Goal: Task Accomplishment & Management: Use online tool/utility

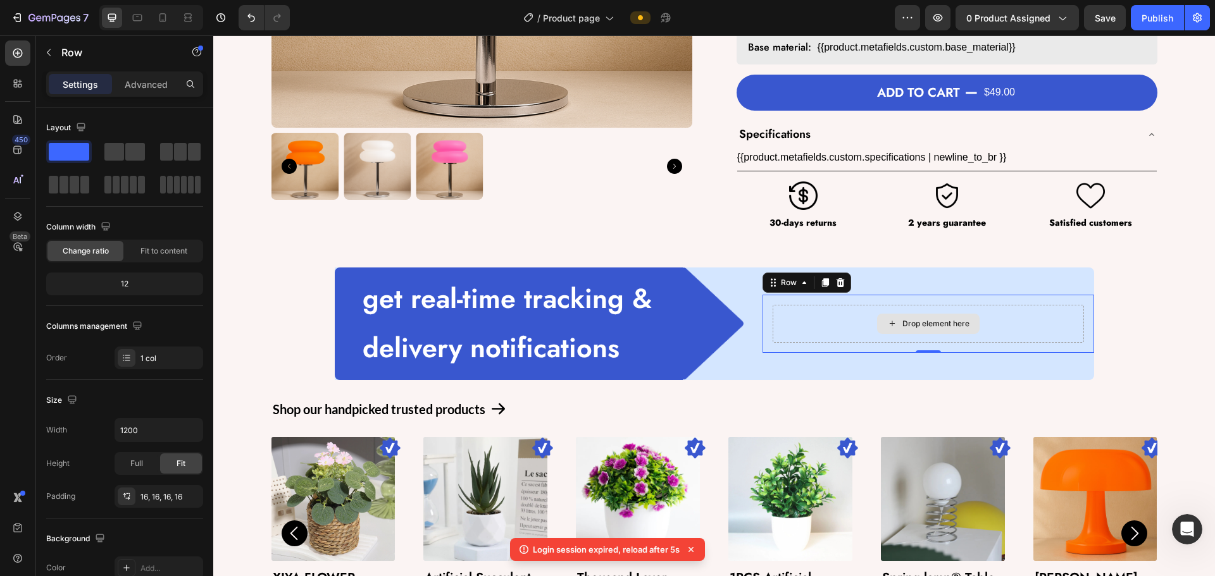
scroll to position [267, 0]
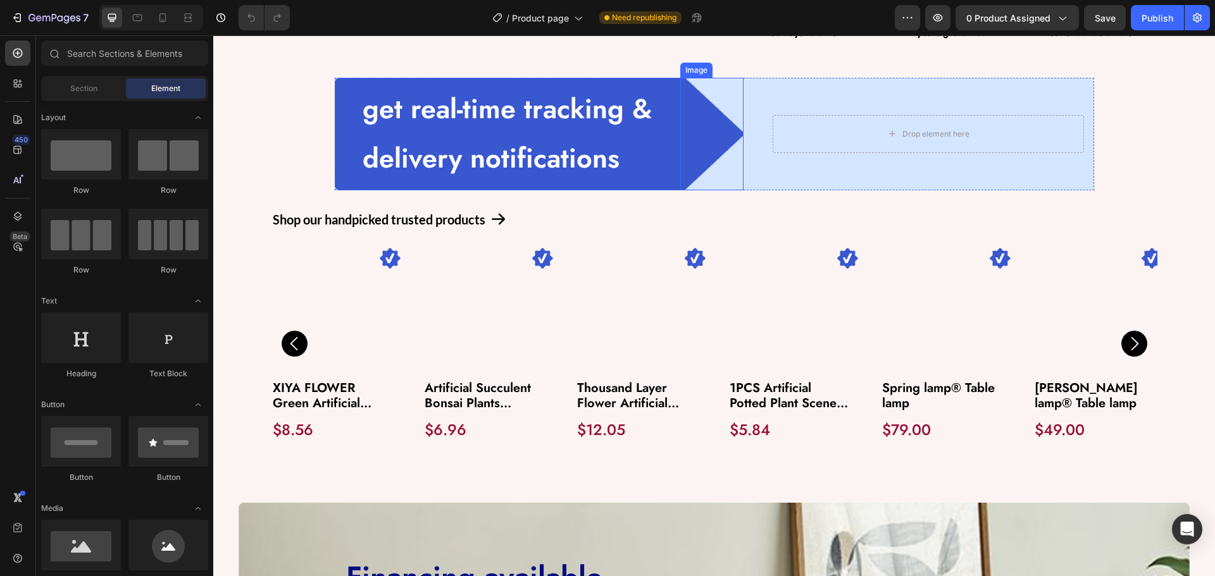
scroll to position [443, 0]
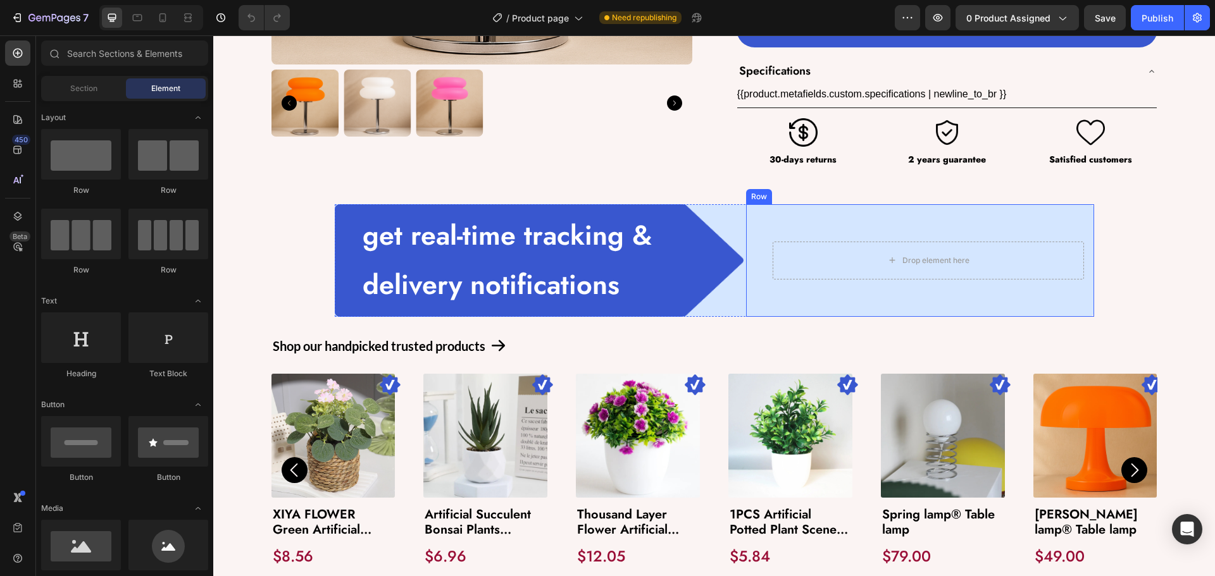
click at [799, 252] on div "Drop element here" at bounding box center [928, 261] width 311 height 38
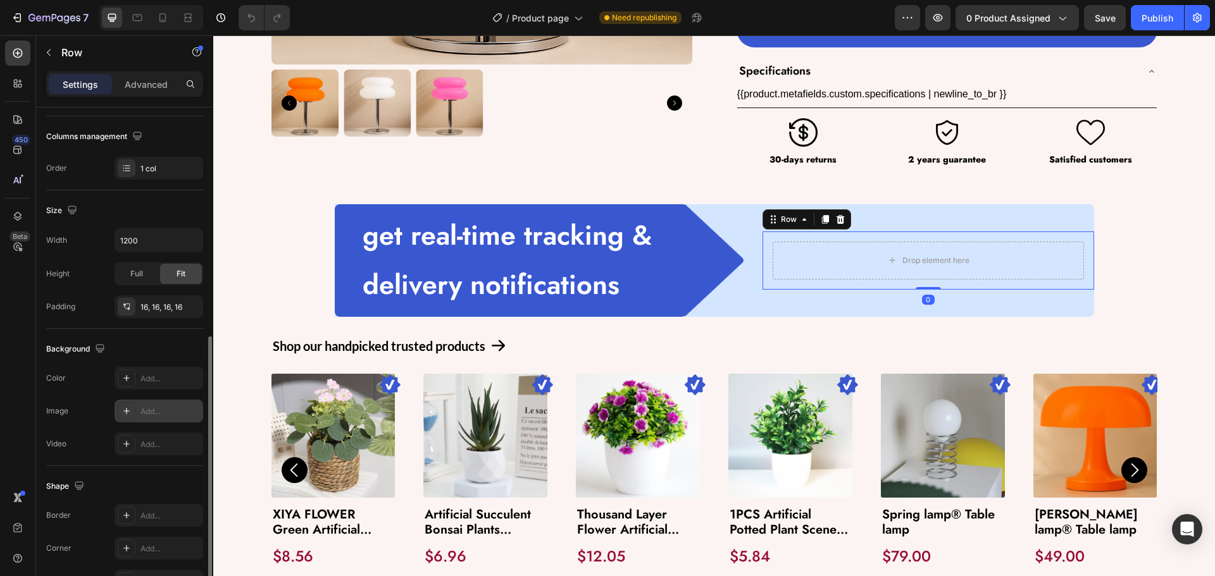
scroll to position [267, 0]
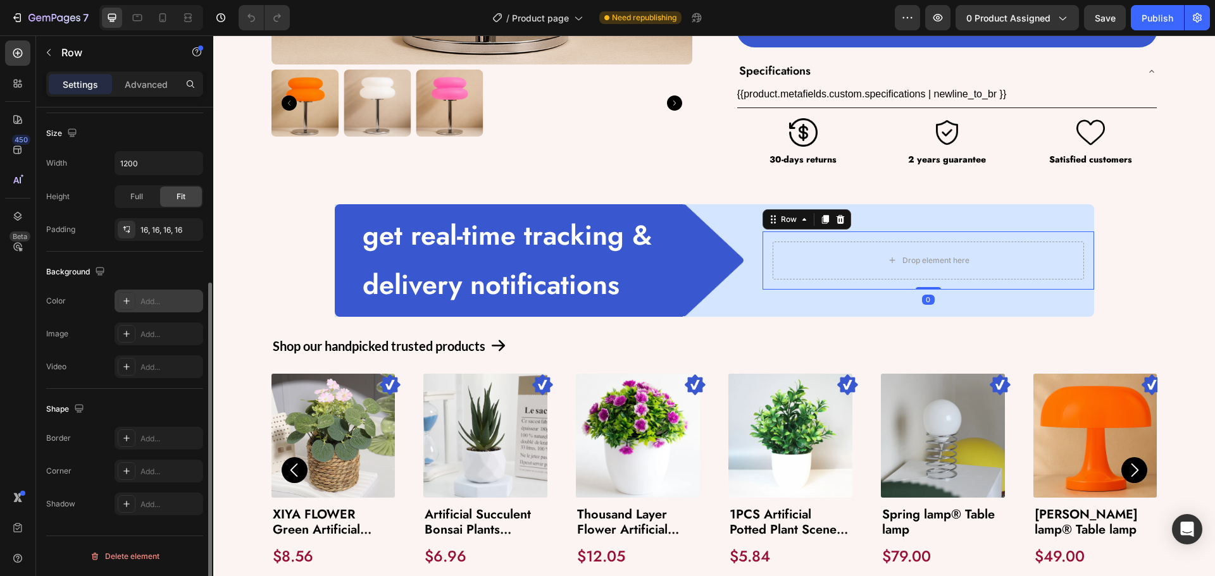
click at [139, 309] on div "Add..." at bounding box center [159, 301] width 89 height 23
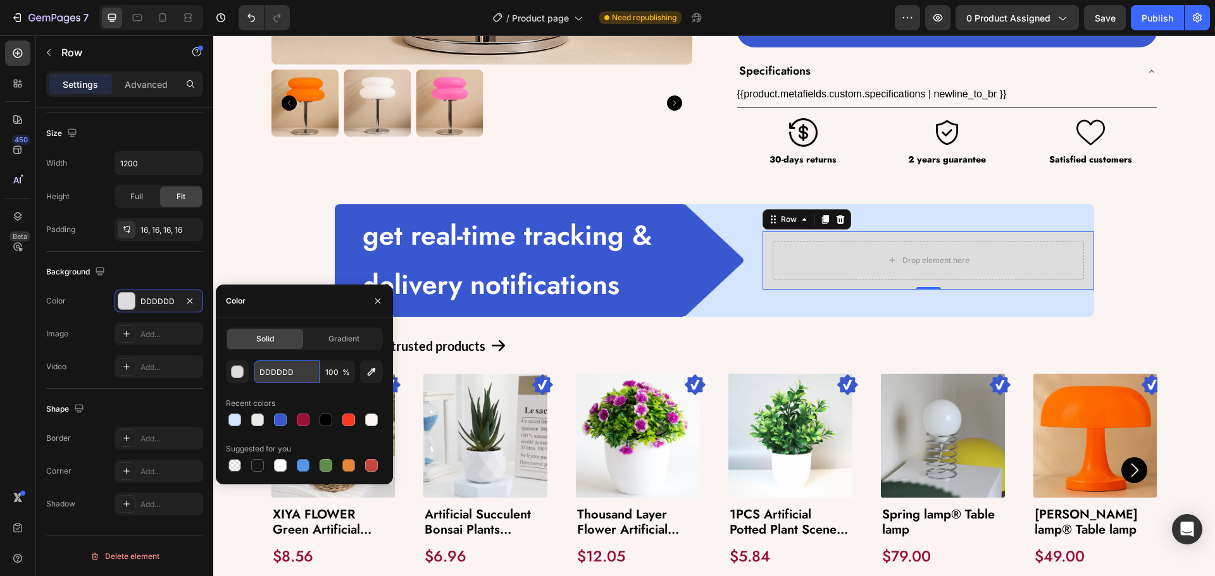
click at [288, 373] on input "DDDDDD" at bounding box center [287, 372] width 66 height 23
paste input "#FFFFFF80"
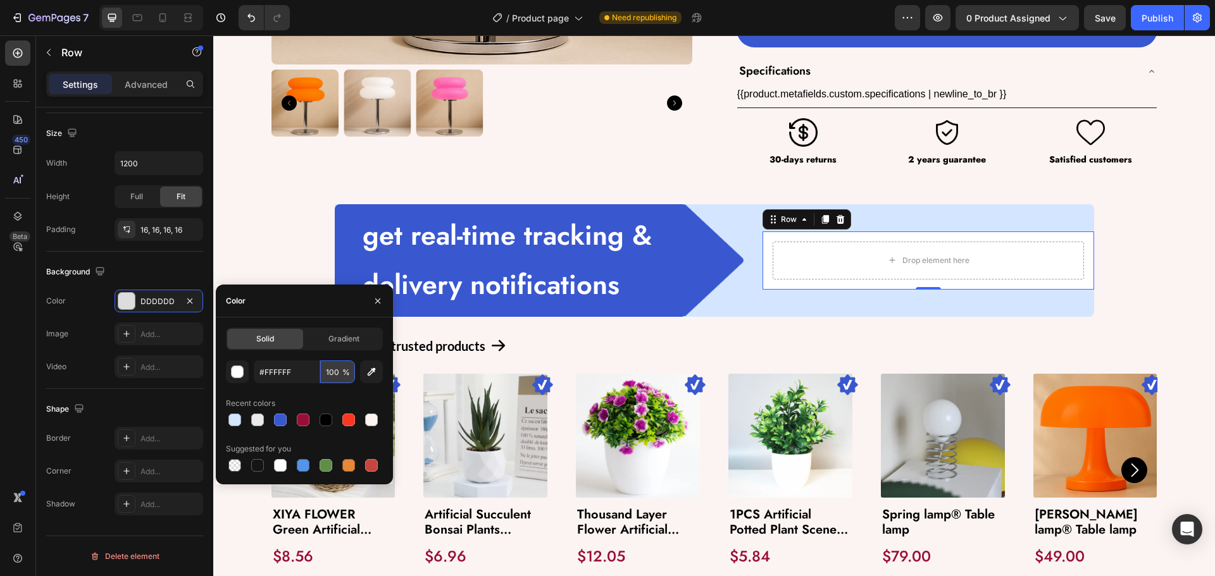
type input "FFFFFF"
click at [333, 376] on input "100" at bounding box center [337, 372] width 35 height 23
type input "50"
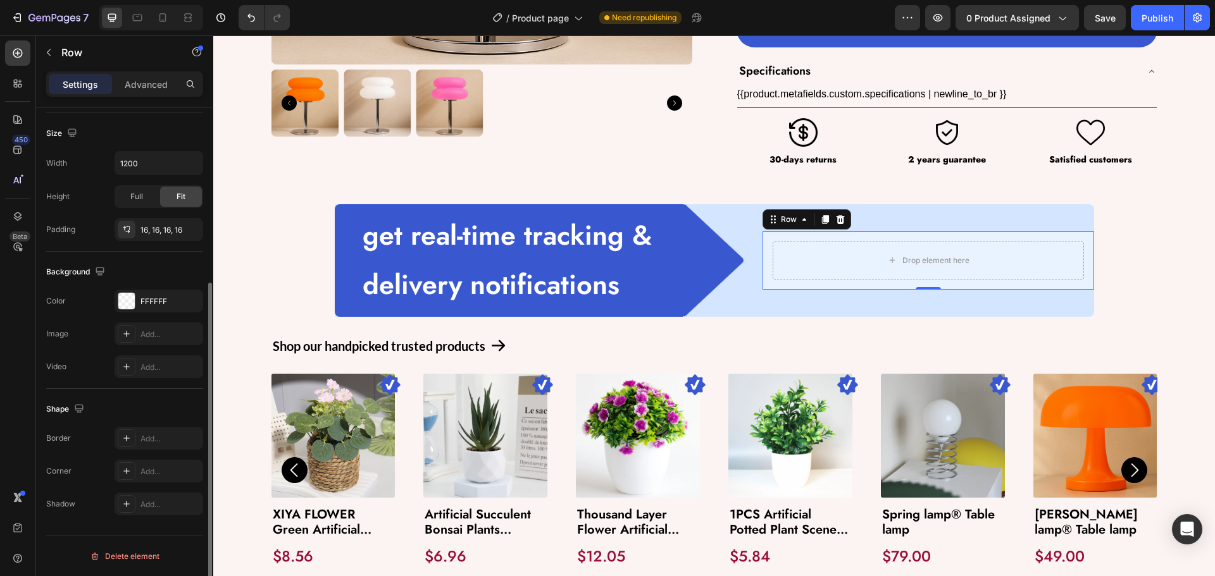
click at [106, 355] on div "The changes might be hidden by the video. Color FFFFFF Image Add... Video Add..." at bounding box center [124, 334] width 157 height 89
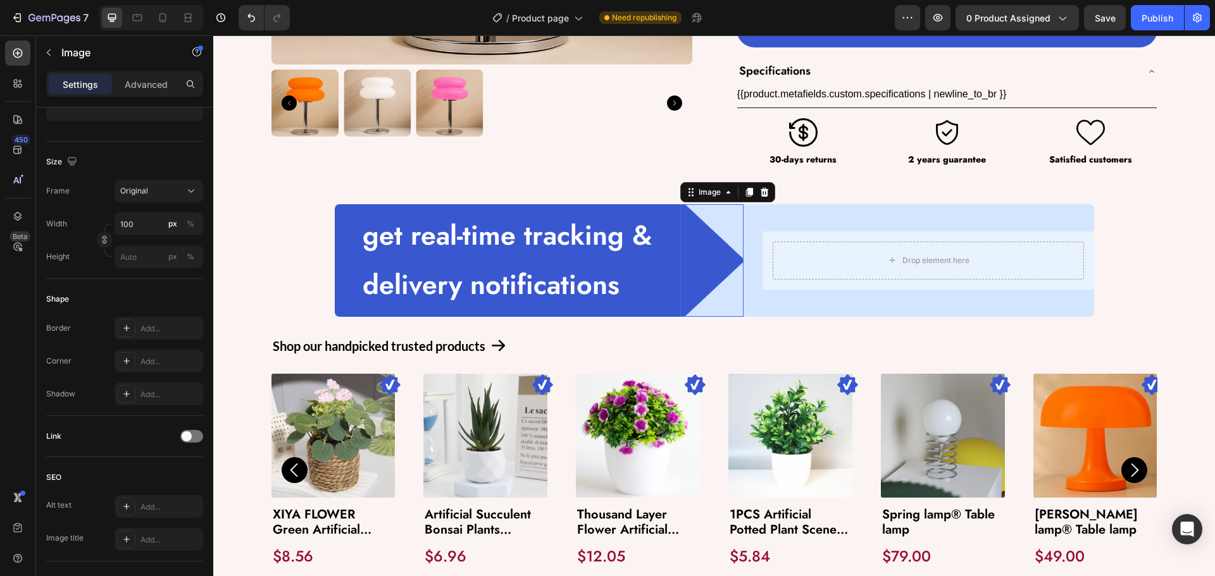
click at [726, 293] on img at bounding box center [711, 260] width 63 height 113
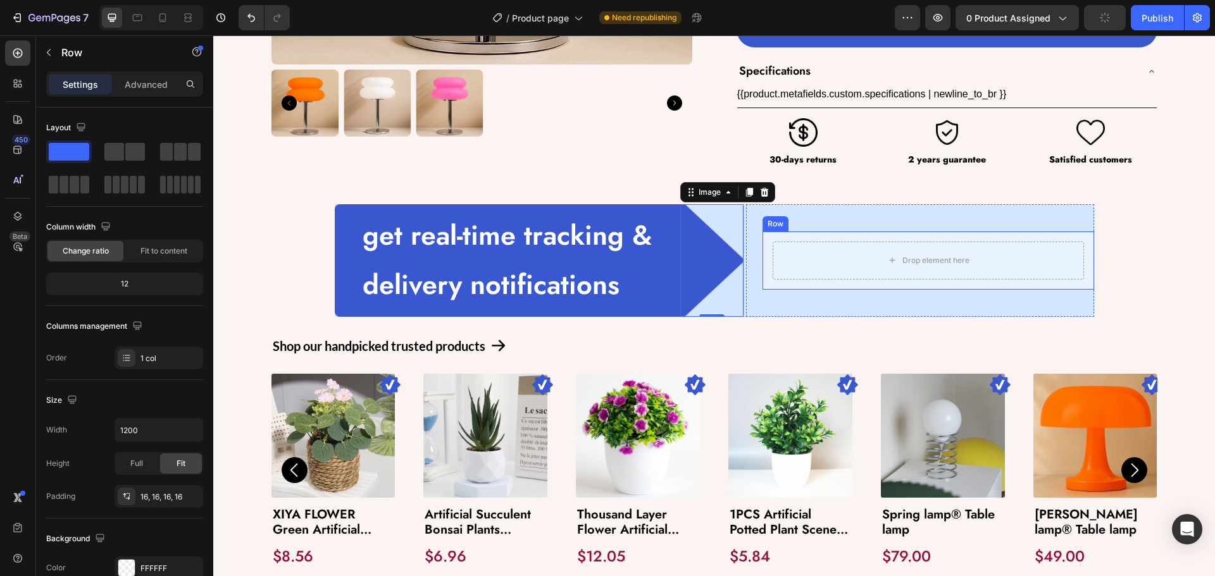
click at [762, 278] on div "Drop element here Row" at bounding box center [928, 261] width 332 height 58
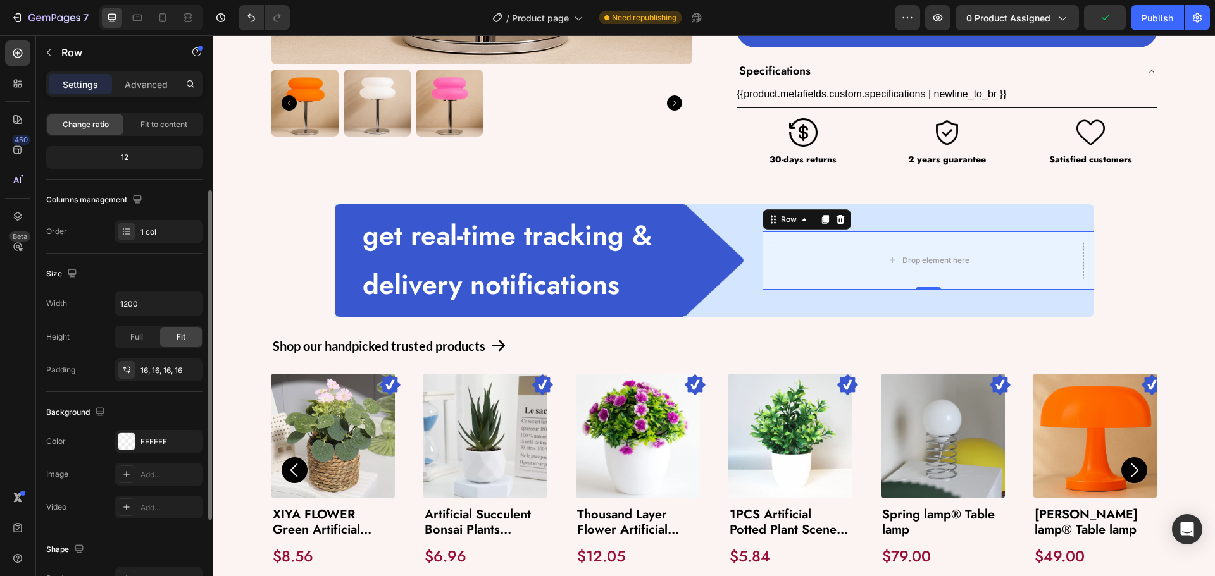
scroll to position [267, 0]
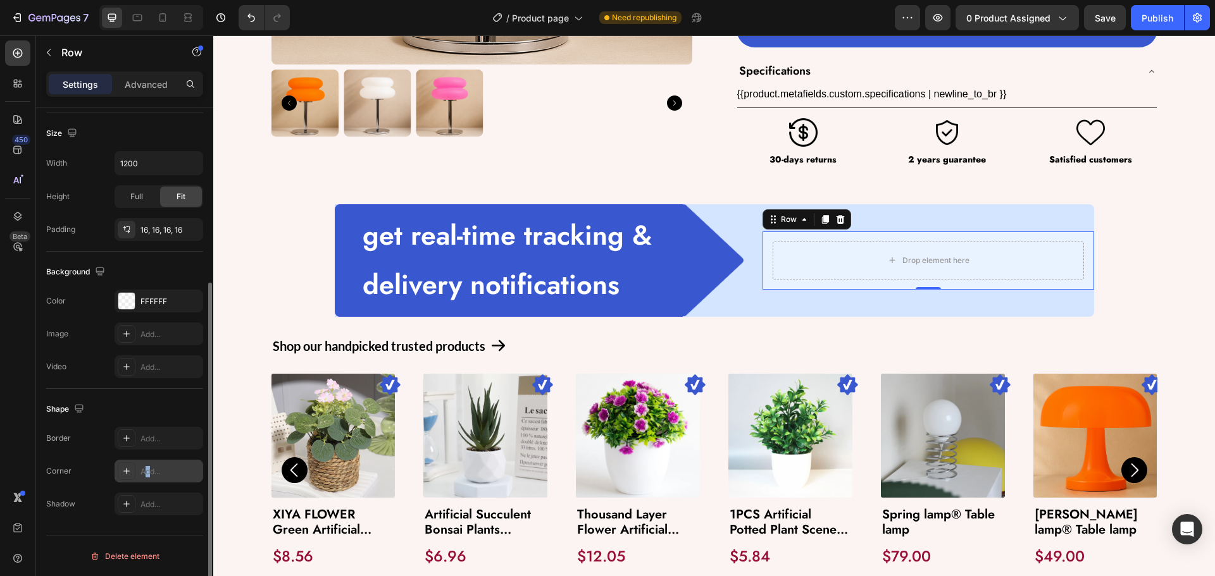
click at [149, 464] on div "Add..." at bounding box center [159, 471] width 89 height 23
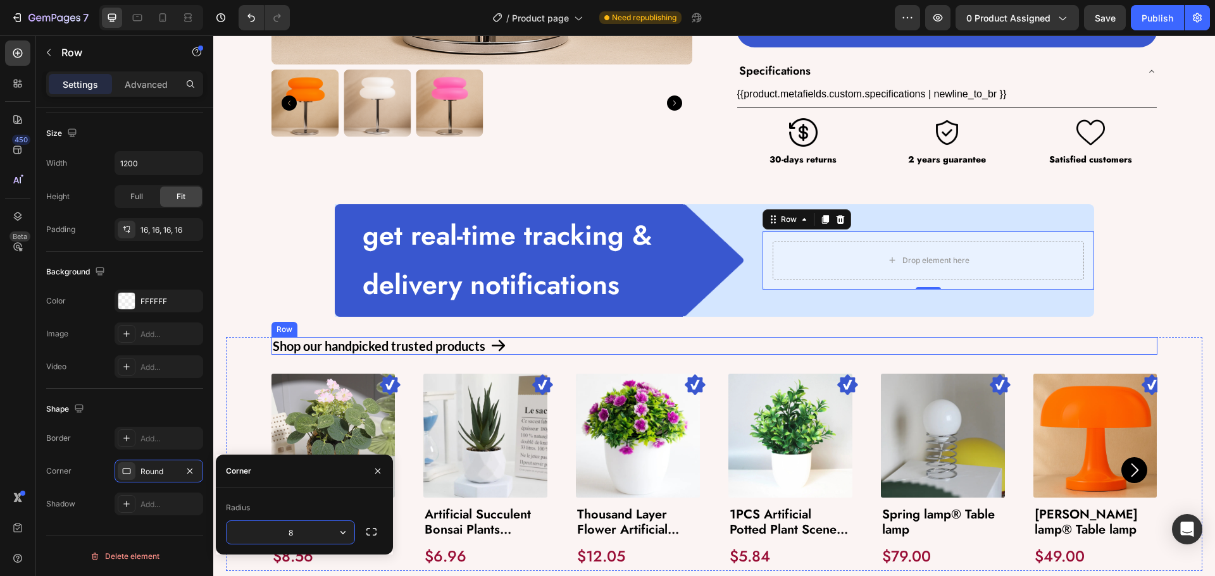
click at [718, 345] on div "Shop our handpicked trusted products Text Block Icon Row" at bounding box center [714, 346] width 886 height 18
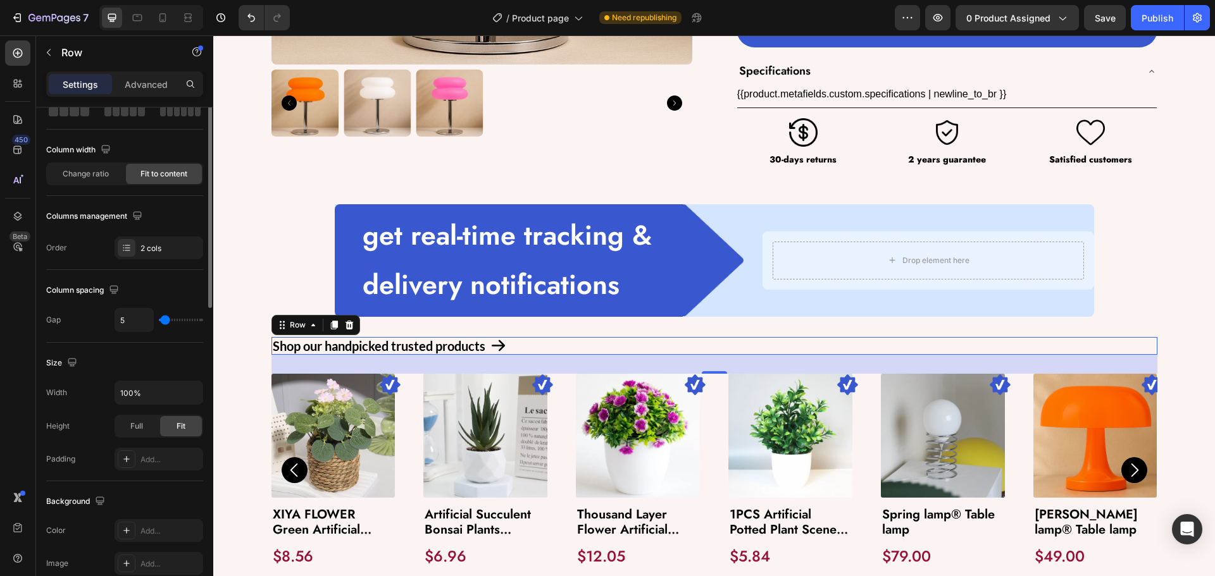
scroll to position [0, 0]
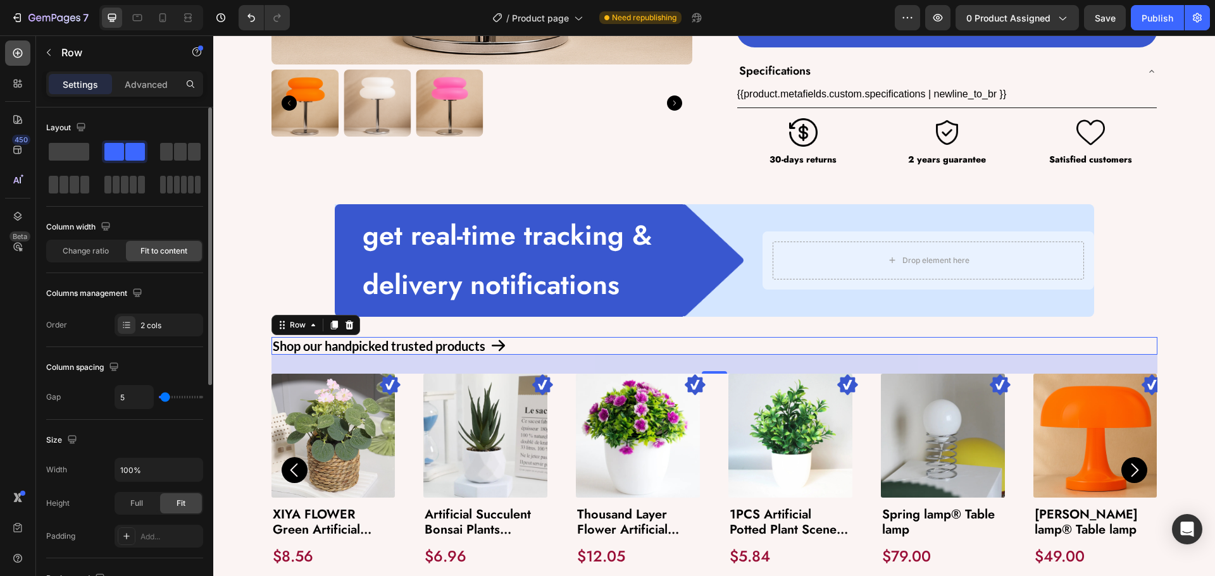
click at [7, 46] on div at bounding box center [17, 52] width 25 height 25
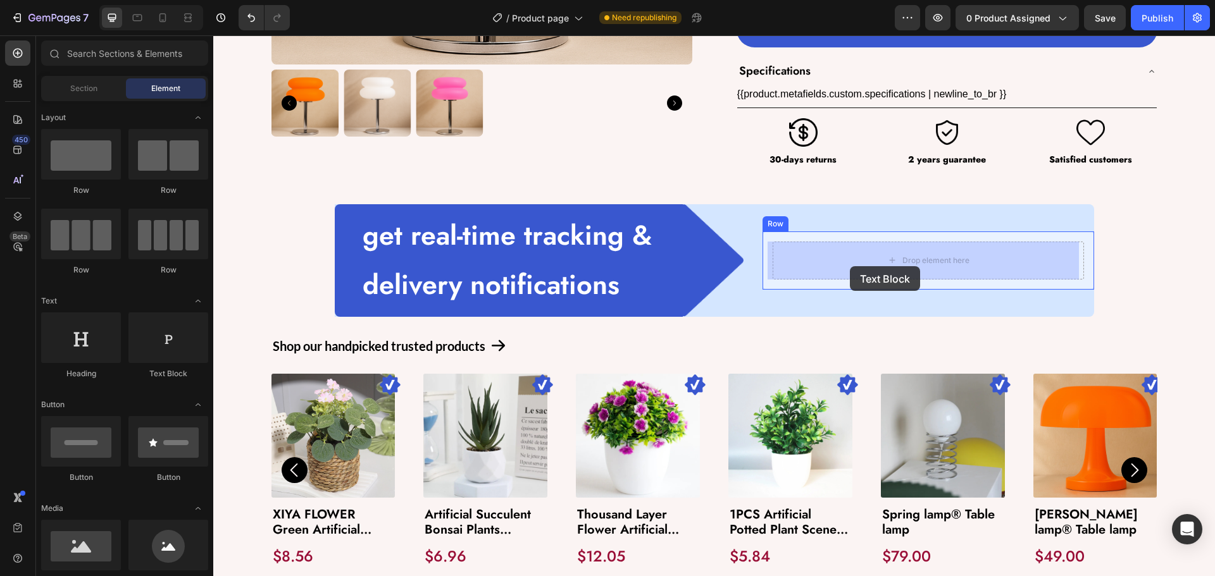
drag, startPoint x: 367, startPoint y: 368, endPoint x: 850, endPoint y: 266, distance: 493.4
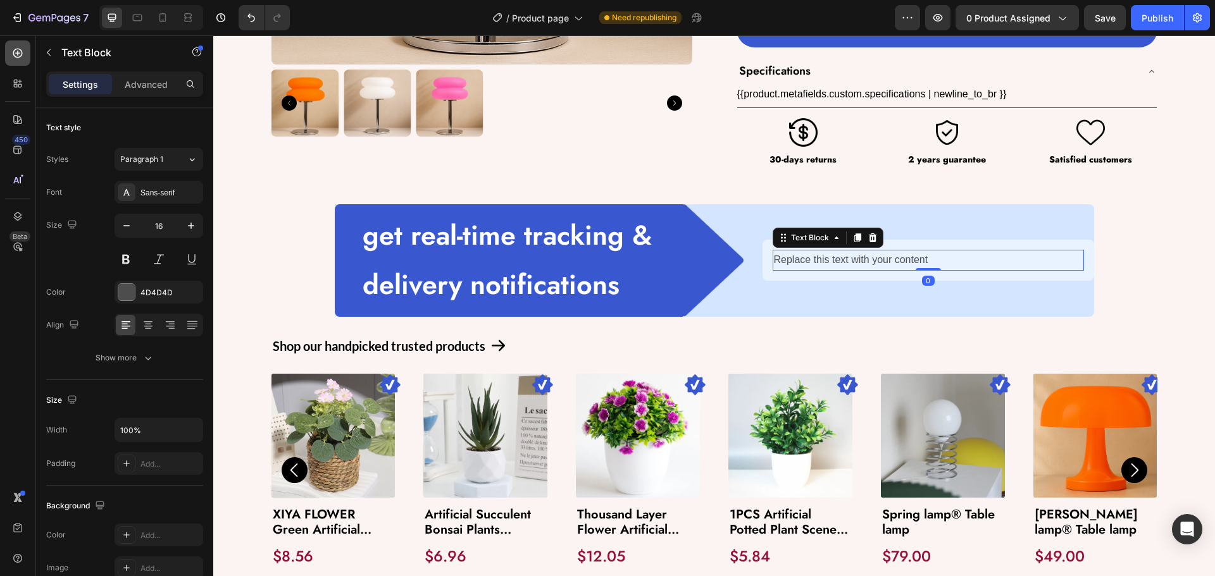
click at [22, 56] on icon at bounding box center [17, 53] width 9 height 9
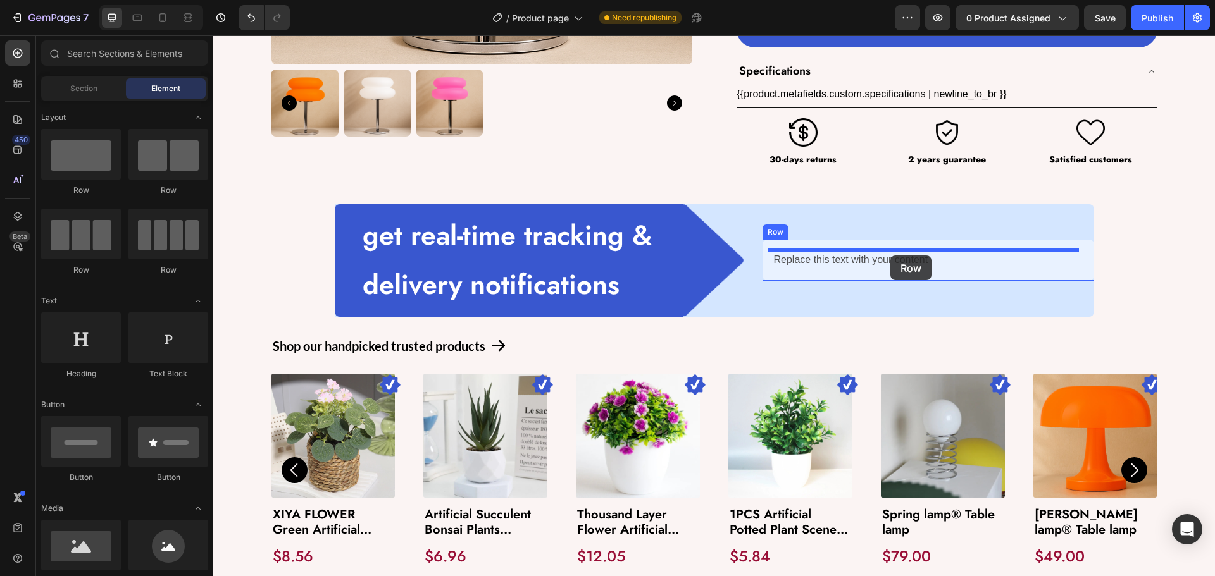
drag, startPoint x: 399, startPoint y: 204, endPoint x: 890, endPoint y: 256, distance: 494.4
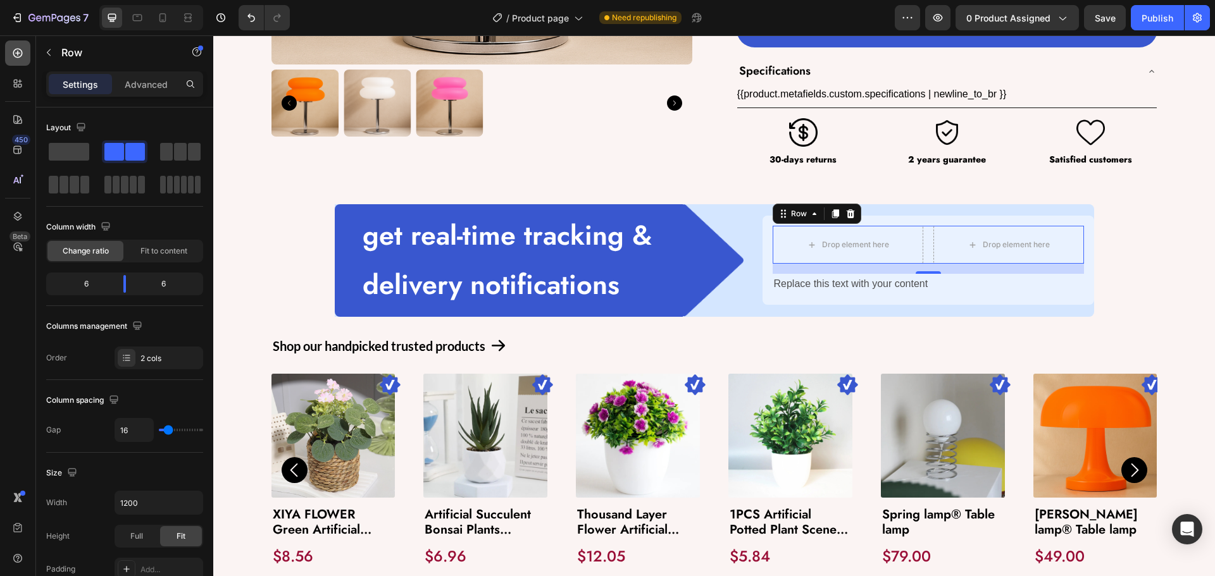
click at [15, 47] on icon at bounding box center [17, 53] width 13 height 13
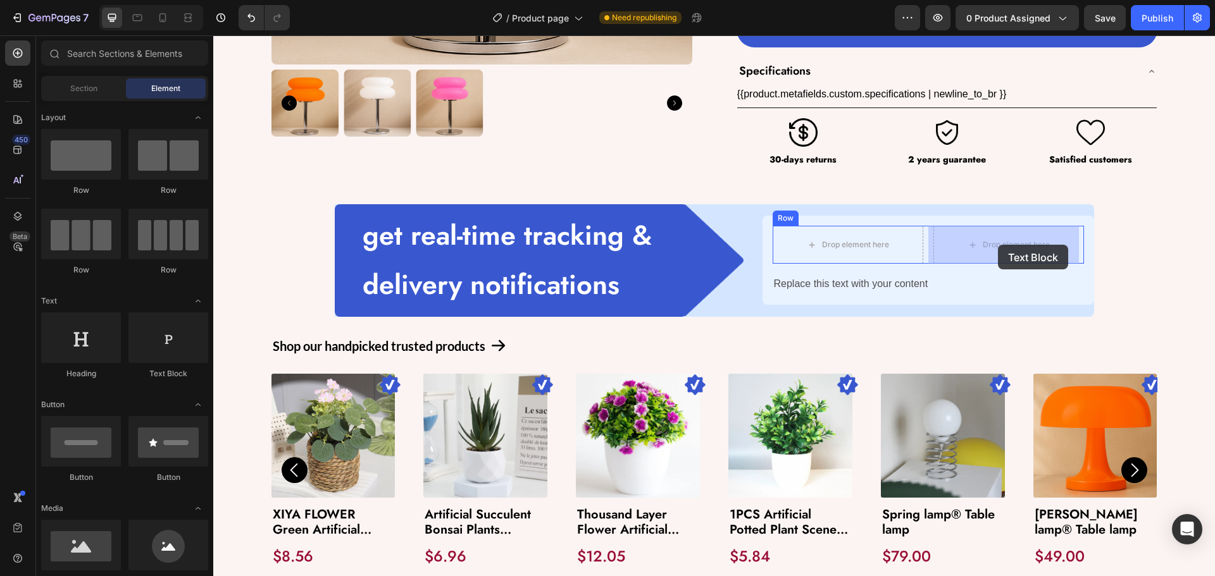
drag, startPoint x: 423, startPoint y: 388, endPoint x: 998, endPoint y: 245, distance: 592.7
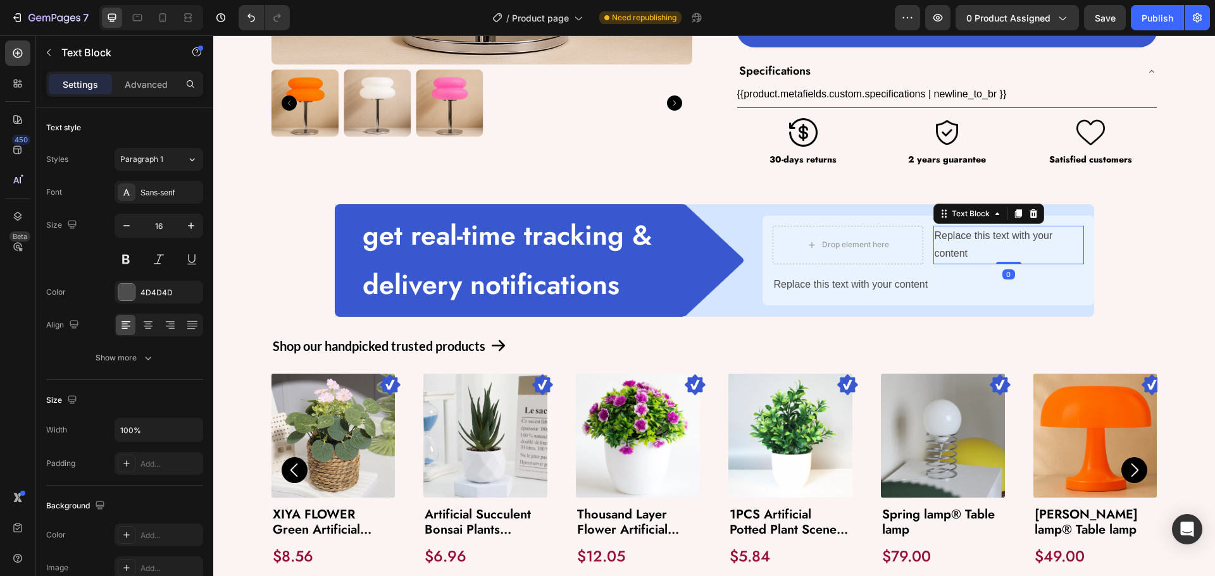
click at [967, 244] on div "Replace this text with your content" at bounding box center [1008, 245] width 151 height 39
click at [967, 244] on p "Replace this text with your content" at bounding box center [1009, 245] width 148 height 37
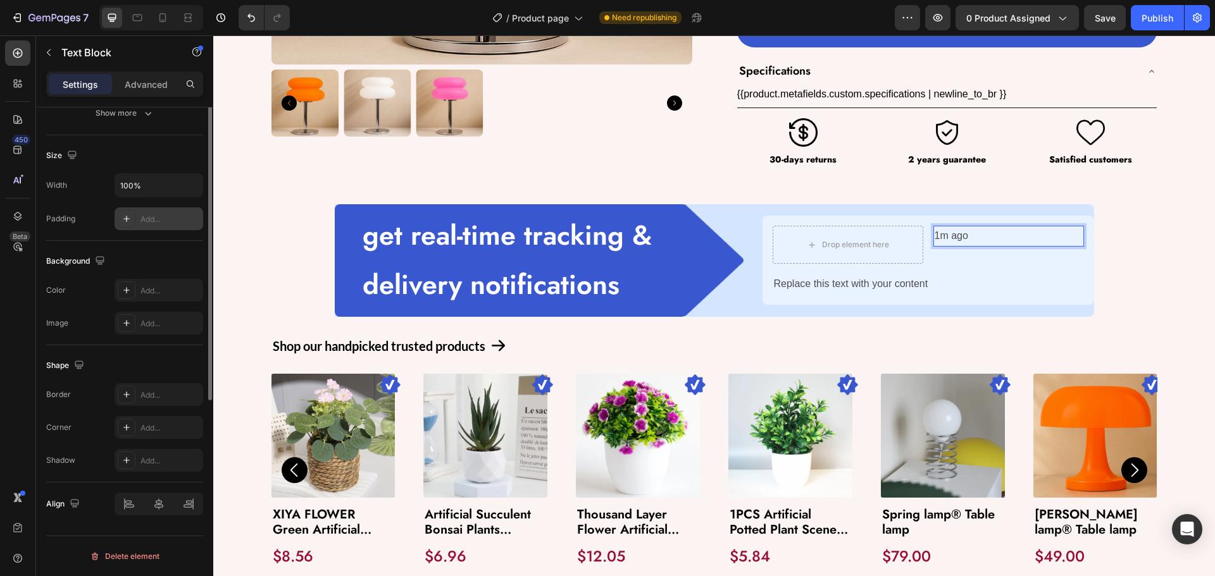
scroll to position [118, 0]
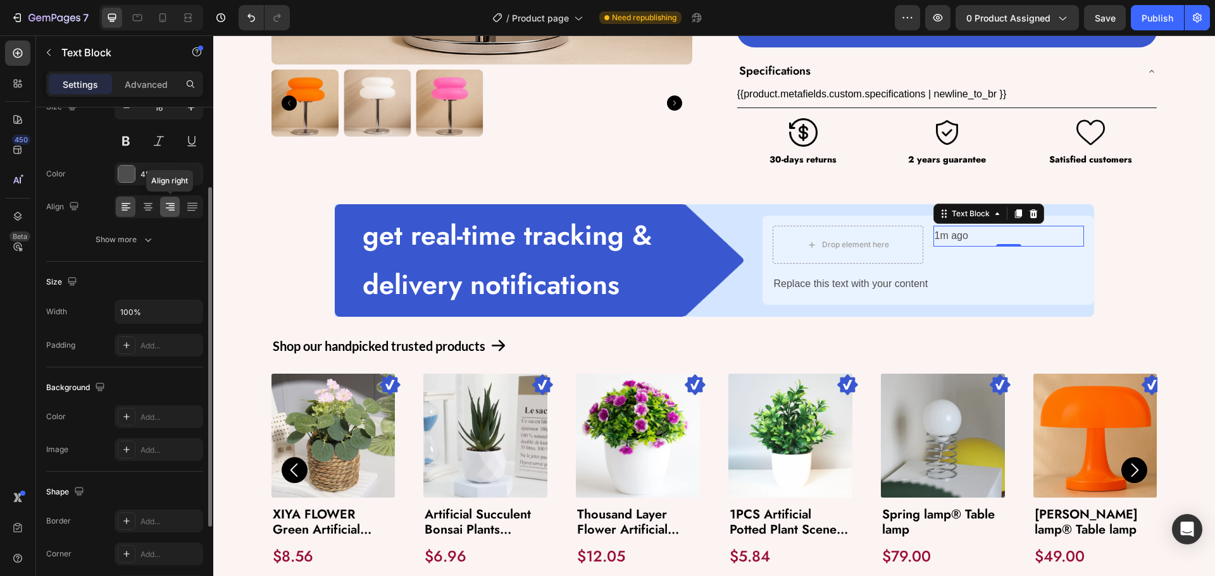
click at [170, 210] on icon at bounding box center [171, 210] width 6 height 1
drag, startPoint x: 155, startPoint y: 177, endPoint x: 165, endPoint y: 183, distance: 12.3
click at [154, 176] on div "4D4D4D" at bounding box center [158, 174] width 37 height 11
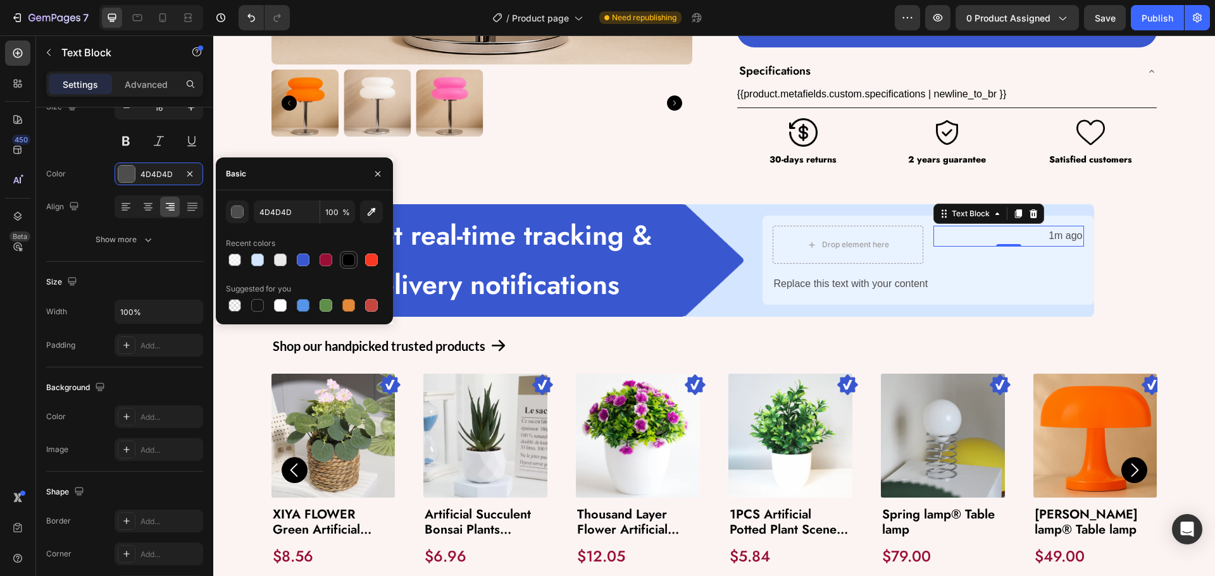
click at [347, 258] on div at bounding box center [348, 260] width 13 height 13
type input "000000"
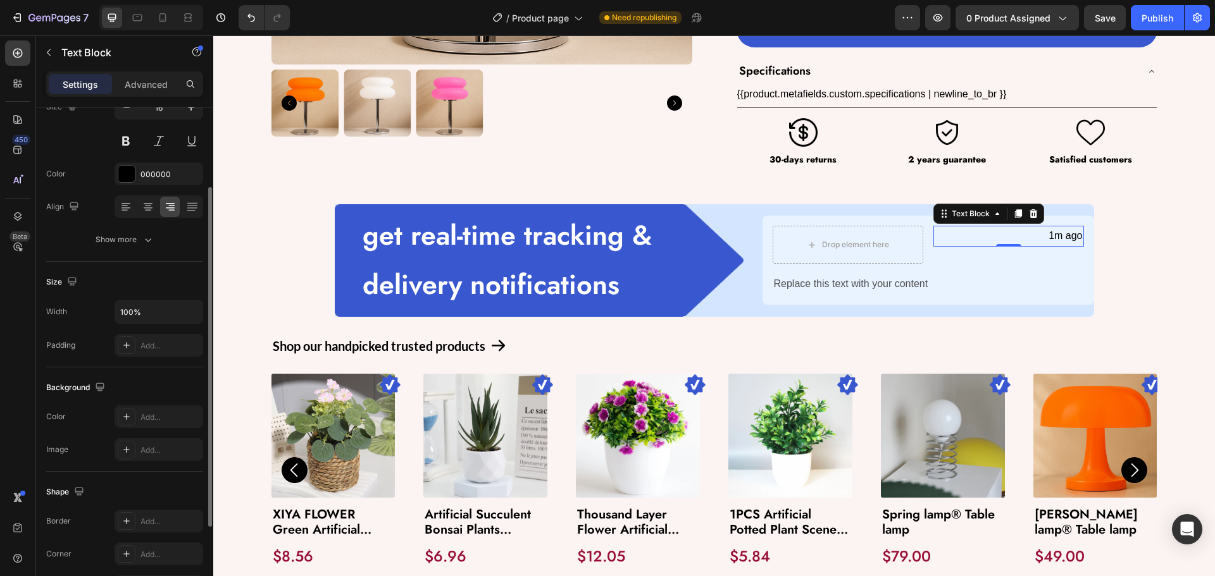
click at [147, 225] on div "Font Sans-serif Size 16 Color 000000 Align Show more" at bounding box center [124, 157] width 157 height 189
click at [135, 233] on div "Show more" at bounding box center [125, 239] width 59 height 13
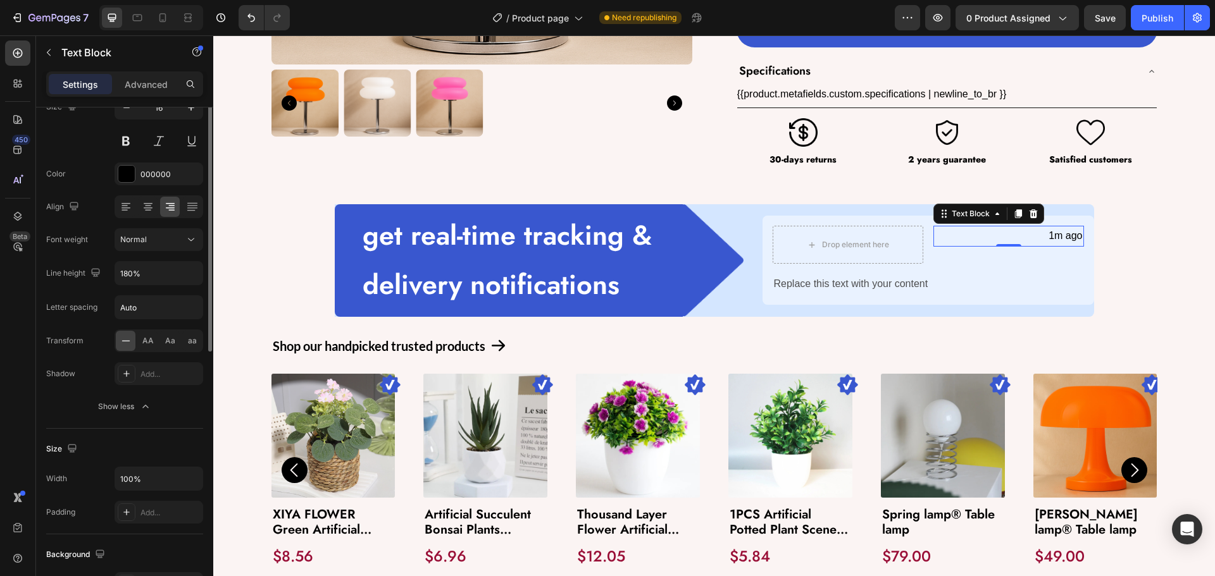
scroll to position [55, 0]
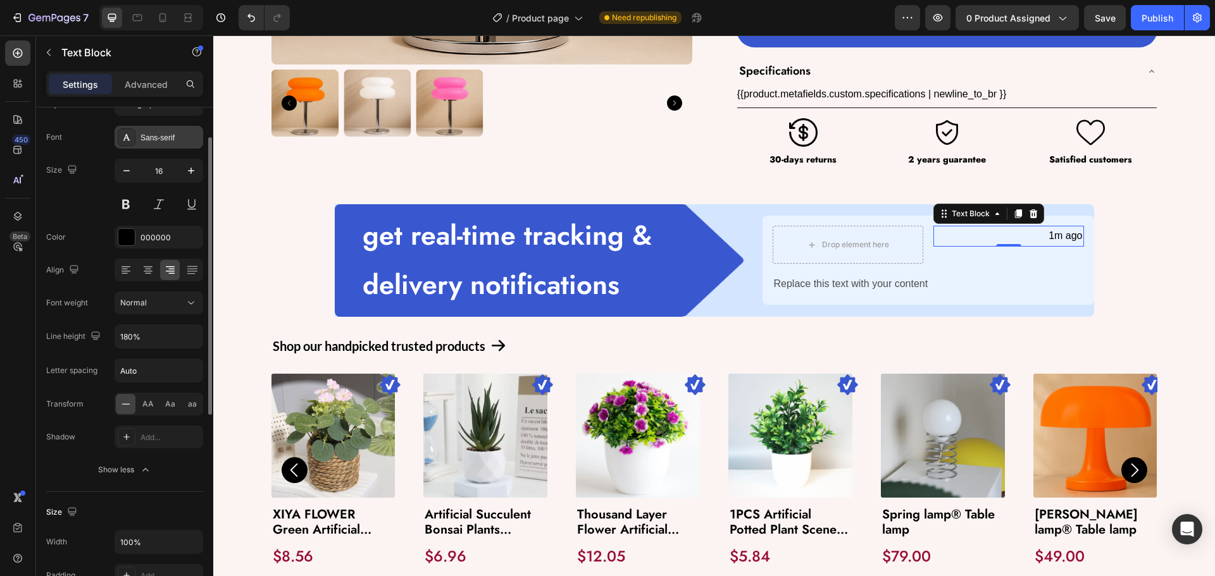
drag, startPoint x: 141, startPoint y: 129, endPoint x: 152, endPoint y: 134, distance: 12.2
click at [142, 128] on div "Sans-serif" at bounding box center [159, 137] width 89 height 23
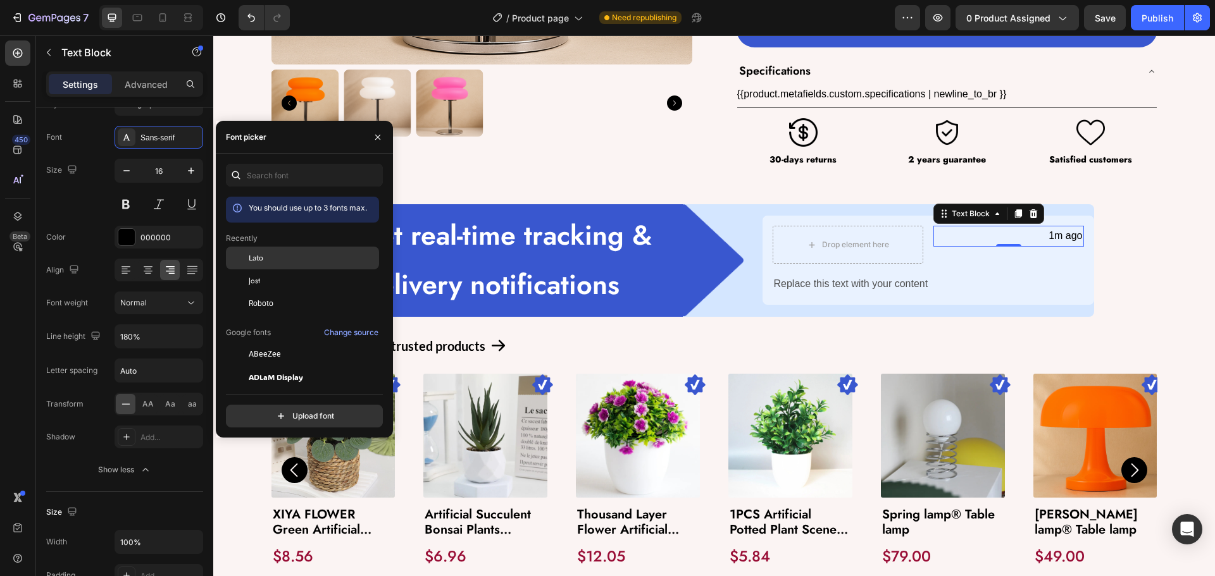
click at [269, 258] on div "Lato" at bounding box center [313, 257] width 128 height 11
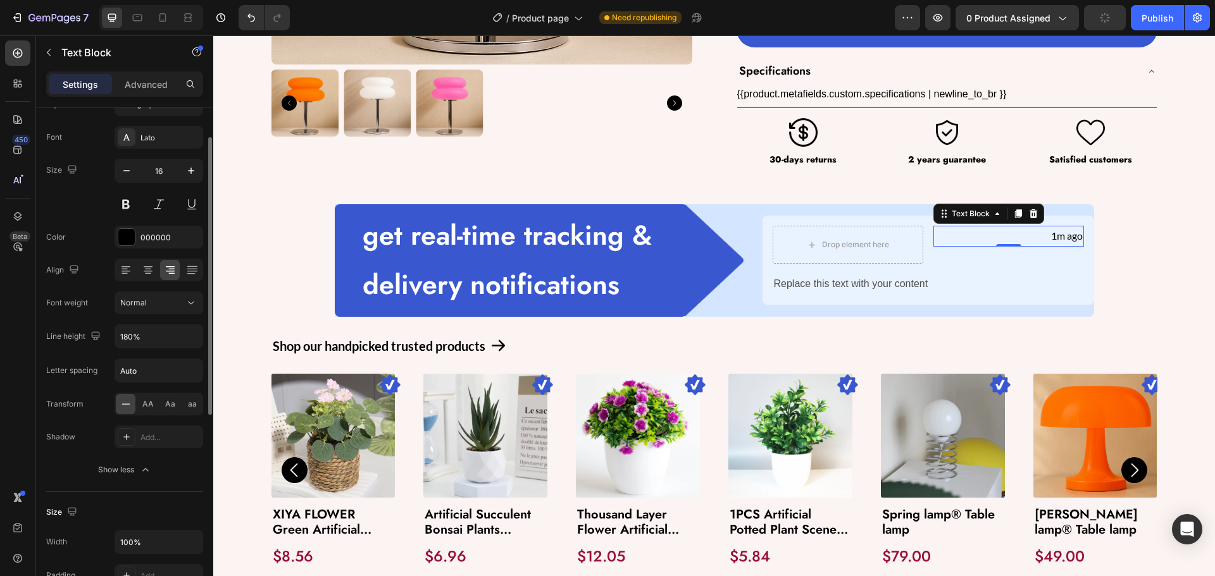
click at [101, 190] on div "Size 16" at bounding box center [124, 187] width 157 height 57
click at [192, 171] on icon "button" at bounding box center [191, 171] width 6 height 6
type input "18"
click at [208, 309] on div at bounding box center [208, 276] width 7 height 278
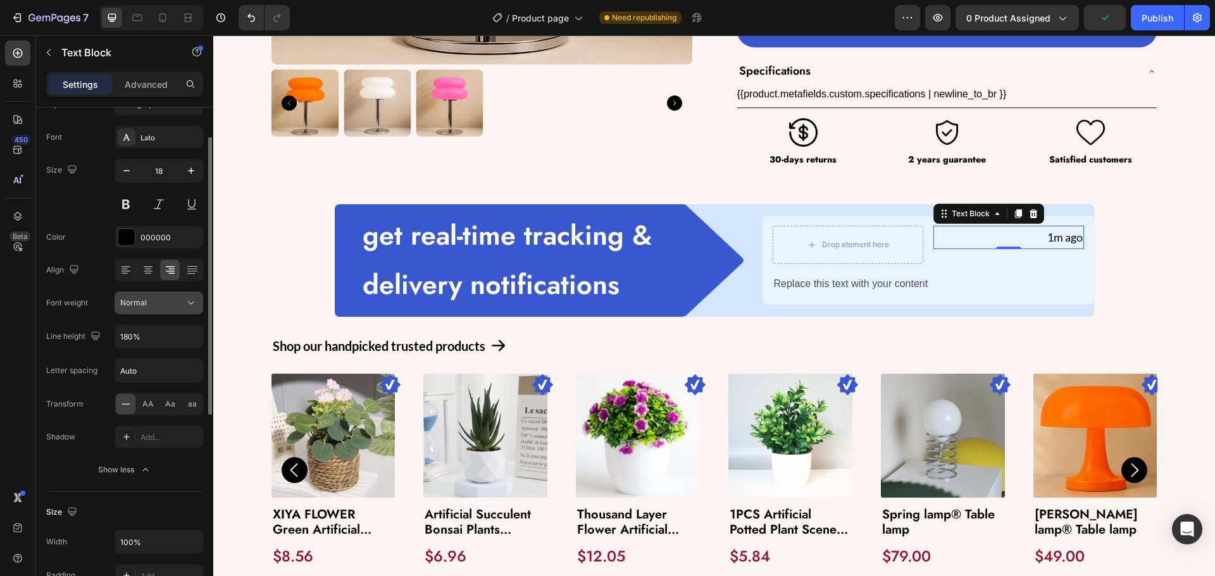
click at [187, 303] on icon at bounding box center [191, 303] width 13 height 13
click at [62, 313] on div "Font weight Normal" at bounding box center [124, 303] width 157 height 23
click at [164, 297] on div "Normal" at bounding box center [152, 302] width 65 height 11
click at [159, 142] on div "Lato" at bounding box center [169, 137] width 59 height 11
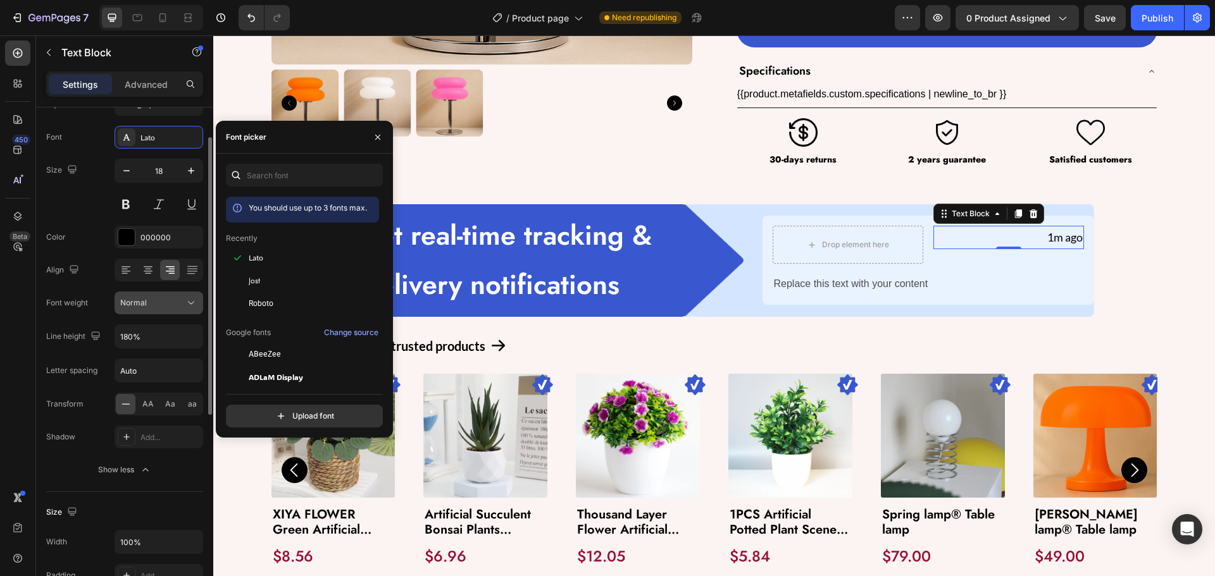
click at [164, 304] on div "Normal" at bounding box center [152, 302] width 65 height 11
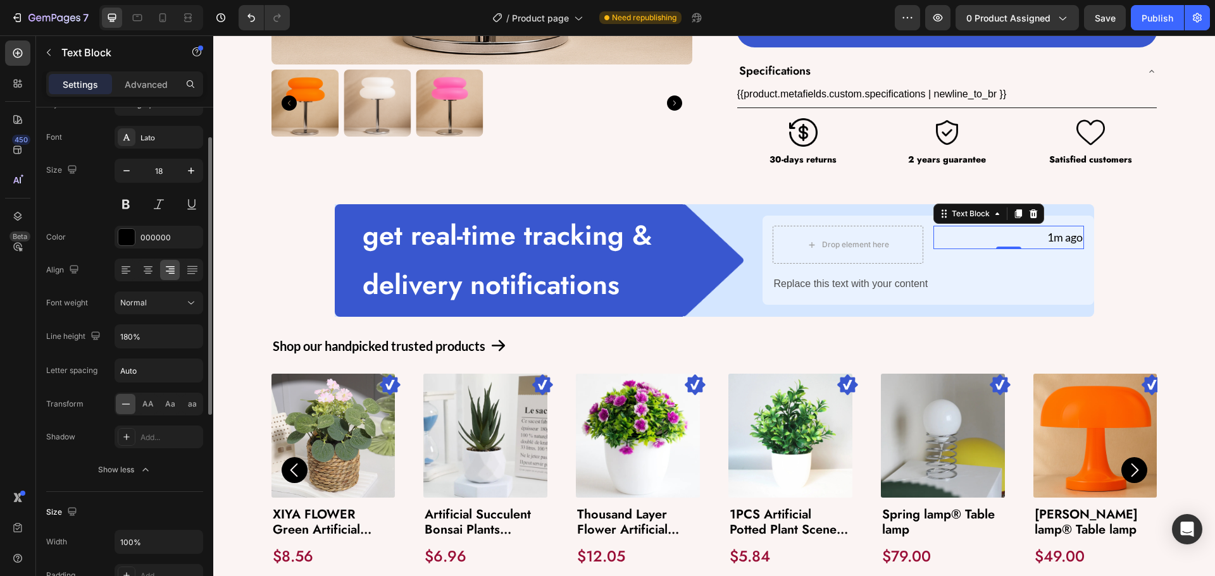
click at [86, 287] on div "Font Lato Size 18 Color 000000 Align Font weight Normal Line height 180% Letter…" at bounding box center [124, 304] width 157 height 356
click at [188, 337] on icon "button" at bounding box center [191, 336] width 13 height 13
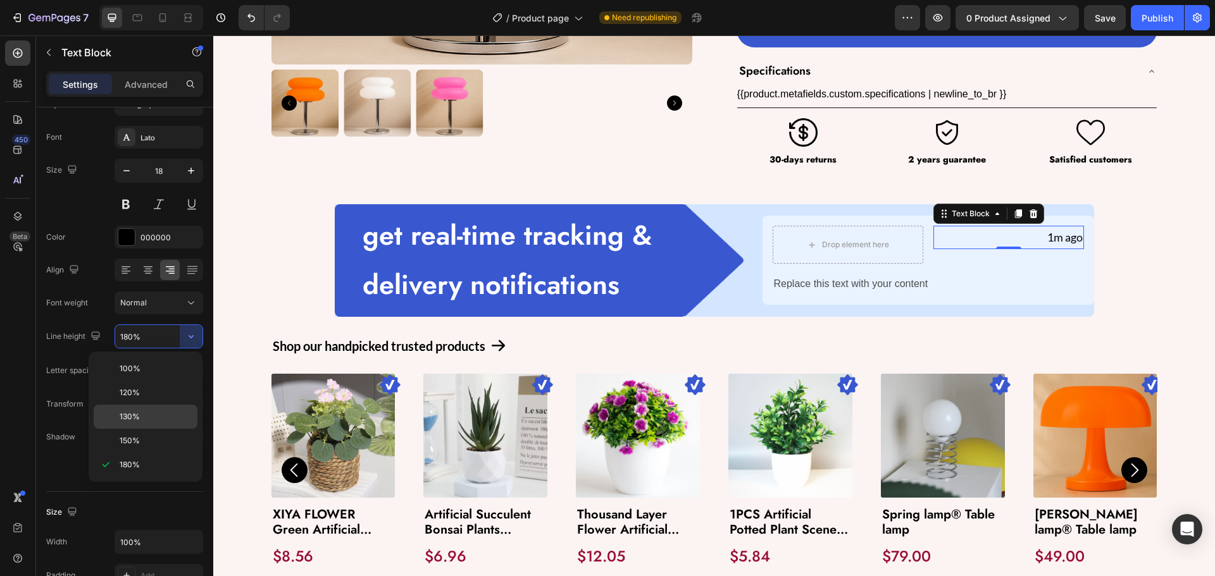
click at [156, 414] on p "130%" at bounding box center [156, 416] width 72 height 11
type input "130%"
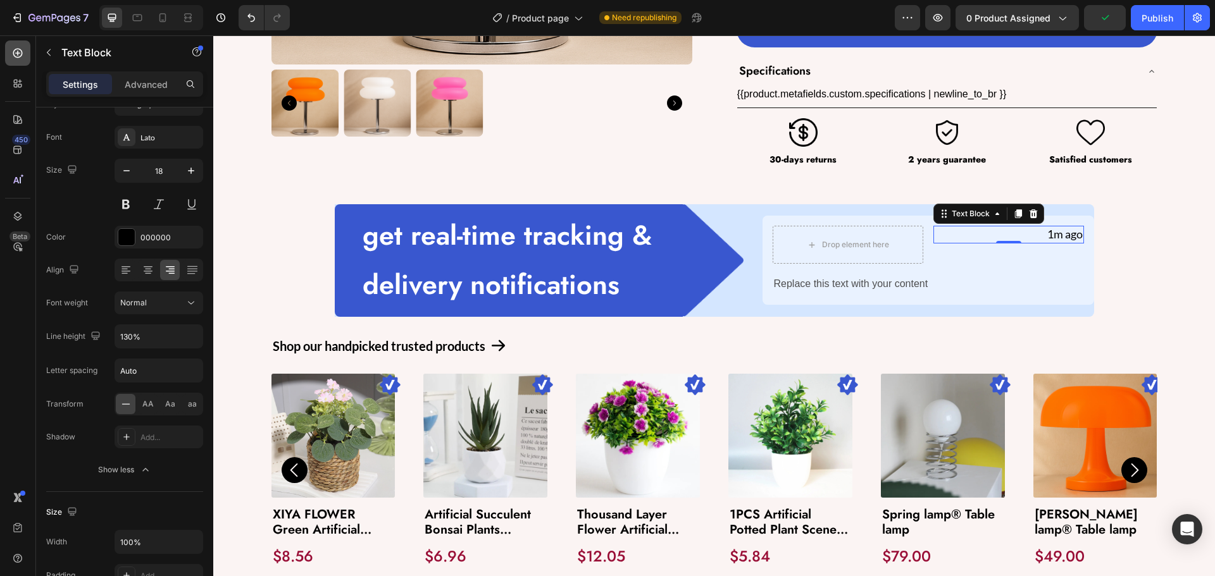
click at [15, 53] on icon at bounding box center [17, 53] width 13 height 13
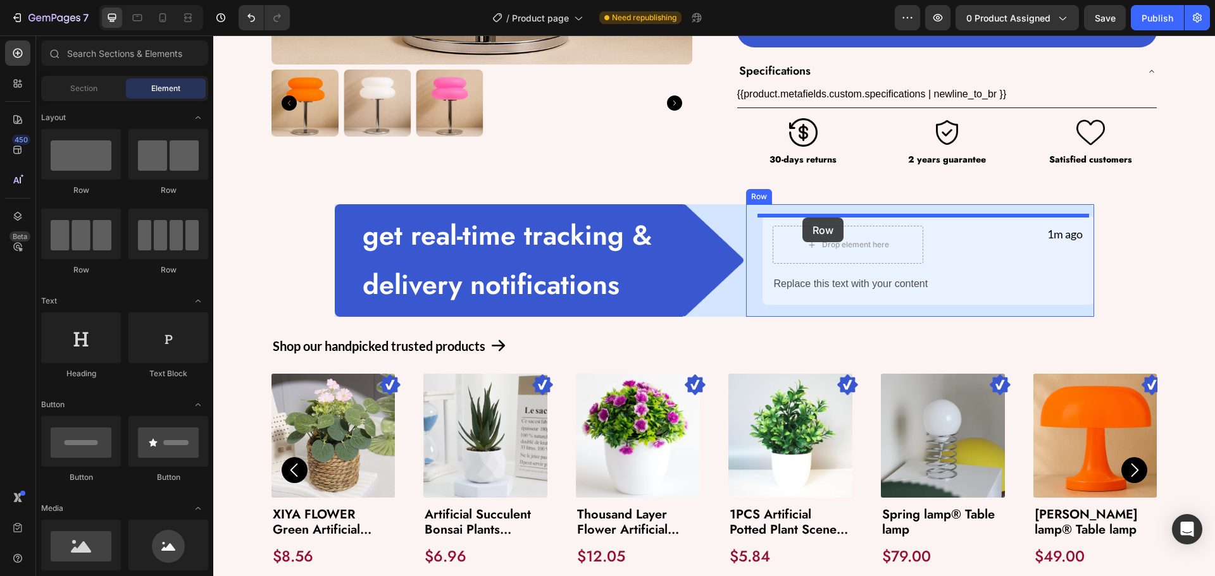
drag, startPoint x: 366, startPoint y: 174, endPoint x: 804, endPoint y: 219, distance: 439.5
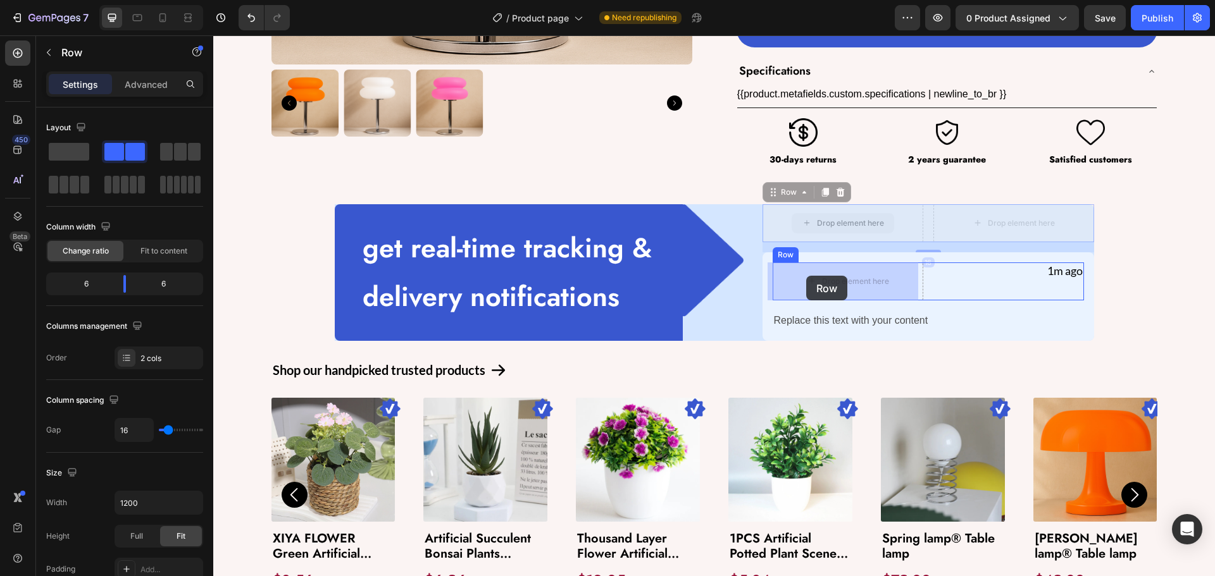
drag, startPoint x: 771, startPoint y: 194, endPoint x: 806, endPoint y: 276, distance: 89.0
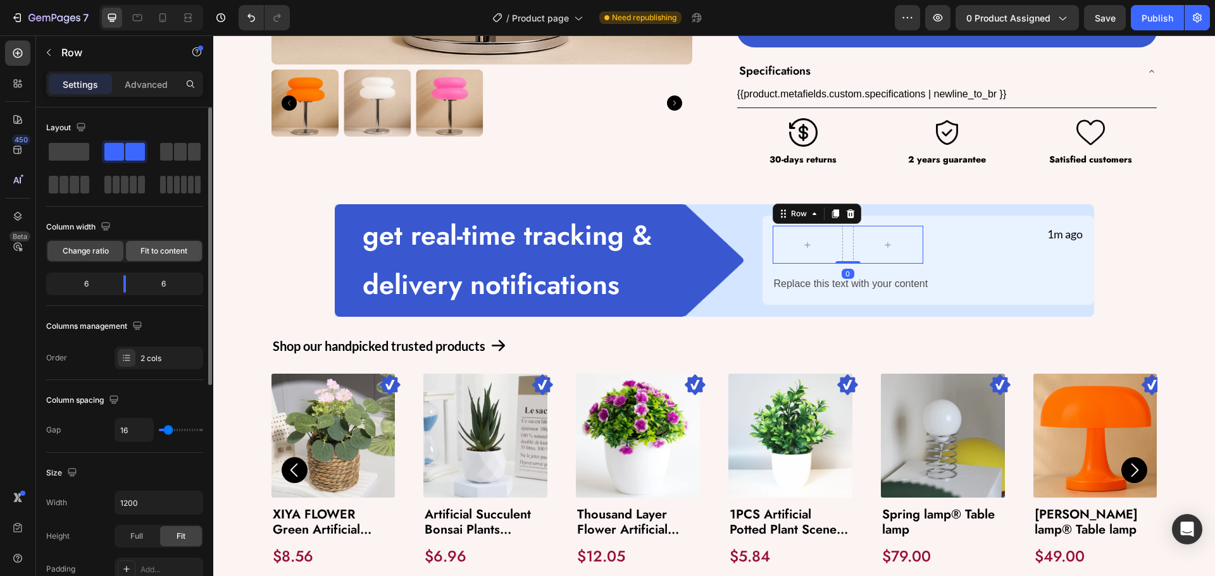
click at [163, 256] on span "Fit to content" at bounding box center [163, 251] width 47 height 11
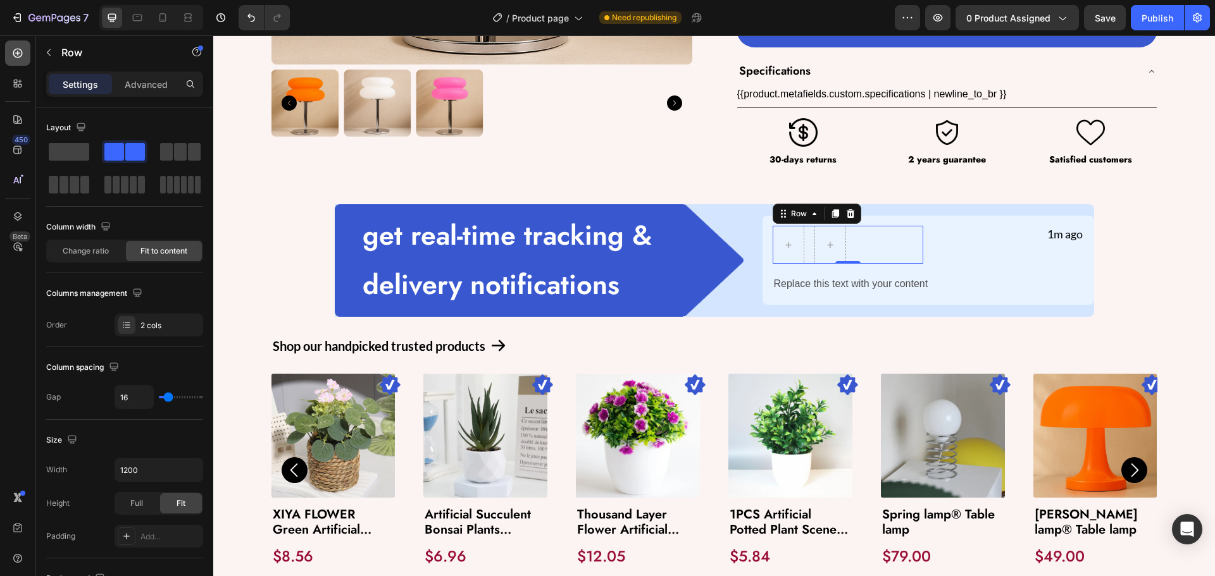
click at [18, 52] on icon at bounding box center [17, 53] width 13 height 13
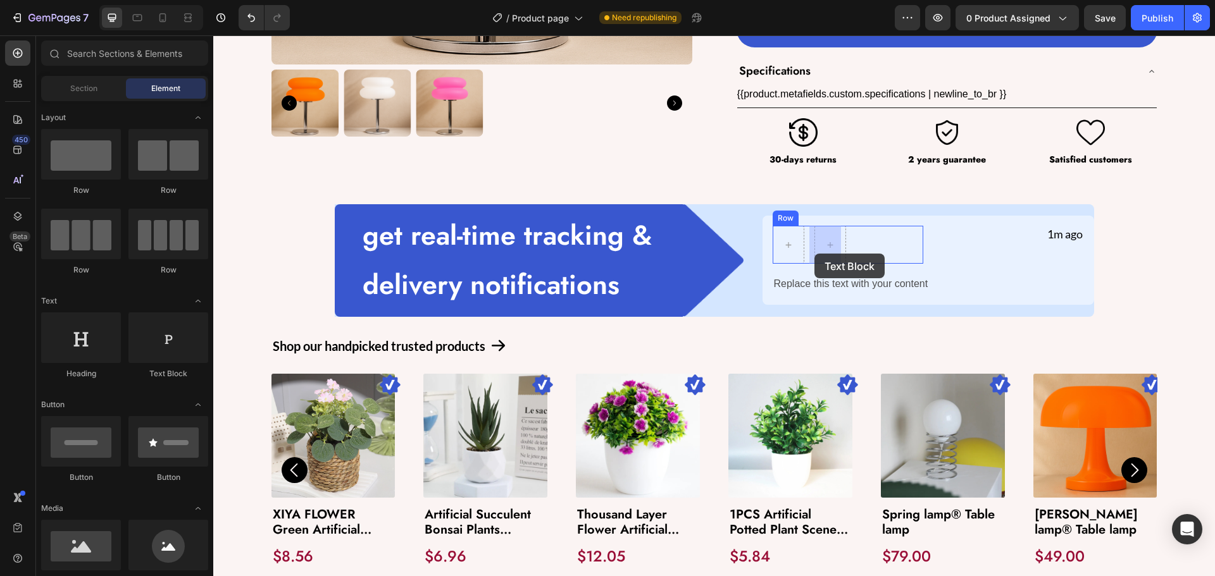
drag, startPoint x: 380, startPoint y: 375, endPoint x: 814, endPoint y: 254, distance: 450.7
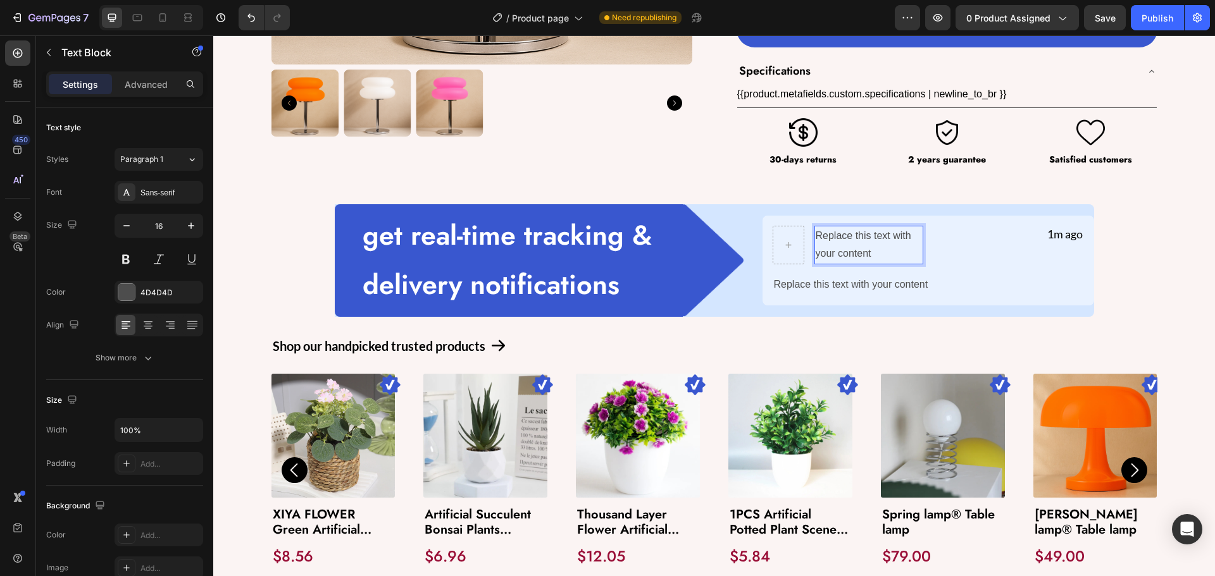
click at [852, 246] on p "Replace this text with your content" at bounding box center [869, 245] width 106 height 37
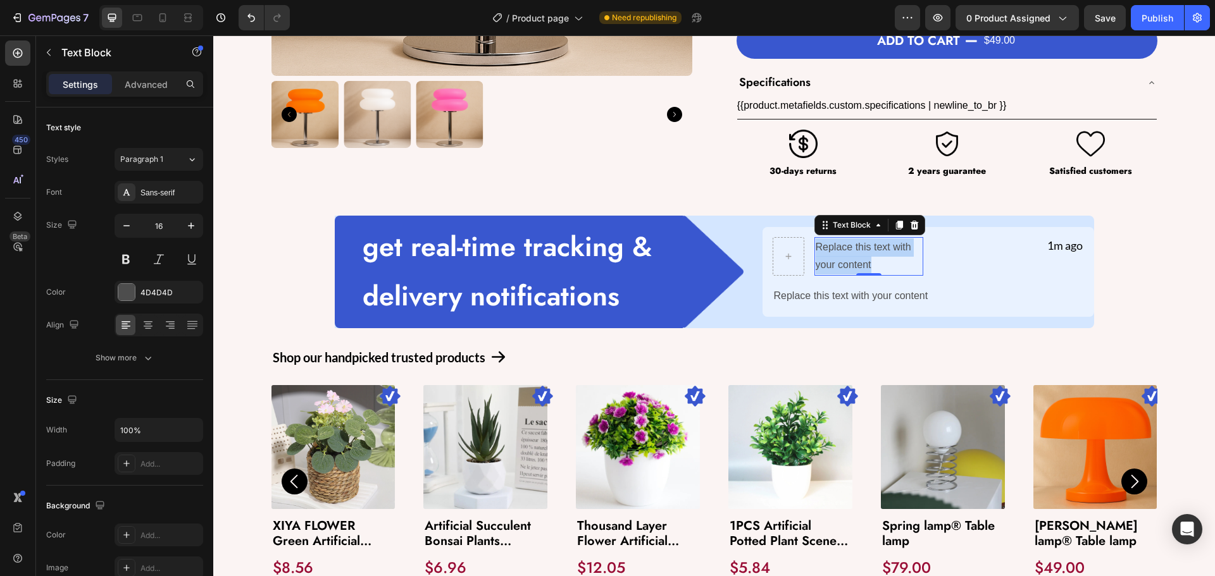
click at [852, 246] on p "Replace this text with your content" at bounding box center [869, 257] width 106 height 37
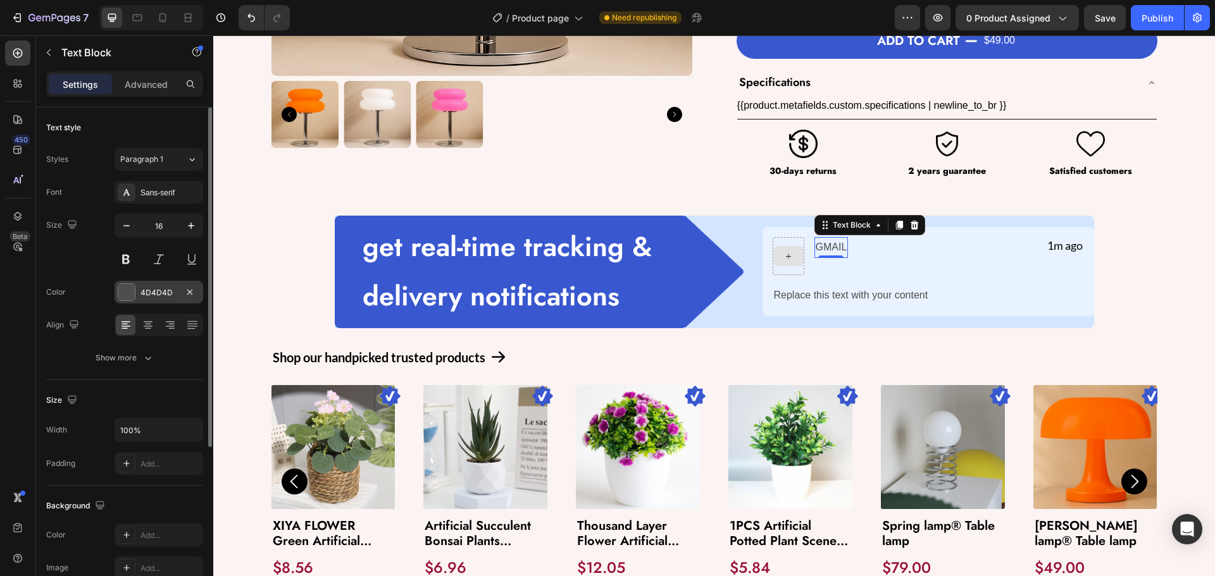
click at [158, 283] on div "4D4D4D" at bounding box center [159, 292] width 89 height 23
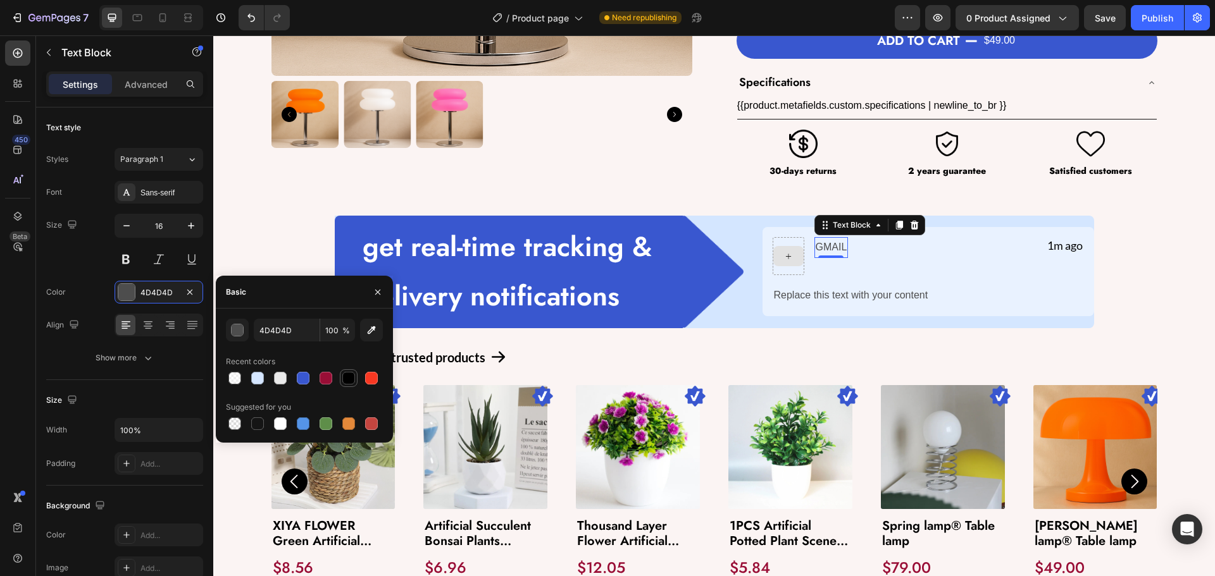
click at [354, 378] on div at bounding box center [348, 378] width 13 height 13
type input "000000"
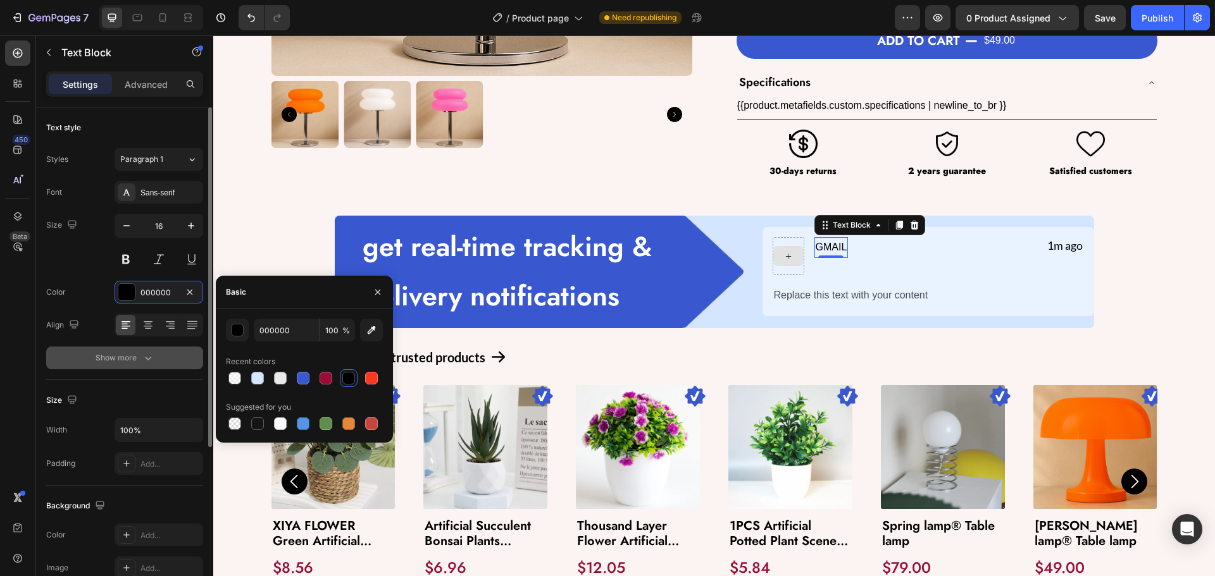
click at [142, 359] on icon "button" at bounding box center [148, 358] width 13 height 13
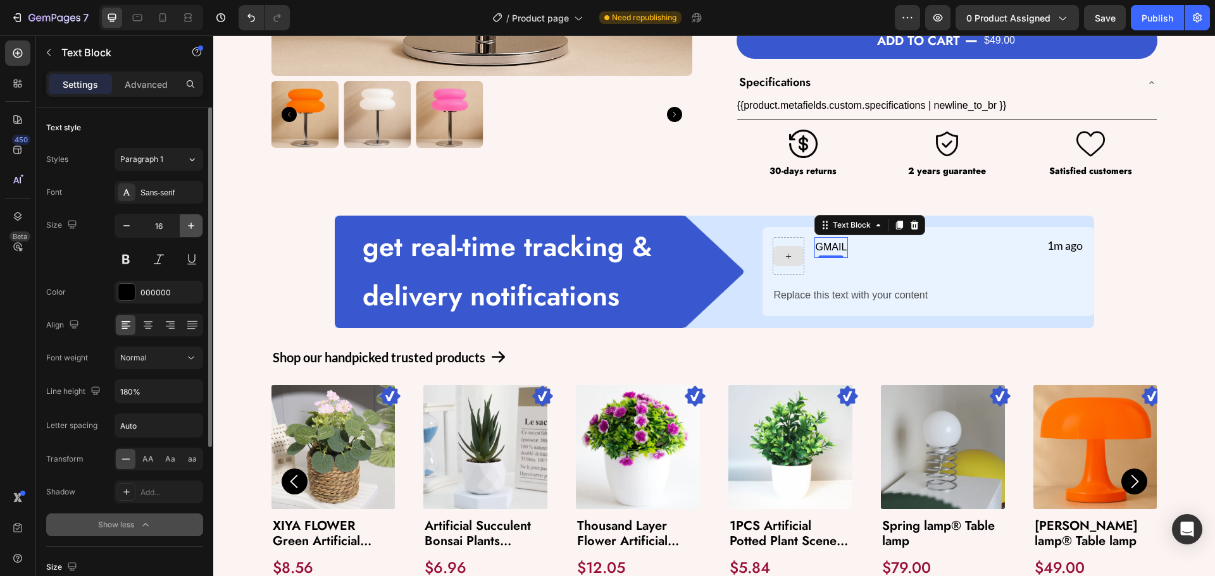
click at [192, 227] on icon "button" at bounding box center [191, 226] width 13 height 13
type input "18"
click at [153, 195] on div "Sans-serif" at bounding box center [169, 192] width 59 height 11
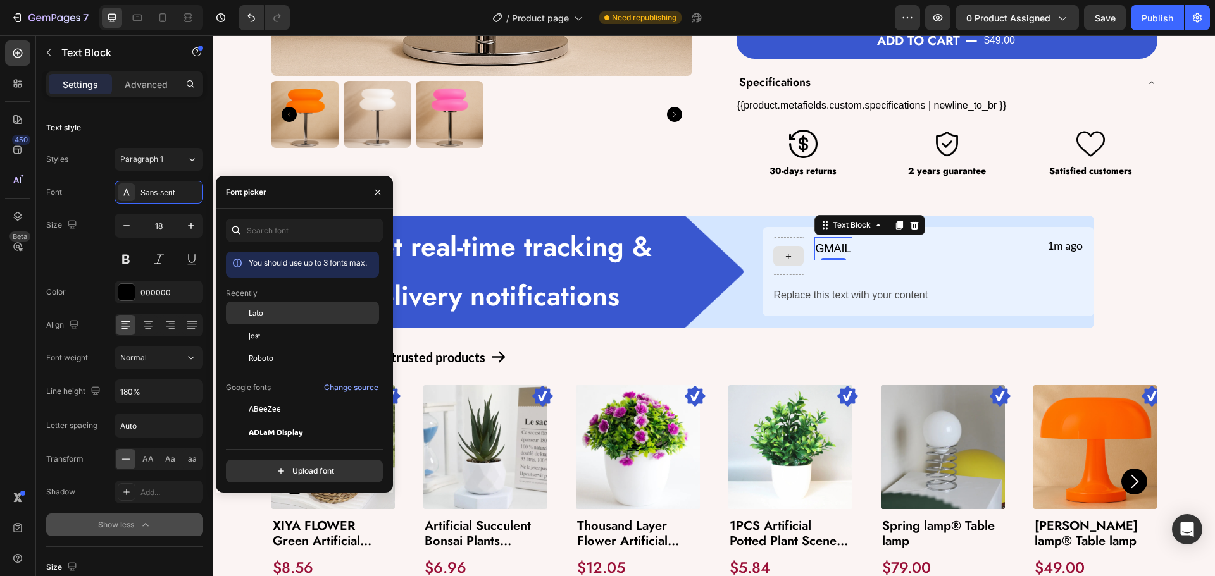
click at [266, 398] on div "Lato" at bounding box center [302, 409] width 153 height 23
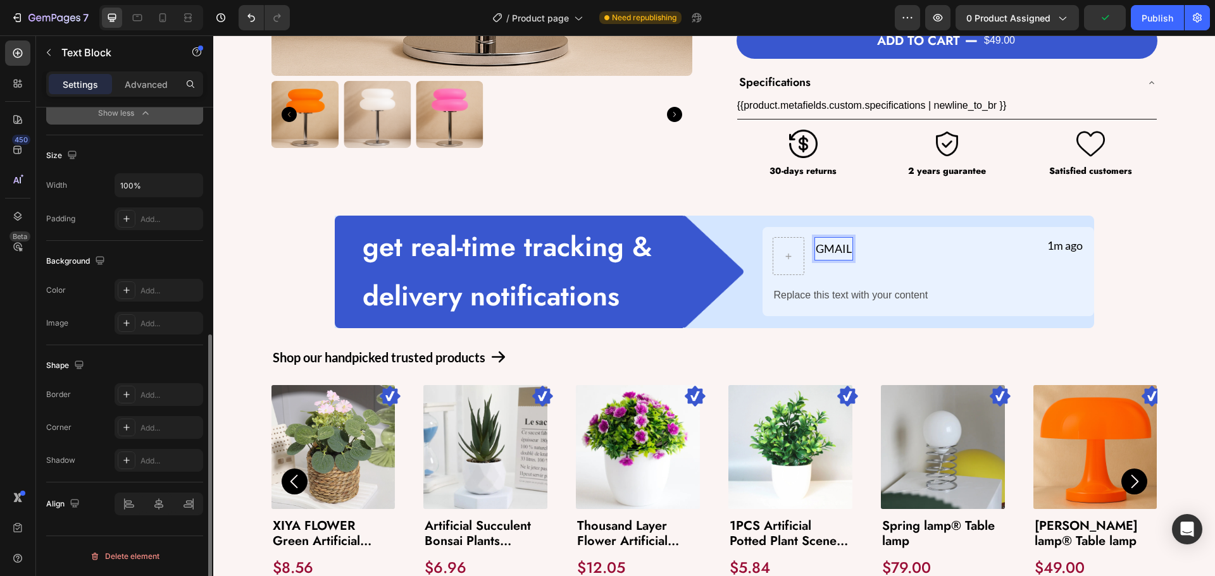
scroll to position [222, 0]
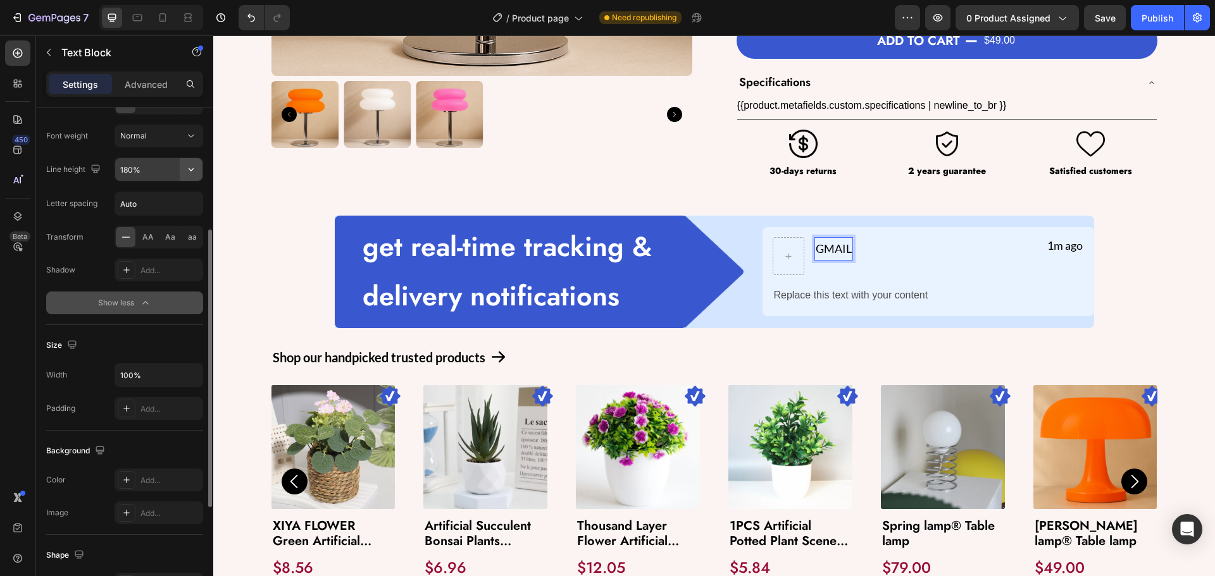
click at [197, 171] on icon "button" at bounding box center [191, 169] width 13 height 13
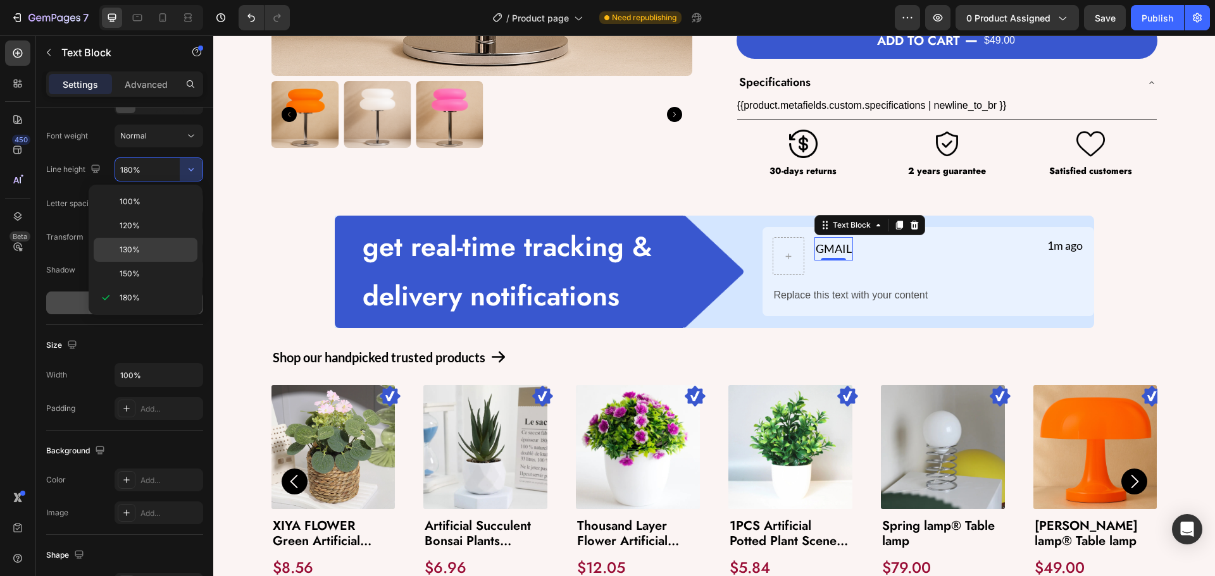
click at [168, 262] on div "130%" at bounding box center [146, 274] width 104 height 24
type input "130%"
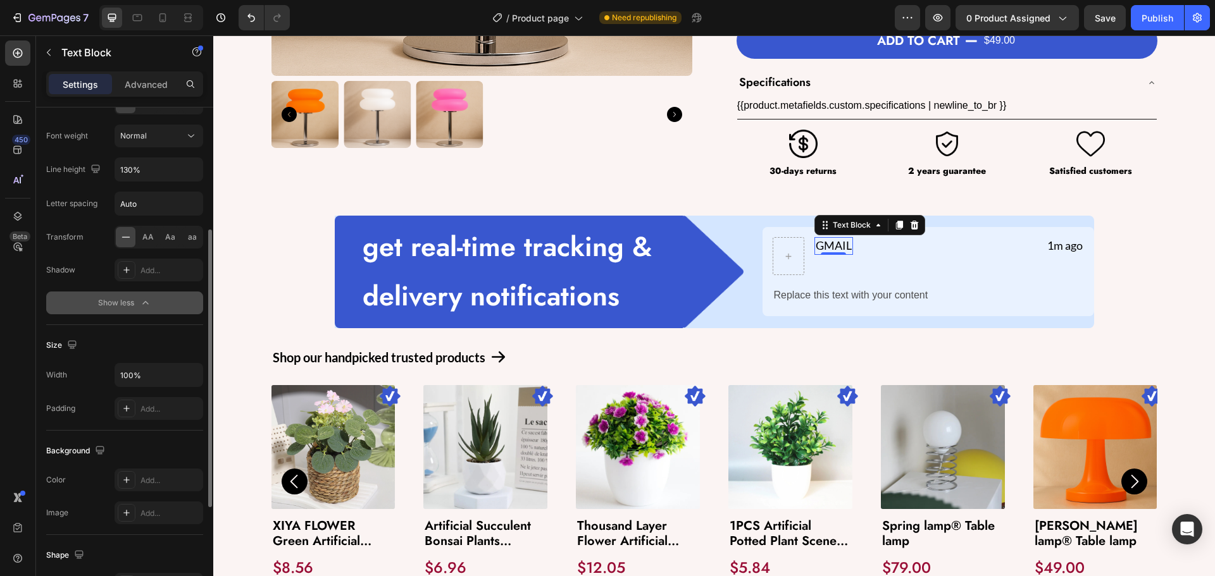
scroll to position [96, 0]
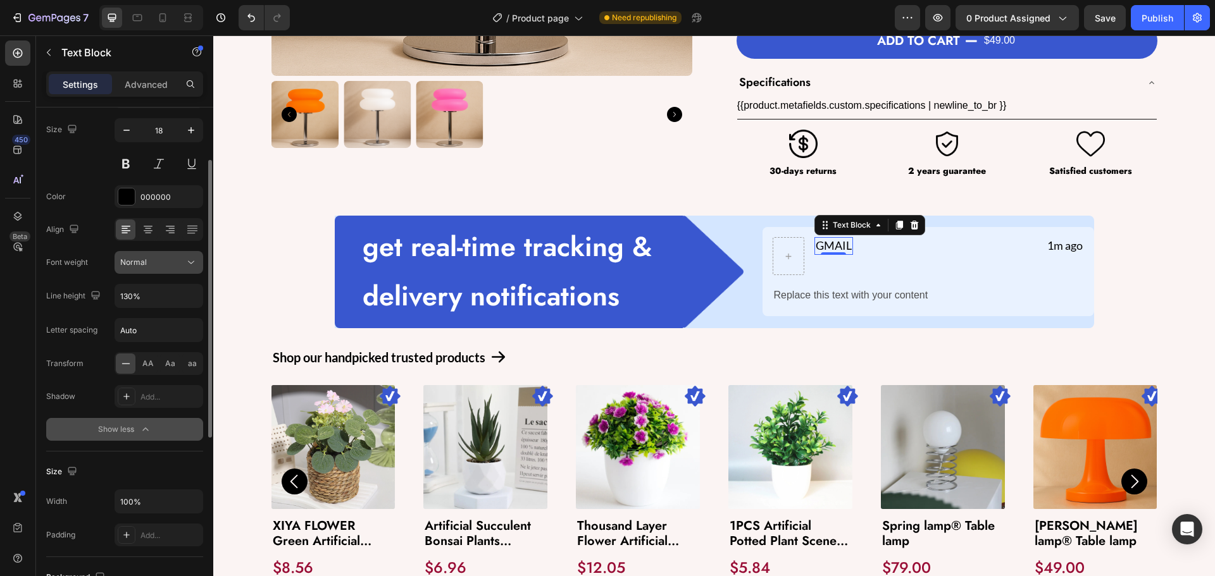
click at [129, 268] on span "Normal" at bounding box center [133, 262] width 27 height 11
click at [145, 207] on div "000000" at bounding box center [159, 196] width 89 height 23
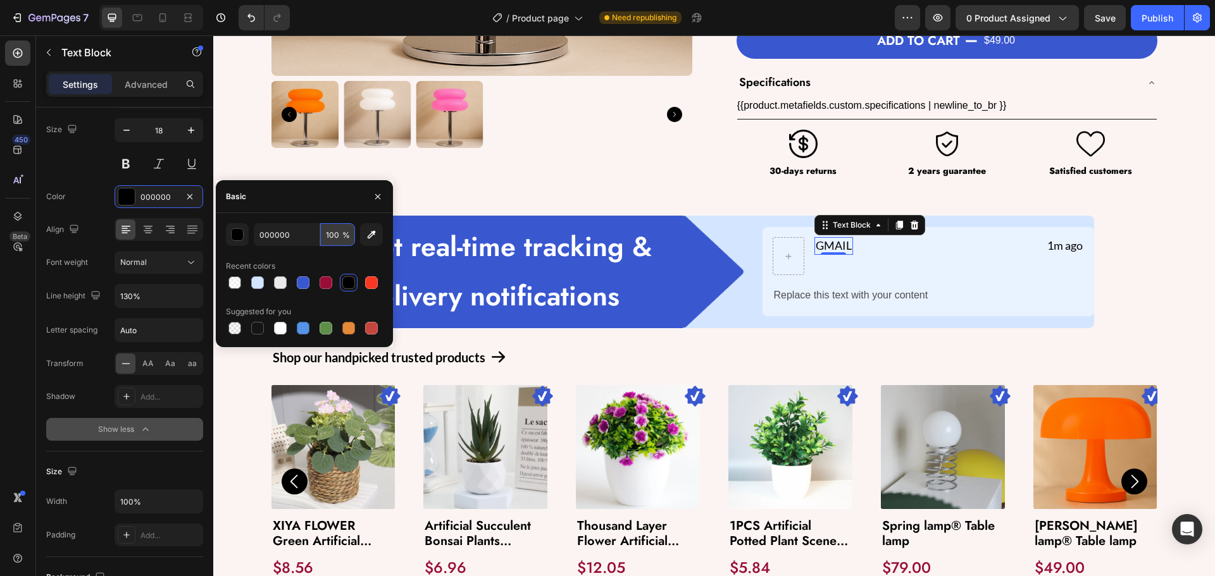
click at [334, 232] on input "100" at bounding box center [337, 234] width 35 height 23
type input "8"
drag, startPoint x: 333, startPoint y: 233, endPoint x: 325, endPoint y: 233, distance: 8.9
click at [325, 233] on input "40" at bounding box center [337, 234] width 35 height 23
type input "60"
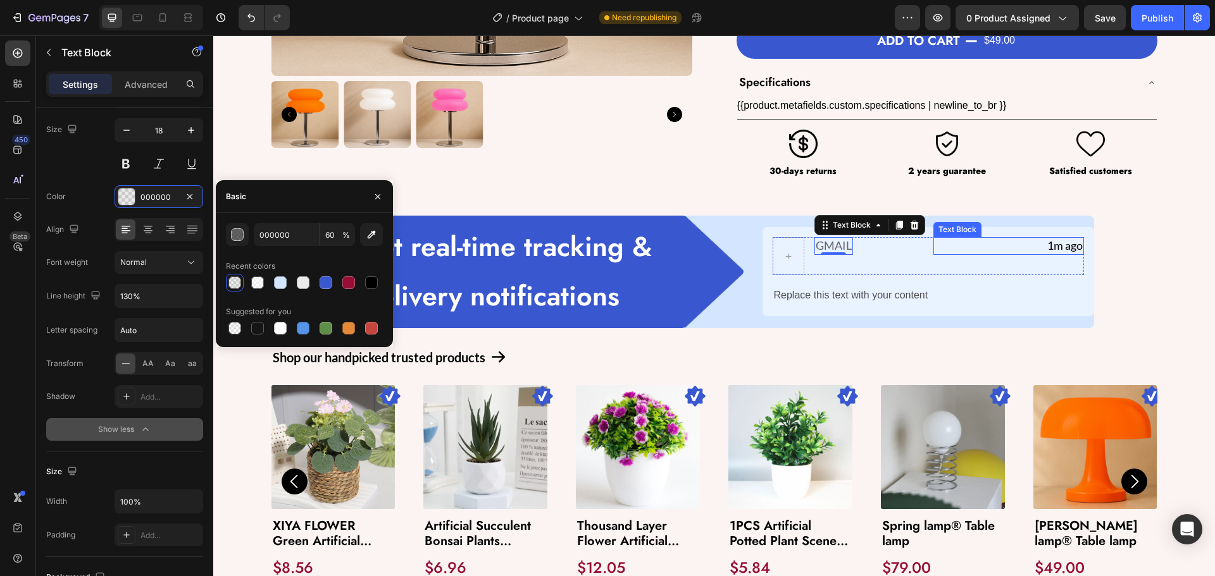
click at [1050, 246] on p "1m ago" at bounding box center [1009, 246] width 148 height 15
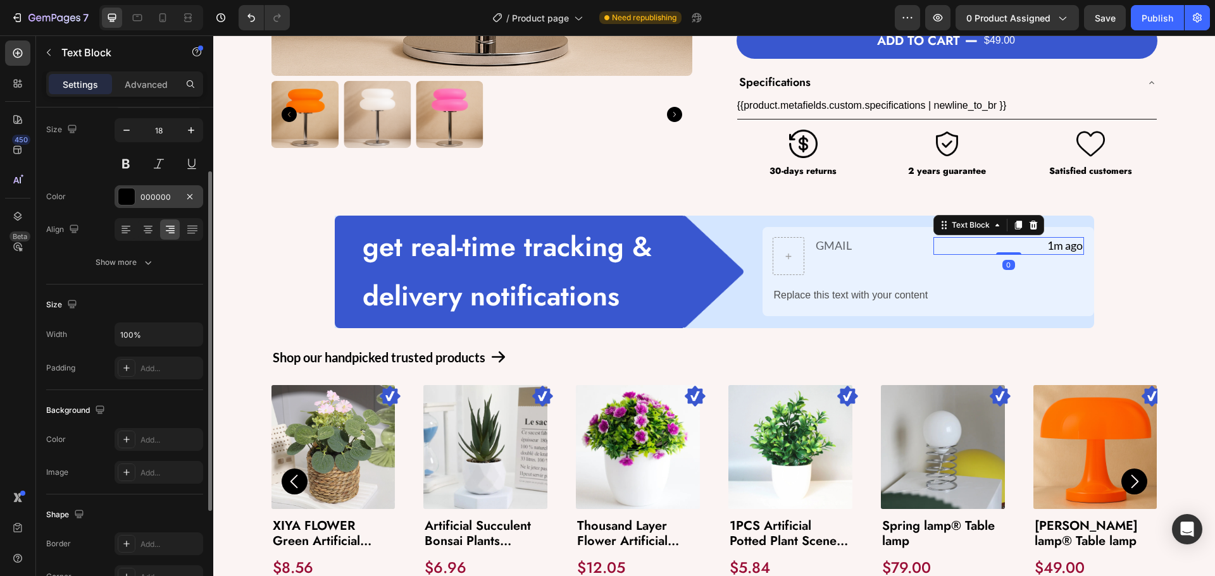
click at [148, 196] on div "000000" at bounding box center [158, 197] width 37 height 11
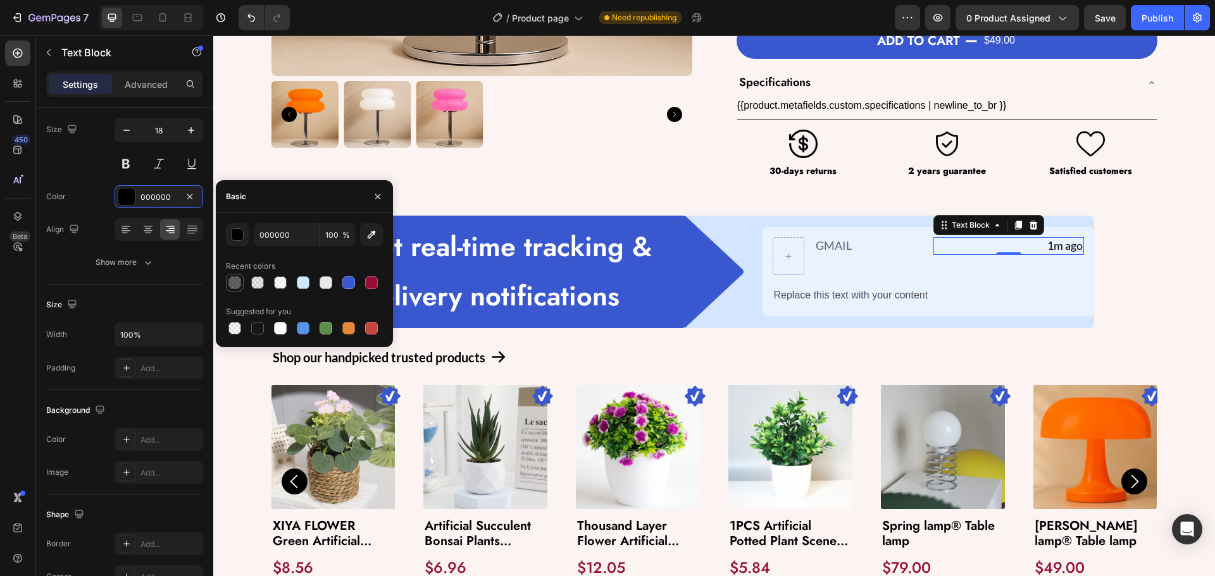
click at [239, 287] on div at bounding box center [234, 283] width 13 height 13
type input "60"
click at [145, 287] on div "Size Width 100% Padding Add..." at bounding box center [124, 338] width 157 height 106
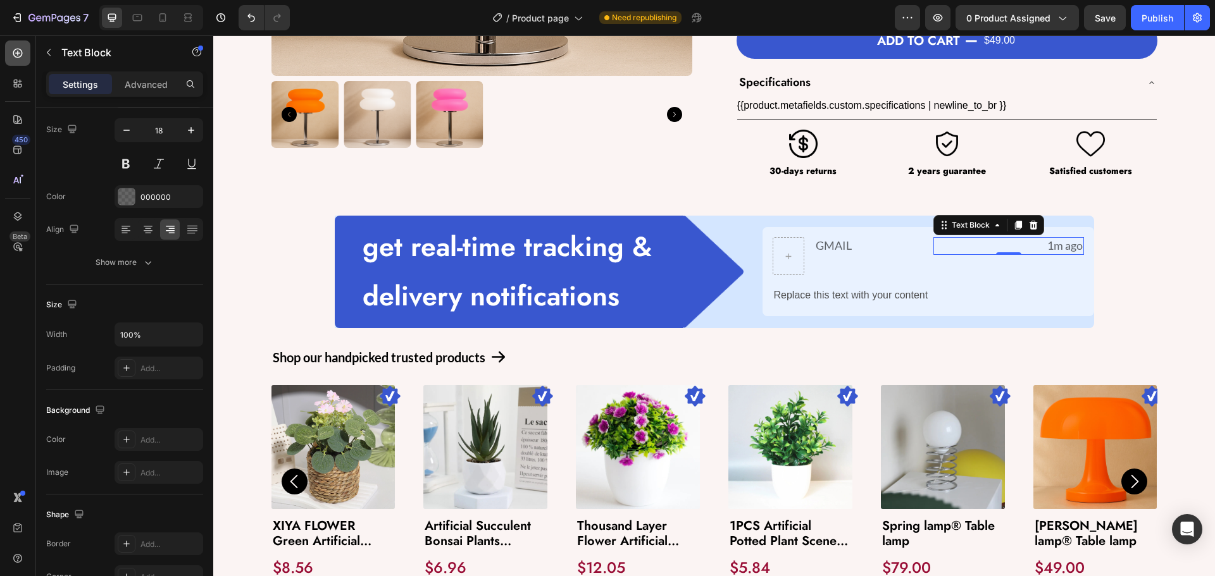
click at [9, 53] on div at bounding box center [17, 52] width 25 height 25
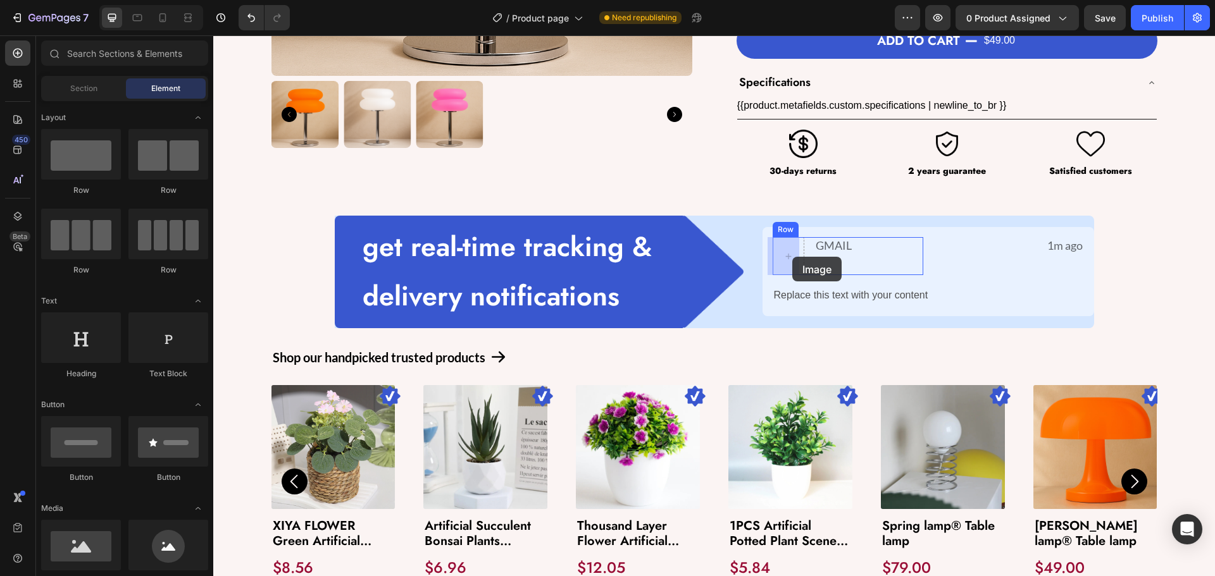
drag, startPoint x: 308, startPoint y: 578, endPoint x: 792, endPoint y: 257, distance: 580.7
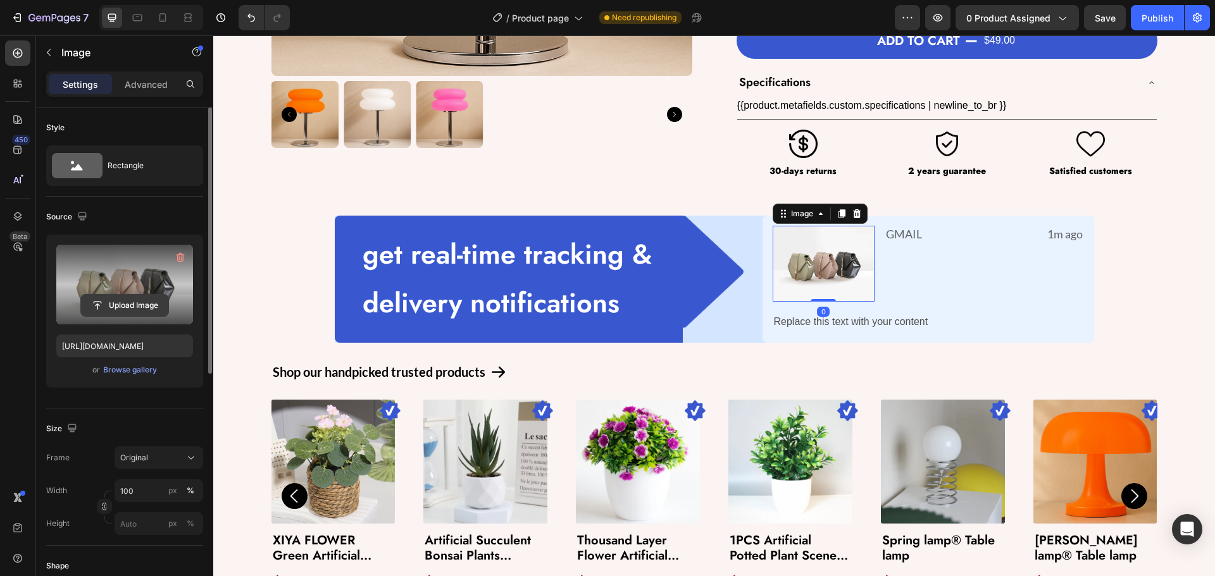
click at [113, 309] on input "file" at bounding box center [124, 306] width 87 height 22
click at [130, 307] on input "file" at bounding box center [124, 306] width 87 height 22
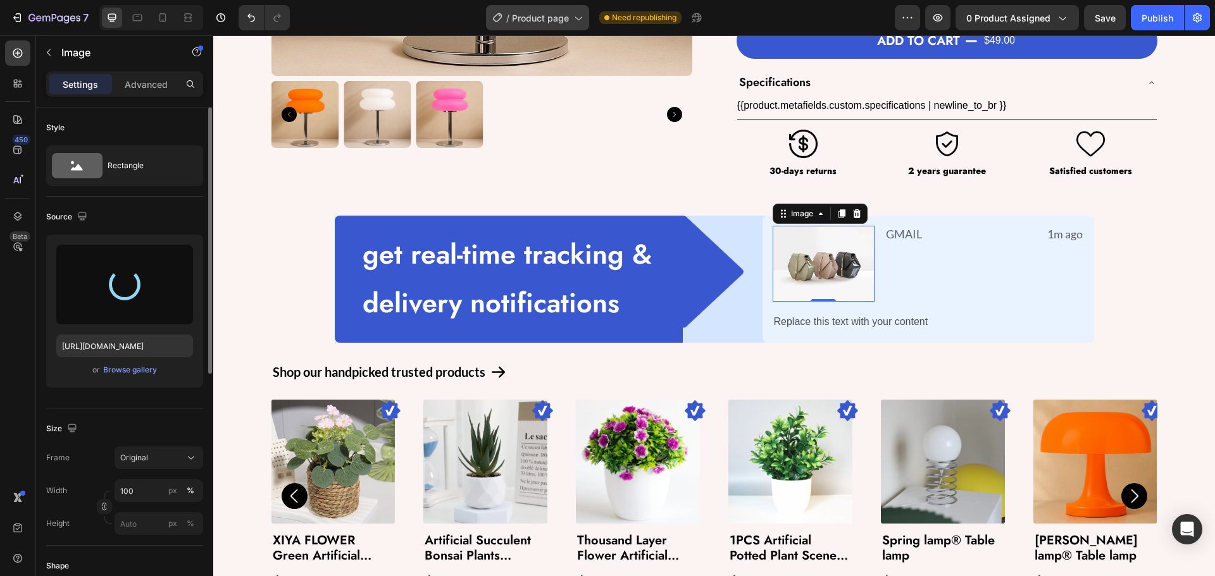
type input "[URL][DOMAIN_NAME]"
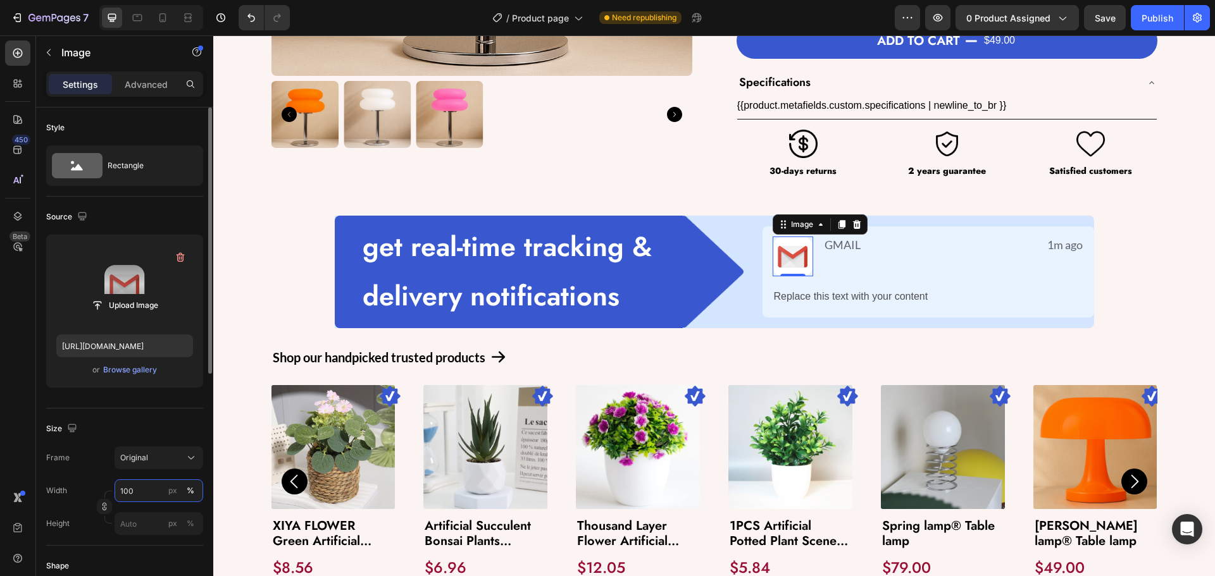
click at [148, 499] on input "100" at bounding box center [159, 491] width 89 height 23
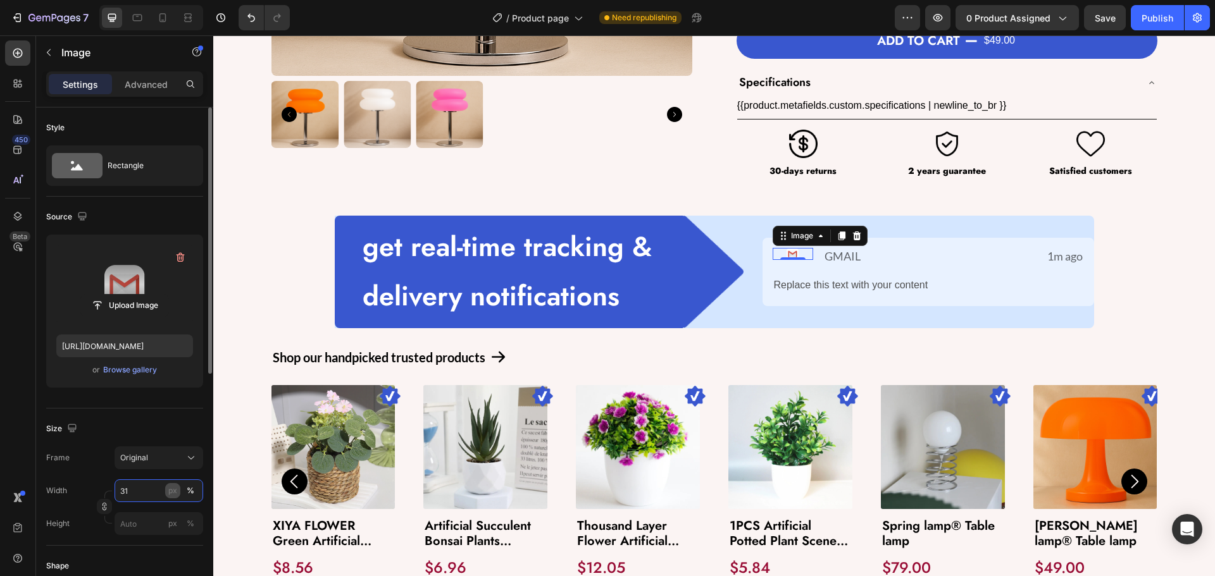
type input "31"
click at [176, 493] on div "px" at bounding box center [172, 490] width 9 height 11
click at [132, 421] on div "Size" at bounding box center [124, 429] width 157 height 20
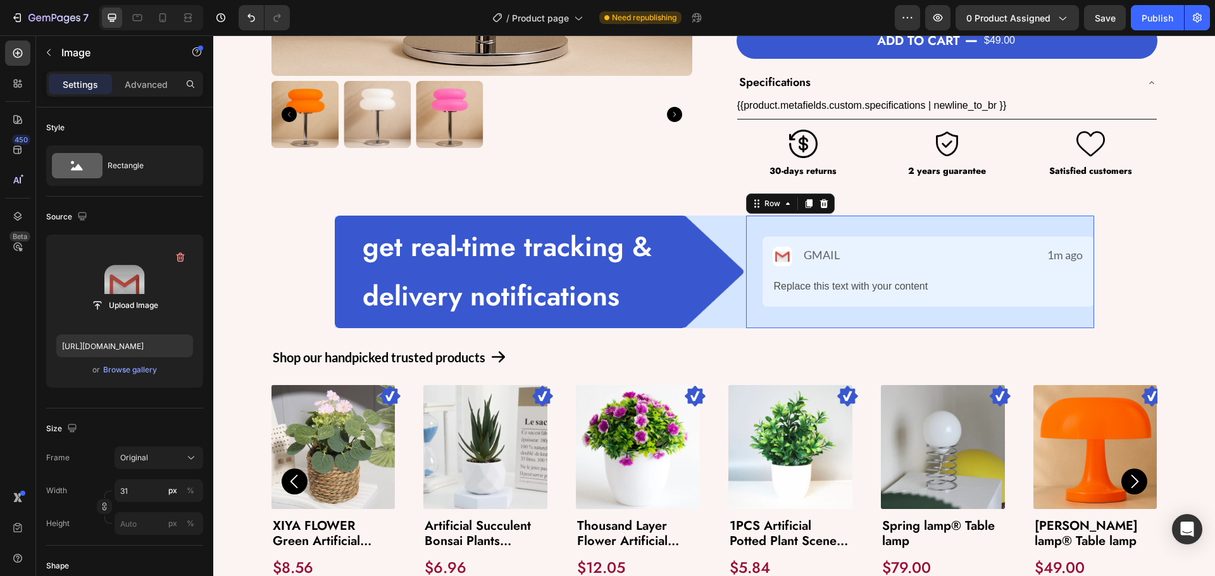
drag, startPoint x: 835, startPoint y: 325, endPoint x: 821, endPoint y: 330, distance: 15.2
click at [824, 330] on div "Product Images Cloud glow® Table lamp Product Title $49.00 Product Price Produc…" at bounding box center [714, 324] width 1002 height 1389
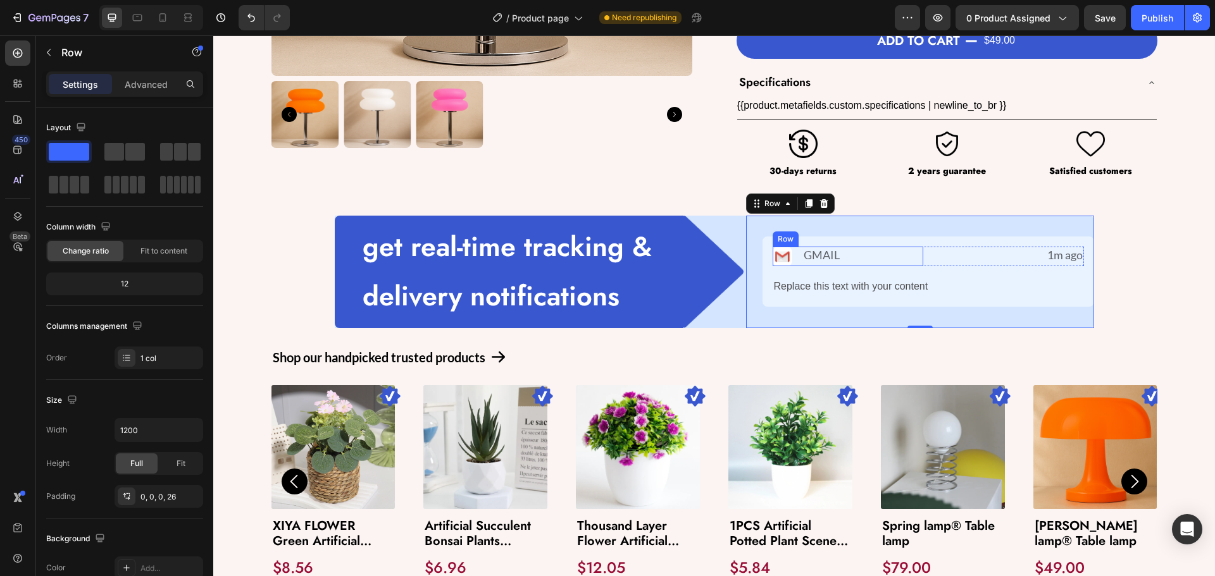
click at [839, 255] on div "Image GMAIL Text Block Row" at bounding box center [848, 257] width 151 height 20
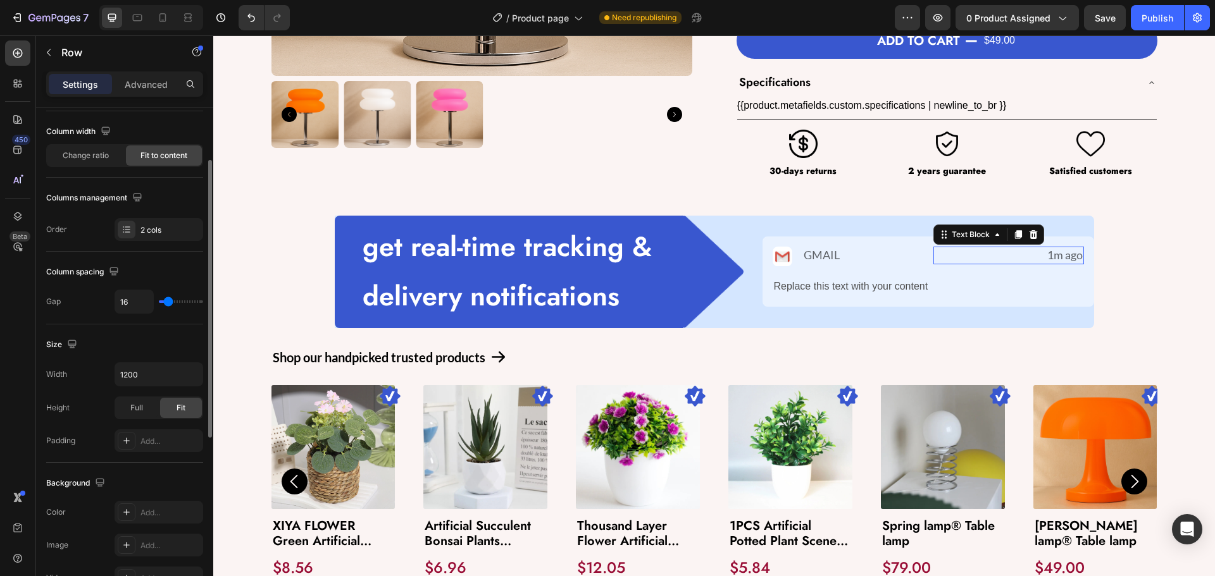
click at [935, 255] on p "1m ago" at bounding box center [1009, 255] width 148 height 15
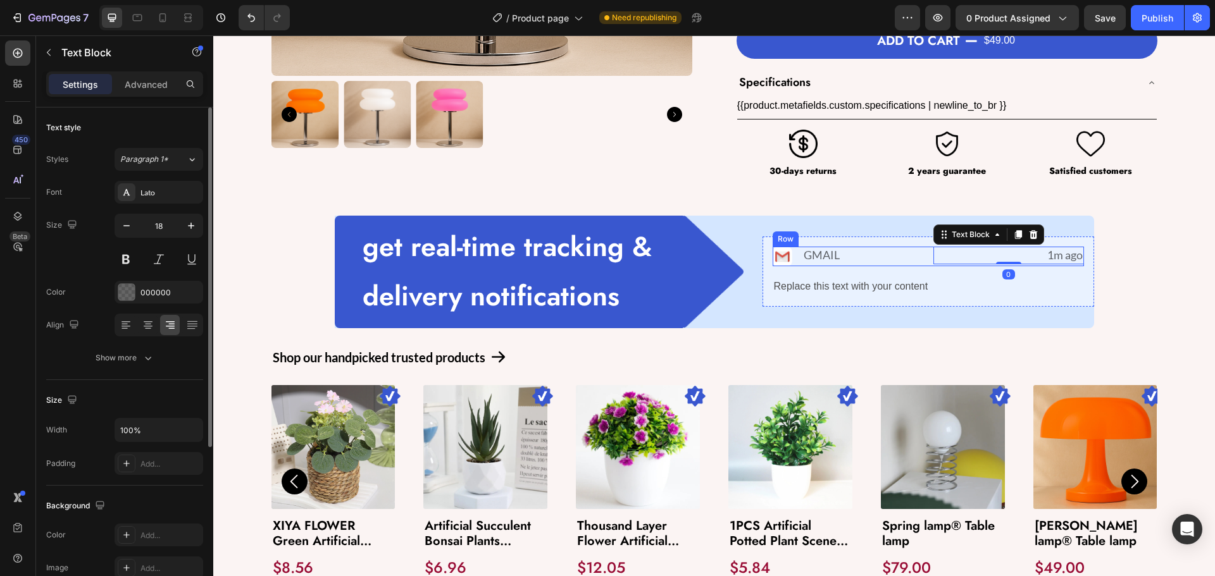
click at [923, 255] on div "Image GMAIL Text Block Row 1m ago Text Block 0 Row" at bounding box center [928, 257] width 311 height 20
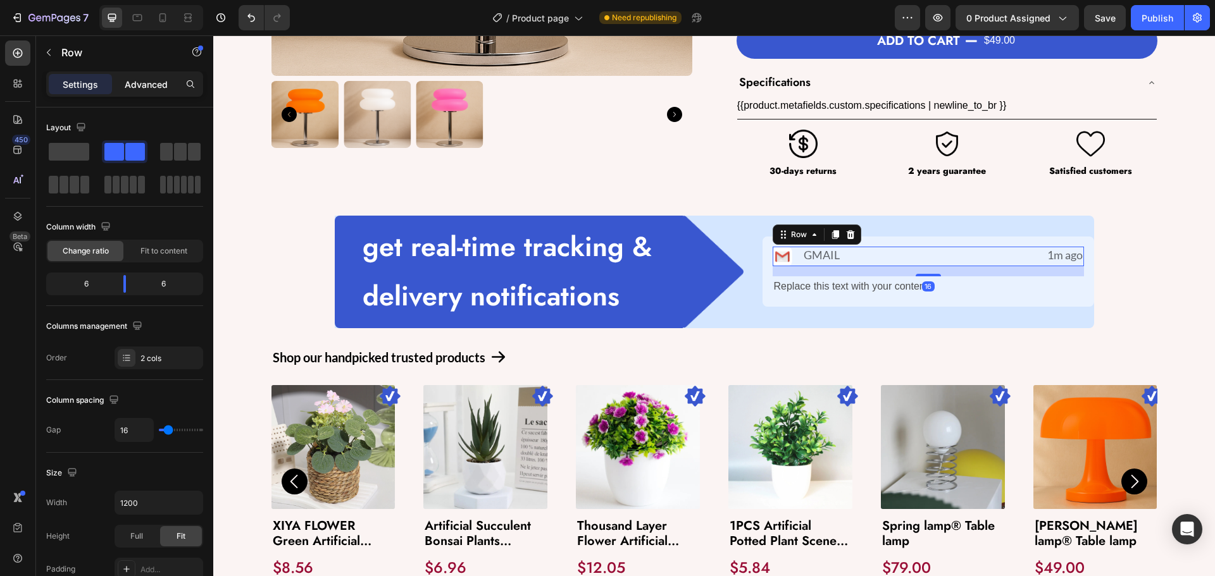
click at [133, 86] on p "Advanced" at bounding box center [146, 84] width 43 height 13
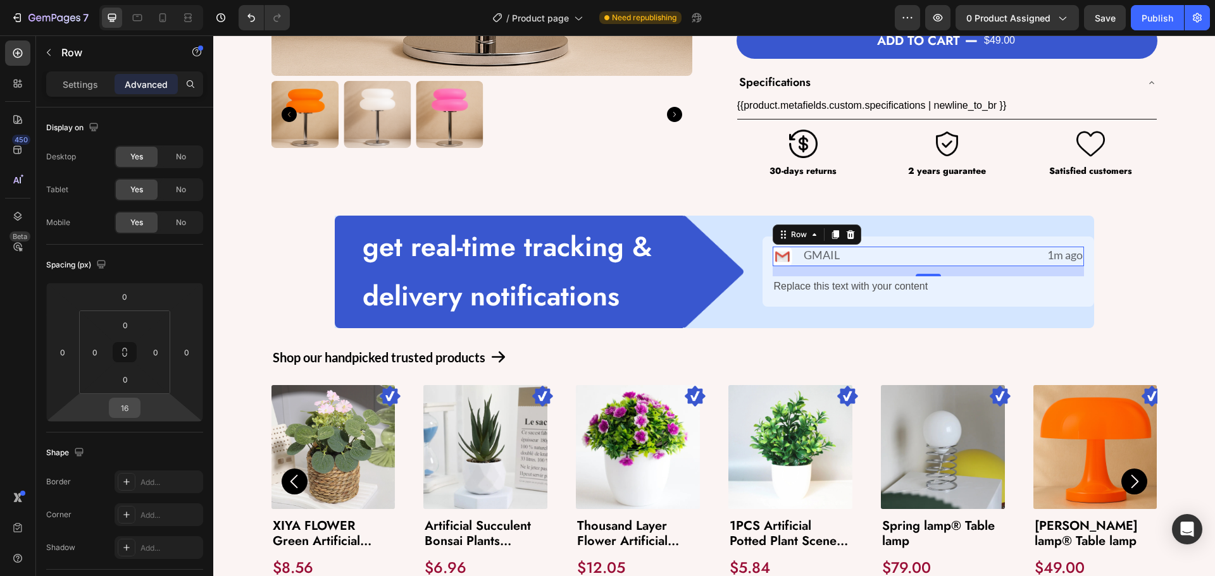
click at [135, 406] on input "16" at bounding box center [124, 408] width 25 height 19
type input "12"
click at [772, 313] on div "Image GMAIL Text Block Row 1m ago Text Block Row 12 Replace this text with your…" at bounding box center [928, 272] width 332 height 113
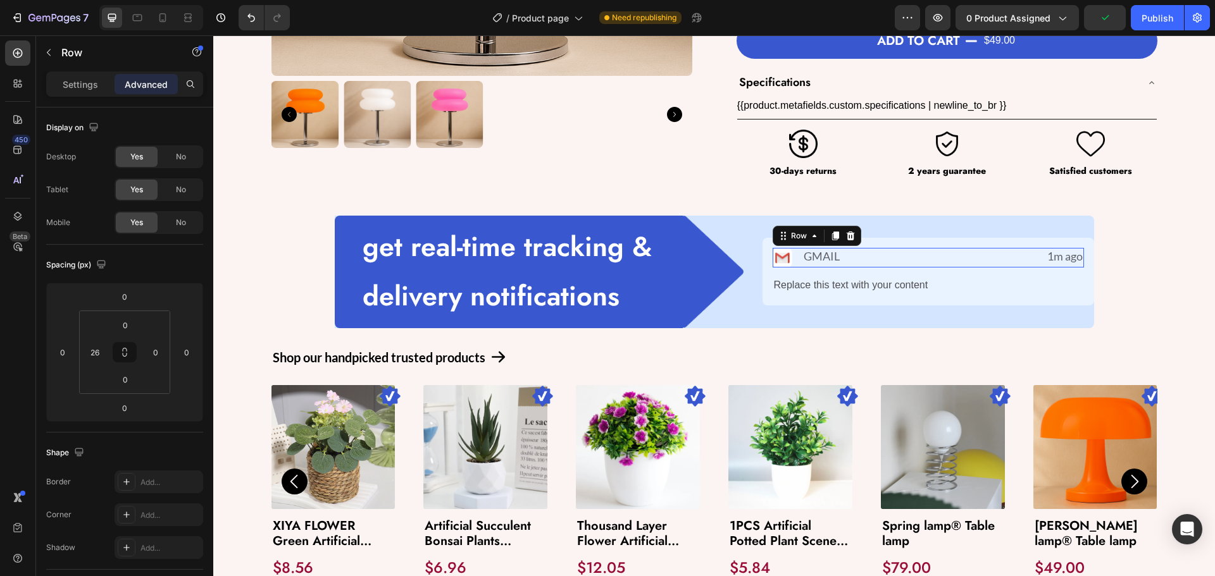
drag, startPoint x: 921, startPoint y: 259, endPoint x: 856, endPoint y: 280, distance: 68.0
click at [921, 258] on div "Image GMAIL Text Block Row 1m ago Text Block Row 0" at bounding box center [928, 258] width 311 height 20
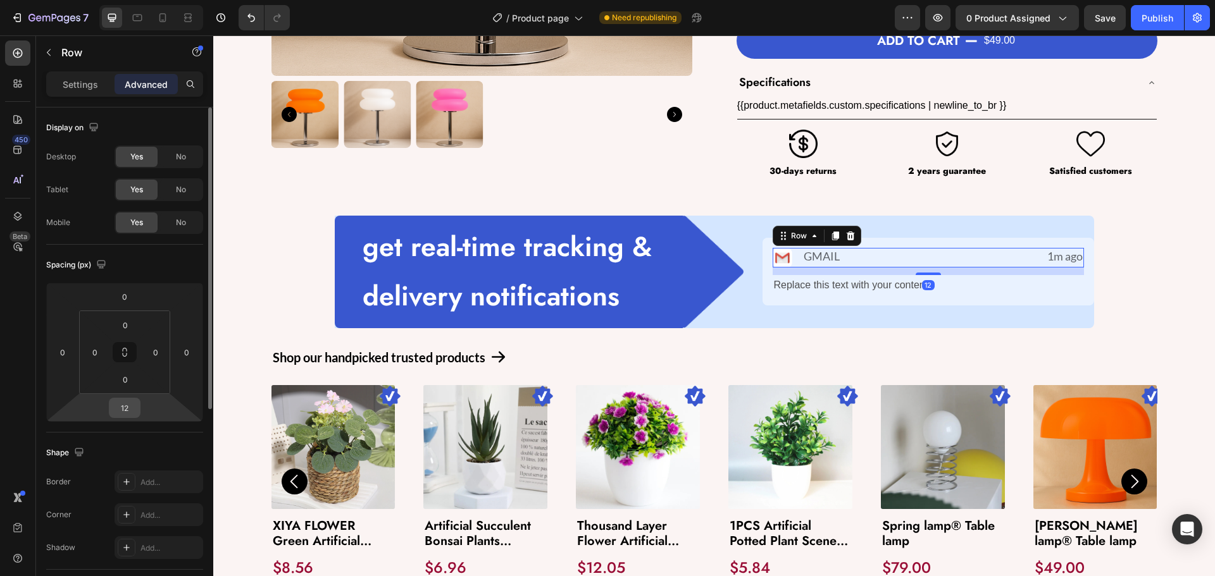
click at [135, 407] on input "12" at bounding box center [124, 408] width 25 height 19
type input "8"
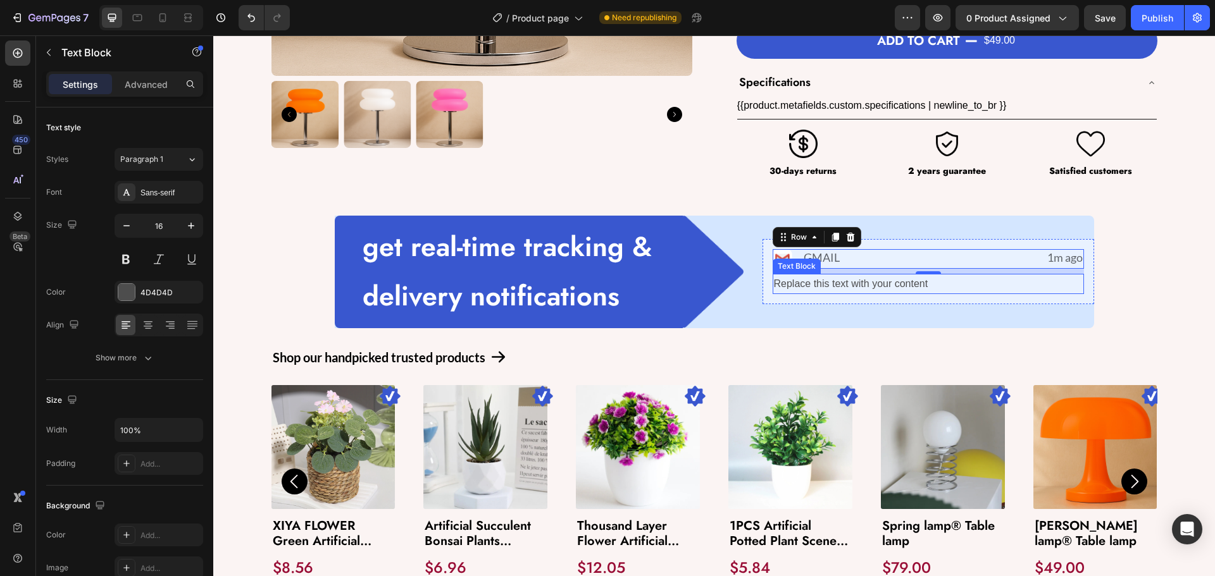
click at [793, 287] on div "Replace this text with your content" at bounding box center [928, 284] width 311 height 21
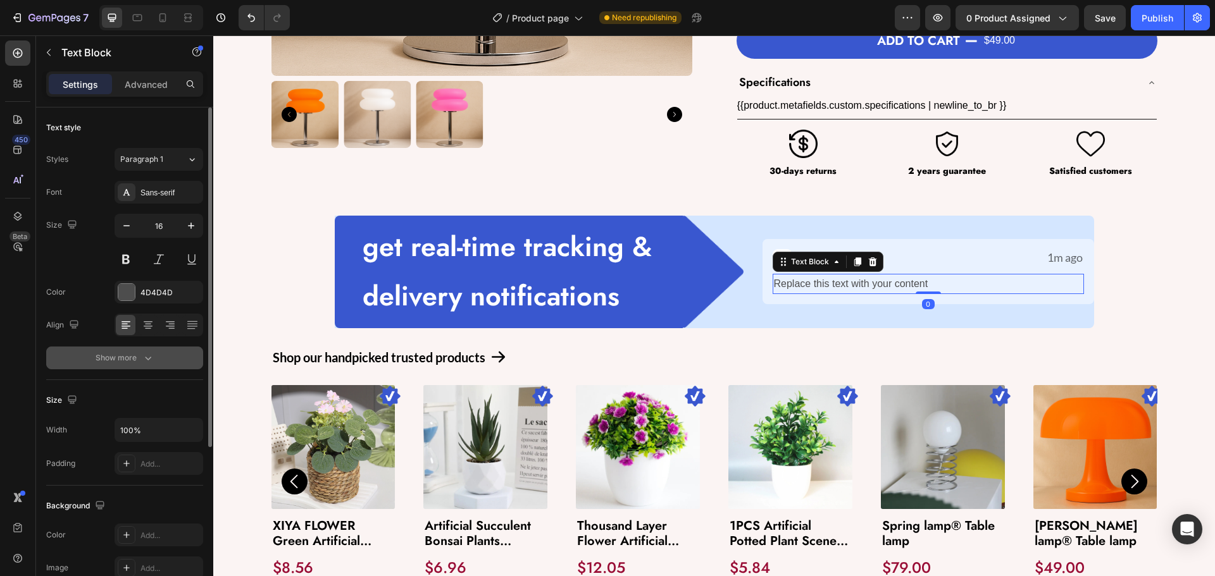
click at [108, 359] on div "Show more" at bounding box center [125, 358] width 59 height 13
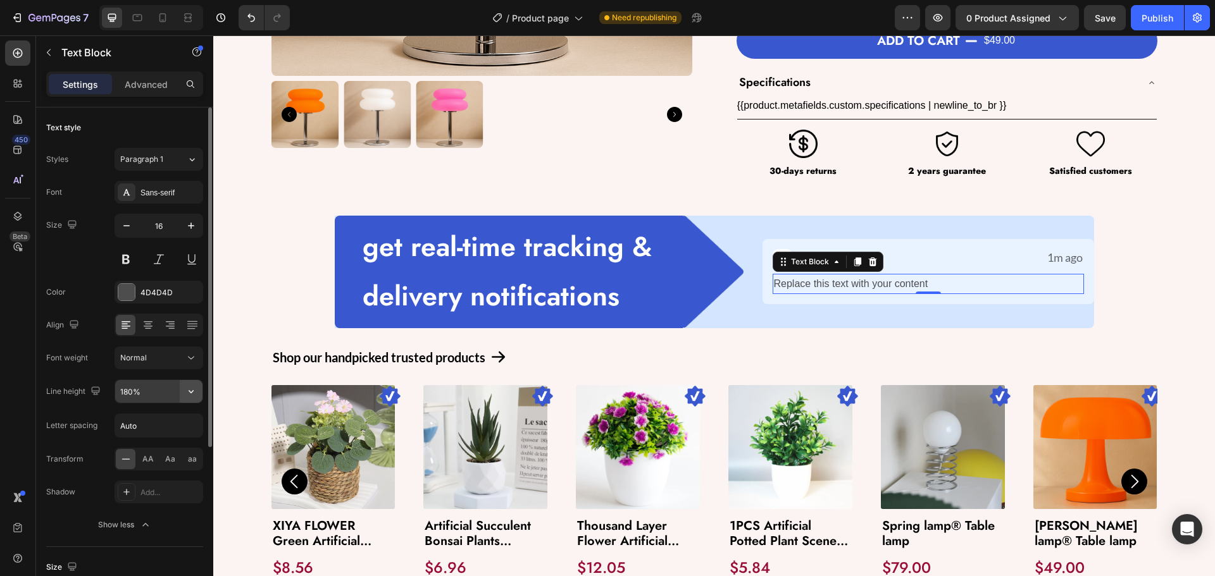
click at [194, 390] on icon "button" at bounding box center [191, 391] width 13 height 13
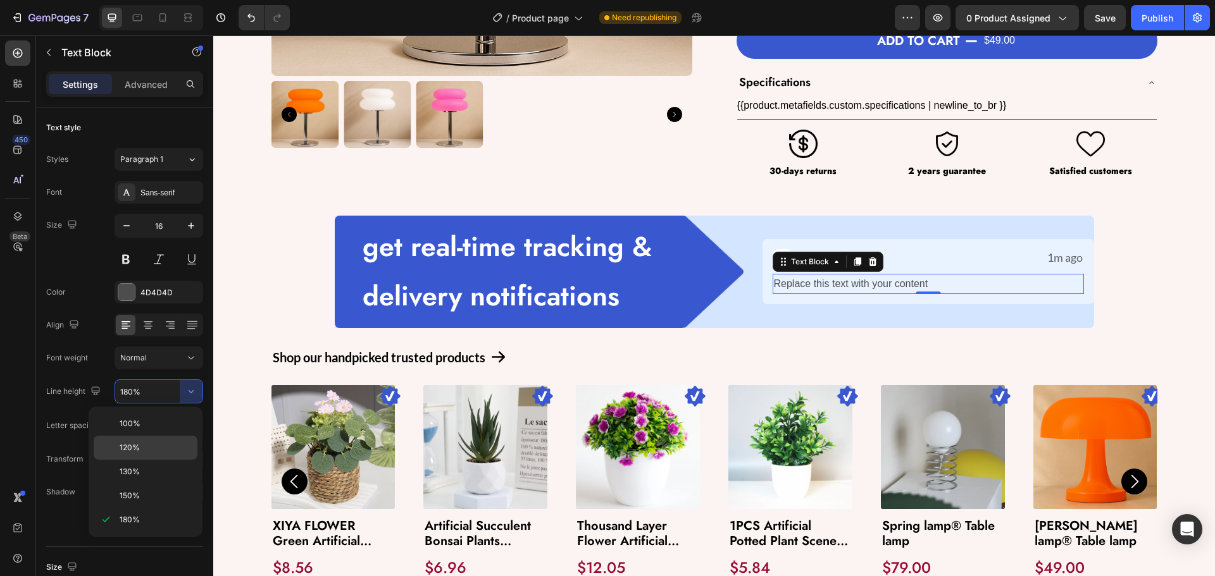
click at [161, 451] on p "120%" at bounding box center [156, 447] width 72 height 11
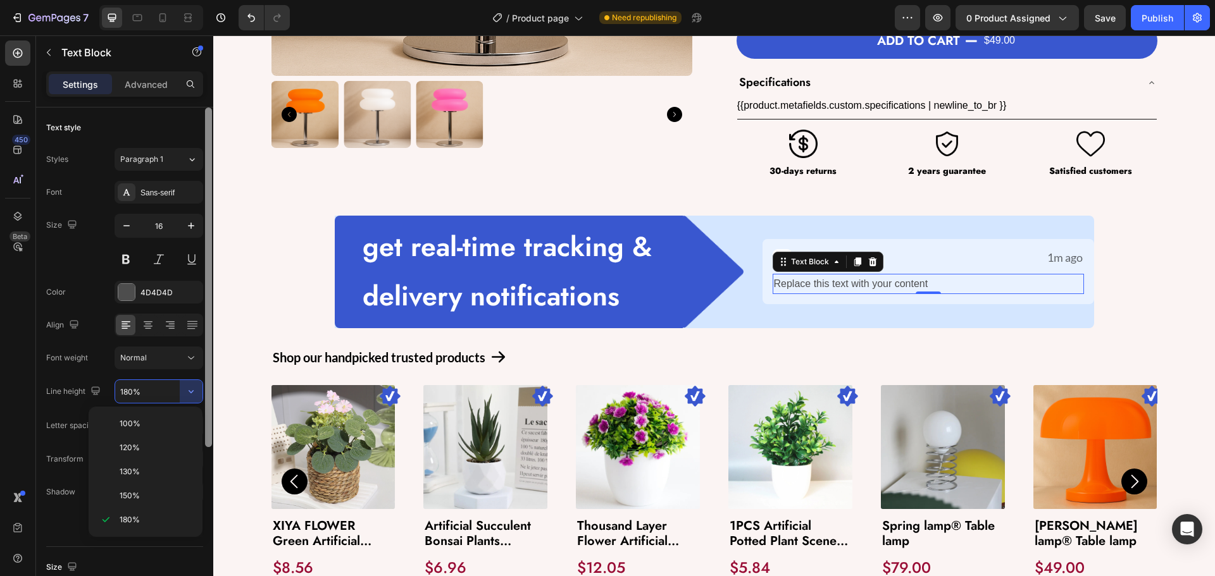
type input "120%"
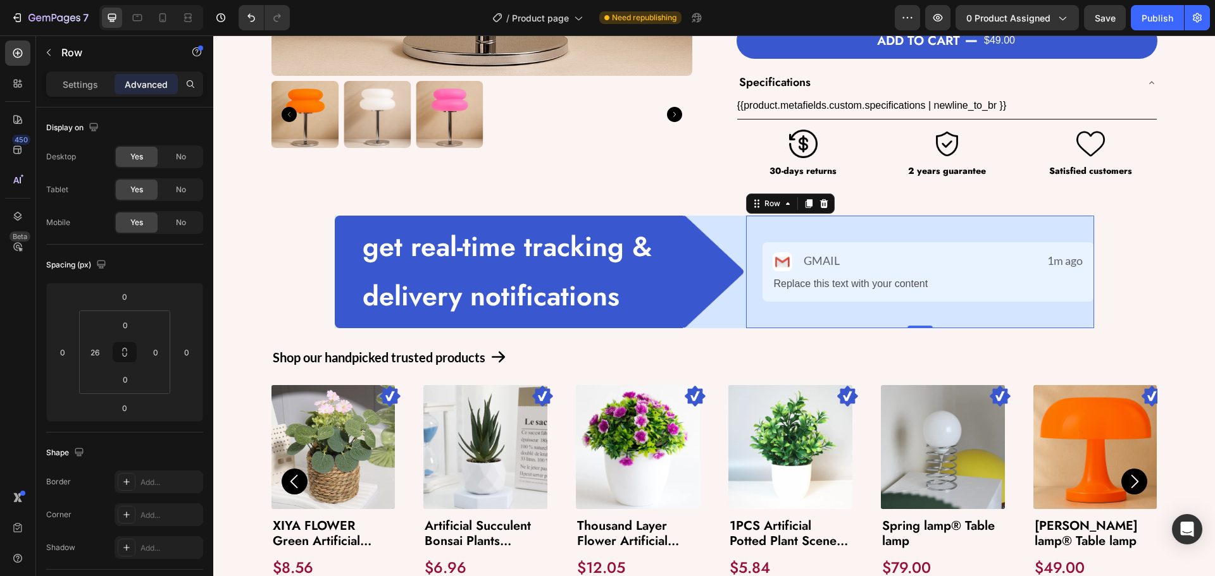
click at [746, 322] on div "Image GMAIL Text Block Row 1m ago Text Block Row Replace this text with your co…" at bounding box center [920, 272] width 348 height 113
click at [920, 259] on div "Image GMAIL Text Block Row 1m ago Text Block Row" at bounding box center [928, 262] width 311 height 20
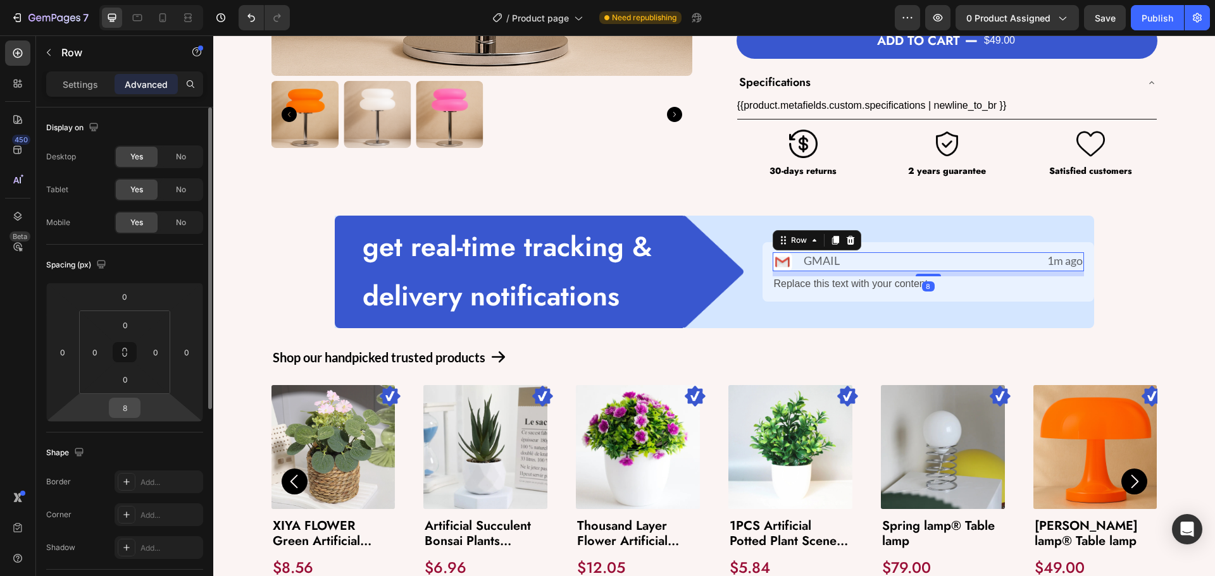
click at [122, 414] on input "8" at bounding box center [124, 408] width 25 height 19
type input "10"
click at [764, 271] on div "Image GMAIL Text Block Row 1m ago Text Block Row 10 Replace this text with your…" at bounding box center [928, 272] width 332 height 61
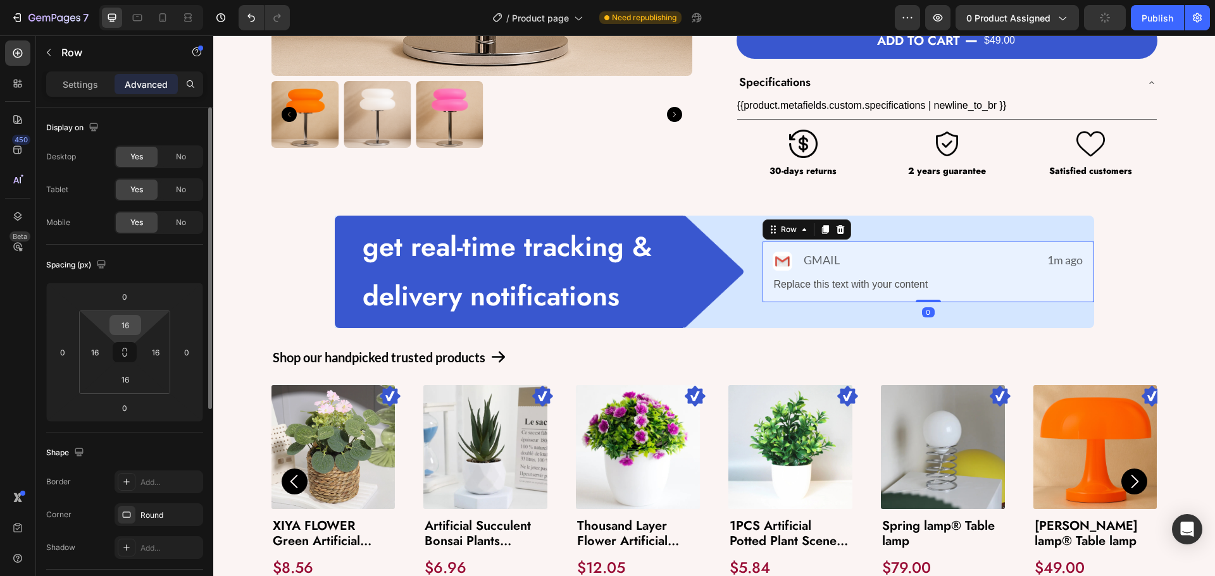
click at [132, 326] on input "16" at bounding box center [125, 325] width 25 height 19
type input "12"
click at [128, 0] on html "7 Version history / Product page Need republishing Preview 0 product assigned S…" at bounding box center [607, 0] width 1215 height 0
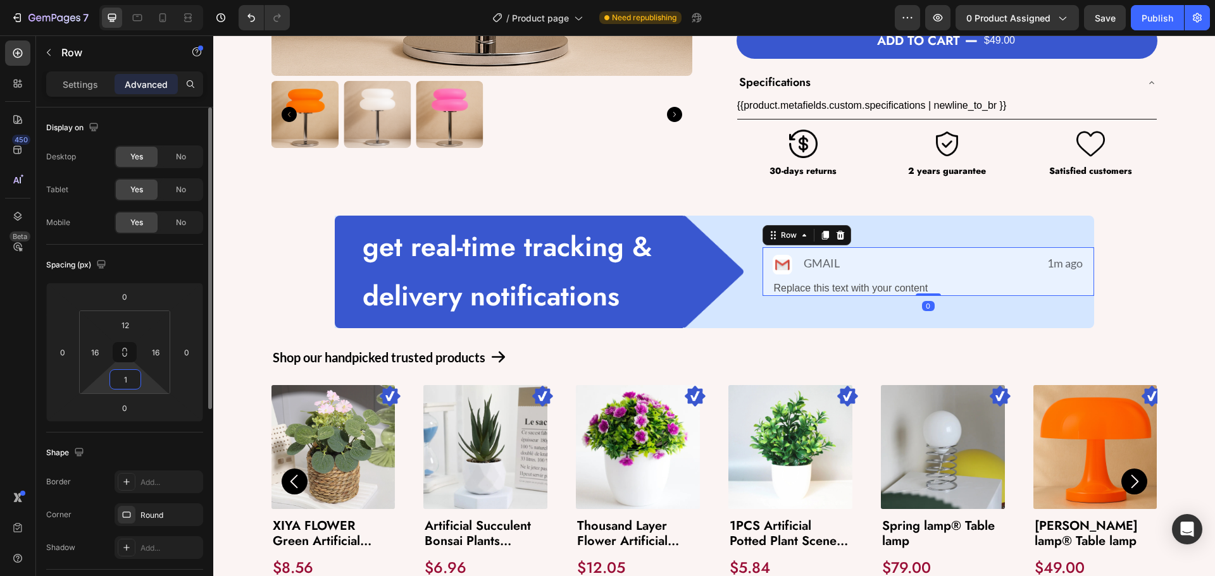
type input "12"
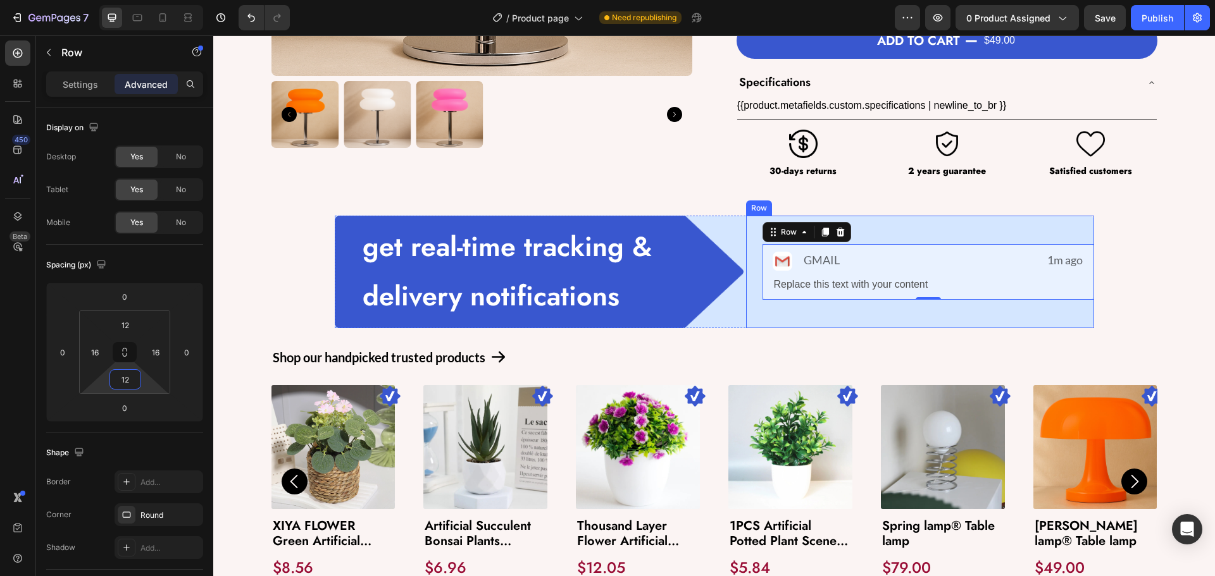
click at [749, 314] on div "Image GMAIL Text Block Row 1m ago Text Block Row Replace this text with your co…" at bounding box center [920, 272] width 348 height 113
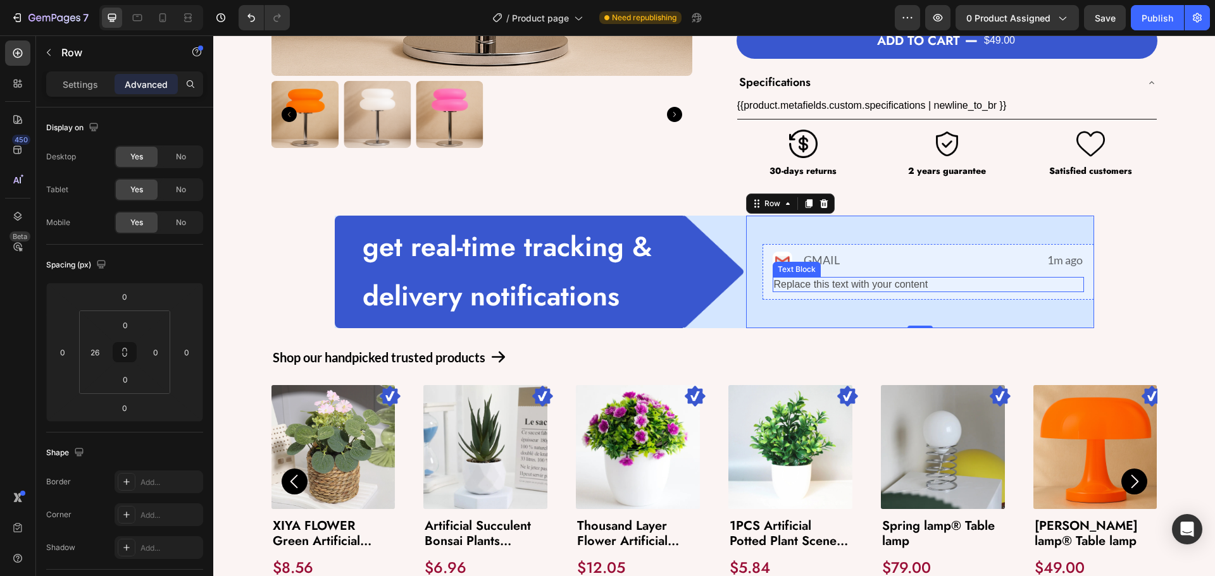
click at [845, 289] on div "Replace this text with your content" at bounding box center [928, 284] width 311 height 15
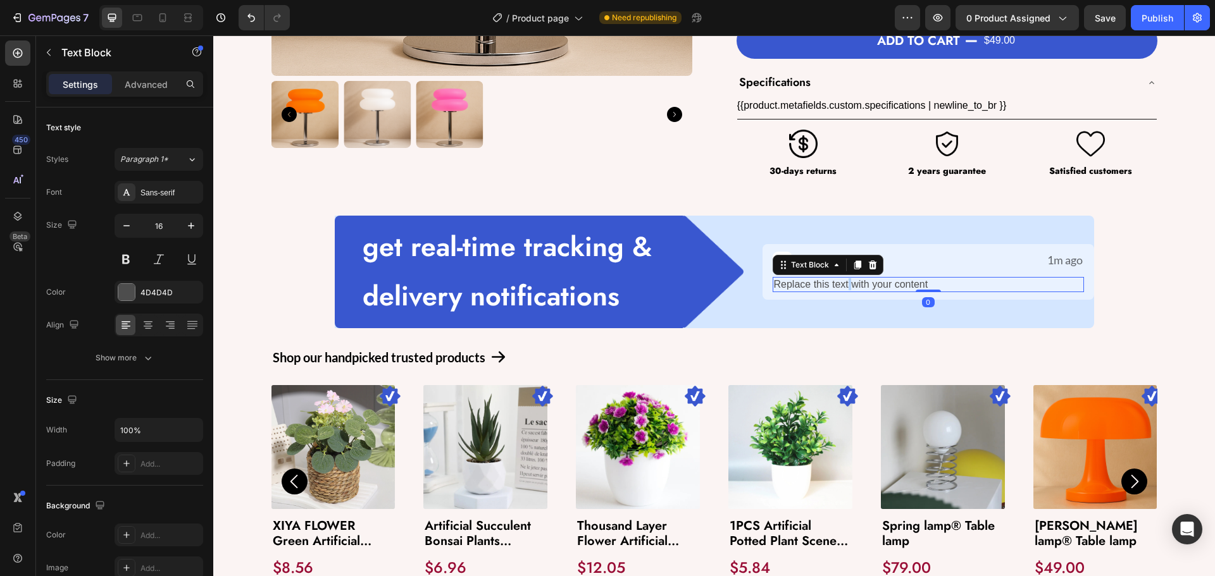
click at [845, 289] on div "Replace this text with your content" at bounding box center [928, 284] width 311 height 15
click at [845, 289] on p "Replace this text with your content" at bounding box center [928, 284] width 309 height 12
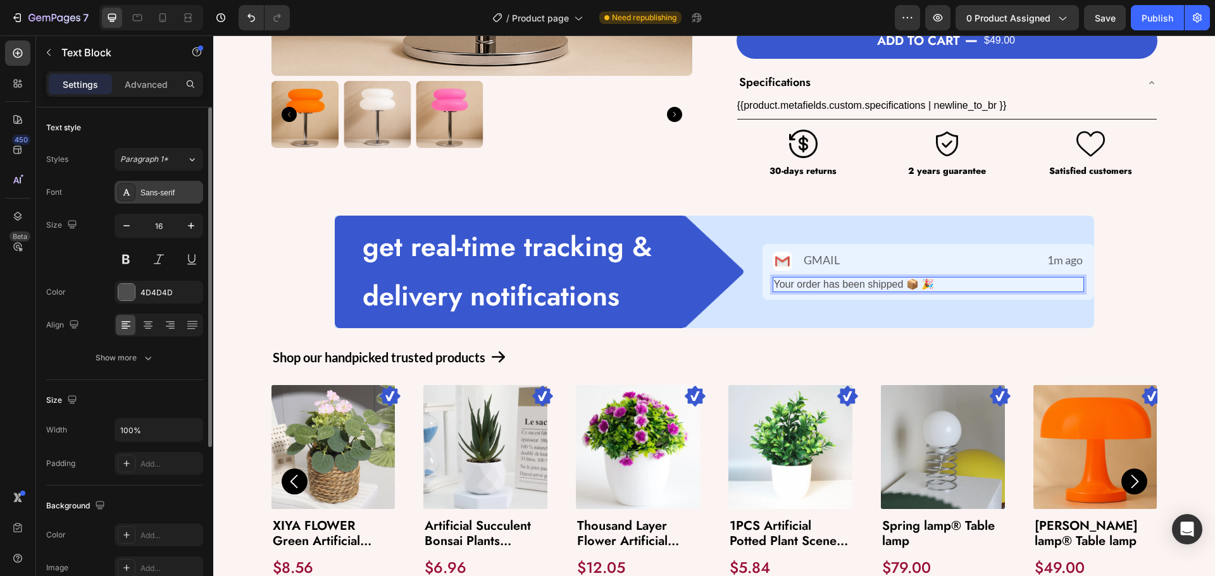
click at [170, 197] on div "Sans-serif" at bounding box center [169, 192] width 59 height 11
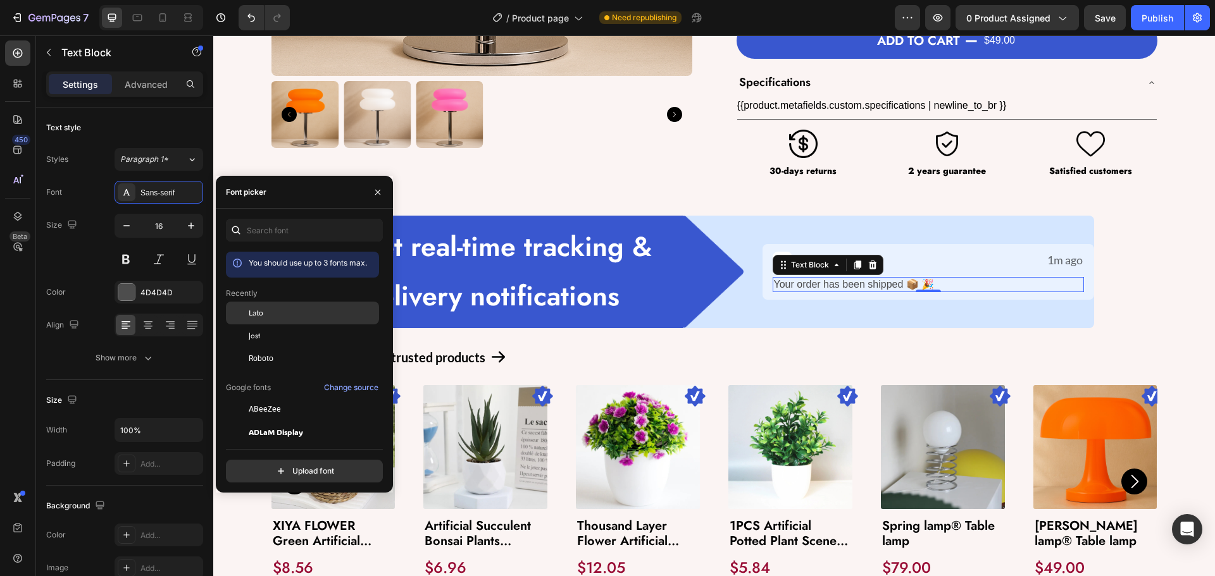
click at [277, 318] on div "Lato" at bounding box center [313, 313] width 128 height 11
click at [201, 228] on button "button" at bounding box center [191, 226] width 23 height 23
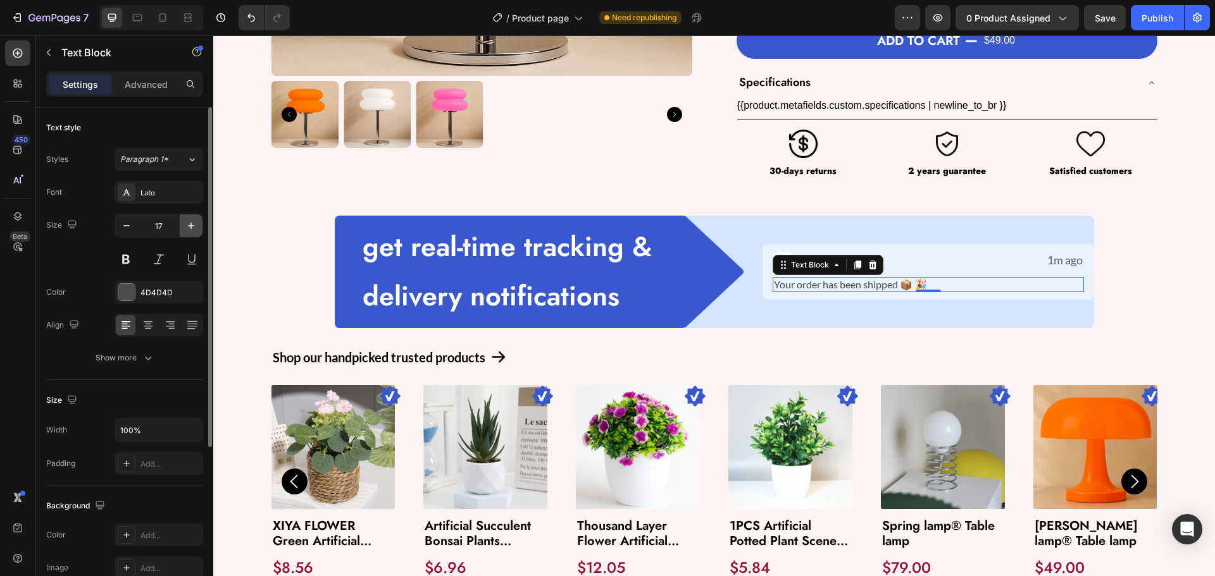
click at [201, 228] on button "button" at bounding box center [191, 226] width 23 height 23
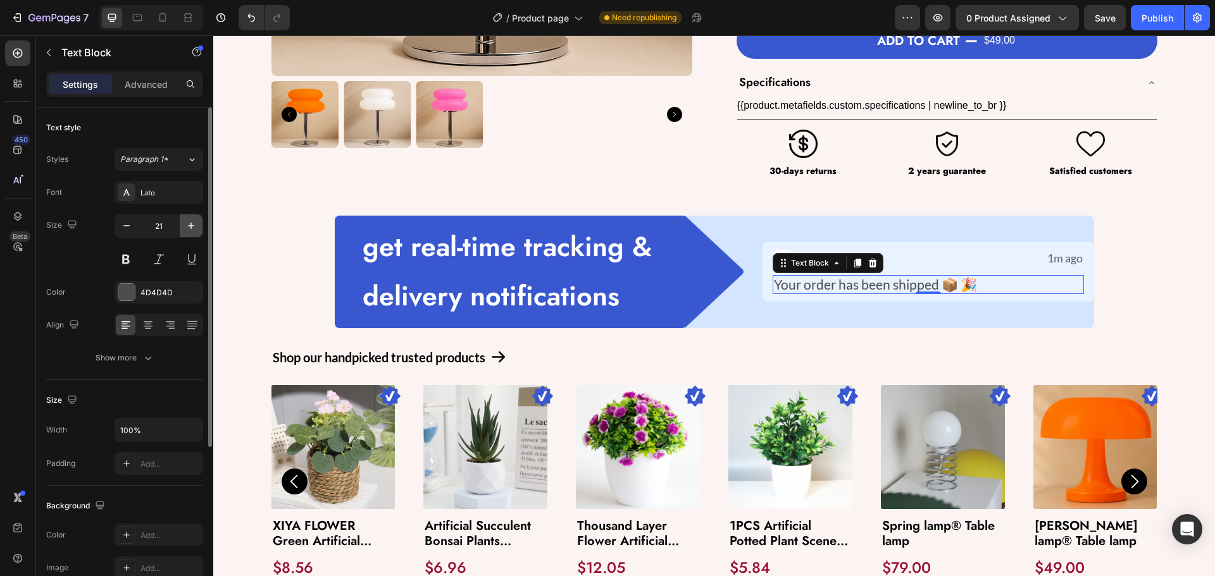
type input "22"
click at [146, 360] on icon "button" at bounding box center [148, 358] width 13 height 13
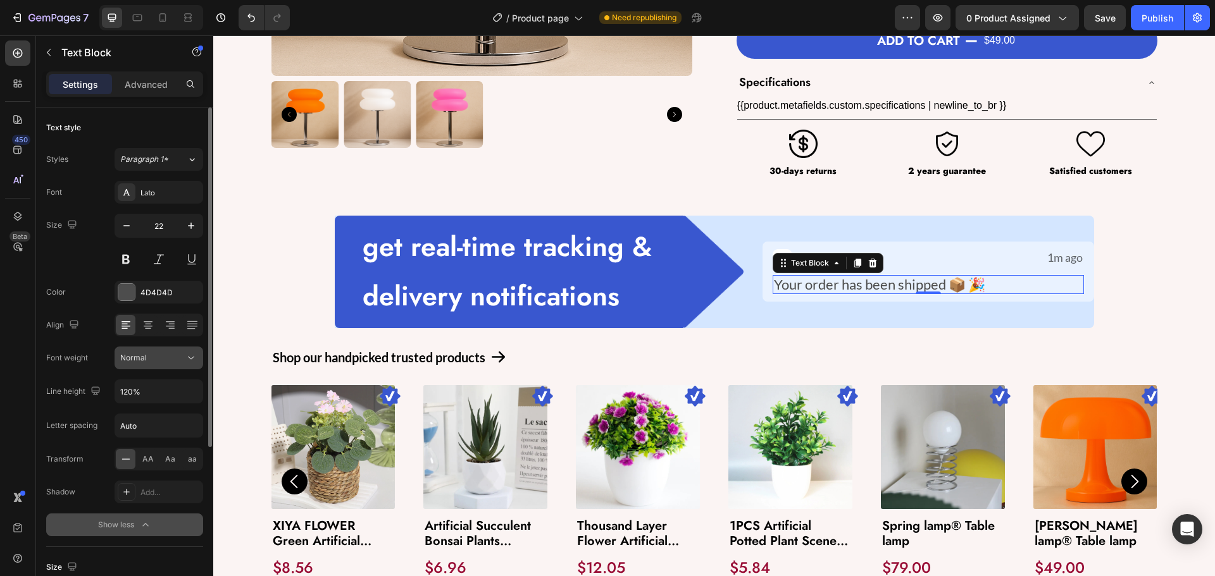
click at [196, 359] on icon at bounding box center [191, 358] width 13 height 13
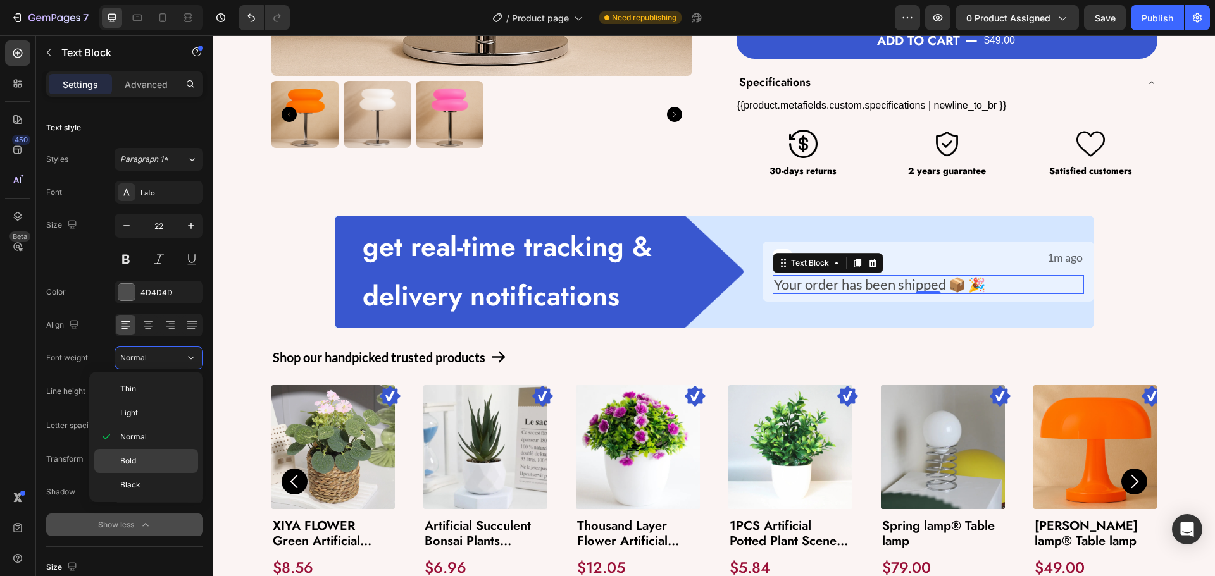
click at [145, 465] on p "Bold" at bounding box center [156, 461] width 72 height 11
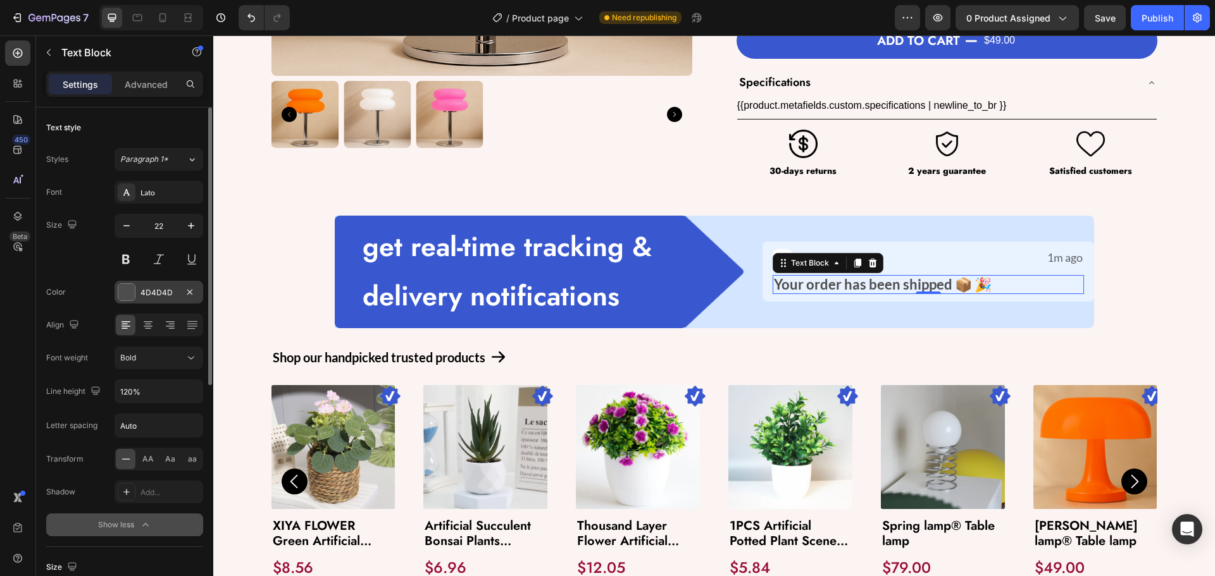
click at [140, 295] on div "4D4D4D" at bounding box center [158, 292] width 37 height 11
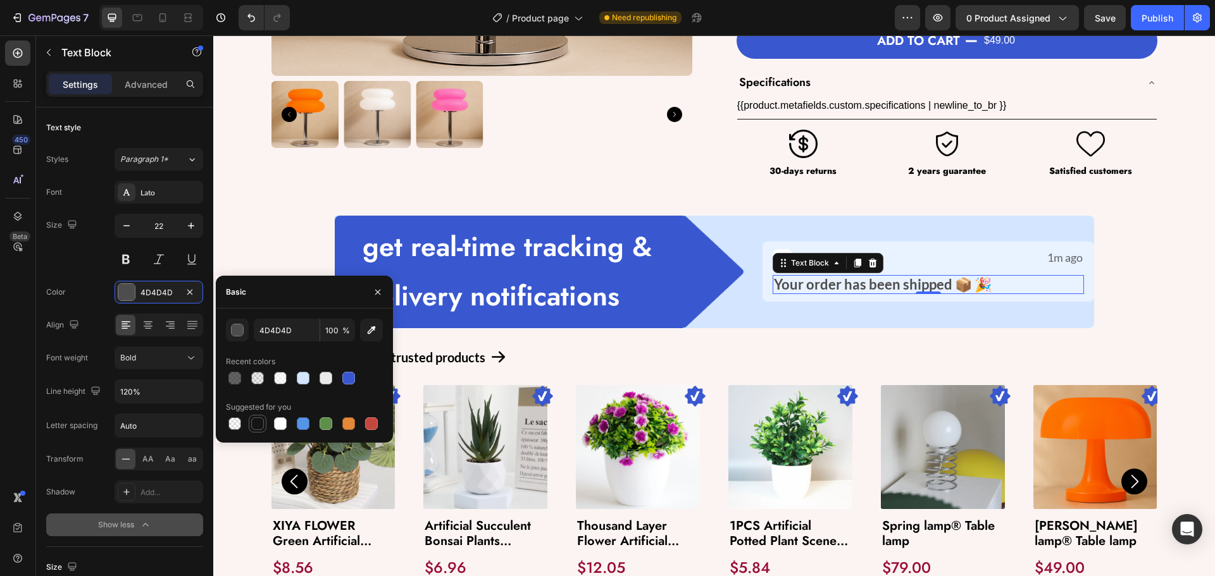
click at [264, 425] on div at bounding box center [257, 423] width 15 height 15
type input "151515"
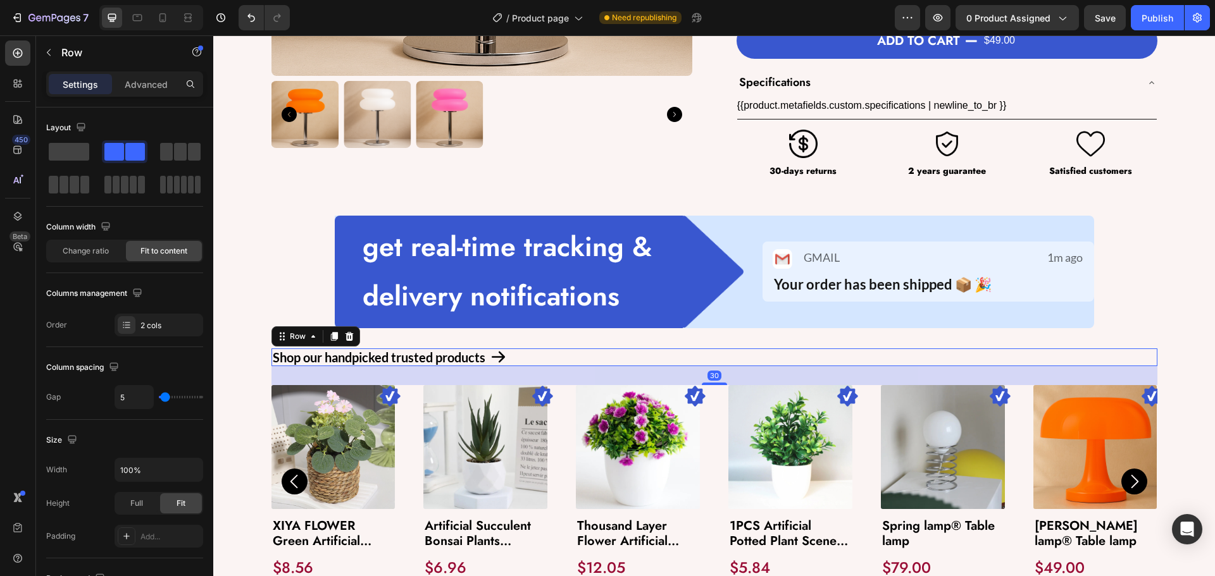
click at [645, 349] on div "Shop our handpicked trusted products Text Block Icon Row 30" at bounding box center [714, 358] width 886 height 18
click at [755, 275] on div "Image GMAIL Text Block Row 1m ago Text Block Row Your order has been shipped 📦 …" at bounding box center [920, 272] width 348 height 113
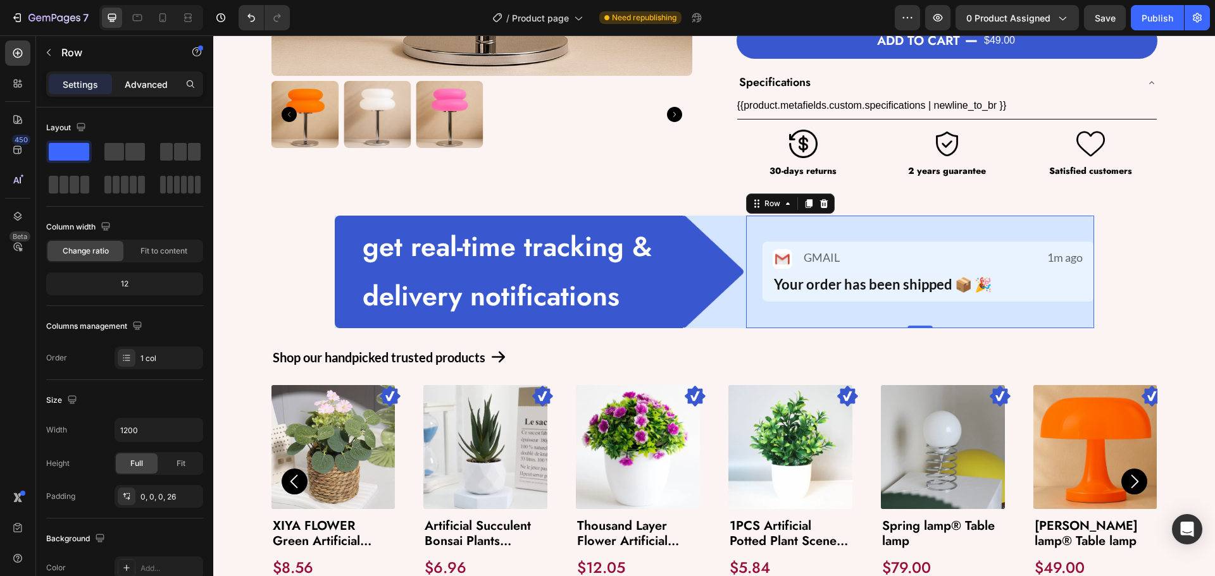
click at [137, 82] on p "Advanced" at bounding box center [146, 84] width 43 height 13
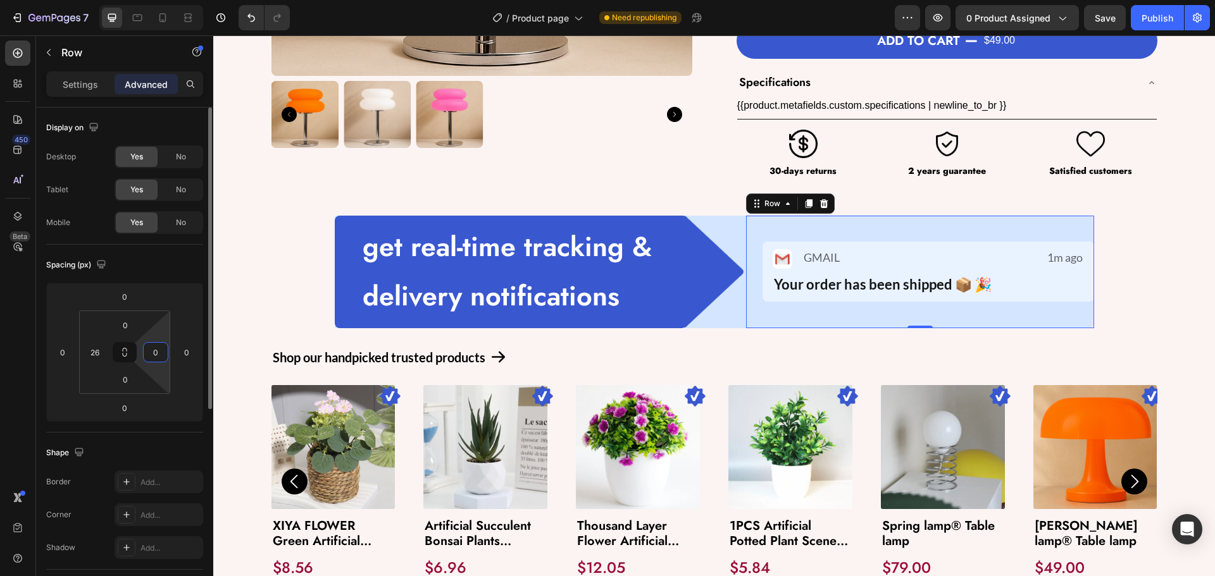
click at [154, 352] on input "0" at bounding box center [155, 352] width 19 height 19
type input "26"
click at [261, 273] on div "get real-time tracking & delivery notifications Text Block Row Image Image GMAI…" at bounding box center [714, 272] width 1002 height 113
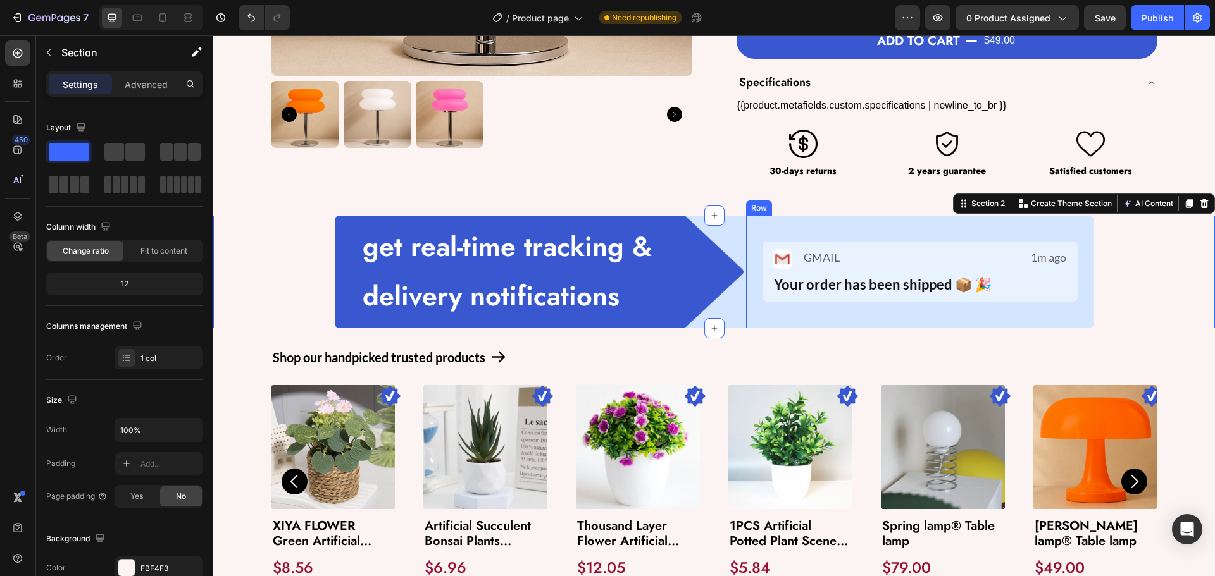
click at [1086, 240] on div "Image GMAIL Text Block Row 1m ago Text Block Row Your order has been shipped 📦 …" at bounding box center [920, 272] width 348 height 113
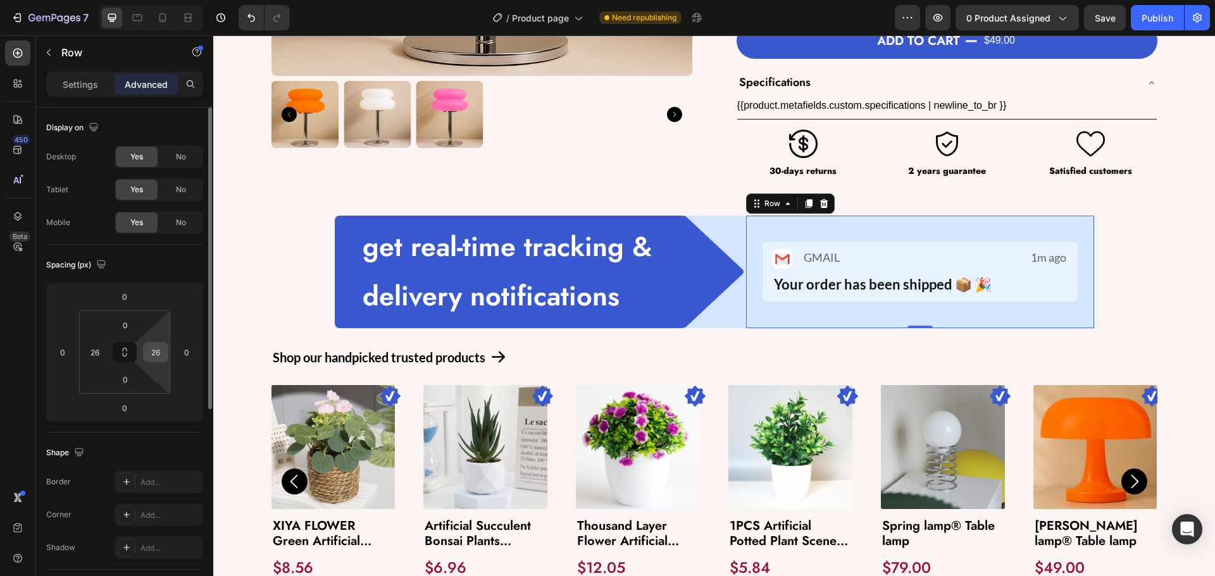
click at [161, 351] on input "26" at bounding box center [155, 352] width 19 height 19
type input "30"
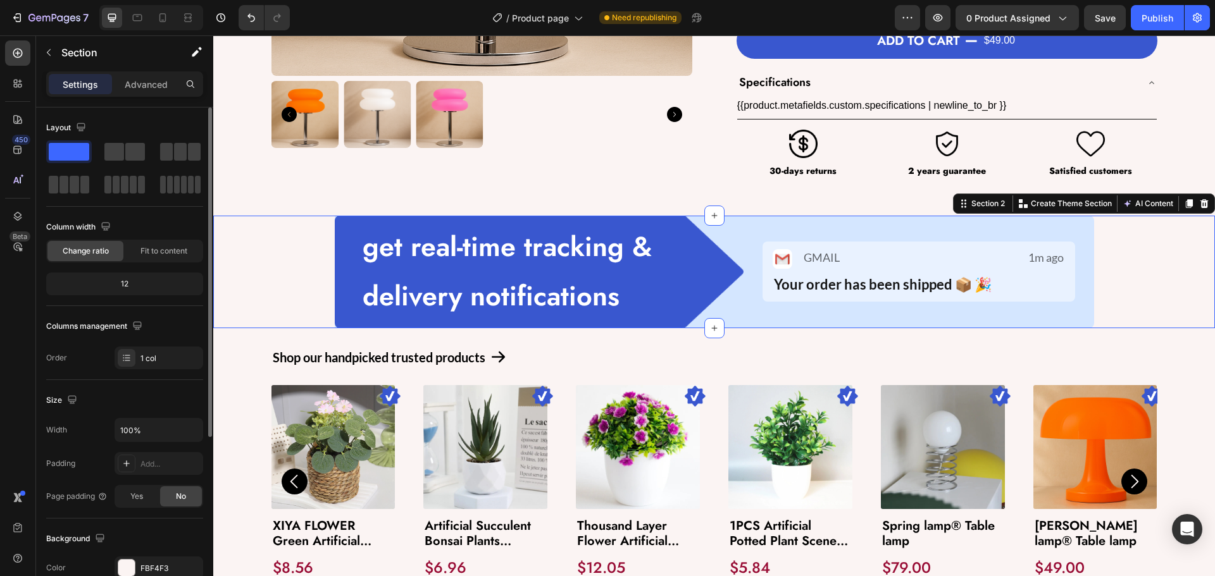
click at [243, 278] on div "get real-time tracking & delivery notifications Text Block Row Image Image GMAI…" at bounding box center [714, 272] width 1002 height 113
click at [1111, 15] on span "Save" at bounding box center [1105, 18] width 21 height 11
click at [161, 27] on div at bounding box center [162, 18] width 20 height 20
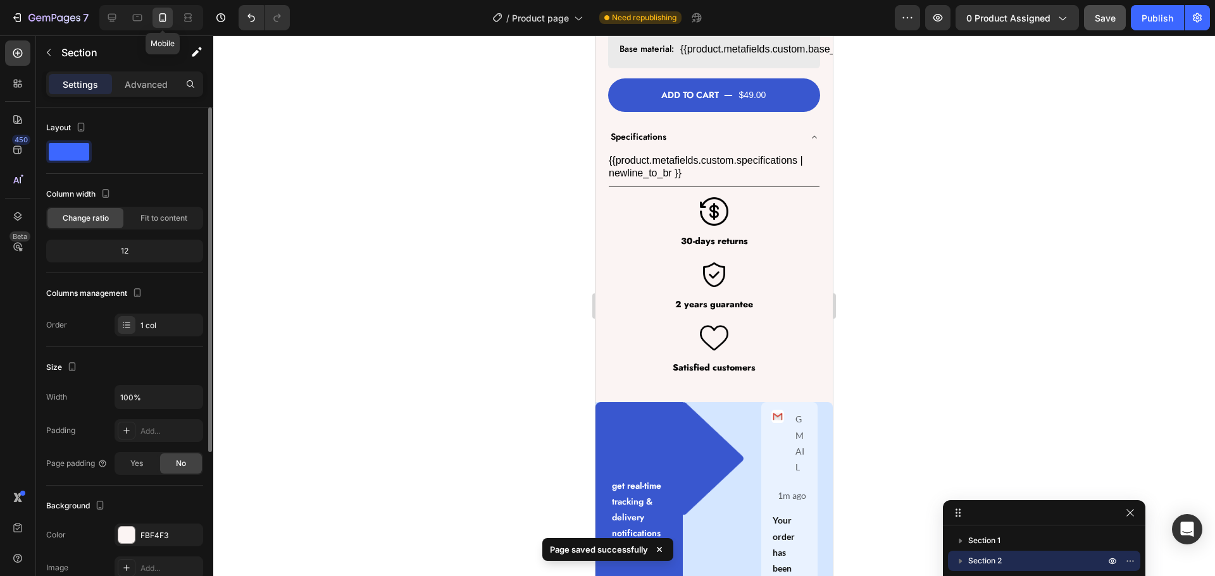
scroll to position [998, 0]
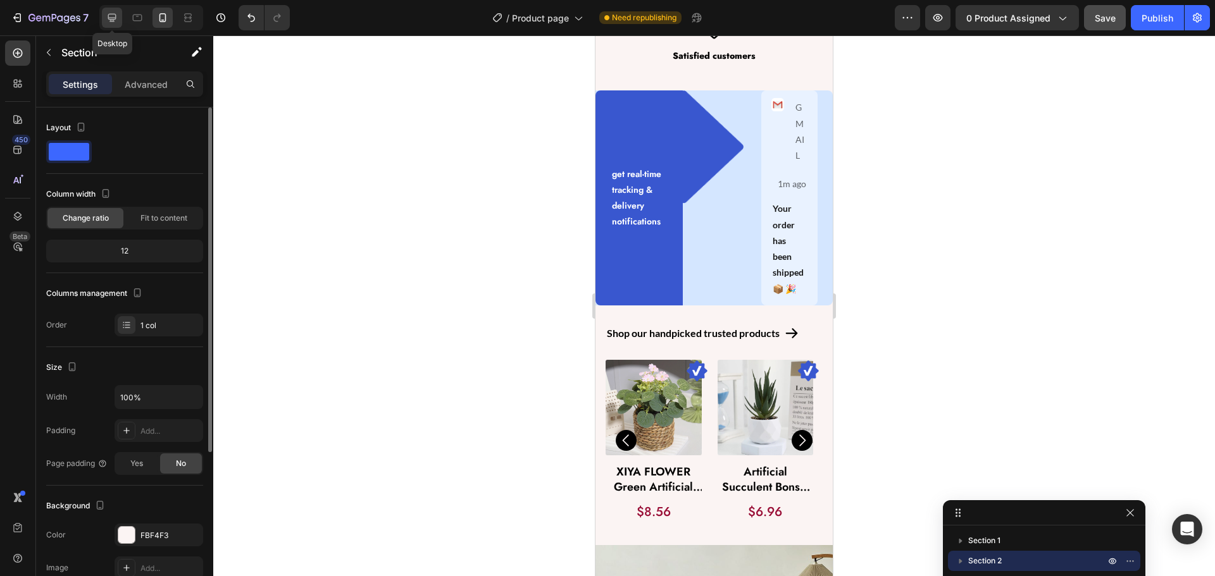
click at [107, 22] on icon at bounding box center [112, 17] width 13 height 13
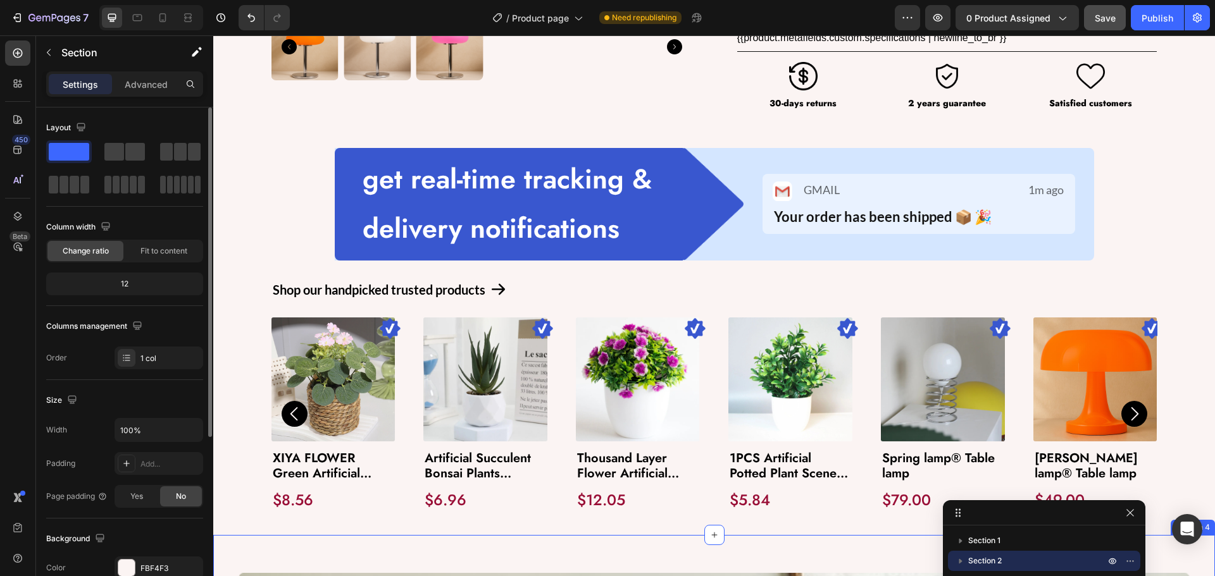
scroll to position [441, 0]
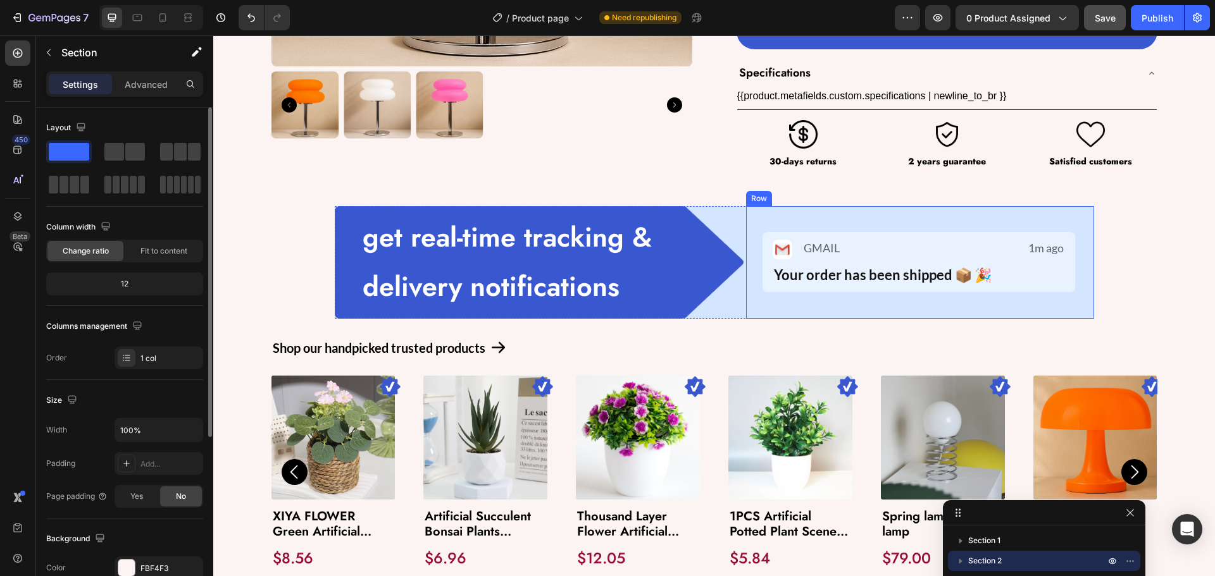
click at [746, 294] on div "Image GMAIL Text Block Row 1m ago Text Block Row Your order has been shipped 📦 …" at bounding box center [920, 262] width 348 height 113
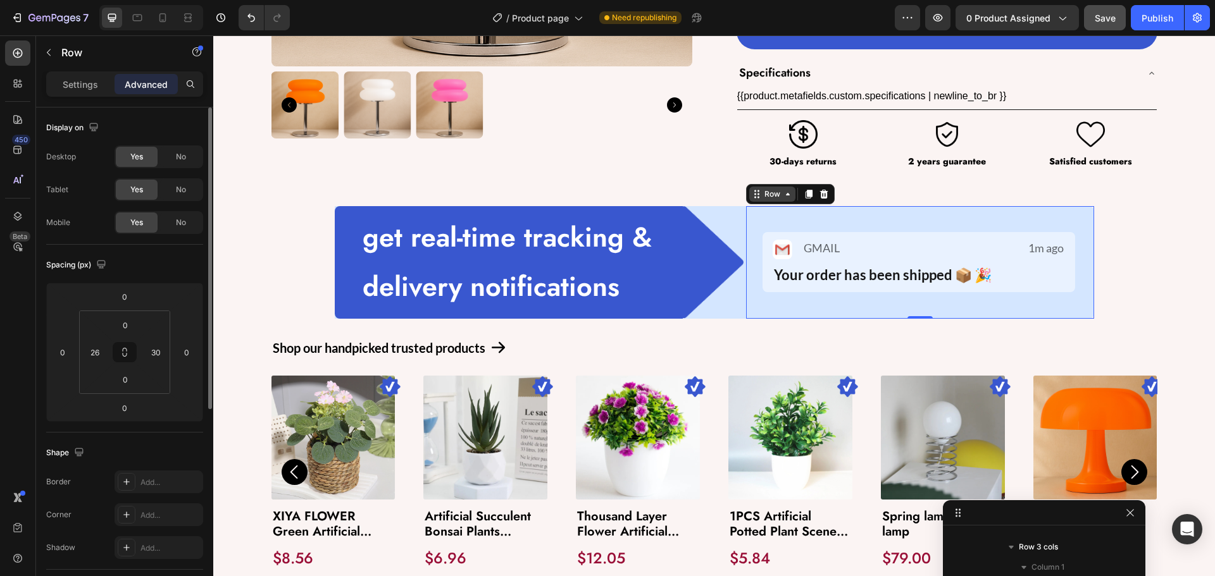
click at [756, 201] on div "Row" at bounding box center [772, 194] width 46 height 15
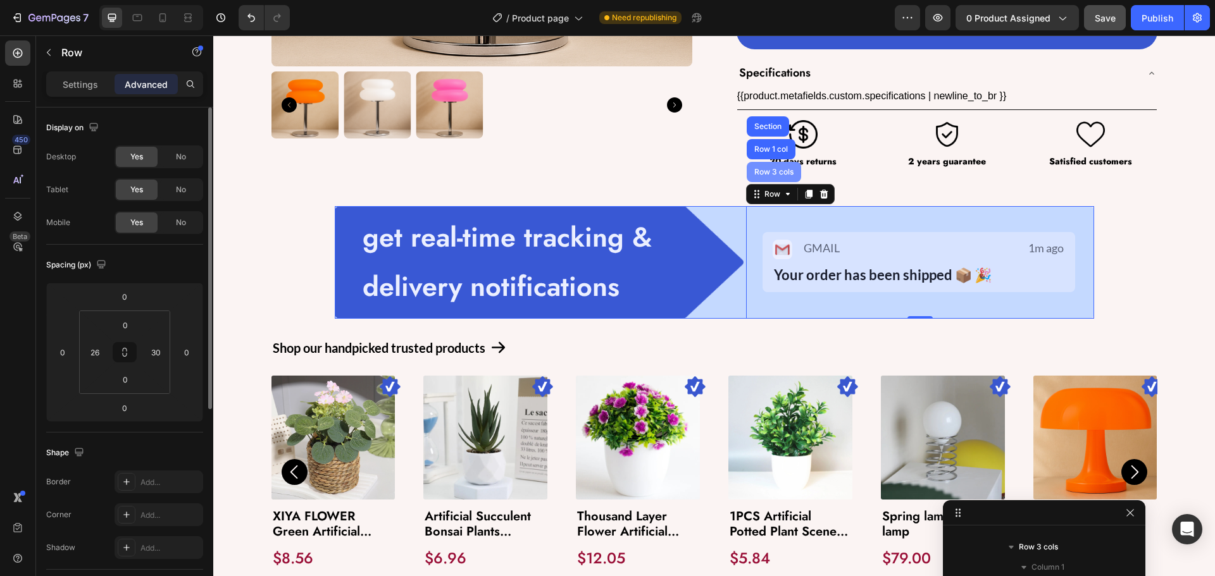
click at [752, 171] on div "Row 3 cols" at bounding box center [774, 172] width 44 height 8
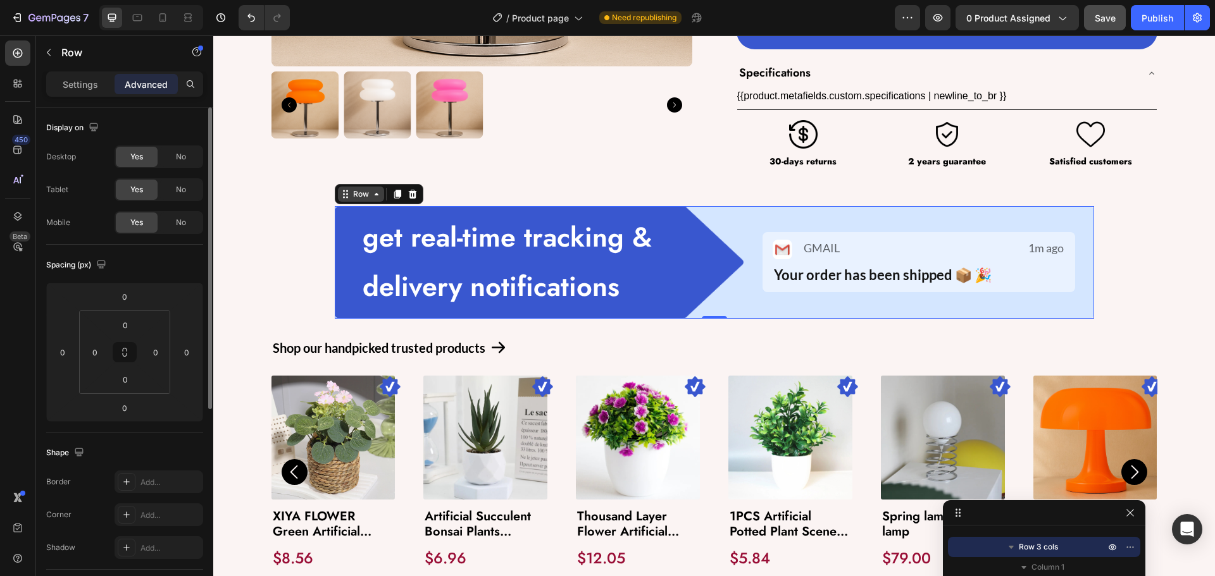
click at [360, 196] on div "Row" at bounding box center [361, 194] width 21 height 11
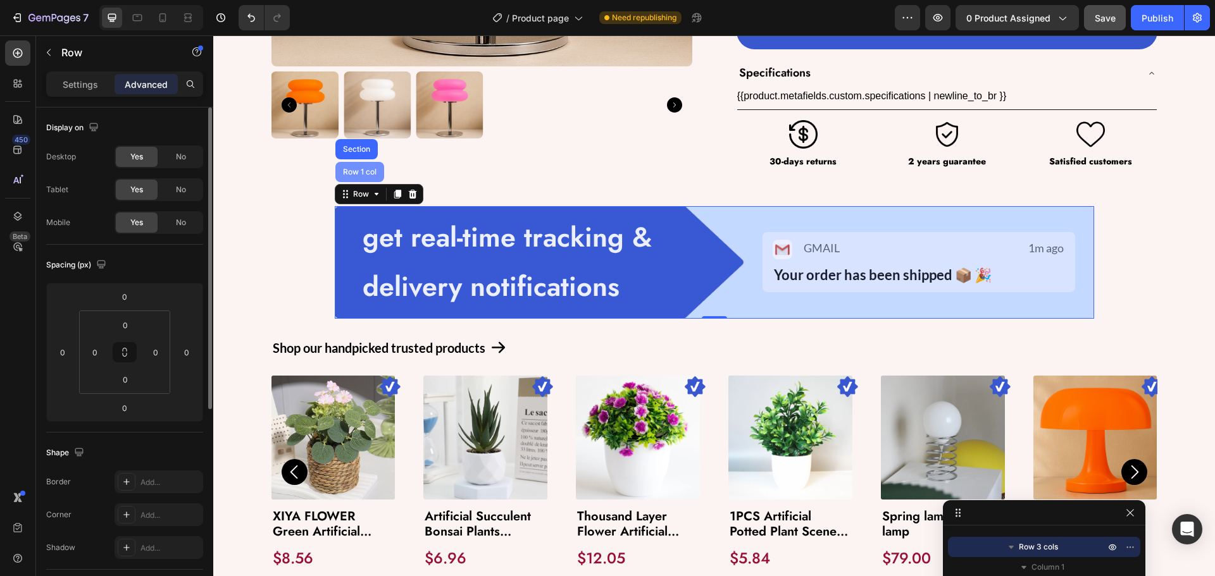
click at [348, 177] on div "Row 1 col" at bounding box center [359, 172] width 49 height 20
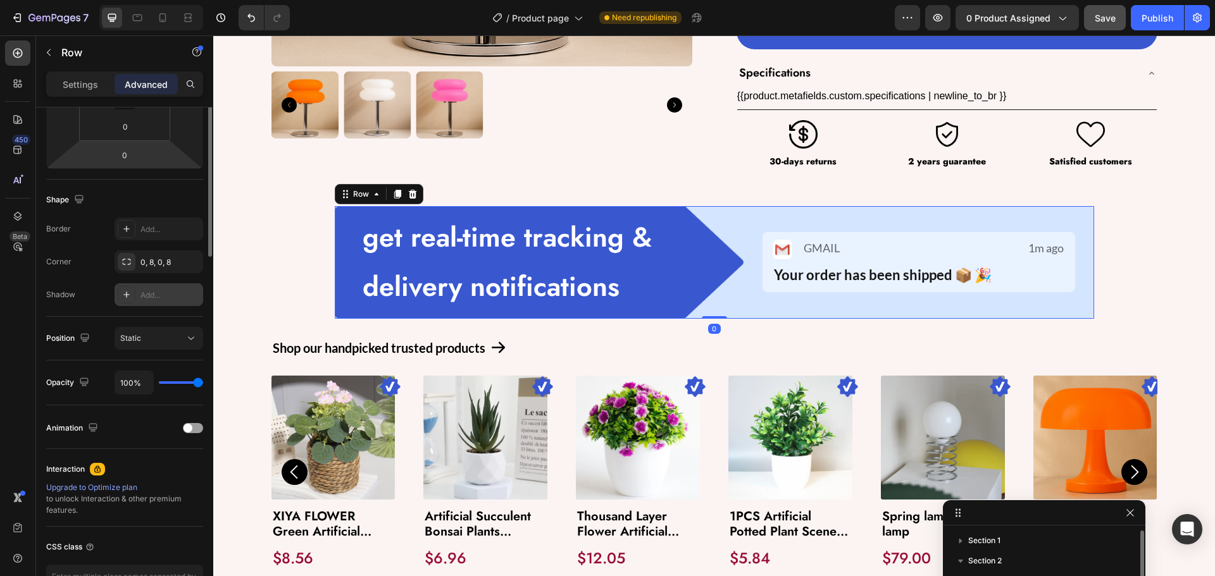
scroll to position [339, 0]
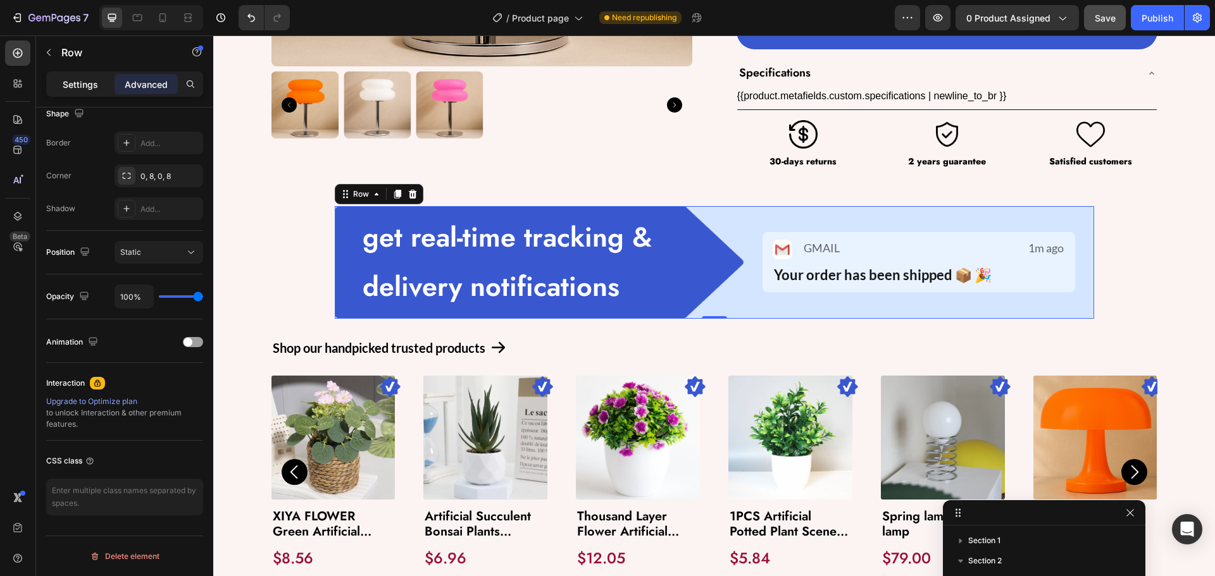
click at [82, 87] on p "Settings" at bounding box center [80, 84] width 35 height 13
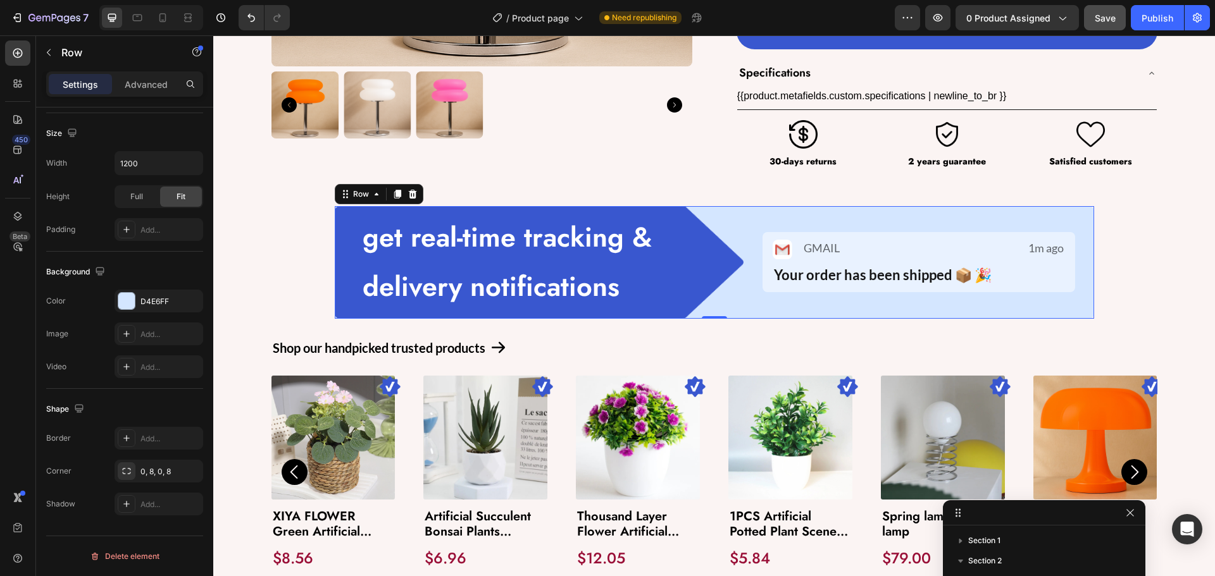
scroll to position [14, 0]
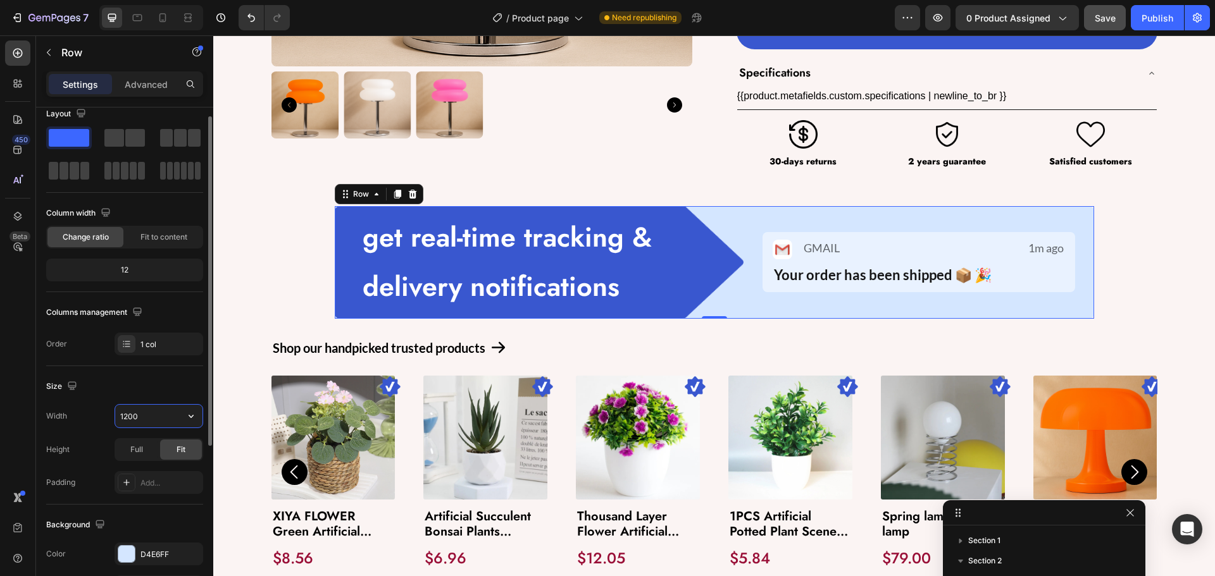
click at [151, 415] on input "1200" at bounding box center [158, 416] width 87 height 23
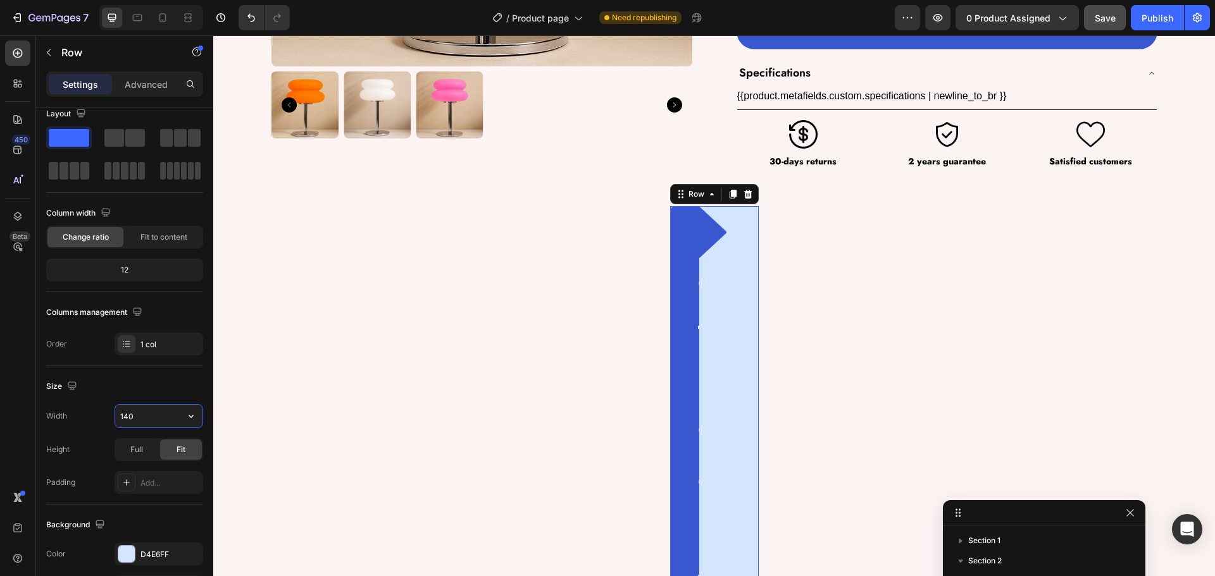
type input "1400"
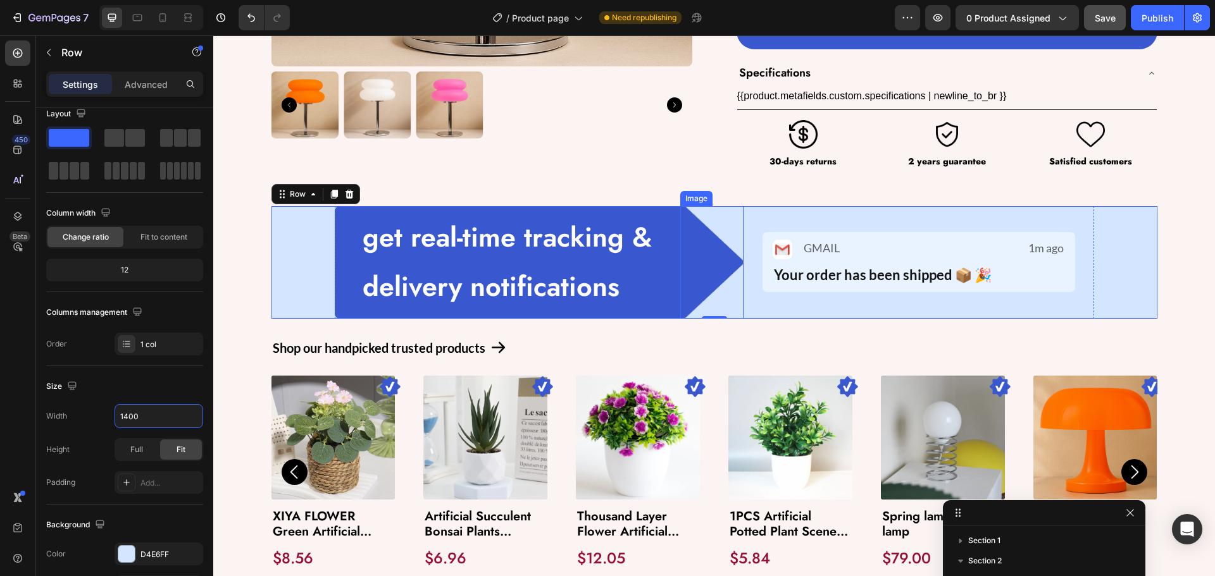
click at [733, 287] on img at bounding box center [711, 262] width 63 height 113
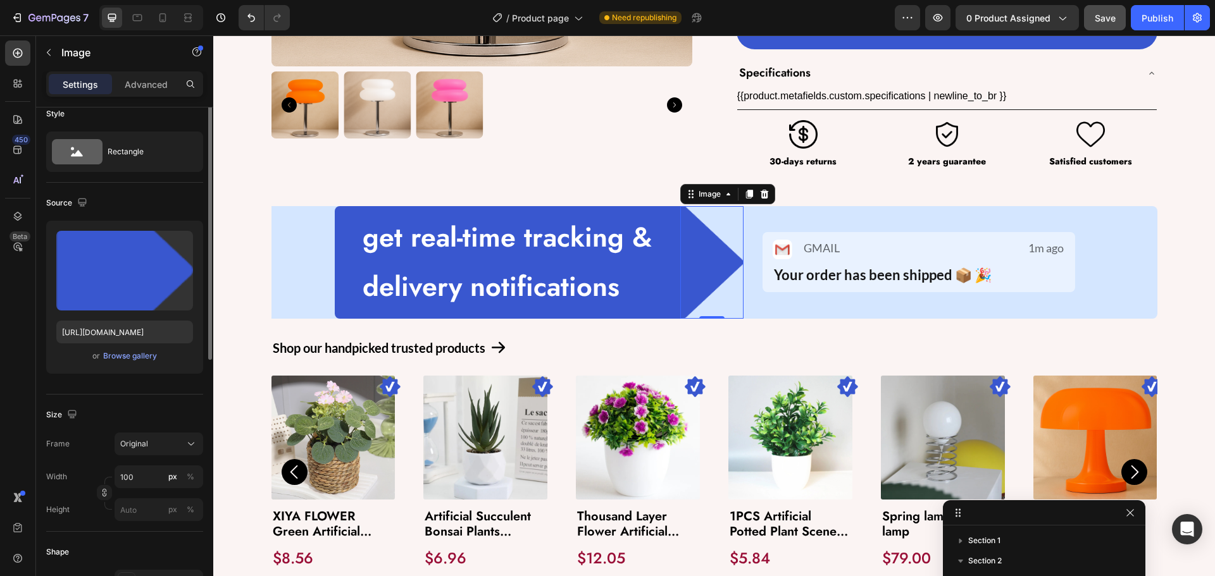
scroll to position [0, 0]
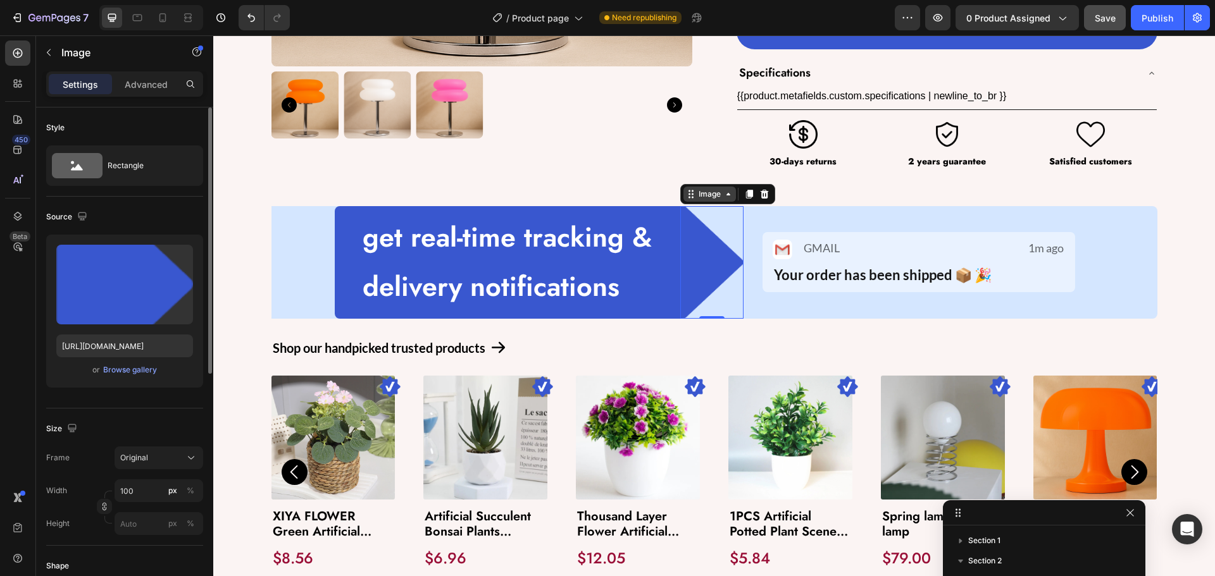
click at [699, 189] on div "Image" at bounding box center [709, 194] width 27 height 11
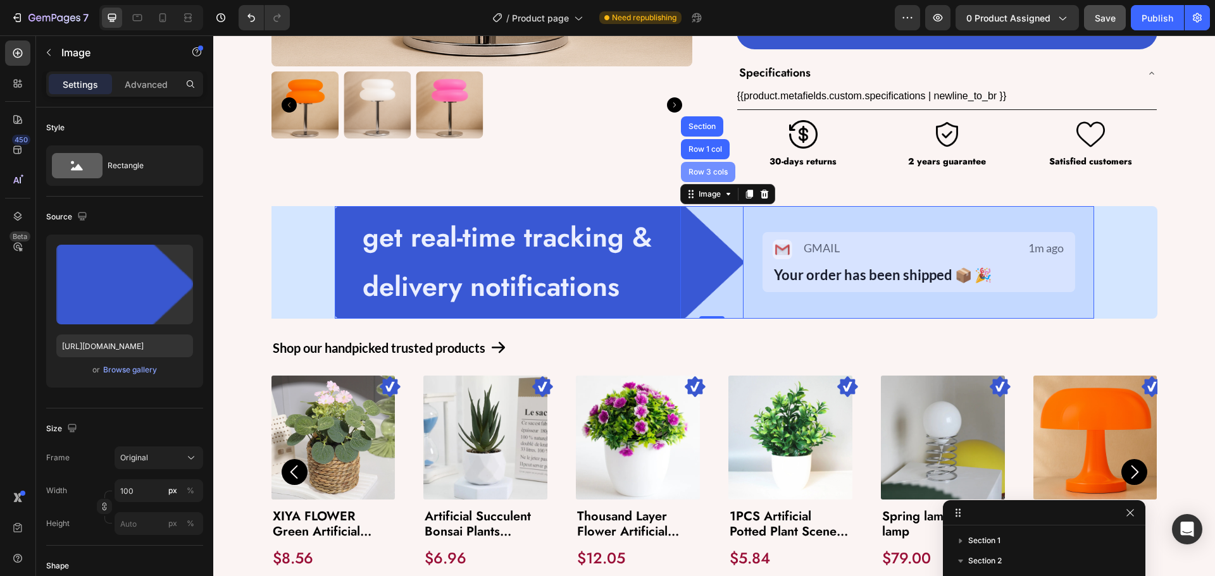
click at [691, 167] on div "Row 3 cols" at bounding box center [708, 172] width 54 height 20
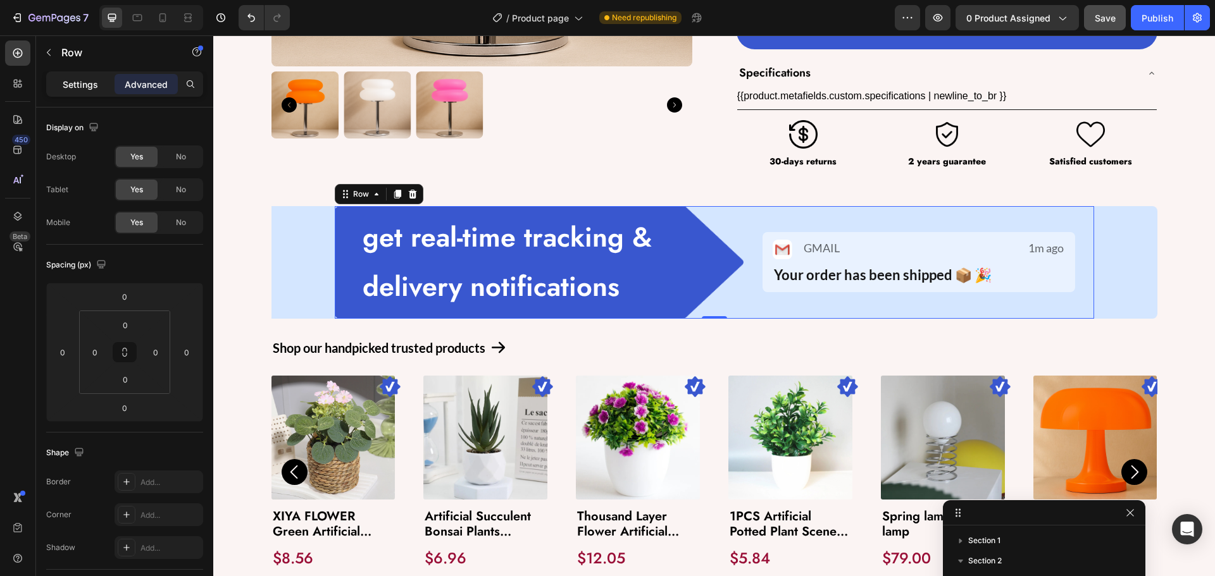
click at [80, 88] on p "Settings" at bounding box center [80, 84] width 35 height 13
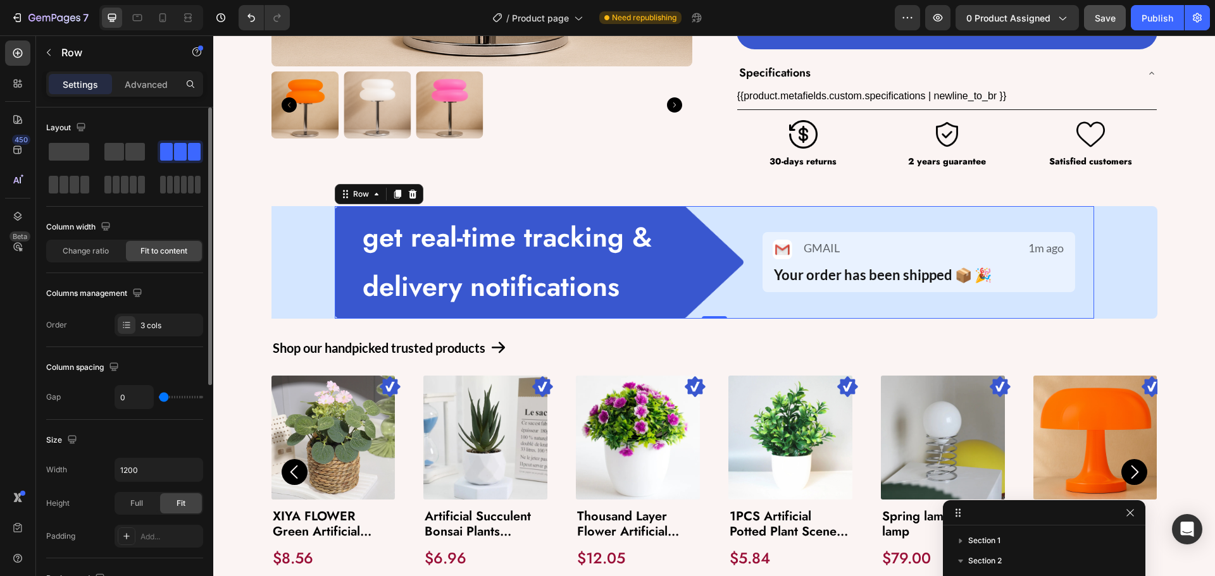
scroll to position [63, 0]
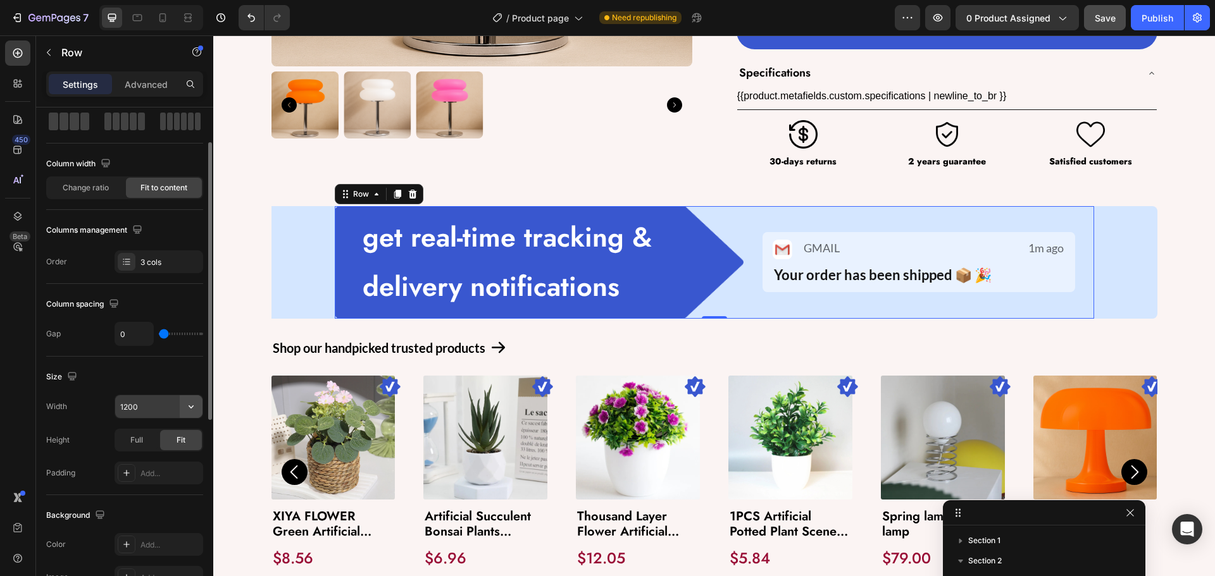
click at [191, 408] on icon "button" at bounding box center [191, 407] width 5 height 3
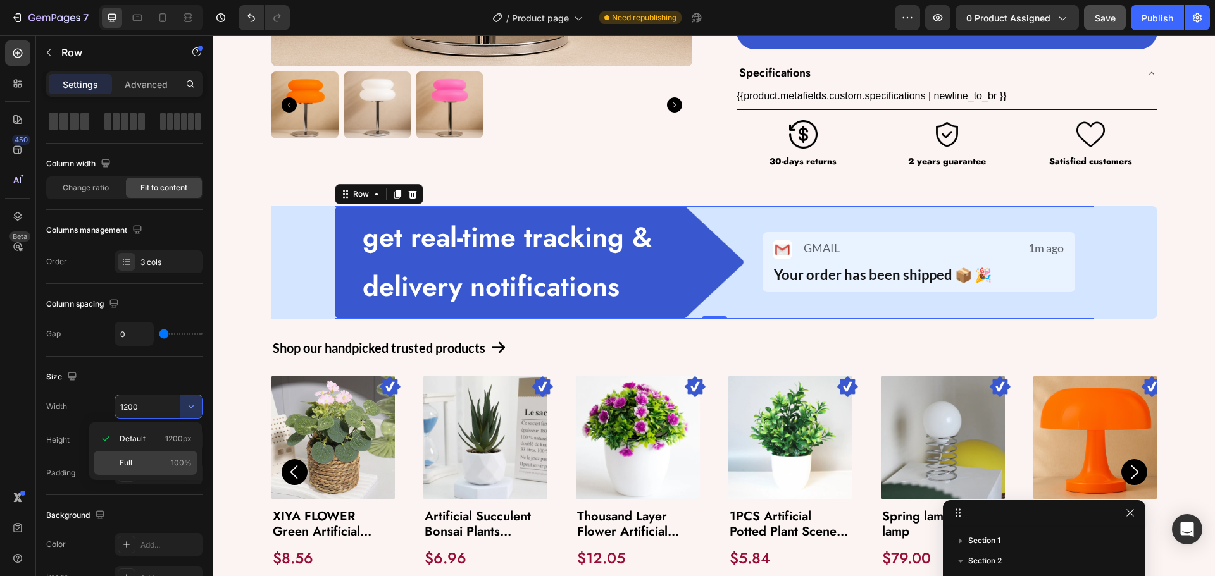
click at [151, 460] on p "Full 100%" at bounding box center [156, 462] width 72 height 11
type input "100%"
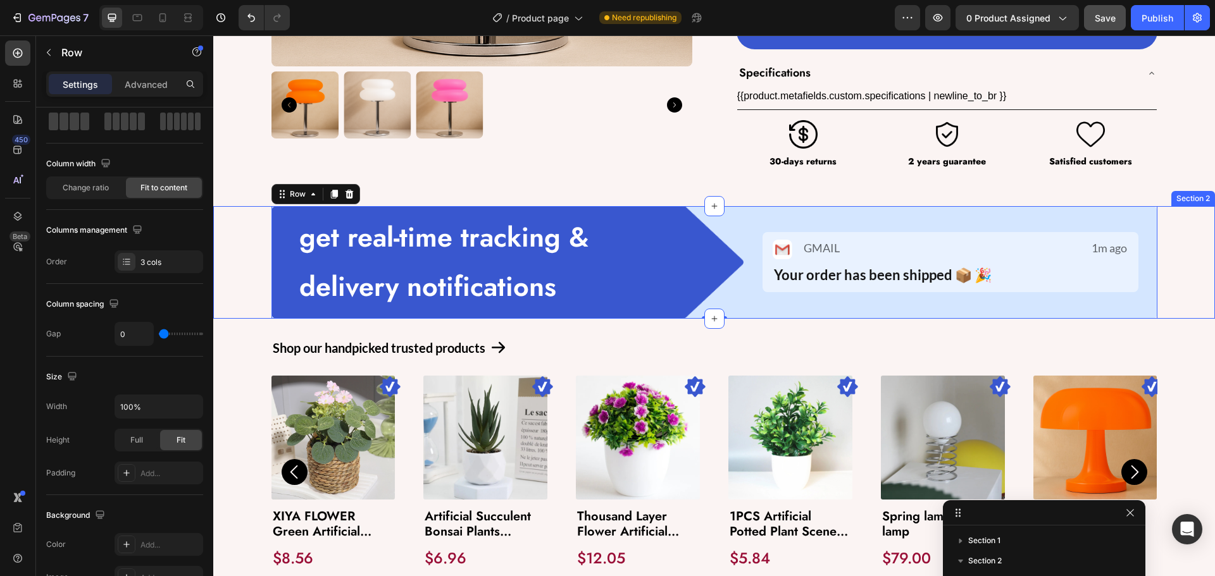
click at [242, 314] on div "get real-time tracking & delivery notifications Text Block Row Image Image GMAI…" at bounding box center [714, 262] width 1002 height 113
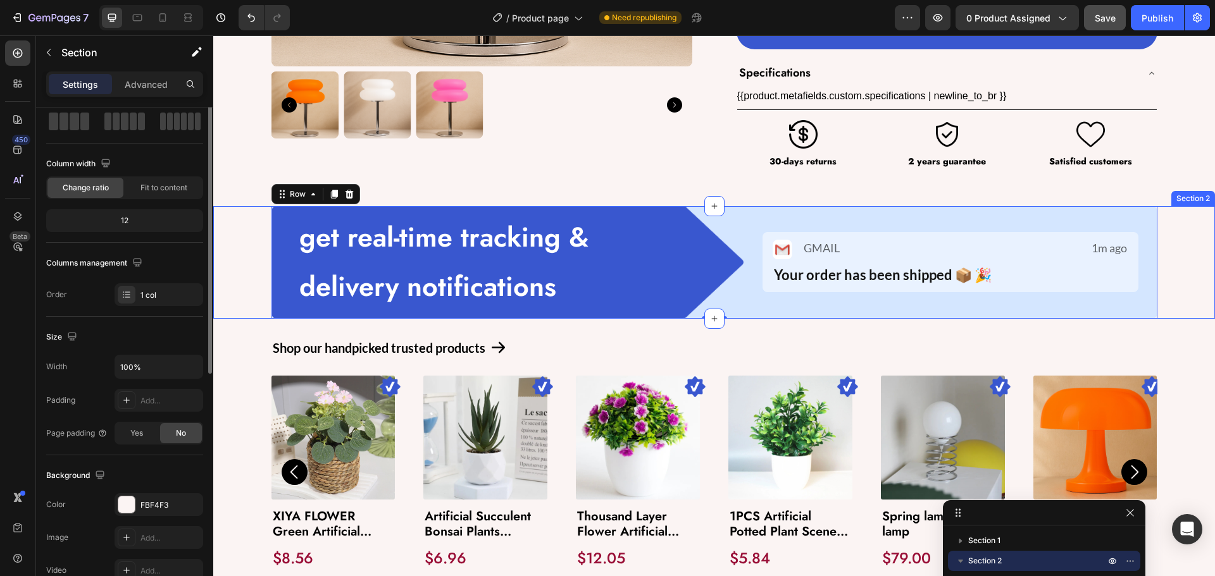
scroll to position [0, 0]
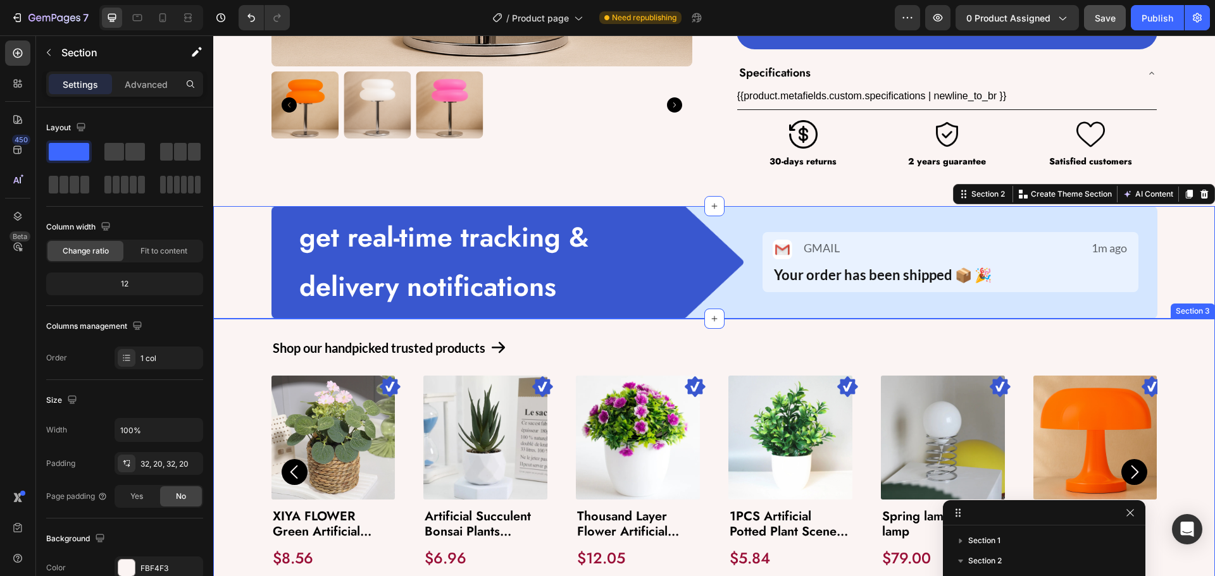
click at [1193, 363] on div "Shop our handpicked trusted products Text Block Icon Row Image Product Images X…" at bounding box center [714, 456] width 1002 height 275
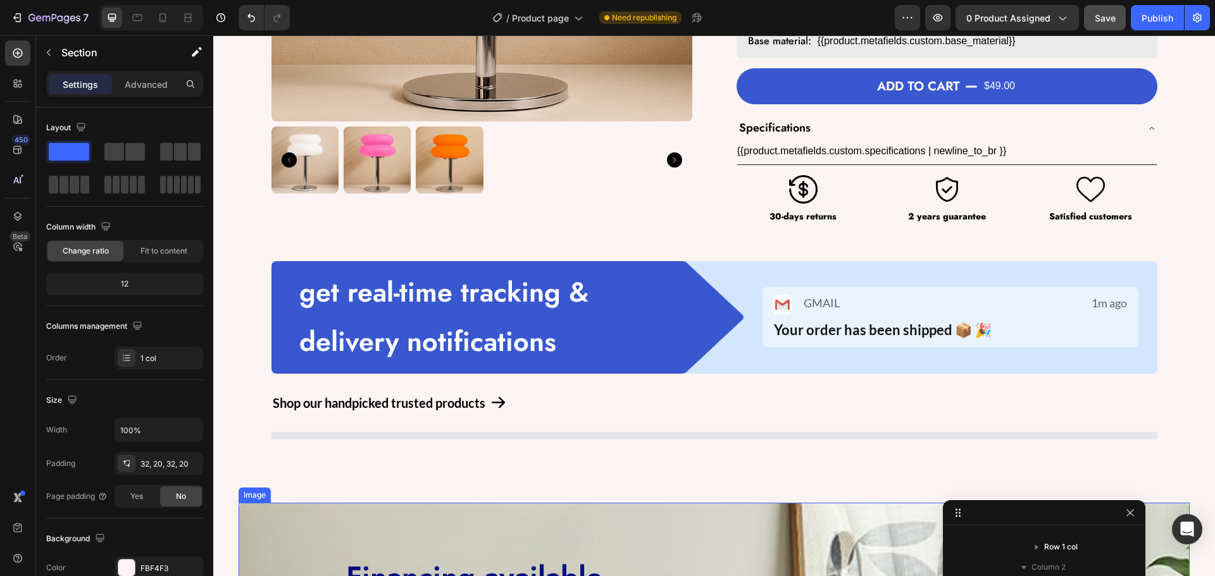
scroll to position [347, 0]
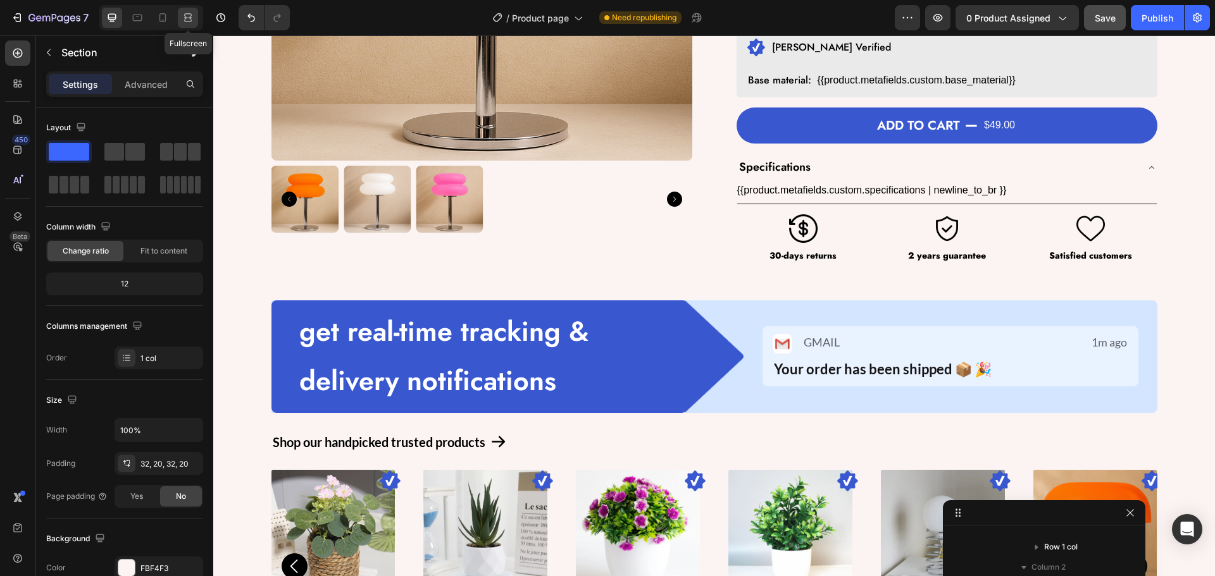
click at [189, 17] on icon at bounding box center [188, 17] width 13 height 13
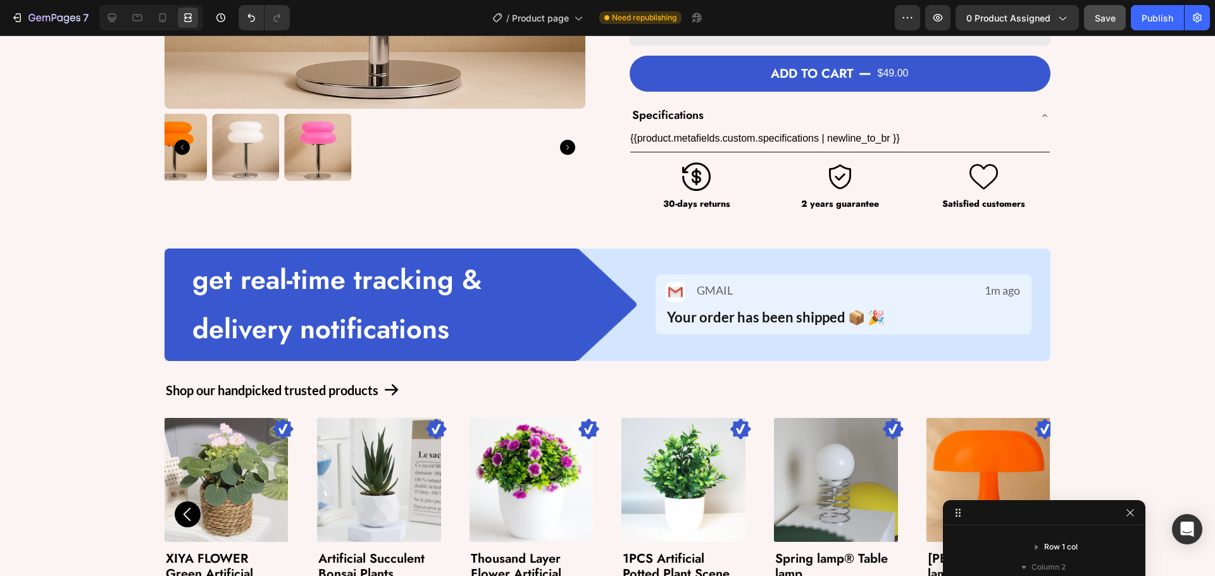
scroll to position [220, 0]
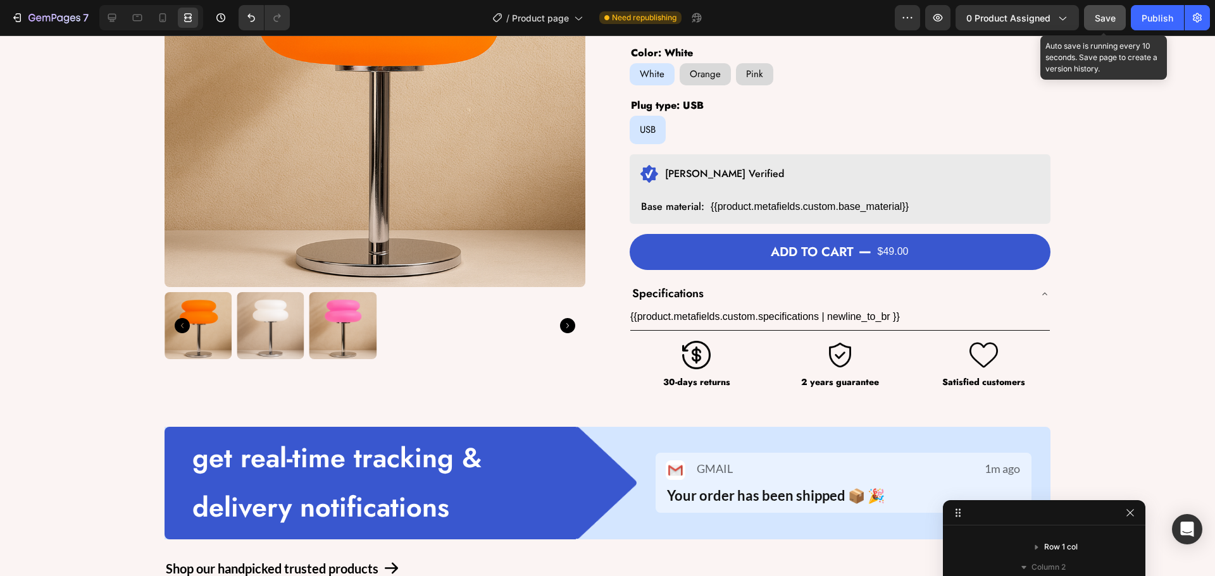
click at [1107, 17] on span "Save" at bounding box center [1105, 18] width 21 height 11
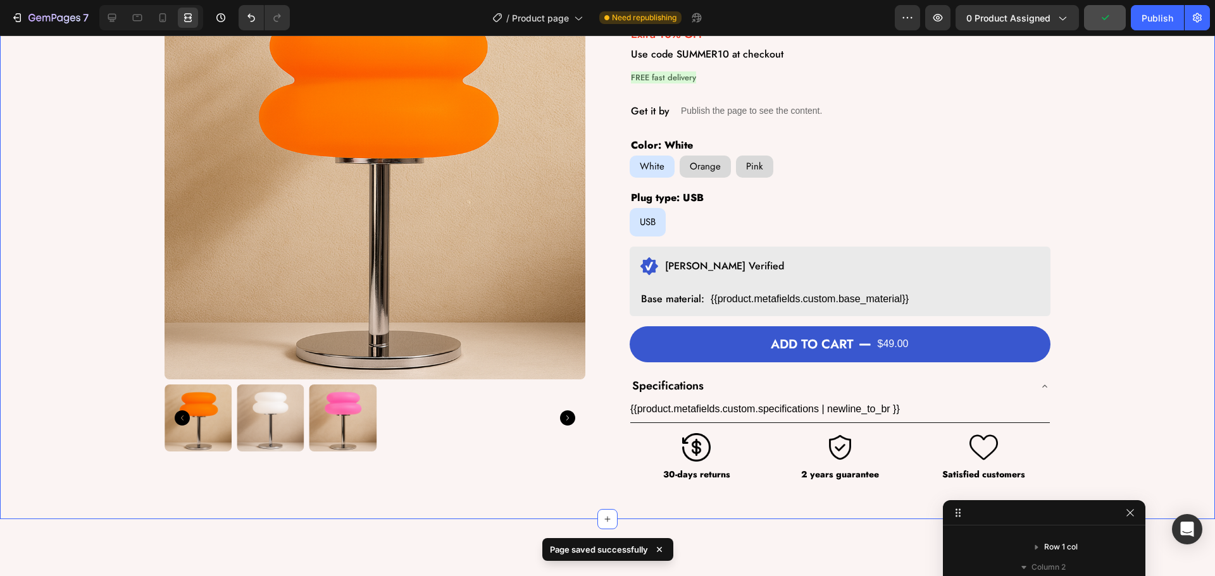
scroll to position [0, 0]
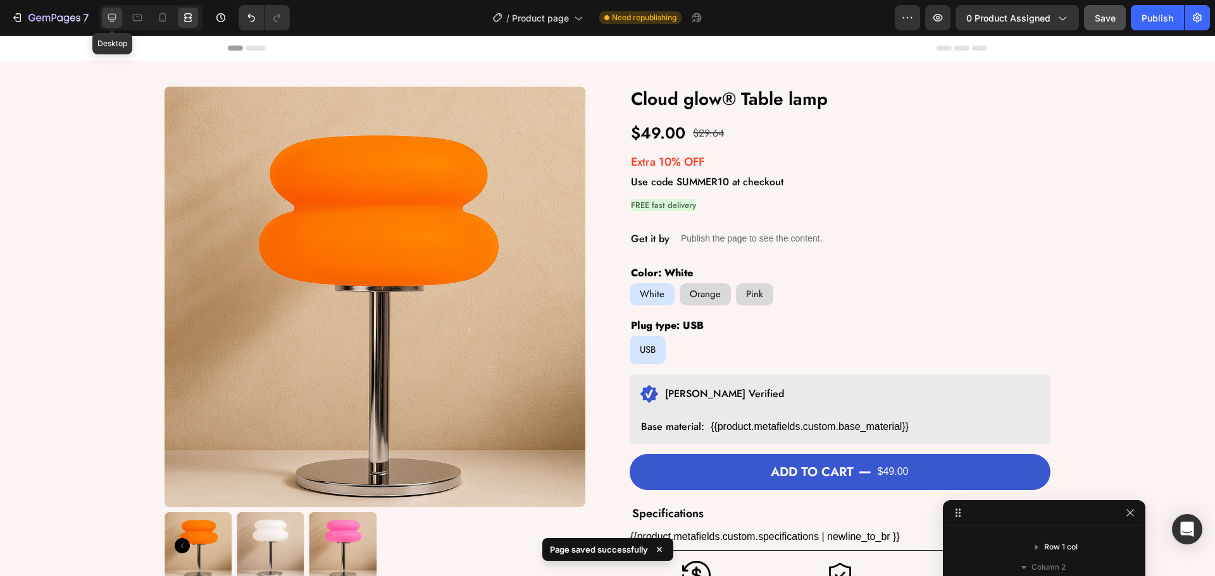
click at [111, 14] on icon at bounding box center [112, 18] width 8 height 8
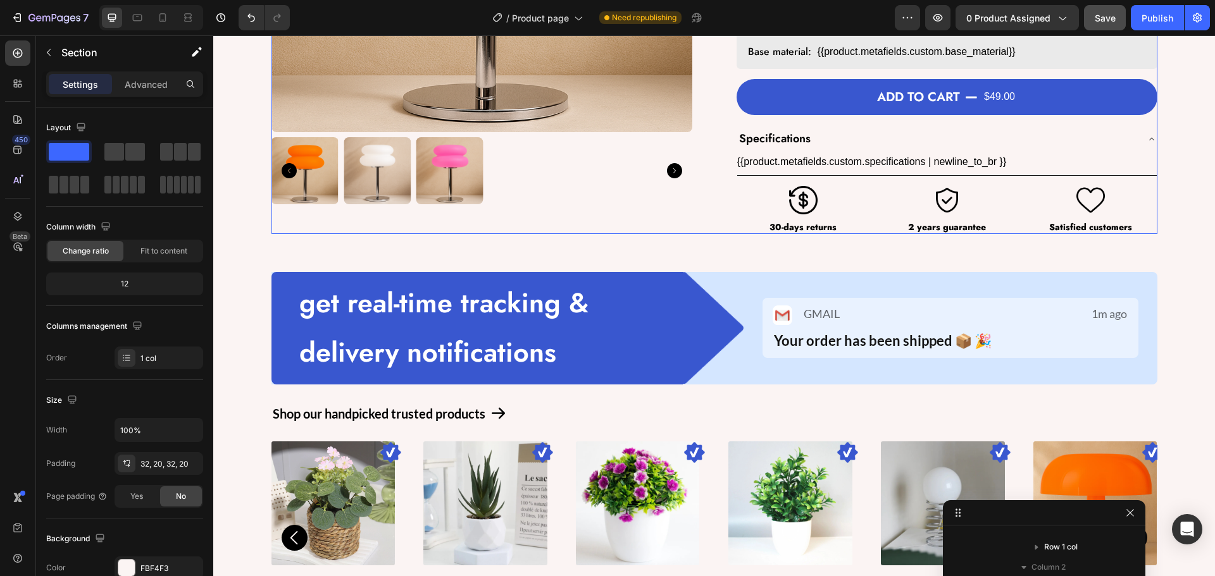
scroll to position [380, 0]
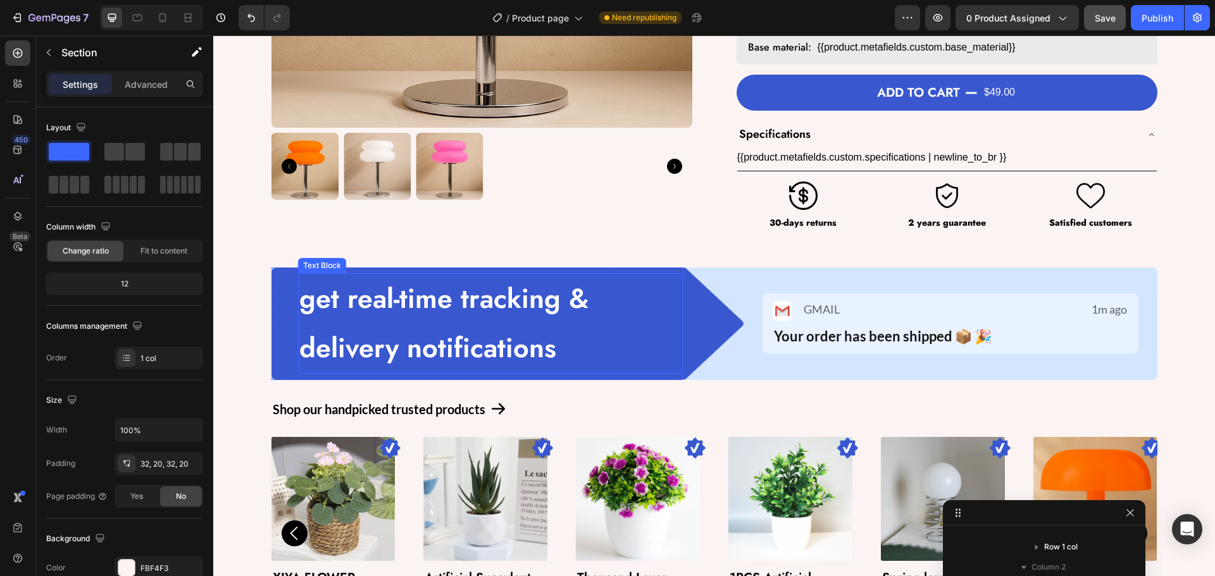
click at [364, 312] on p "get real-time tracking & delivery notifications" at bounding box center [490, 324] width 382 height 98
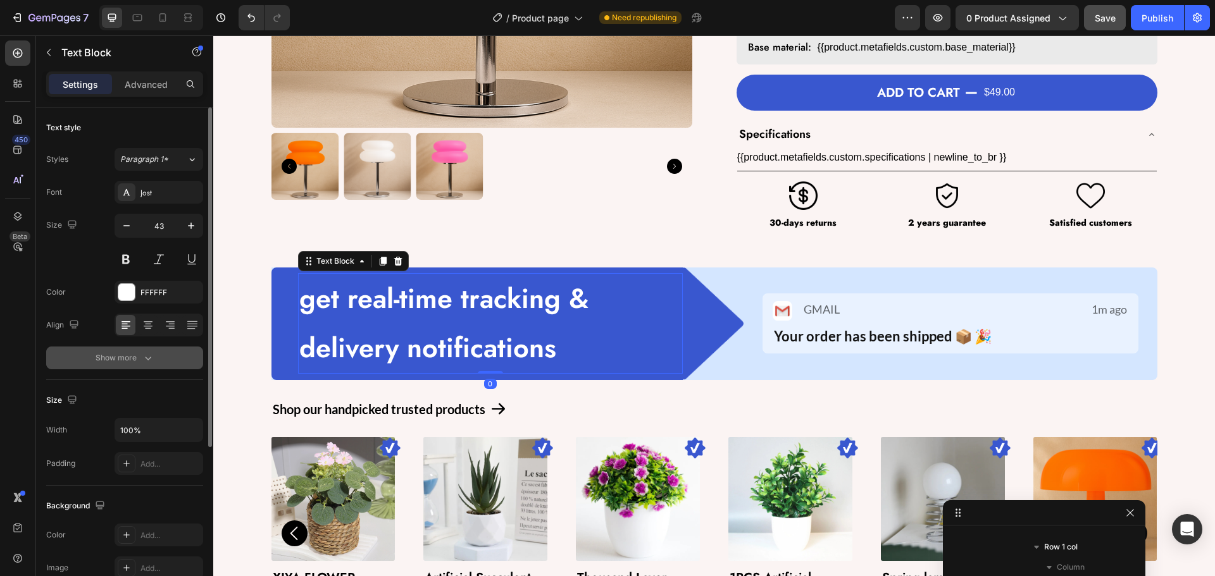
drag, startPoint x: 128, startPoint y: 349, endPoint x: 197, endPoint y: 376, distance: 74.4
click at [128, 349] on button "Show more" at bounding box center [124, 358] width 157 height 23
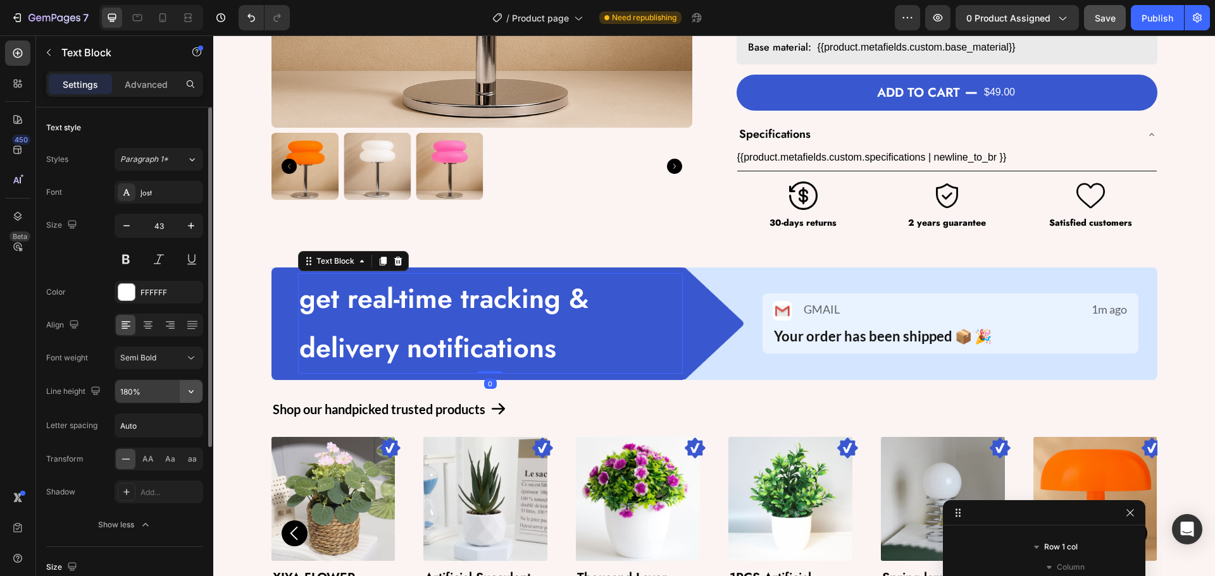
click at [194, 399] on button "button" at bounding box center [191, 391] width 23 height 23
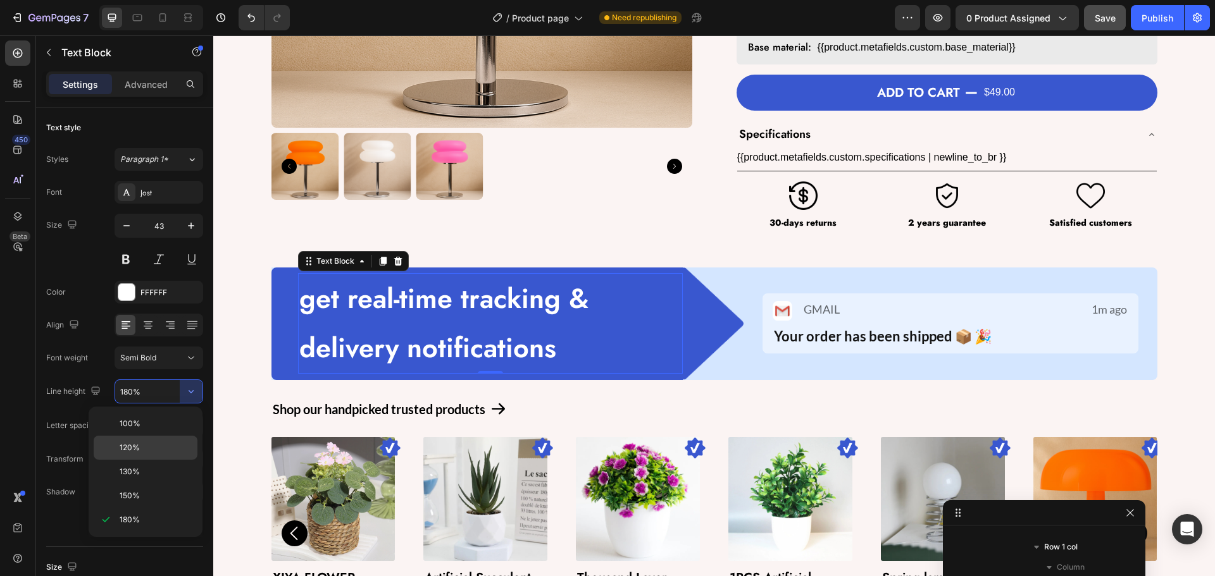
click at [136, 452] on span "120%" at bounding box center [130, 447] width 20 height 11
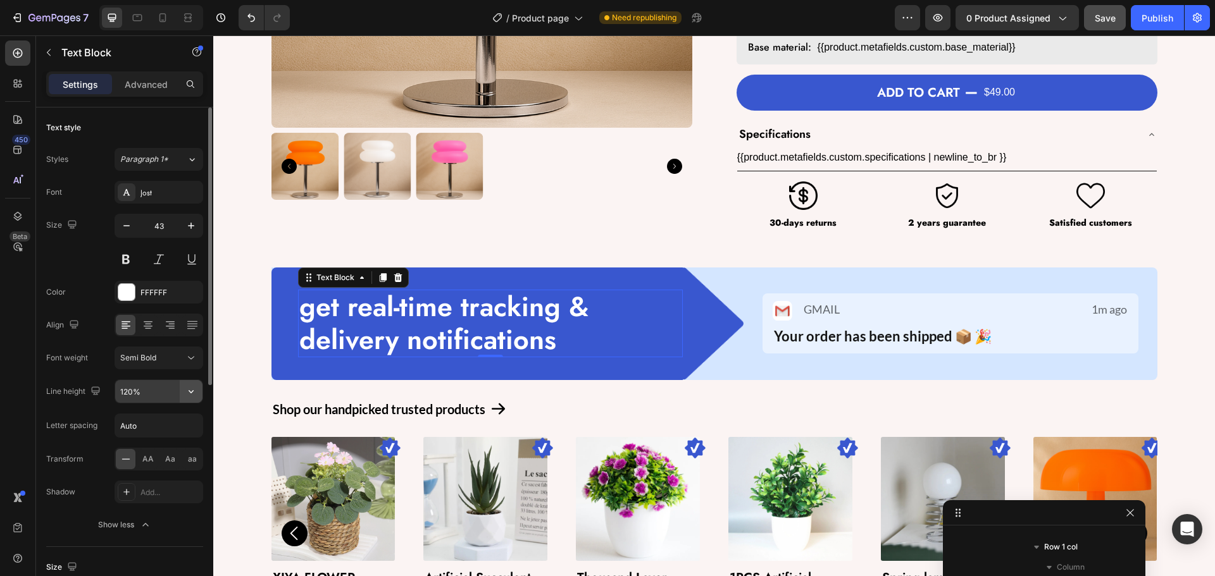
click at [192, 390] on icon "button" at bounding box center [191, 391] width 13 height 13
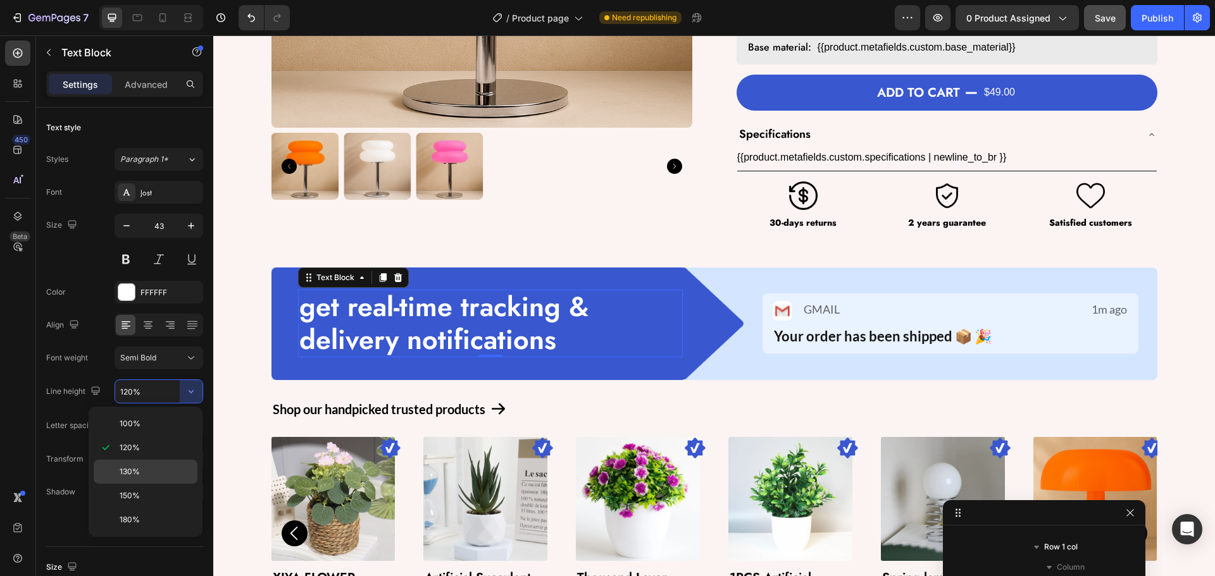
click at [171, 484] on div "130%" at bounding box center [146, 496] width 104 height 24
type input "130%"
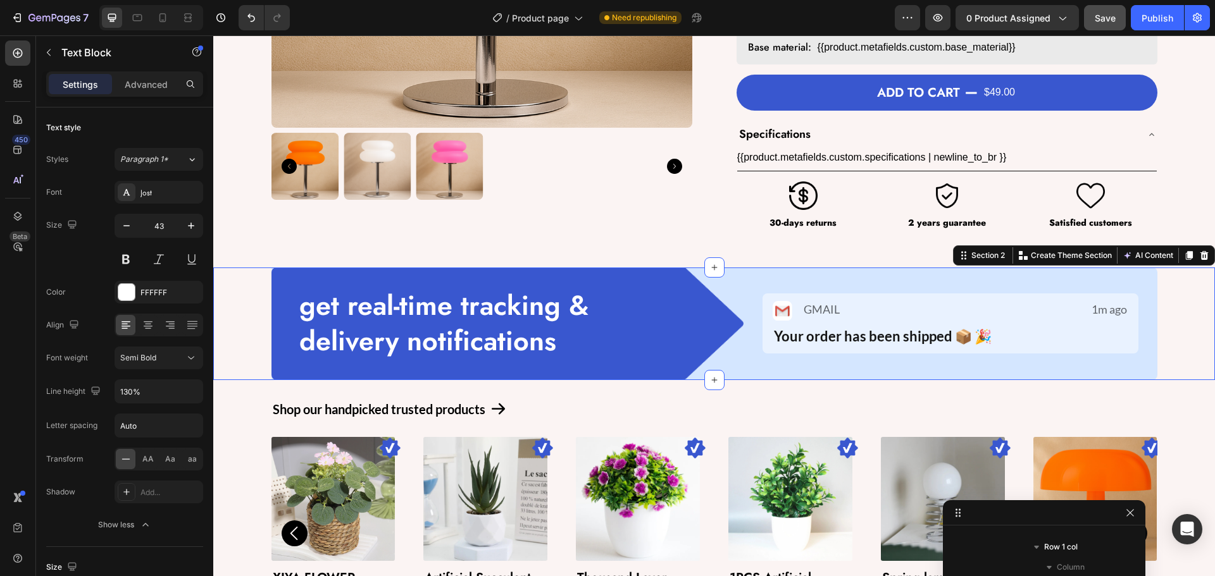
click at [245, 340] on div "get real-time tracking & delivery notifications Text Block Row Image Image GMAI…" at bounding box center [714, 324] width 1002 height 113
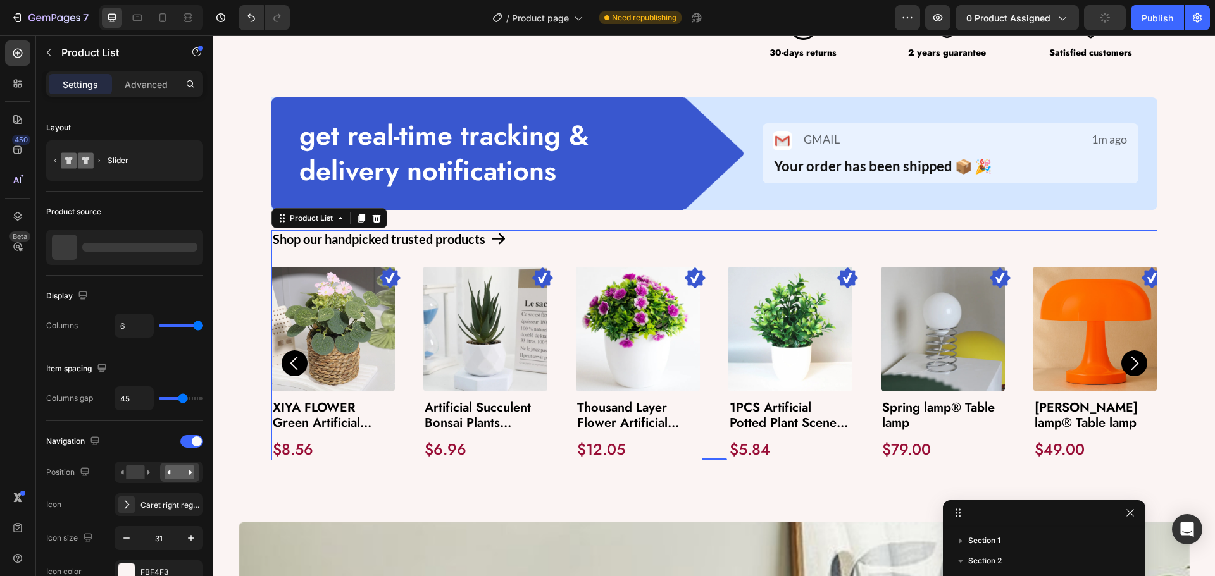
scroll to position [277, 0]
click at [547, 316] on div "Image Product Images XIYA FLOWER Green Artificial Plants Eucalyptus Flowers Wov…" at bounding box center [714, 364] width 886 height 194
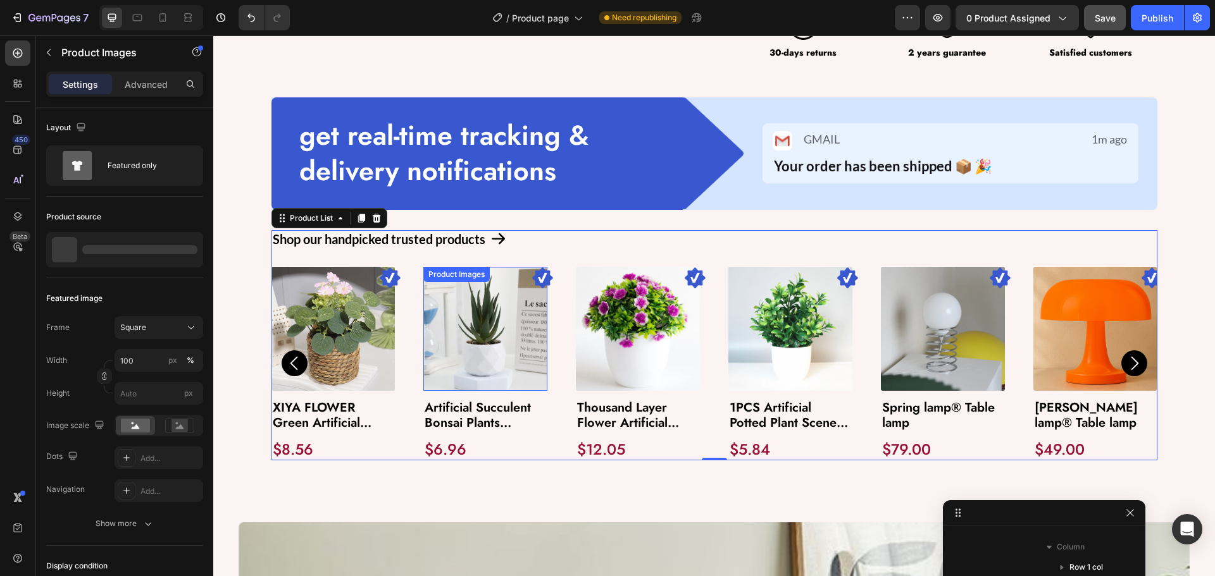
scroll to position [399, 0]
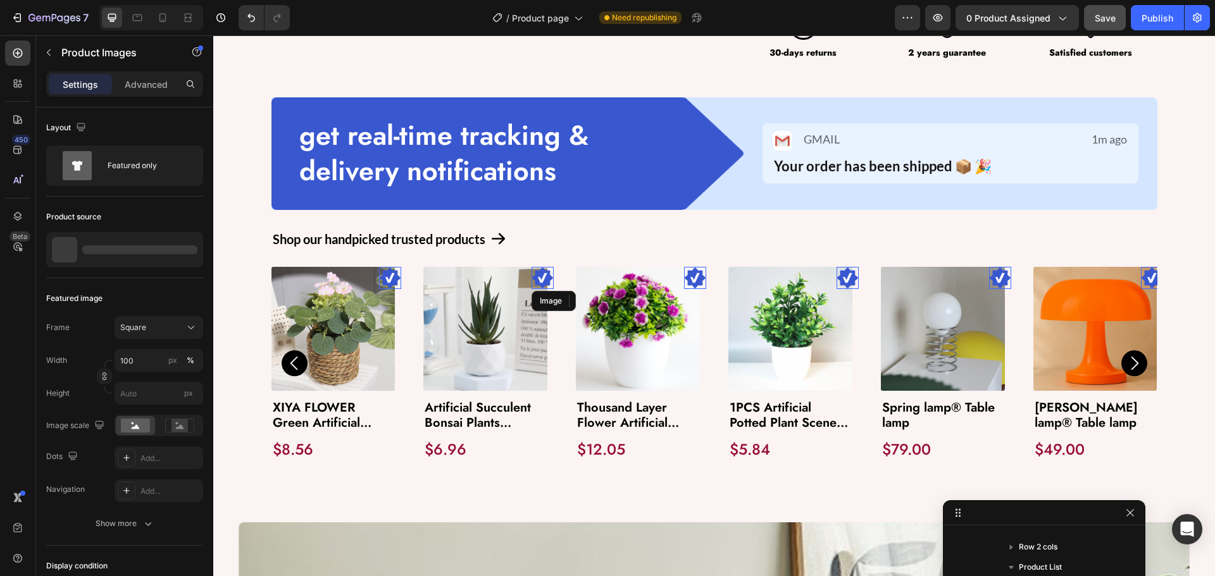
click at [532, 277] on img at bounding box center [543, 278] width 22 height 22
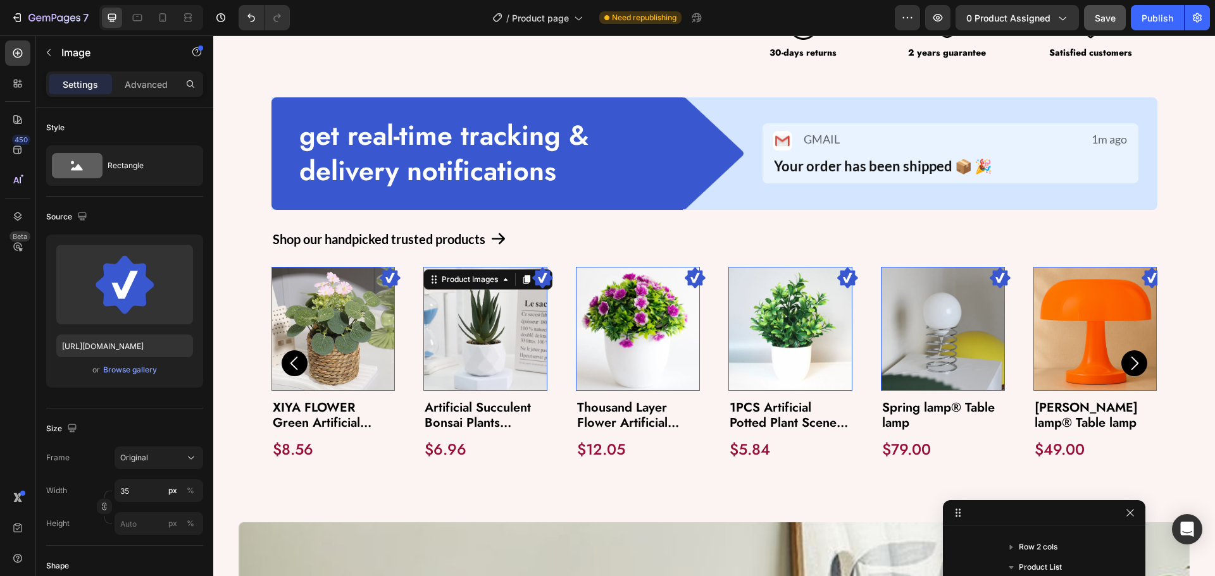
click at [480, 290] on img at bounding box center [485, 329] width 124 height 124
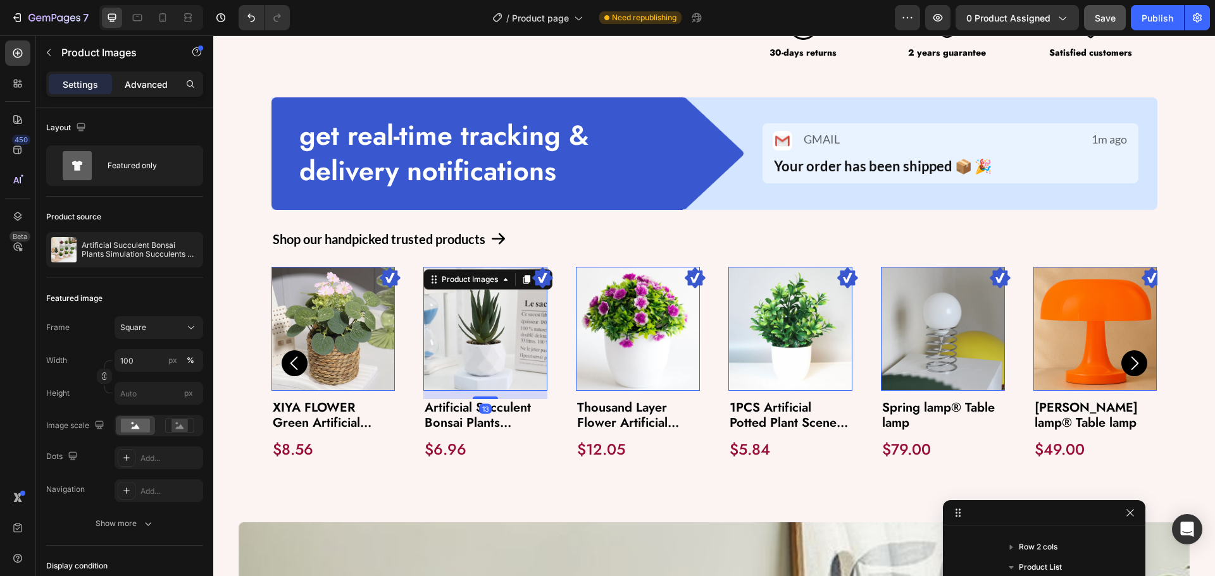
click at [151, 89] on p "Advanced" at bounding box center [146, 84] width 43 height 13
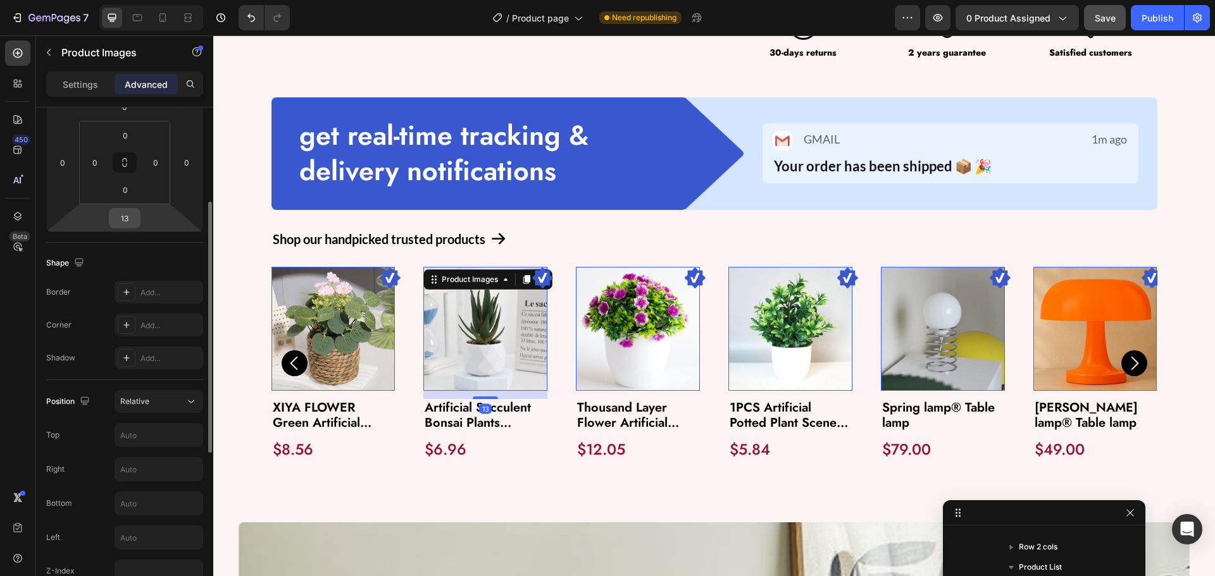
scroll to position [253, 0]
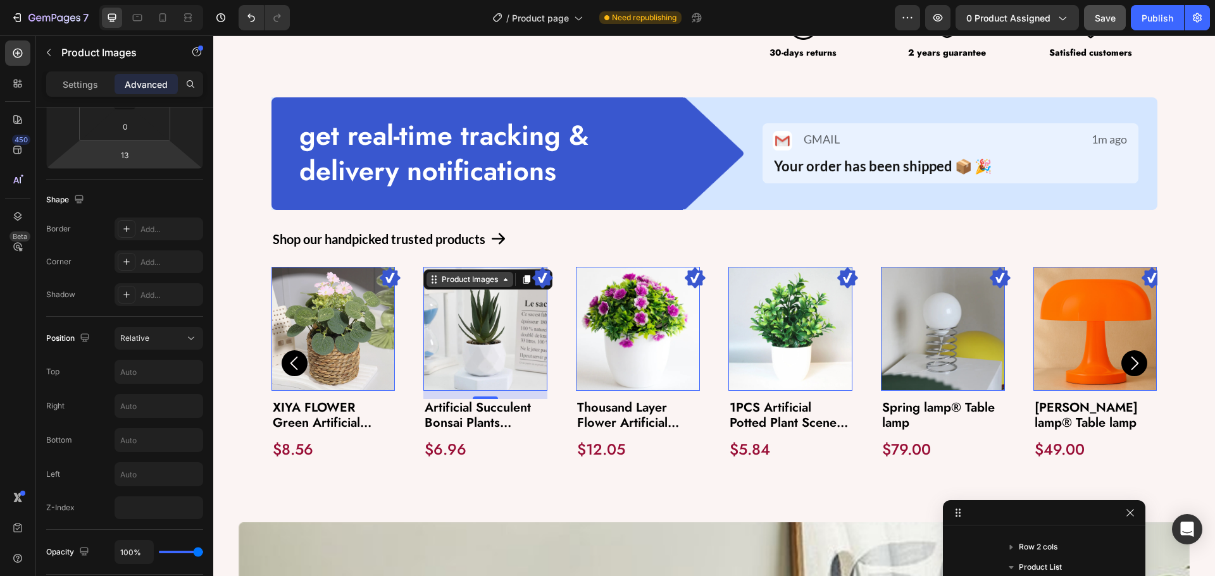
click at [336, 265] on div "Product Images" at bounding box center [305, 259] width 61 height 11
click at [443, 305] on div "Row 1 col" at bounding box center [448, 303] width 39 height 8
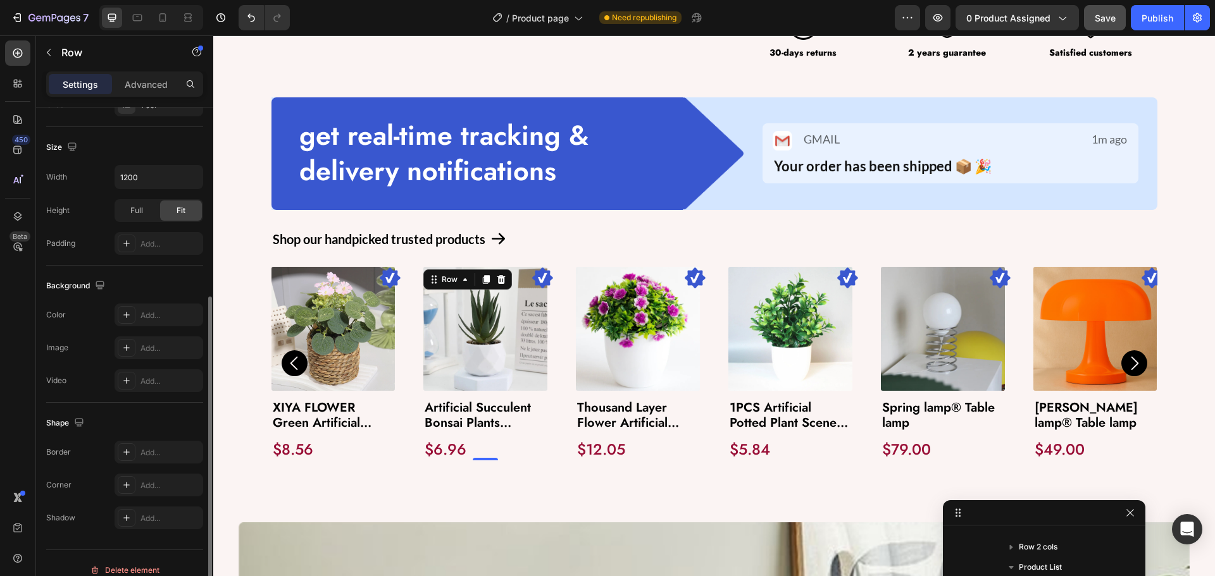
scroll to position [267, 0]
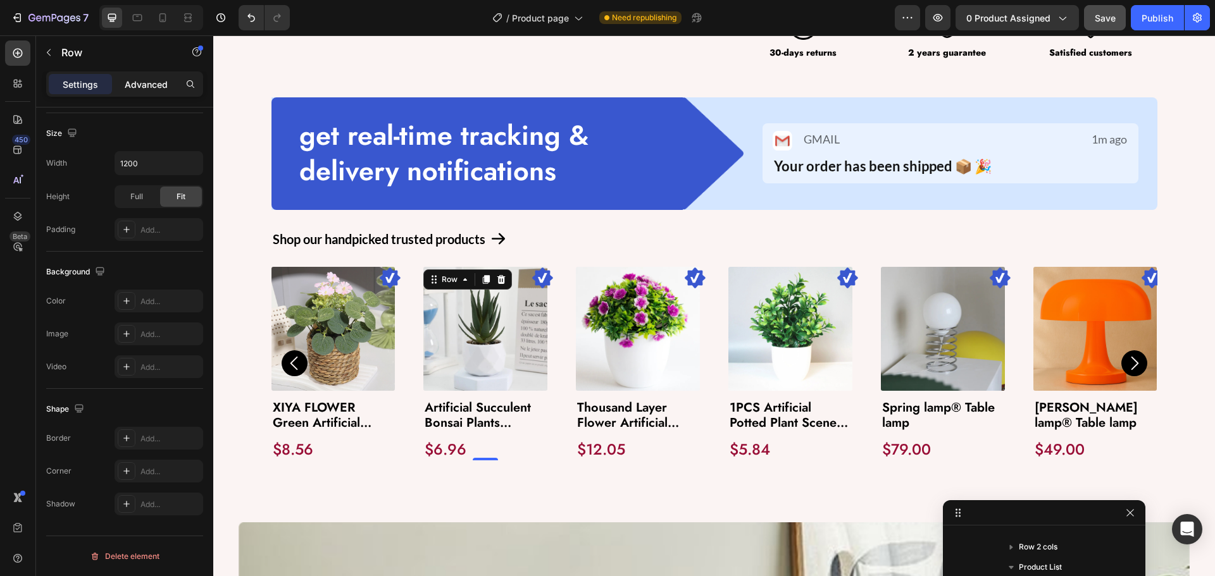
click at [144, 82] on p "Advanced" at bounding box center [146, 84] width 43 height 13
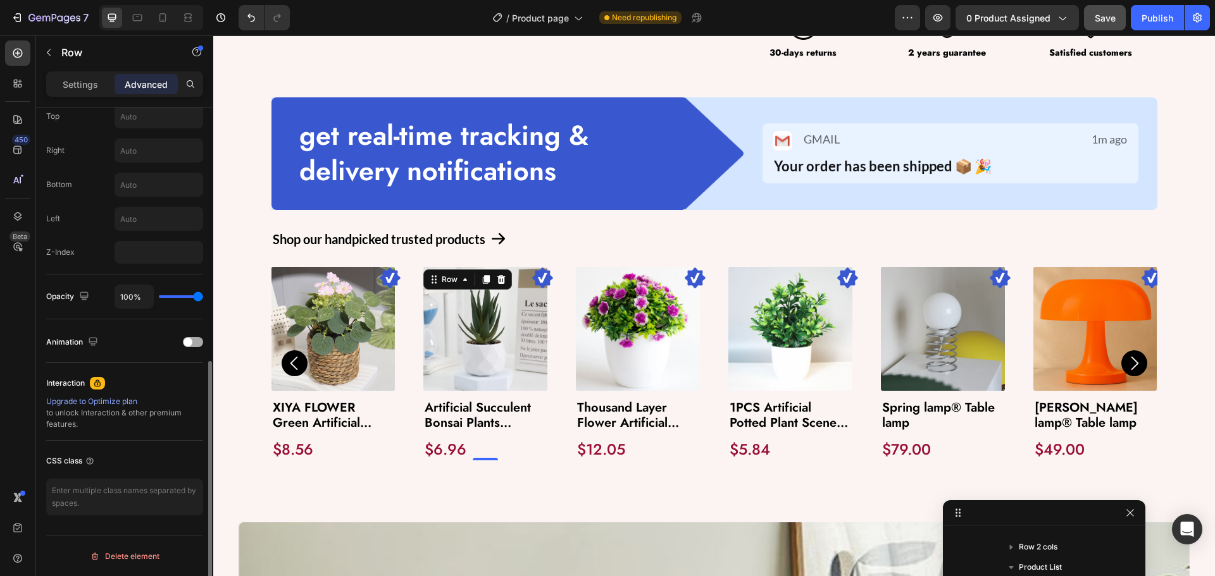
scroll to position [256, 0]
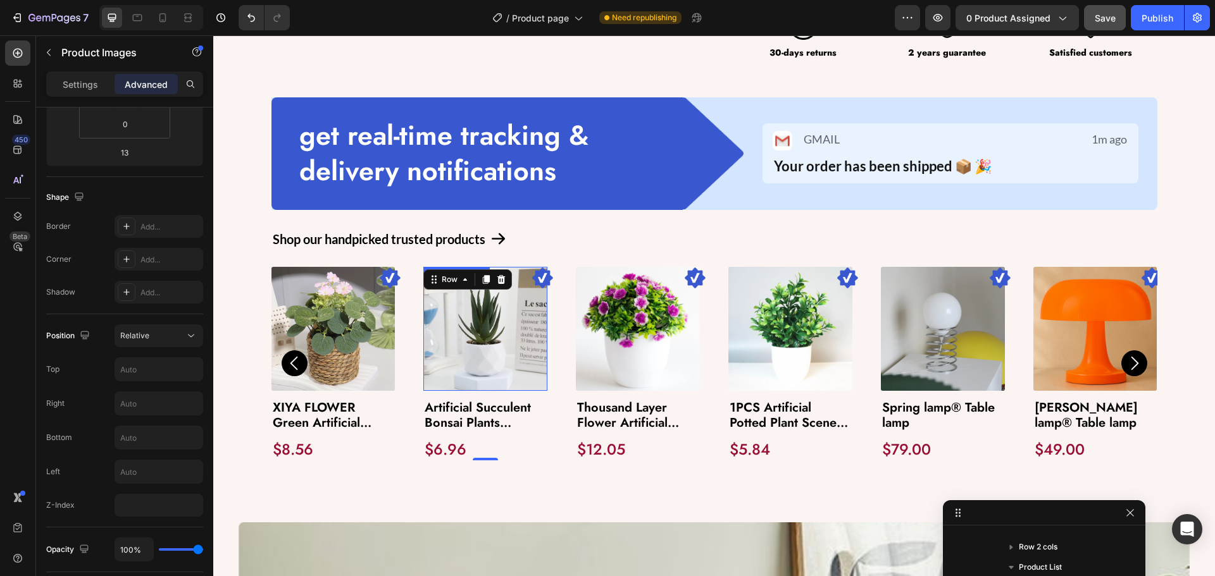
click at [511, 309] on img at bounding box center [485, 329] width 124 height 124
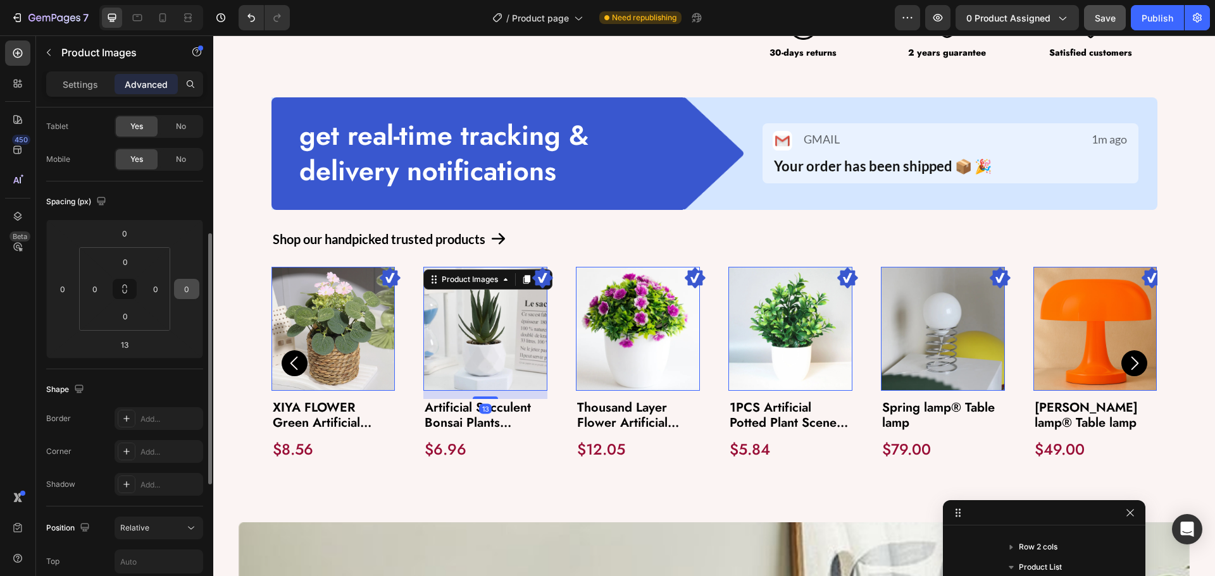
scroll to position [253, 0]
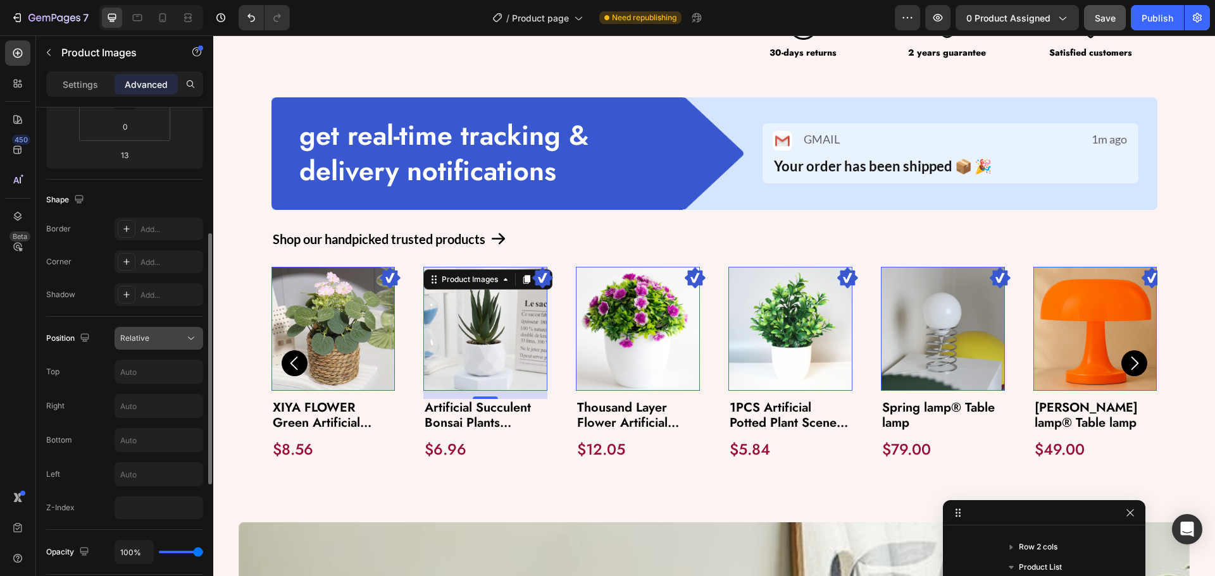
click at [187, 333] on icon at bounding box center [191, 338] width 13 height 13
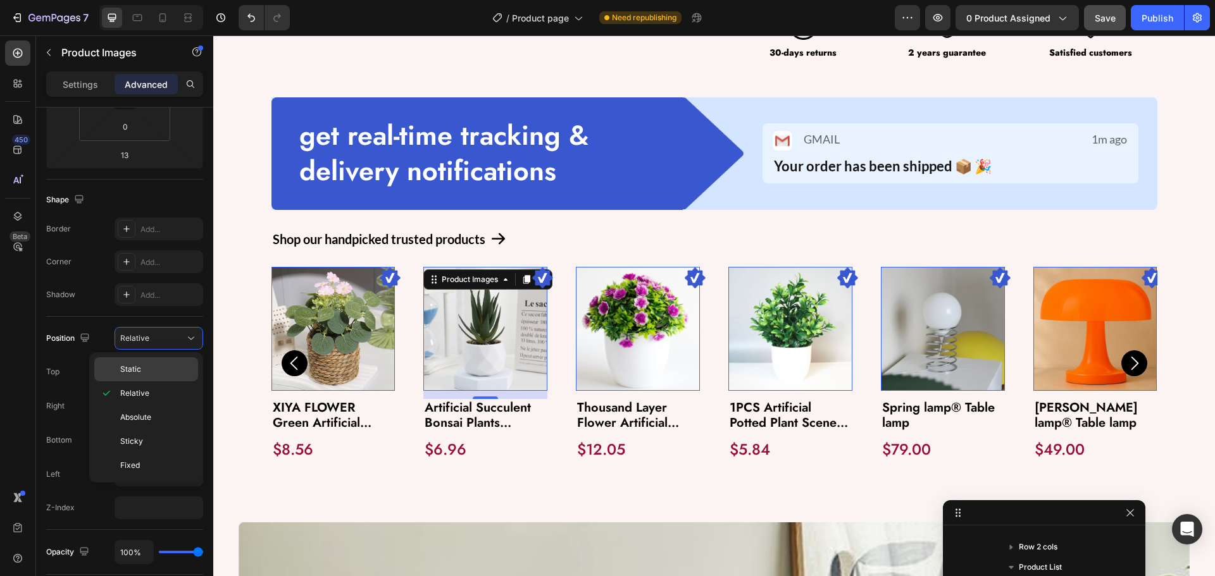
click at [140, 369] on span "Static" at bounding box center [130, 369] width 21 height 11
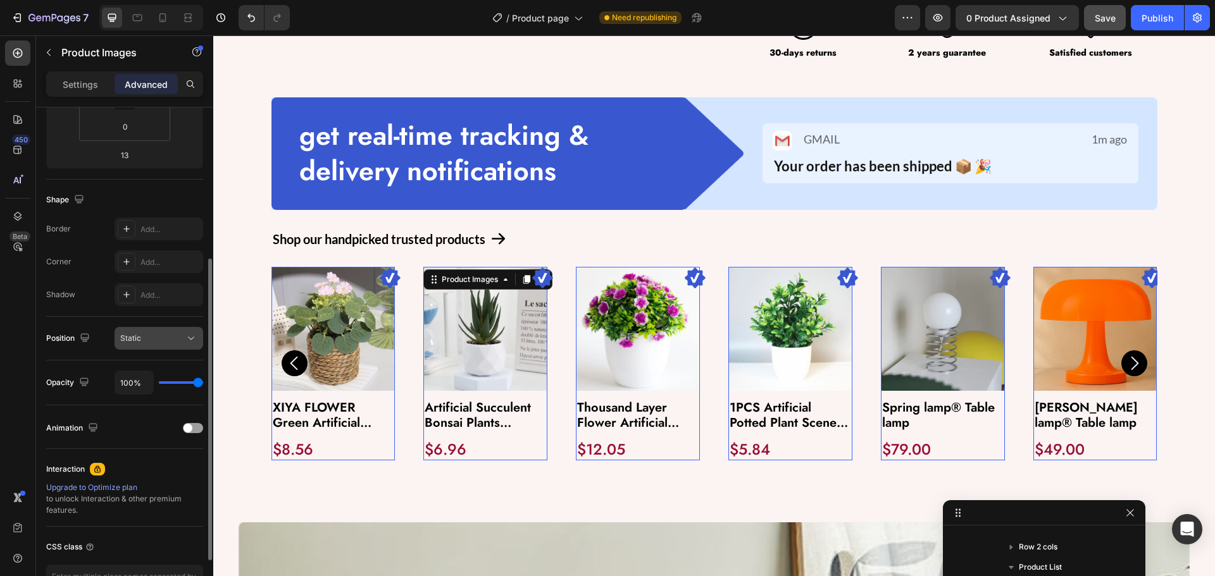
click at [140, 340] on span "Static" at bounding box center [130, 337] width 21 height 9
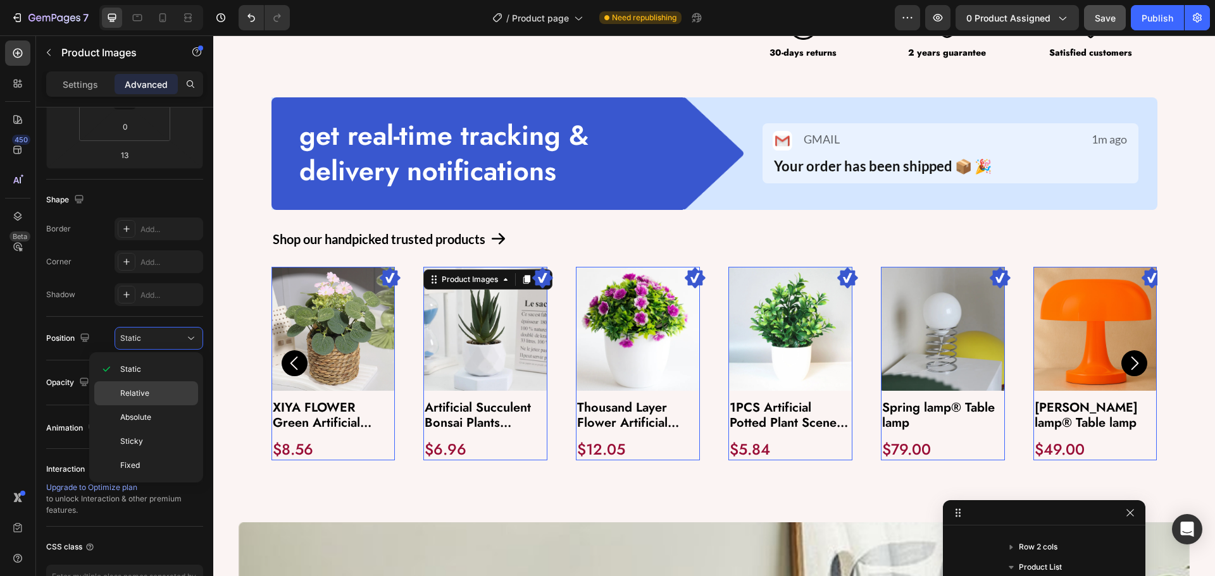
click at [142, 390] on span "Relative" at bounding box center [134, 393] width 29 height 11
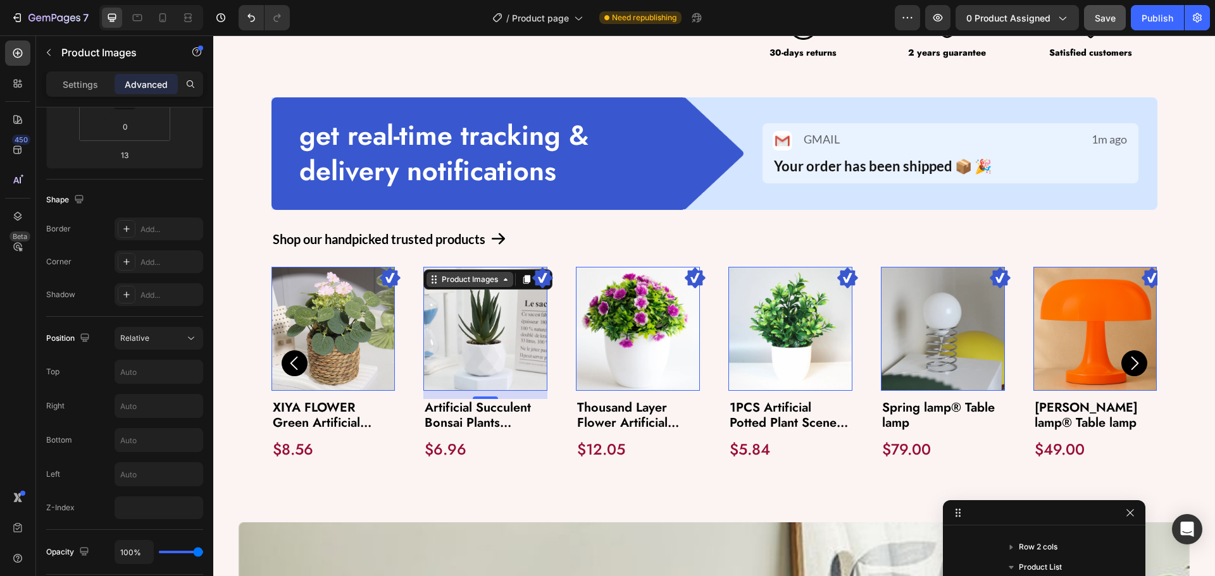
click at [336, 265] on div "Product Images" at bounding box center [305, 259] width 61 height 11
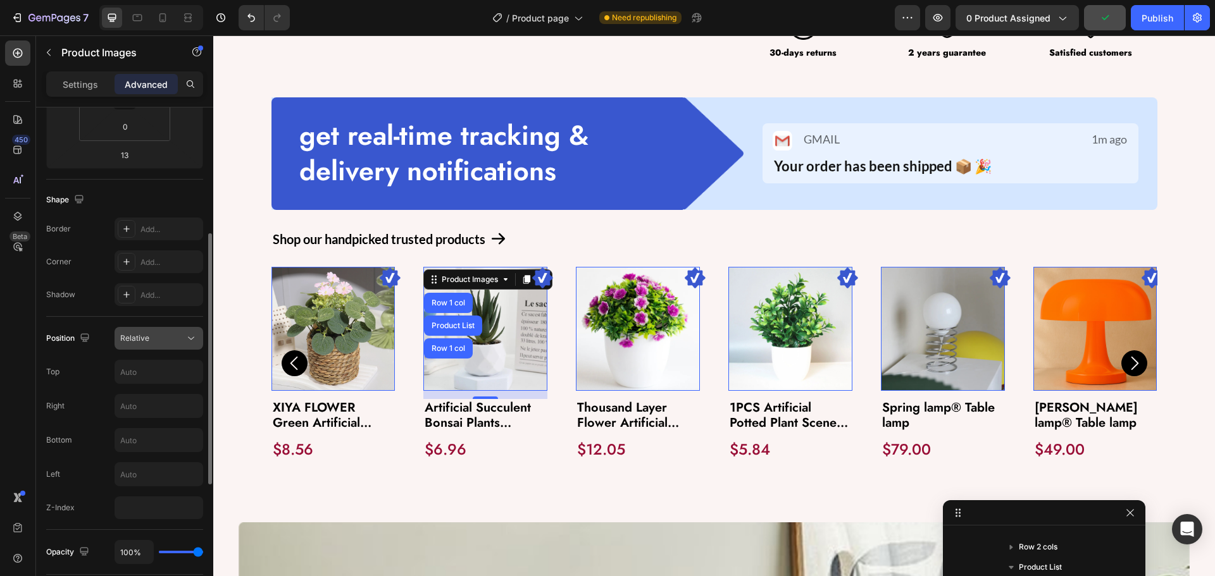
click at [181, 336] on div "Relative" at bounding box center [152, 338] width 65 height 11
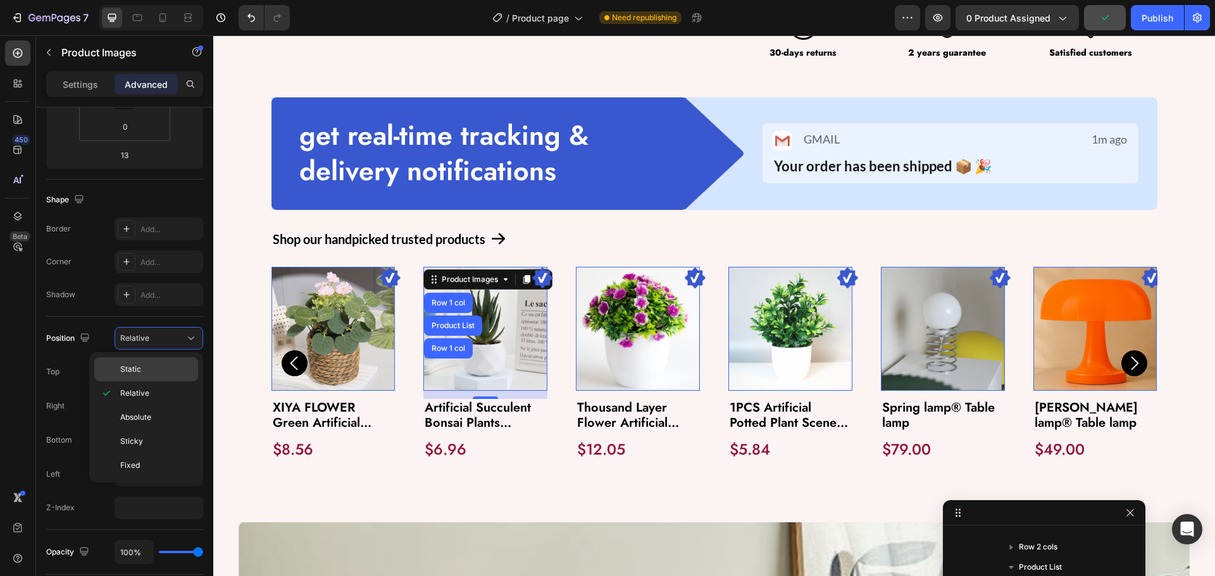
click at [174, 368] on p "Static" at bounding box center [156, 369] width 72 height 11
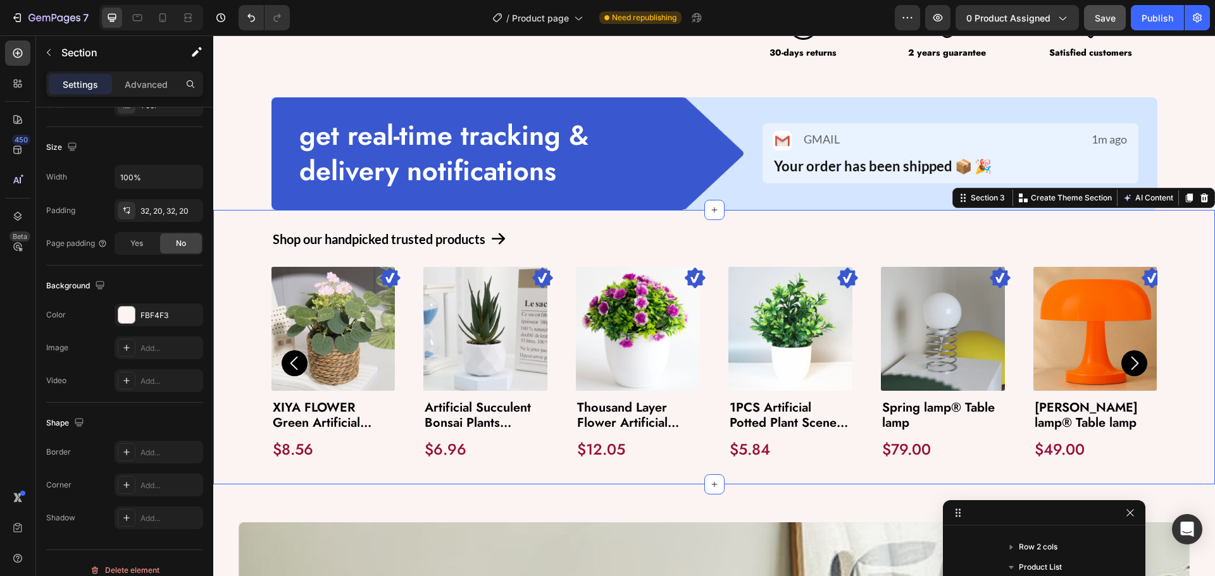
click at [458, 473] on div "Shop our handpicked trusted products Text Block Icon Row Image Product Images X…" at bounding box center [714, 347] width 1002 height 275
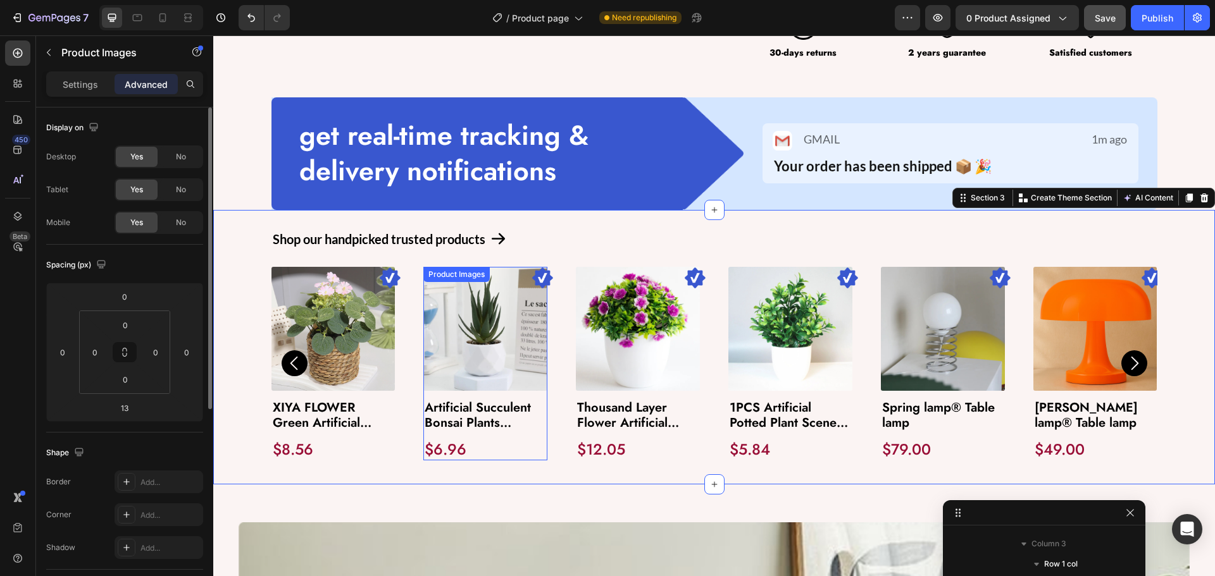
click at [473, 363] on img at bounding box center [485, 329] width 124 height 124
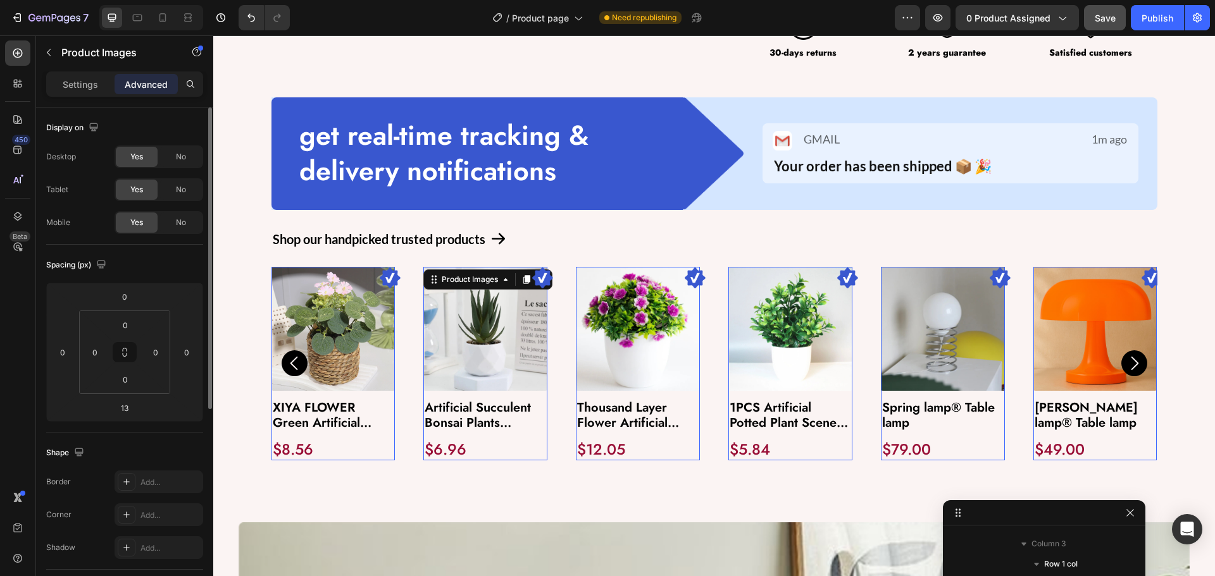
scroll to position [399, 0]
click at [336, 265] on div "Product Images" at bounding box center [305, 259] width 61 height 11
click at [213, 35] on div "Row 1 col" at bounding box center [213, 35] width 0 height 0
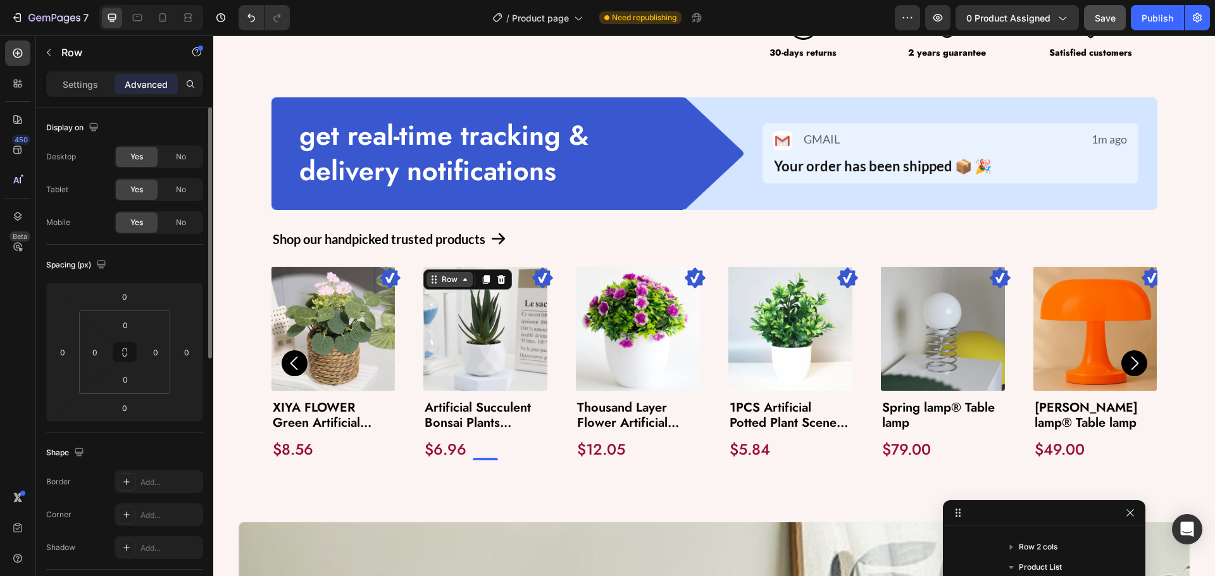
click at [295, 265] on div "Row" at bounding box center [285, 259] width 21 height 11
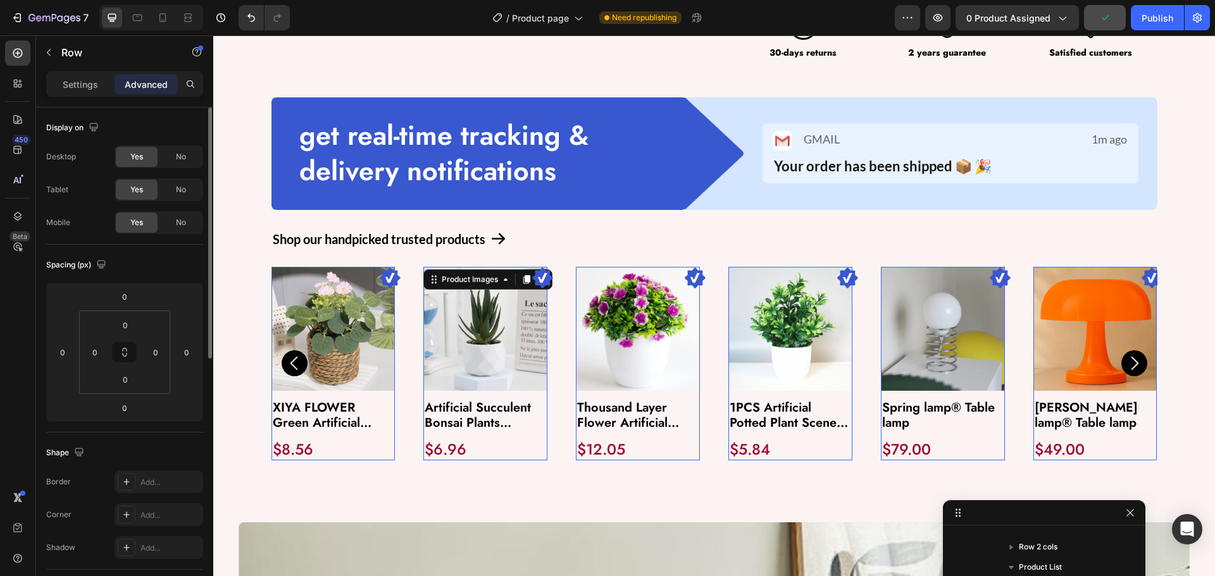
click at [490, 346] on img at bounding box center [485, 329] width 124 height 124
click at [336, 265] on div "Product Images" at bounding box center [305, 259] width 61 height 11
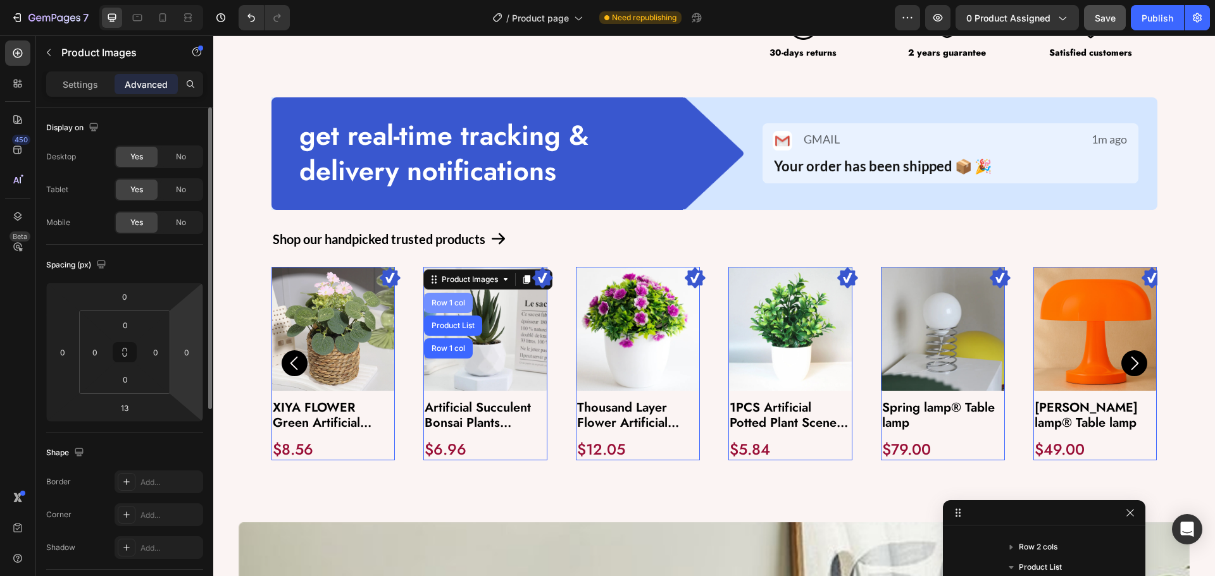
click at [213, 35] on div "Row 1 col" at bounding box center [213, 35] width 0 height 0
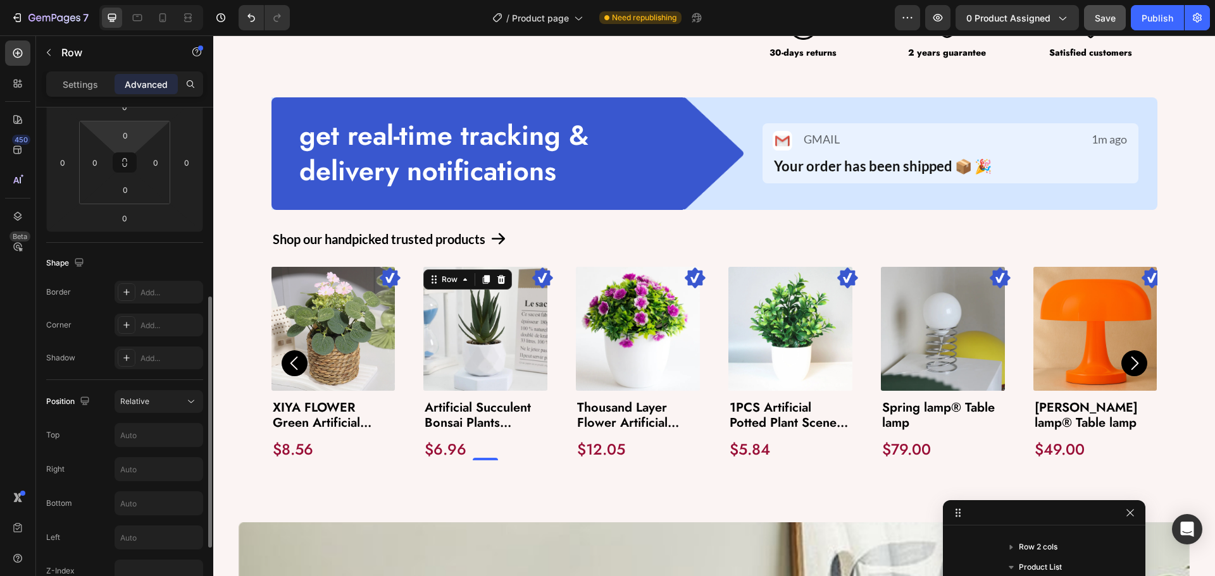
scroll to position [253, 0]
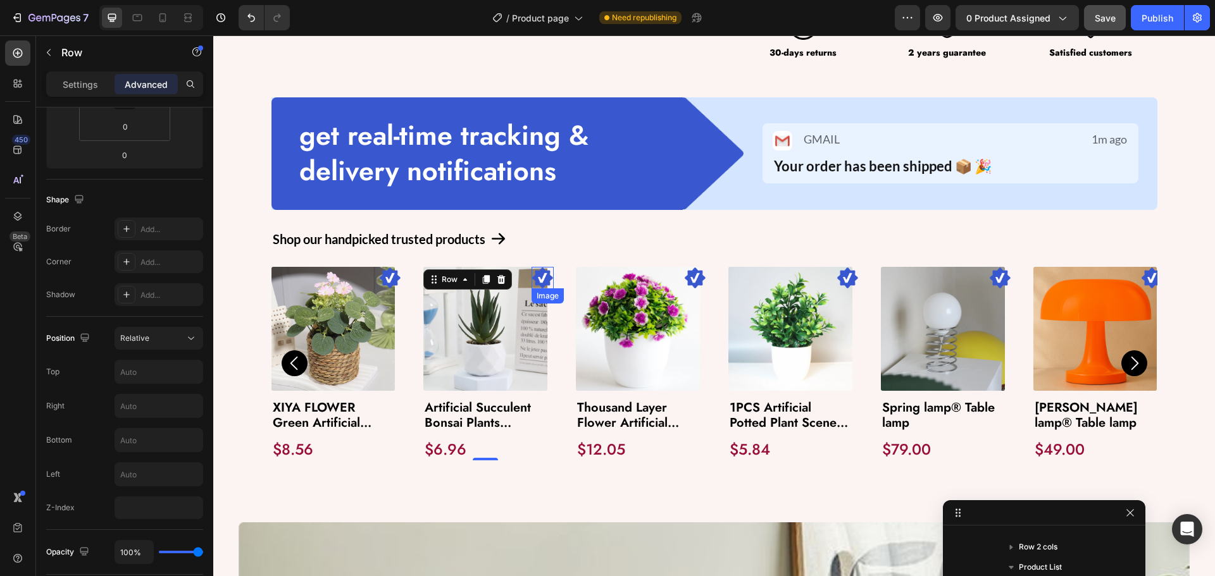
click at [536, 276] on img at bounding box center [543, 278] width 22 height 22
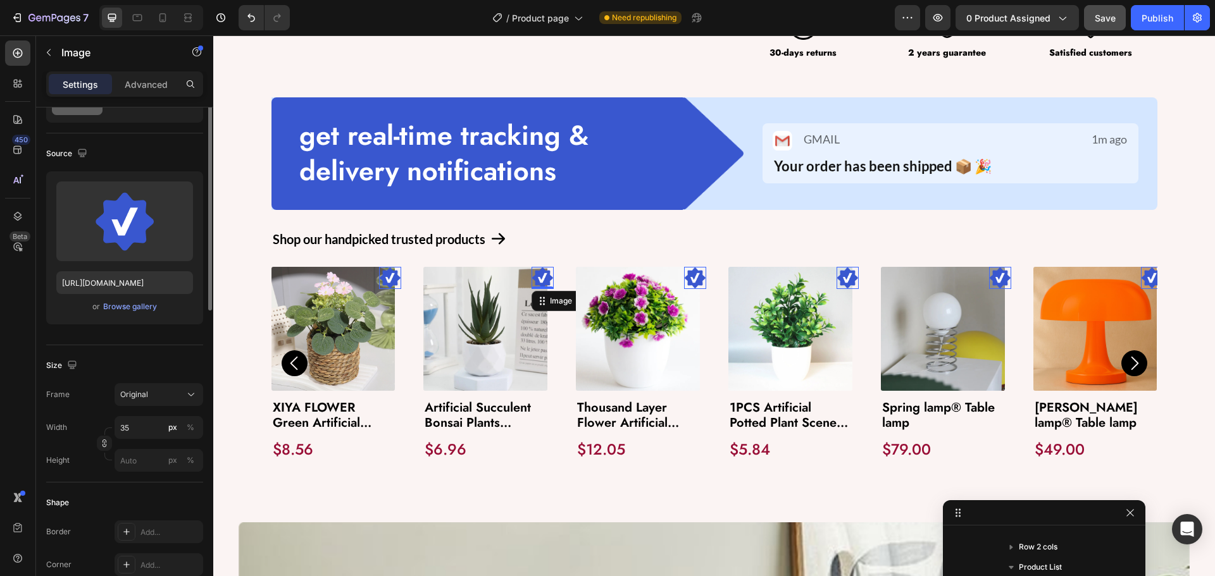
scroll to position [0, 0]
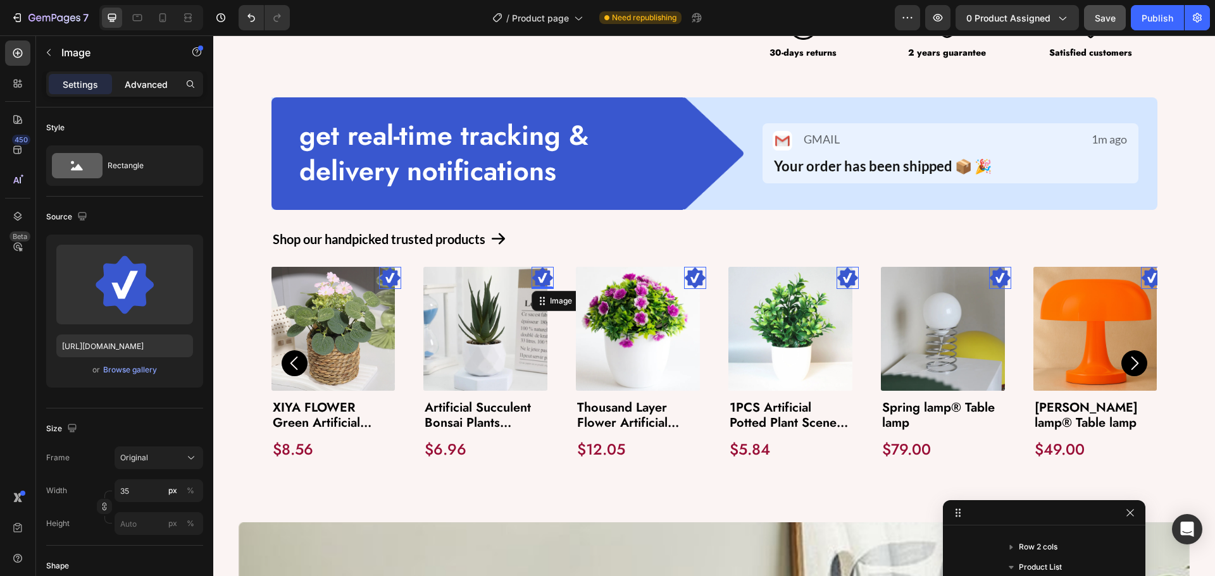
click at [146, 84] on p "Advanced" at bounding box center [146, 84] width 43 height 13
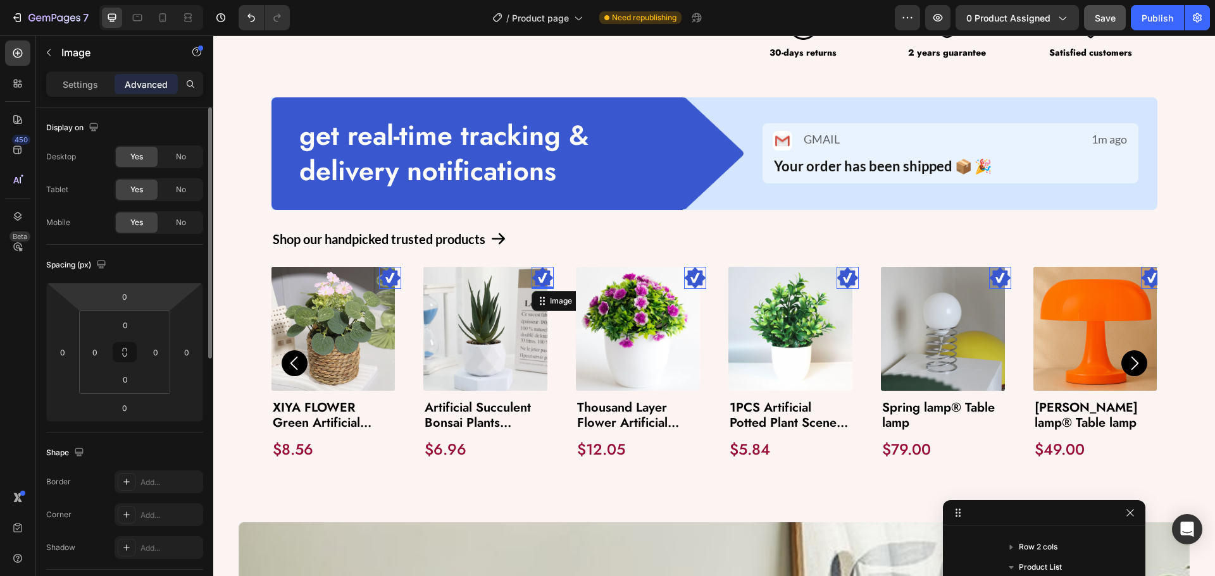
scroll to position [316, 0]
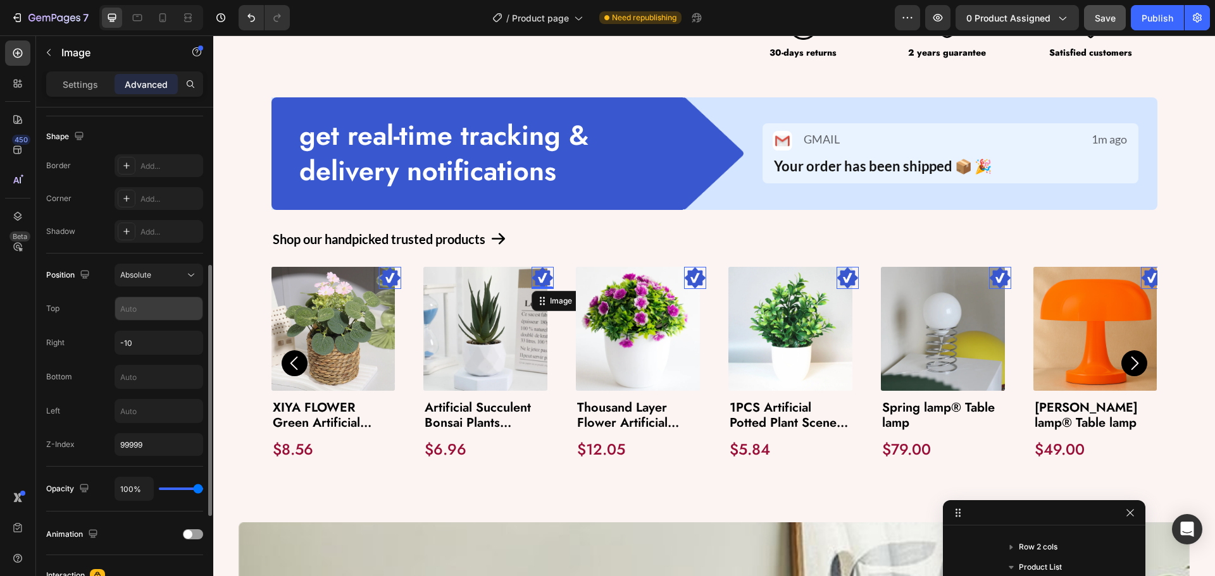
click at [139, 312] on input "text" at bounding box center [158, 308] width 87 height 23
type input "-10"
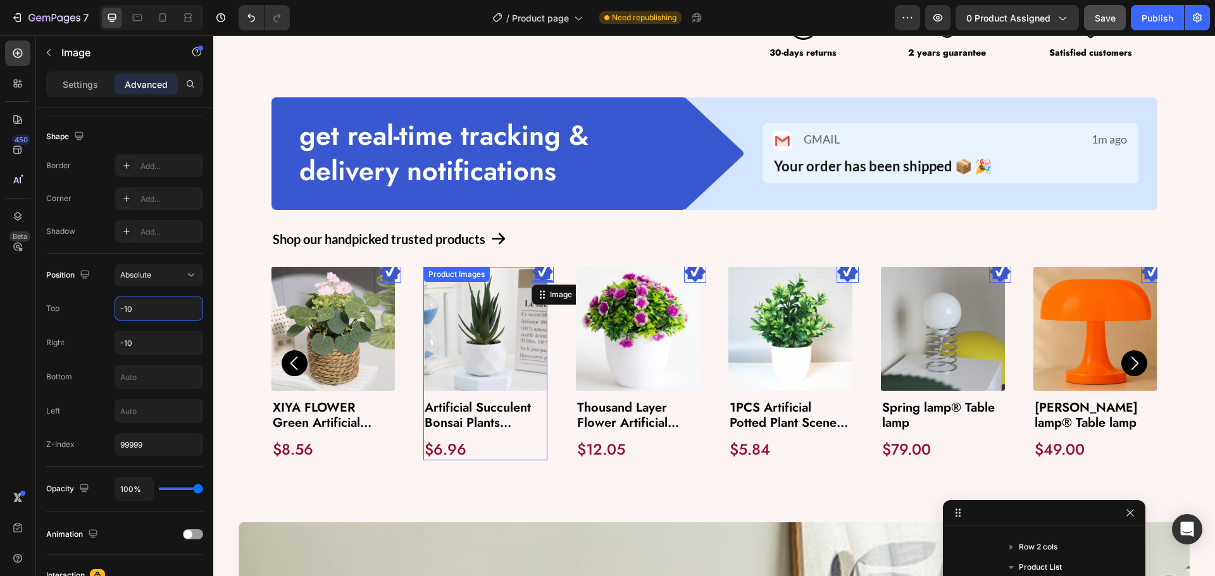
click at [468, 312] on img at bounding box center [485, 329] width 124 height 124
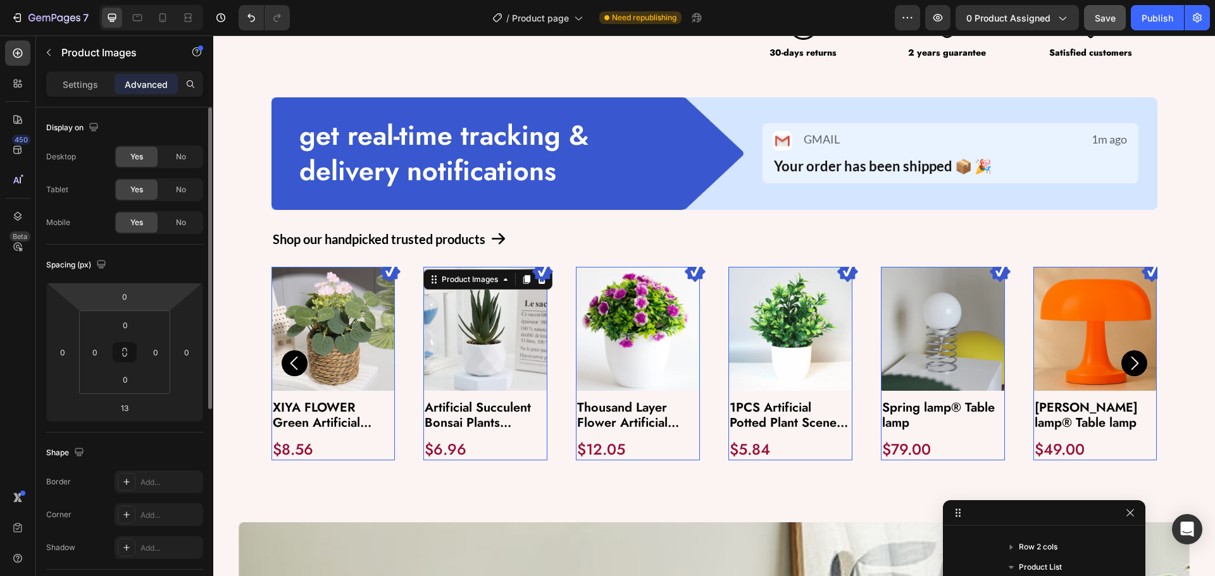
scroll to position [190, 0]
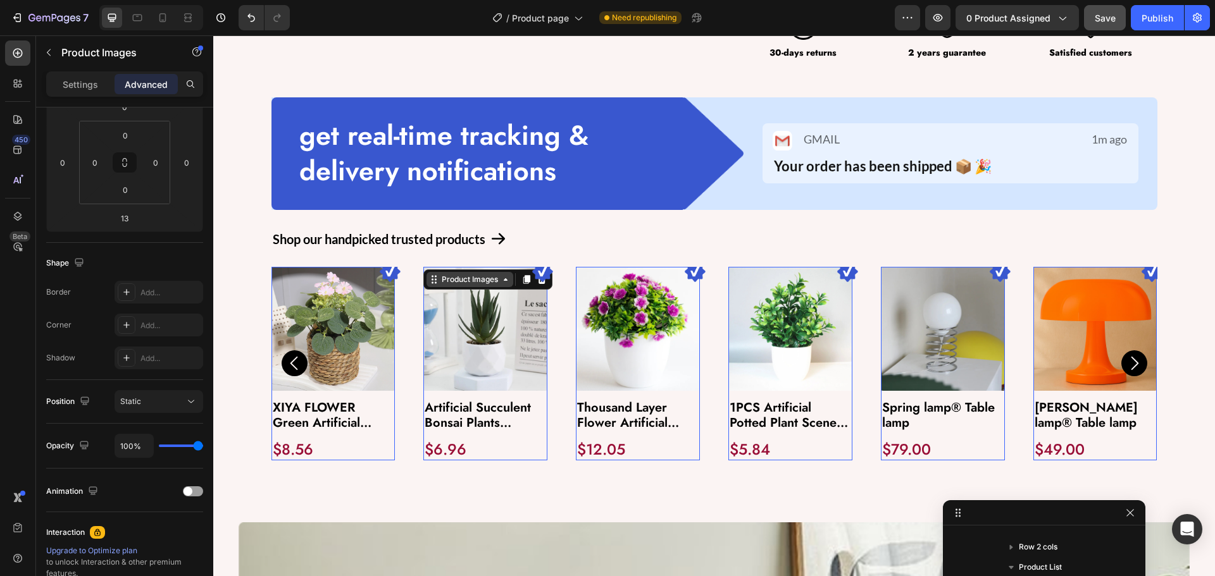
click at [336, 265] on div "Product Images" at bounding box center [305, 259] width 61 height 11
click at [453, 301] on div "Row 1 col" at bounding box center [448, 303] width 39 height 8
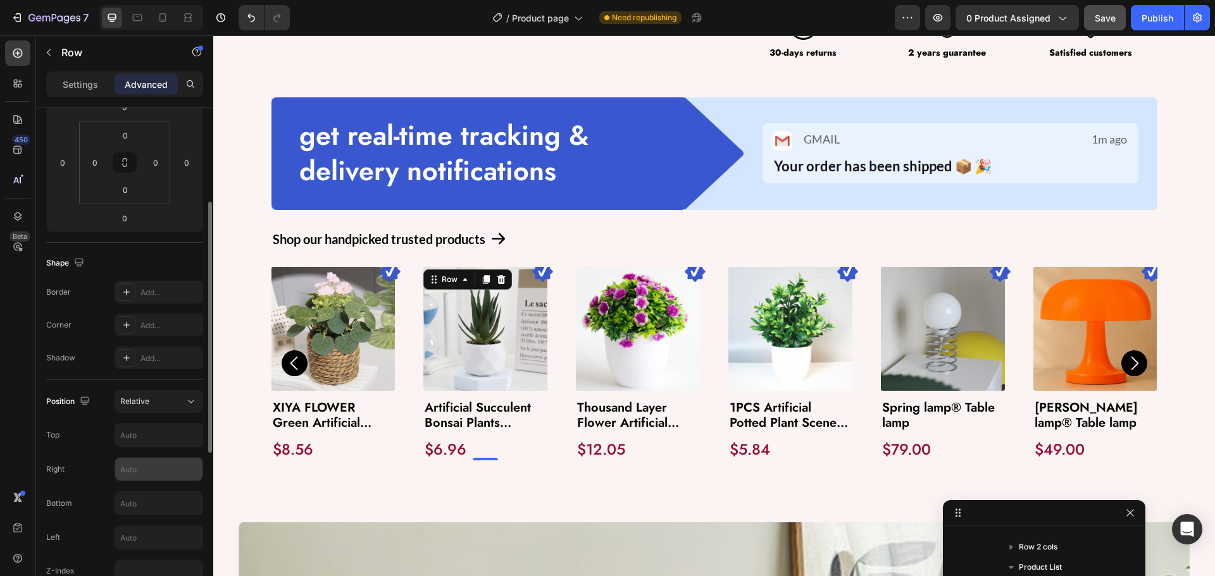
scroll to position [253, 0]
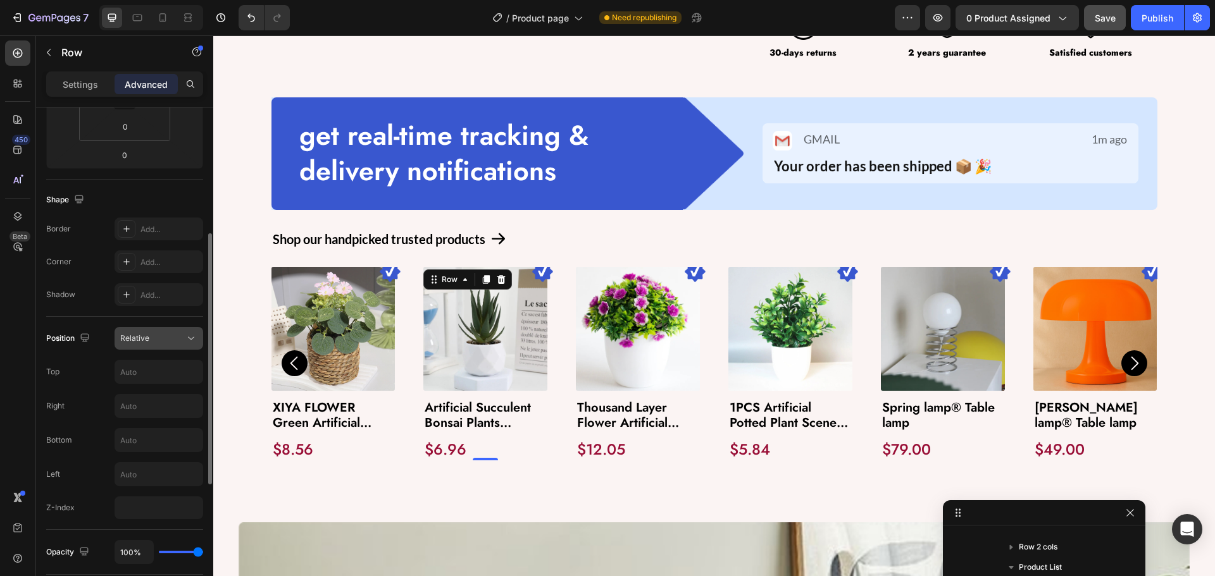
click at [151, 344] on div "Relative" at bounding box center [158, 338] width 77 height 13
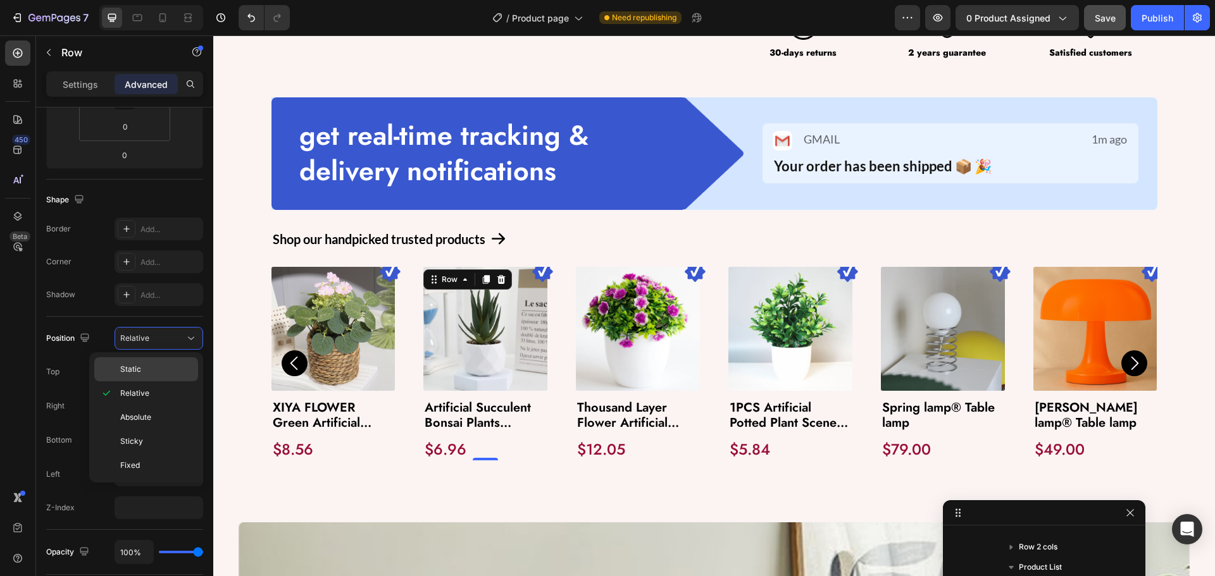
click at [141, 364] on p "Static" at bounding box center [156, 369] width 72 height 11
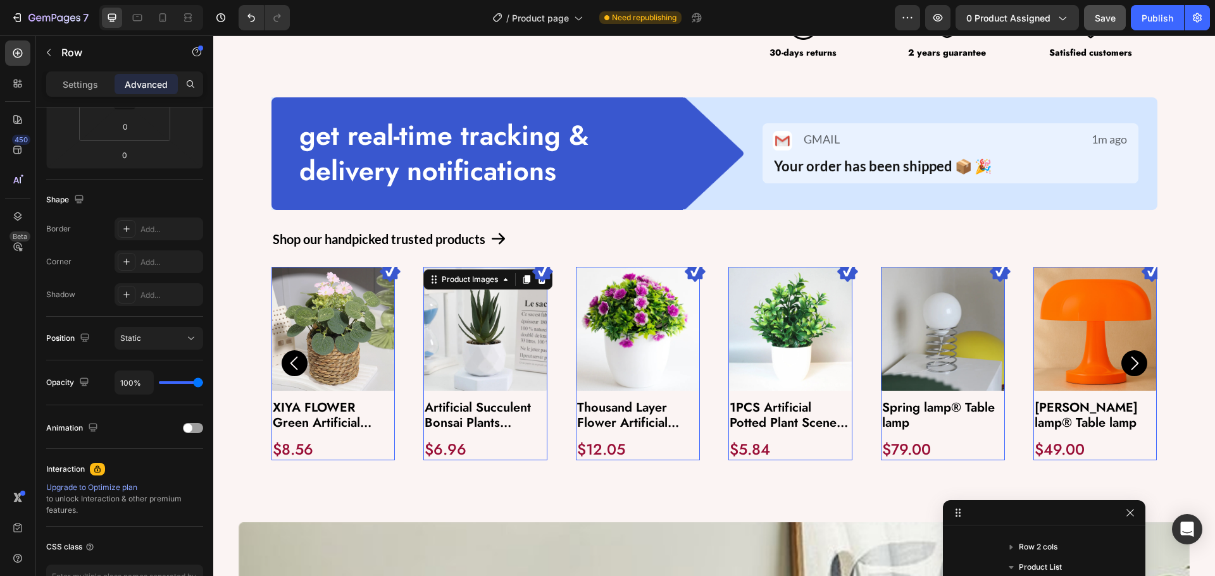
click at [449, 332] on img at bounding box center [485, 329] width 124 height 124
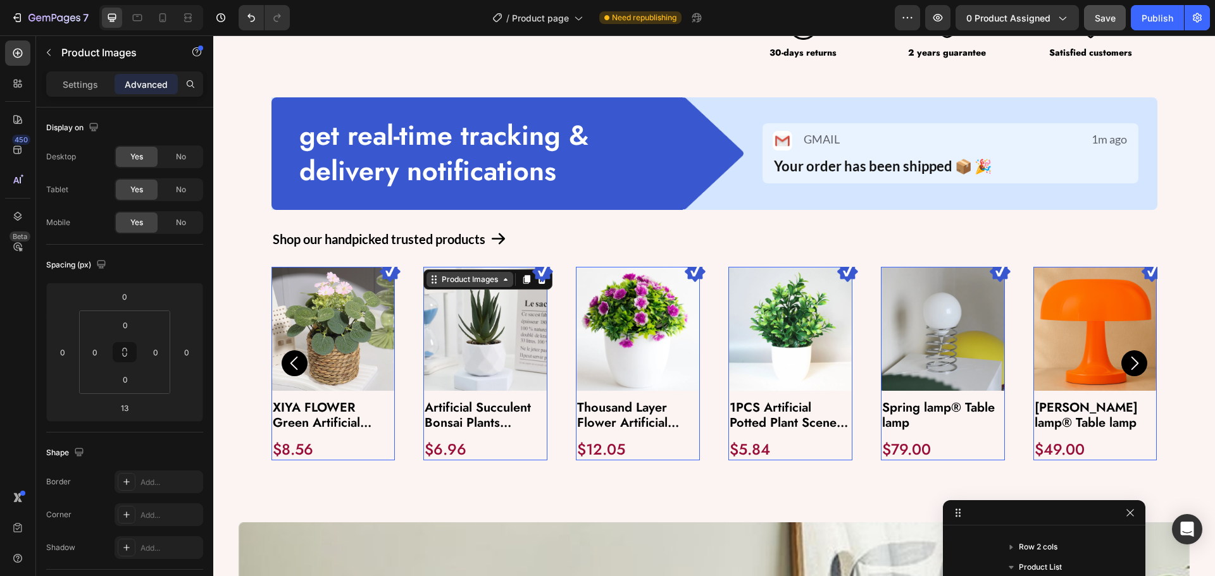
click at [336, 265] on div "Product Images" at bounding box center [305, 259] width 61 height 11
click at [449, 299] on div "Row 1 col" at bounding box center [448, 303] width 39 height 8
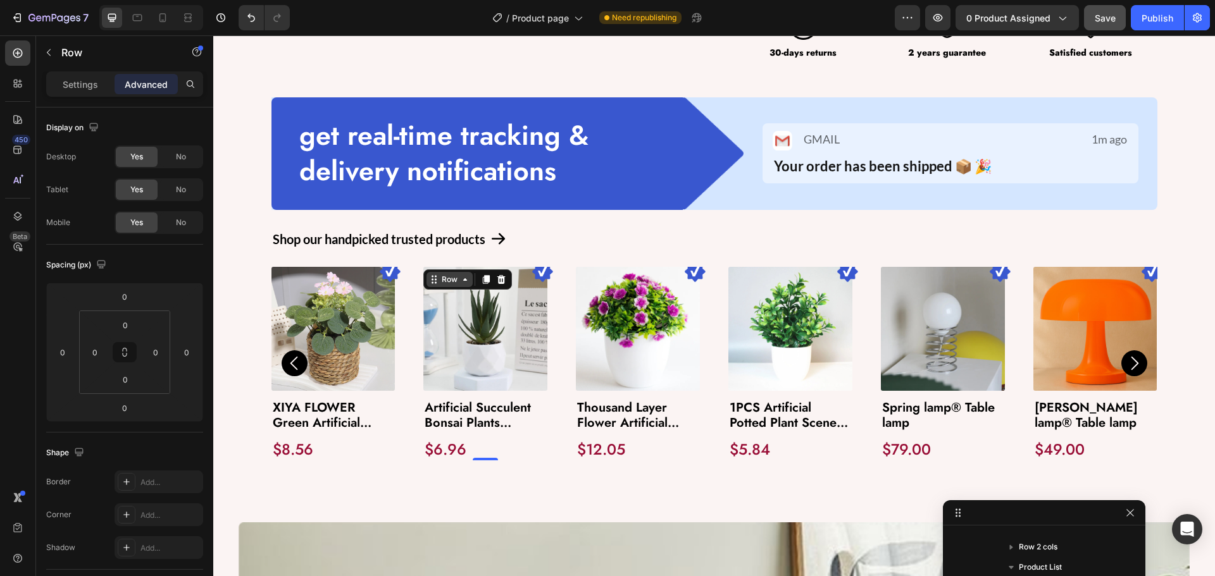
click at [295, 265] on div "Row" at bounding box center [285, 259] width 21 height 11
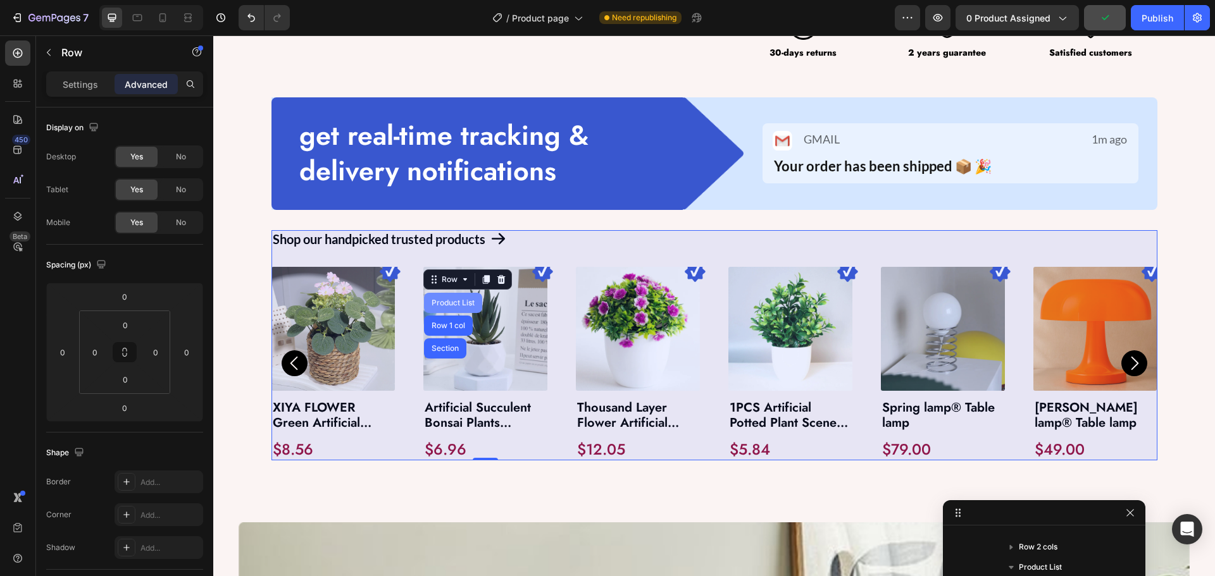
click at [449, 301] on div "Product List" at bounding box center [453, 303] width 48 height 8
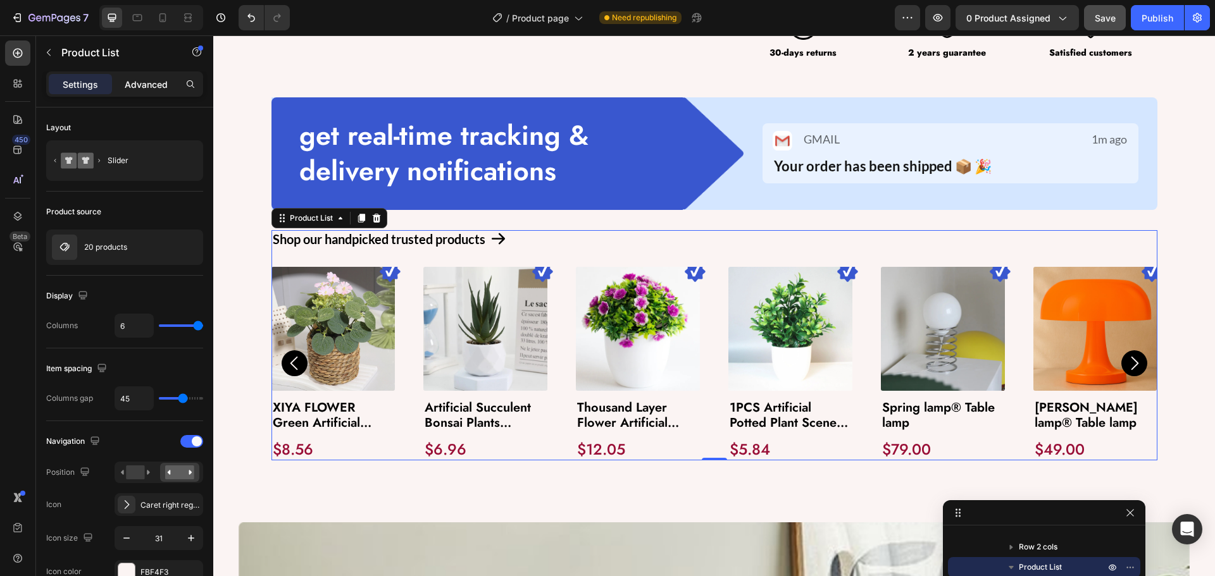
click at [153, 82] on p "Advanced" at bounding box center [146, 84] width 43 height 13
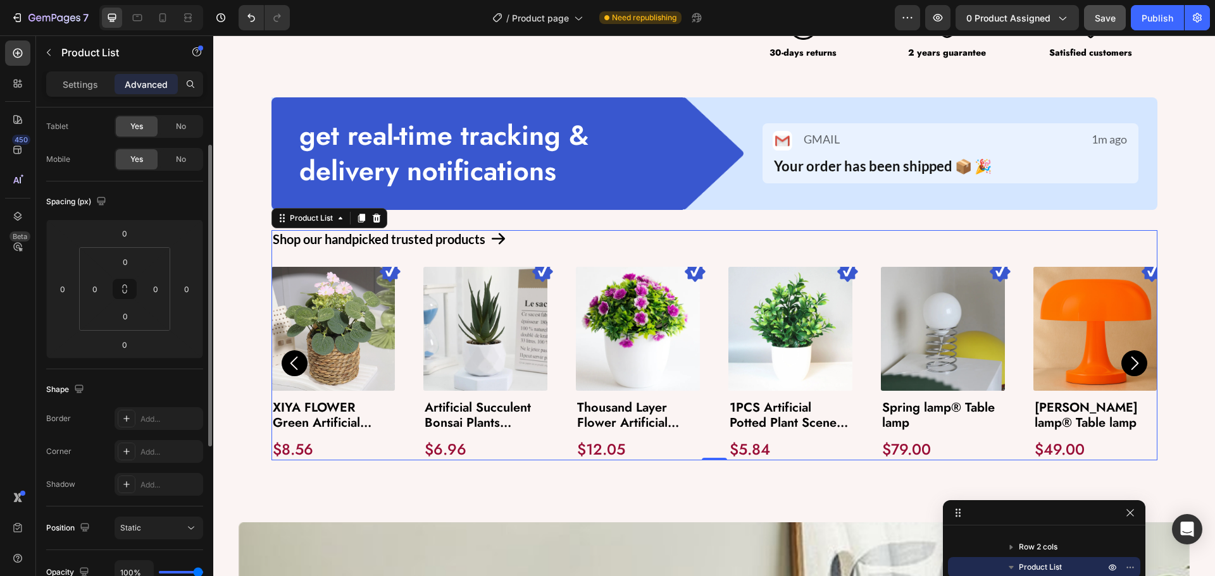
scroll to position [190, 0]
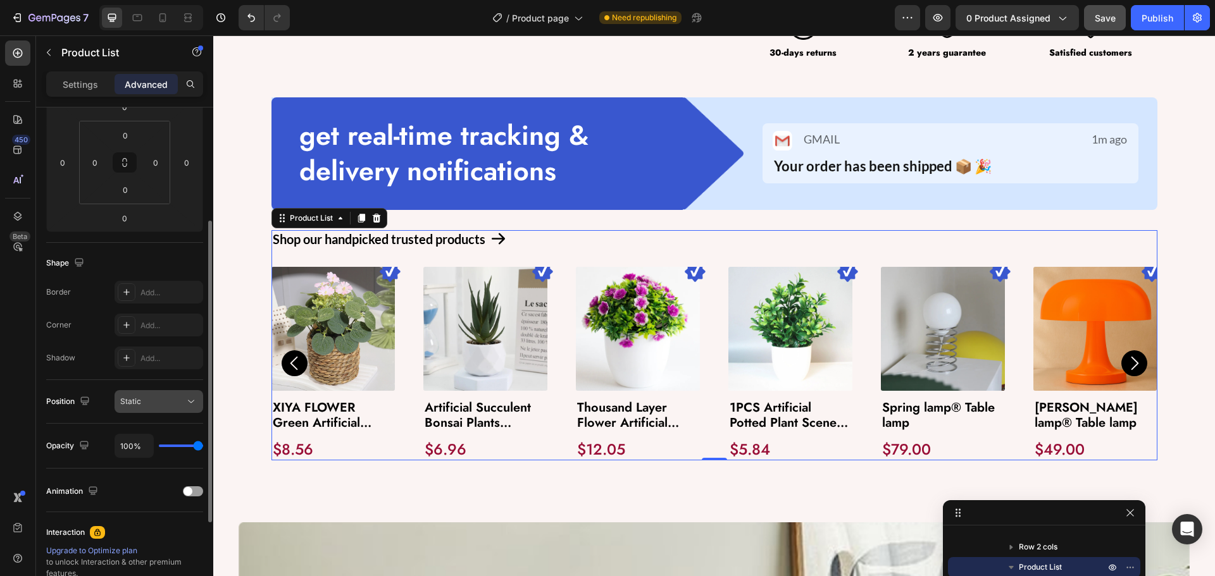
click at [149, 406] on div "Static" at bounding box center [152, 401] width 65 height 11
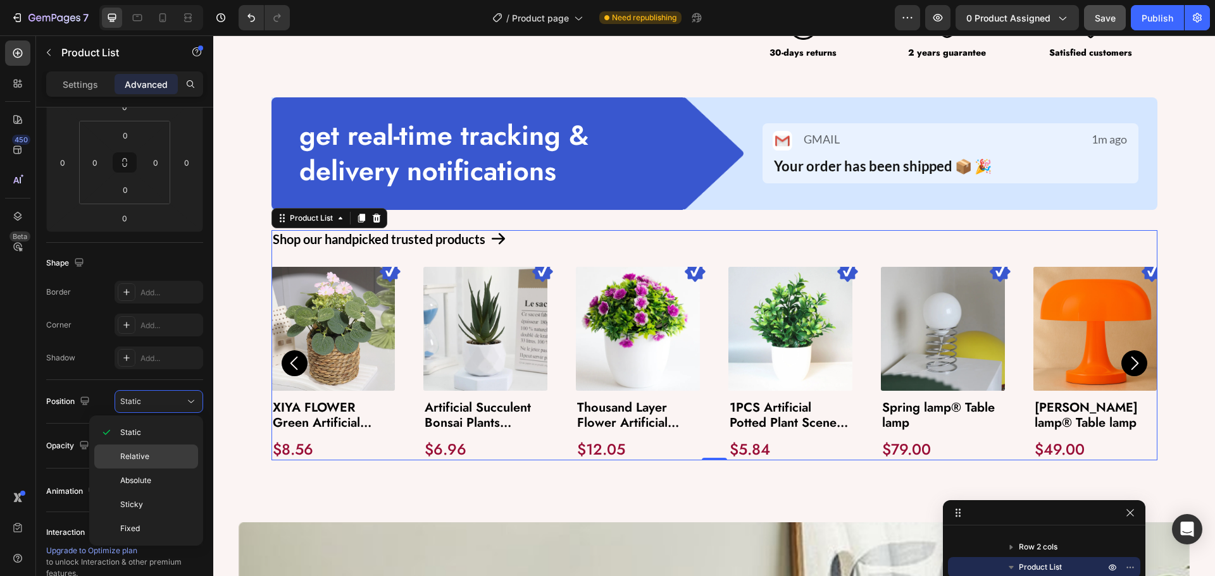
click at [130, 457] on span "Relative" at bounding box center [134, 456] width 29 height 11
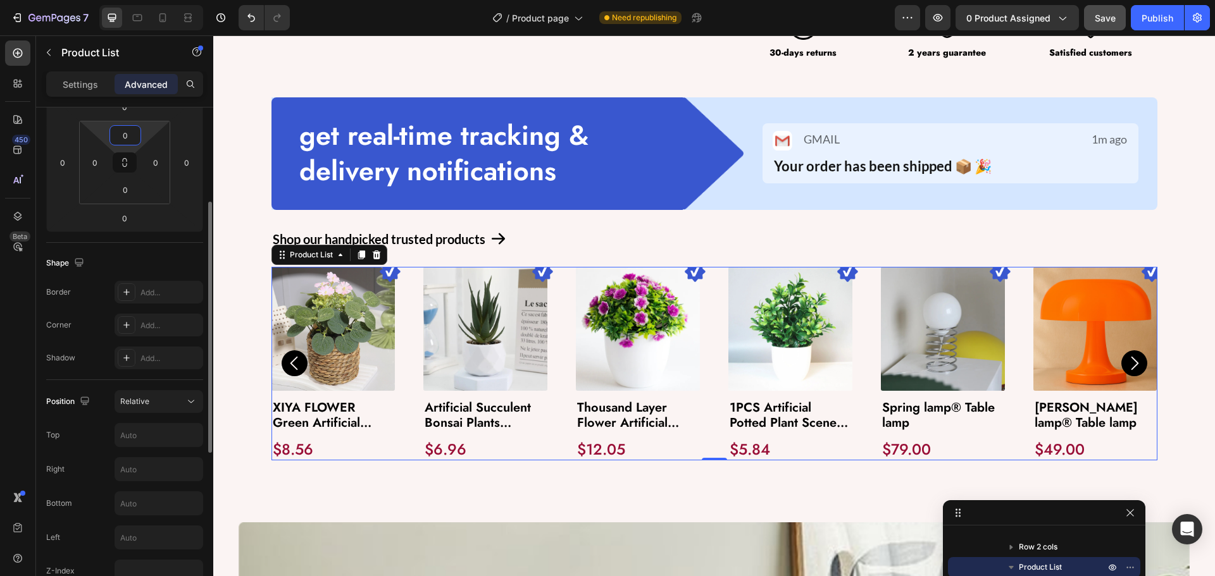
click at [134, 135] on input "0" at bounding box center [125, 135] width 25 height 19
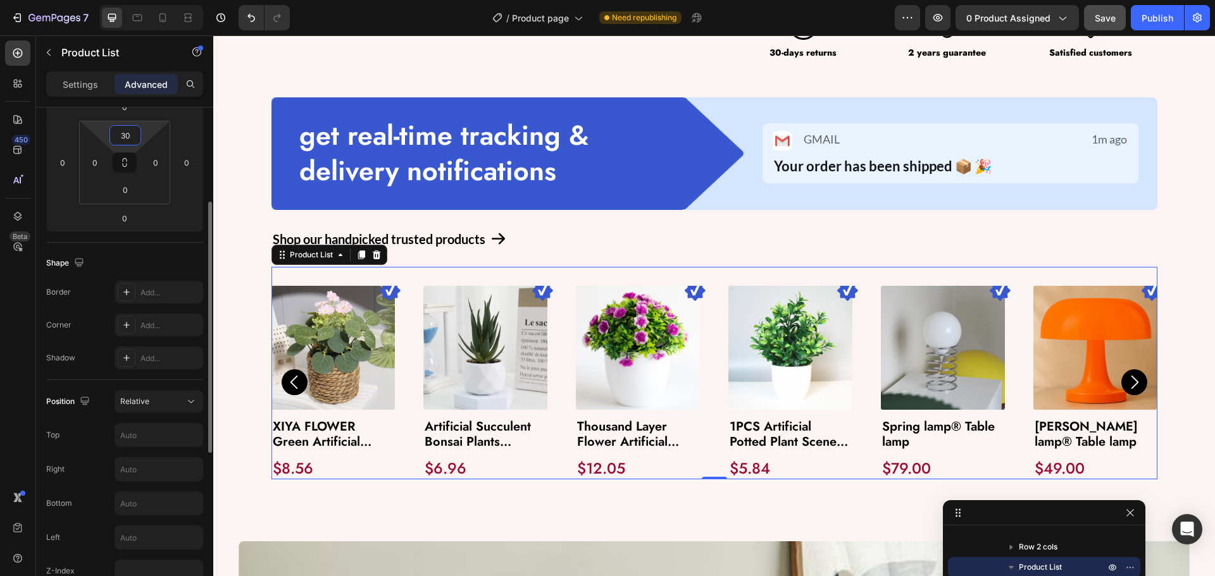
type input "3"
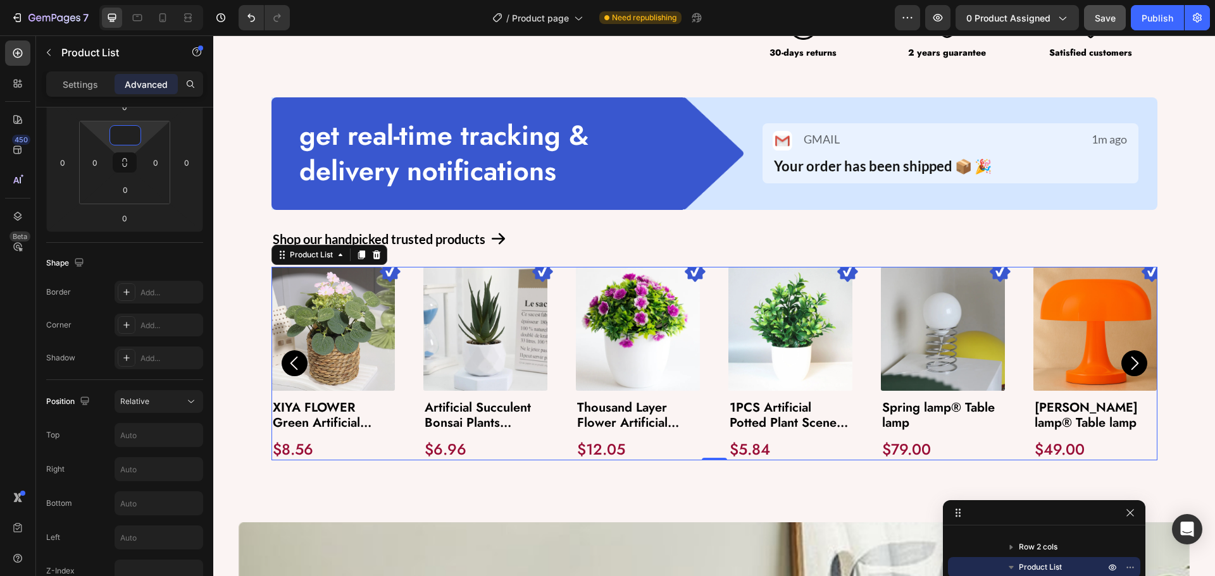
click at [28, 284] on div "450 Beta" at bounding box center [17, 262] width 25 height 445
type input "0"
click at [186, 394] on button "Relative" at bounding box center [159, 401] width 89 height 23
click at [135, 435] on span "Static" at bounding box center [130, 432] width 21 height 11
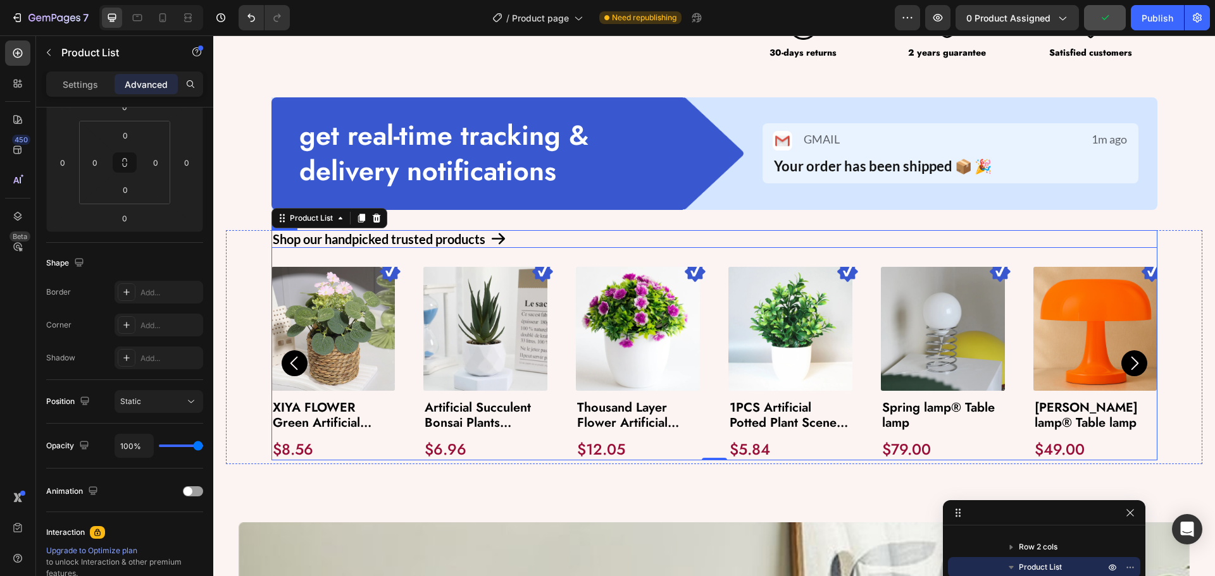
click at [549, 242] on div "Shop our handpicked trusted products Text Block Icon Row" at bounding box center [714, 239] width 886 height 18
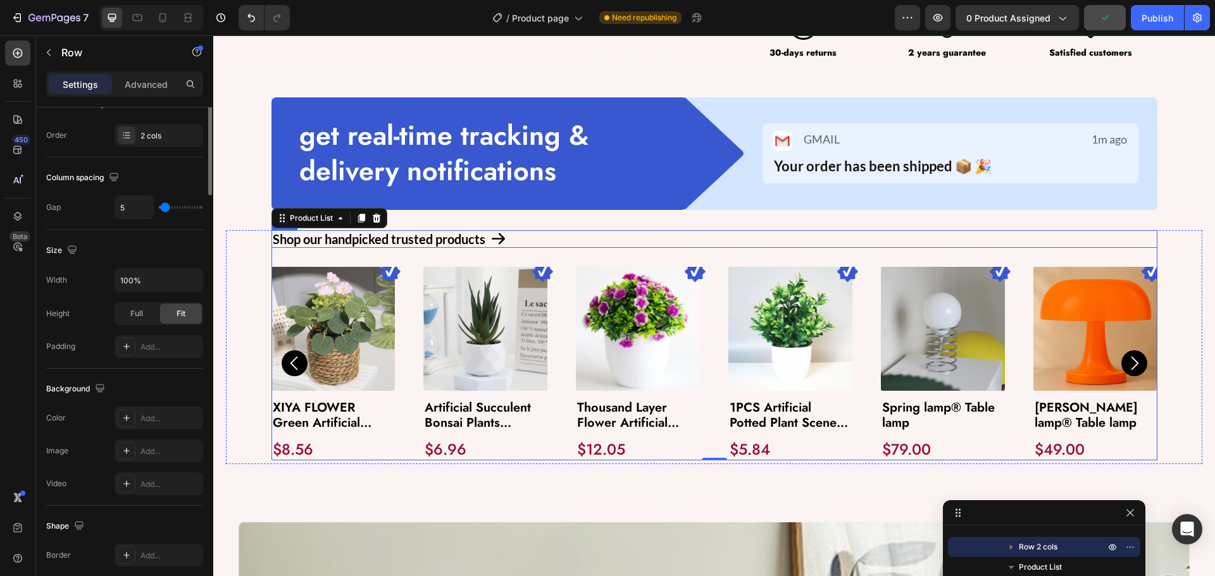
scroll to position [0, 0]
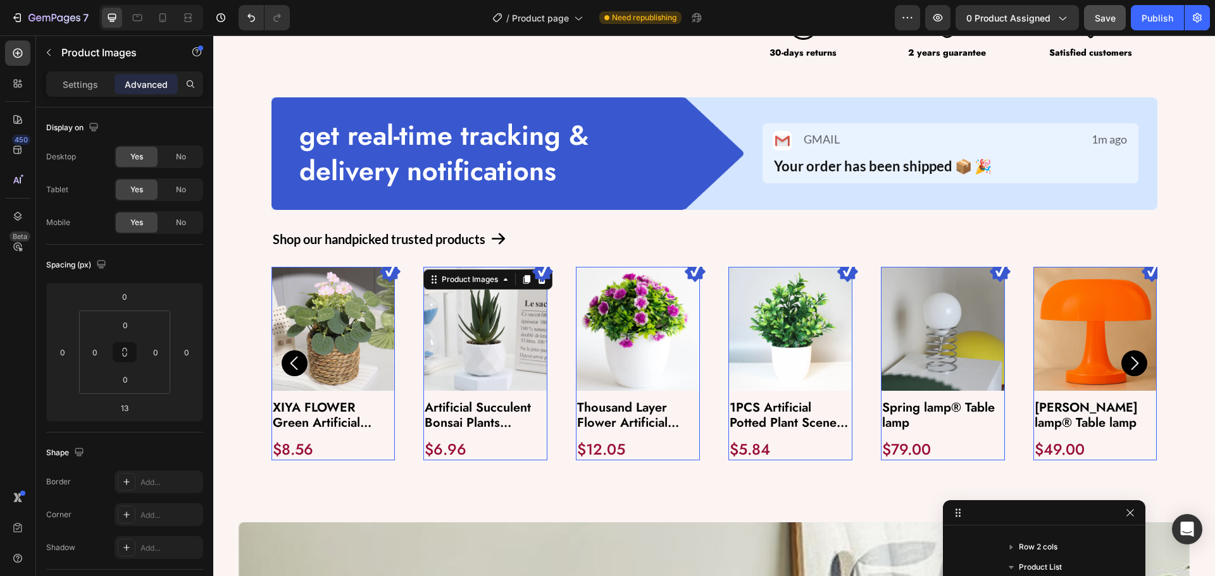
click at [485, 313] on img at bounding box center [485, 329] width 124 height 124
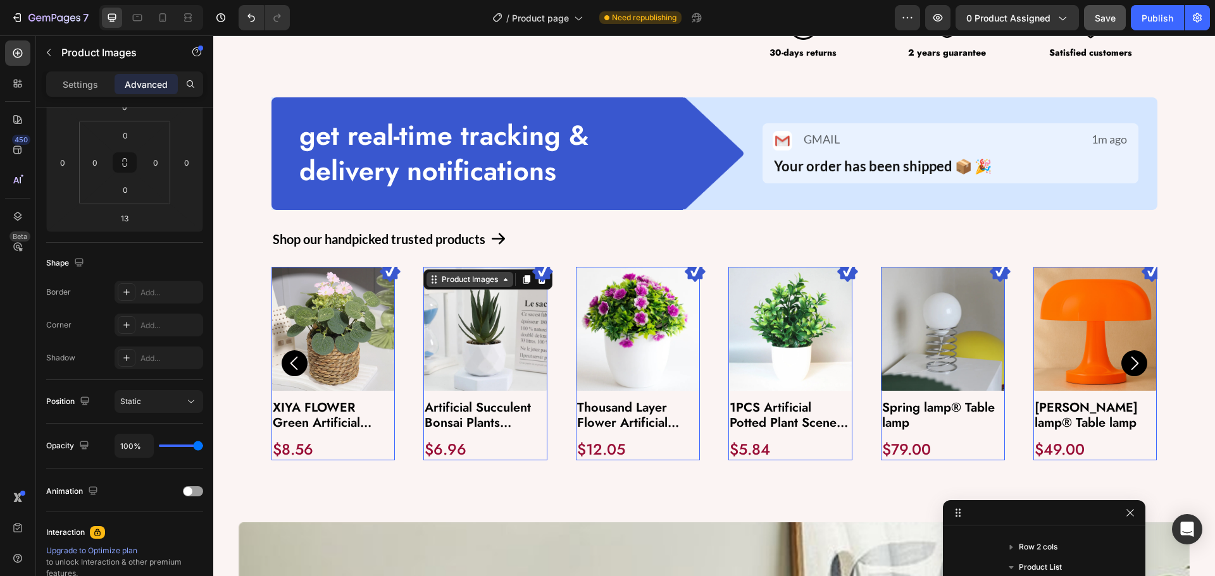
click at [336, 265] on div "Product Images" at bounding box center [305, 259] width 61 height 11
click at [438, 300] on div "Row 1 col" at bounding box center [448, 303] width 39 height 8
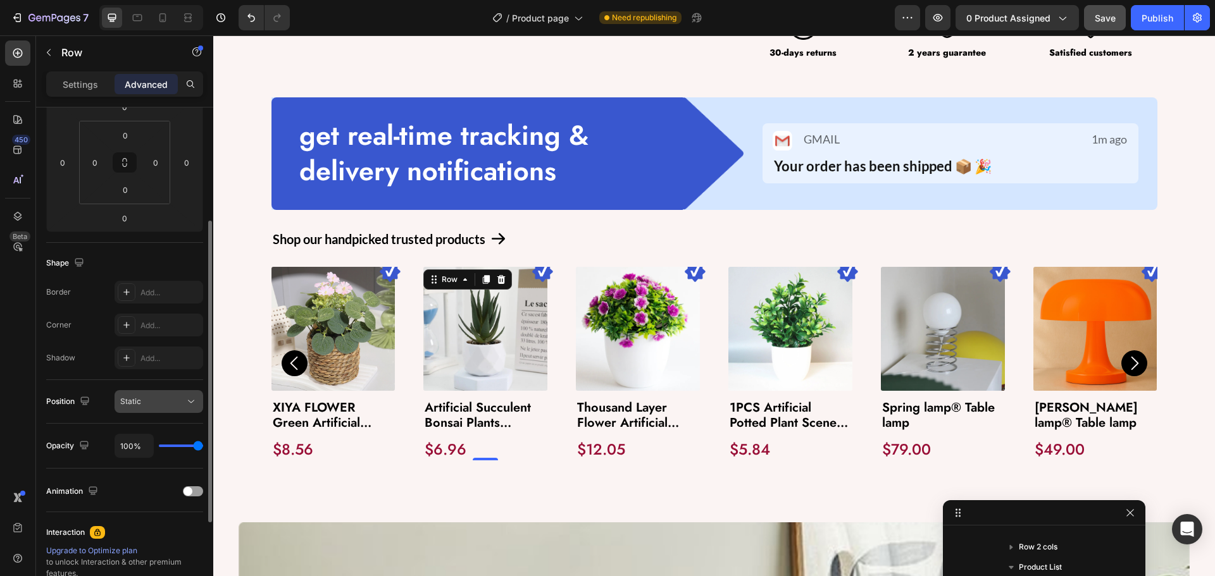
click at [159, 404] on div "Static" at bounding box center [152, 401] width 65 height 11
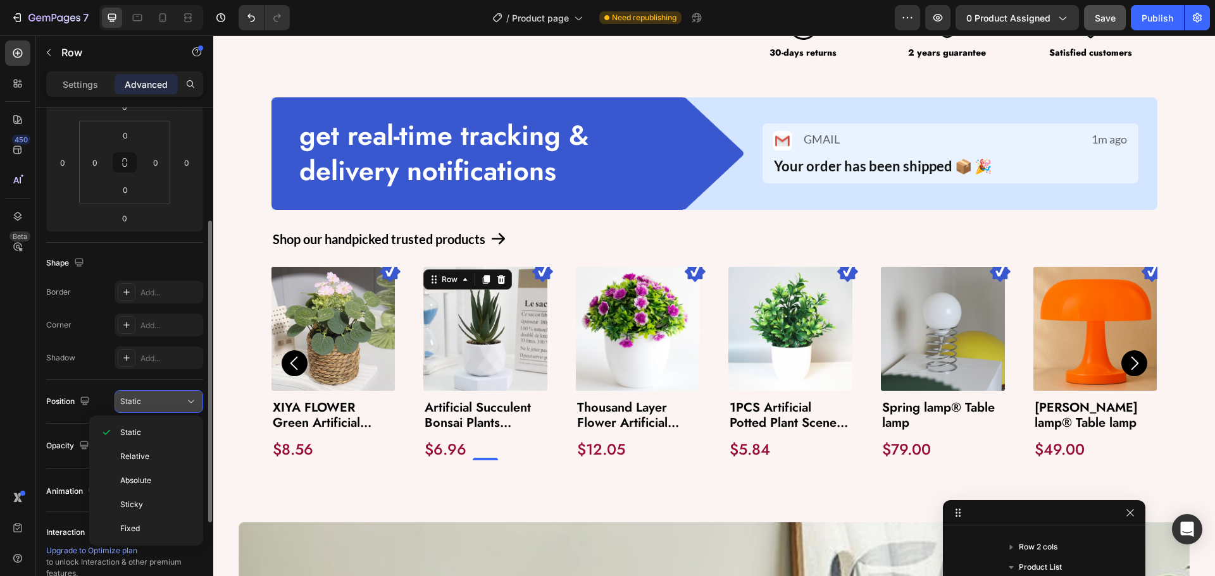
click at [159, 404] on div "Static" at bounding box center [152, 401] width 65 height 11
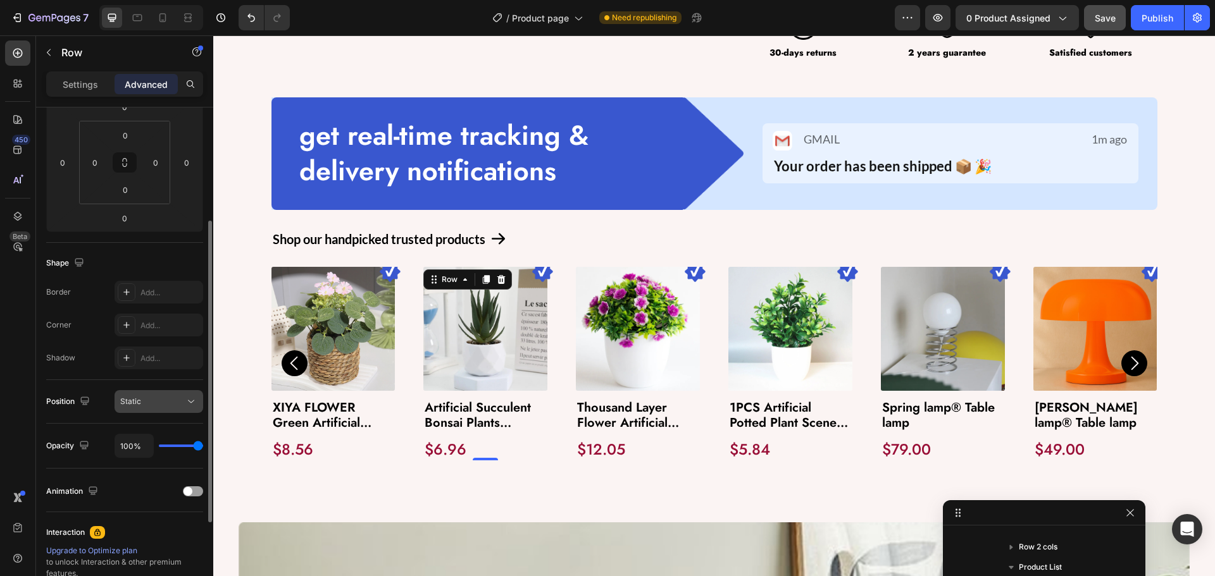
click at [185, 398] on icon at bounding box center [191, 401] width 13 height 13
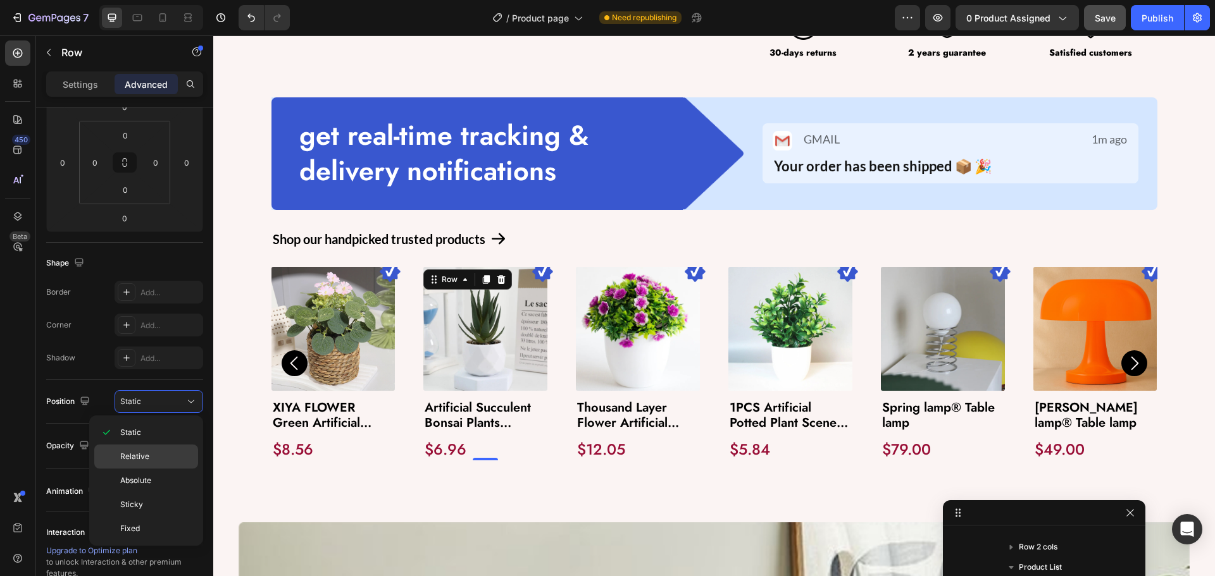
drag, startPoint x: 128, startPoint y: 459, endPoint x: 134, endPoint y: 454, distance: 7.2
click at [130, 459] on span "Relative" at bounding box center [134, 456] width 29 height 11
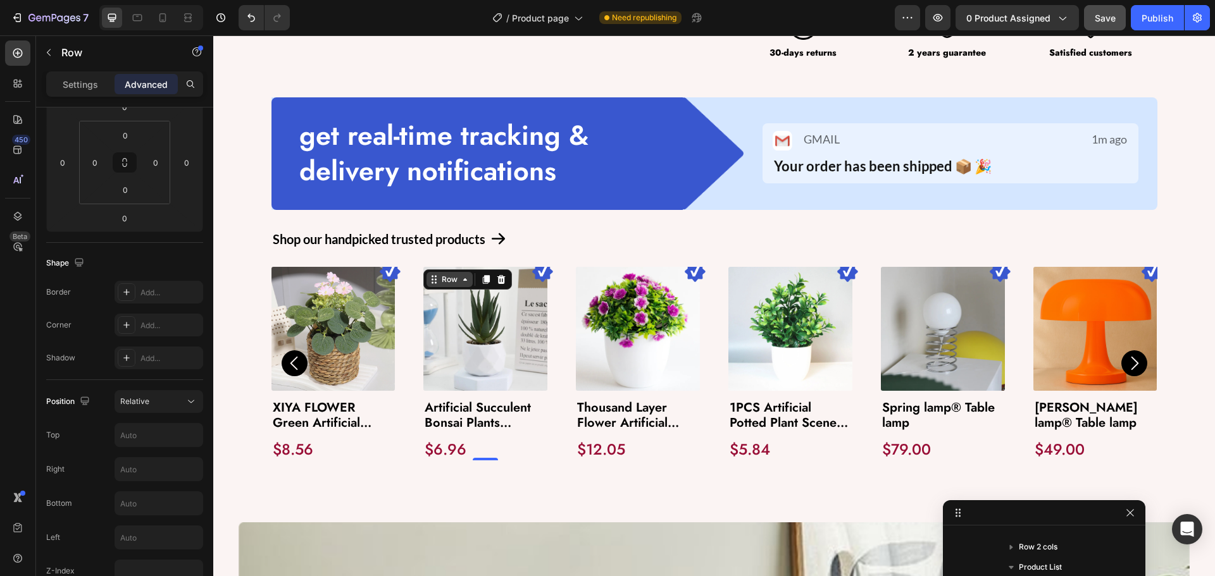
click at [295, 265] on div "Row" at bounding box center [285, 259] width 21 height 11
click at [545, 273] on img at bounding box center [543, 272] width 22 height 22
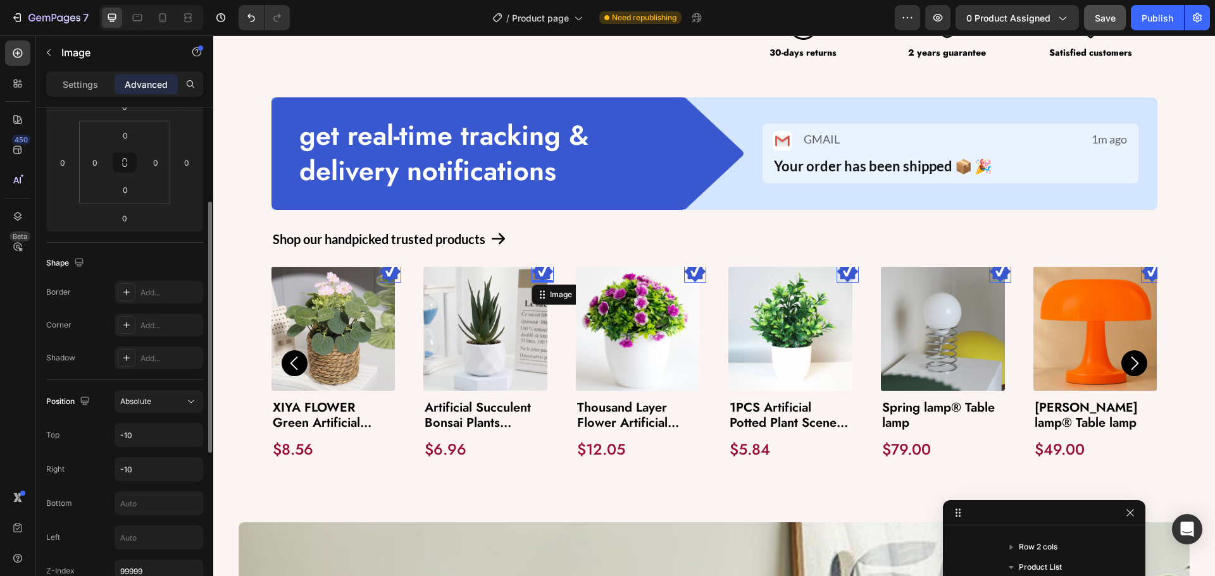
scroll to position [253, 0]
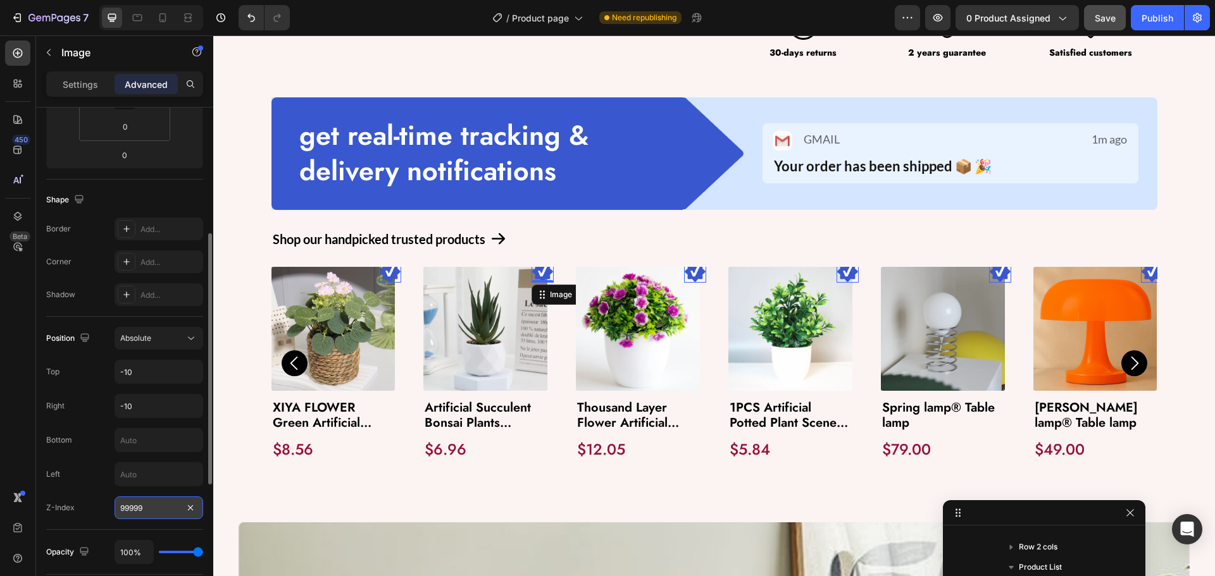
click at [151, 509] on input "99999" at bounding box center [159, 508] width 89 height 23
click at [101, 487] on div "Position Absolute Top -10 Right -10 Bottom Left Z-Index 0" at bounding box center [124, 423] width 157 height 192
click at [134, 517] on input "0" at bounding box center [159, 508] width 89 height 23
type input "999999"
click at [93, 482] on div "Left" at bounding box center [124, 475] width 157 height 24
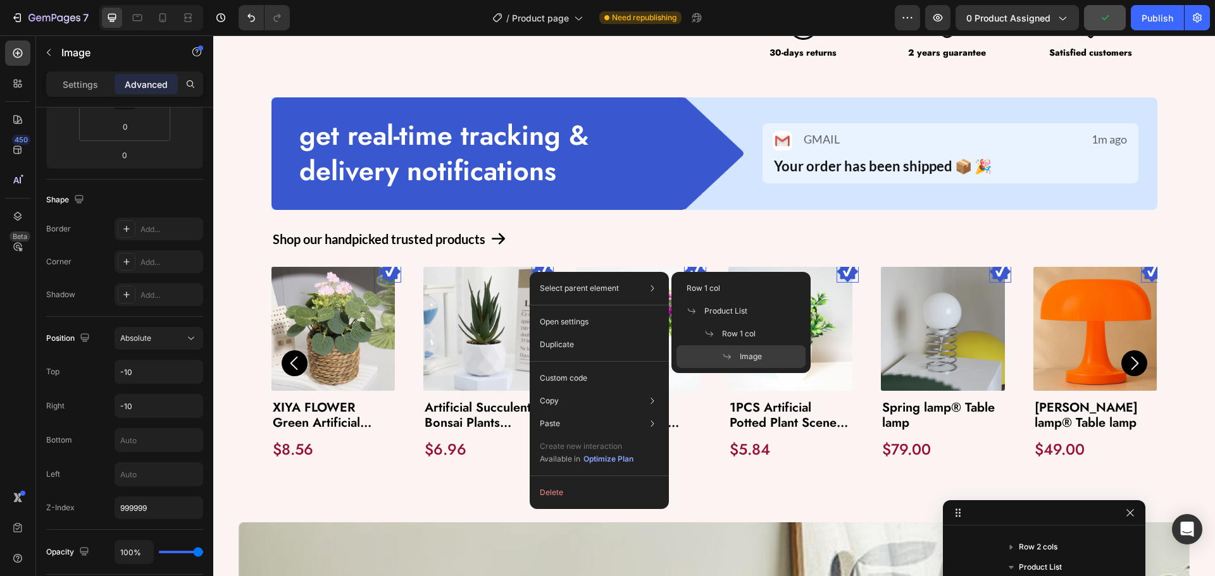
click at [582, 290] on p "Select parent element" at bounding box center [579, 288] width 79 height 11
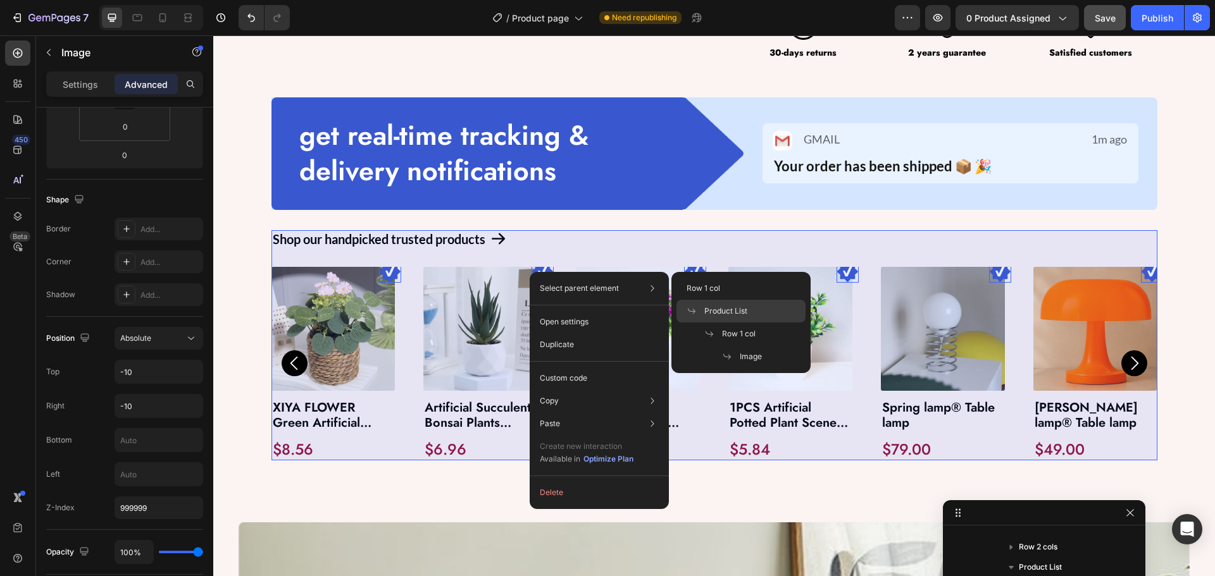
click at [714, 313] on span "Product List" at bounding box center [725, 311] width 43 height 11
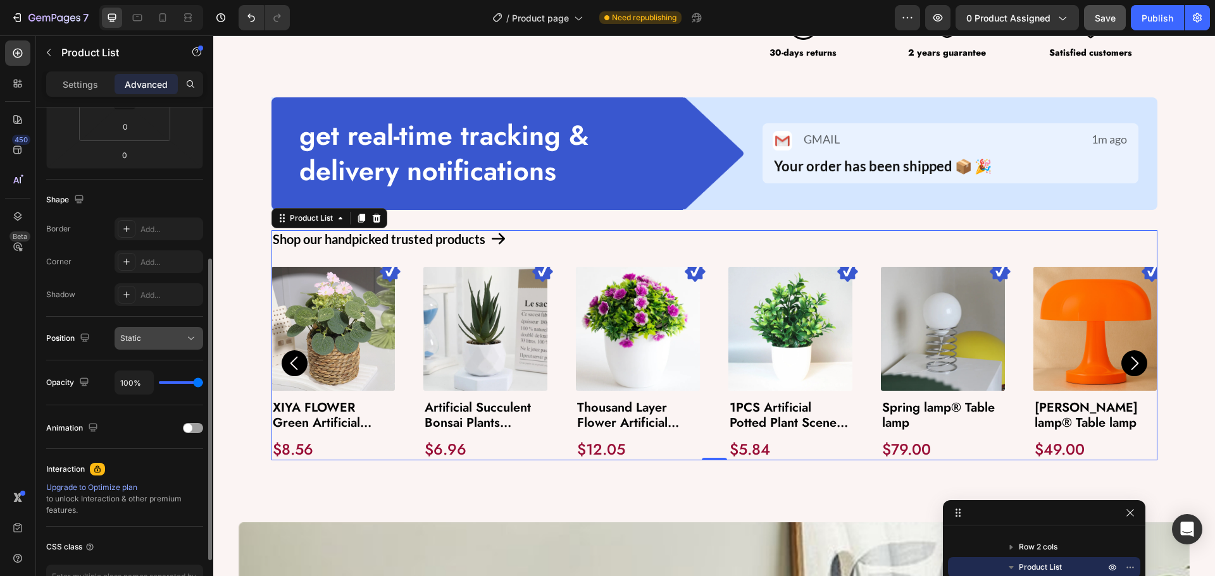
click at [151, 332] on div "Static" at bounding box center [158, 338] width 77 height 13
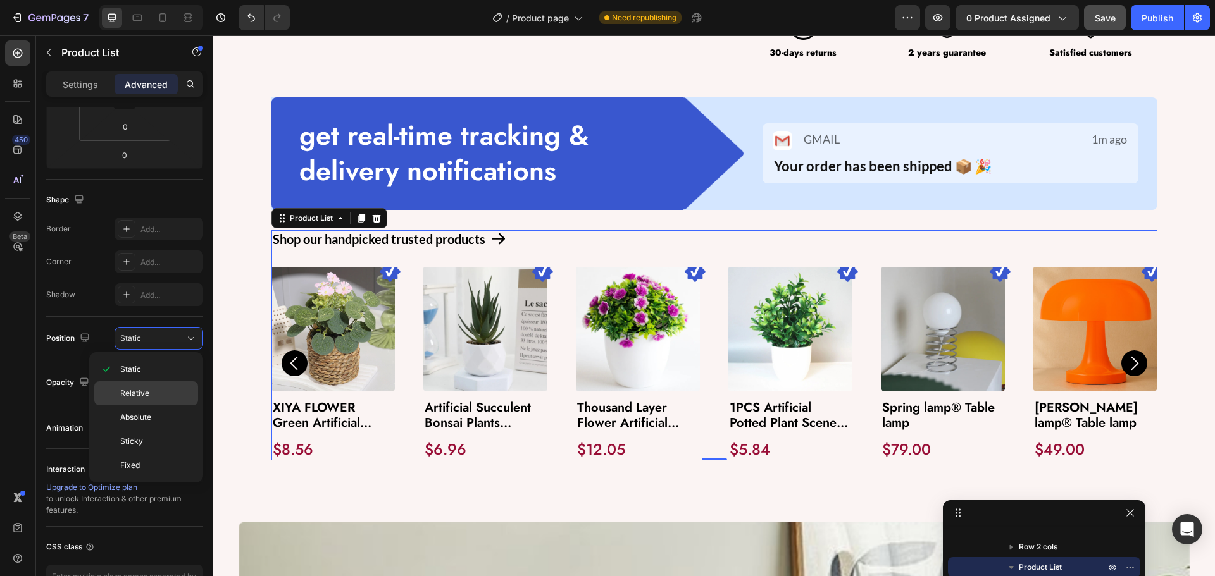
click at [146, 392] on span "Relative" at bounding box center [134, 393] width 29 height 11
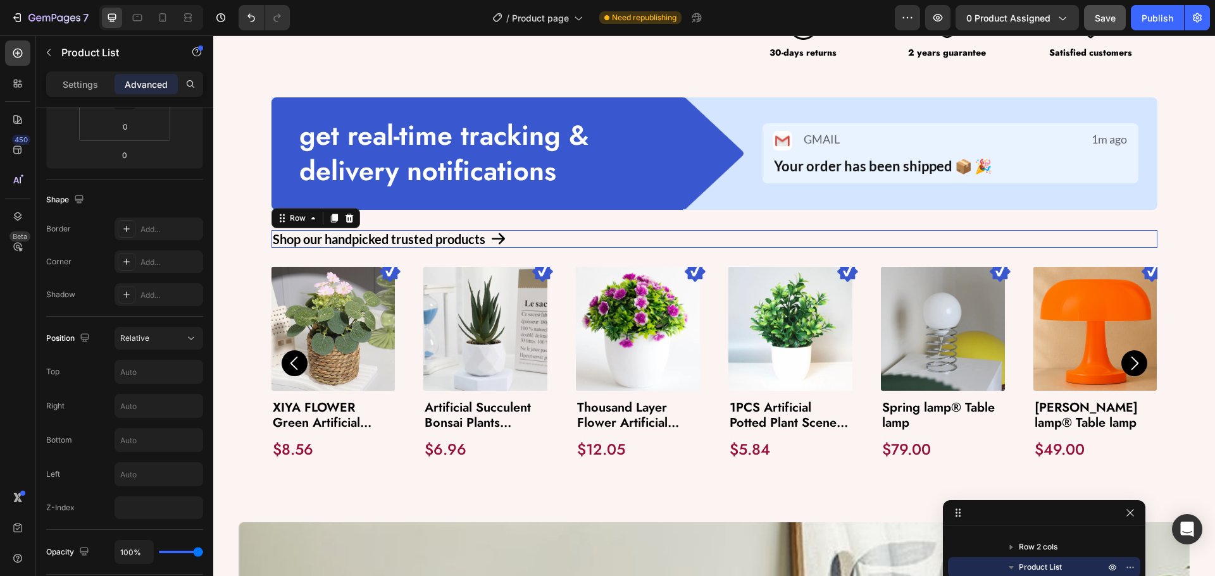
click at [519, 240] on div "Shop our handpicked trusted products Text Block Icon Row 0" at bounding box center [714, 239] width 886 height 18
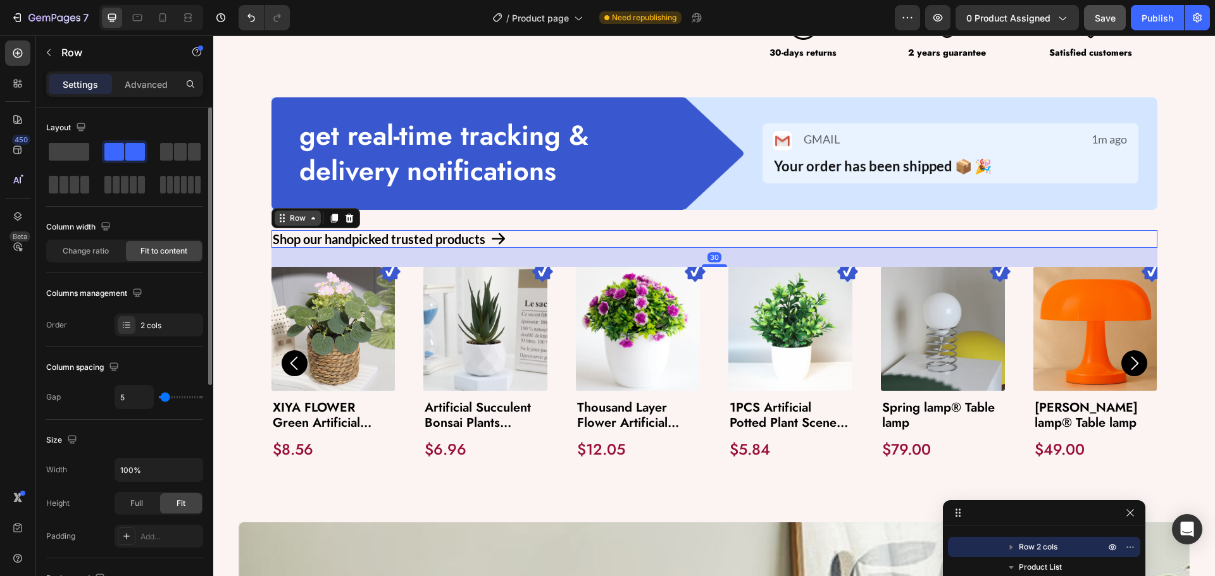
click at [287, 219] on div "Row" at bounding box center [297, 218] width 21 height 11
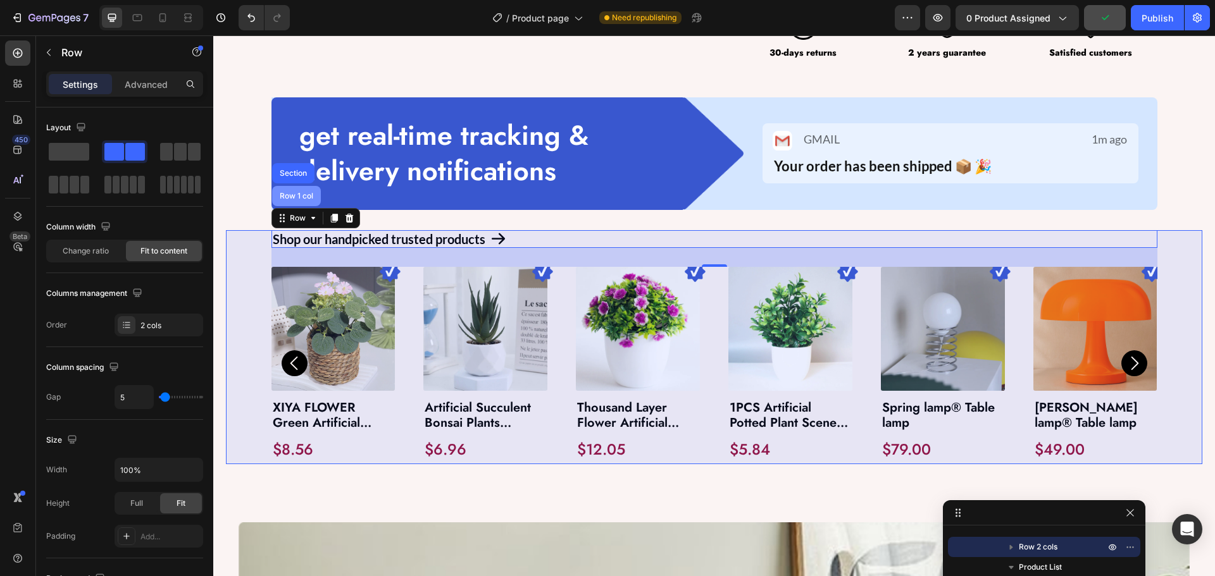
click at [283, 204] on div "Row 1 col" at bounding box center [296, 196] width 49 height 20
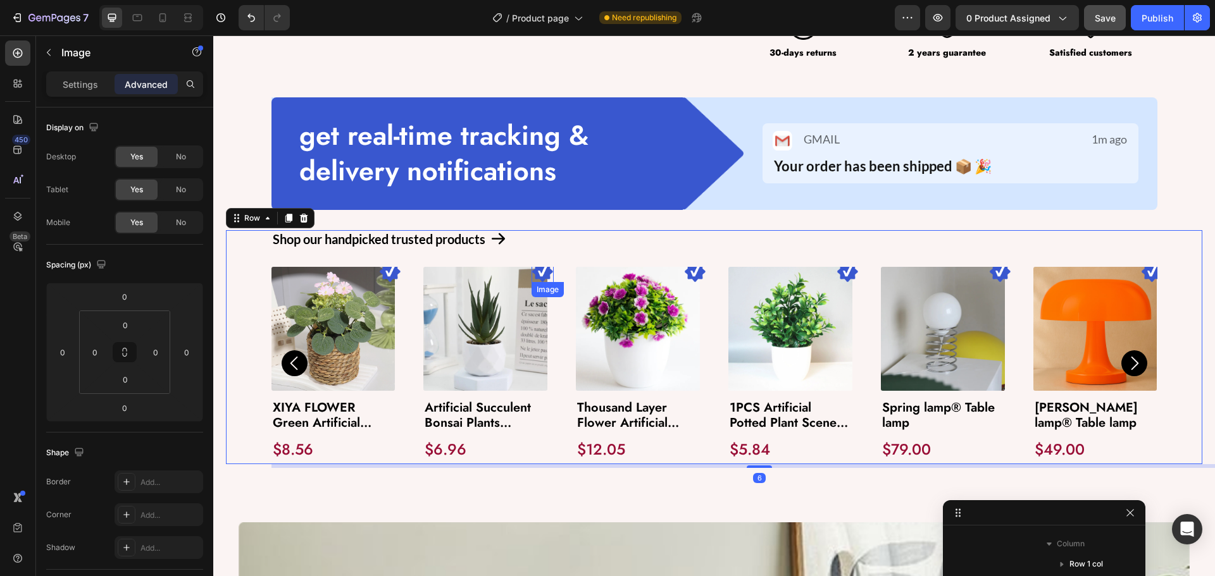
click at [401, 275] on img at bounding box center [390, 272] width 22 height 22
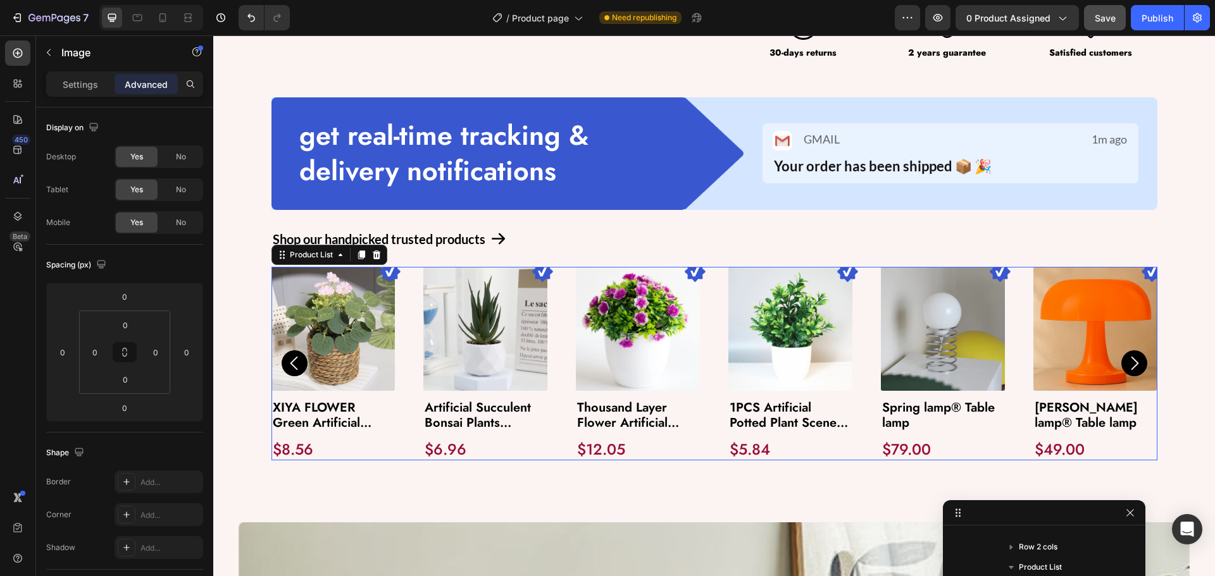
click at [559, 314] on div "Image Product Images XIYA FLOWER Green Artificial Plants Eucalyptus Flowers Wov…" at bounding box center [714, 364] width 886 height 194
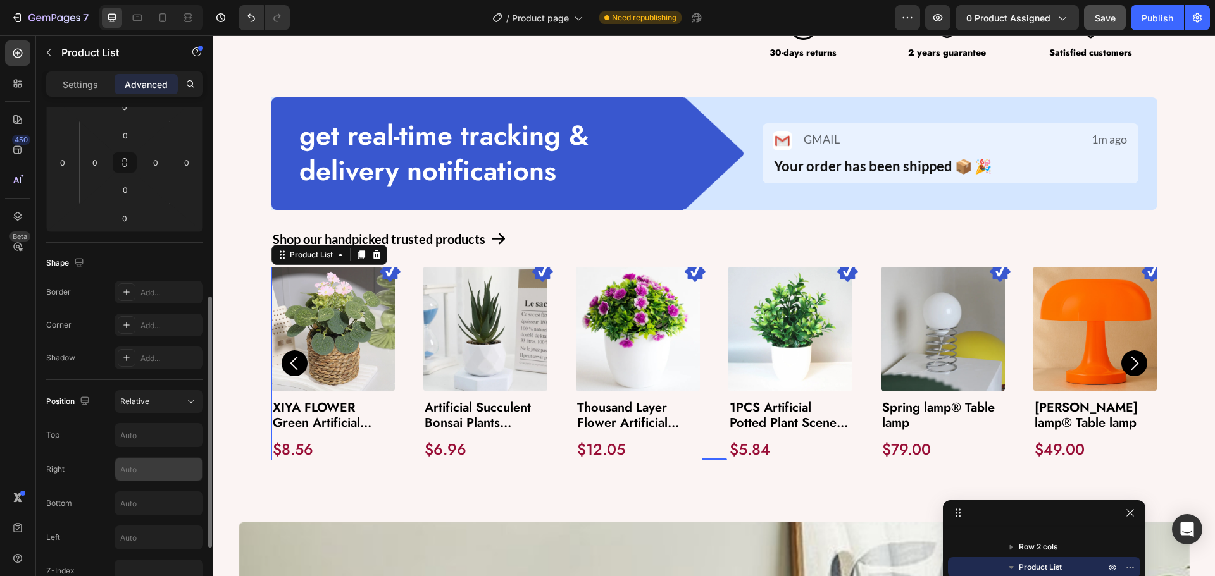
scroll to position [253, 0]
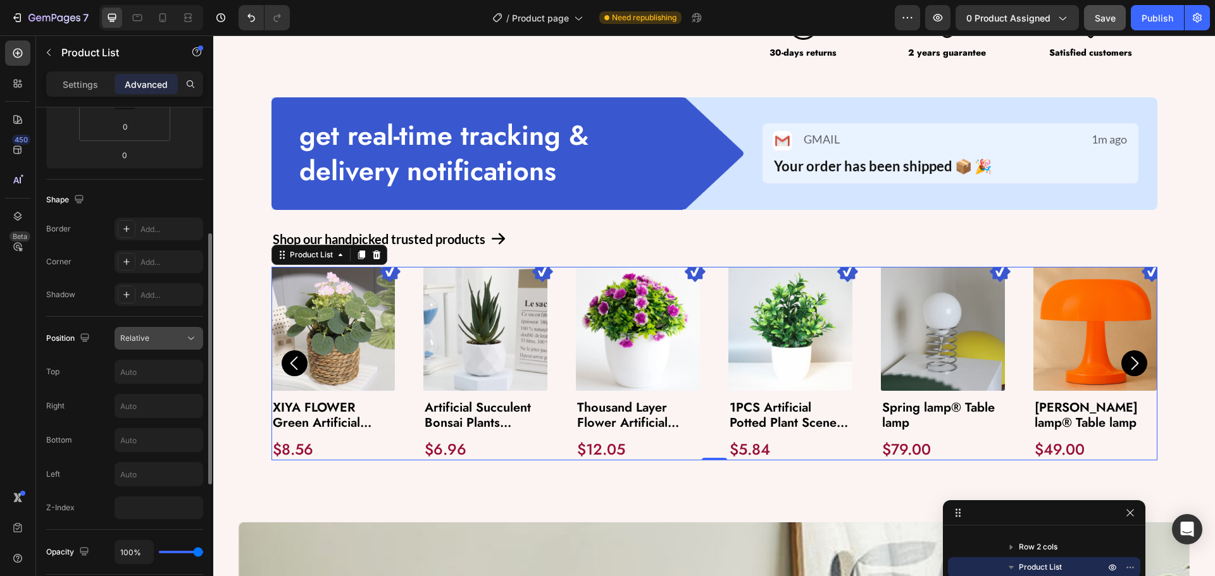
click at [149, 333] on div "Relative" at bounding box center [152, 338] width 65 height 11
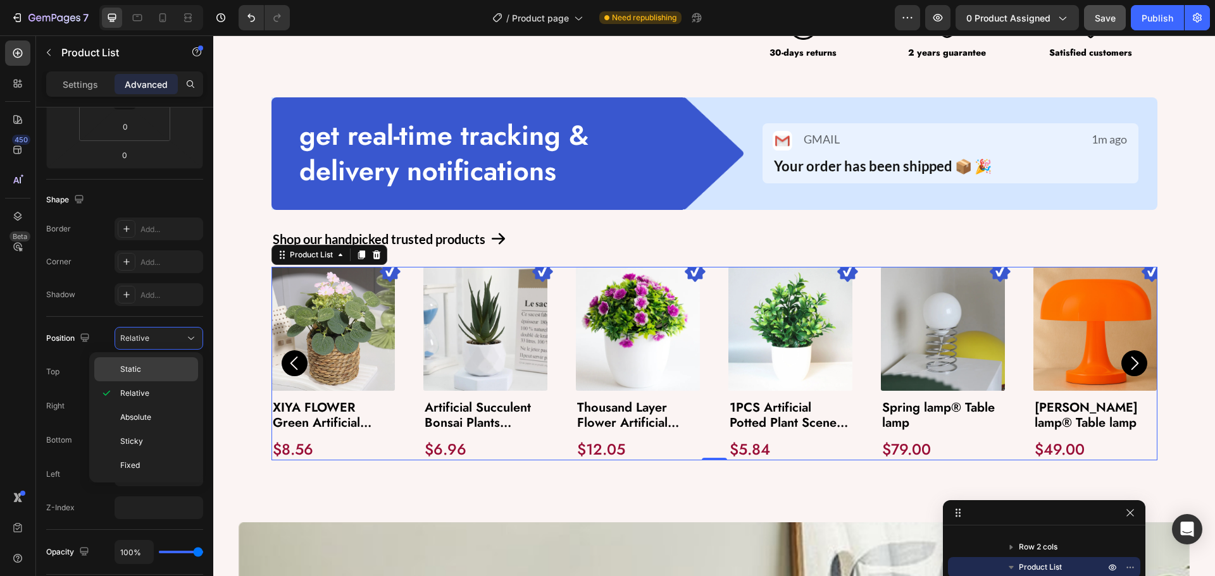
click at [132, 373] on span "Static" at bounding box center [130, 369] width 21 height 11
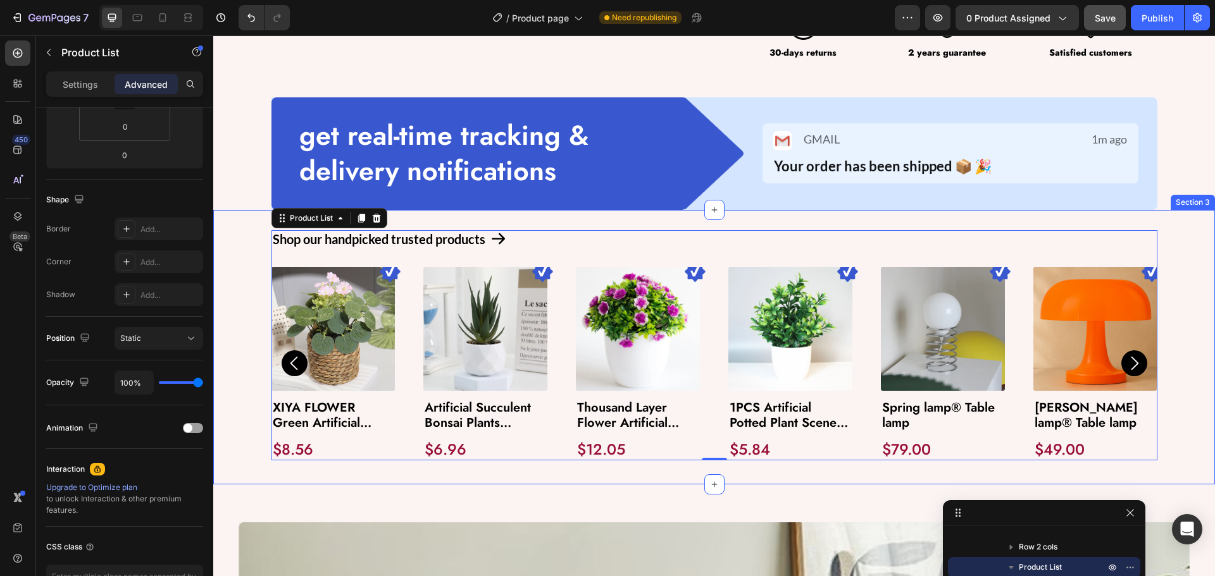
scroll to position [240, 0]
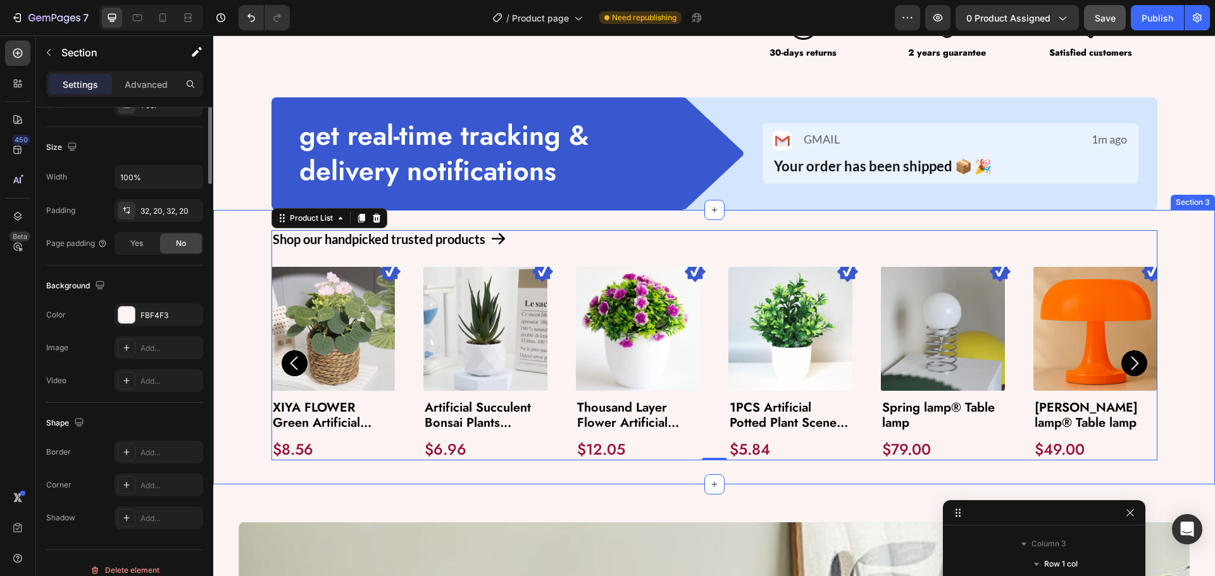
click at [240, 407] on div "Shop our handpicked trusted products Text Block Icon Row Image Product Images X…" at bounding box center [714, 347] width 976 height 234
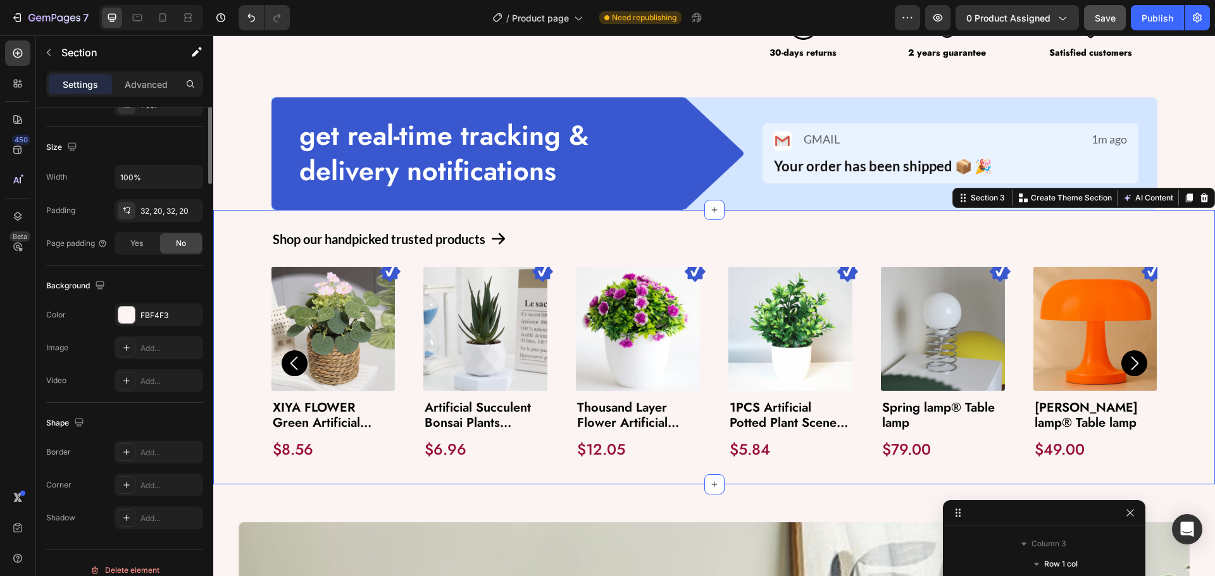
scroll to position [0, 0]
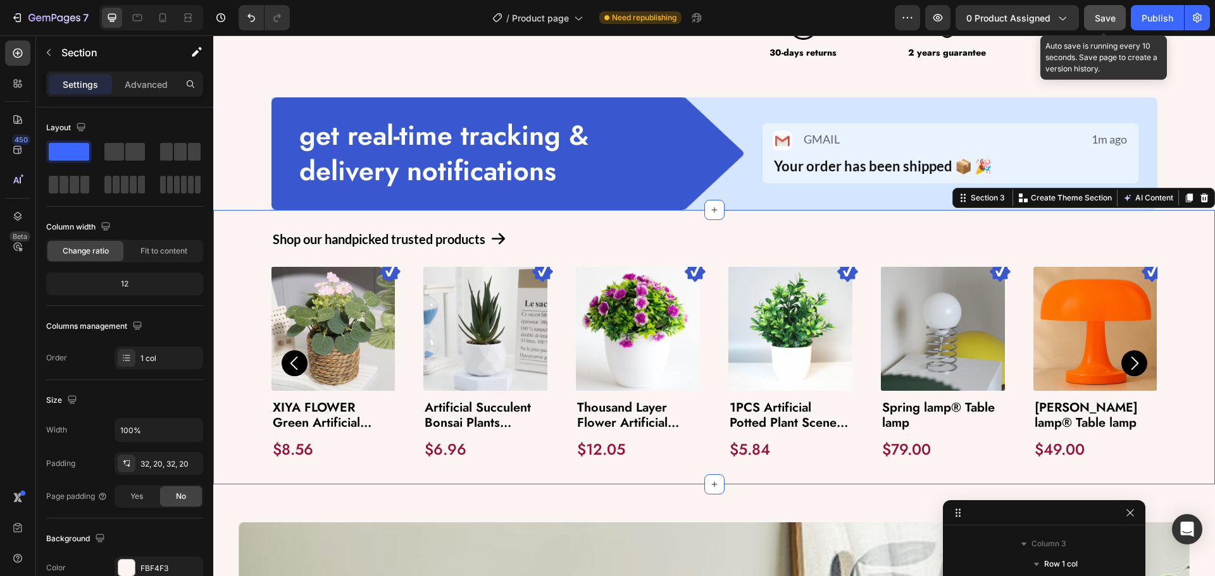
click at [1101, 15] on span "Save" at bounding box center [1105, 18] width 21 height 11
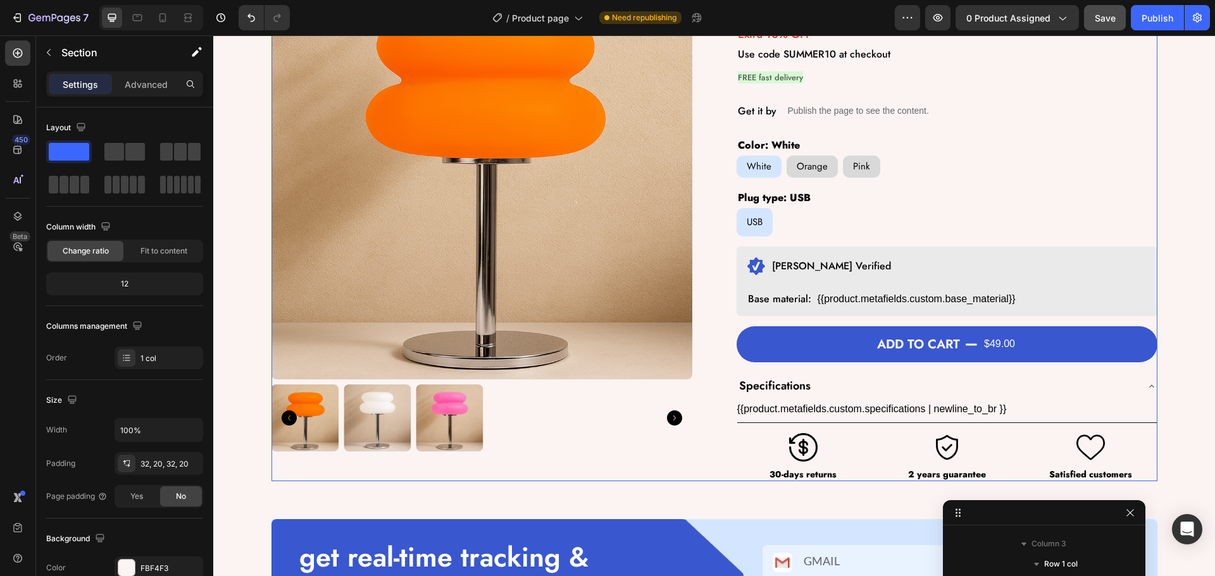
scroll to position [127, 0]
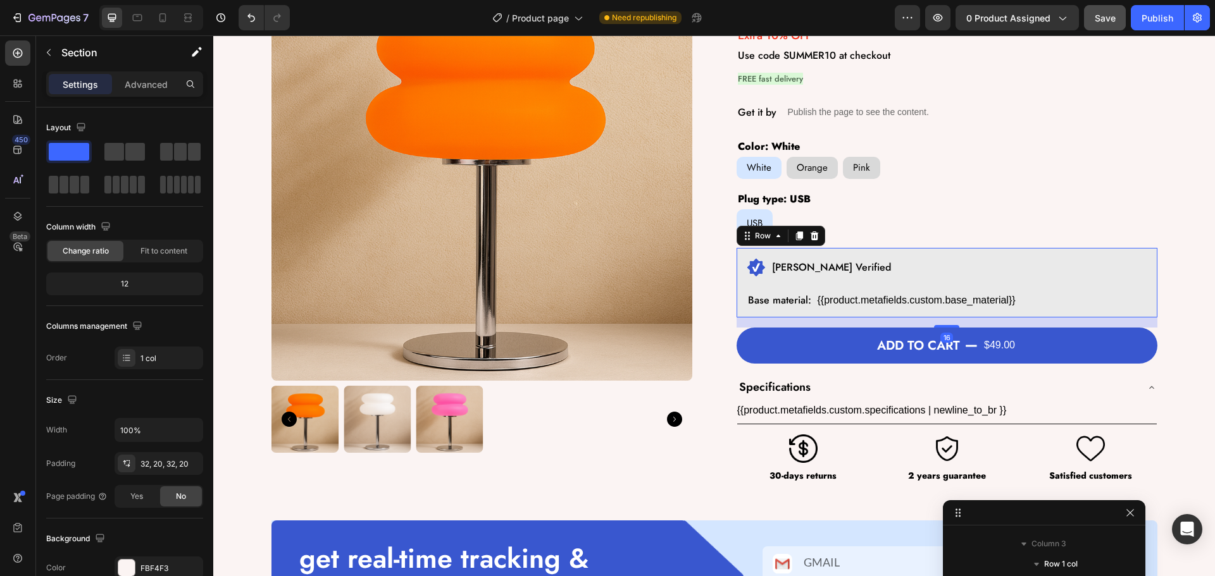
click at [743, 254] on div "Image [PERSON_NAME] Verified Text Block Row Base material: Text Block {{product…" at bounding box center [947, 283] width 421 height 70
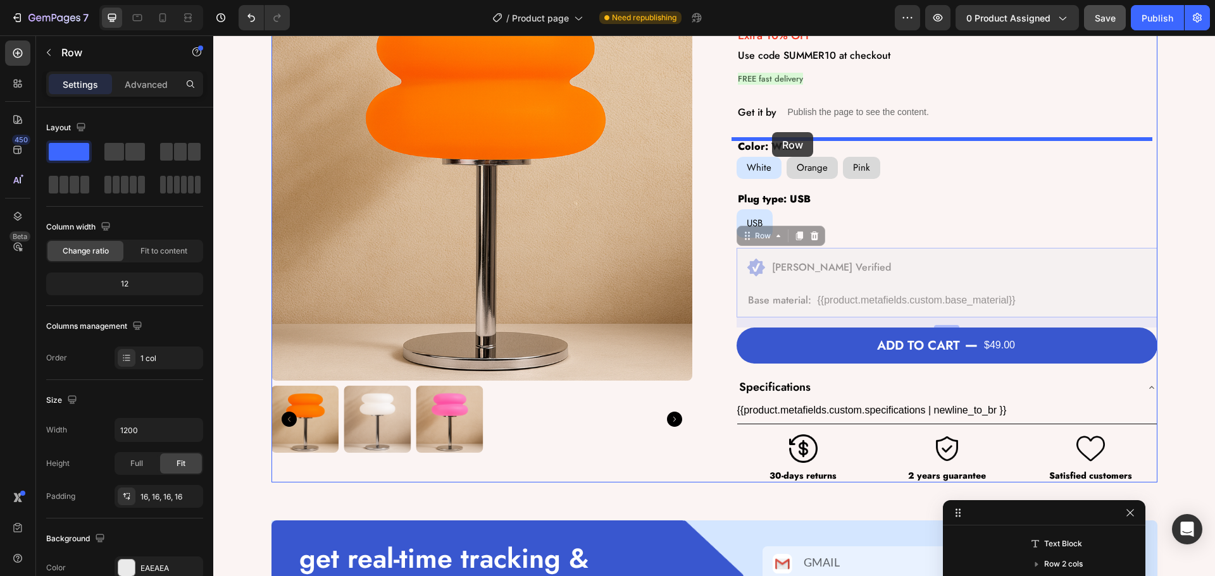
drag, startPoint x: 741, startPoint y: 243, endPoint x: 772, endPoint y: 132, distance: 115.0
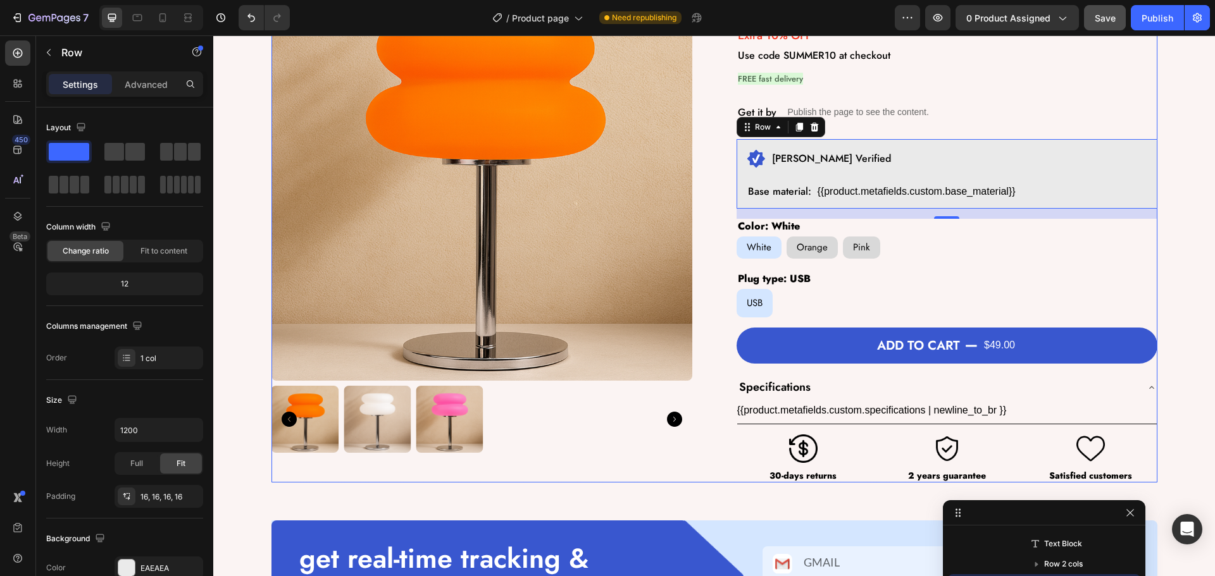
click at [697, 215] on div "Product Images Cloud glow® Table lamp Product Title $49.00 Product Price Produc…" at bounding box center [714, 221] width 886 height 523
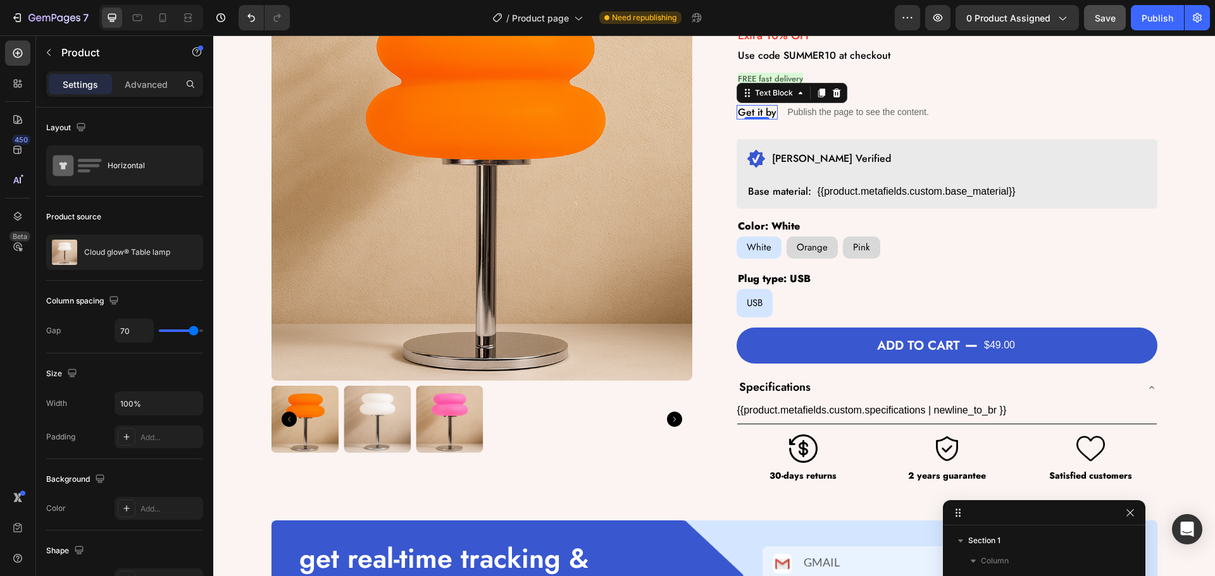
click at [748, 116] on div "Get it by Text Block 0" at bounding box center [757, 112] width 41 height 15
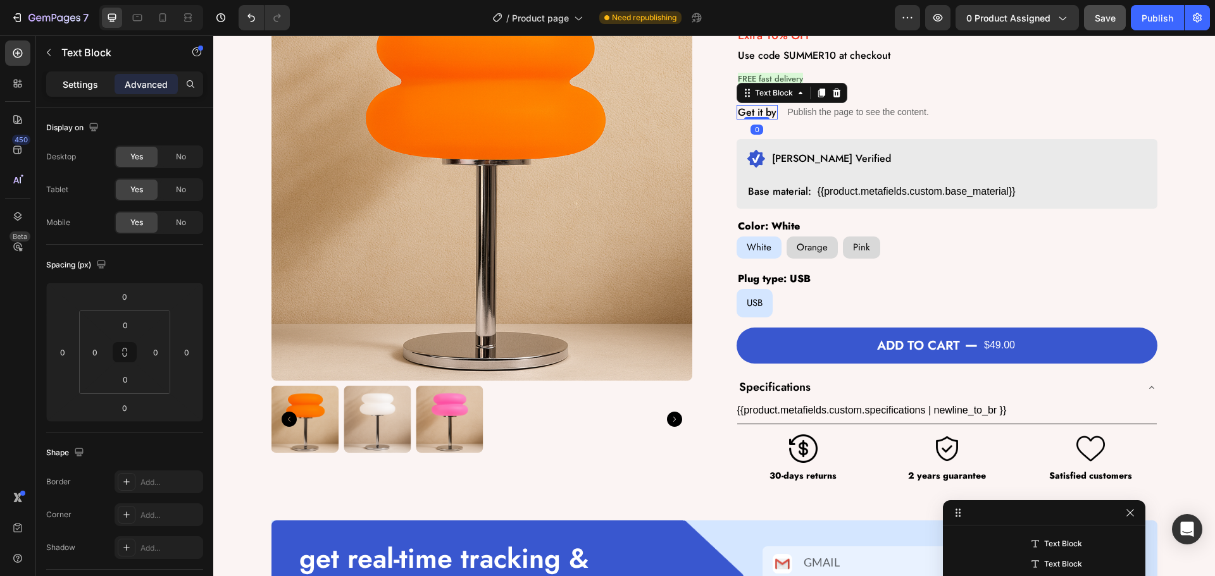
click at [71, 78] on p "Settings" at bounding box center [80, 84] width 35 height 13
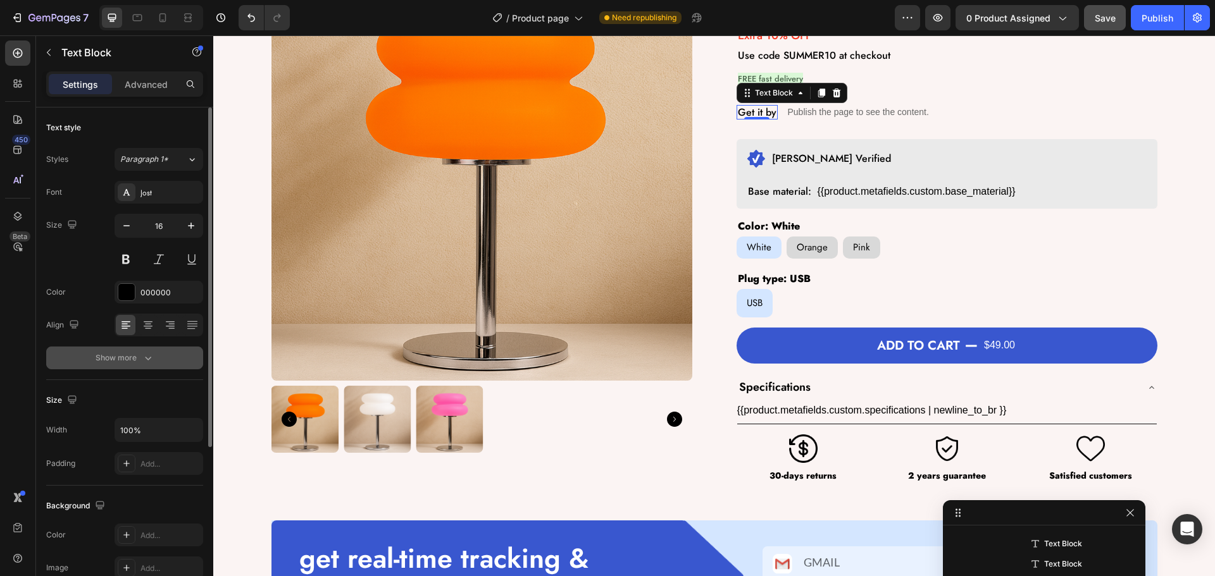
click at [108, 357] on div "Show more" at bounding box center [125, 358] width 59 height 13
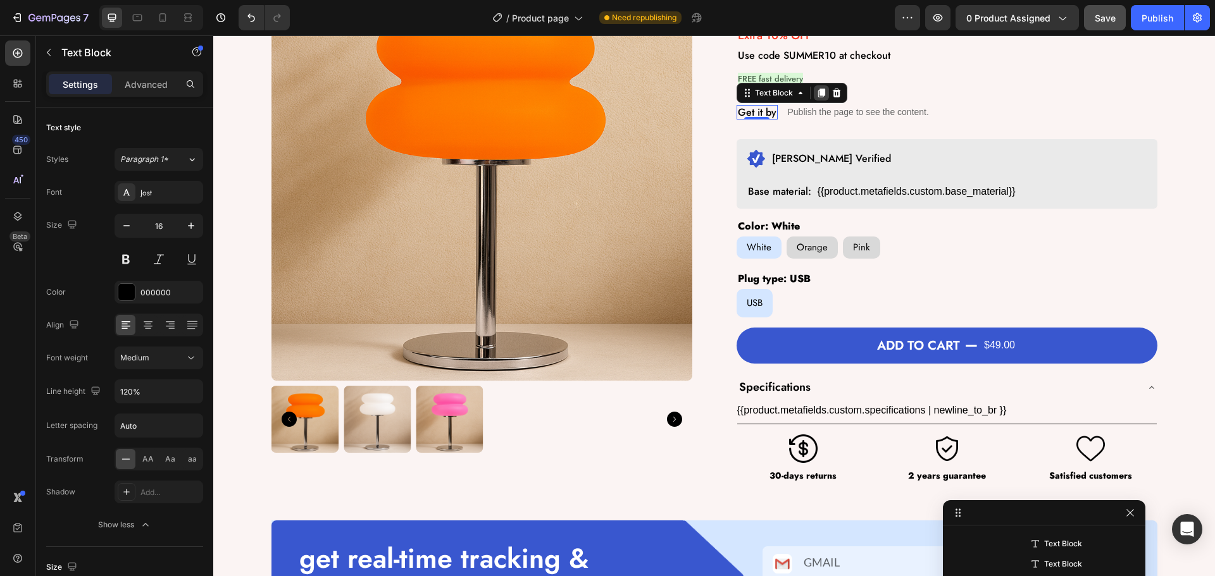
click at [819, 92] on icon at bounding box center [821, 93] width 7 height 9
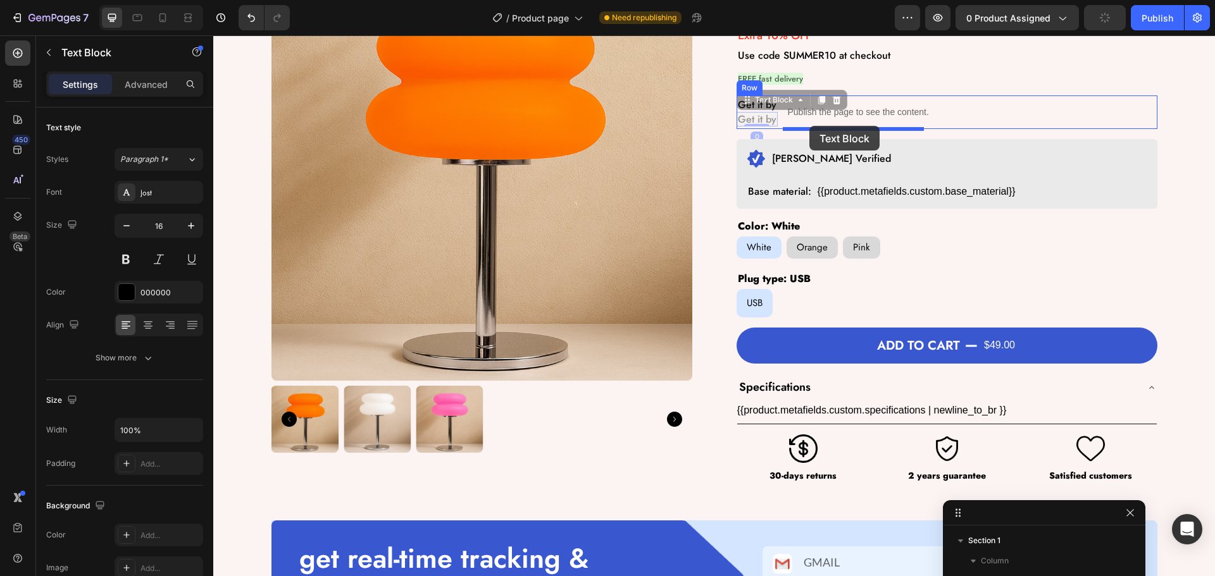
scroll to position [220, 0]
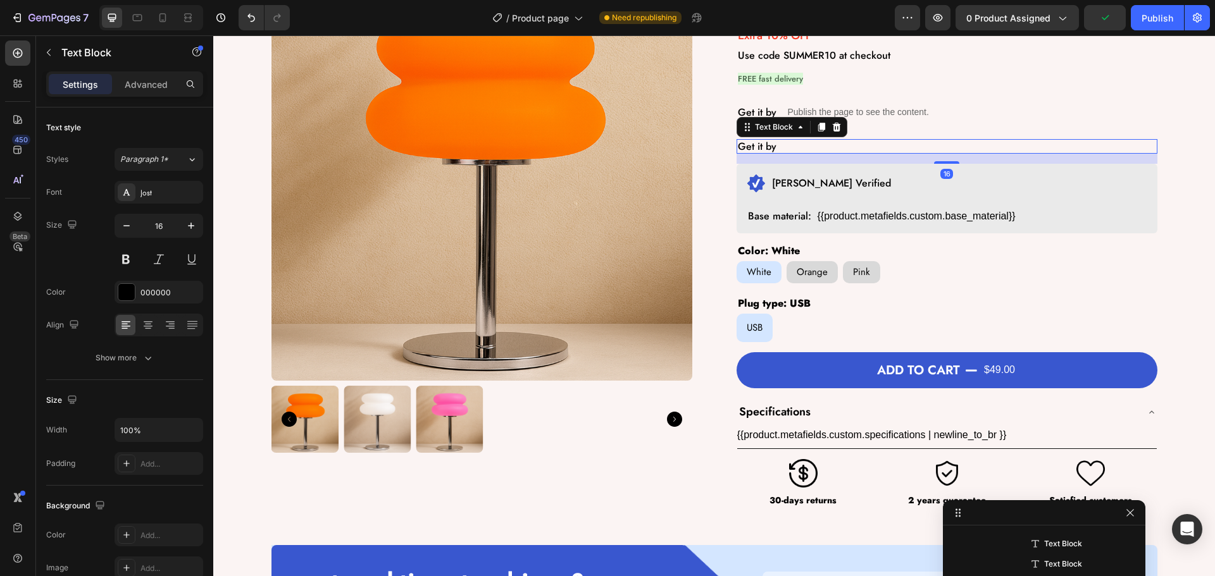
click at [764, 151] on p "Get it by" at bounding box center [947, 146] width 418 height 12
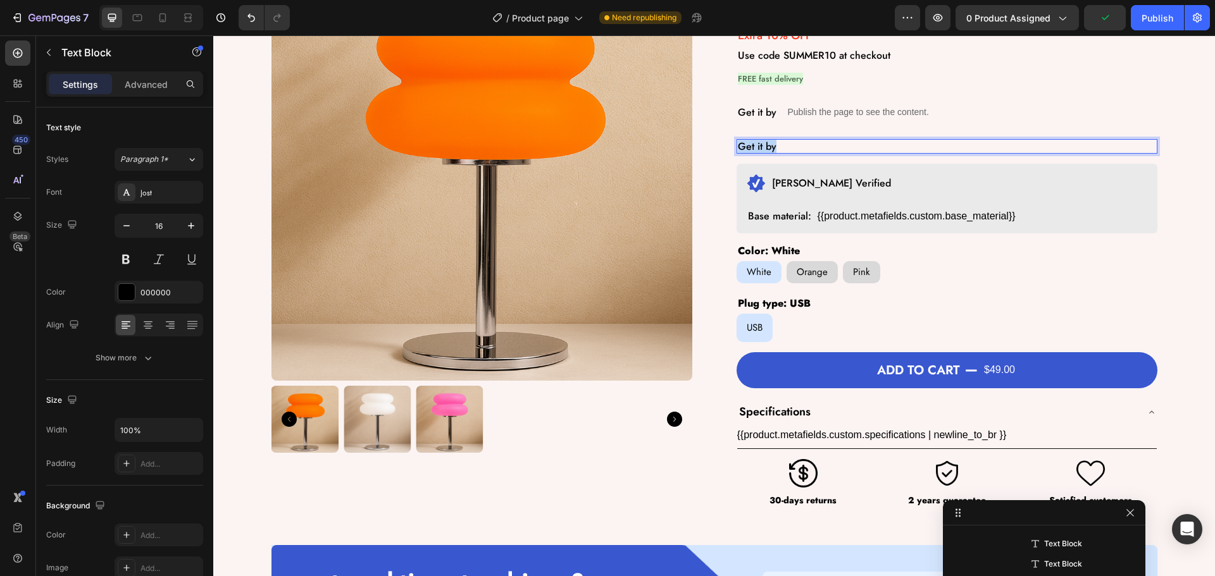
click at [764, 151] on p "Get it by" at bounding box center [947, 146] width 418 height 12
click at [188, 223] on icon "button" at bounding box center [191, 226] width 13 height 13
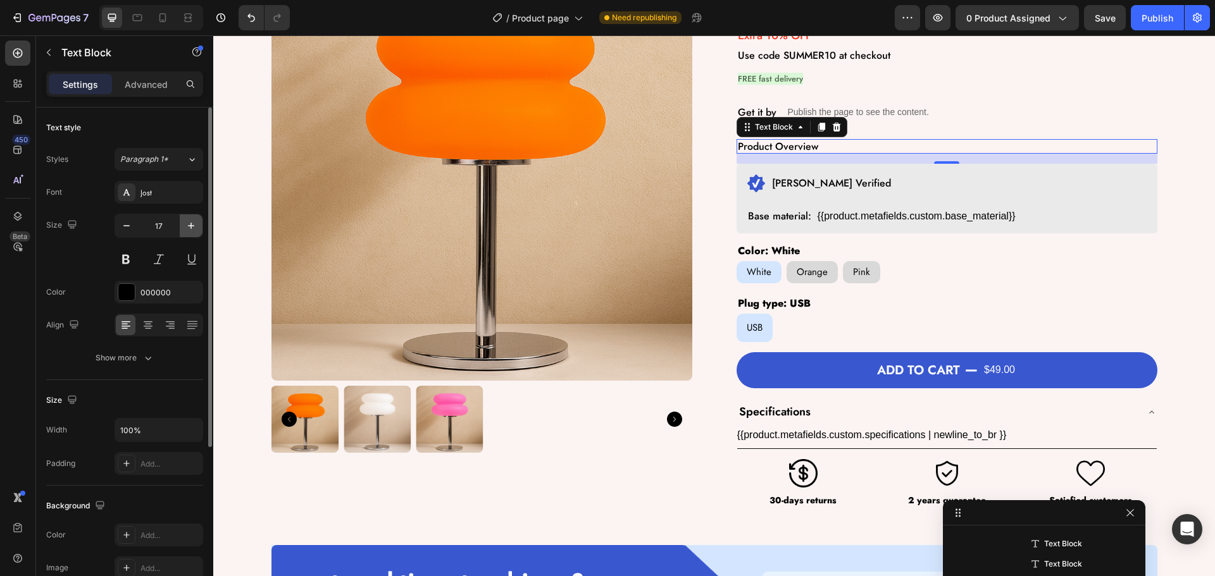
click at [188, 223] on icon "button" at bounding box center [191, 226] width 13 height 13
type input "18"
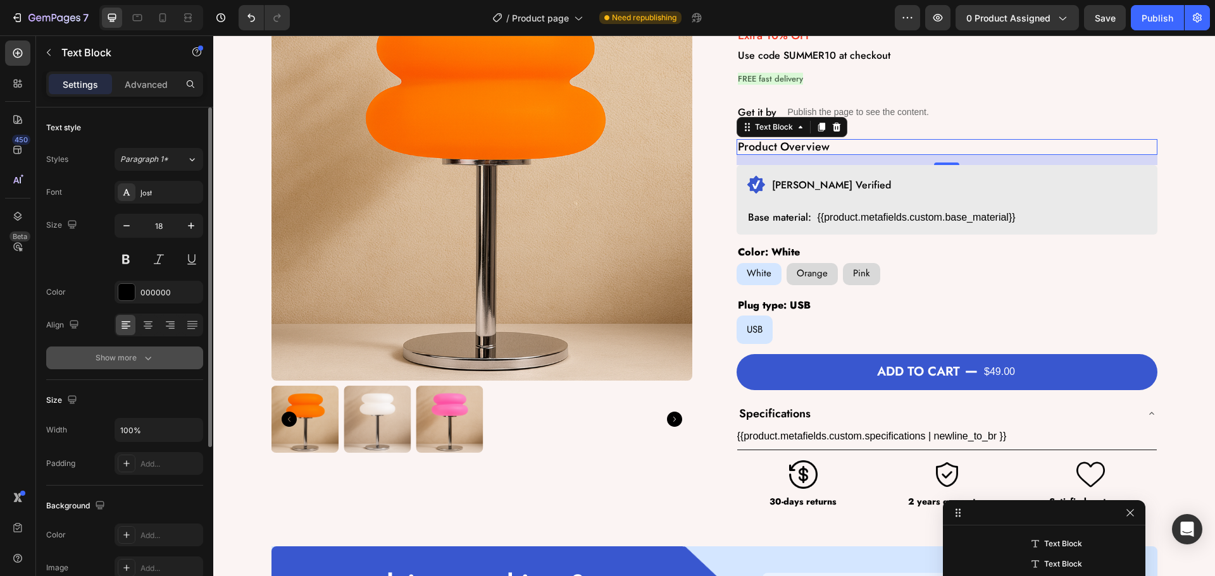
click at [115, 361] on div "Show more" at bounding box center [125, 358] width 59 height 13
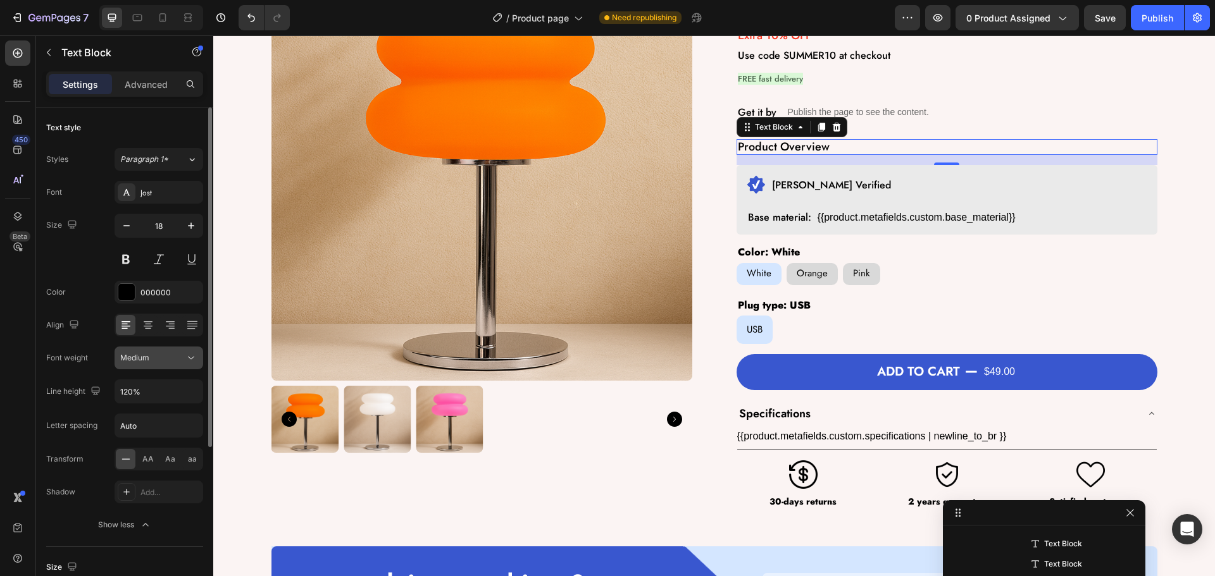
click at [165, 358] on div "Medium" at bounding box center [152, 357] width 65 height 11
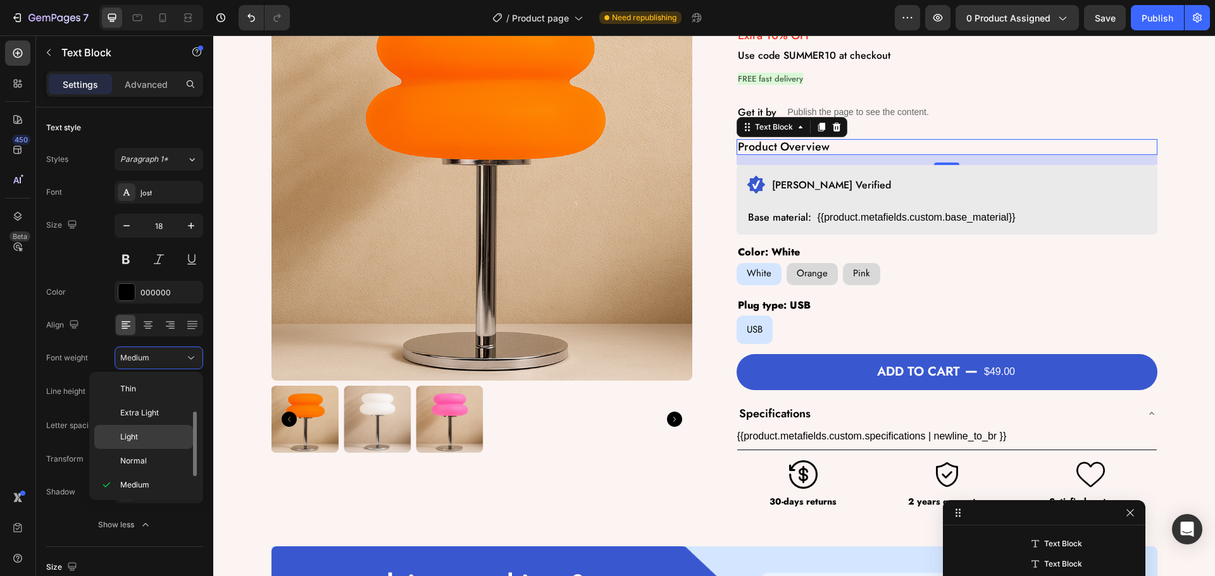
scroll to position [23, 0]
click at [137, 487] on span "Semi Bold" at bounding box center [138, 486] width 36 height 11
click at [638, 462] on div "Product Images" at bounding box center [481, 234] width 421 height 549
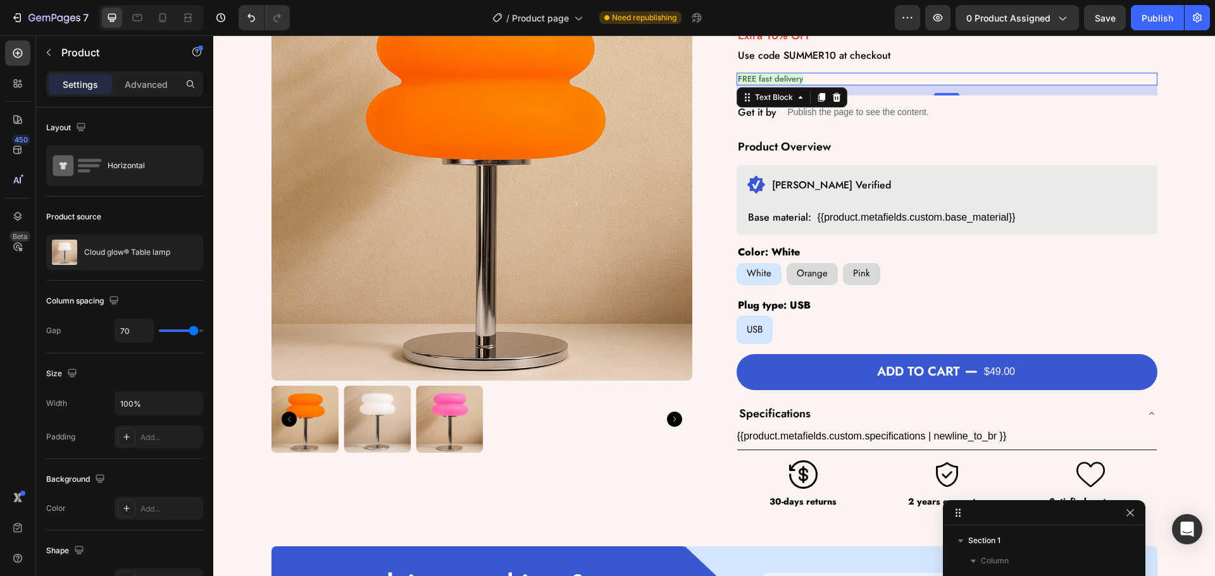
click at [833, 75] on p "FREE fast delivery" at bounding box center [947, 79] width 418 height 10
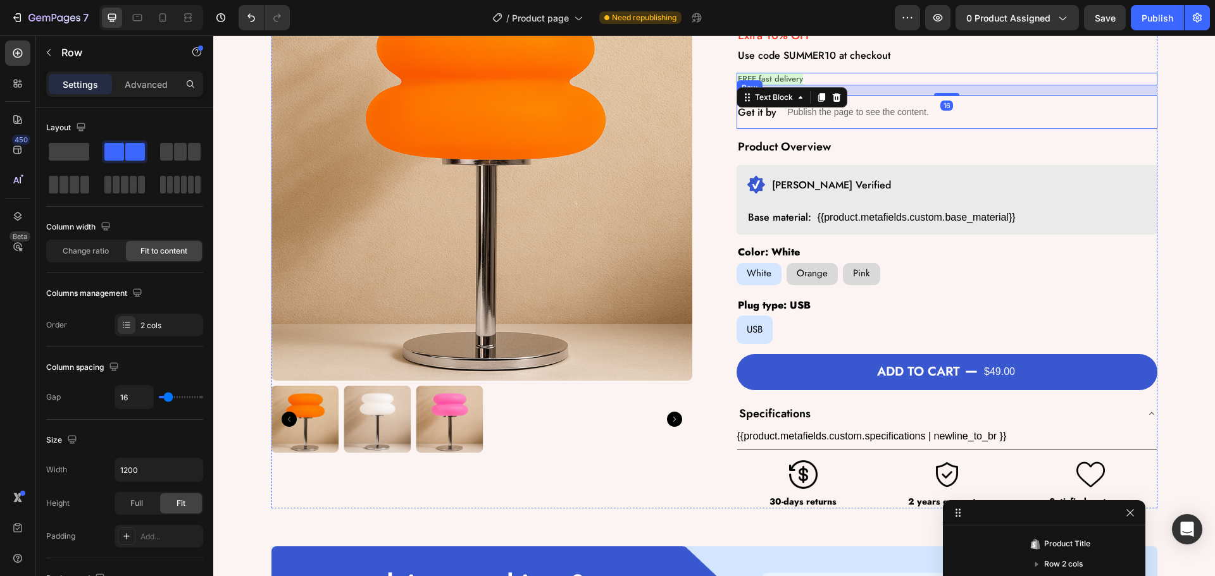
click at [954, 115] on div "Get it by Text Block Publish the page to see the content. Custom Code Row" at bounding box center [947, 113] width 421 height 34
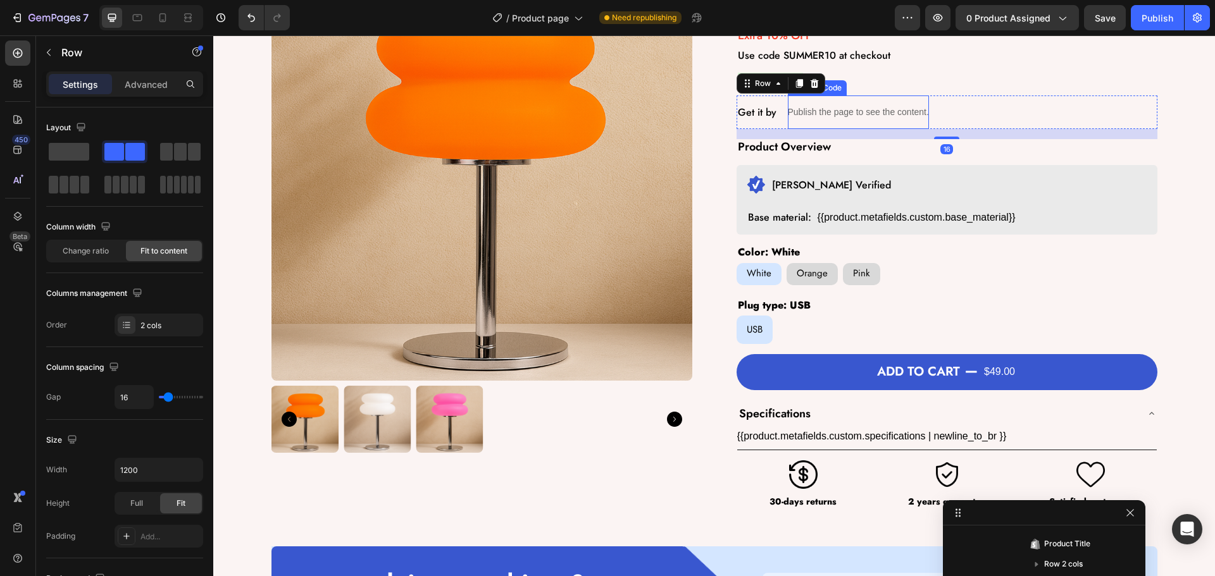
click at [881, 116] on p "Publish the page to see the content." at bounding box center [858, 112] width 141 height 13
click at [777, 114] on div "Get it by Text Block Publish the page to see the content. Custom Code Row 16" at bounding box center [947, 113] width 421 height 34
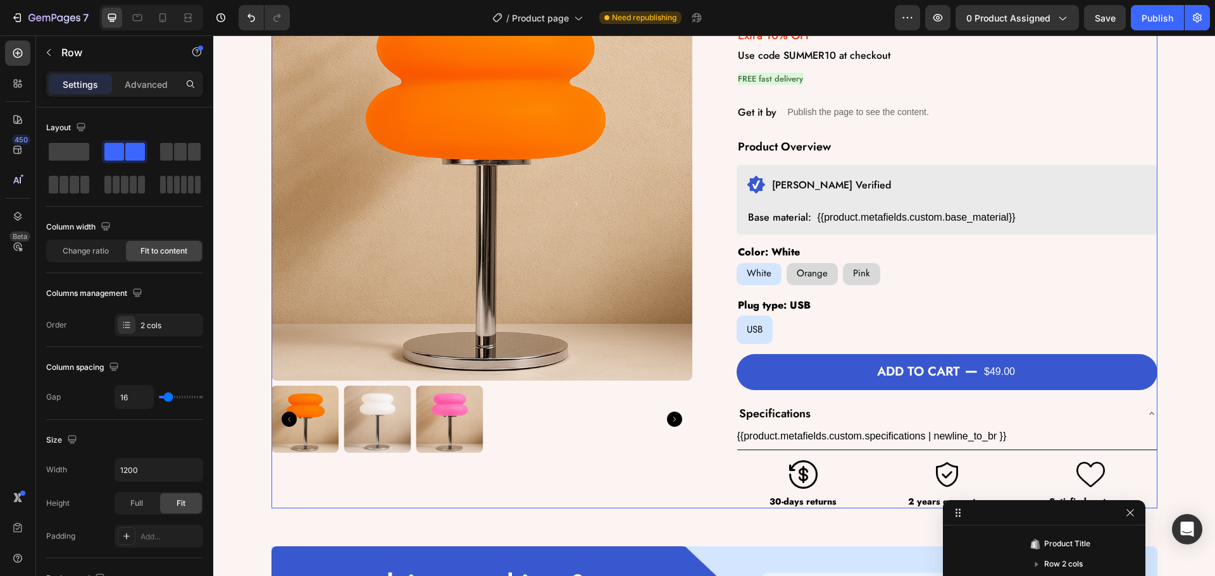
click at [719, 151] on div "Product Images Cloud glow® Table lamp Product Title $49.00 Product Price Produc…" at bounding box center [714, 234] width 886 height 549
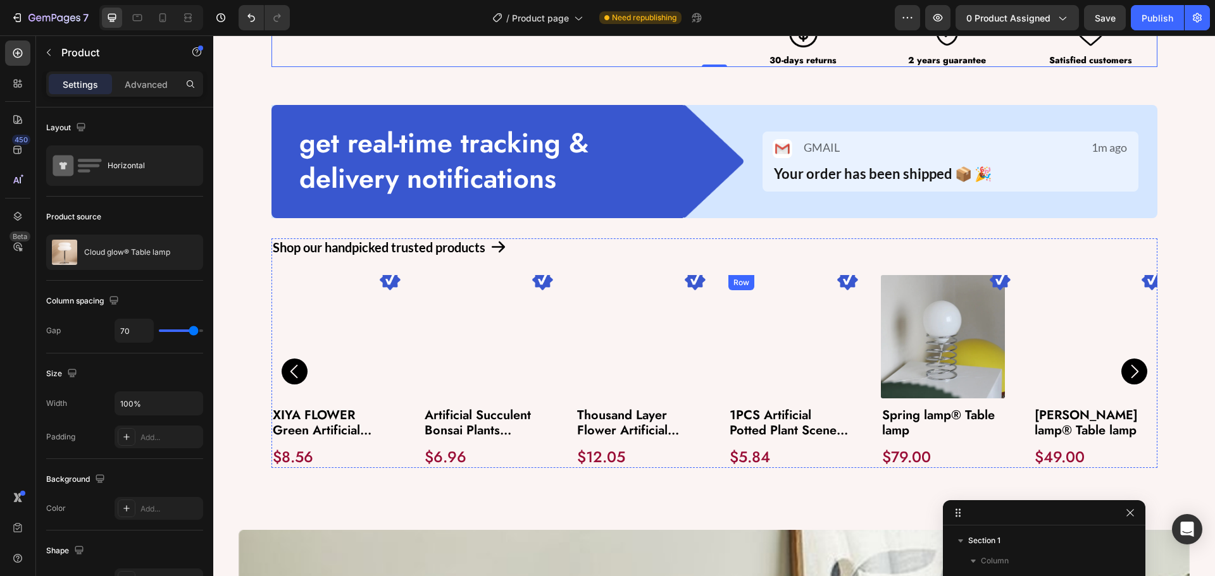
scroll to position [569, 0]
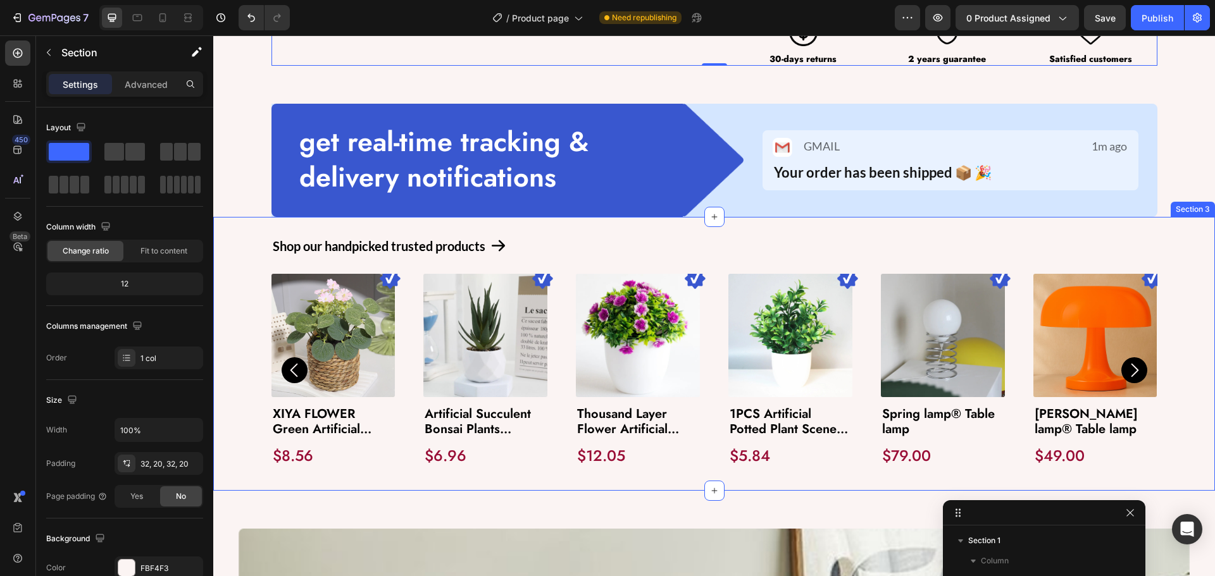
click at [550, 230] on div "Shop our handpicked trusted products Text Block Icon Row Image Product Images X…" at bounding box center [714, 354] width 1002 height 275
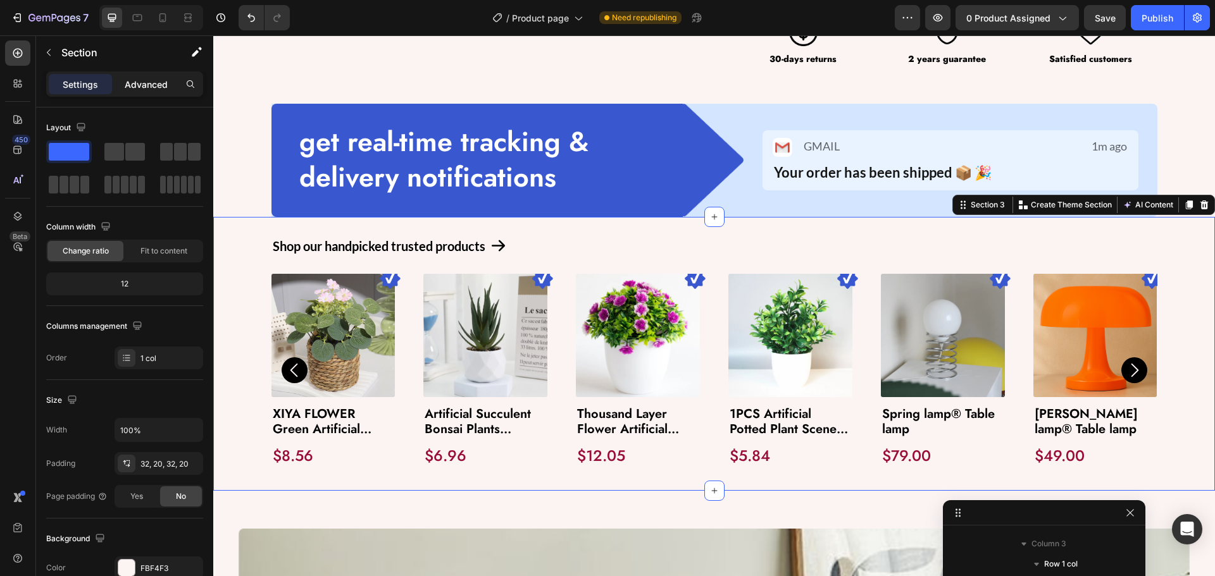
click at [130, 80] on p "Advanced" at bounding box center [146, 84] width 43 height 13
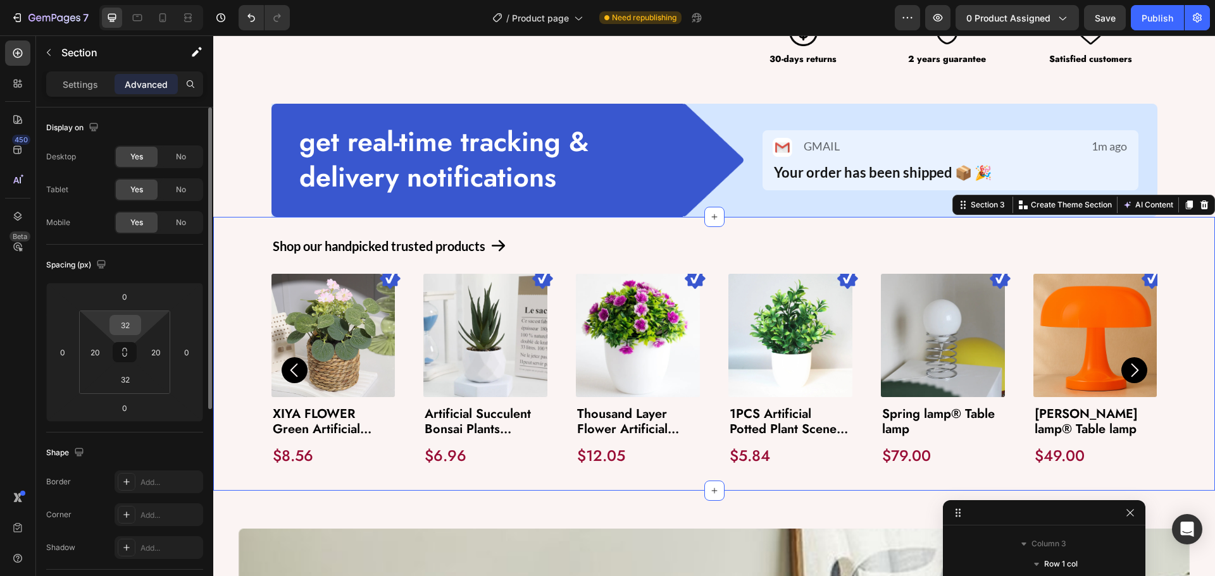
click at [128, 320] on input "32" at bounding box center [125, 325] width 25 height 19
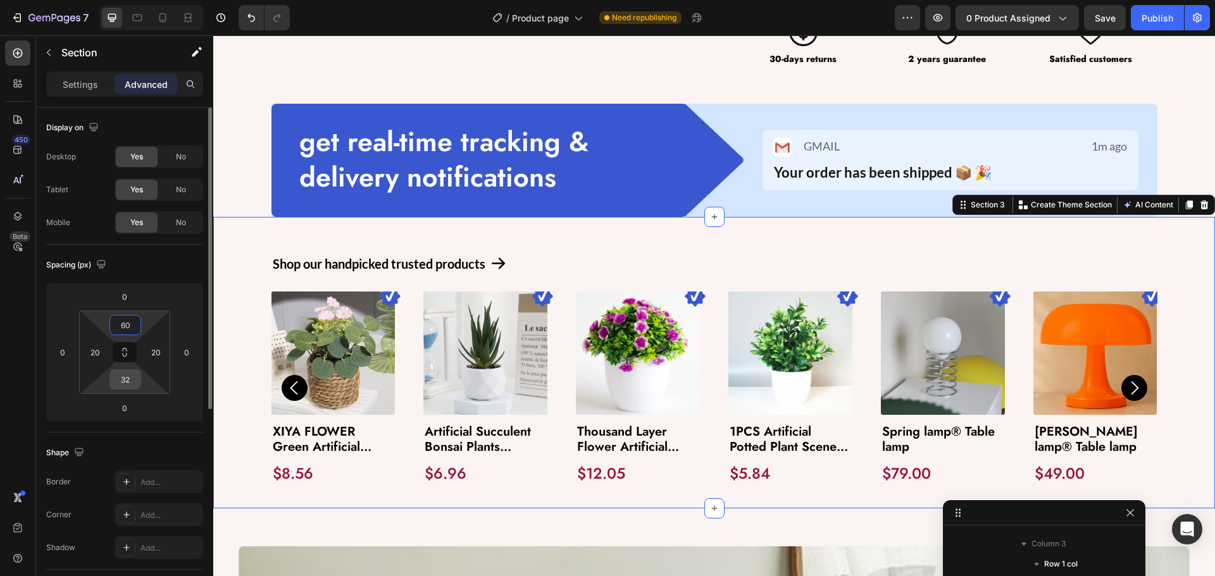
type input "60"
click at [130, 373] on input "32" at bounding box center [125, 379] width 25 height 19
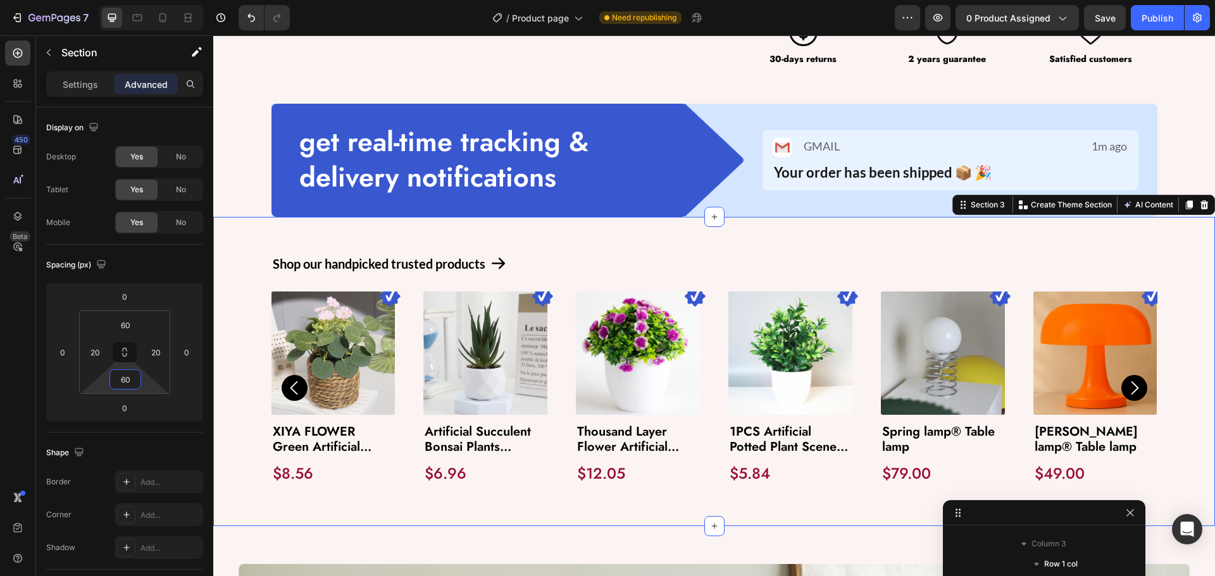
type input "60"
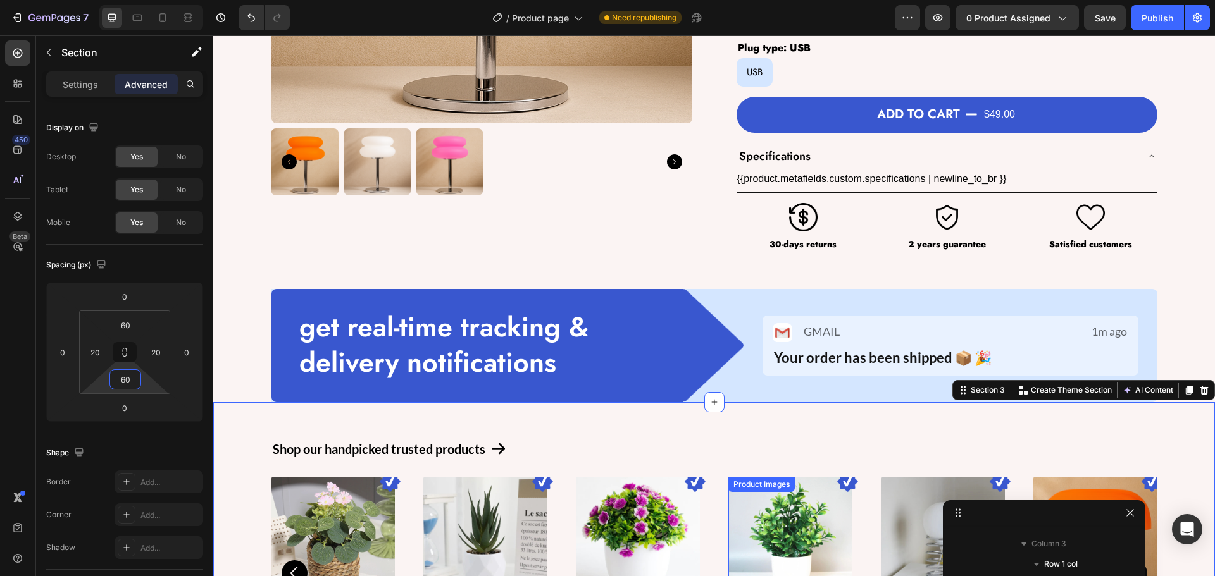
scroll to position [380, 0]
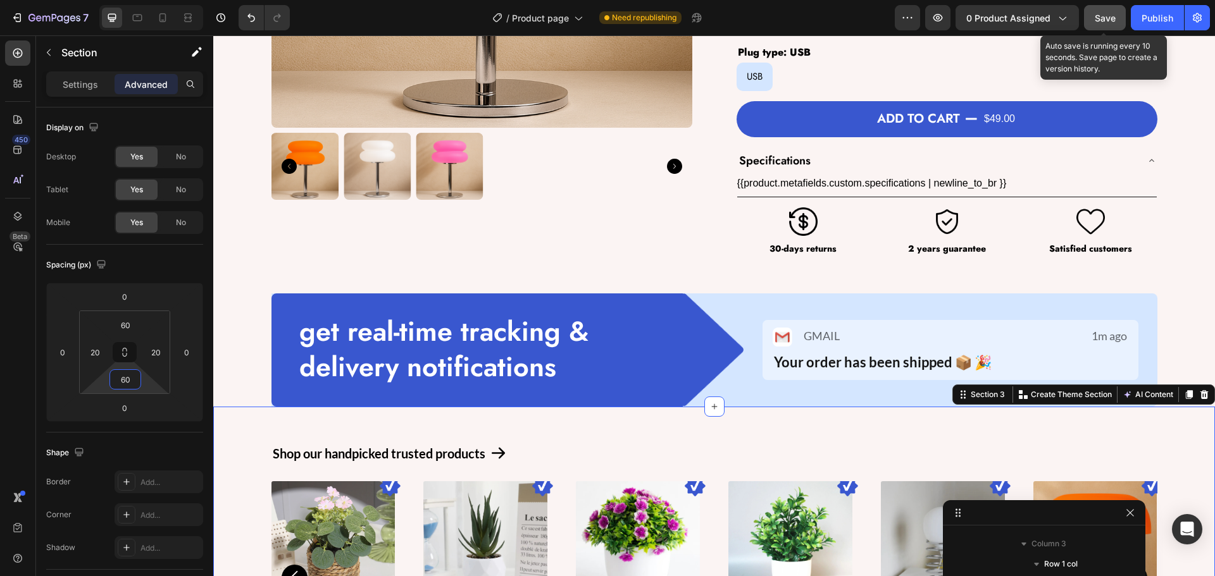
click at [1104, 22] on span "Save" at bounding box center [1105, 18] width 21 height 11
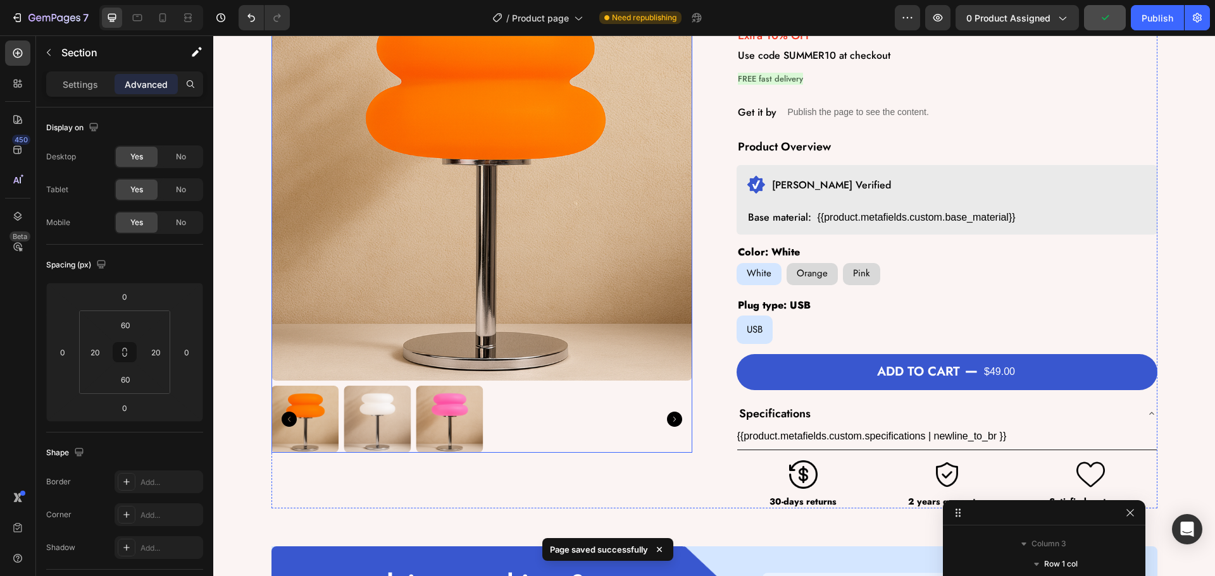
scroll to position [0, 0]
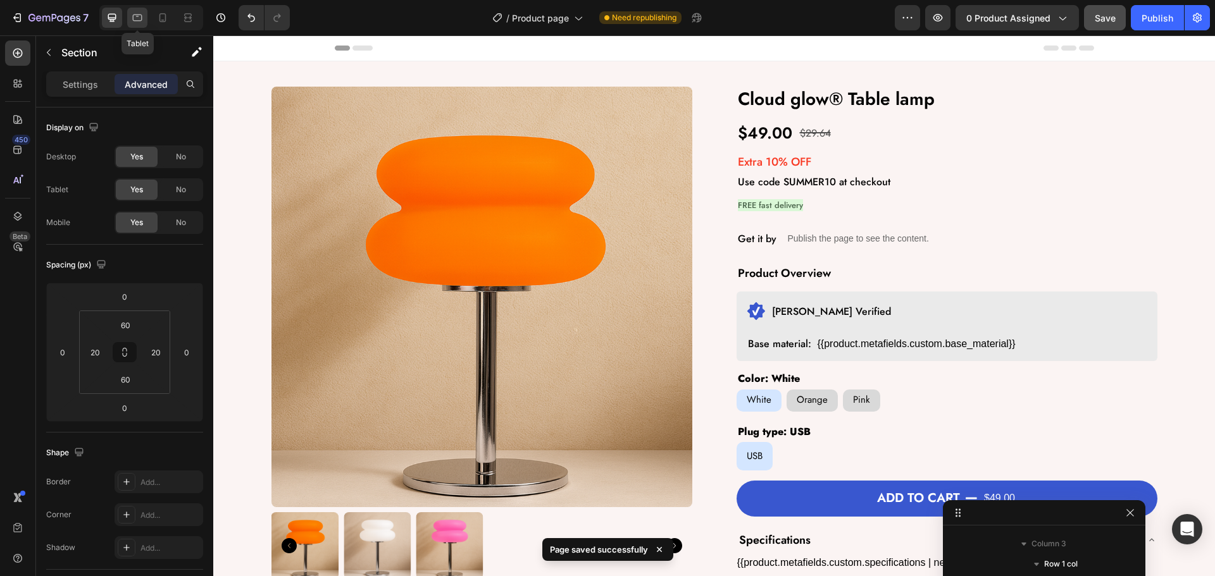
click at [141, 15] on icon at bounding box center [137, 18] width 9 height 7
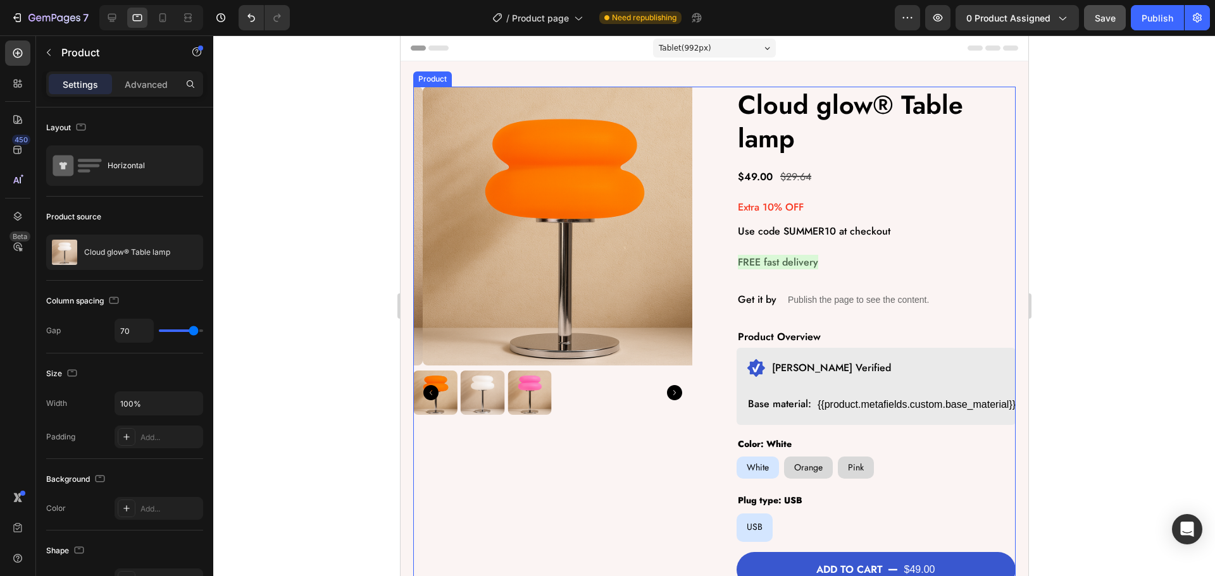
click at [720, 190] on div "Product Images Cloud glow® Table lamp Product Title $49.00 Product Price Produc…" at bounding box center [714, 412] width 602 height 650
click at [132, 336] on input "70" at bounding box center [134, 331] width 38 height 23
type input "4"
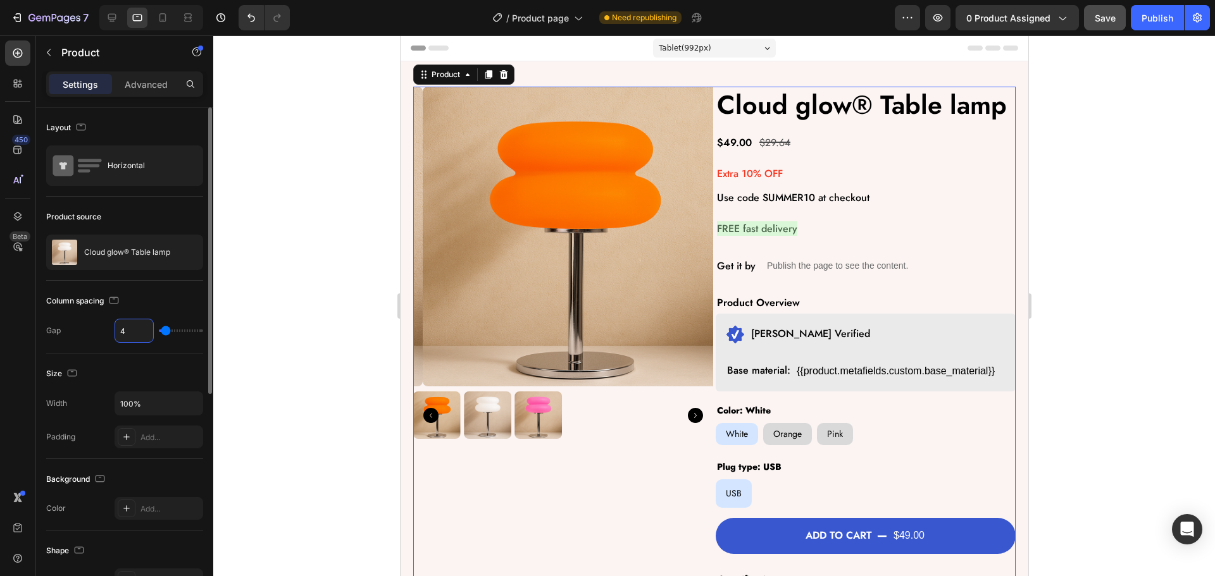
type input "40"
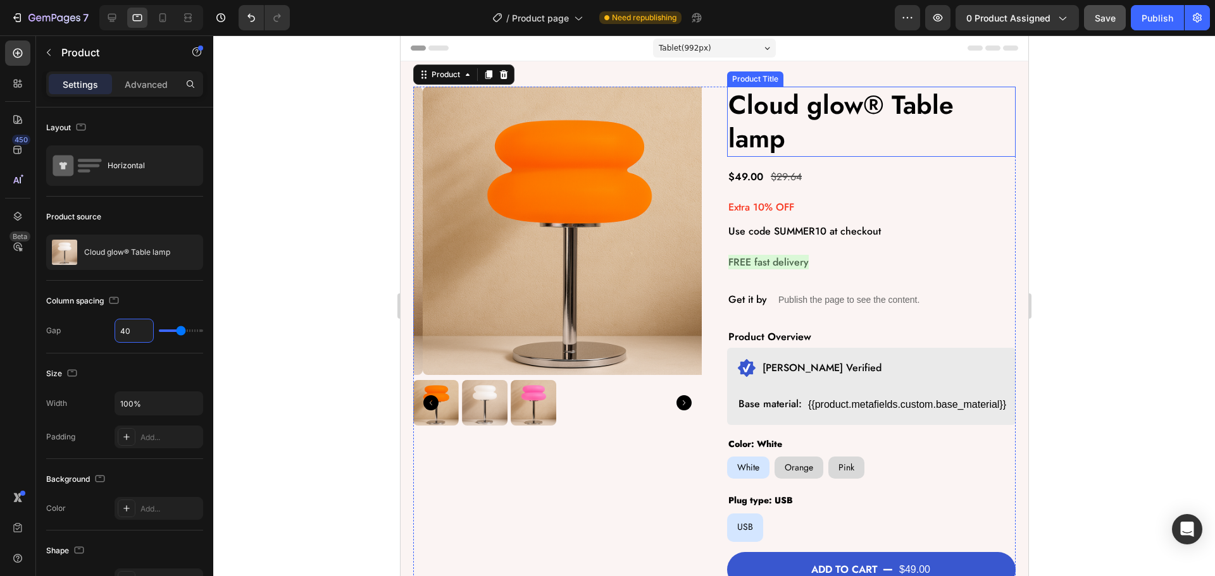
click at [789, 146] on h2 "Cloud glow® Table lamp" at bounding box center [870, 122] width 289 height 70
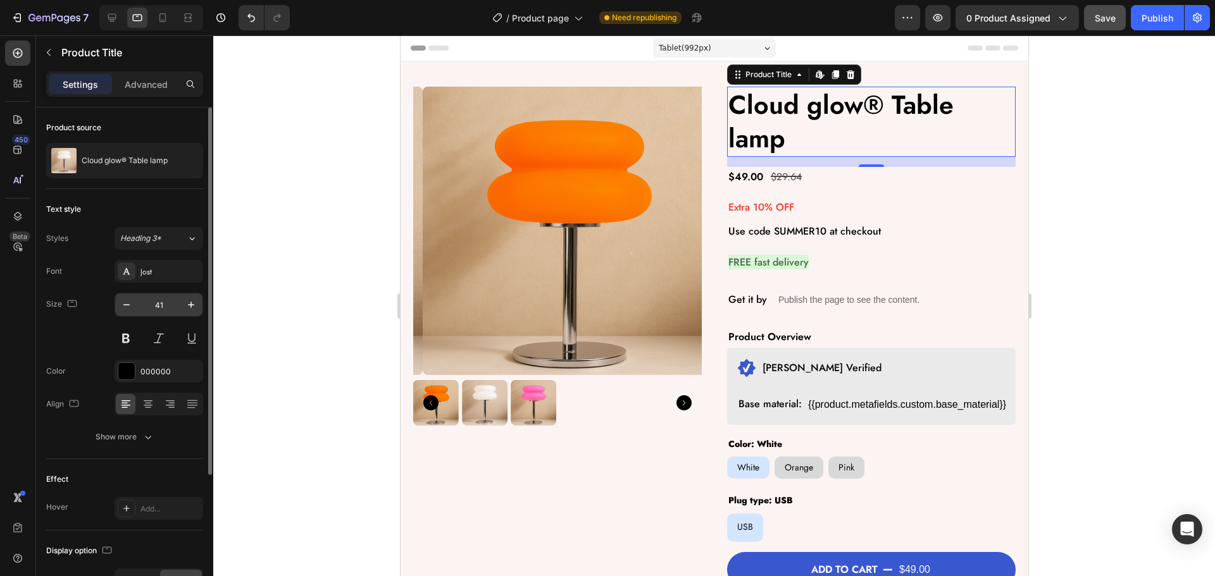
click at [170, 309] on input "41" at bounding box center [159, 305] width 42 height 23
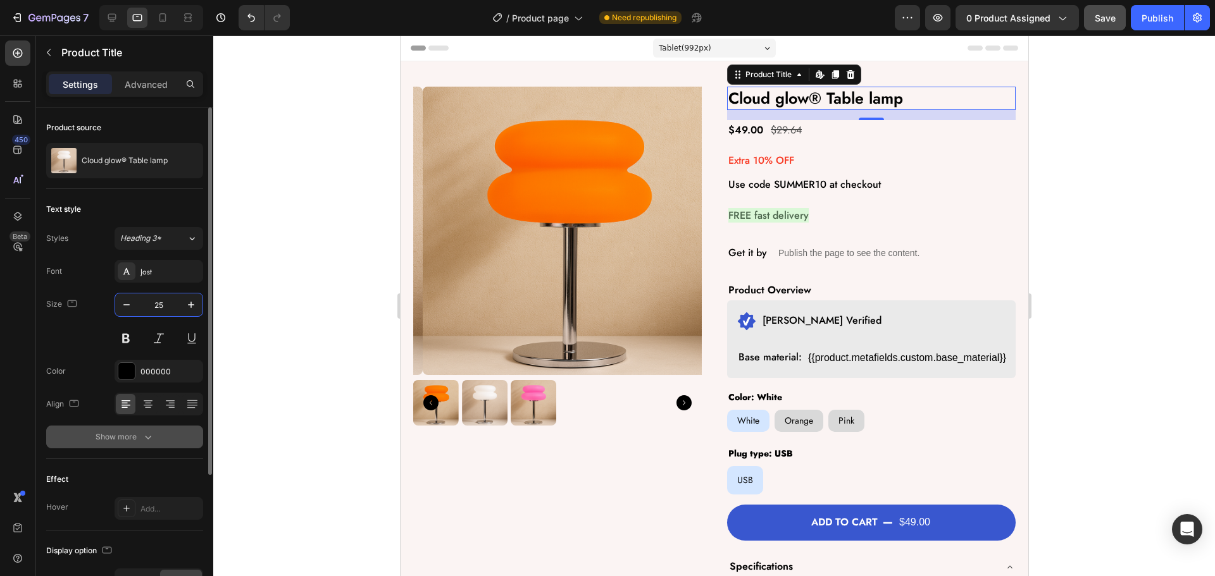
type input "25"
click at [113, 430] on button "Show more" at bounding box center [124, 437] width 157 height 23
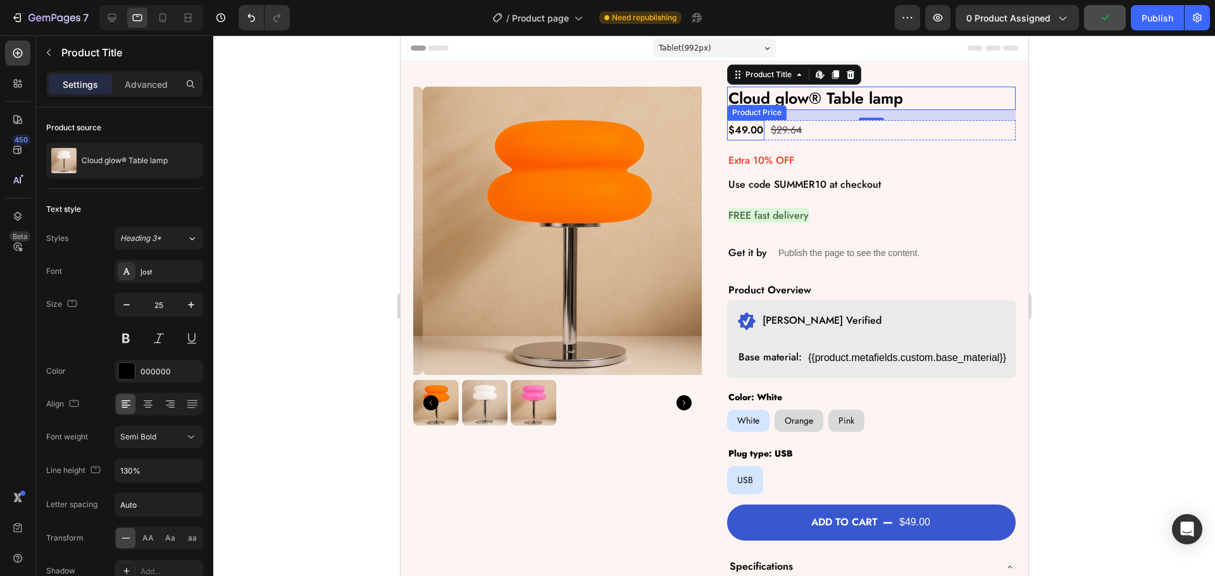
click at [733, 123] on div "$49.00" at bounding box center [744, 130] width 37 height 21
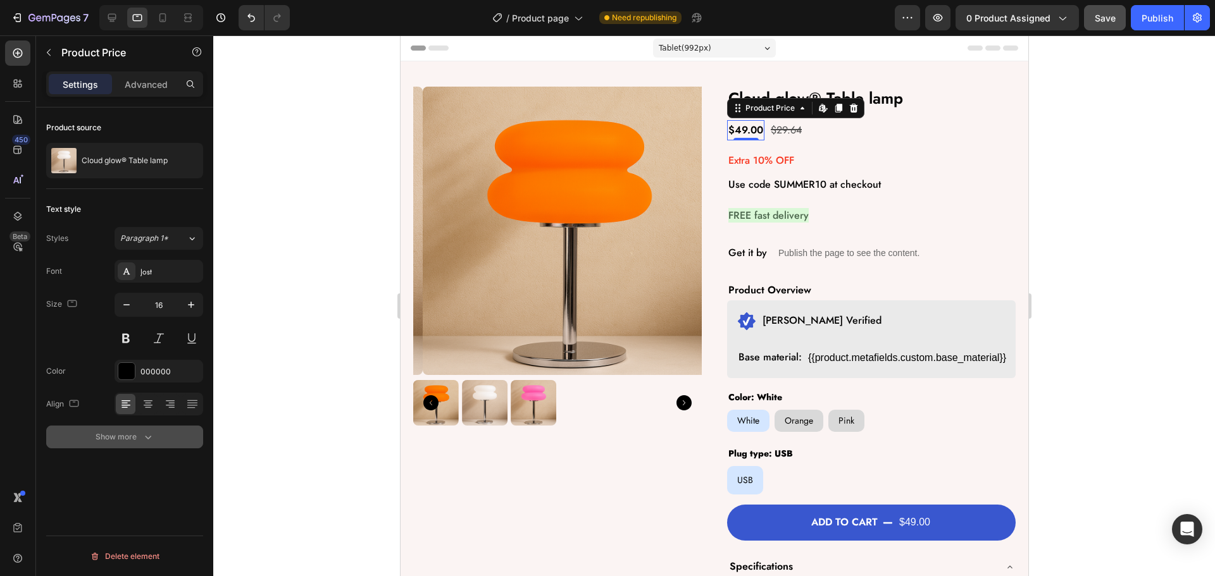
click at [94, 437] on button "Show more" at bounding box center [124, 437] width 157 height 23
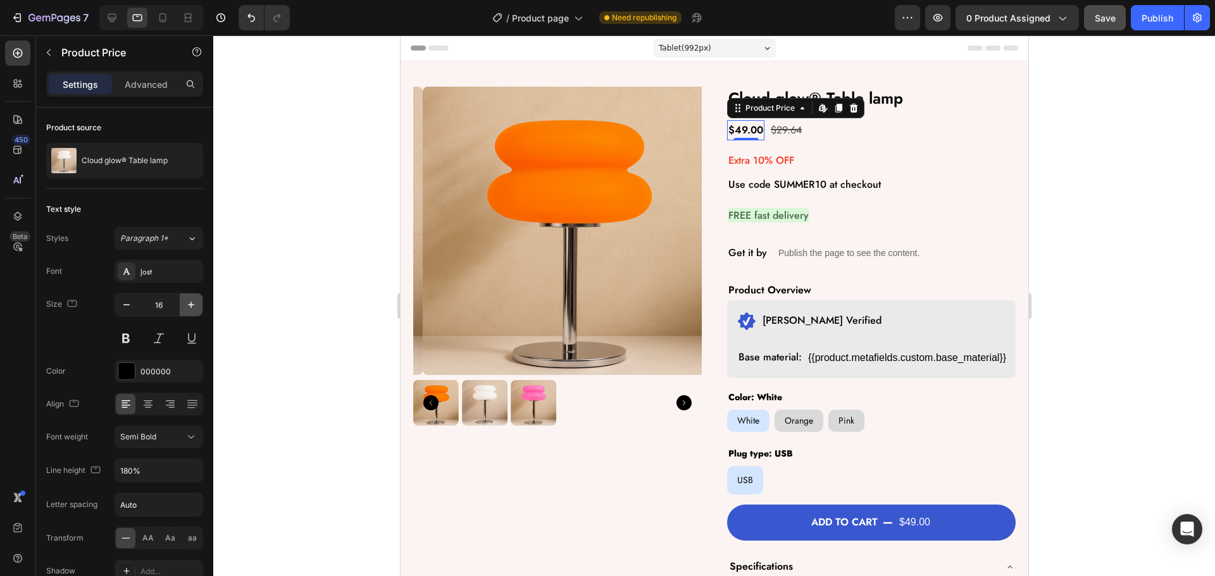
click at [195, 297] on button "button" at bounding box center [191, 305] width 23 height 23
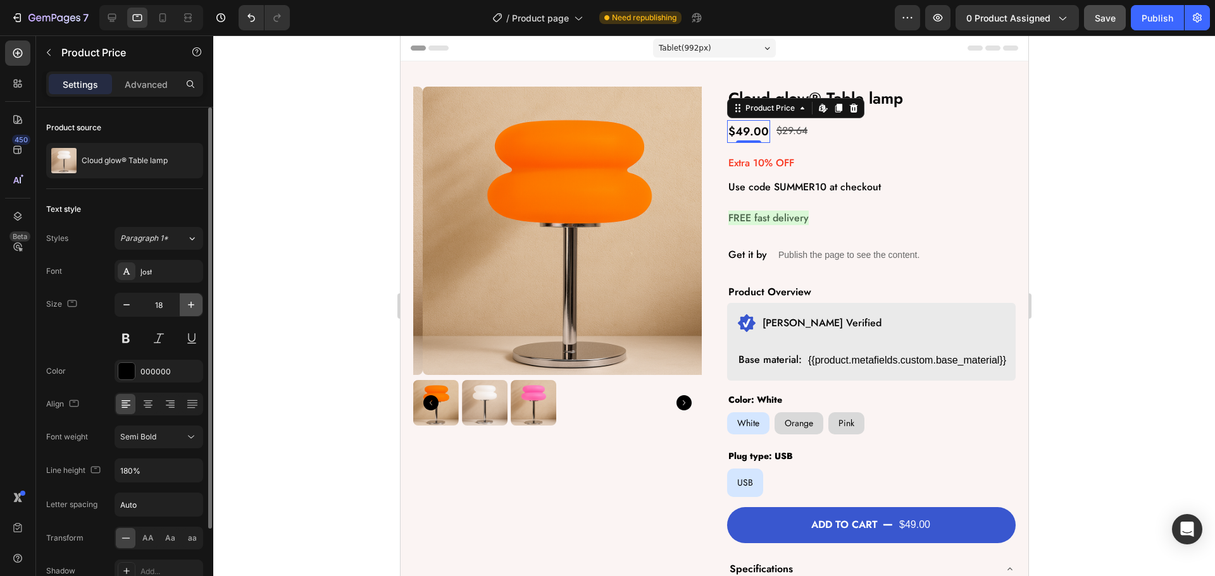
click at [195, 297] on button "button" at bounding box center [191, 305] width 23 height 23
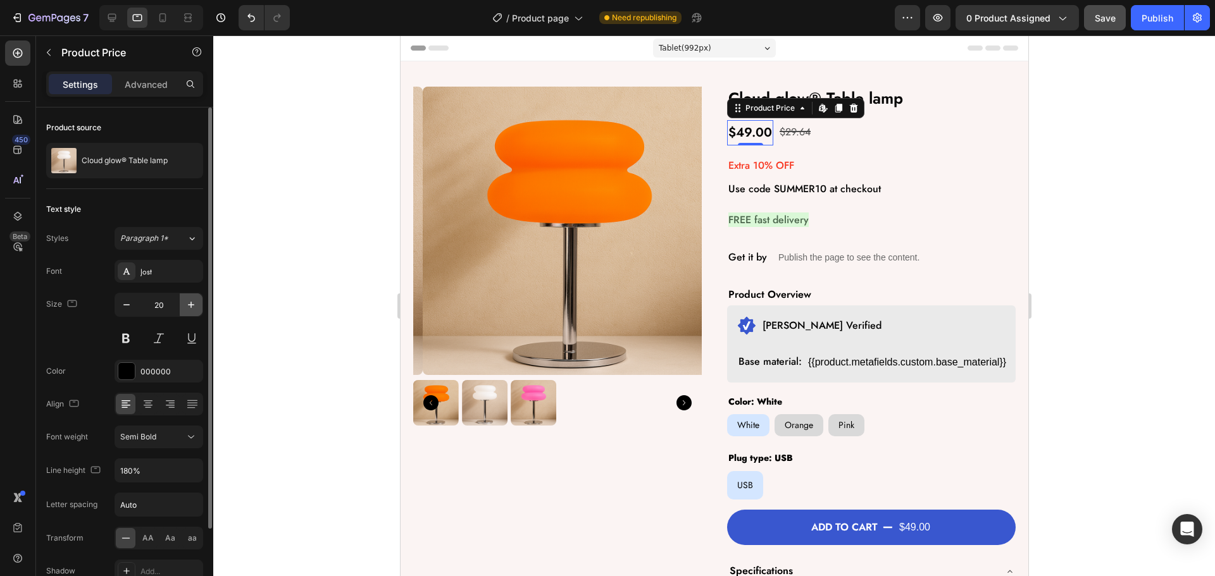
click at [195, 297] on button "button" at bounding box center [191, 305] width 23 height 23
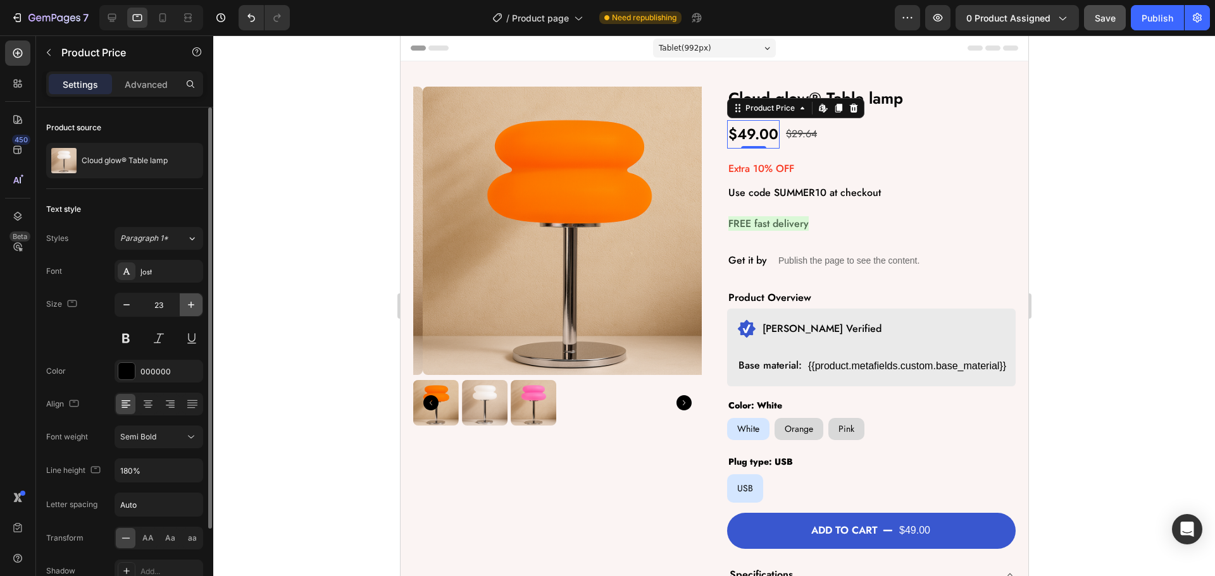
click at [195, 297] on button "button" at bounding box center [191, 305] width 23 height 23
type input "25"
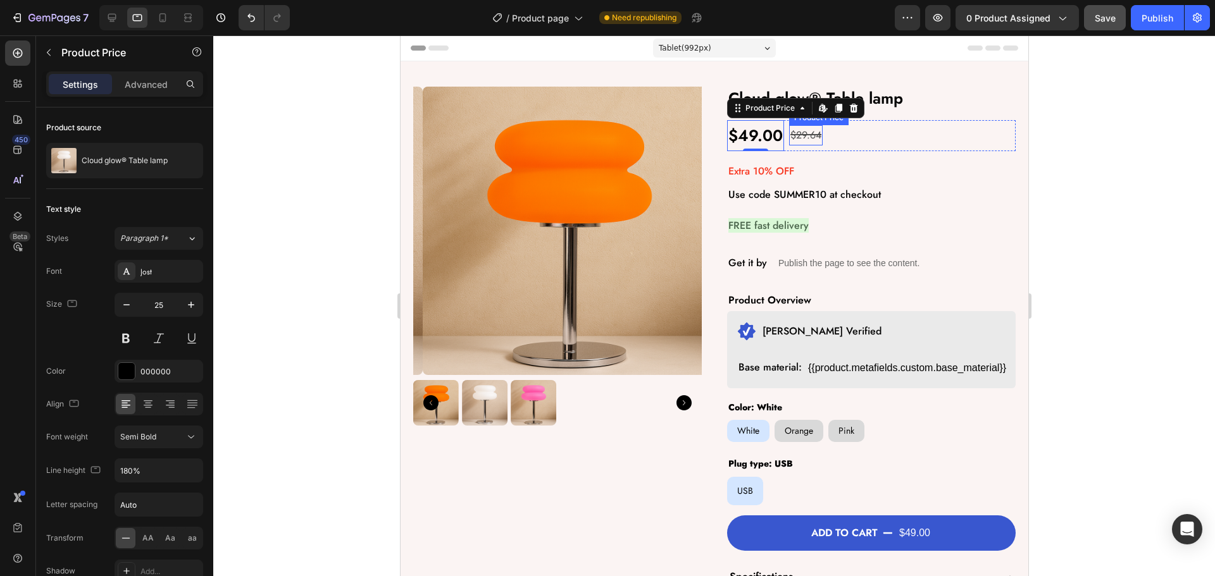
click at [802, 133] on div "$29.64" at bounding box center [805, 135] width 34 height 21
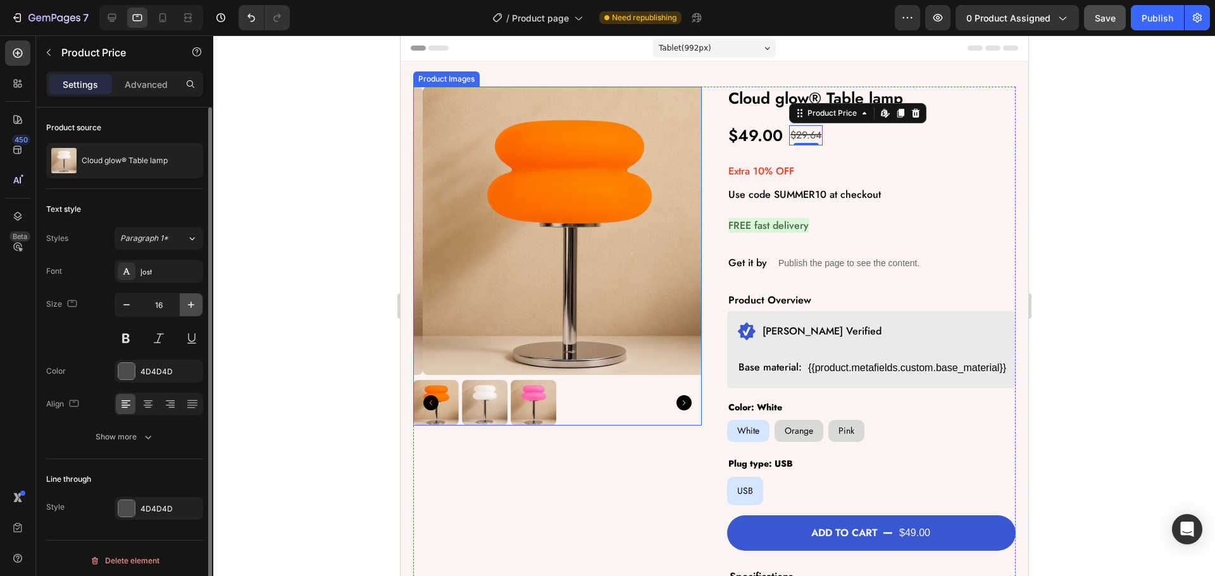
click at [190, 305] on icon "button" at bounding box center [191, 305] width 6 height 6
type input "19"
click at [125, 440] on div "Show more" at bounding box center [125, 437] width 59 height 13
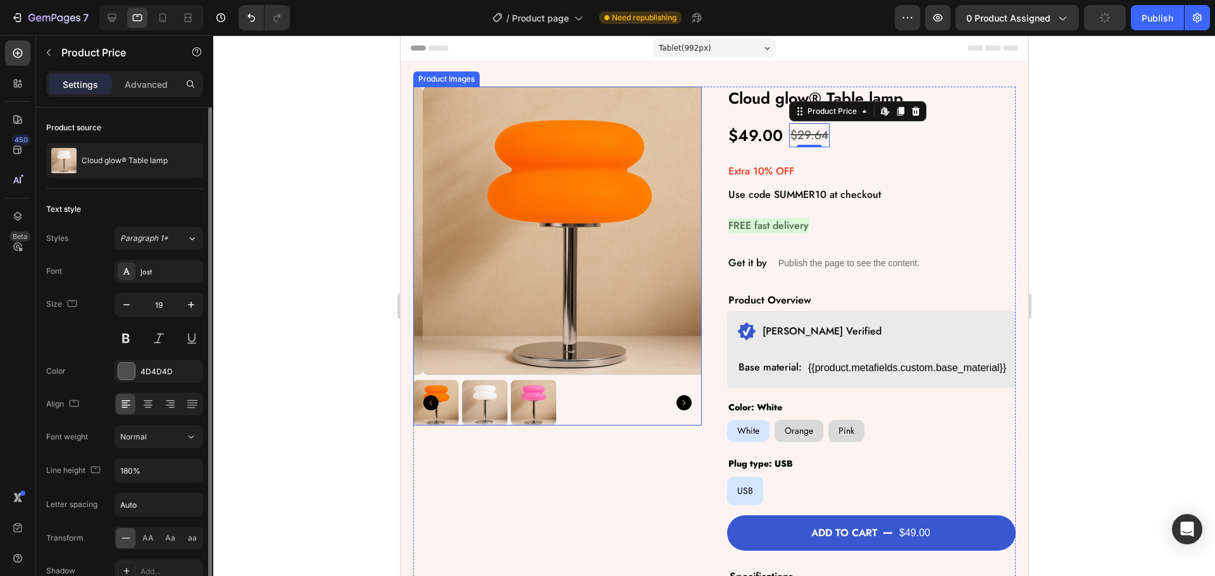
click at [189, 483] on div "Font Jost Size 19 Color 4D4D4D Align Font weight Normal Line height 180% Letter…" at bounding box center [124, 438] width 157 height 356
click at [189, 466] on icon "button" at bounding box center [191, 470] width 13 height 13
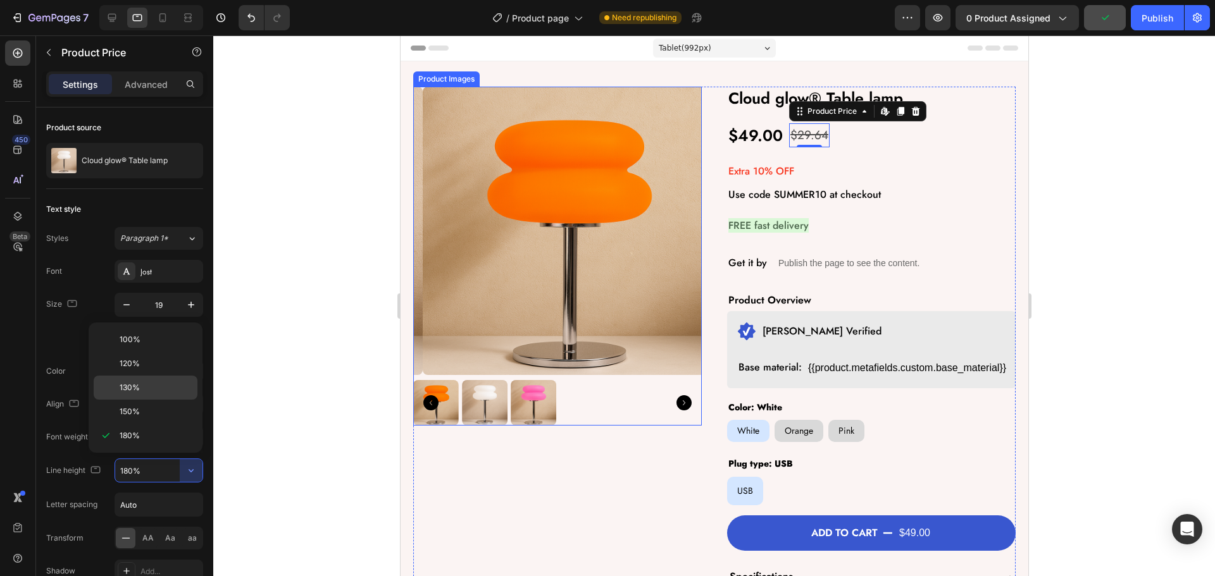
click at [139, 400] on div "130%" at bounding box center [146, 412] width 104 height 24
type input "130%"
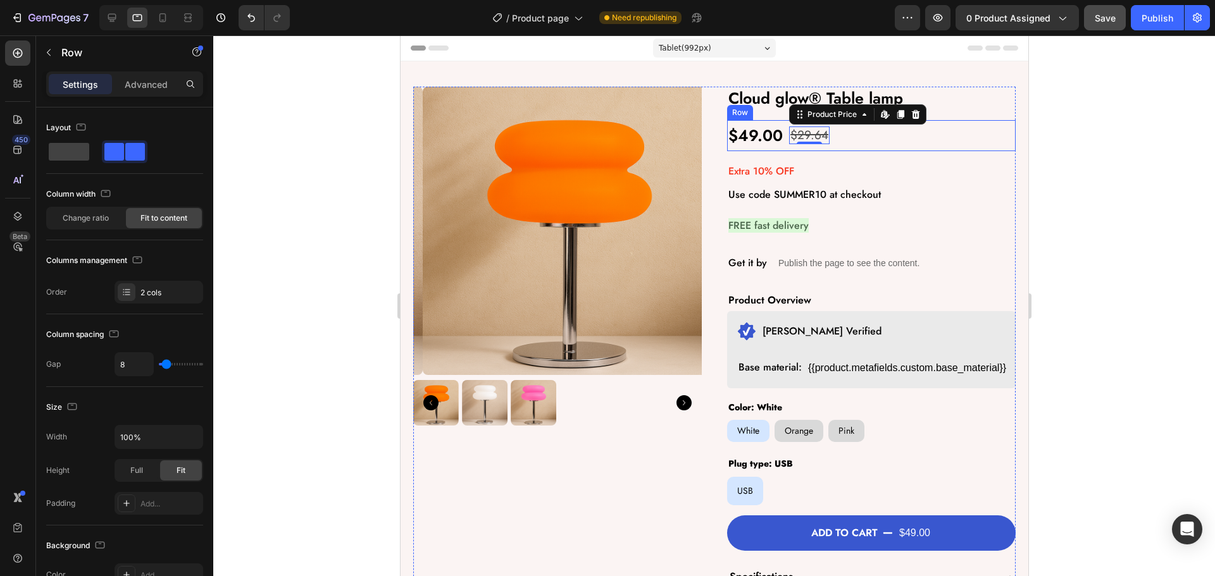
click at [779, 134] on div "$49.00 Product Price Product Price $29.64 Product Price Edit content in Shopify…" at bounding box center [870, 135] width 289 height 31
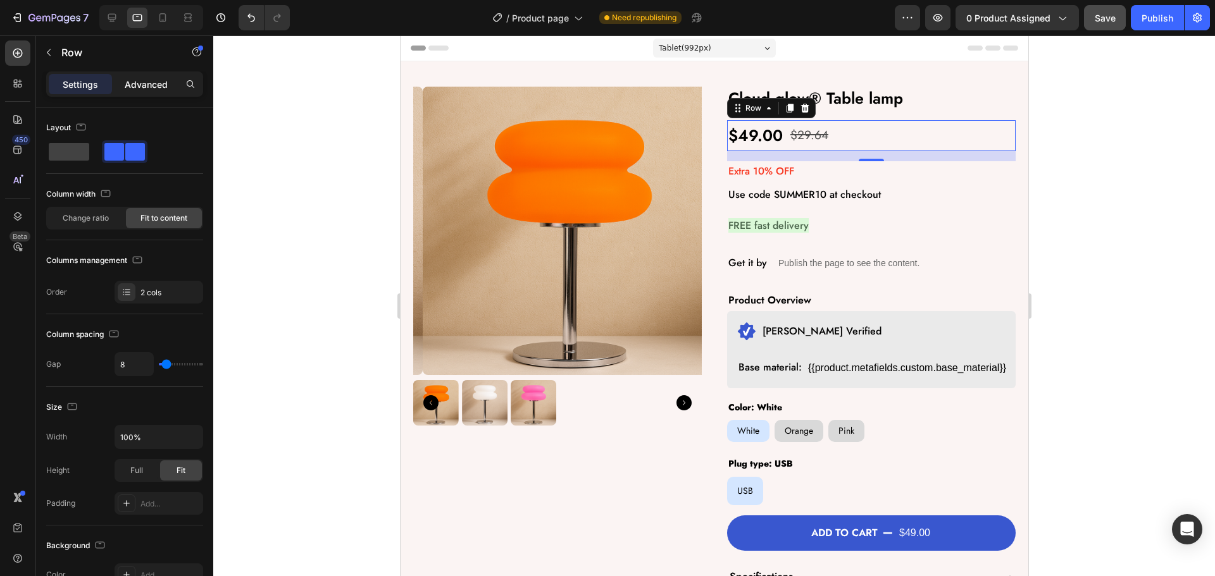
click at [140, 82] on p "Advanced" at bounding box center [146, 84] width 43 height 13
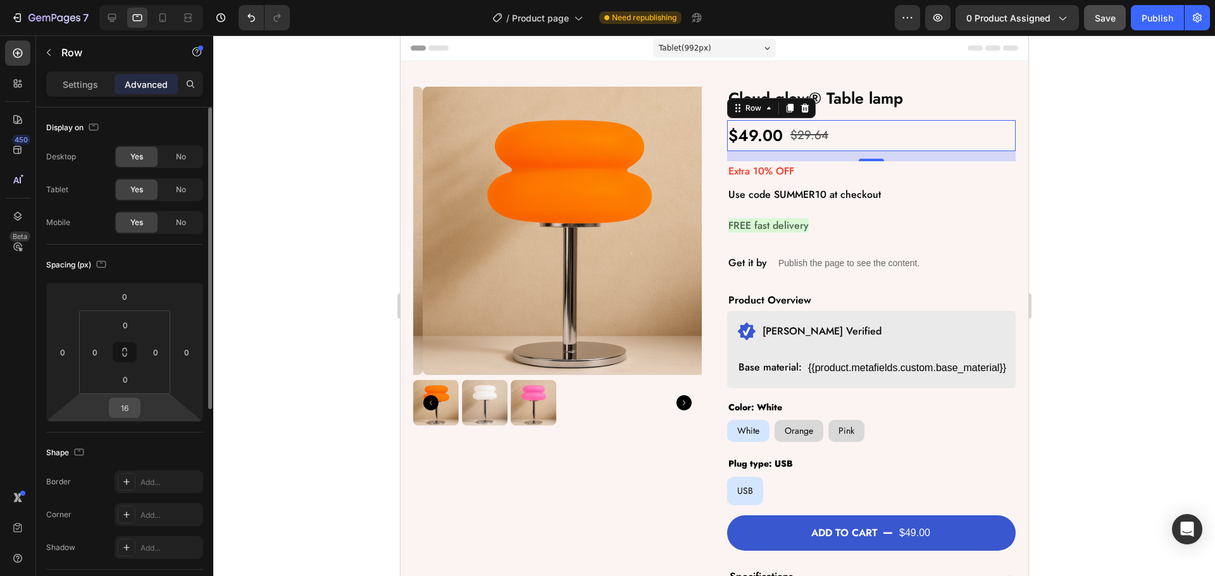
click at [120, 409] on input "16" at bounding box center [124, 408] width 25 height 19
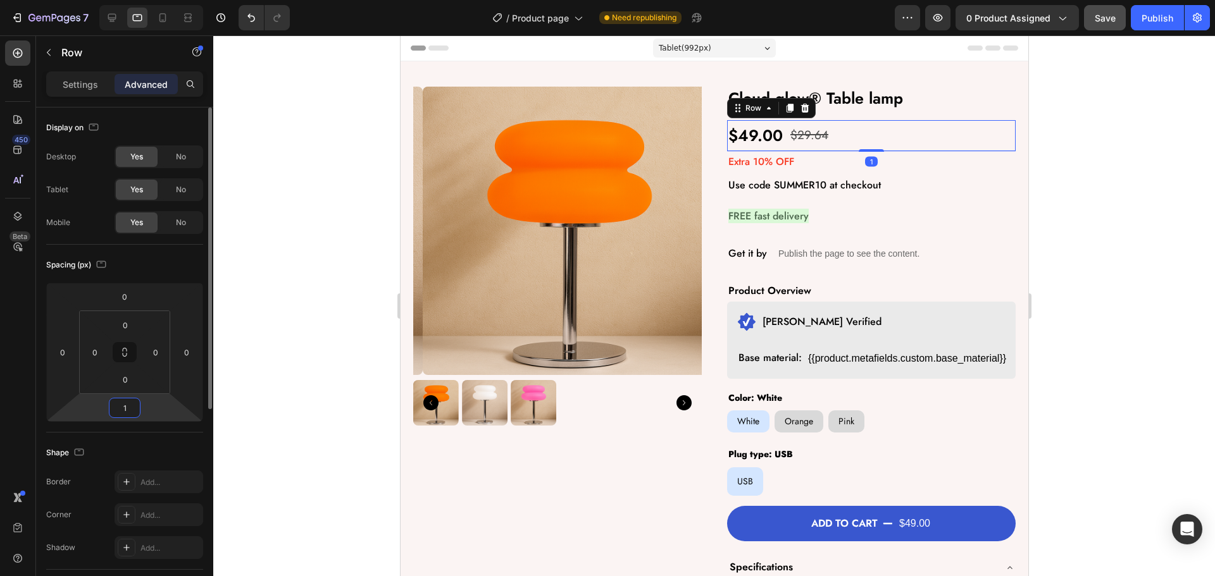
type input "14"
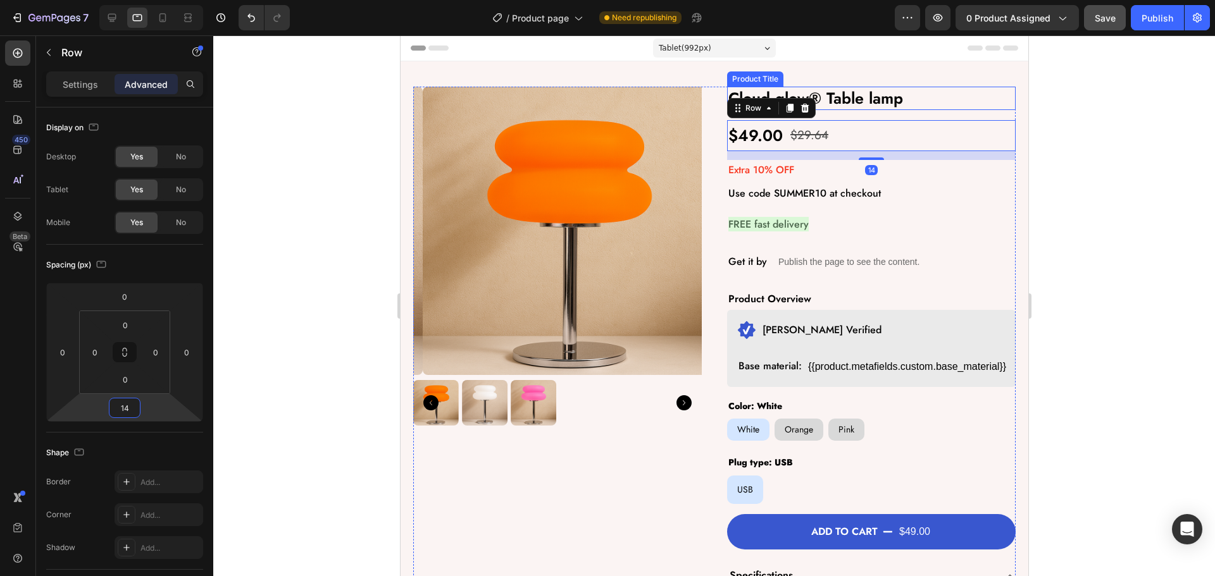
click at [926, 106] on h2 "Cloud glow® Table lamp" at bounding box center [870, 98] width 289 height 23
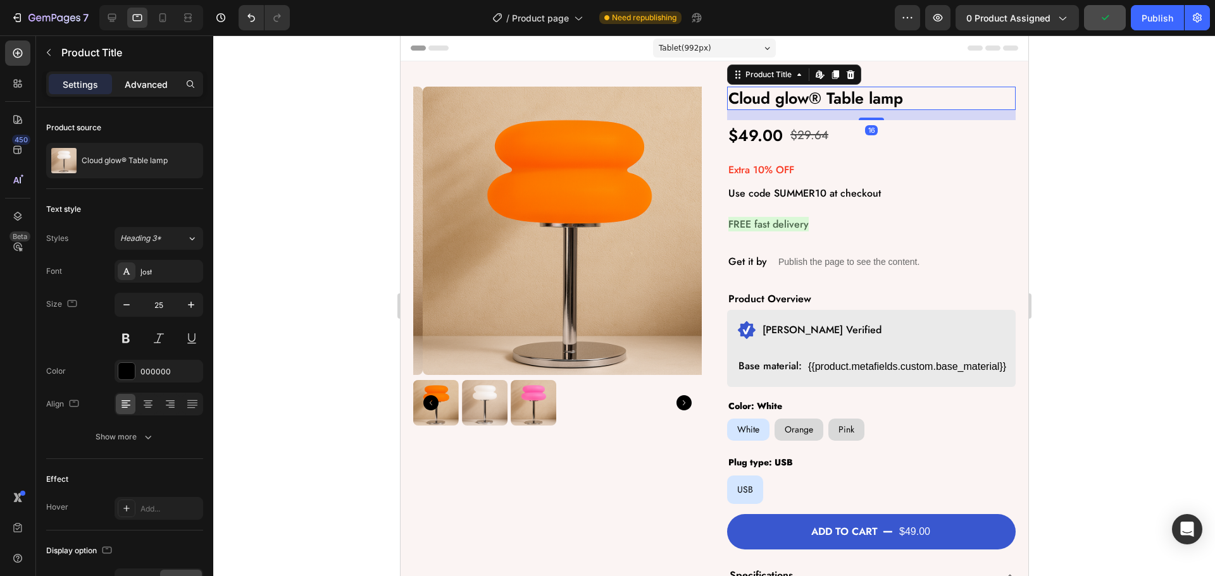
click at [137, 89] on p "Advanced" at bounding box center [146, 84] width 43 height 13
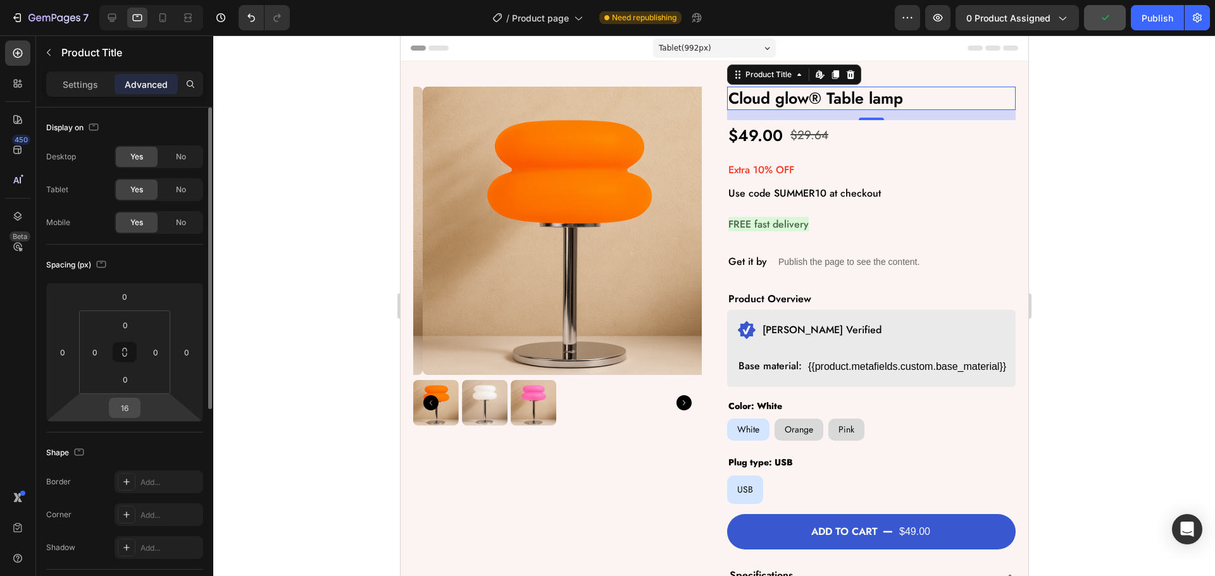
click at [132, 412] on input "16" at bounding box center [124, 408] width 25 height 19
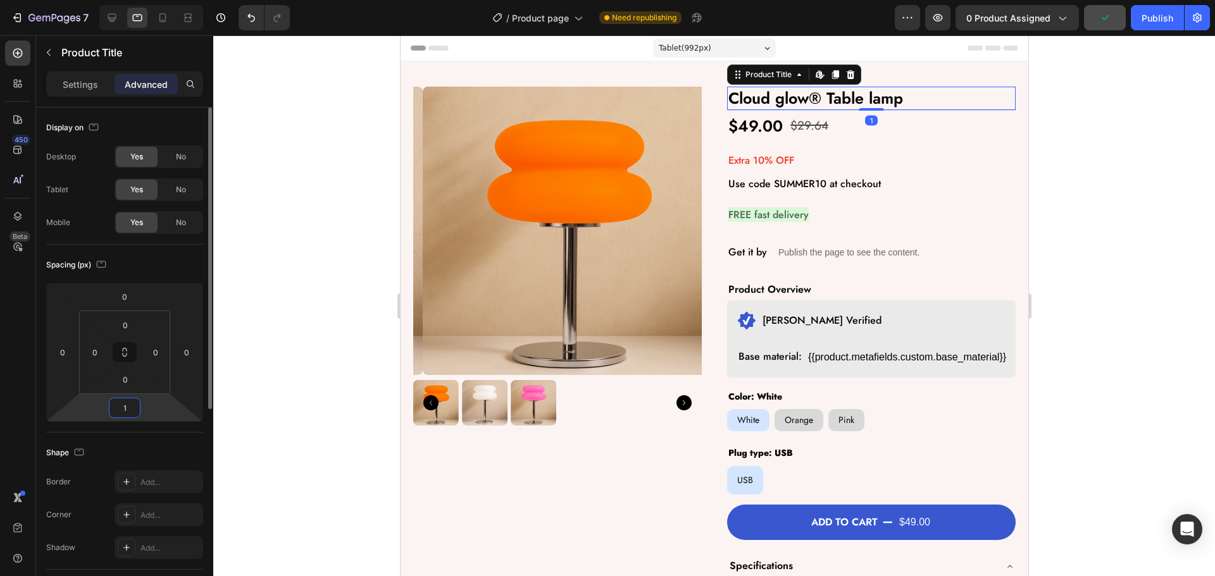
type input "14"
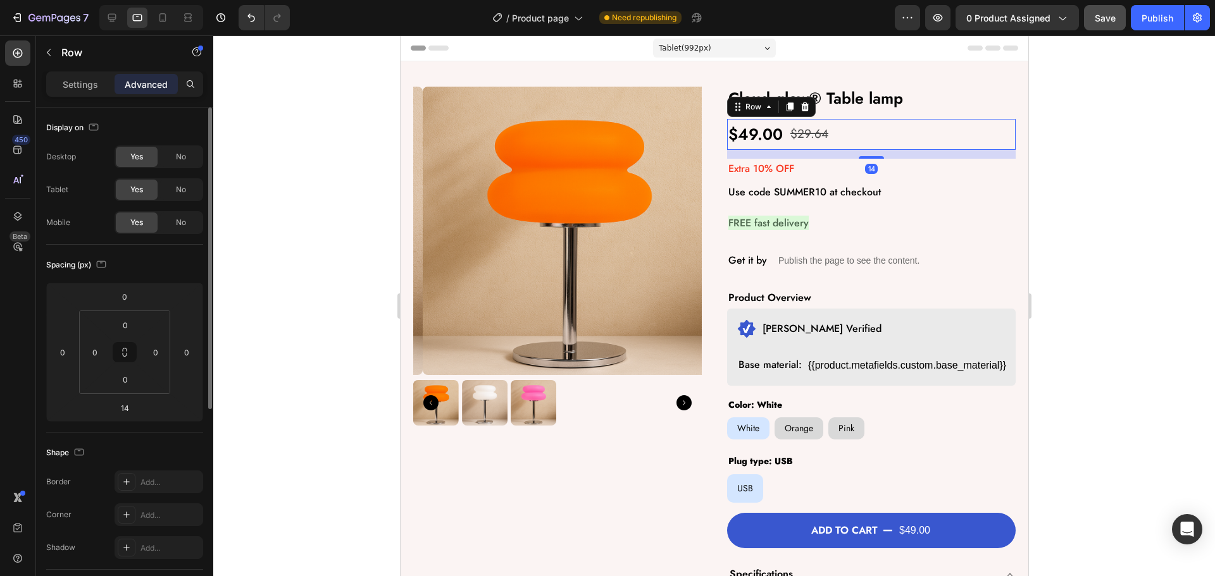
click at [834, 137] on div "$49.00 Product Price Product Price $29.64 Product Price Product Price Row 14" at bounding box center [870, 134] width 289 height 31
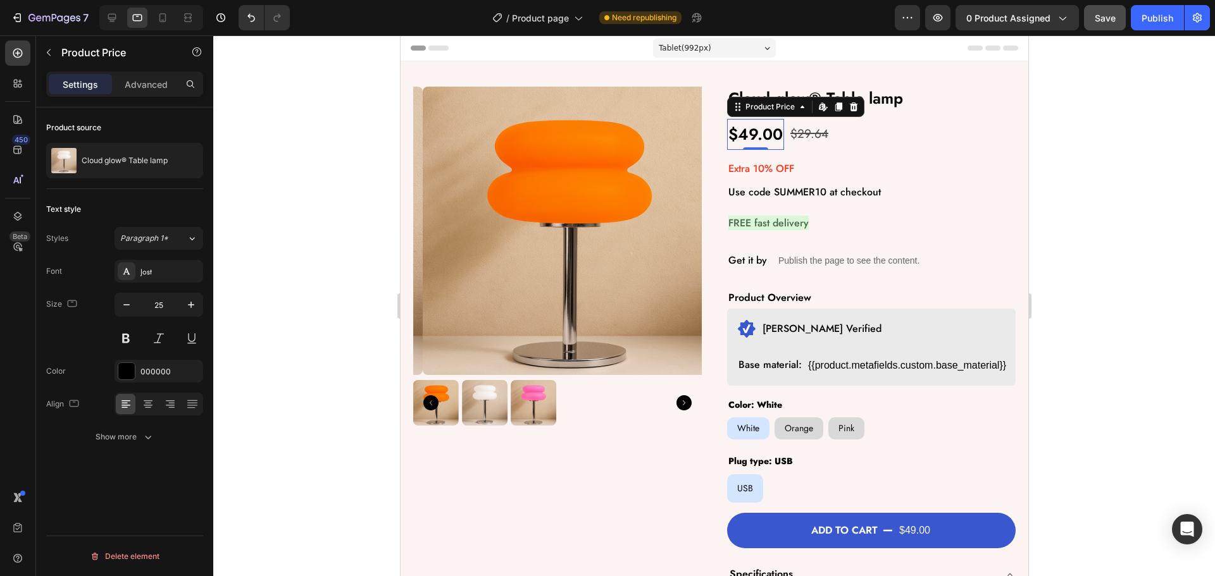
click at [756, 132] on div "$49.00" at bounding box center [754, 134] width 57 height 31
click at [132, 438] on div "Show more" at bounding box center [125, 437] width 59 height 13
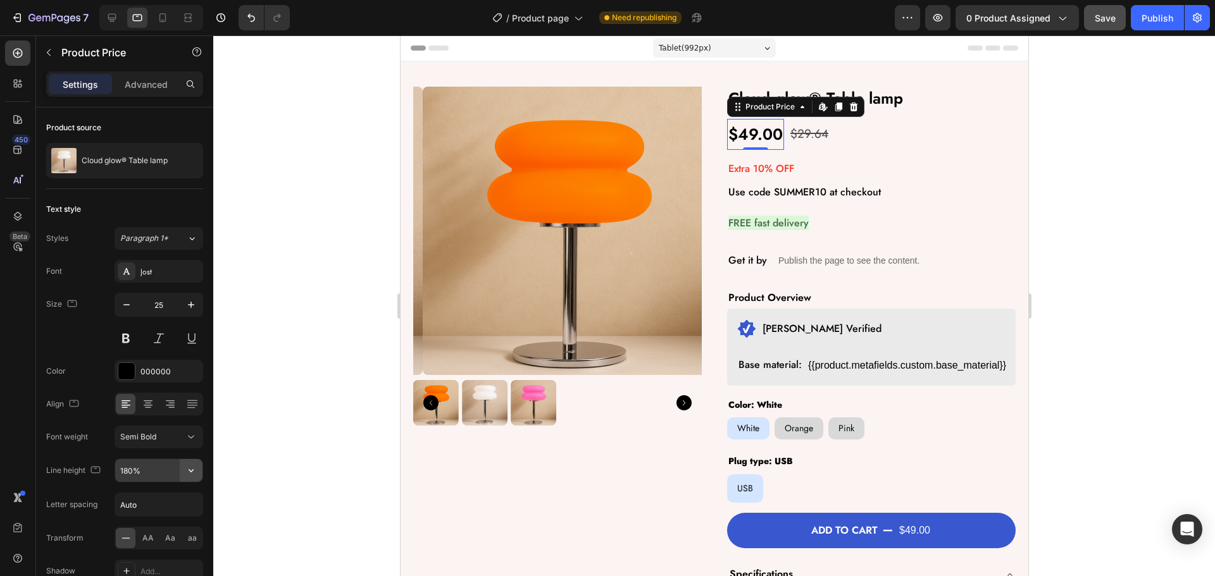
click at [184, 466] on button "button" at bounding box center [191, 470] width 23 height 23
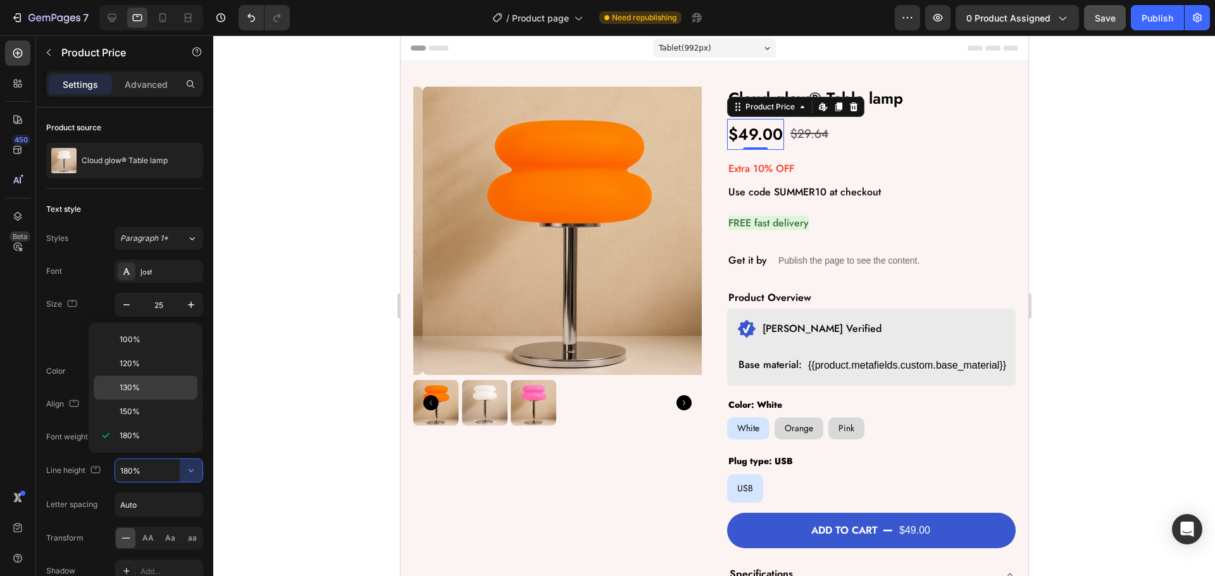
click at [135, 388] on span "130%" at bounding box center [130, 387] width 20 height 11
type input "130%"
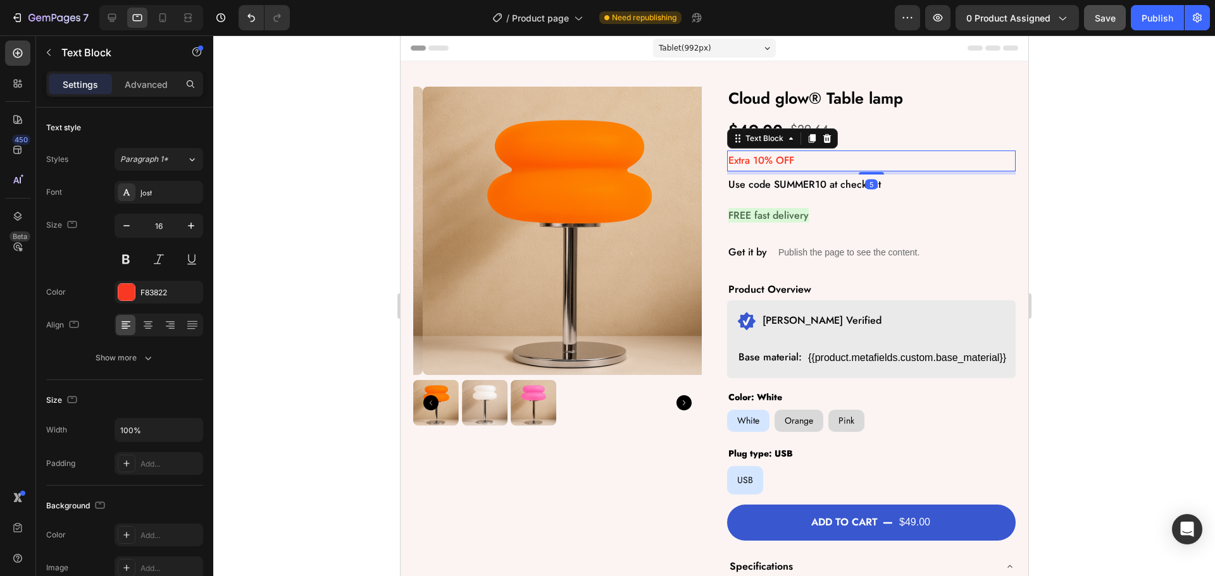
click at [819, 160] on p "Extra 10% OFF" at bounding box center [871, 161] width 286 height 18
click at [197, 223] on icon "button" at bounding box center [191, 226] width 13 height 13
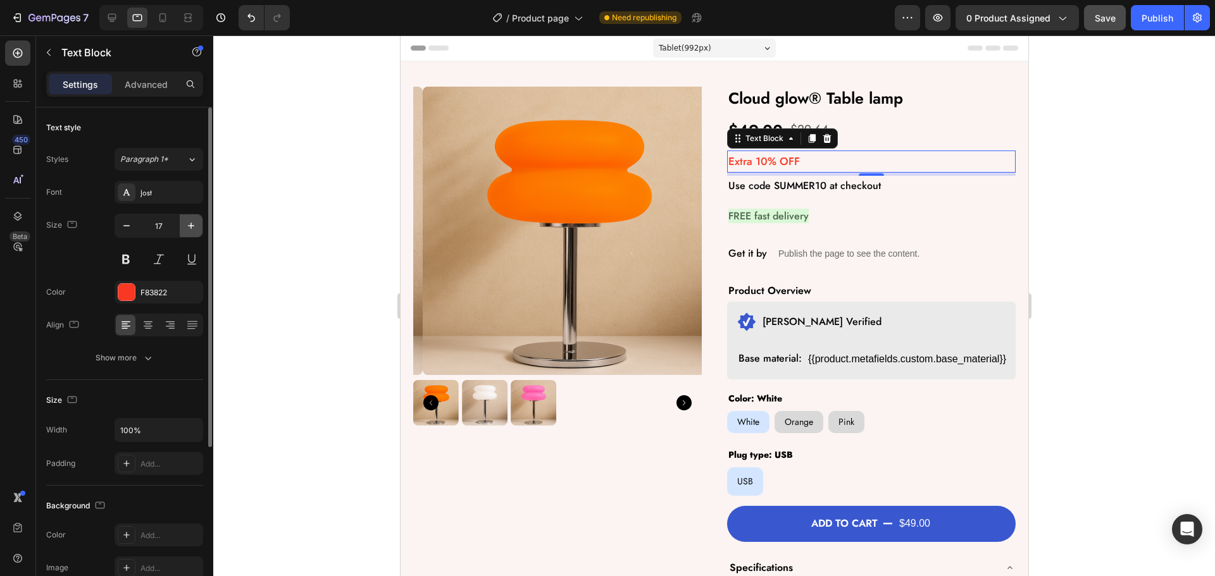
type input "18"
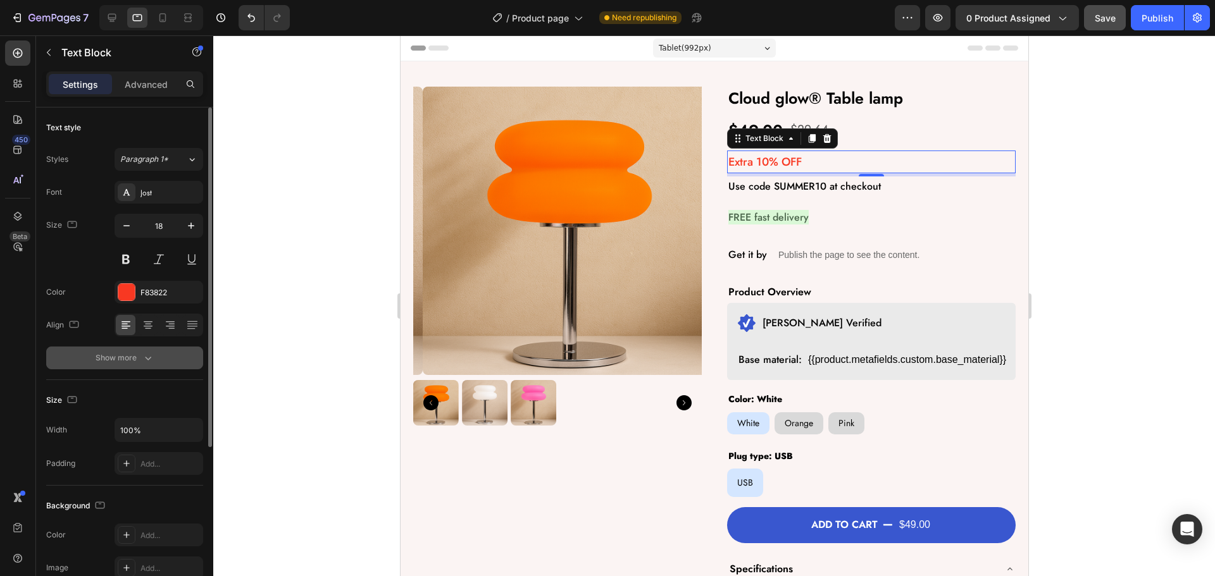
click at [116, 363] on div "Show more" at bounding box center [125, 358] width 59 height 13
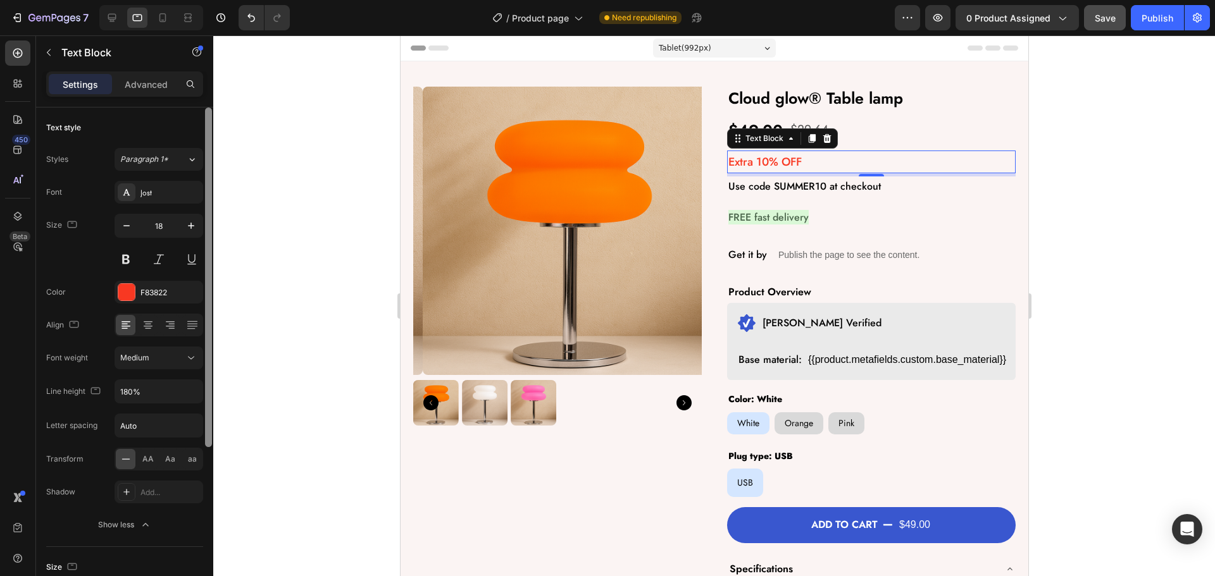
click at [206, 394] on div at bounding box center [208, 278] width 7 height 340
click at [191, 392] on icon "button" at bounding box center [191, 391] width 13 height 13
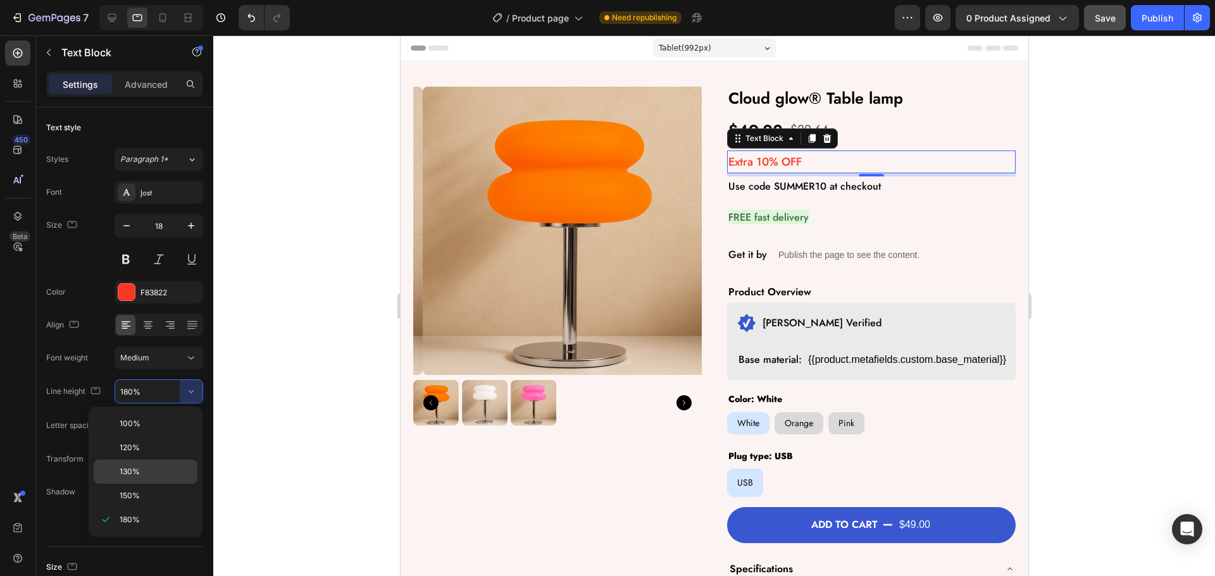
click at [128, 484] on div "130%" at bounding box center [146, 496] width 104 height 24
type input "130%"
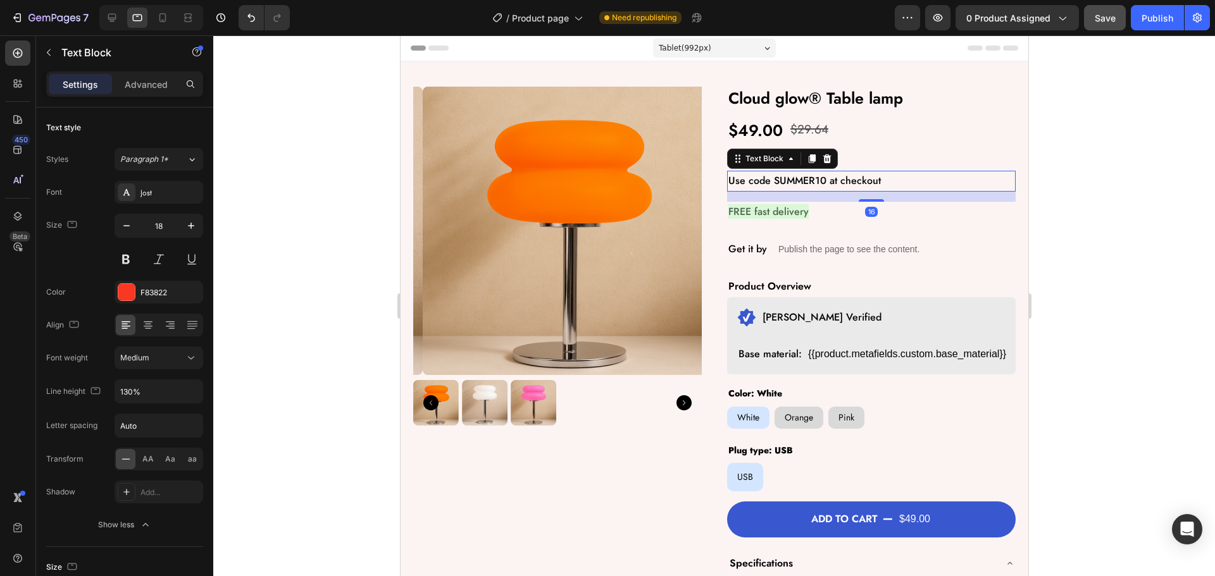
click at [850, 179] on p "Use code SUMMER10 at checkout" at bounding box center [871, 181] width 286 height 18
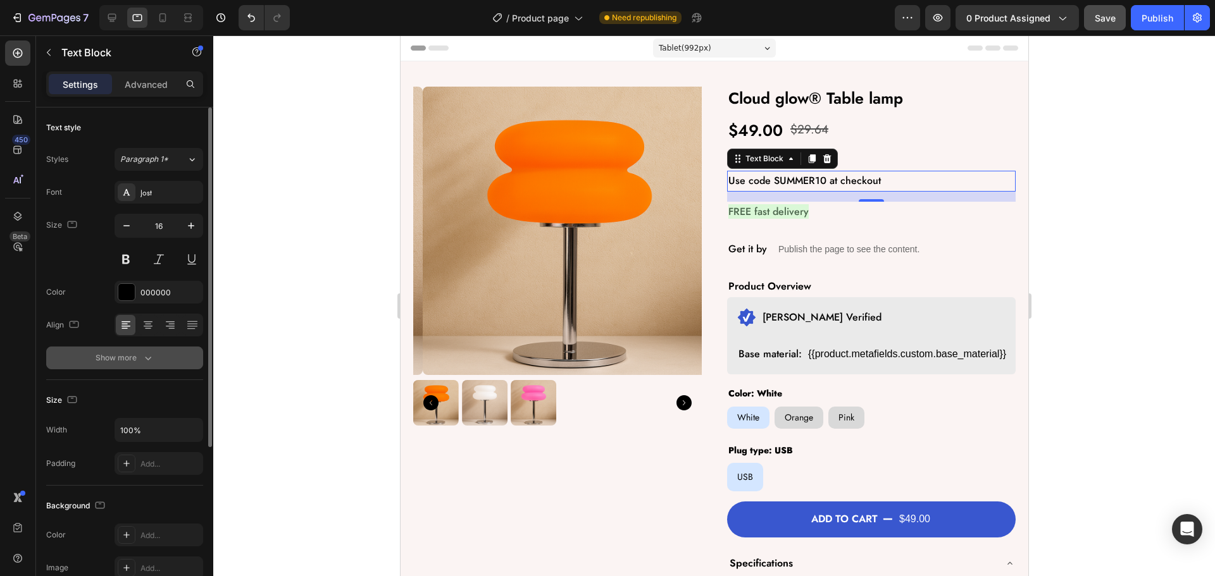
drag, startPoint x: 129, startPoint y: 354, endPoint x: 165, endPoint y: 377, distance: 42.5
click at [130, 356] on div "Show more" at bounding box center [125, 358] width 59 height 13
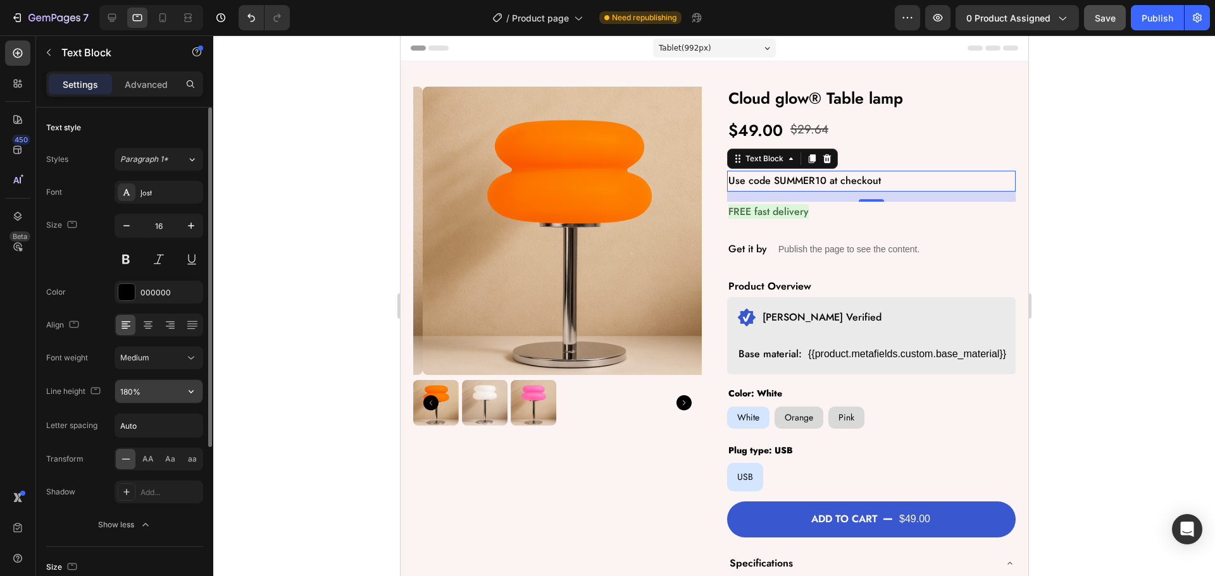
click at [189, 388] on icon "button" at bounding box center [191, 391] width 13 height 13
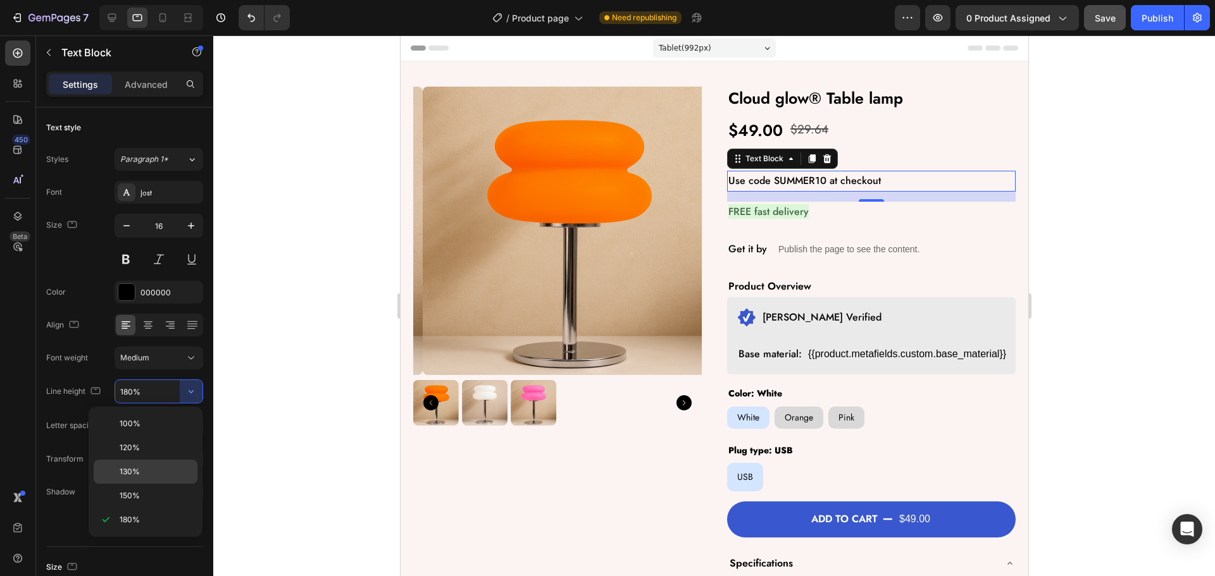
click at [147, 471] on p "130%" at bounding box center [156, 471] width 72 height 11
type input "130%"
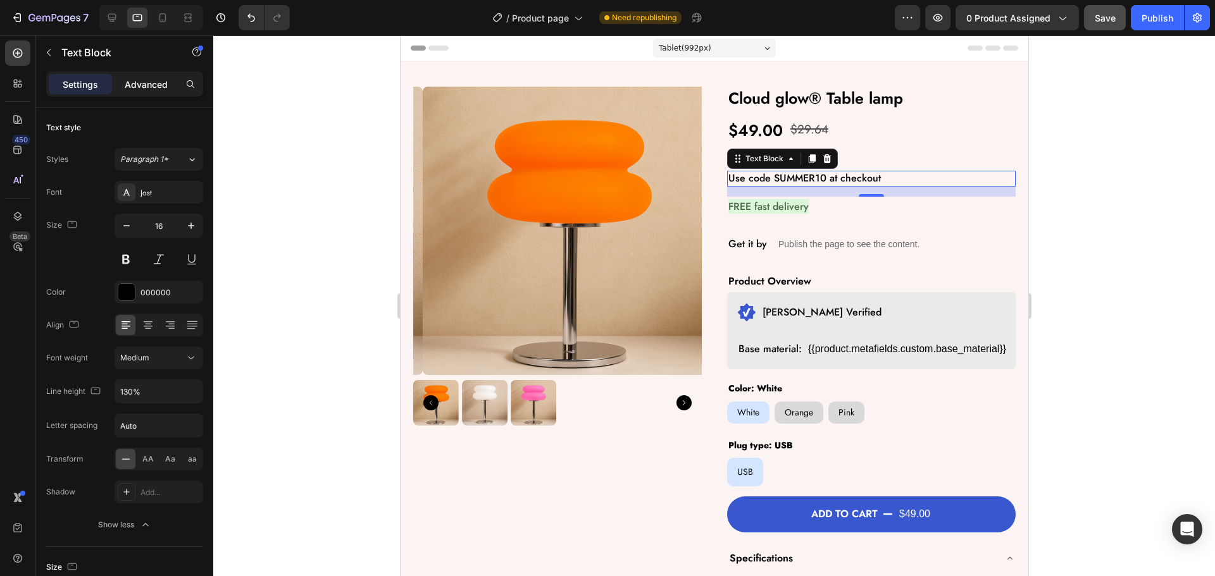
click at [132, 81] on p "Advanced" at bounding box center [146, 84] width 43 height 13
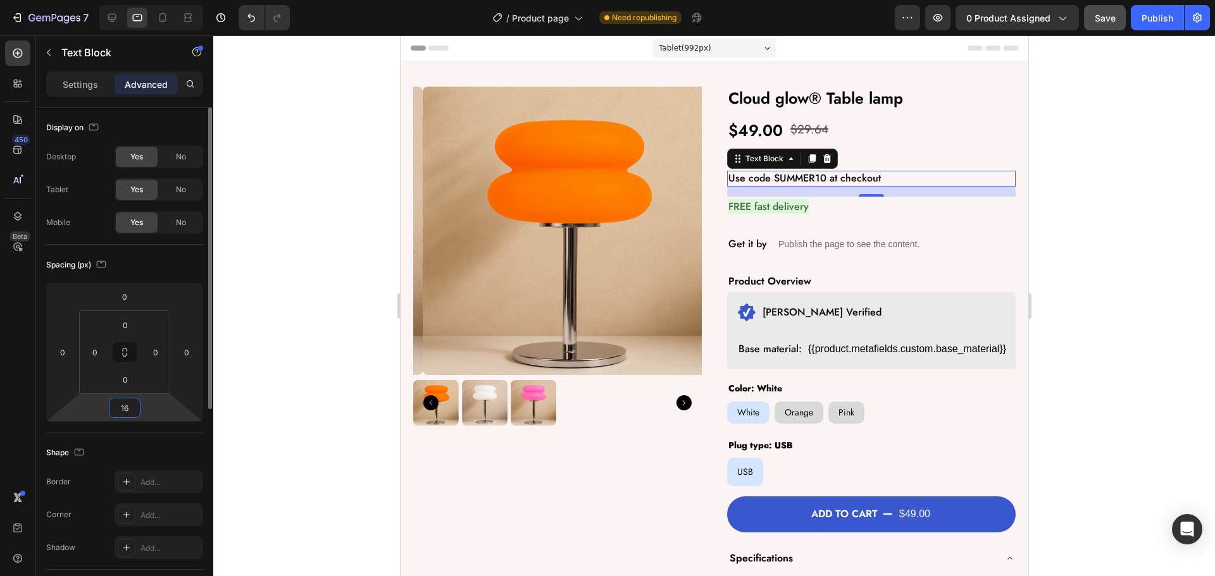
click at [133, 406] on input "16" at bounding box center [124, 408] width 25 height 19
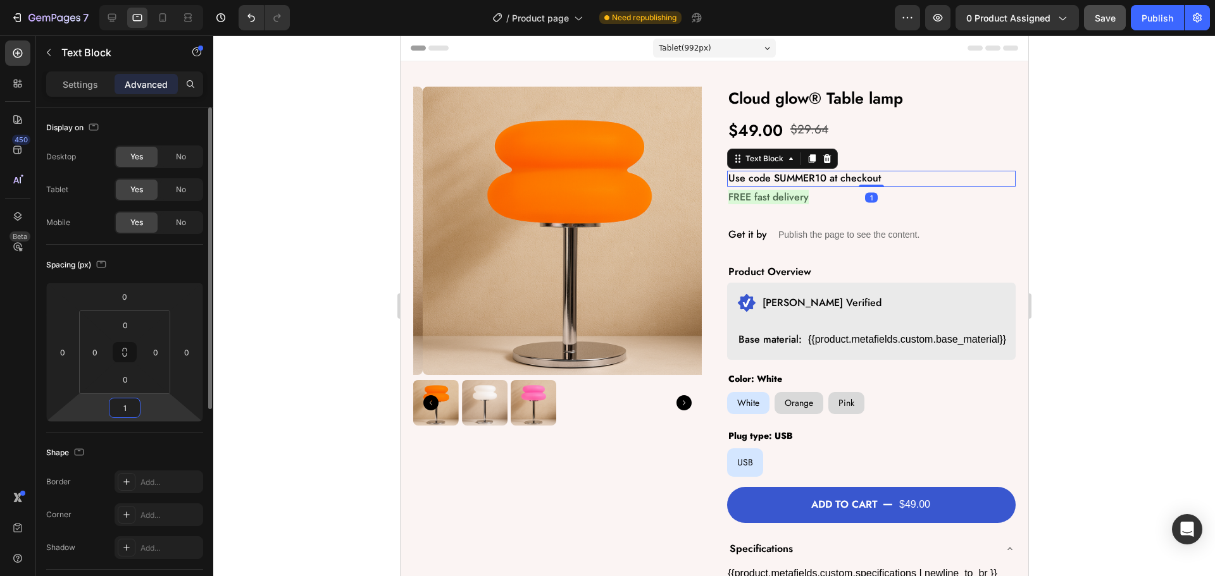
type input "14"
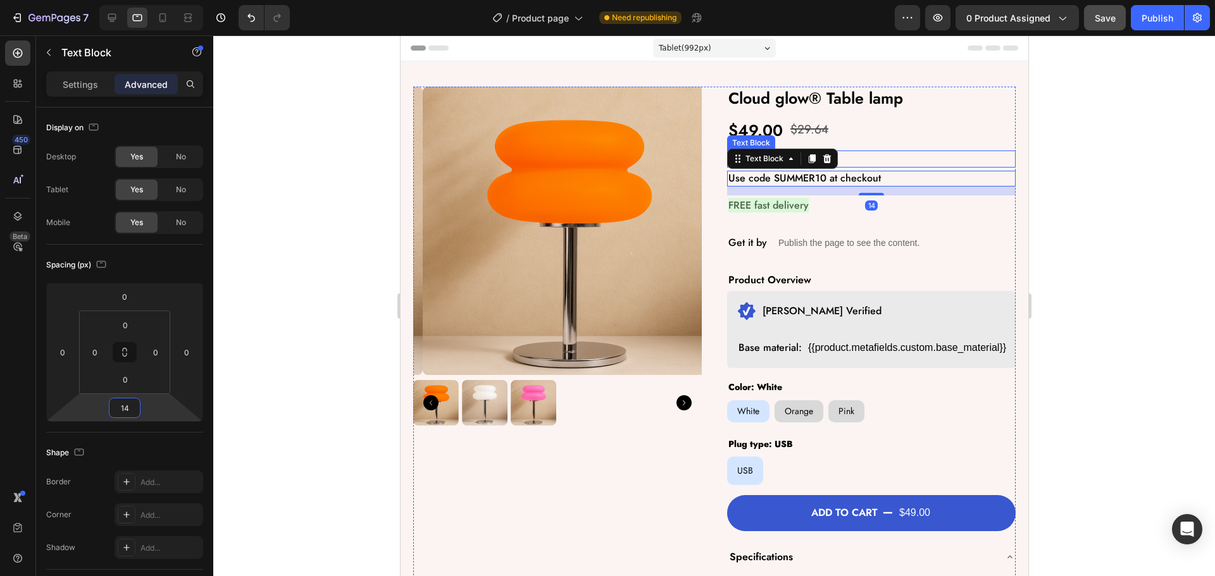
click at [860, 157] on p "Extra 10% OFF" at bounding box center [871, 159] width 286 height 15
click at [815, 175] on p "Use code SUMMER10 at checkout" at bounding box center [871, 178] width 286 height 13
click at [853, 158] on p "Extra 10% OFF" at bounding box center [871, 159] width 286 height 15
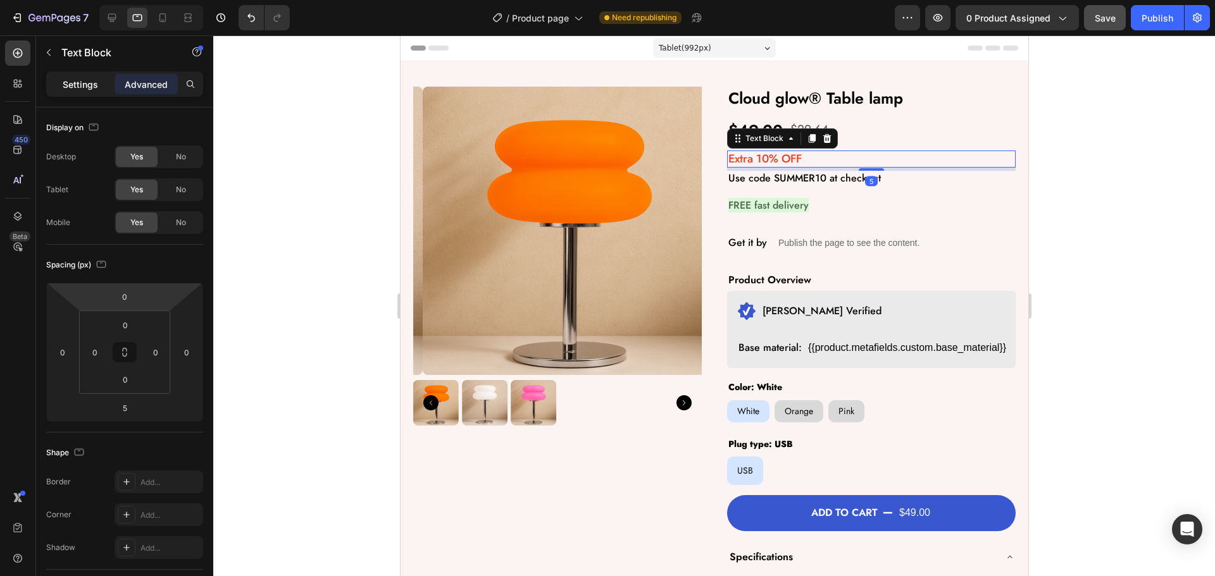
click at [72, 82] on p "Settings" at bounding box center [80, 84] width 35 height 13
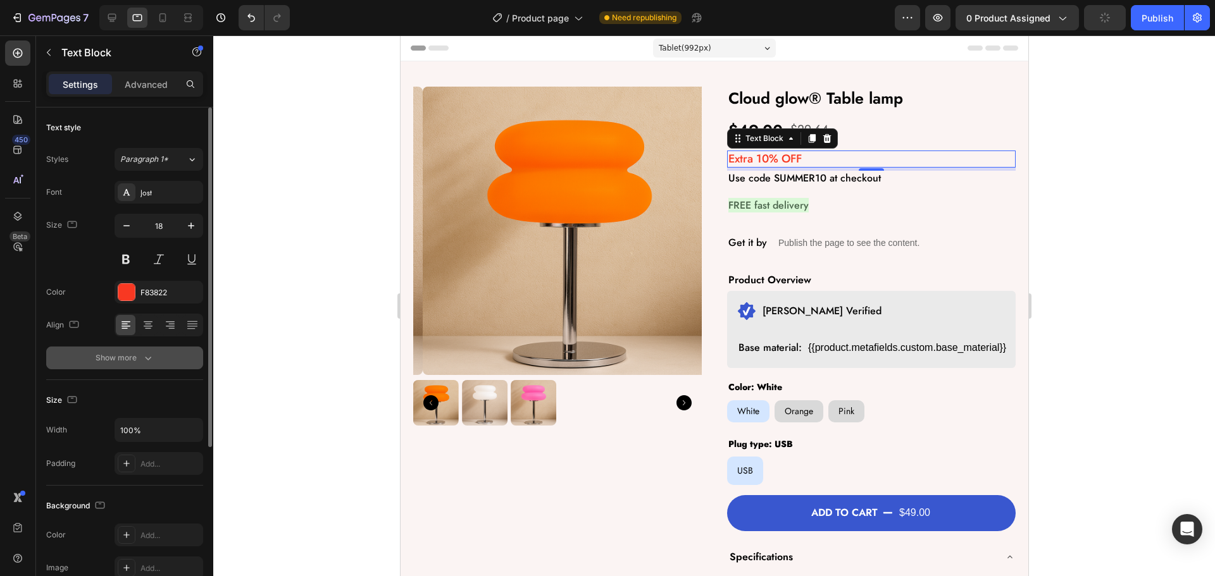
click at [141, 368] on button "Show more" at bounding box center [124, 358] width 157 height 23
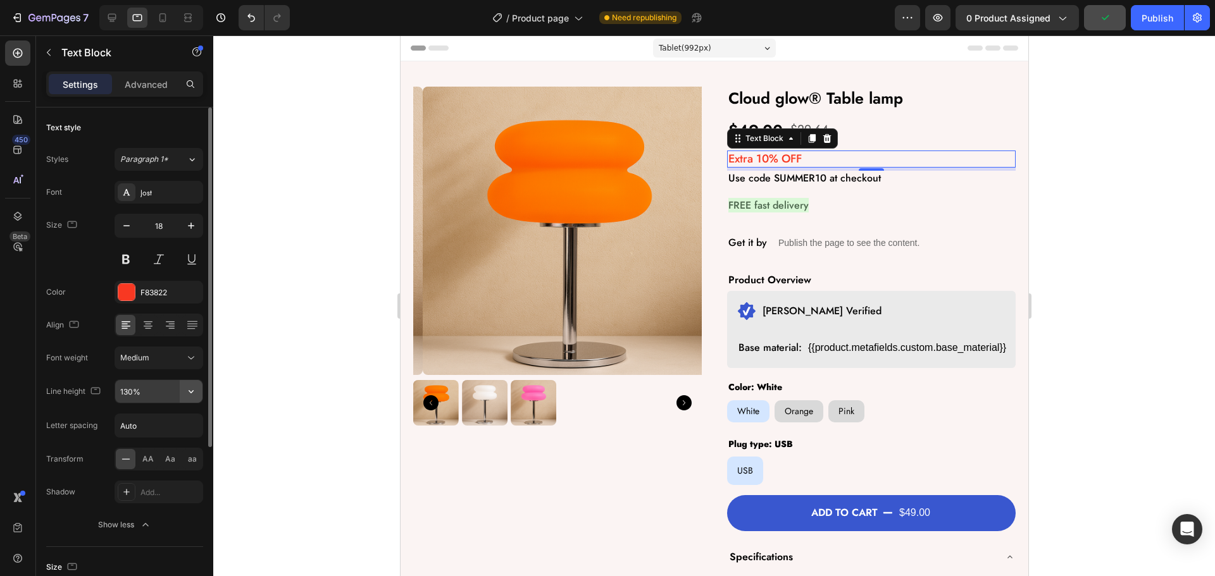
click at [193, 388] on icon "button" at bounding box center [191, 391] width 13 height 13
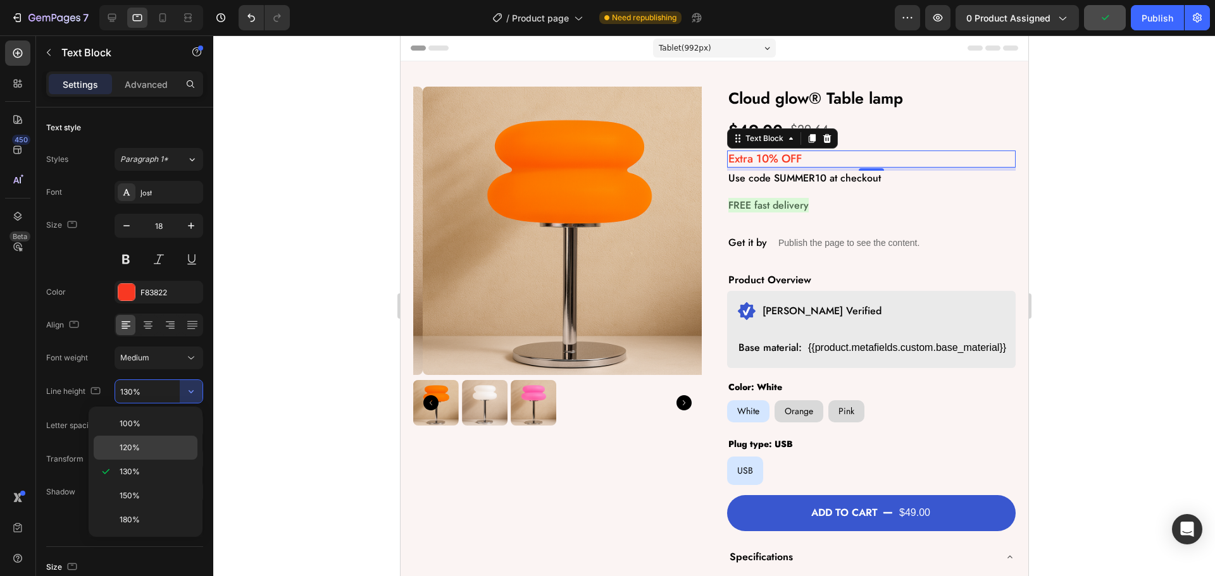
click at [126, 450] on span "120%" at bounding box center [130, 447] width 20 height 11
type input "120%"
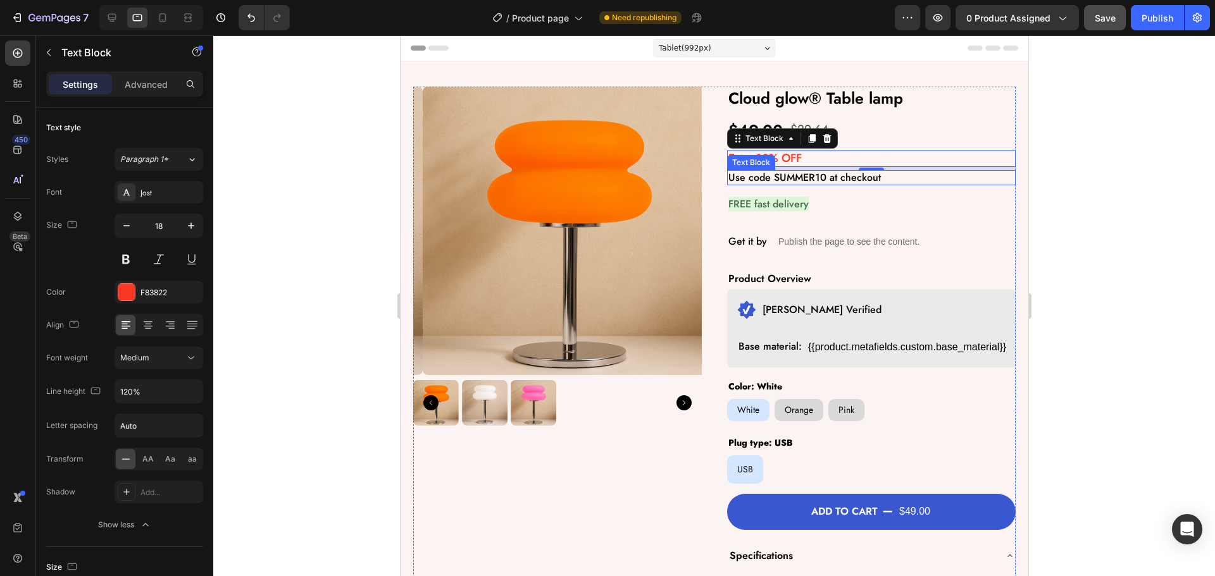
click at [881, 177] on p "Use code SUMMER10 at checkout" at bounding box center [871, 177] width 286 height 13
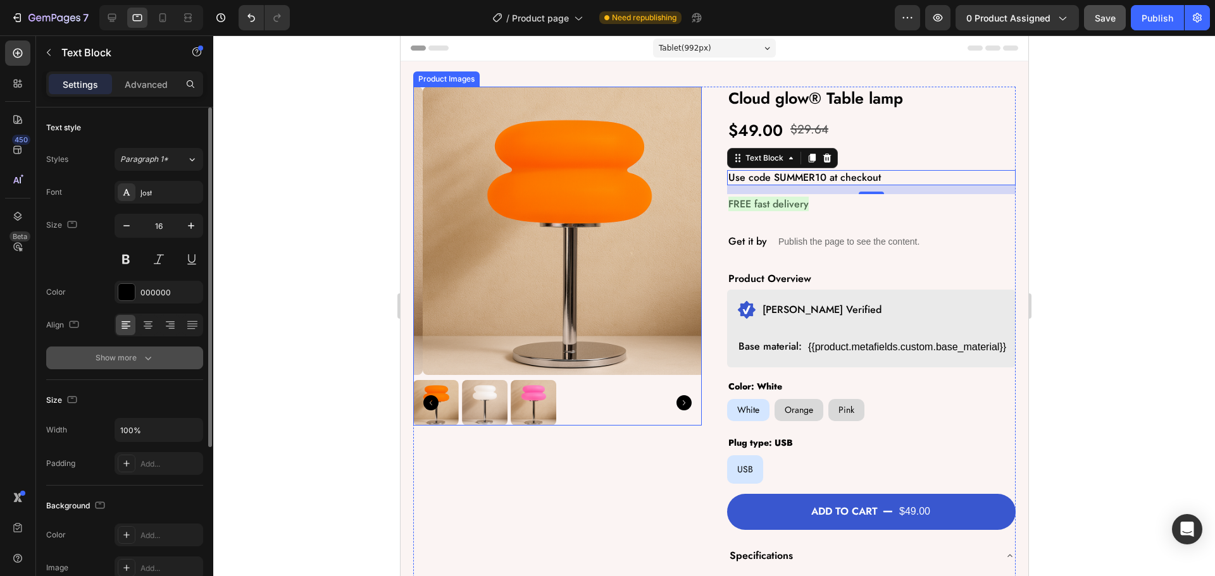
click at [168, 358] on button "Show more" at bounding box center [124, 358] width 157 height 23
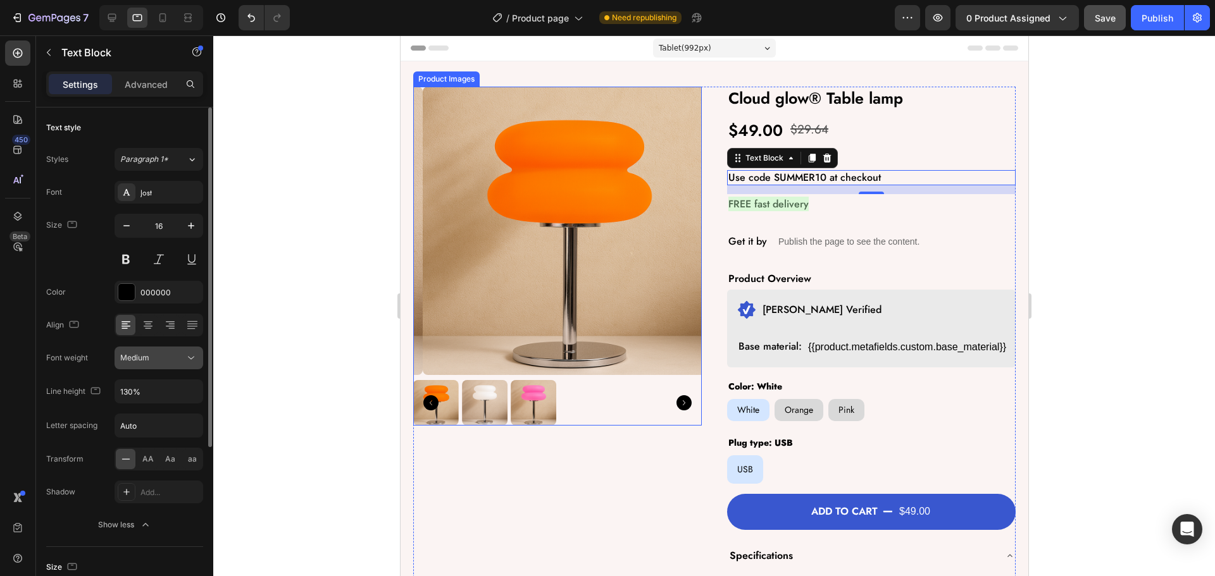
click at [181, 348] on button "Medium" at bounding box center [159, 358] width 89 height 23
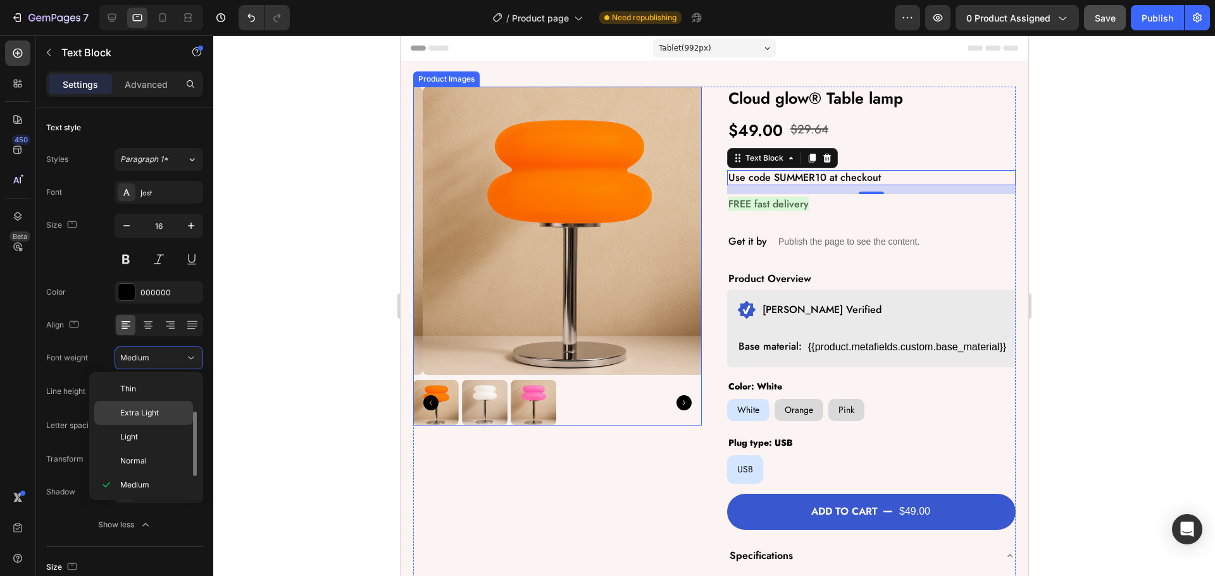
scroll to position [23, 0]
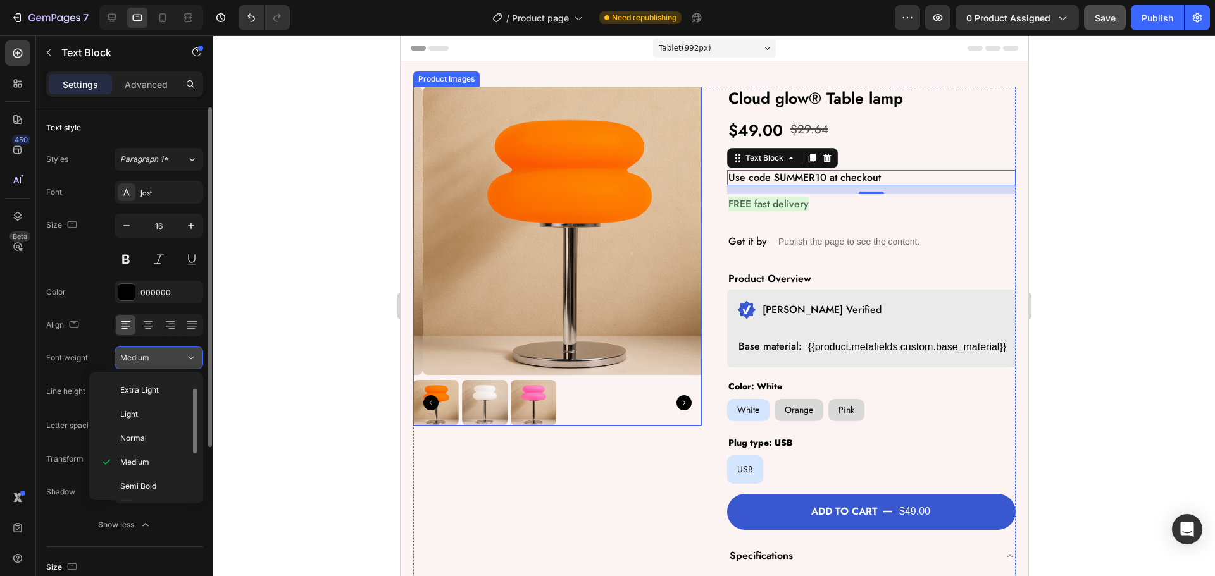
click at [170, 359] on div "Medium" at bounding box center [152, 357] width 65 height 11
click at [192, 396] on icon "button" at bounding box center [191, 391] width 13 height 13
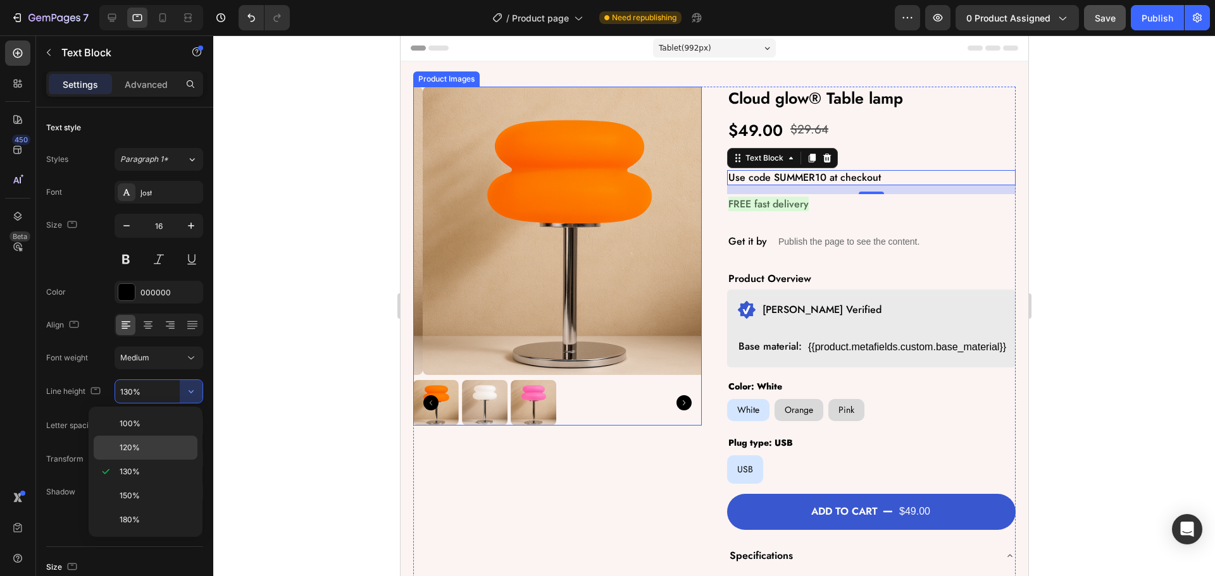
click at [142, 452] on p "120%" at bounding box center [156, 447] width 72 height 11
type input "120%"
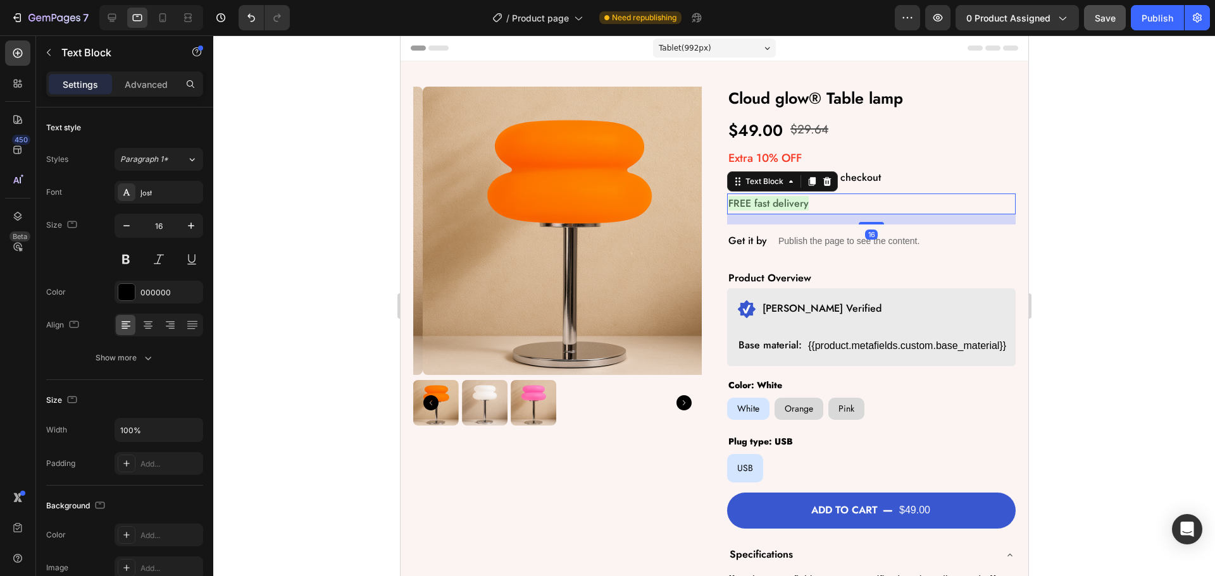
click at [760, 206] on span "FREE fast delivery" at bounding box center [768, 203] width 80 height 15
click at [125, 228] on icon "button" at bounding box center [126, 226] width 13 height 13
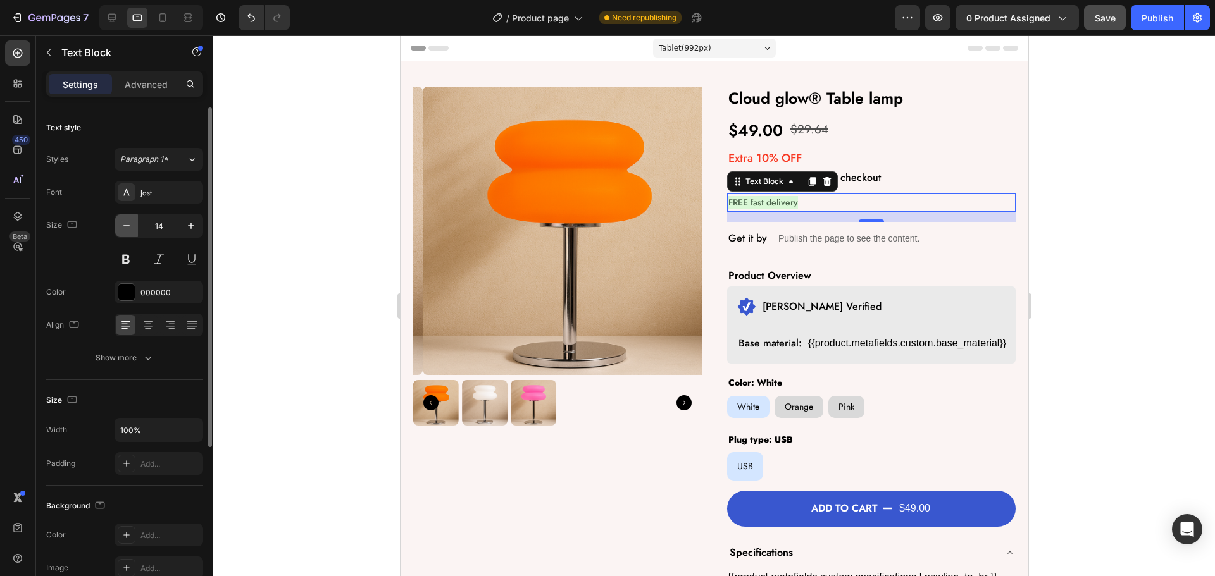
type input "13"
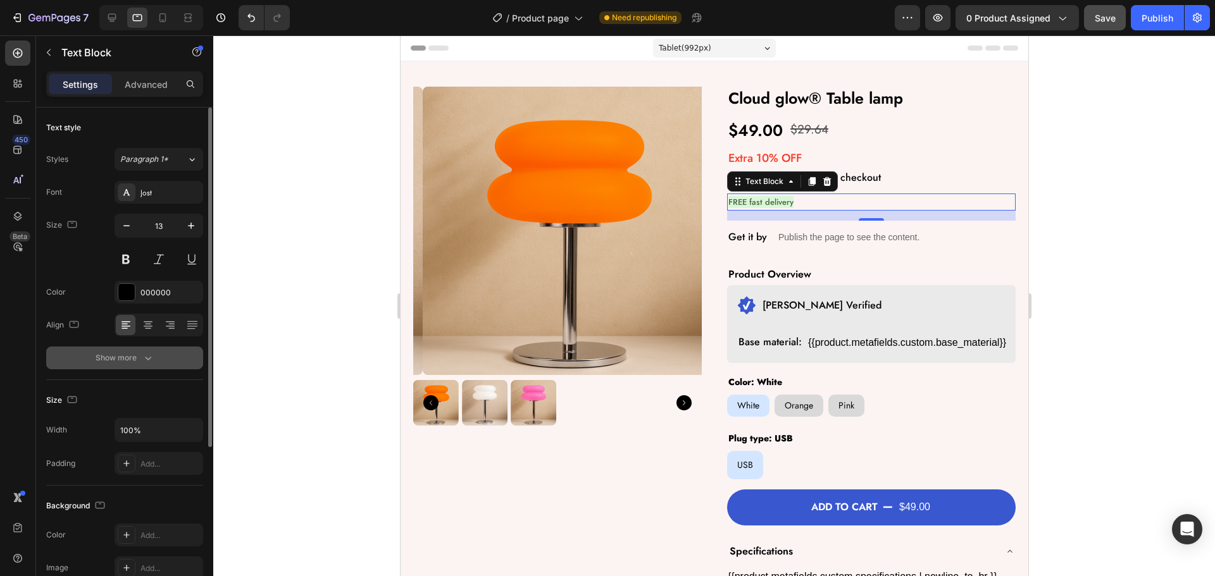
click at [118, 354] on div "Show more" at bounding box center [125, 358] width 59 height 13
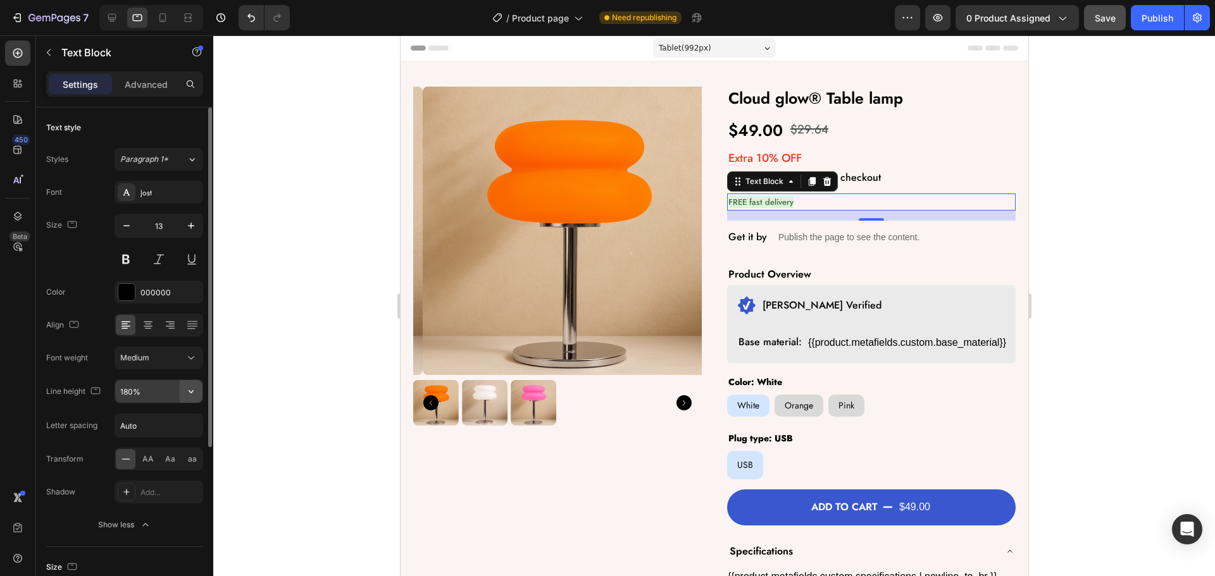
click at [189, 388] on icon "button" at bounding box center [191, 391] width 13 height 13
click at [193, 361] on icon at bounding box center [191, 358] width 13 height 13
click at [99, 337] on div "Font Jost Size 13 Color 000000 Align Font weight Medium Line height 180% Letter…" at bounding box center [124, 359] width 157 height 356
click at [194, 392] on icon "button" at bounding box center [191, 391] width 13 height 13
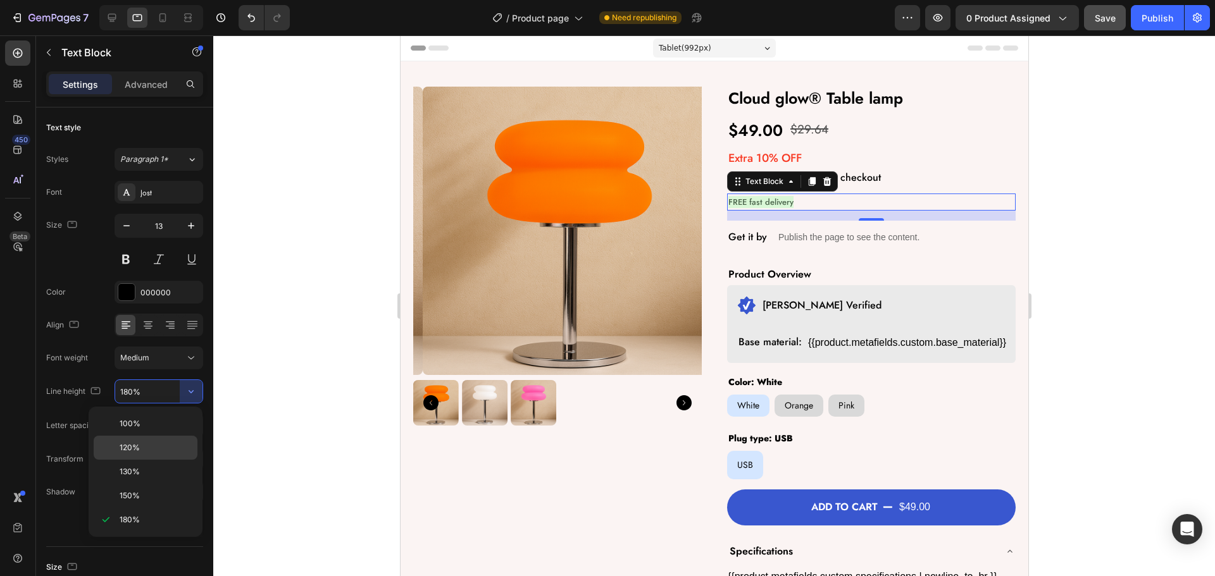
click at [144, 449] on p "120%" at bounding box center [156, 447] width 72 height 11
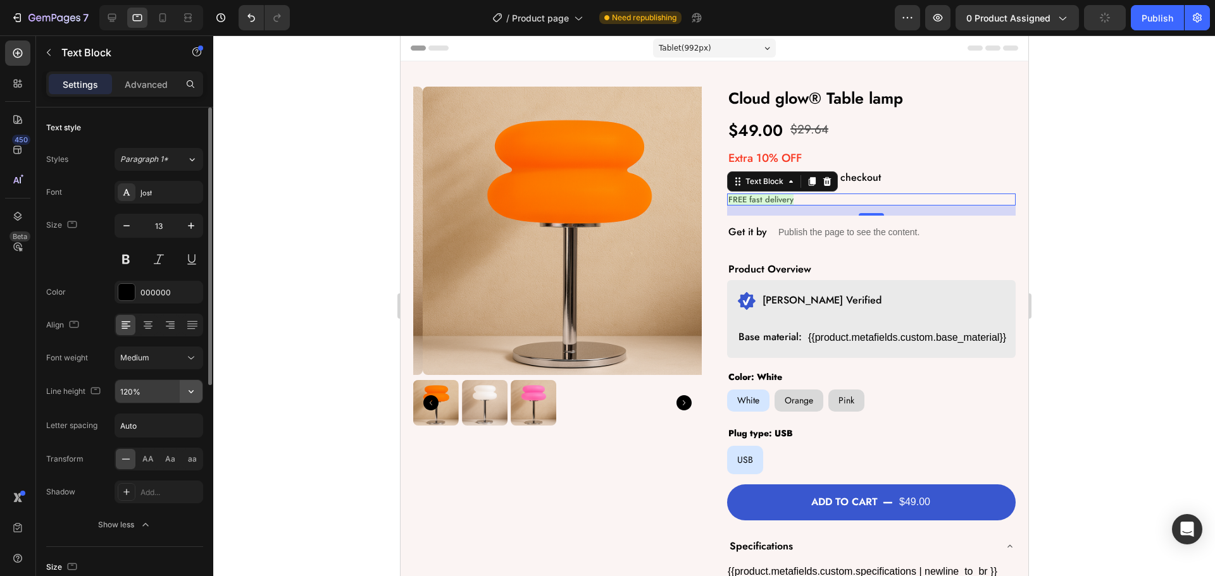
click at [189, 392] on icon "button" at bounding box center [191, 391] width 5 height 3
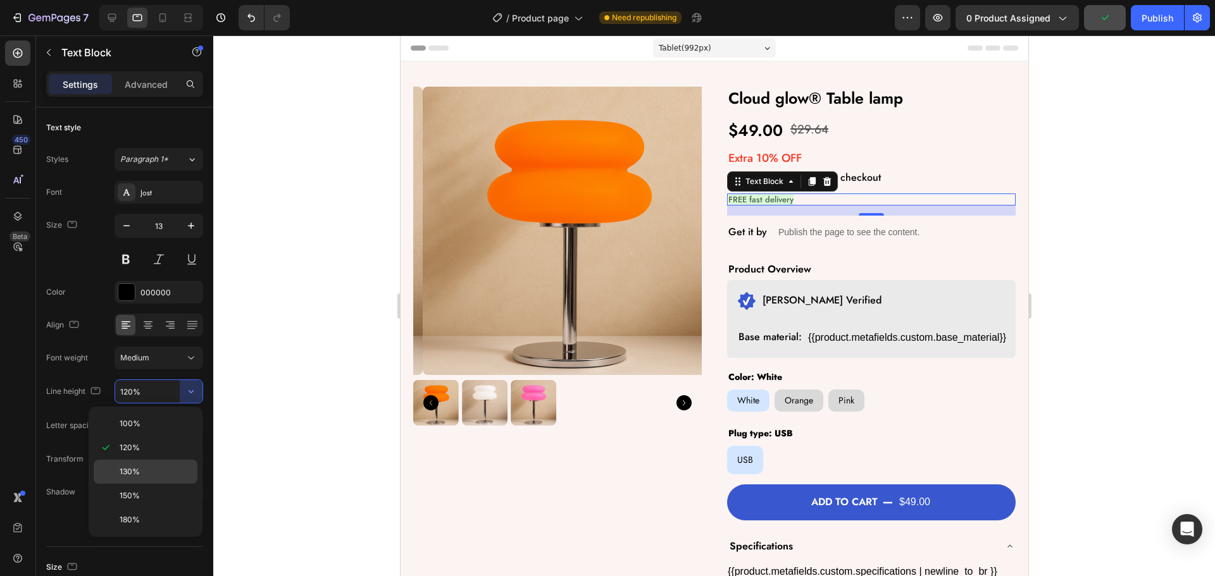
click at [142, 471] on p "130%" at bounding box center [156, 471] width 72 height 11
type input "130%"
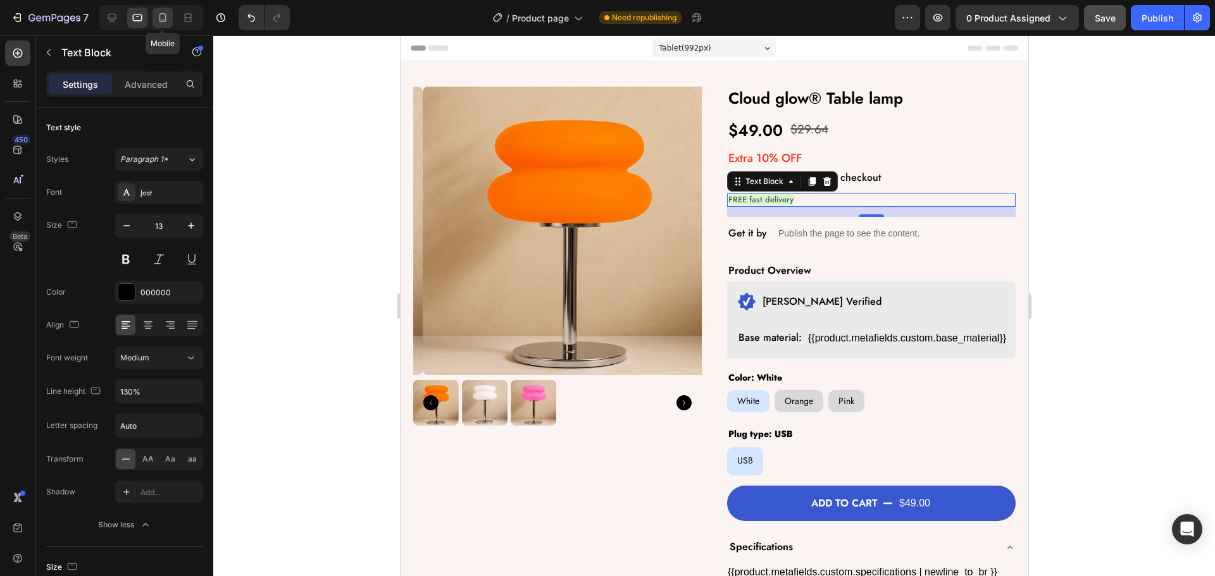
click at [165, 25] on div at bounding box center [162, 18] width 20 height 20
type input "14"
type input "180%"
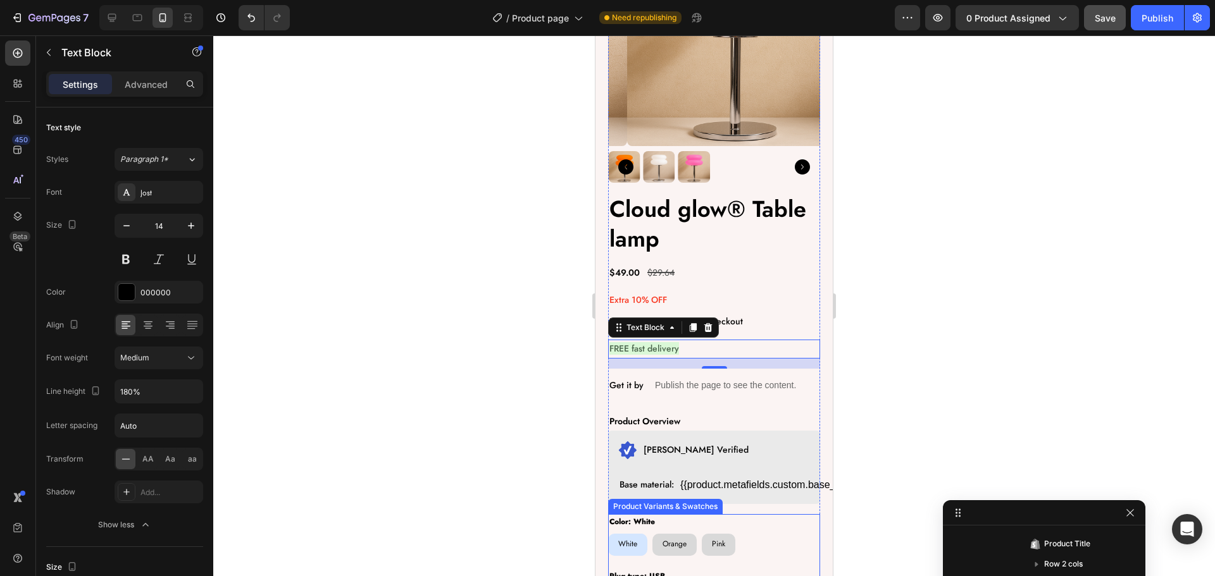
scroll to position [150, 0]
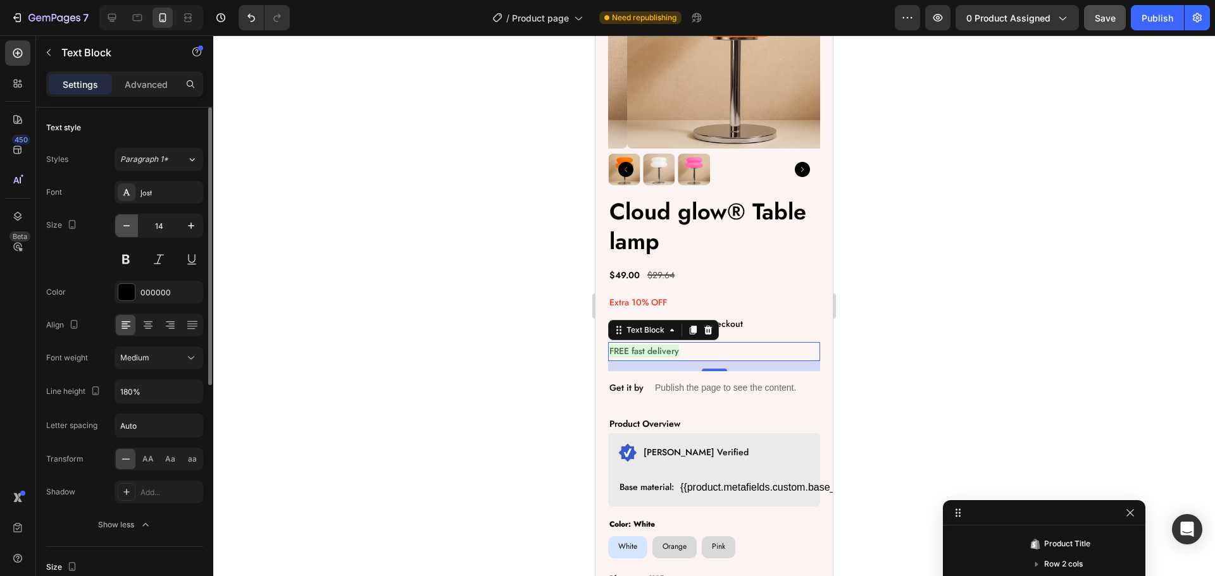
click at [120, 224] on button "button" at bounding box center [126, 226] width 23 height 23
click at [119, 224] on button "button" at bounding box center [126, 226] width 23 height 23
type input "12"
click at [196, 393] on icon "button" at bounding box center [191, 391] width 13 height 13
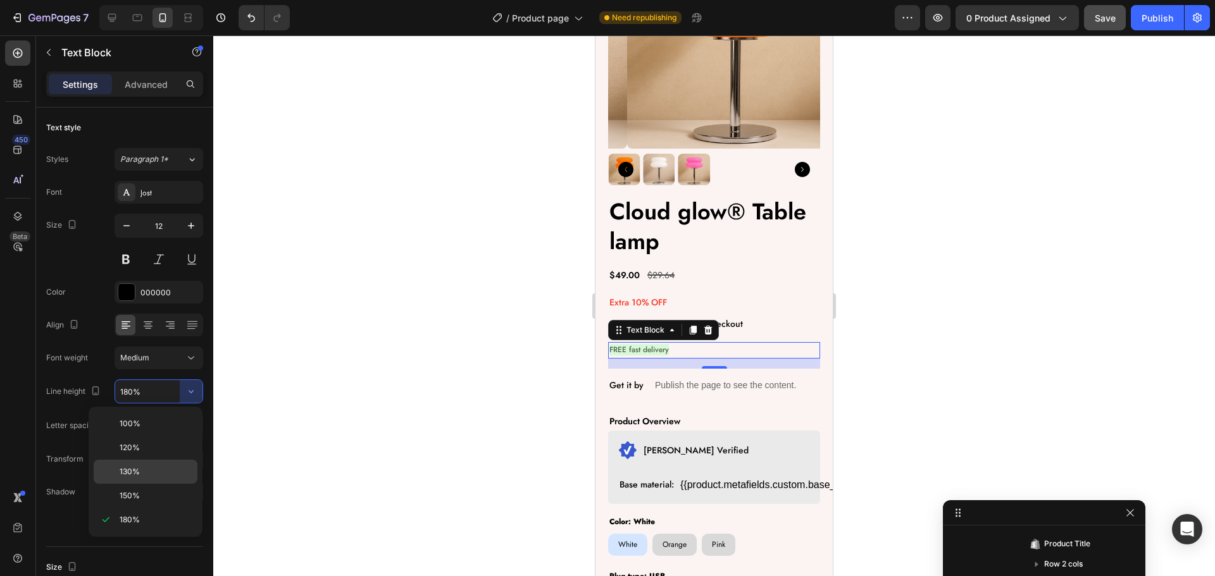
click at [137, 484] on div "130%" at bounding box center [146, 496] width 104 height 24
type input "130%"
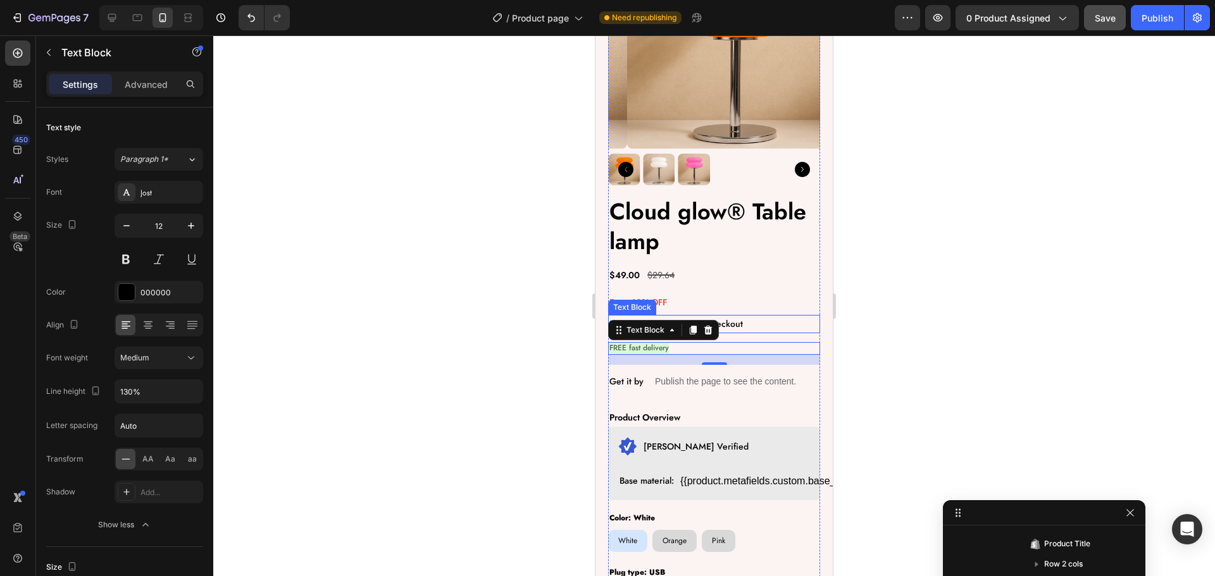
click at [742, 316] on p "Use code SUMMER10 at checkout" at bounding box center [713, 324] width 209 height 16
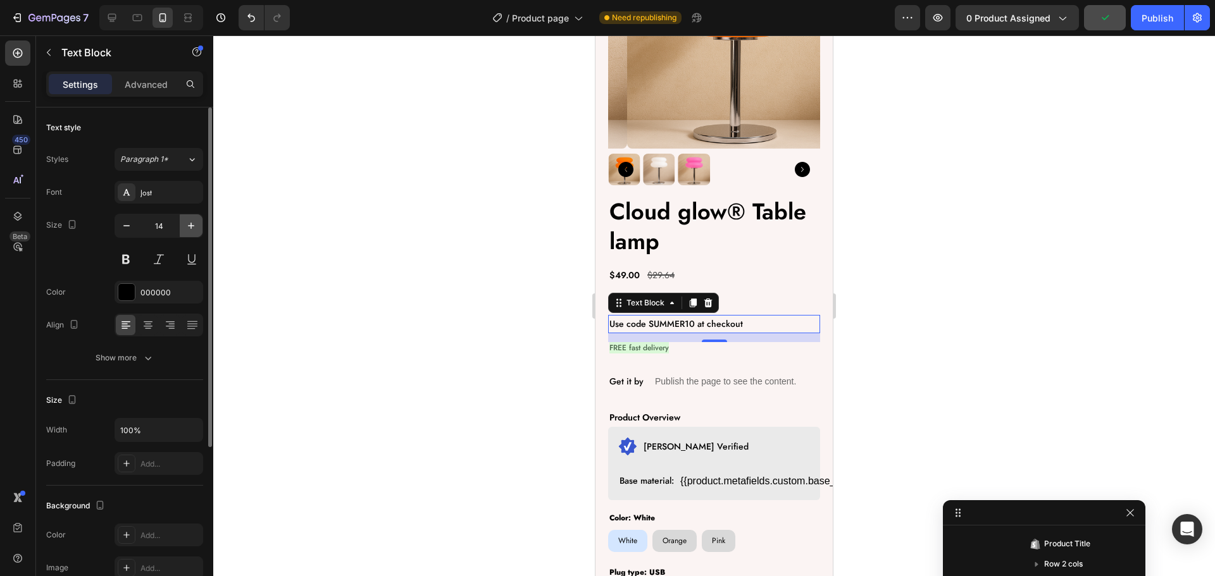
click at [185, 223] on icon "button" at bounding box center [191, 226] width 13 height 13
type input "15"
click at [136, 361] on div "Show more" at bounding box center [125, 358] width 59 height 13
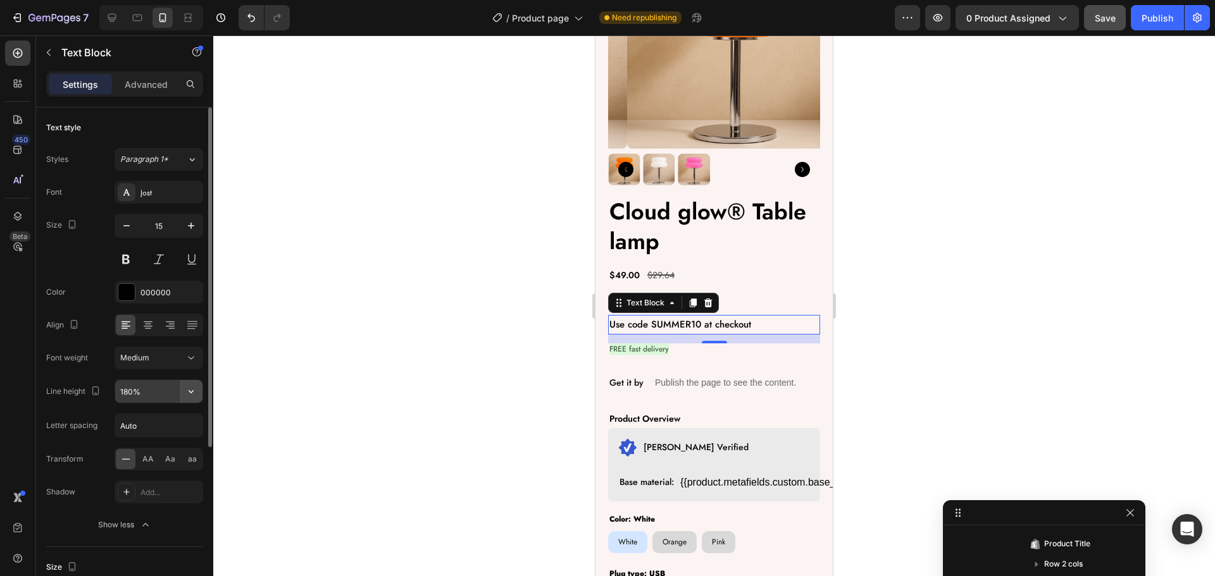
click at [193, 393] on icon "button" at bounding box center [191, 391] width 13 height 13
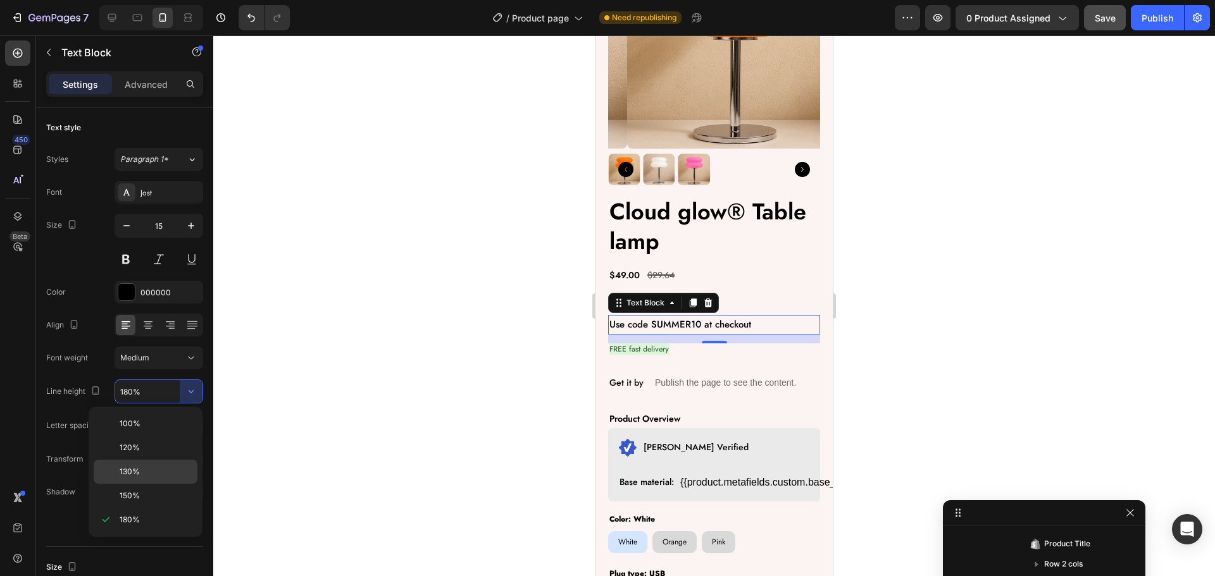
click at [133, 468] on span "130%" at bounding box center [130, 471] width 20 height 11
type input "130%"
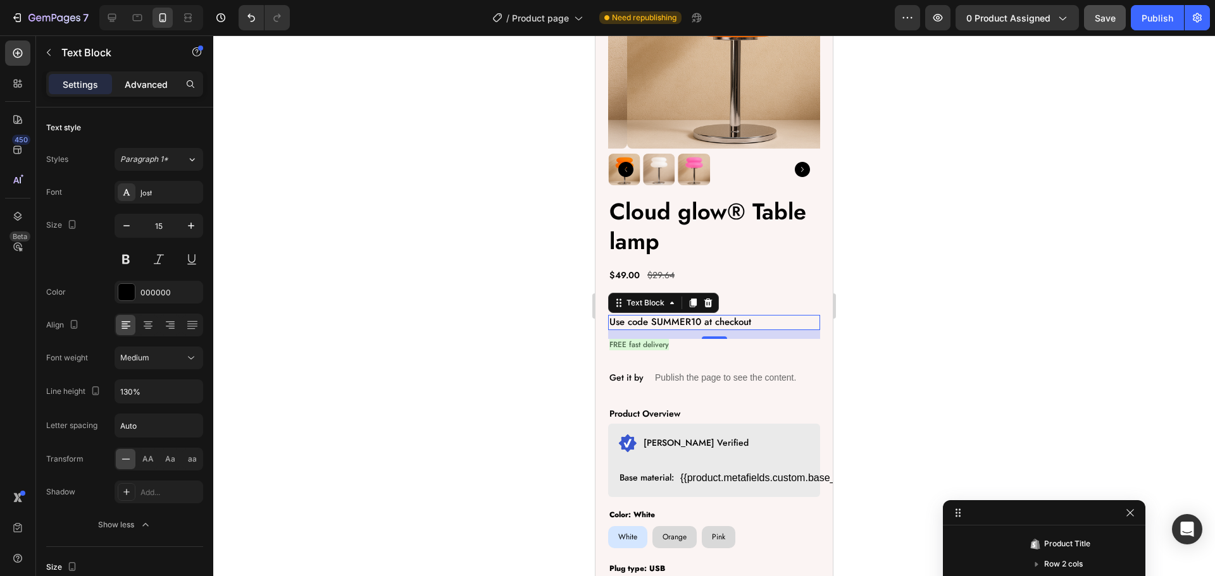
click at [132, 81] on p "Advanced" at bounding box center [146, 84] width 43 height 13
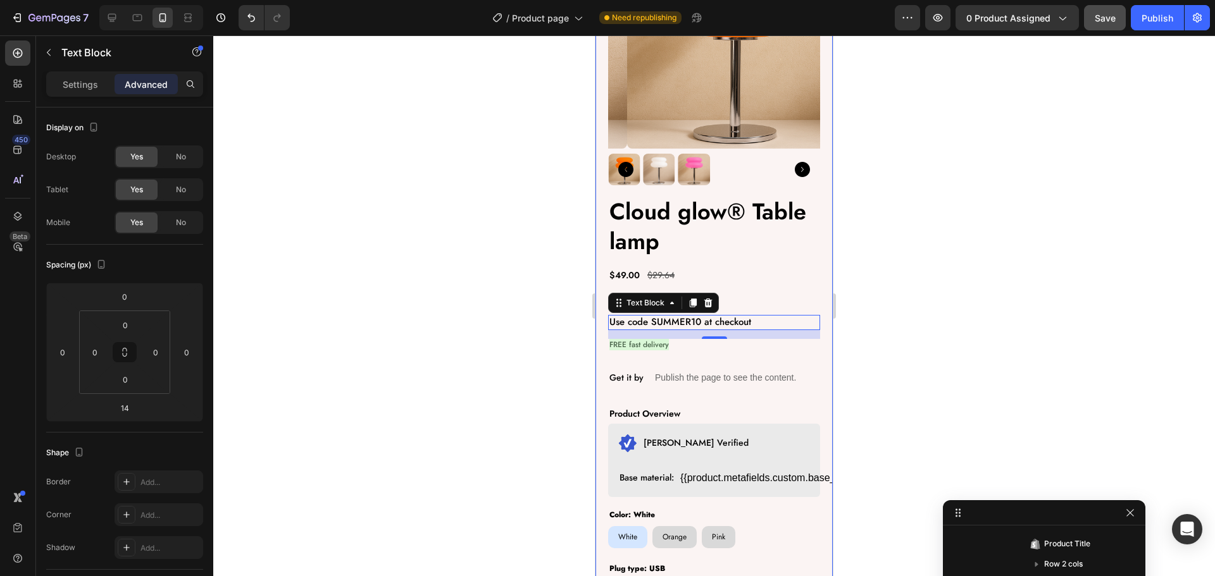
scroll to position [0, 0]
click at [603, 344] on div "Product Images Cloud glow® Table lamp Product Title $49.00 Product Price Produc…" at bounding box center [713, 427] width 237 height 1032
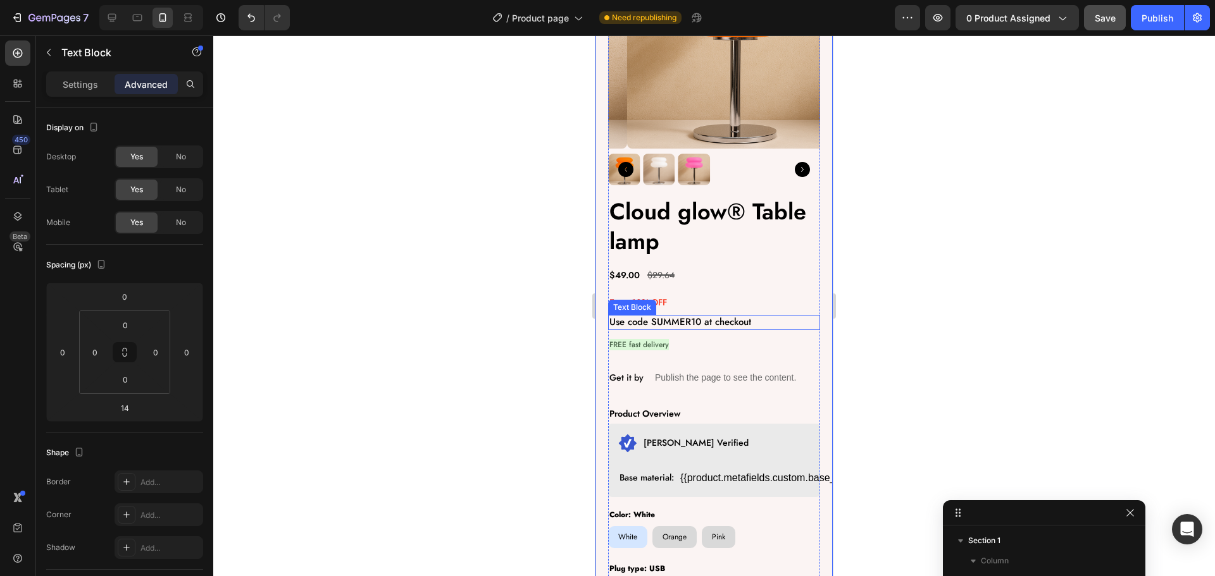
click at [650, 316] on p "Use code SUMMER10 at checkout" at bounding box center [713, 322] width 209 height 13
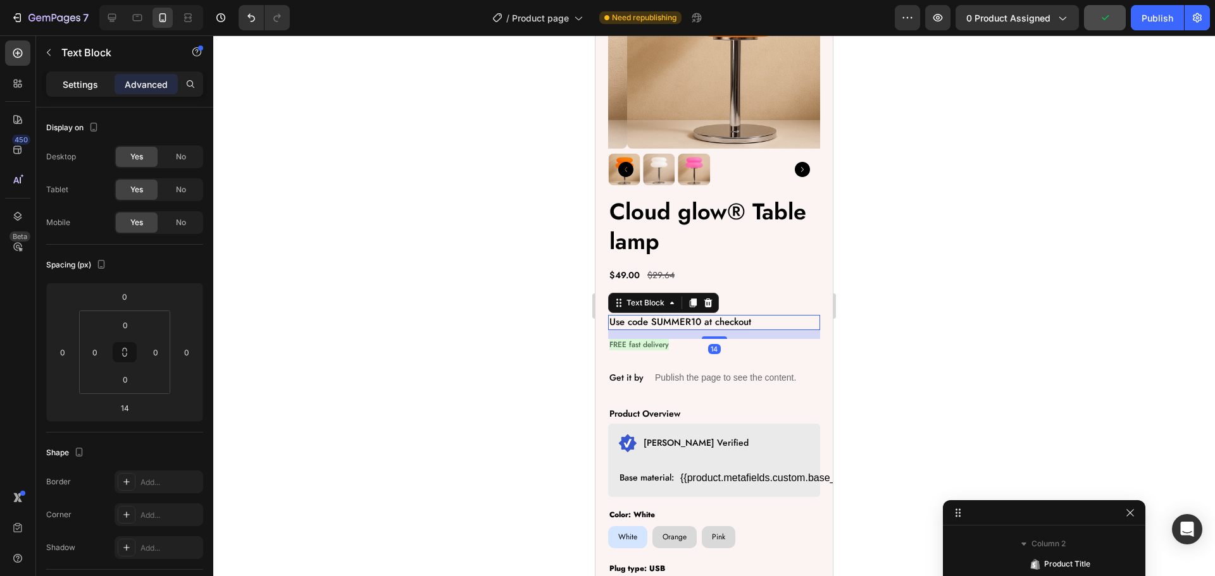
click at [77, 75] on div "Settings" at bounding box center [80, 84] width 63 height 20
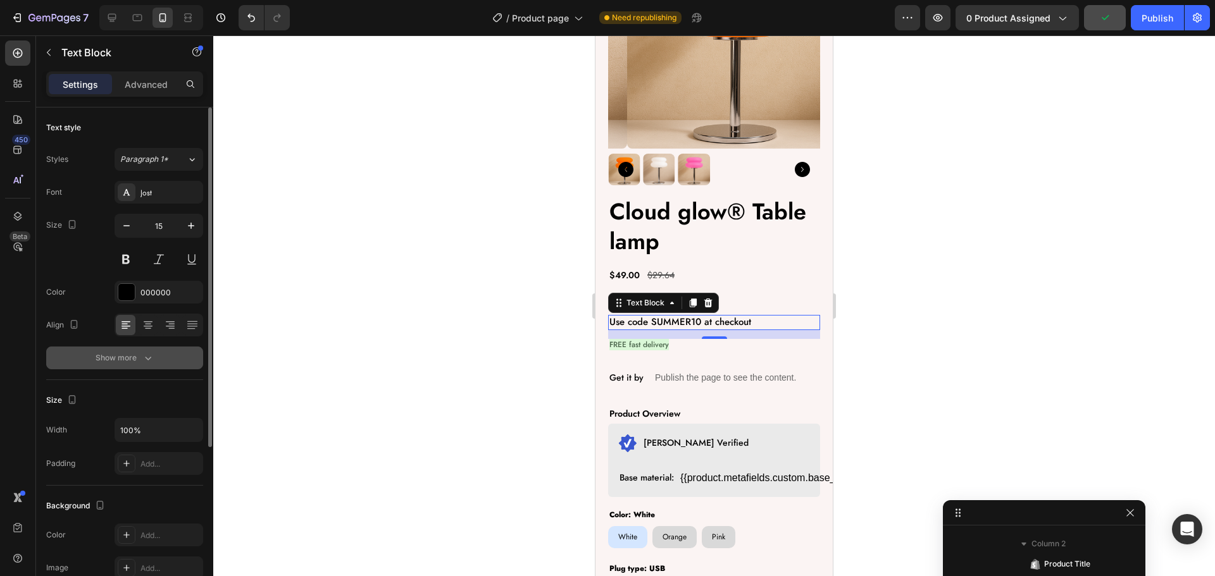
click at [136, 356] on div "Show more" at bounding box center [125, 358] width 59 height 13
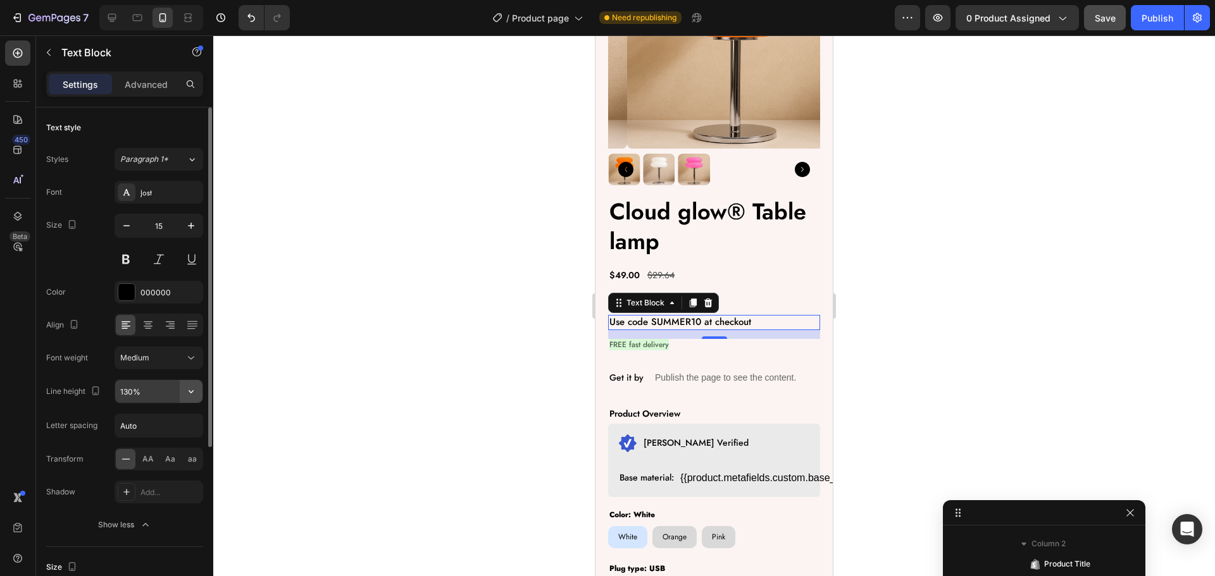
click at [192, 395] on icon "button" at bounding box center [191, 391] width 13 height 13
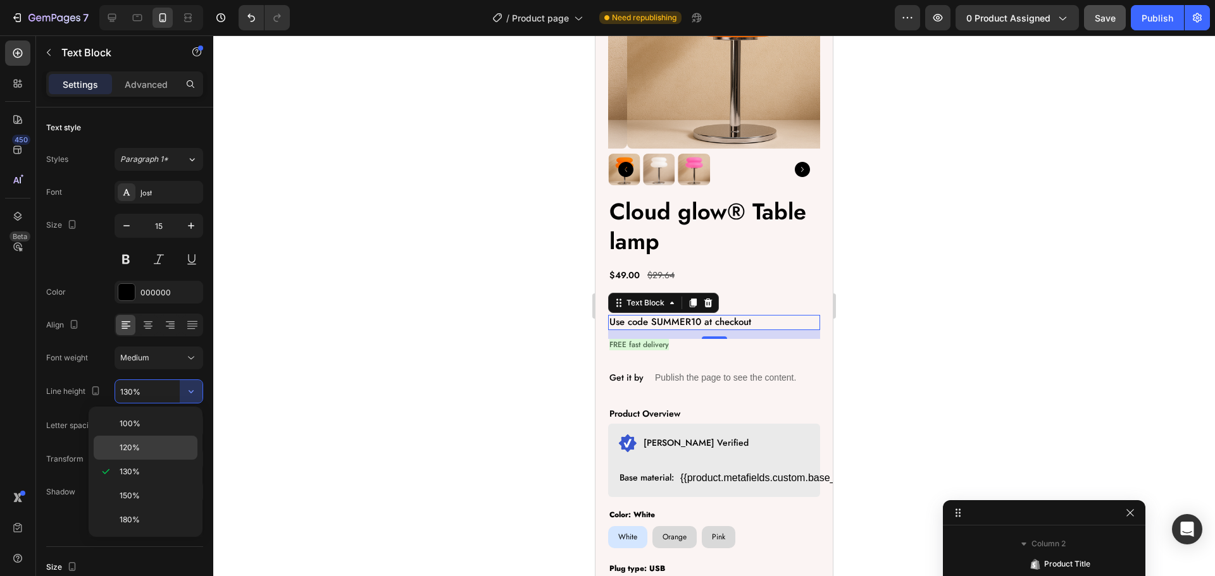
click at [155, 445] on p "120%" at bounding box center [156, 447] width 72 height 11
type input "120%"
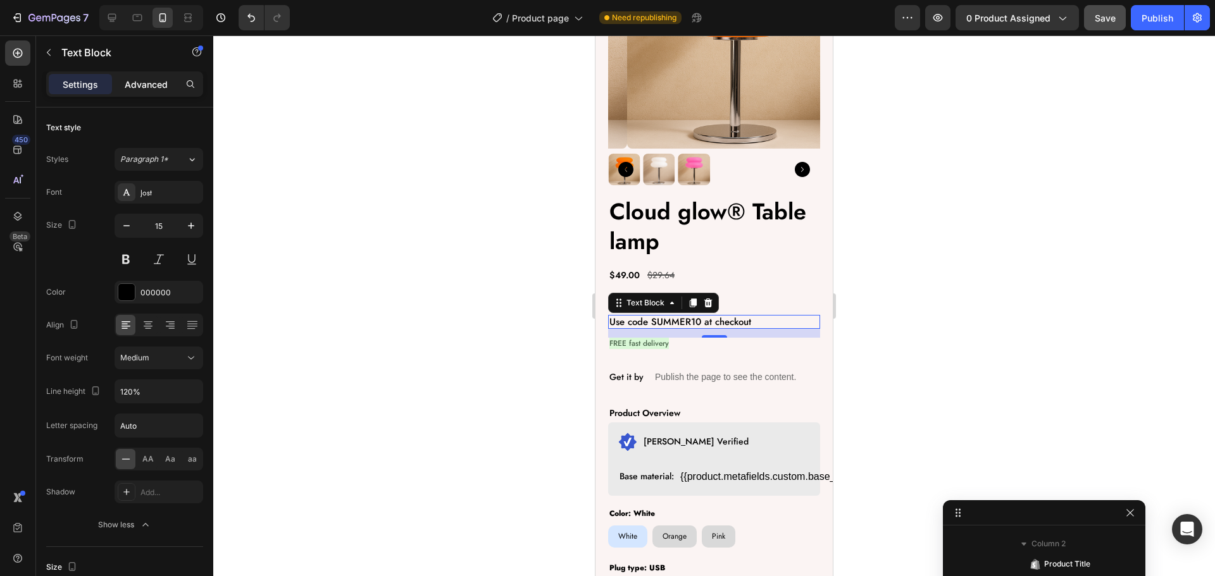
click at [140, 84] on p "Advanced" at bounding box center [146, 84] width 43 height 13
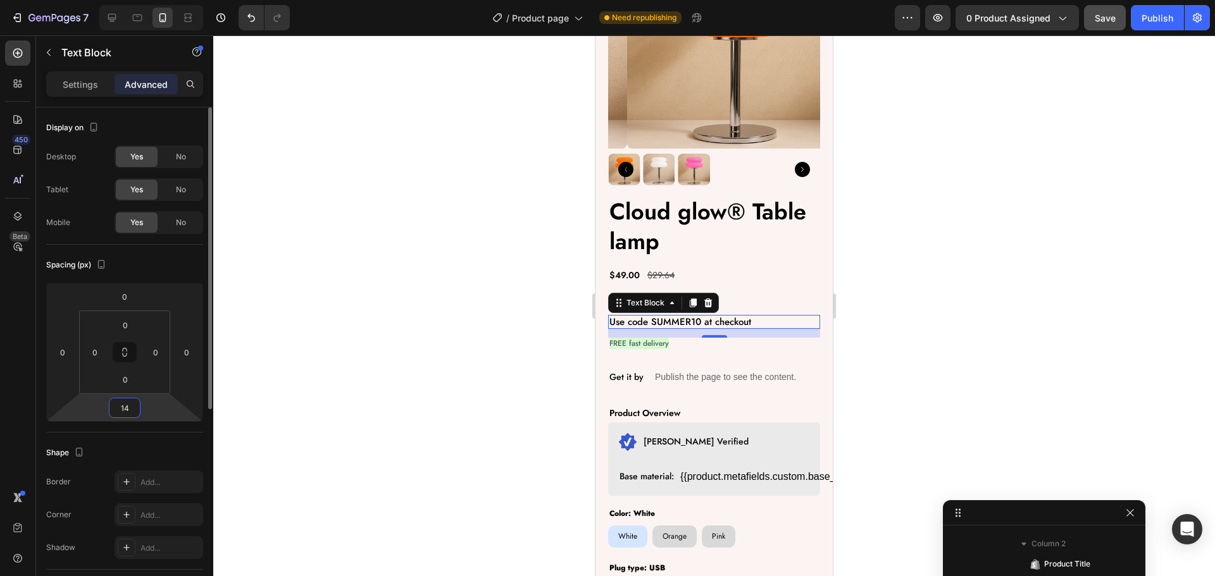
click at [128, 0] on html "7 Version history / Product page Need republishing Preview 0 product assigned S…" at bounding box center [607, 0] width 1215 height 0
type input "12"
click at [812, 246] on div "Product Images Cloud glow® Table lamp Product Title $49.00 Product Price Produc…" at bounding box center [713, 426] width 237 height 1030
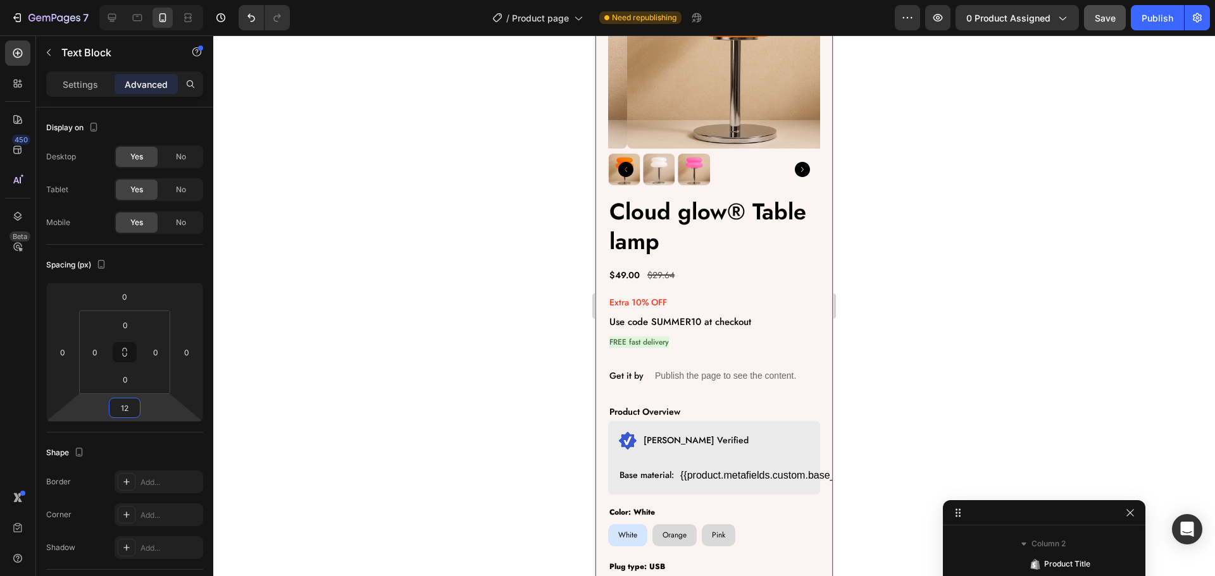
scroll to position [0, 0]
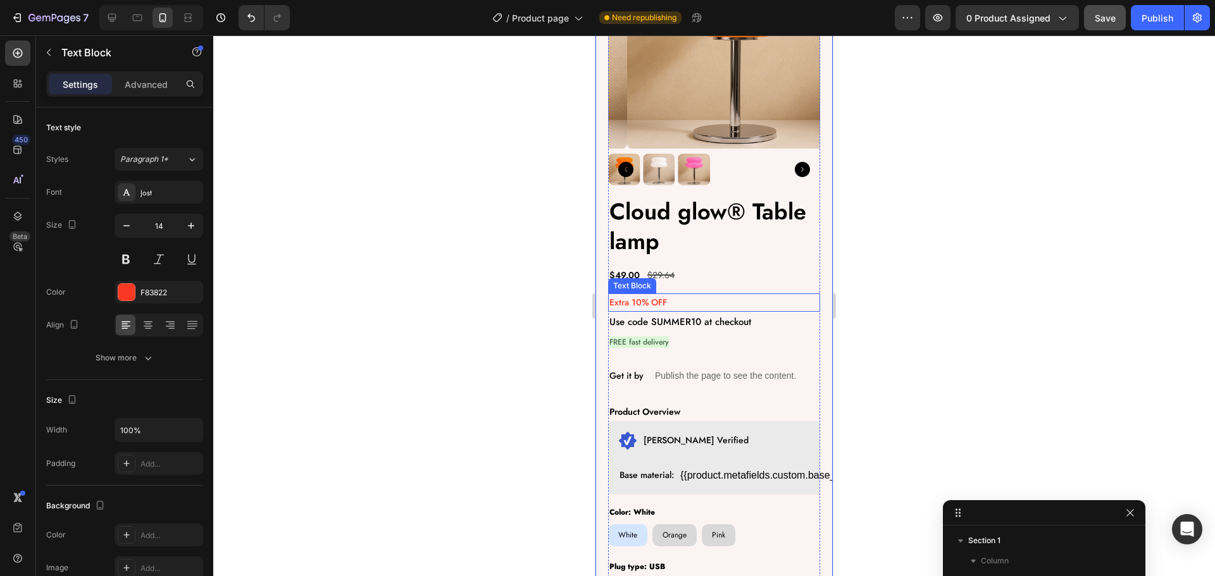
click at [649, 295] on p "Extra 10% OFF" at bounding box center [713, 303] width 209 height 16
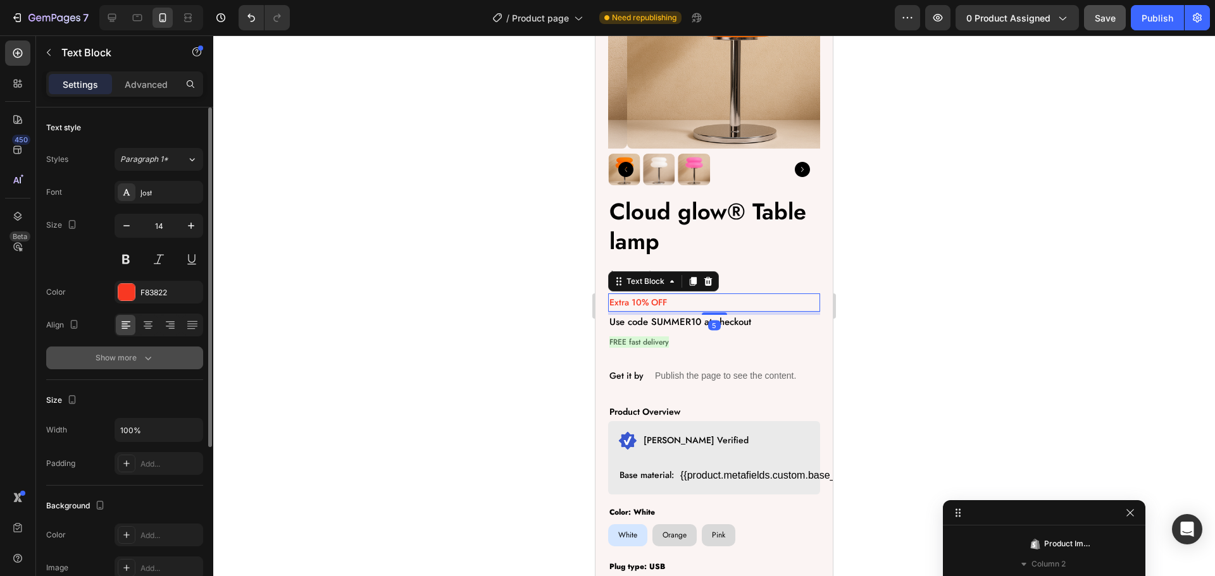
click at [128, 352] on div "Show more" at bounding box center [125, 358] width 59 height 13
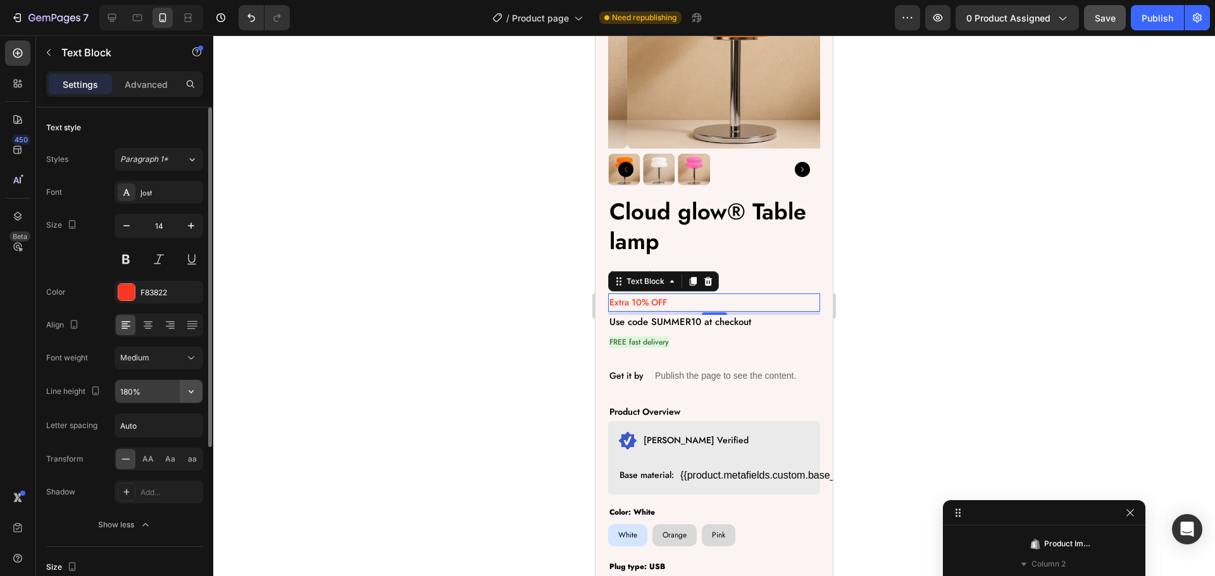
click at [185, 390] on icon "button" at bounding box center [191, 391] width 13 height 13
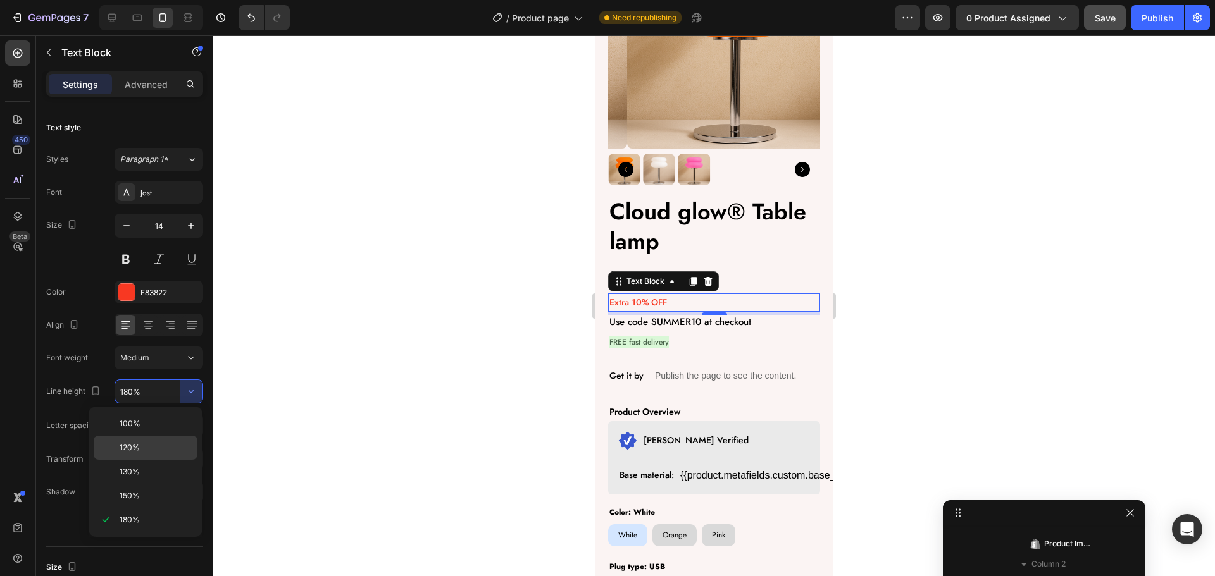
click at [150, 460] on div "120%" at bounding box center [146, 472] width 104 height 24
type input "120%"
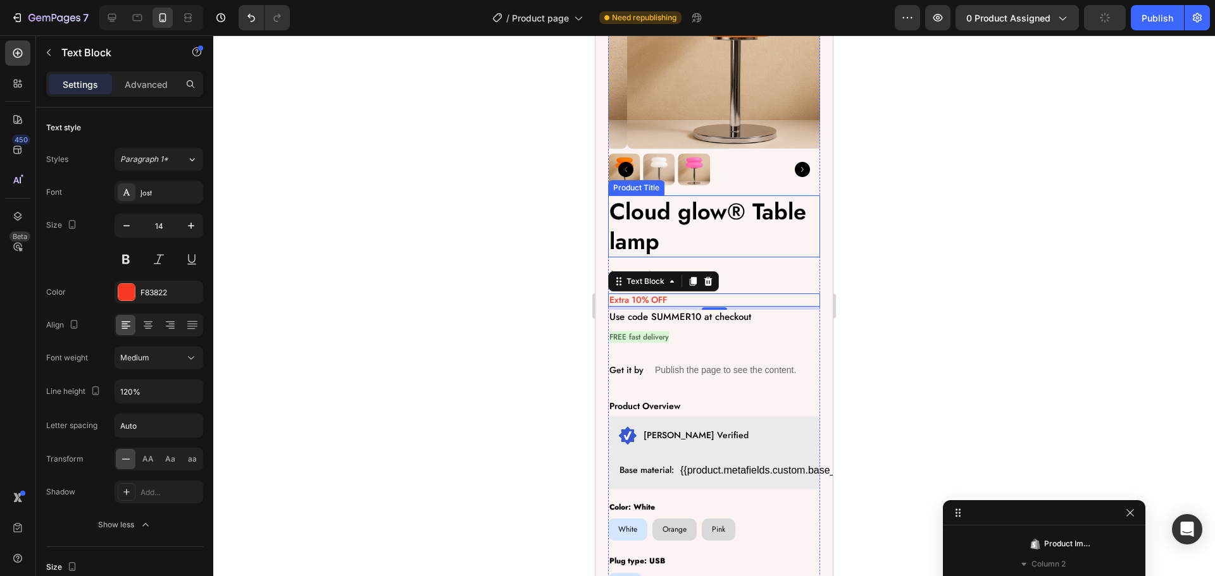
click at [773, 246] on h2 "Cloud glow® Table lamp" at bounding box center [714, 227] width 212 height 62
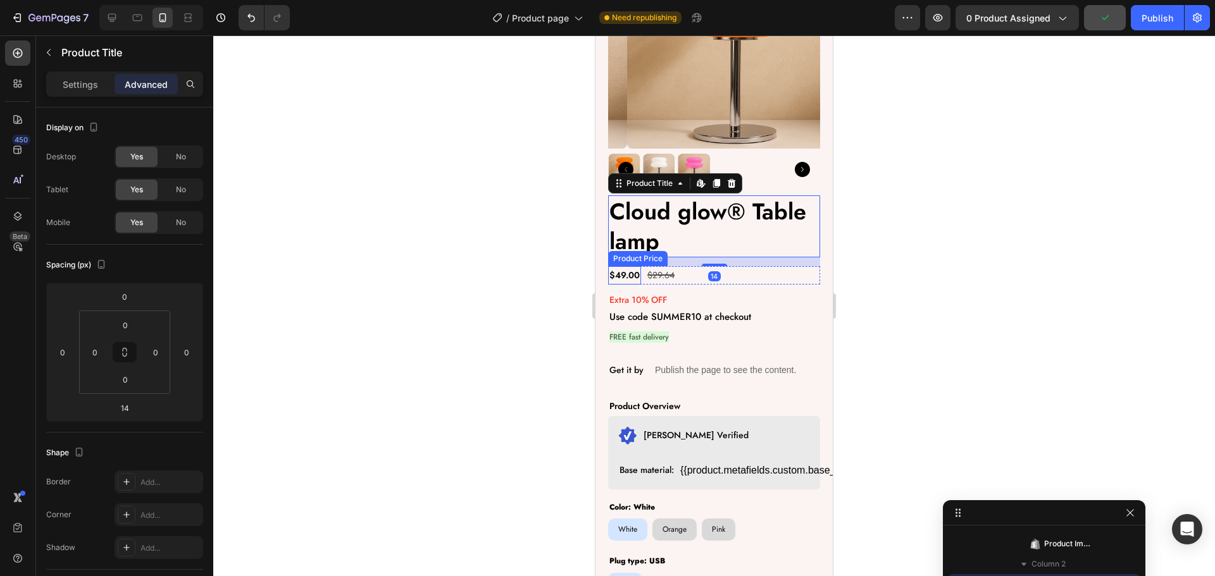
click at [637, 270] on div "$49.00" at bounding box center [624, 275] width 33 height 18
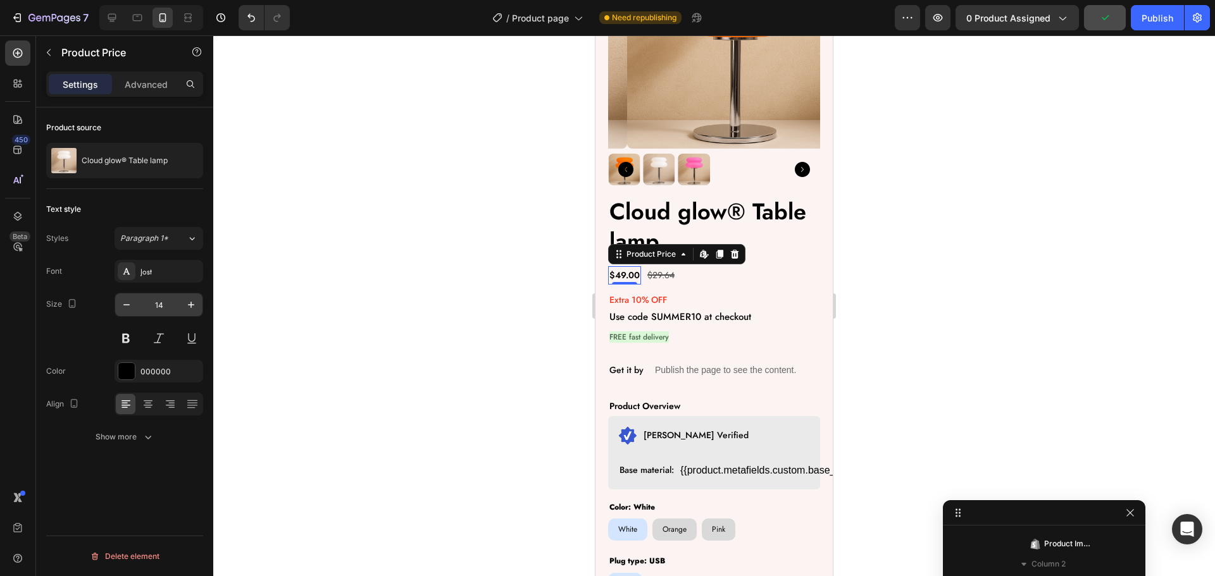
click at [161, 310] on input "14" at bounding box center [159, 305] width 42 height 23
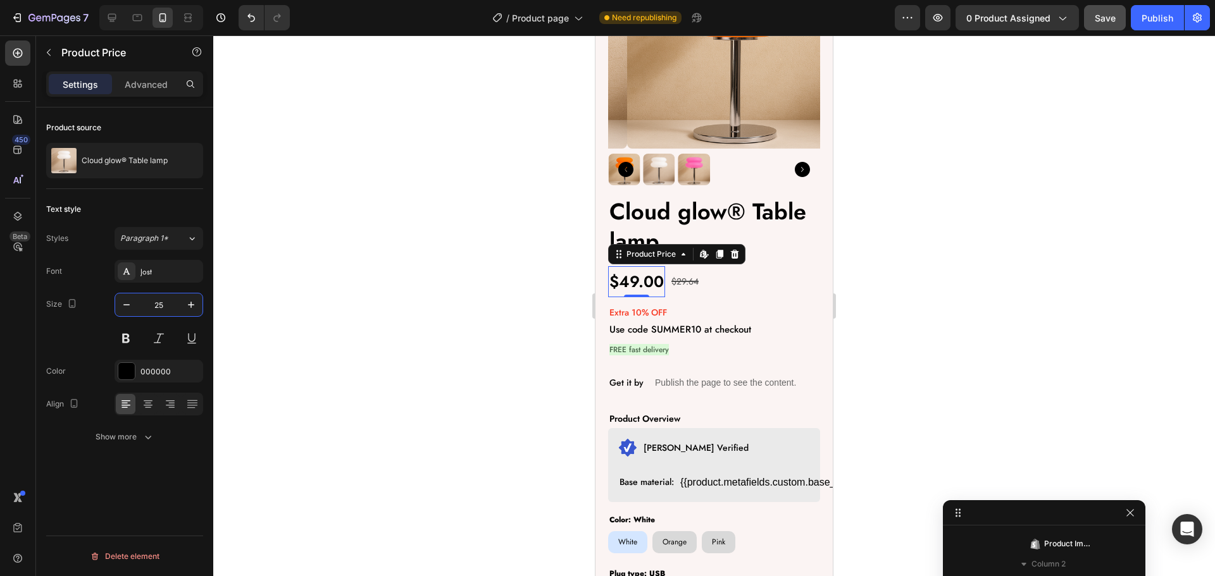
click at [175, 305] on input "25" at bounding box center [159, 305] width 42 height 23
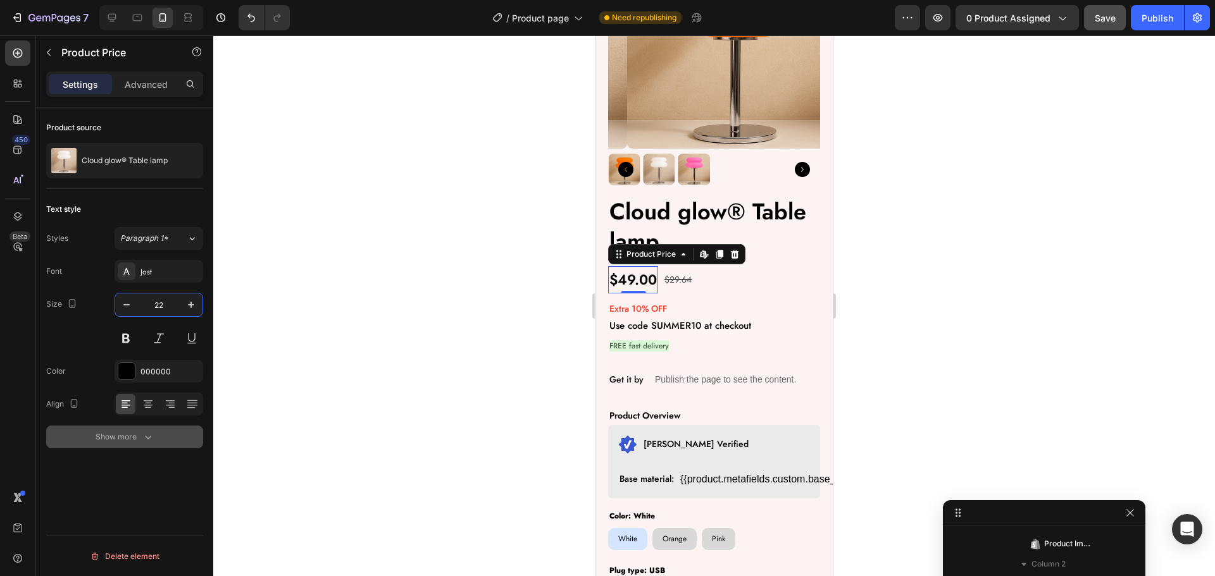
type input "22"
click at [135, 440] on div "Show more" at bounding box center [125, 437] width 59 height 13
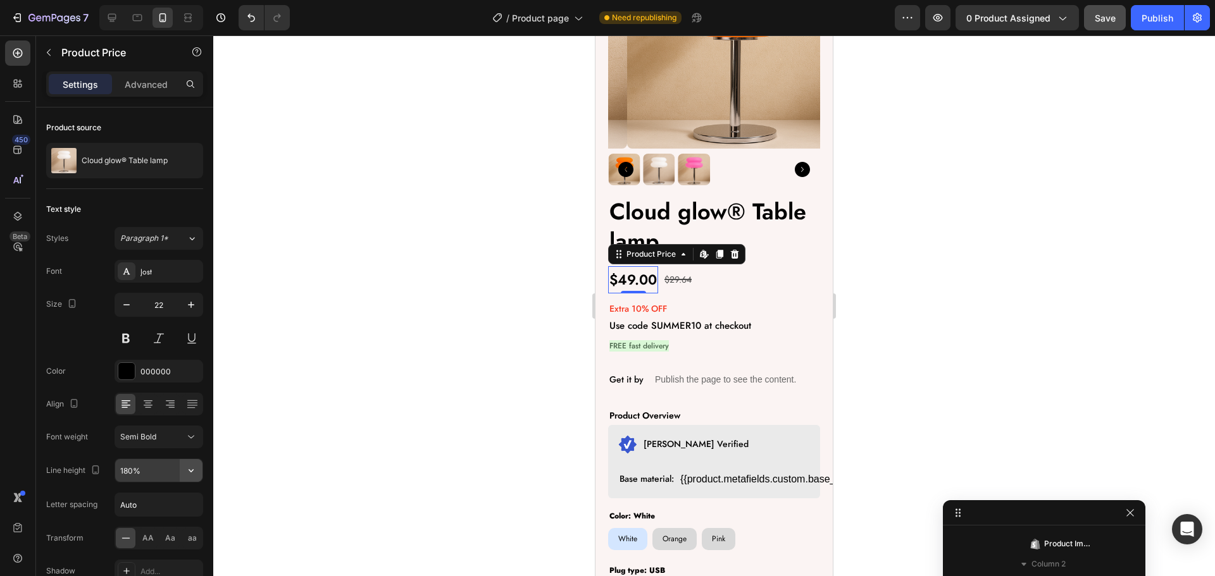
click at [190, 467] on icon "button" at bounding box center [191, 470] width 13 height 13
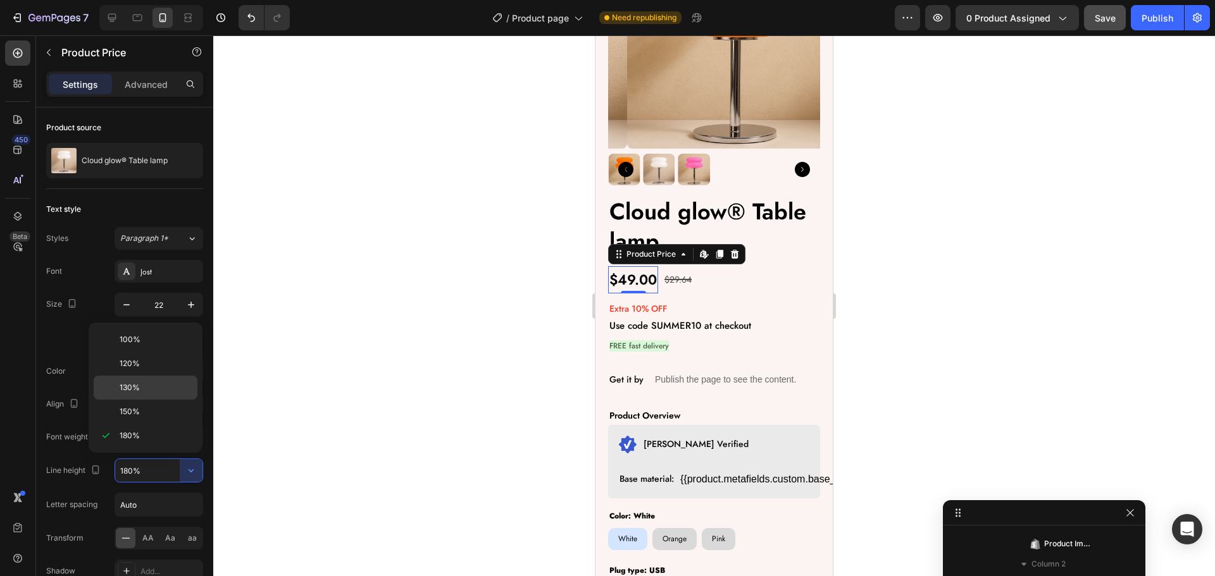
click at [146, 400] on div "130%" at bounding box center [146, 412] width 104 height 24
type input "130%"
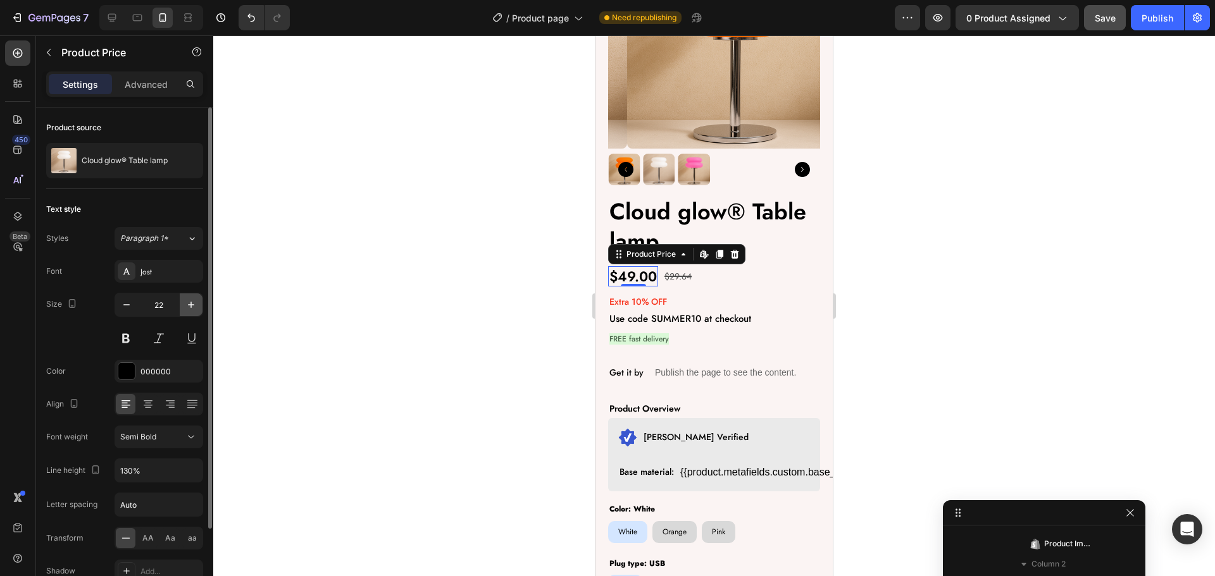
click at [194, 302] on icon "button" at bounding box center [191, 305] width 13 height 13
type input "23"
click at [675, 271] on div "$29.64" at bounding box center [681, 277] width 30 height 18
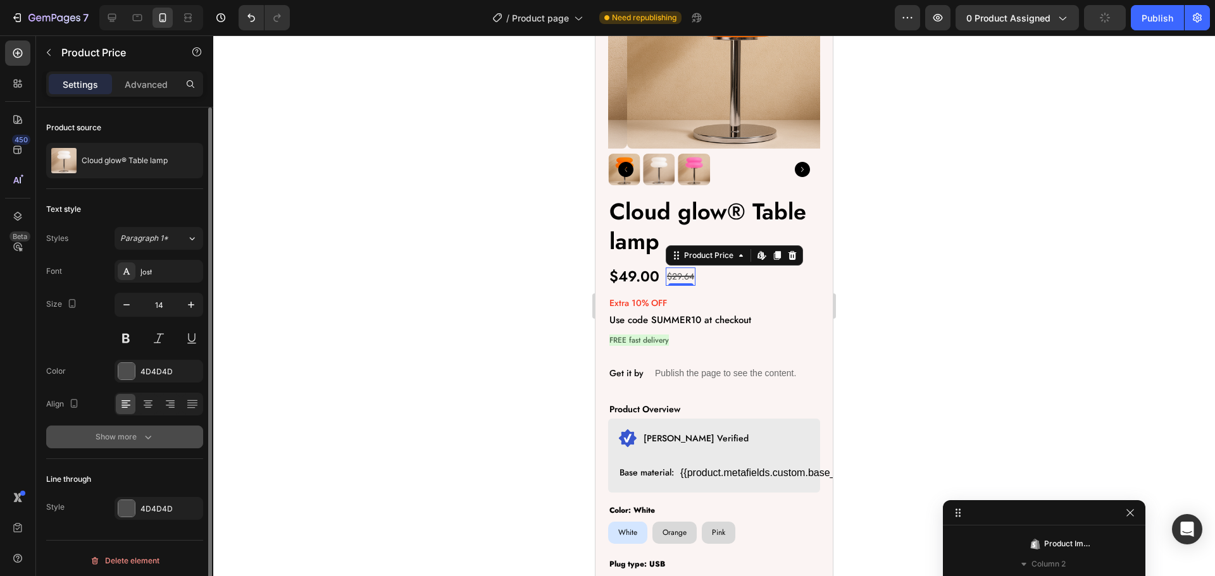
click at [139, 444] on button "Show more" at bounding box center [124, 437] width 157 height 23
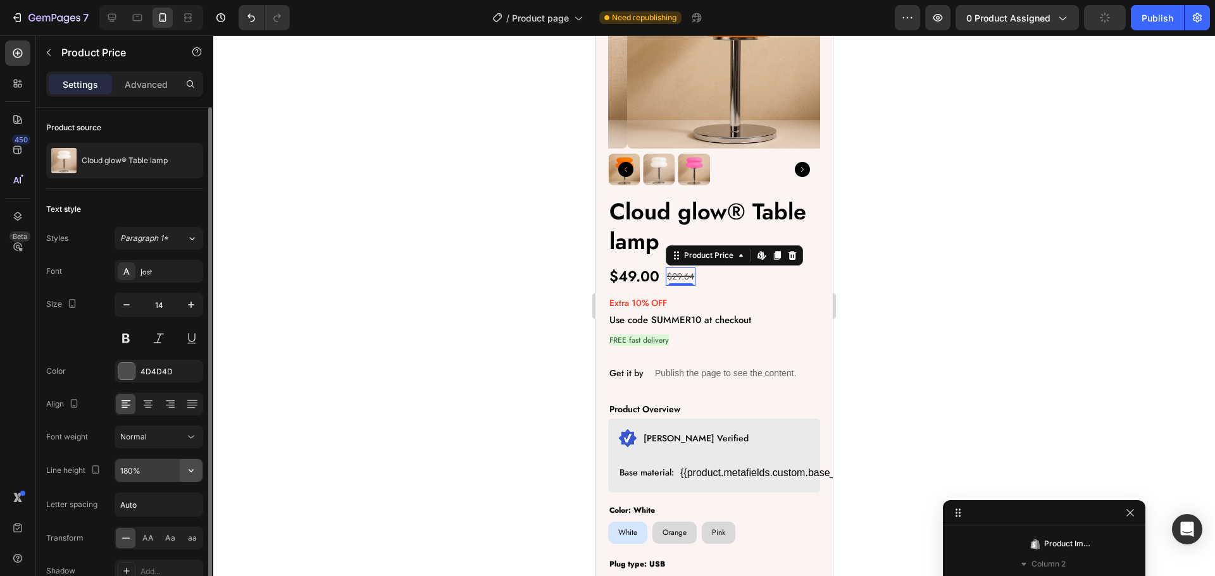
click at [197, 472] on button "button" at bounding box center [191, 470] width 23 height 23
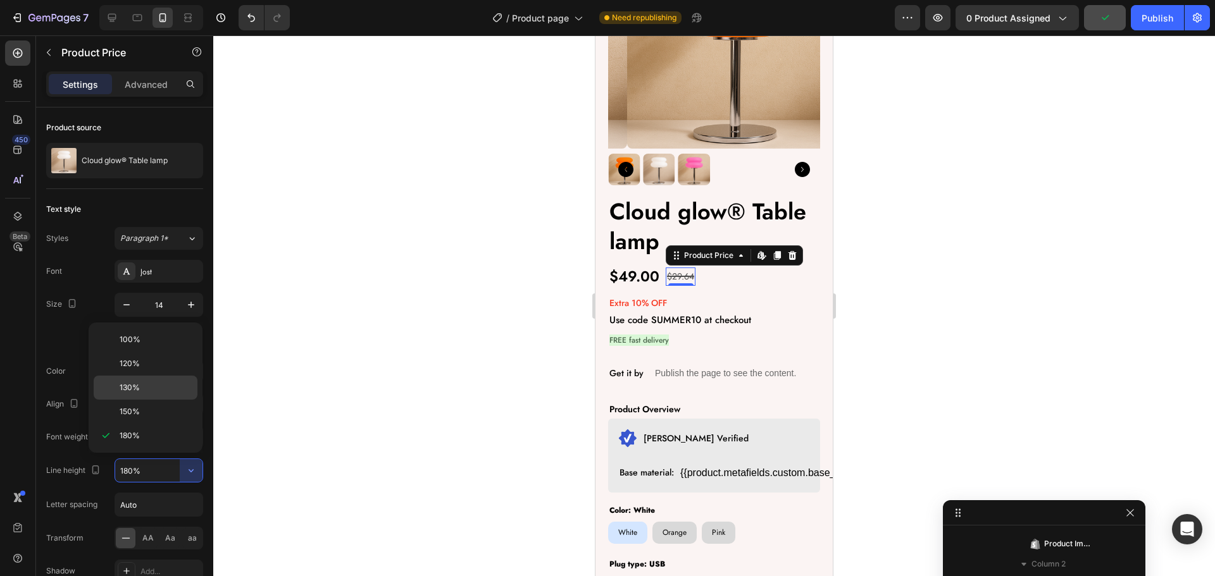
click at [141, 400] on div "130%" at bounding box center [146, 412] width 104 height 24
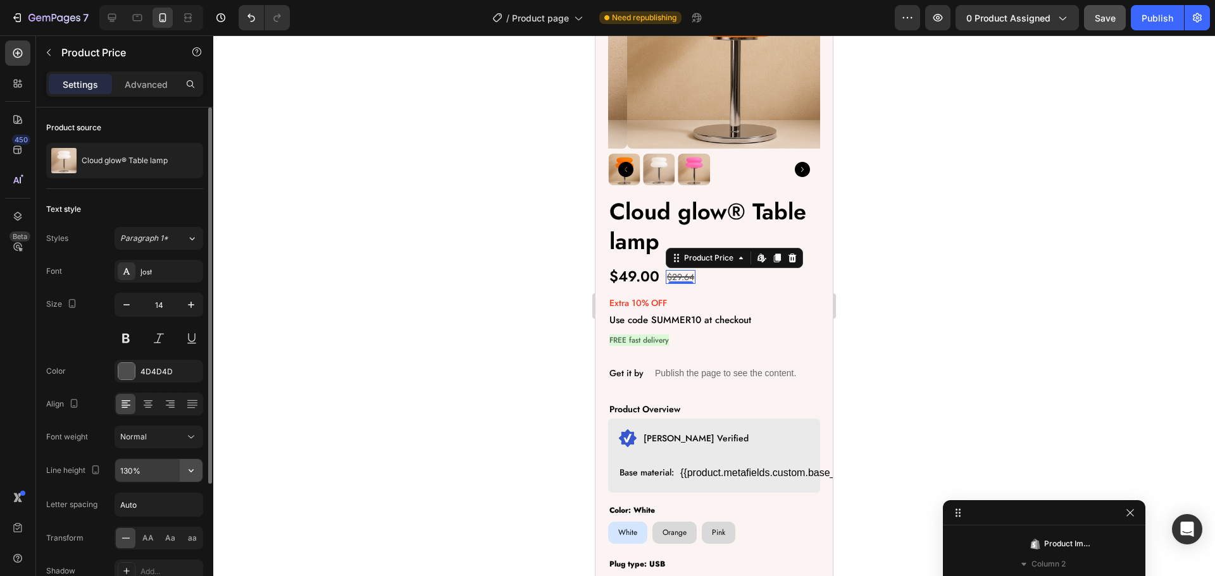
click at [195, 475] on icon "button" at bounding box center [191, 470] width 13 height 13
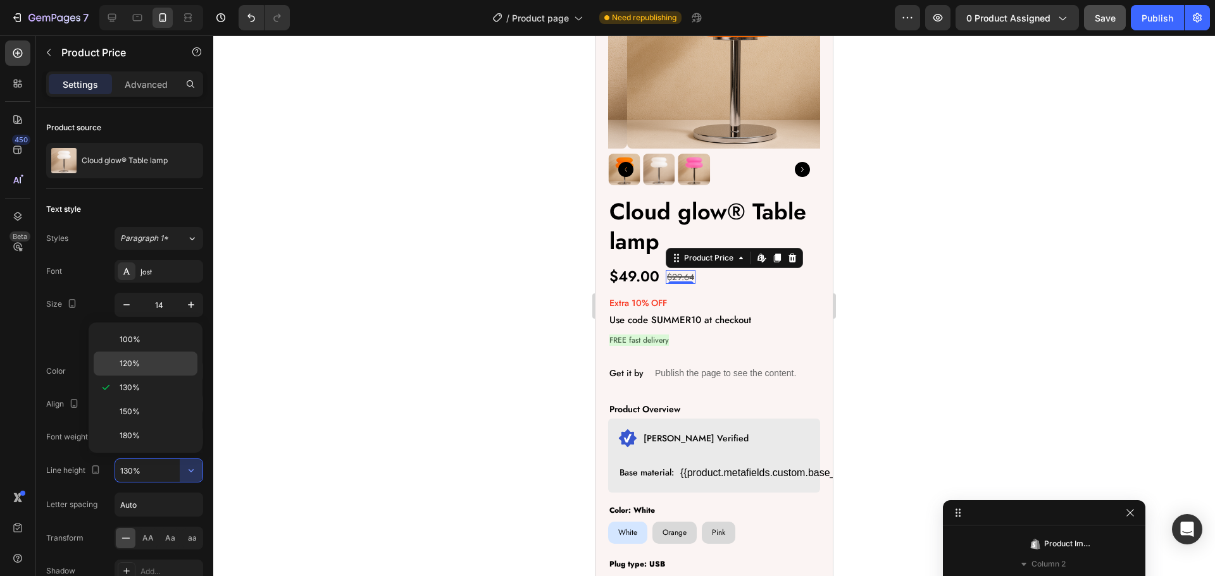
click at [139, 368] on span "120%" at bounding box center [130, 363] width 20 height 11
type input "120%"
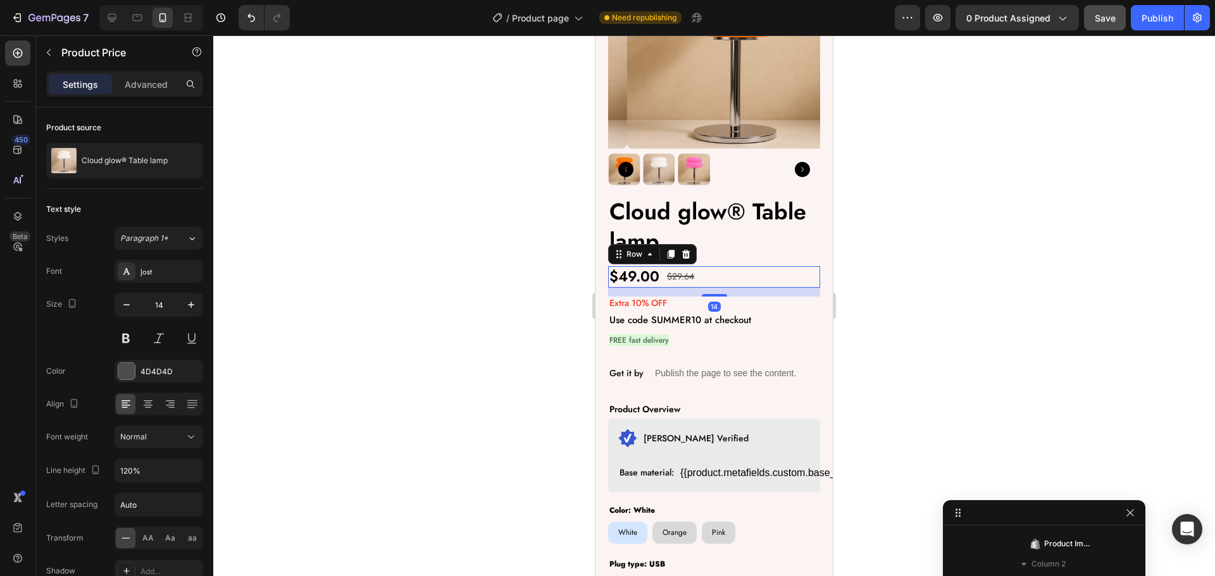
click at [664, 270] on div "$49.00 Product Price Product Price $29.64 Product Price Product Price Row 14" at bounding box center [714, 277] width 212 height 22
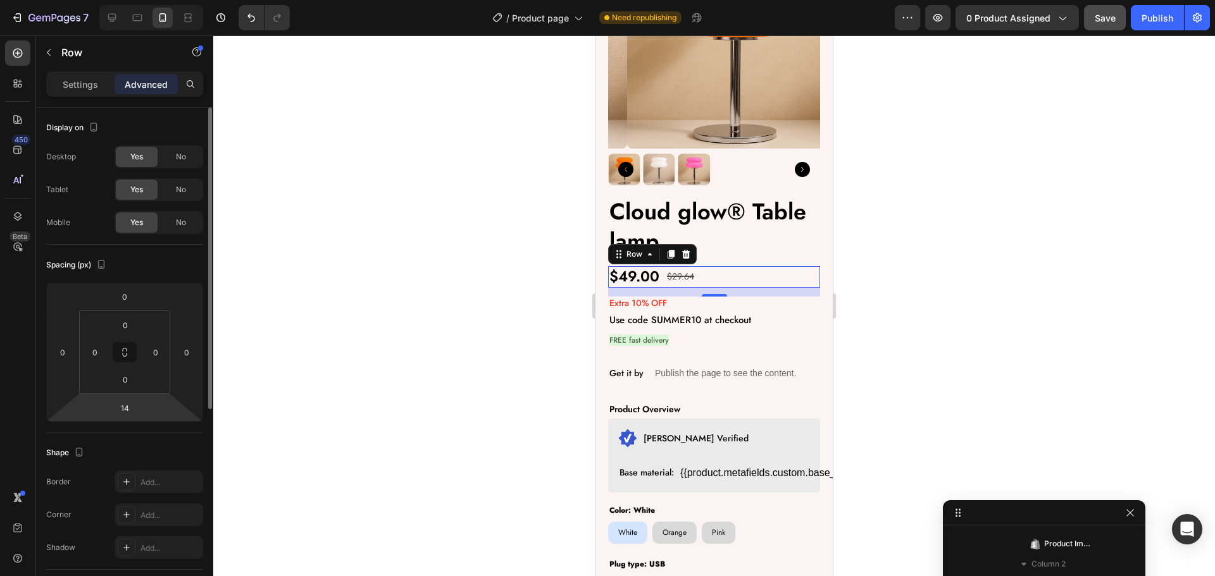
click at [0, 0] on div "Spacing (px) 0 0 14 0 0 0 0 0" at bounding box center [0, 0] width 0 height 0
click at [123, 416] on input "14" at bounding box center [124, 408] width 25 height 19
type input "12"
click at [425, 349] on div at bounding box center [714, 305] width 1002 height 541
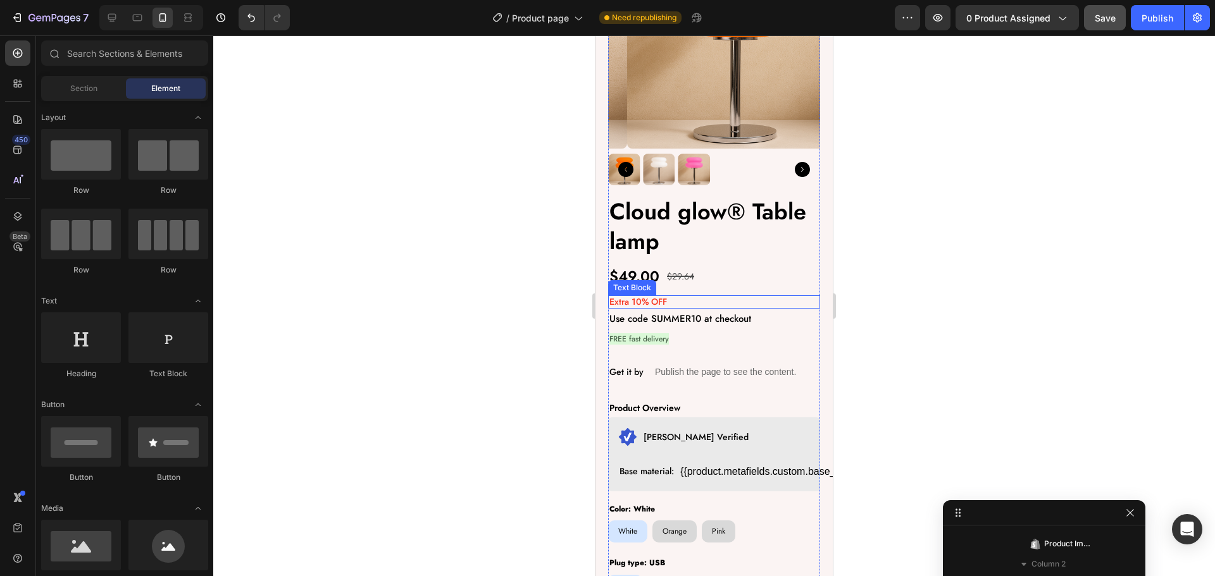
click at [678, 297] on p "Extra 10% OFF" at bounding box center [713, 302] width 209 height 11
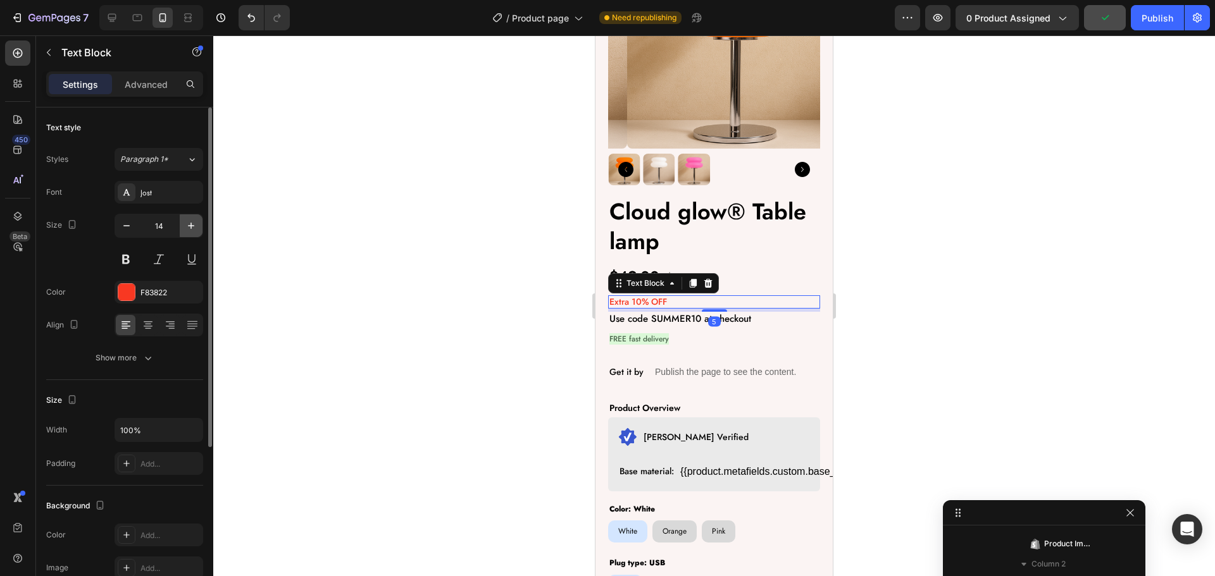
click at [194, 224] on icon "button" at bounding box center [191, 226] width 13 height 13
type input "15"
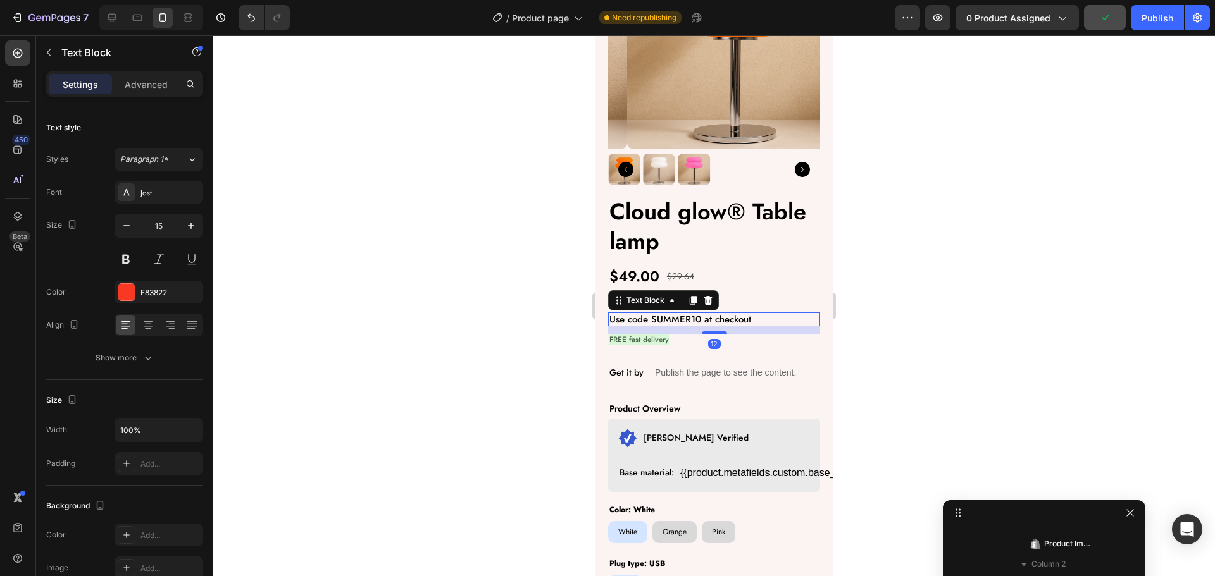
click at [754, 314] on p "Use code SUMMER10 at checkout" at bounding box center [713, 319] width 209 height 11
click at [726, 267] on div "$49.00 Product Price Product Price $29.64 Product Price Product Price Row" at bounding box center [714, 277] width 212 height 22
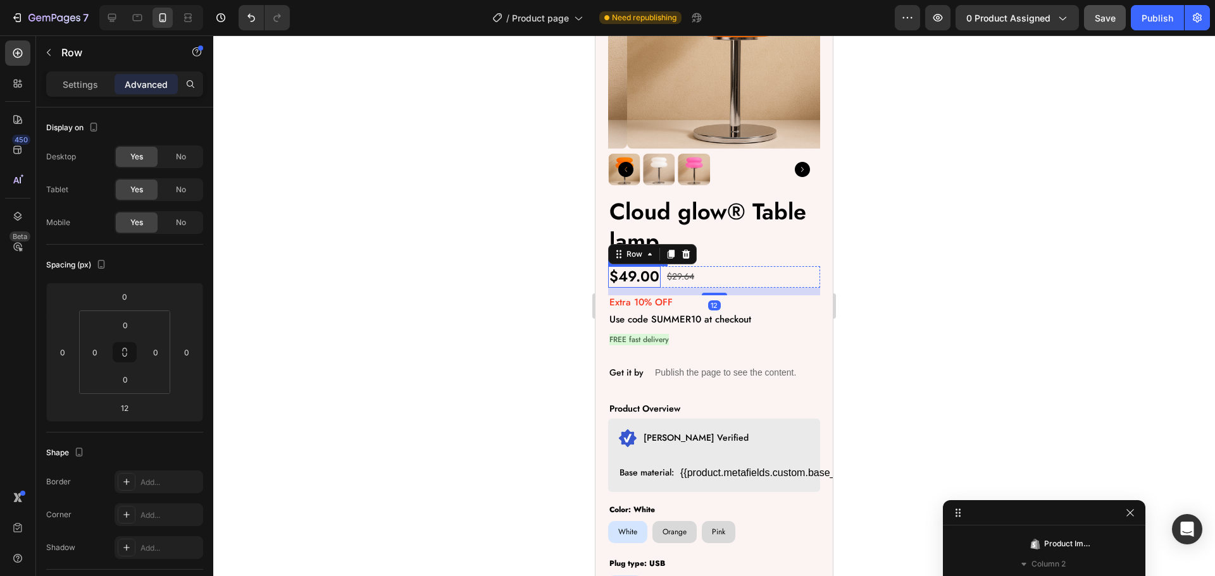
click at [644, 271] on div "$49.00" at bounding box center [634, 277] width 53 height 22
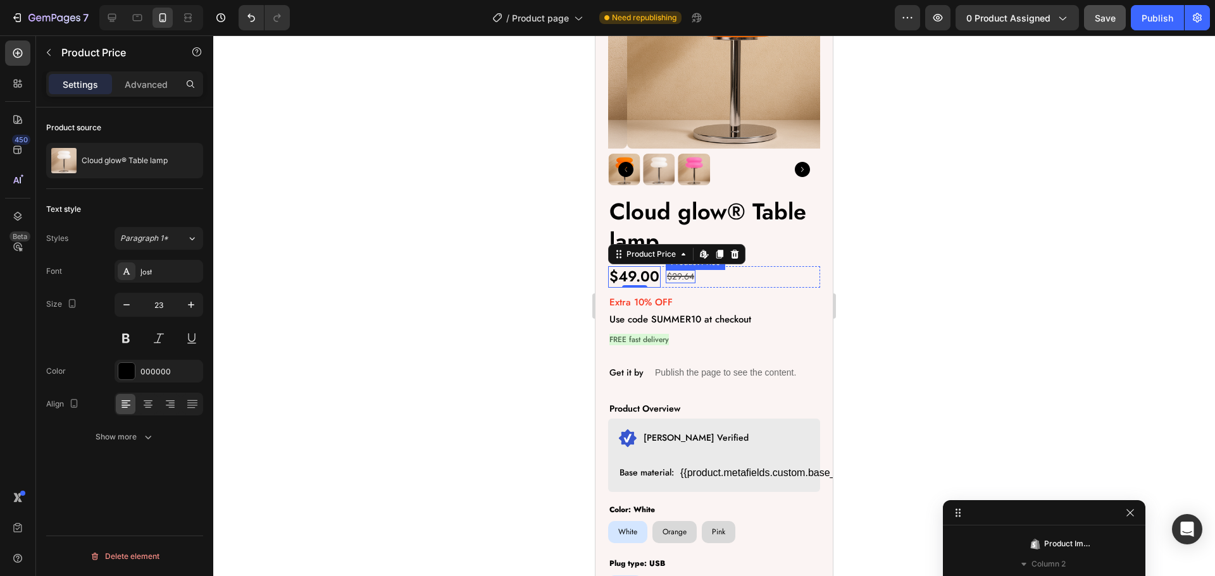
click at [678, 270] on div "$29.64" at bounding box center [681, 276] width 30 height 13
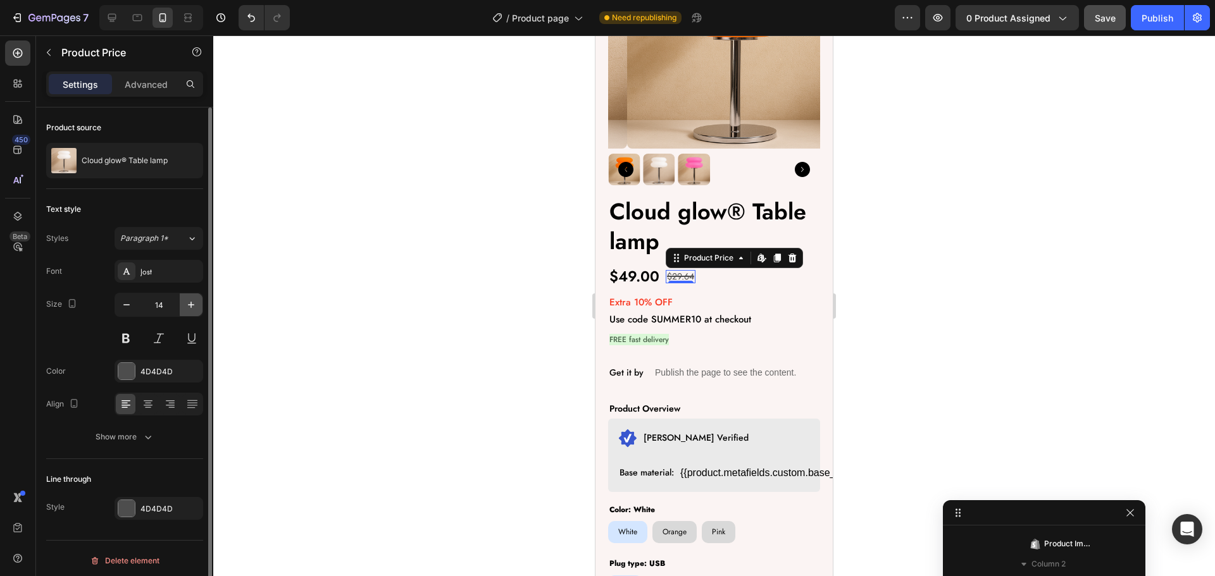
click at [190, 302] on icon "button" at bounding box center [191, 305] width 13 height 13
type input "15"
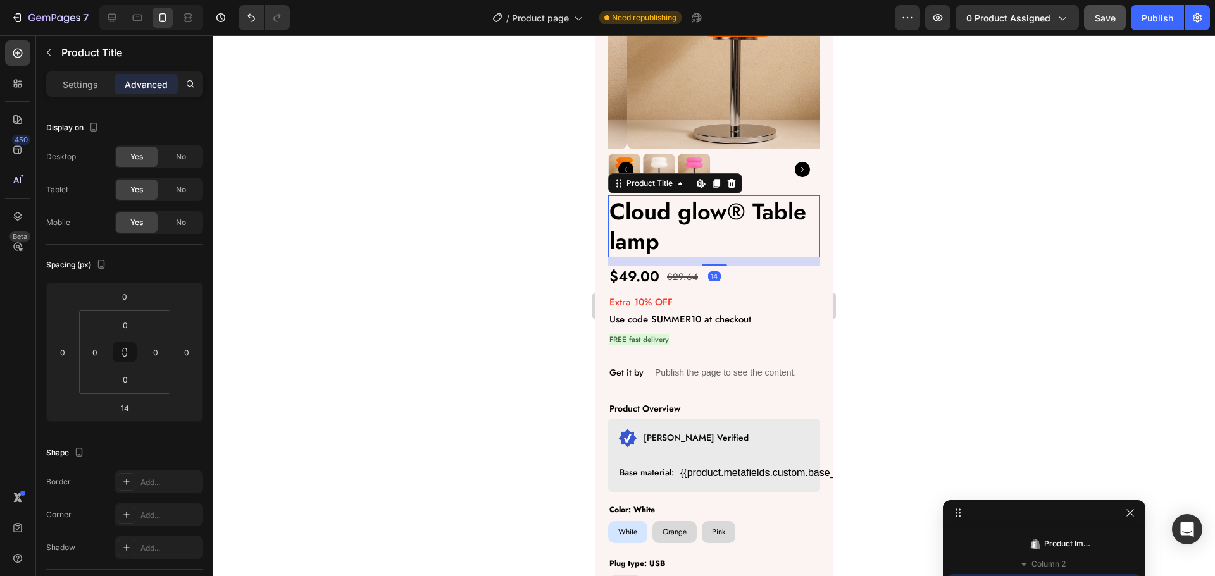
click at [666, 211] on h2 "Cloud glow® Table lamp" at bounding box center [714, 227] width 212 height 62
click at [78, 83] on p "Settings" at bounding box center [80, 84] width 35 height 13
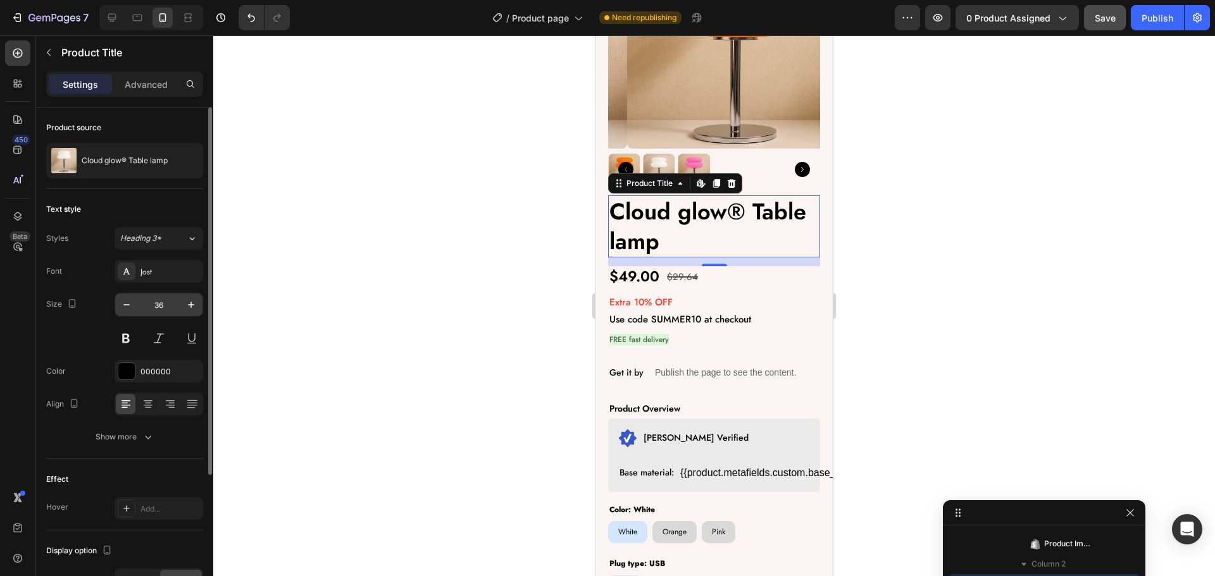
click at [166, 305] on input "36" at bounding box center [159, 305] width 42 height 23
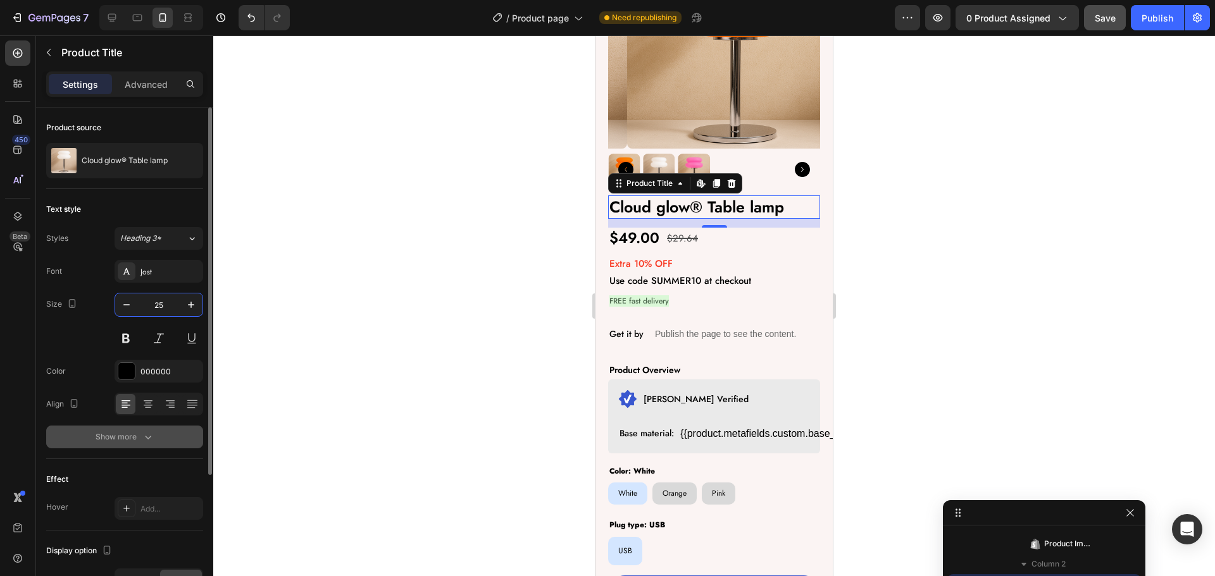
type input "25"
click at [117, 442] on div "Show more" at bounding box center [125, 437] width 59 height 13
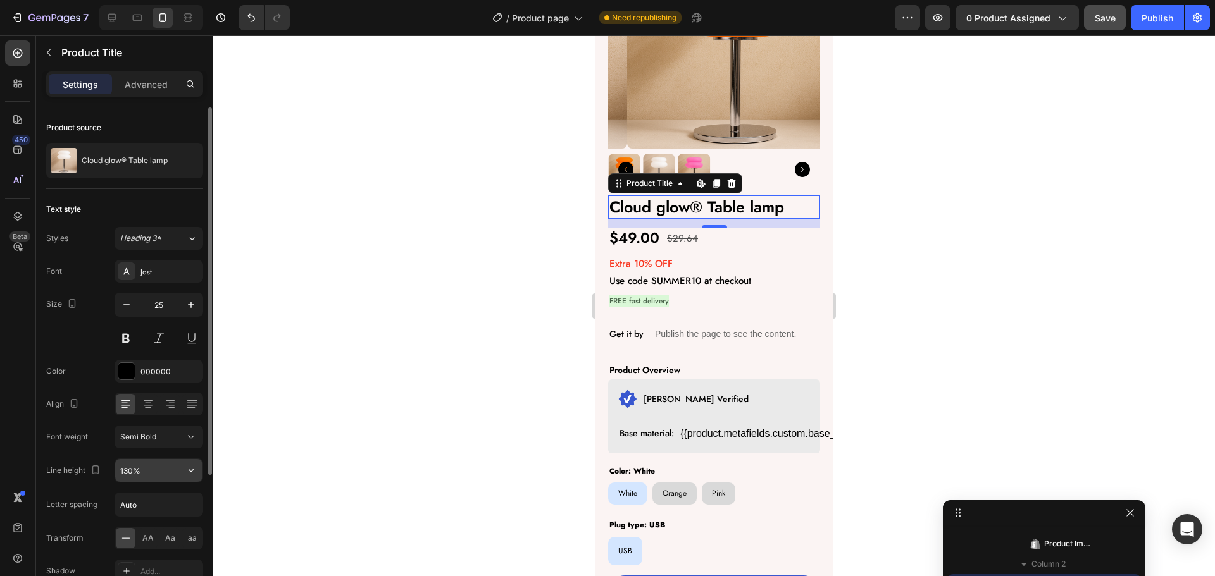
click at [173, 462] on input "130%" at bounding box center [158, 470] width 87 height 23
click at [337, 428] on div at bounding box center [714, 305] width 1002 height 541
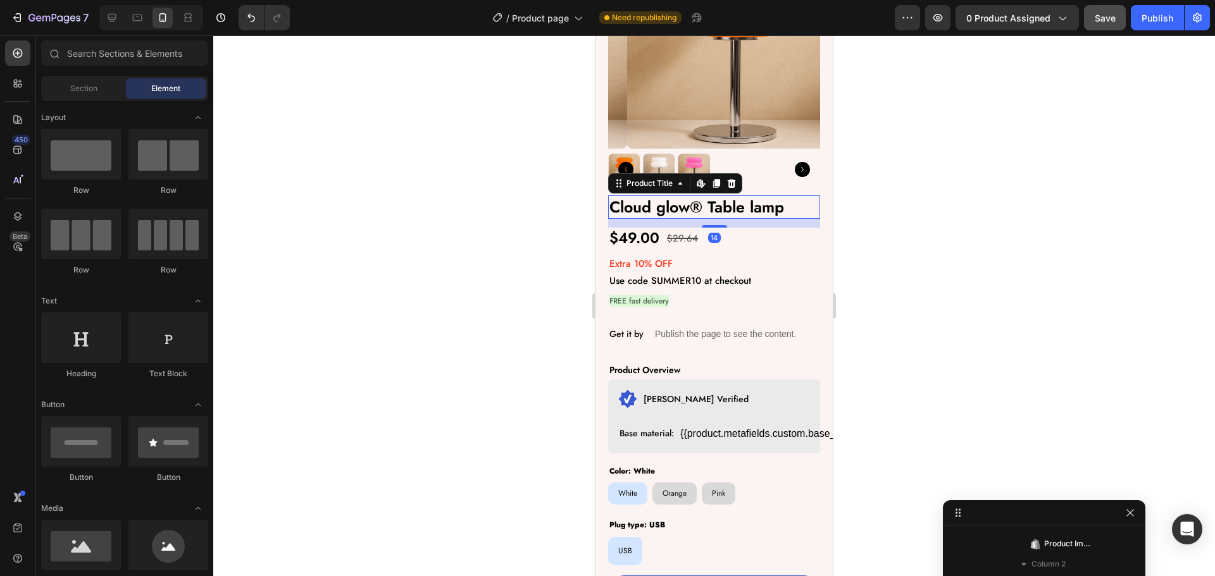
click at [747, 201] on h2 "Cloud glow® Table lamp" at bounding box center [714, 207] width 212 height 23
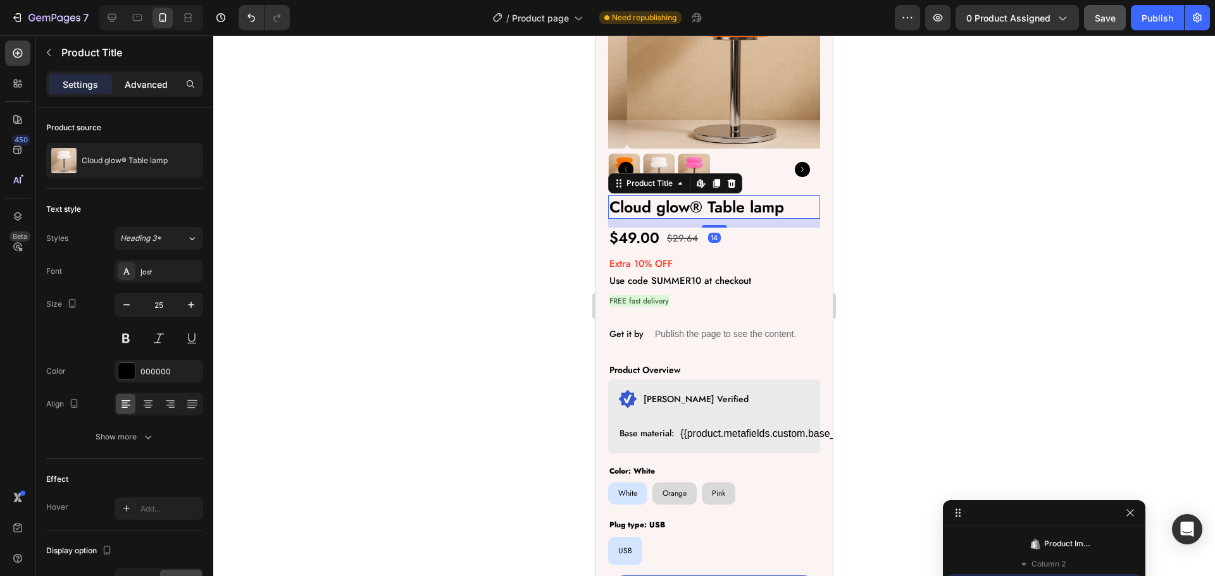
click at [139, 79] on p "Advanced" at bounding box center [146, 84] width 43 height 13
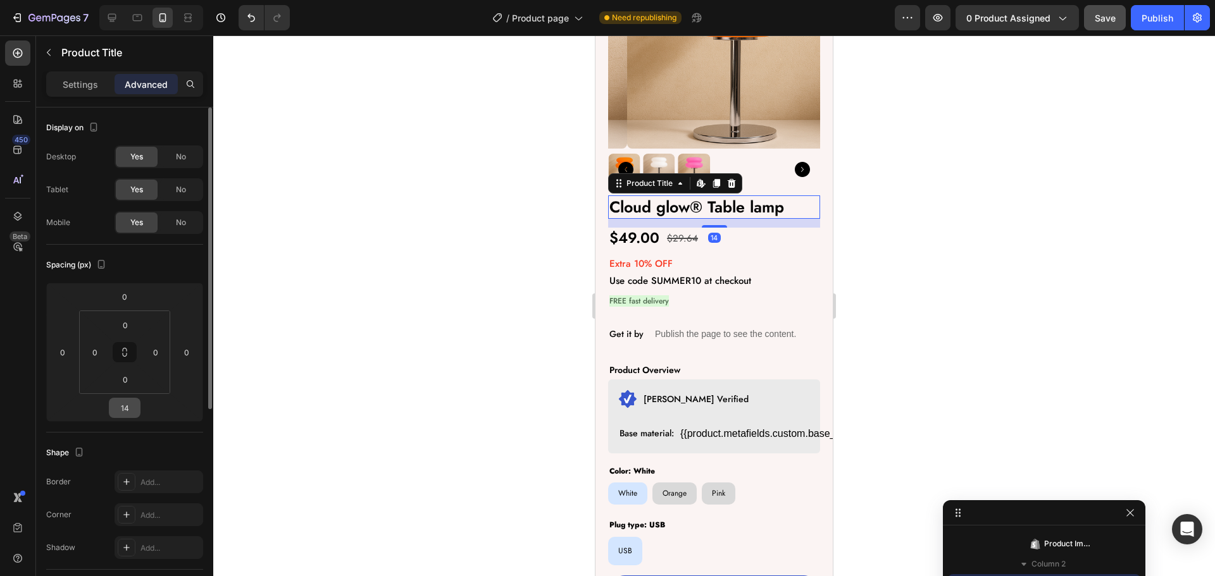
drag, startPoint x: 123, startPoint y: 423, endPoint x: 123, endPoint y: 414, distance: 9.5
click at [0, 0] on div "Spacing (px) 0 0 14 0 0 0 0 0" at bounding box center [0, 0] width 0 height 0
click at [123, 414] on input "14" at bounding box center [124, 408] width 25 height 19
type input "12"
click at [402, 356] on div at bounding box center [714, 305] width 1002 height 541
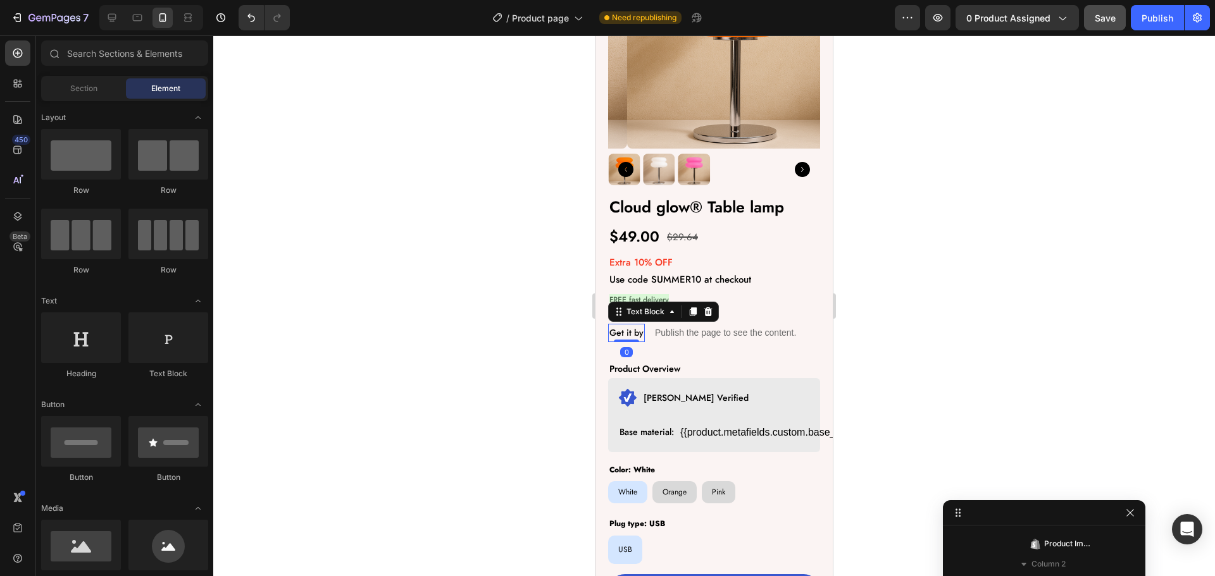
click at [616, 325] on p "Get it by" at bounding box center [626, 333] width 34 height 16
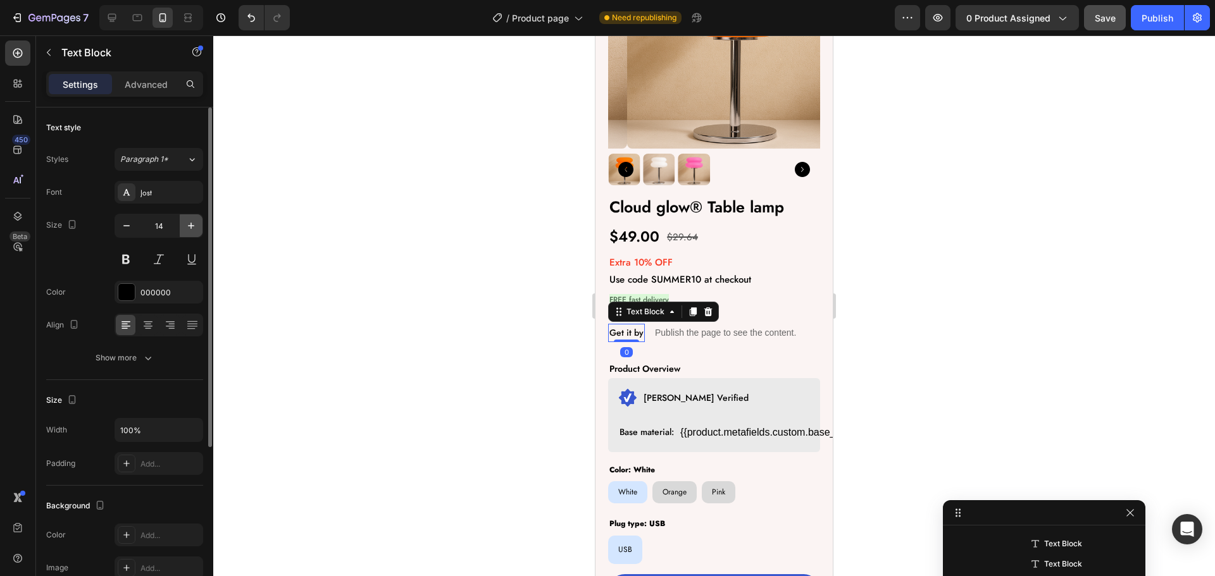
click at [185, 229] on icon "button" at bounding box center [191, 226] width 13 height 13
type input "16"
click at [111, 369] on button "Show more" at bounding box center [124, 358] width 157 height 23
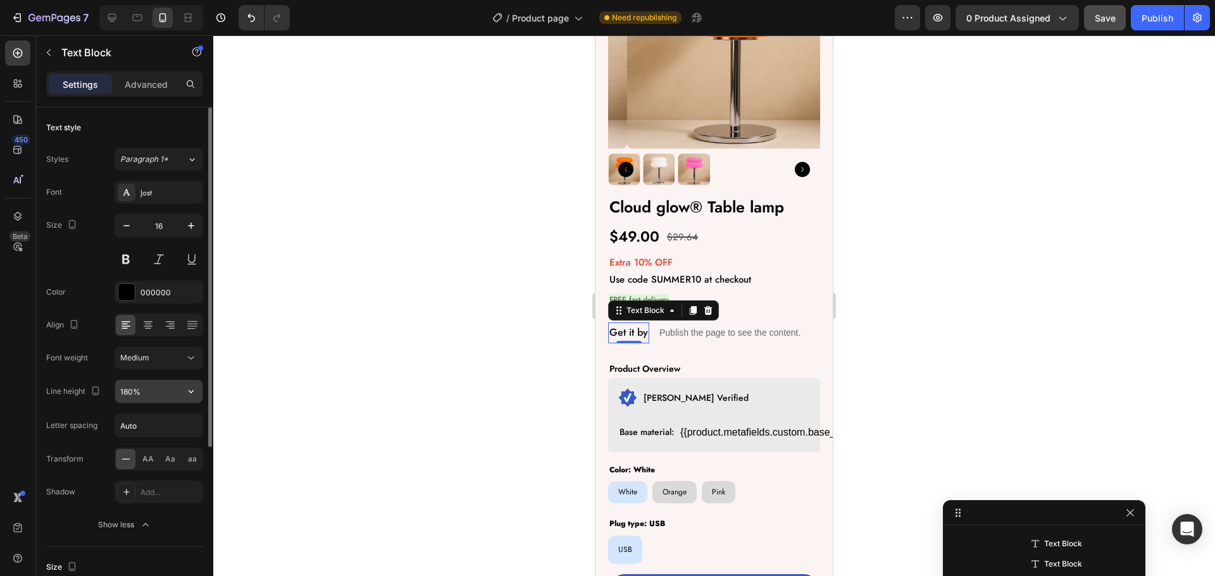
click at [189, 394] on icon "button" at bounding box center [191, 391] width 13 height 13
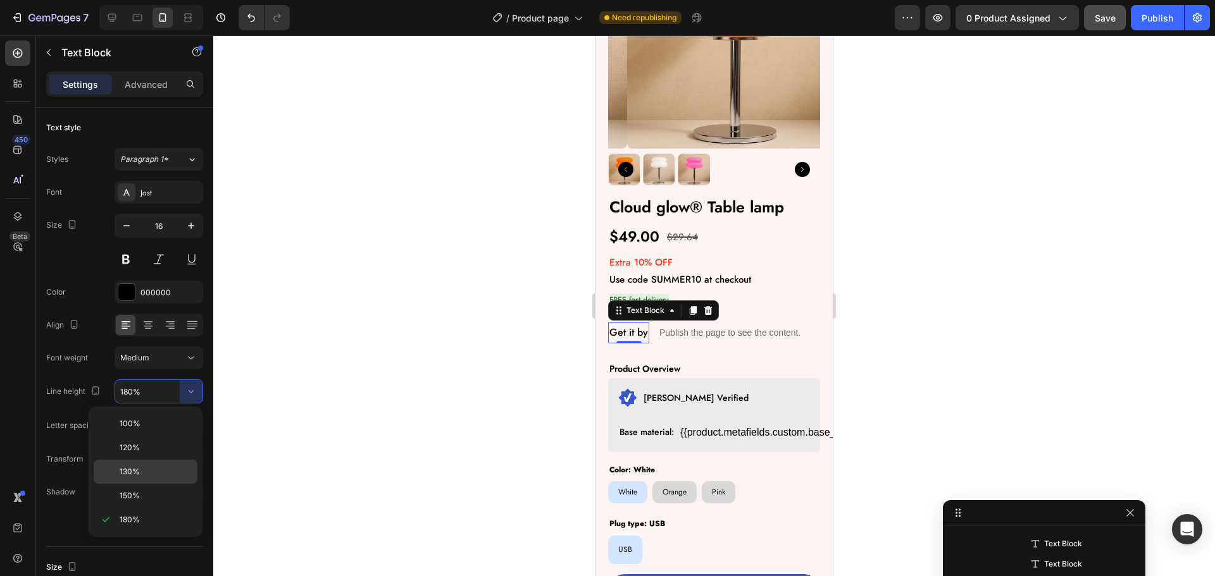
click at [139, 467] on span "130%" at bounding box center [130, 471] width 20 height 11
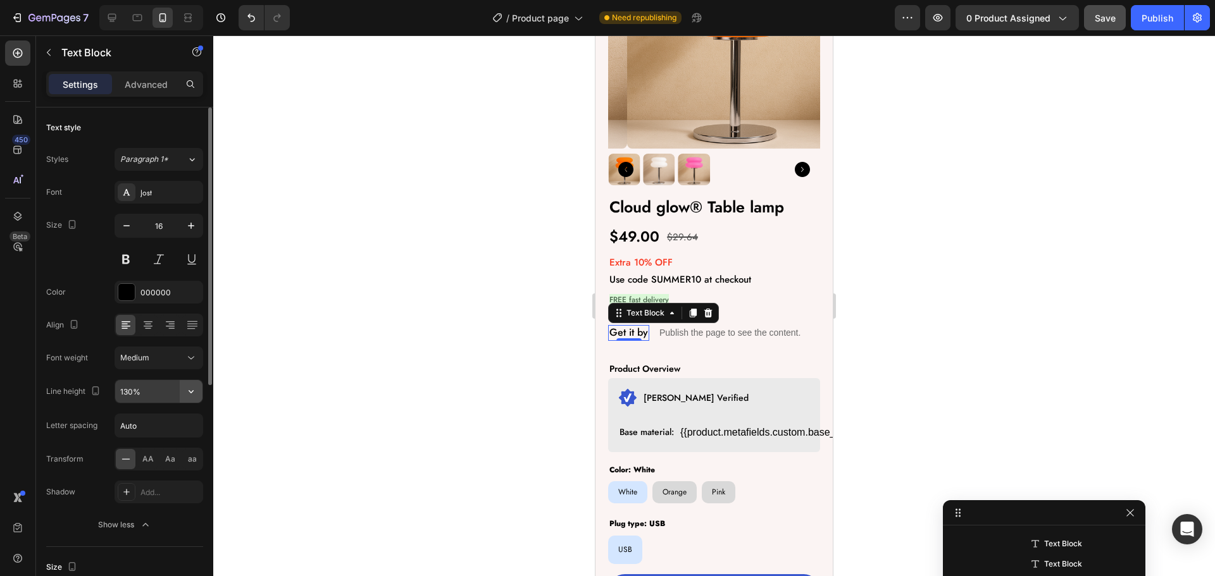
click at [190, 392] on icon "button" at bounding box center [191, 391] width 5 height 3
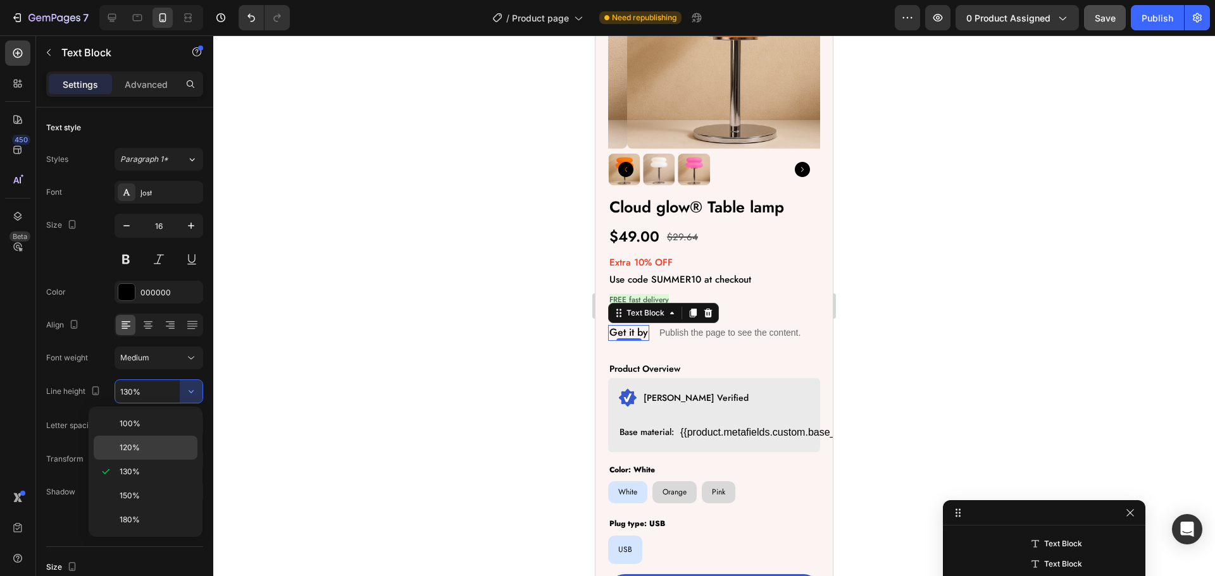
click at [148, 444] on p "120%" at bounding box center [156, 447] width 72 height 11
type input "120%"
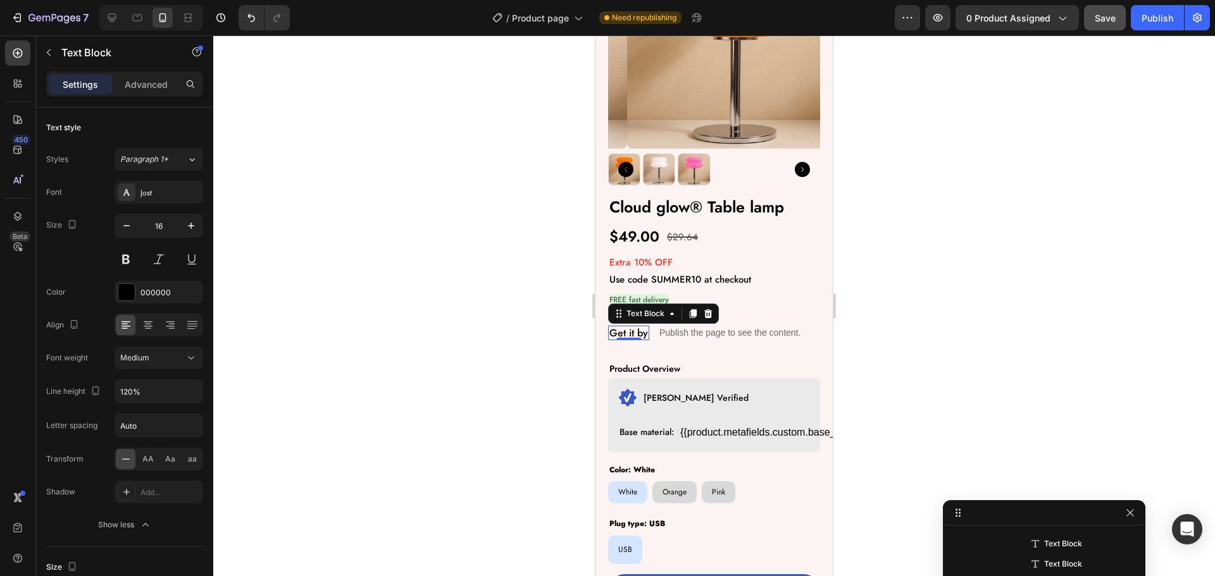
click at [349, 401] on div at bounding box center [714, 305] width 1002 height 541
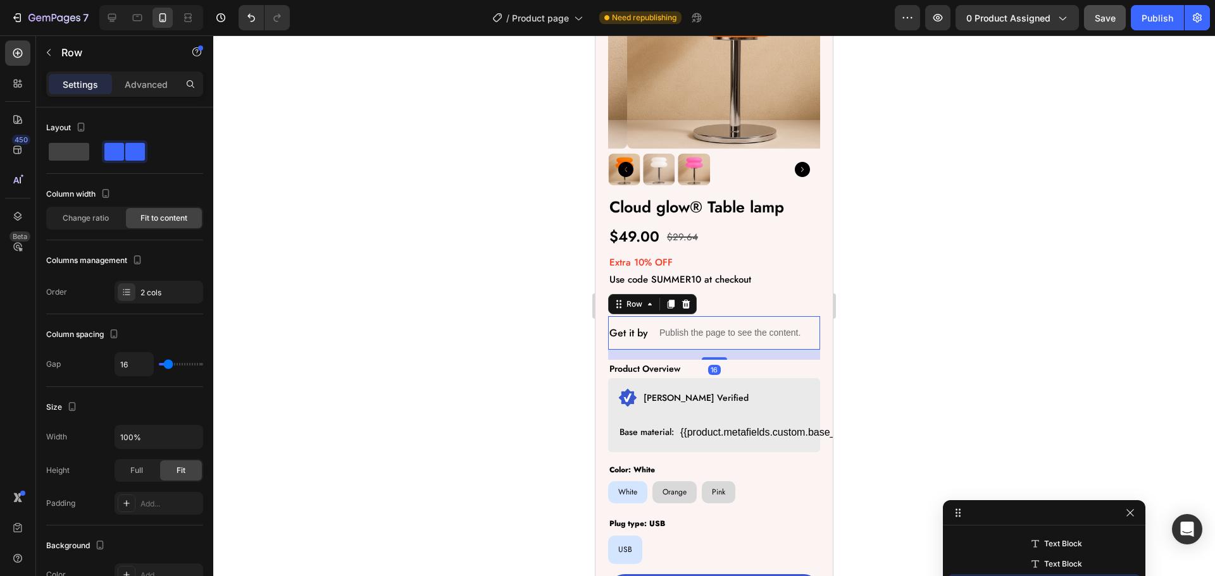
drag, startPoint x: 650, startPoint y: 323, endPoint x: 988, endPoint y: 460, distance: 364.1
click at [650, 323] on div "Get it by Text Block Publish the page to see the content. Custom Code Row 16" at bounding box center [714, 333] width 212 height 34
click at [139, 367] on input "16" at bounding box center [134, 364] width 38 height 23
type input "1"
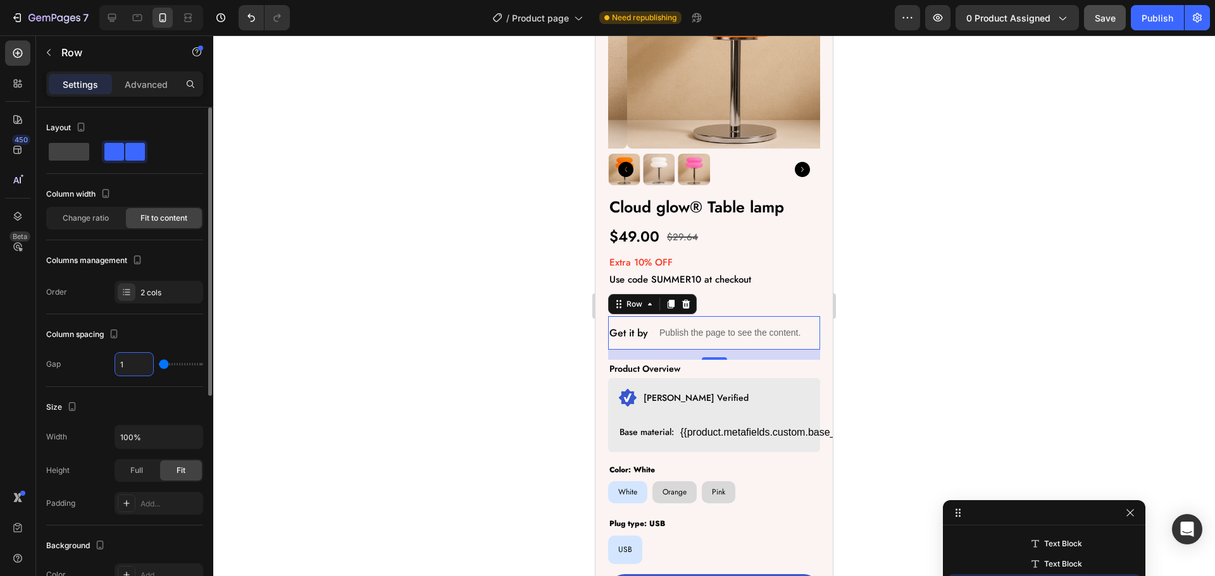
type input "12"
click at [387, 340] on div at bounding box center [714, 305] width 1002 height 541
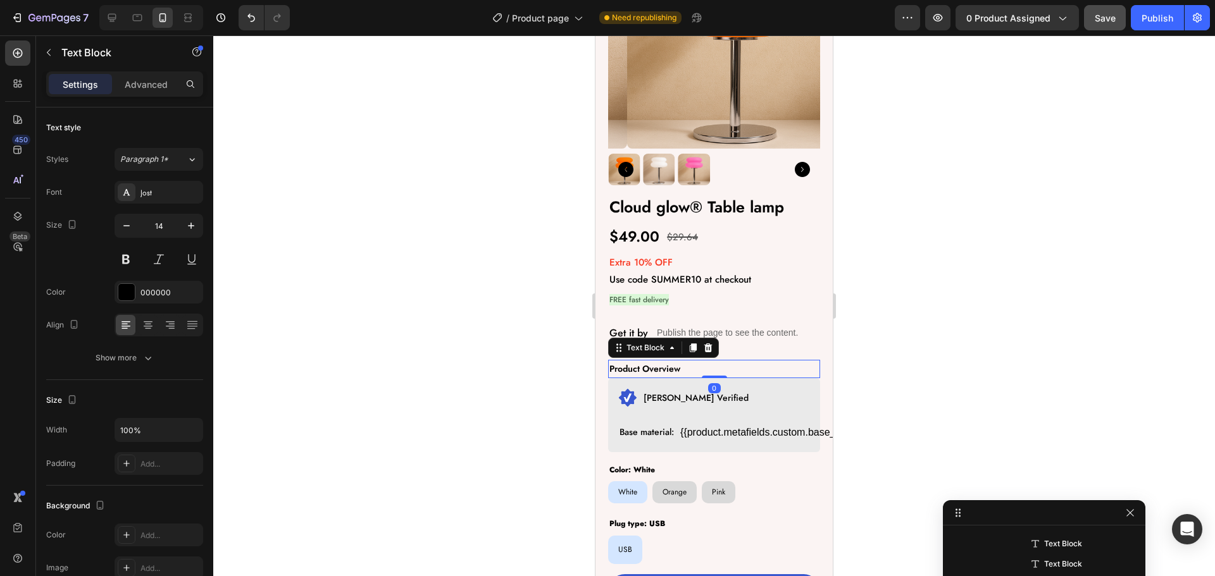
click at [647, 361] on p "Product Overview" at bounding box center [713, 369] width 209 height 16
click at [183, 221] on button "button" at bounding box center [191, 226] width 23 height 23
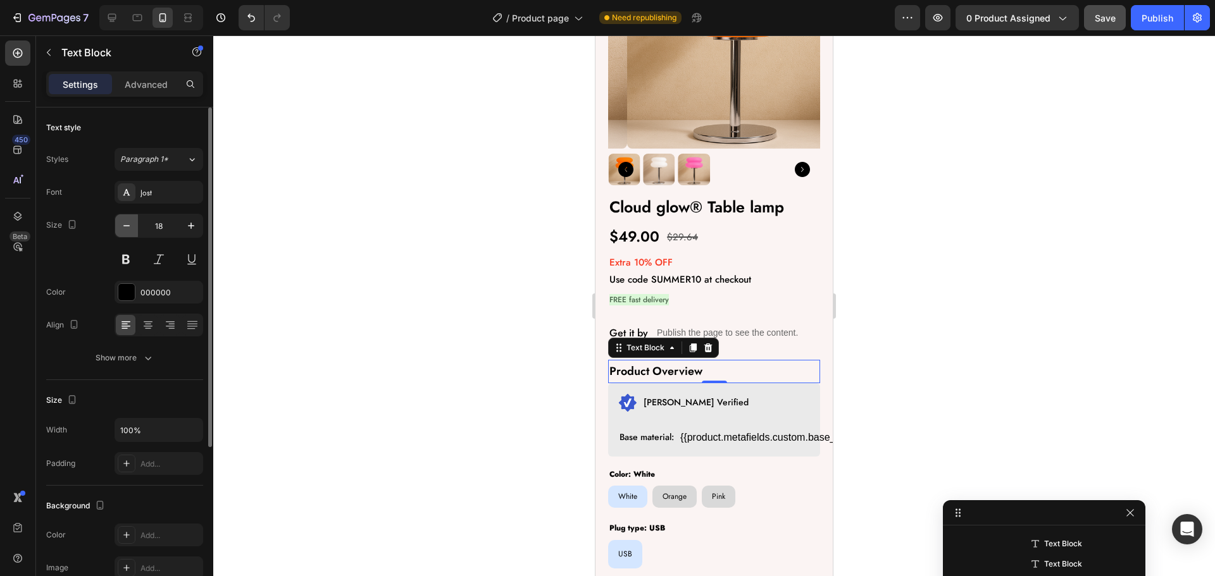
click at [127, 231] on icon "button" at bounding box center [126, 226] width 13 height 13
type input "16"
click at [111, 352] on div "Show more" at bounding box center [125, 358] width 59 height 13
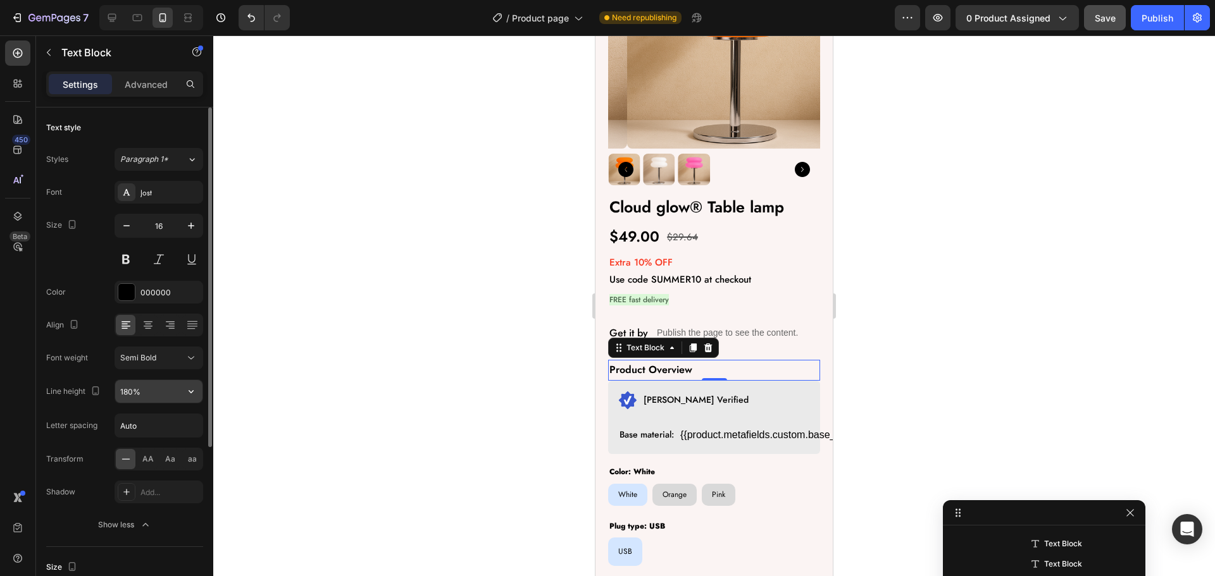
click at [190, 395] on icon "button" at bounding box center [191, 391] width 13 height 13
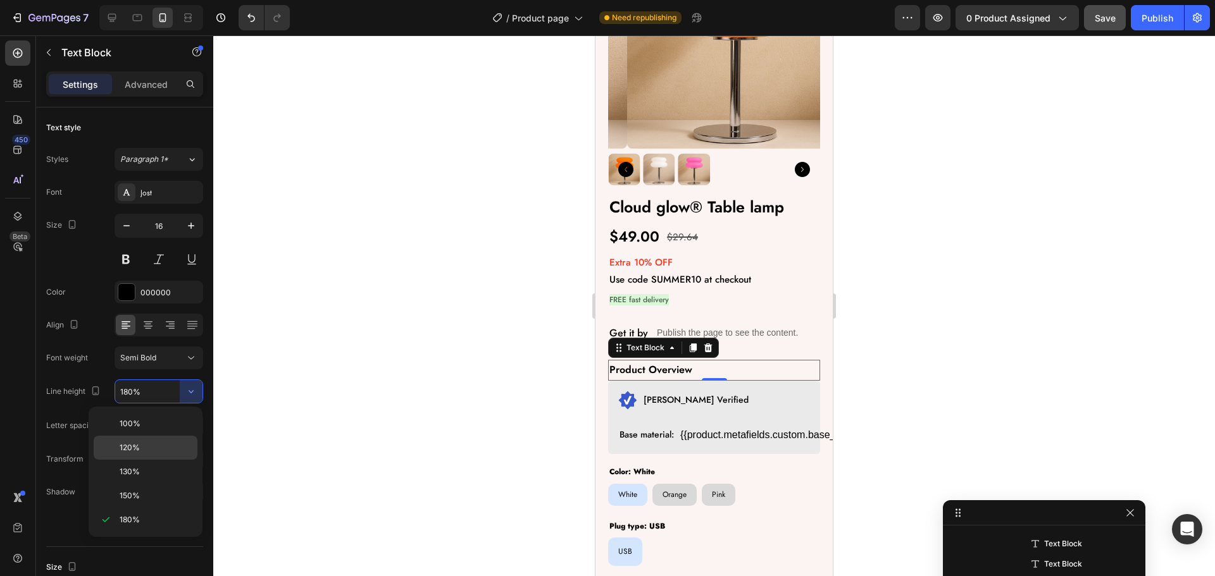
click at [147, 449] on p "120%" at bounding box center [156, 447] width 72 height 11
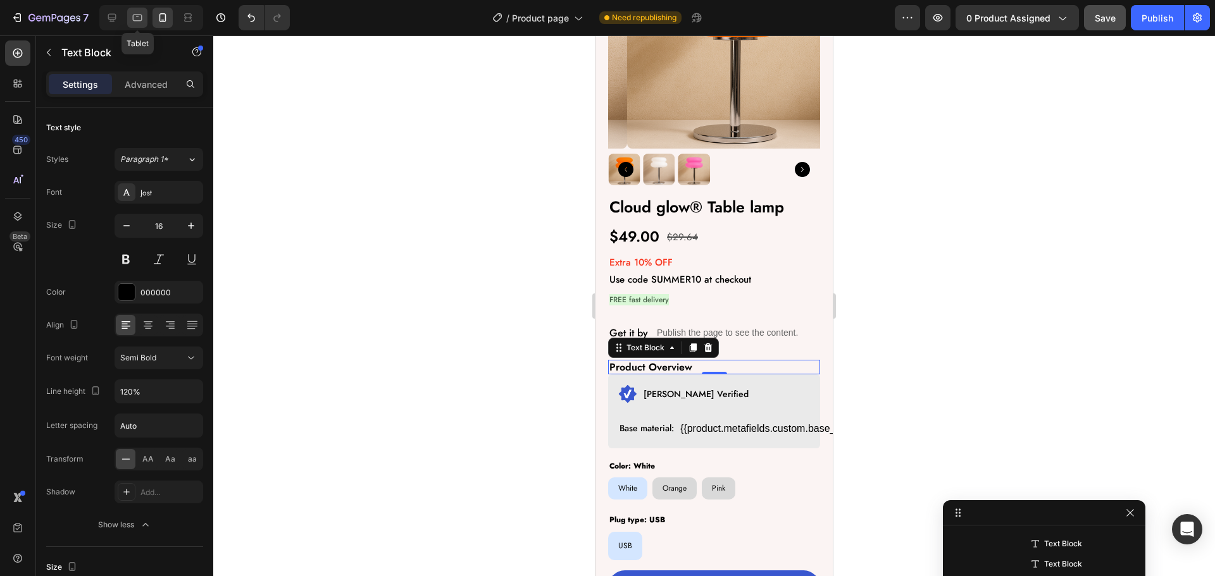
click at [140, 15] on icon at bounding box center [137, 18] width 9 height 7
type input "180%"
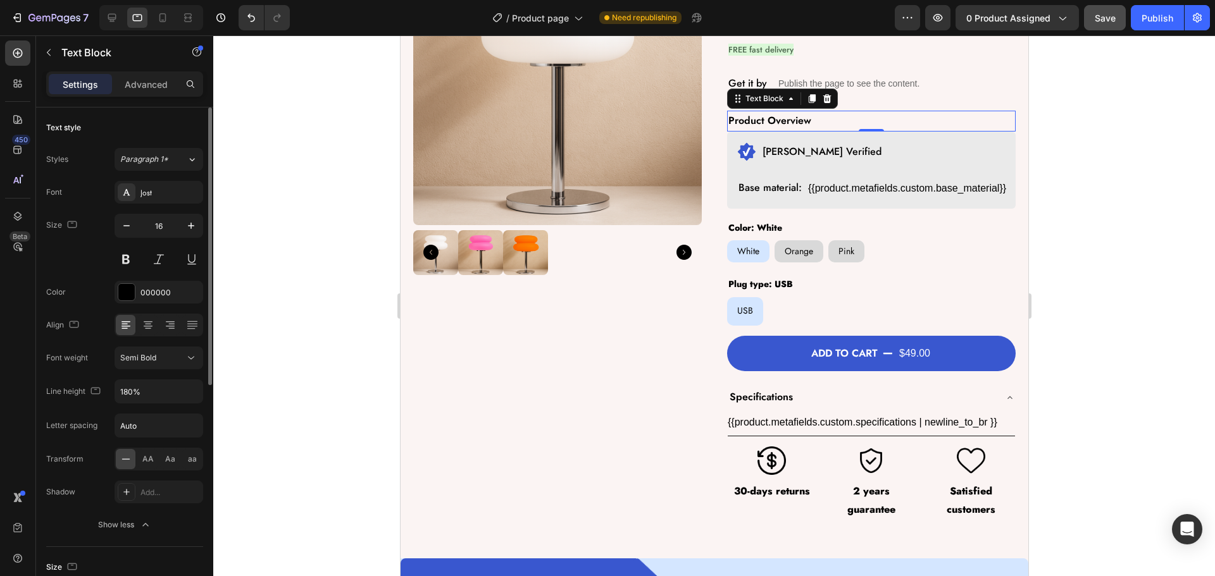
scroll to position [181, 0]
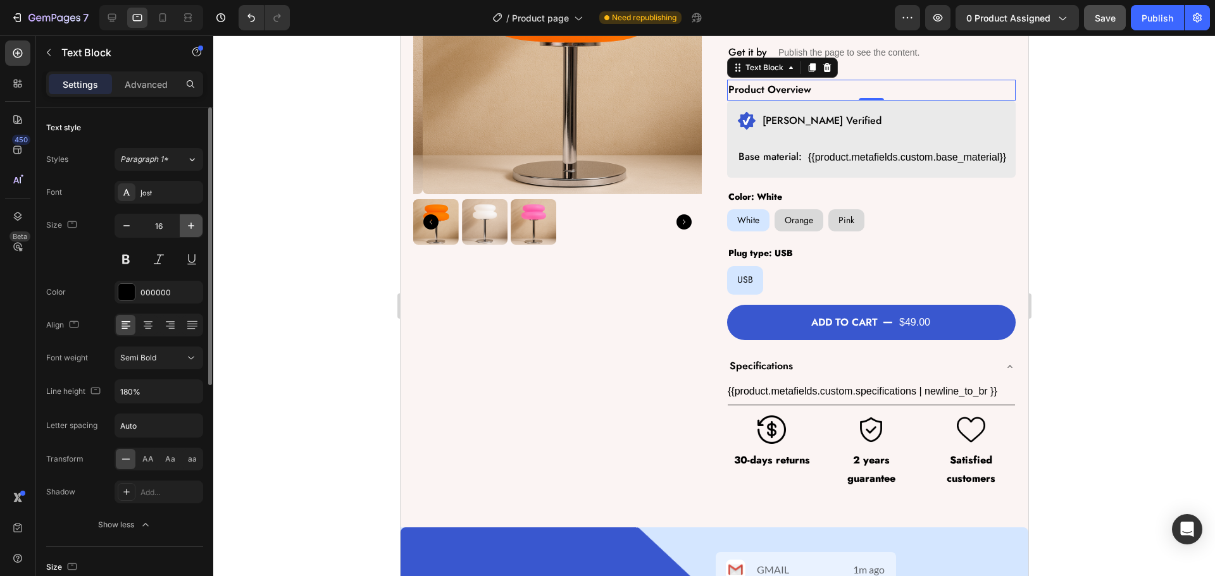
click at [186, 226] on icon "button" at bounding box center [191, 226] width 13 height 13
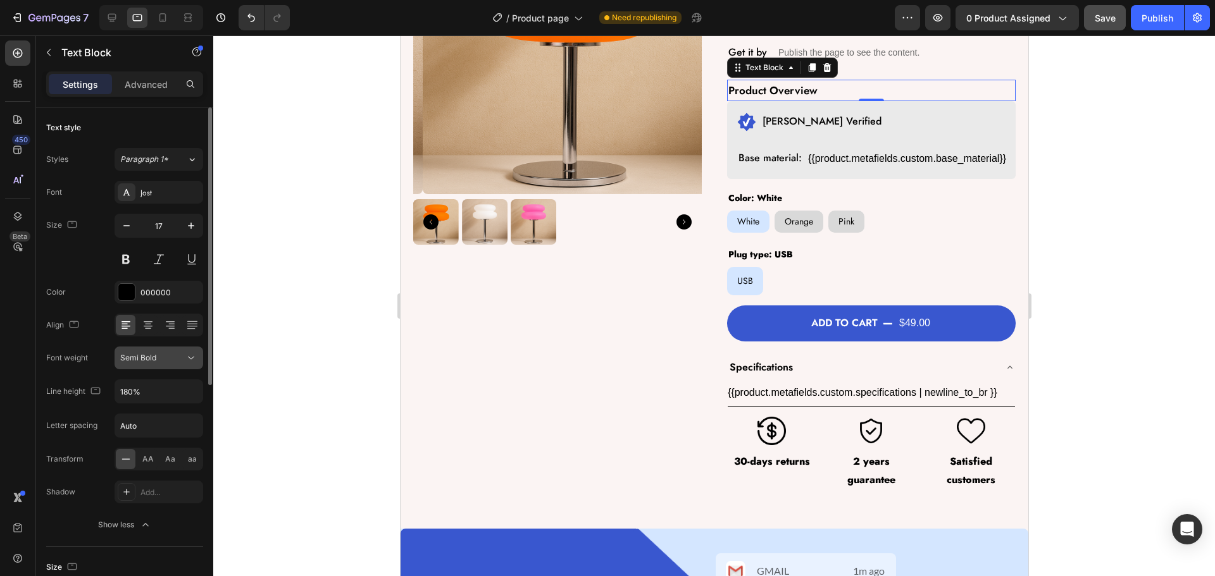
type input "18"
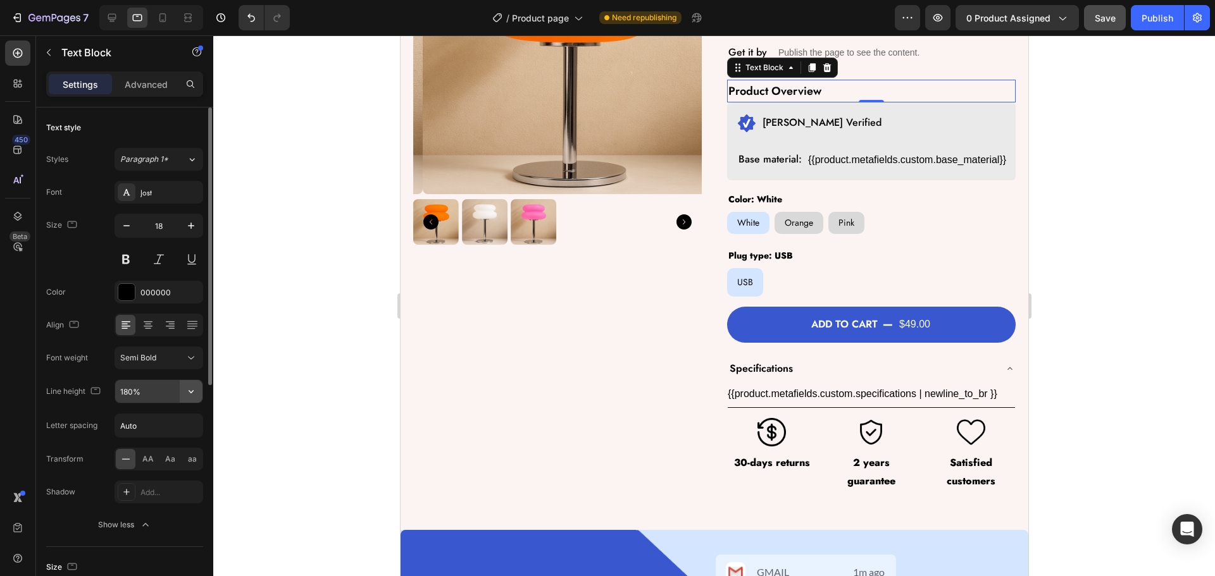
click at [190, 395] on icon "button" at bounding box center [191, 391] width 13 height 13
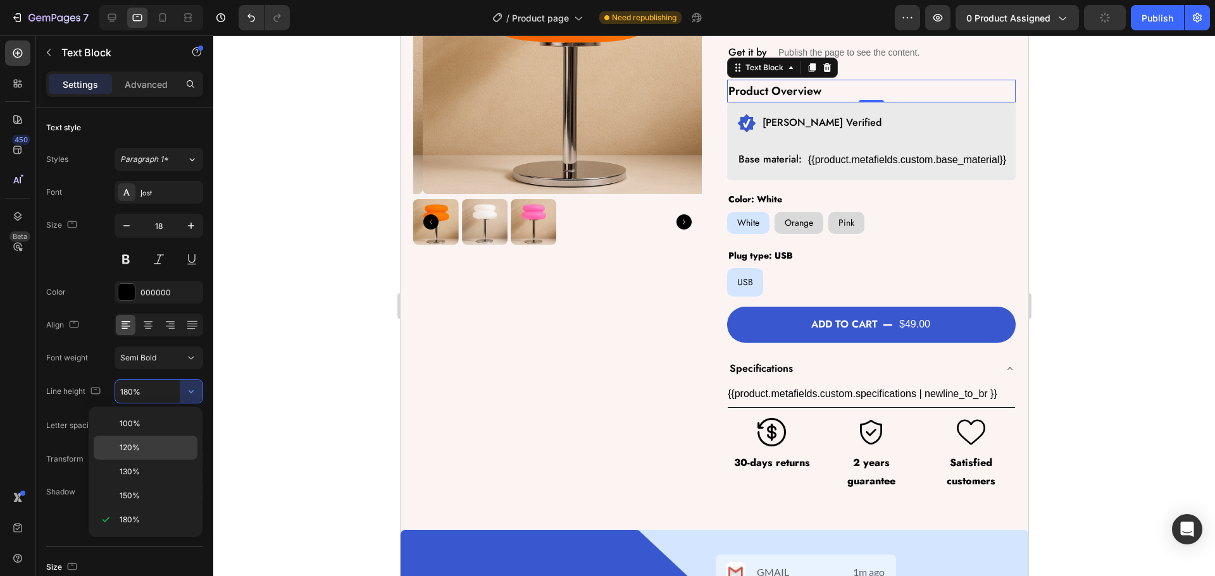
click at [142, 445] on p "120%" at bounding box center [156, 447] width 72 height 11
type input "120%"
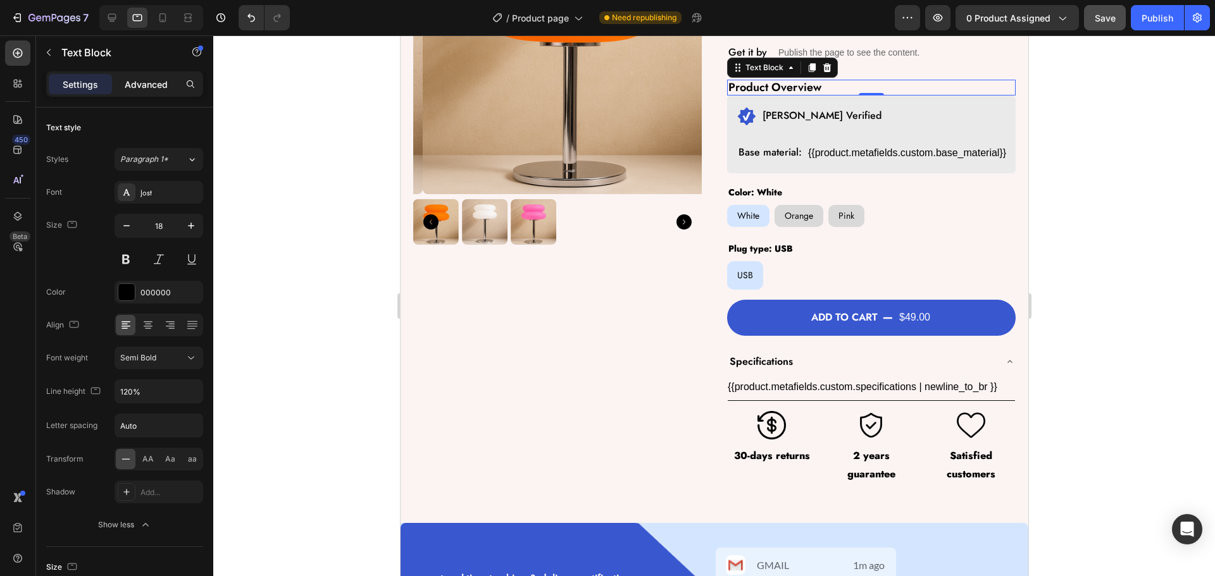
click at [148, 79] on p "Advanced" at bounding box center [146, 84] width 43 height 13
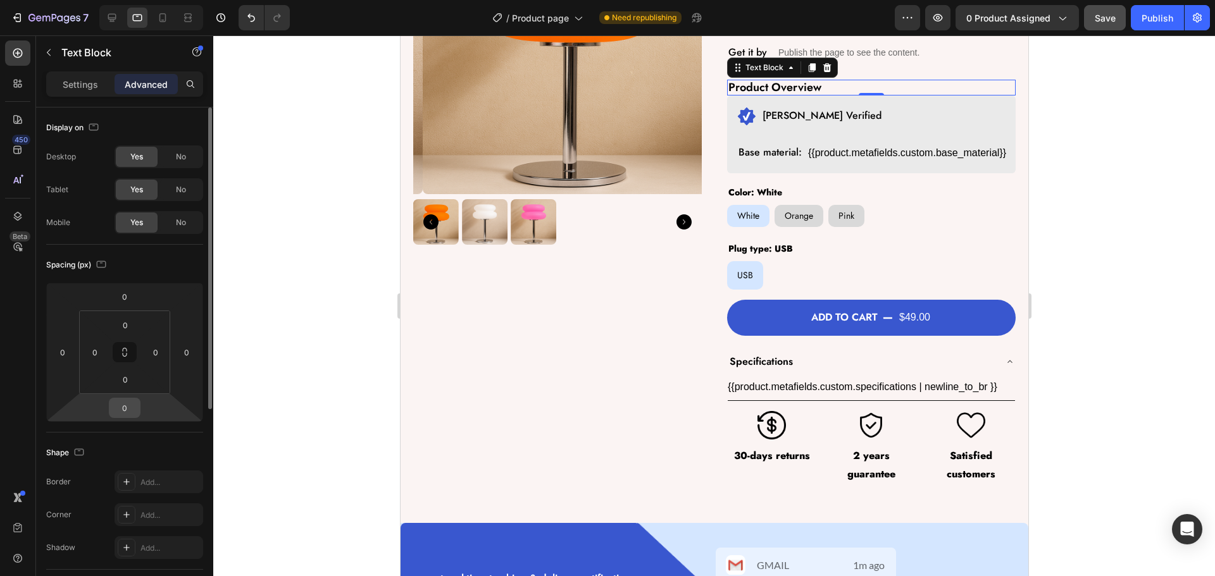
click at [135, 410] on input "0" at bounding box center [124, 408] width 25 height 19
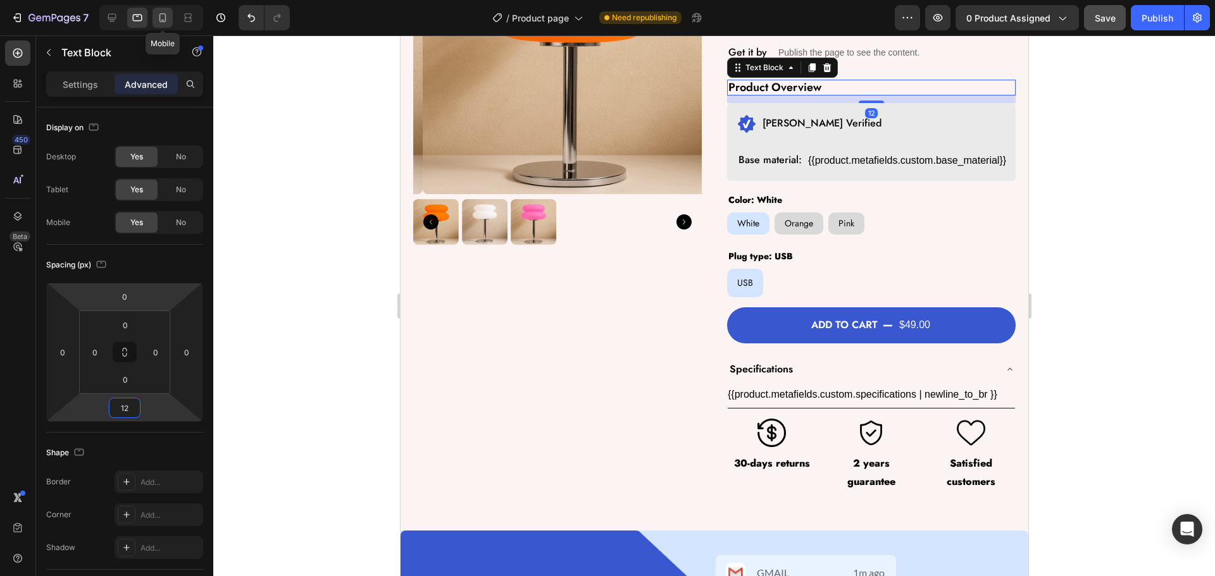
type input "12"
click at [166, 22] on icon at bounding box center [162, 17] width 13 height 13
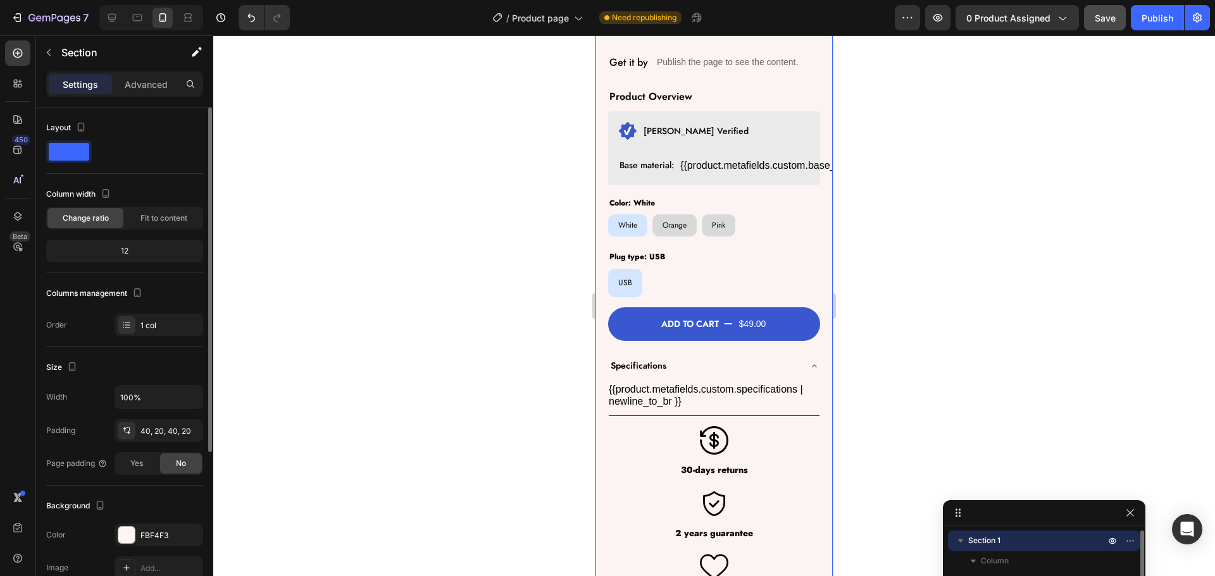
click at [600, 125] on div "Product Images Cloud glow® Table lamp Product Title $49.00 Product Price Produc…" at bounding box center [713, 136] width 237 height 991
click at [154, 75] on div "Advanced" at bounding box center [146, 84] width 63 height 20
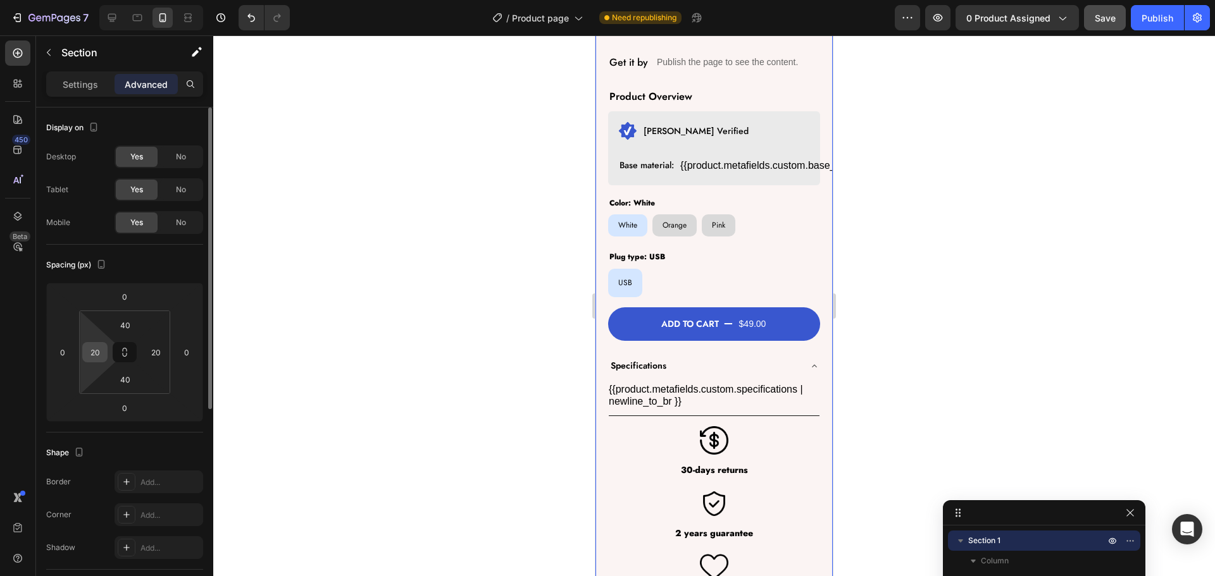
click at [96, 349] on input "20" at bounding box center [94, 352] width 19 height 19
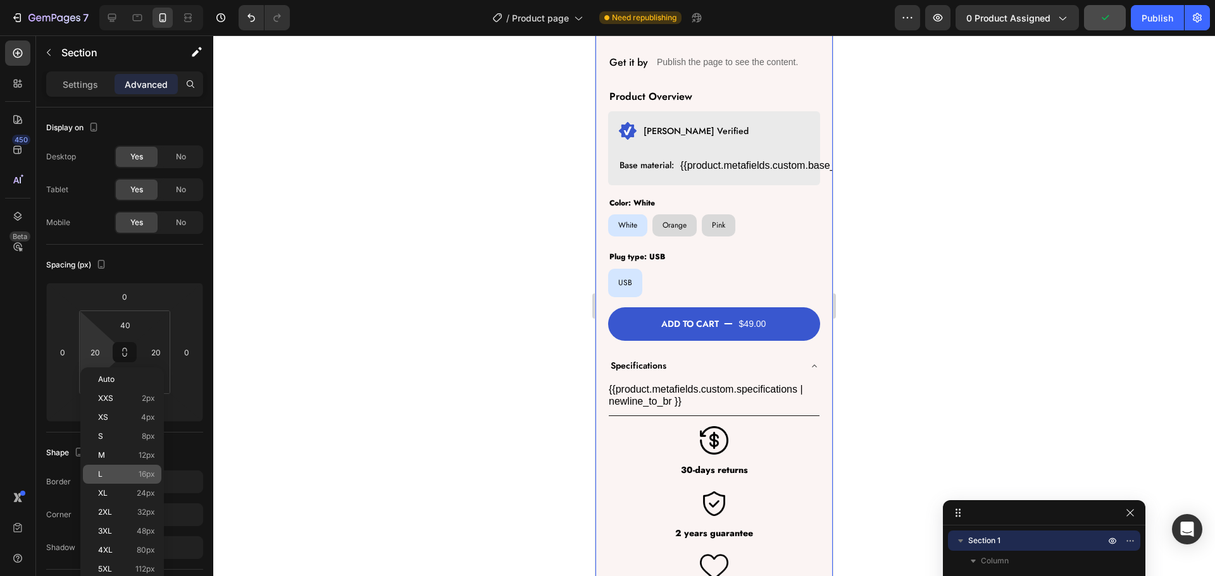
drag, startPoint x: 136, startPoint y: 470, endPoint x: 145, endPoint y: 361, distance: 109.2
click at [135, 470] on p "L 16px" at bounding box center [126, 474] width 57 height 9
type input "16"
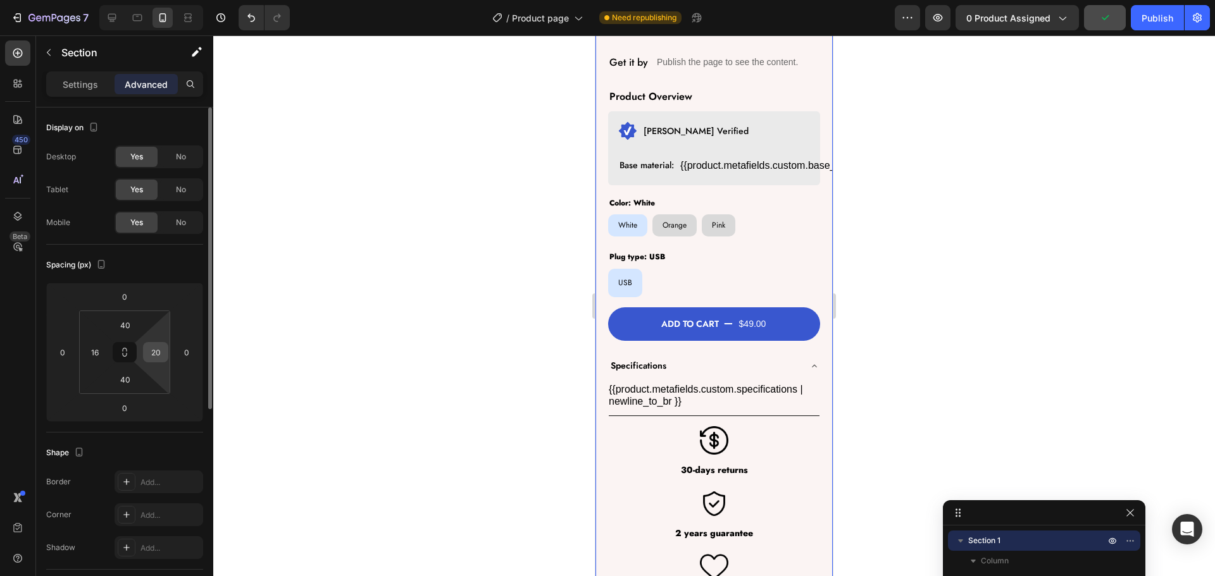
scroll to position [421, 0]
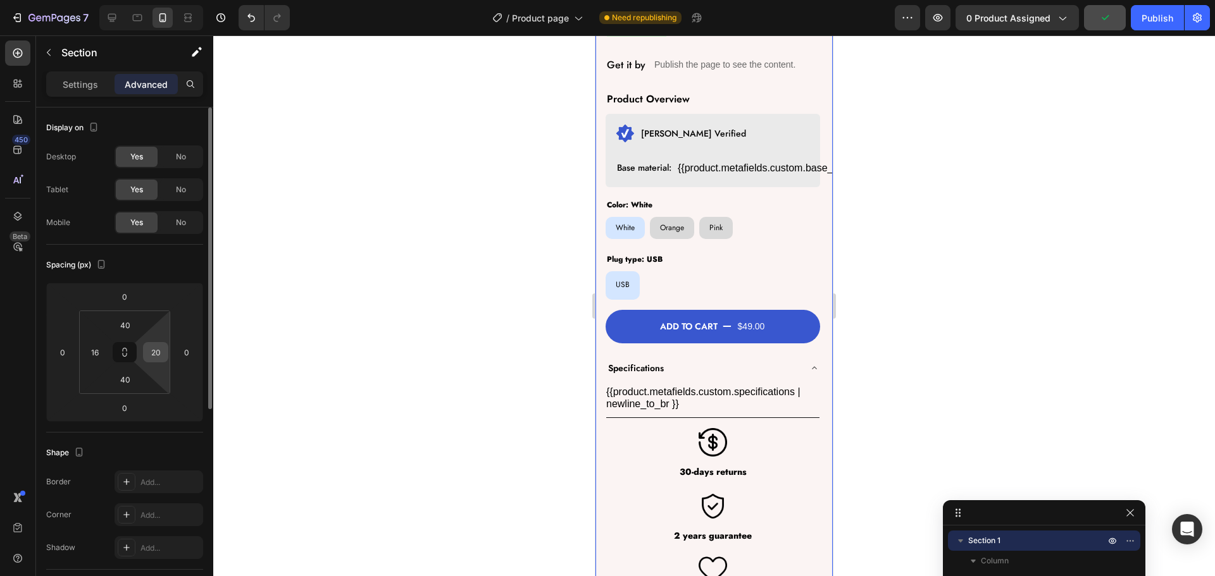
click at [154, 354] on input "20" at bounding box center [155, 352] width 19 height 19
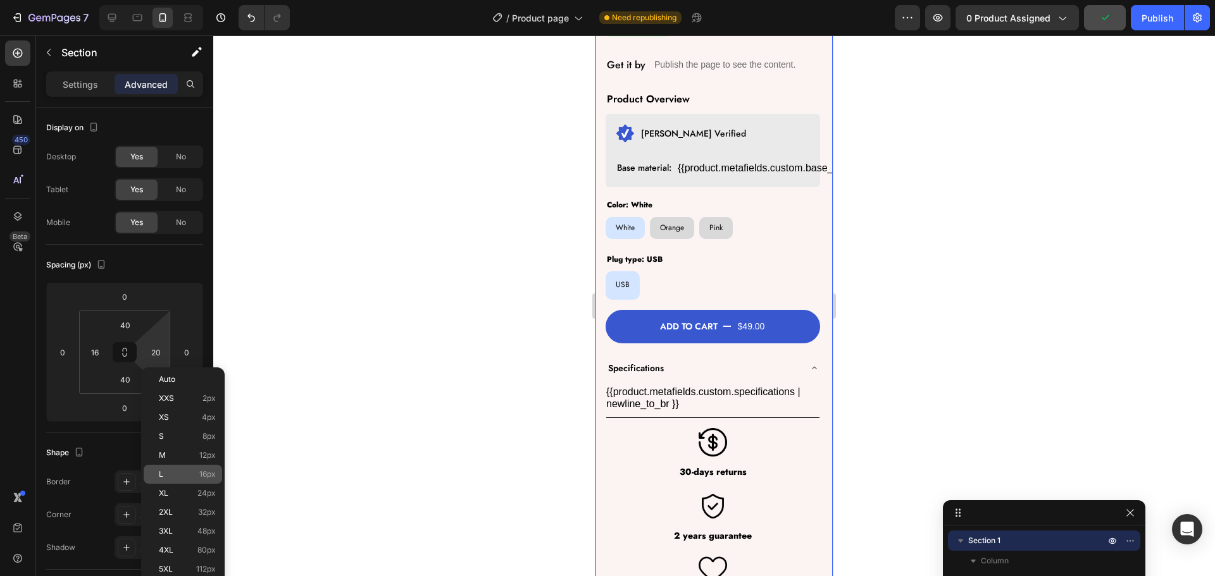
click at [162, 476] on span "L" at bounding box center [161, 474] width 4 height 9
type input "16"
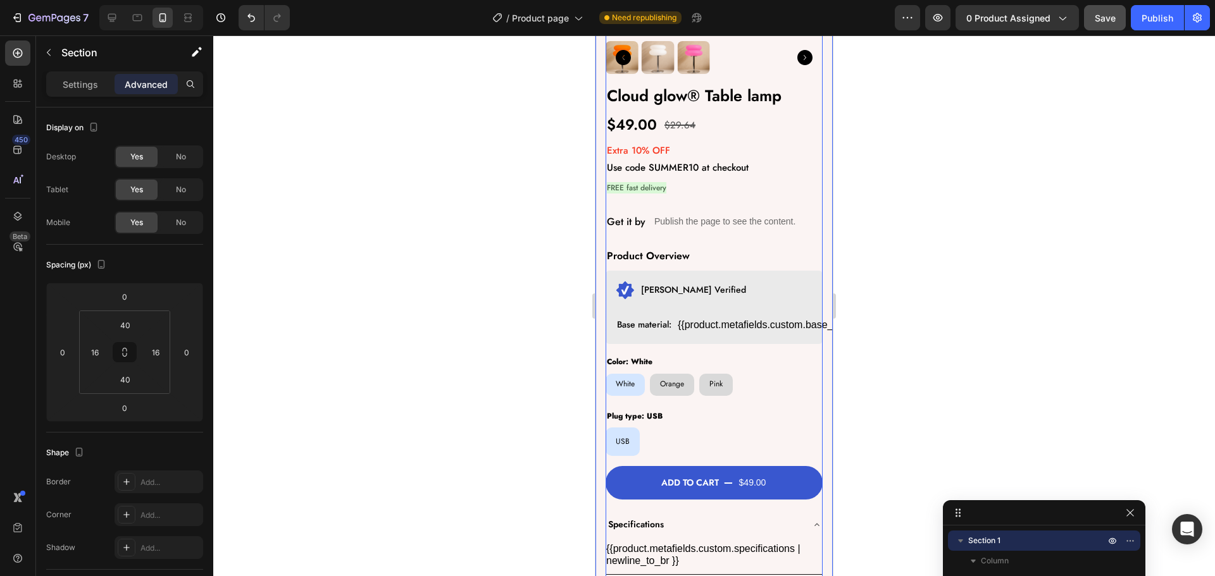
scroll to position [295, 0]
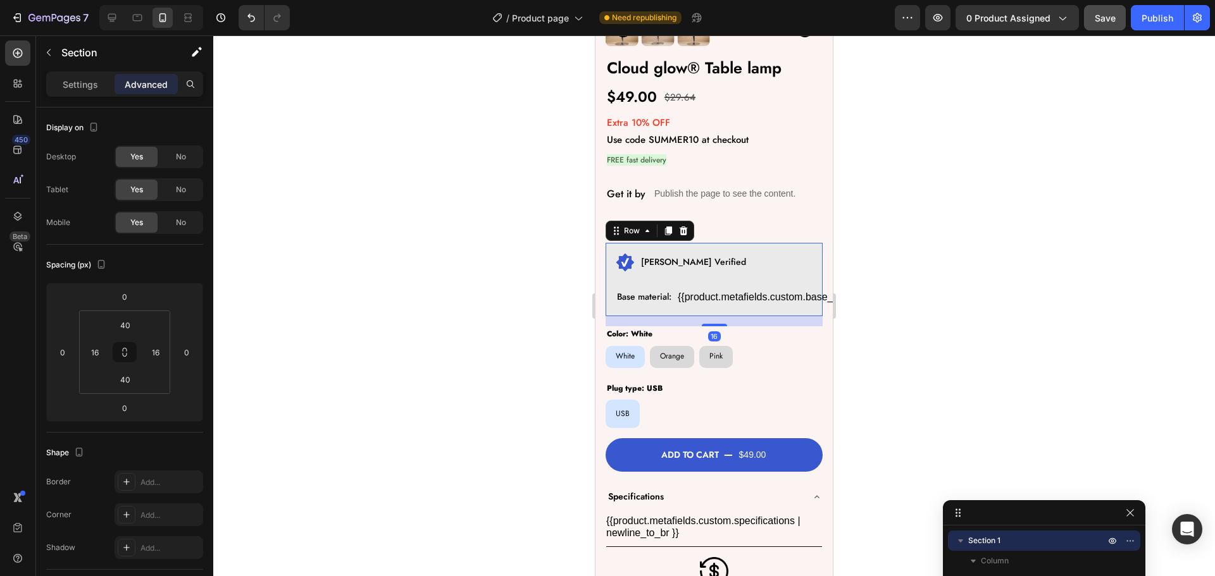
click at [613, 279] on div "Image [PERSON_NAME] Verified Text Block Row Base material: Text Block {{product…" at bounding box center [714, 279] width 217 height 73
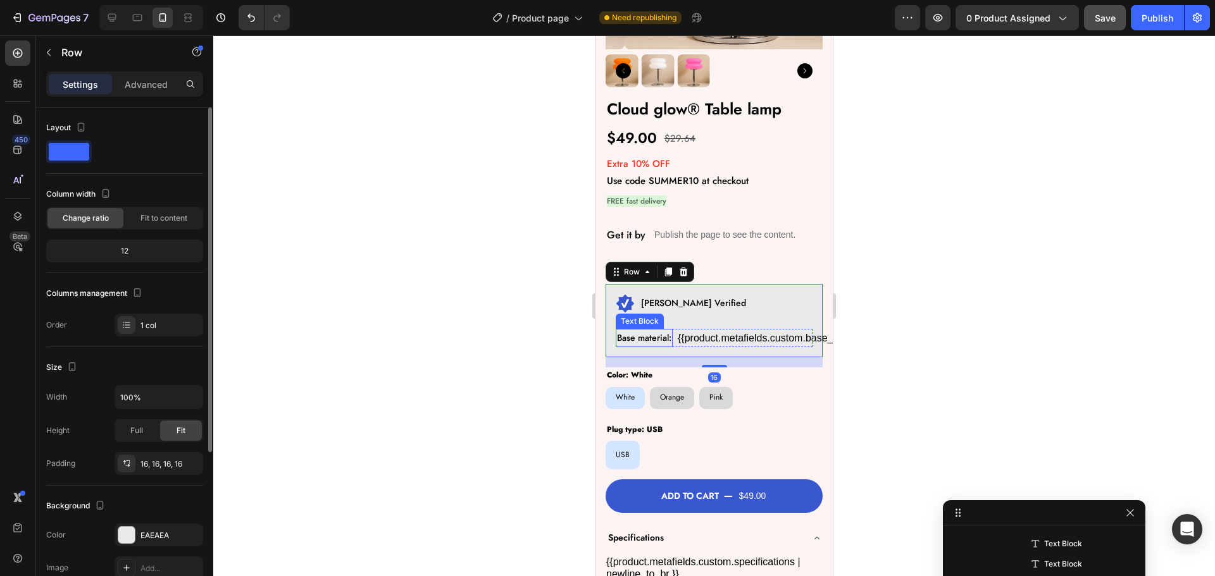
scroll to position [232, 0]
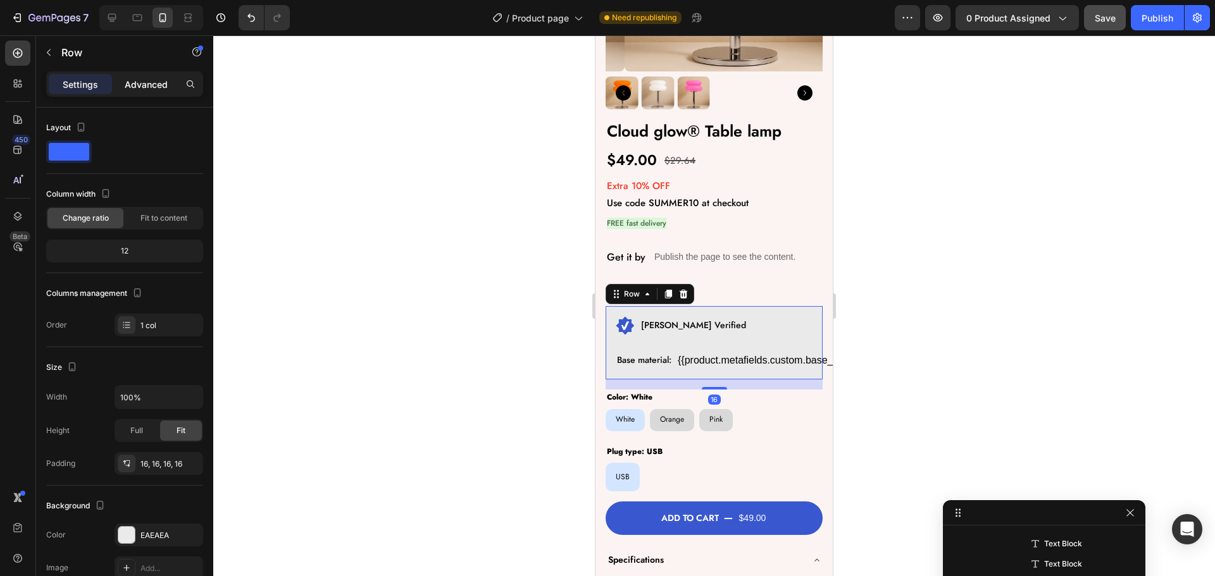
click at [135, 88] on p "Advanced" at bounding box center [146, 84] width 43 height 13
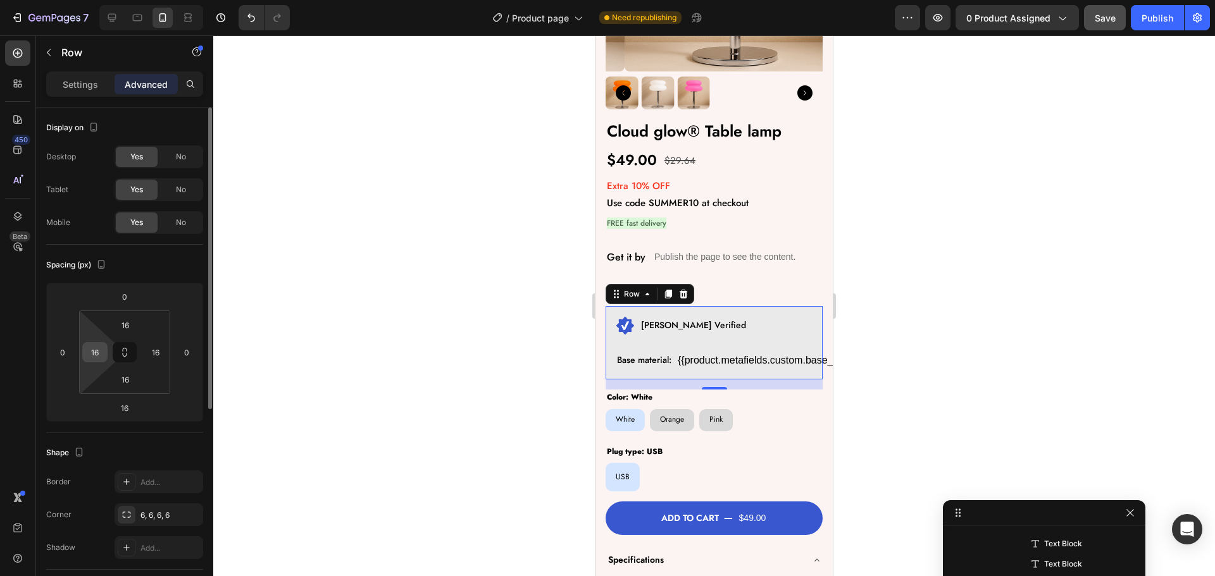
click at [98, 352] on input "16" at bounding box center [94, 352] width 19 height 19
type input "12"
click at [131, 328] on input "16" at bounding box center [125, 325] width 25 height 19
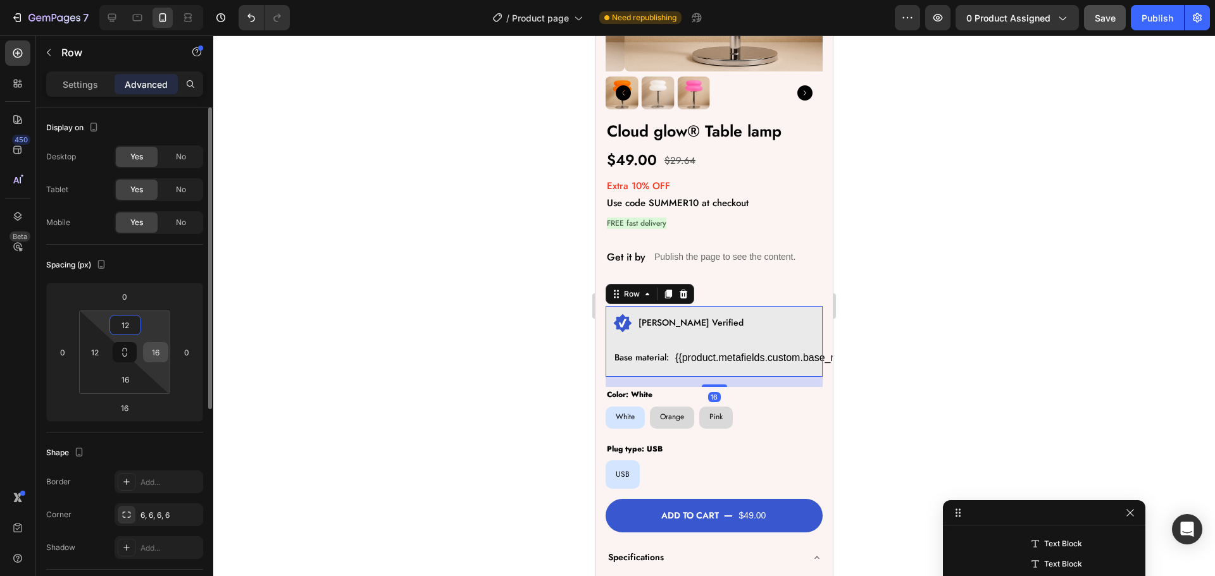
type input "12"
click at [165, 361] on div "16" at bounding box center [155, 352] width 25 height 20
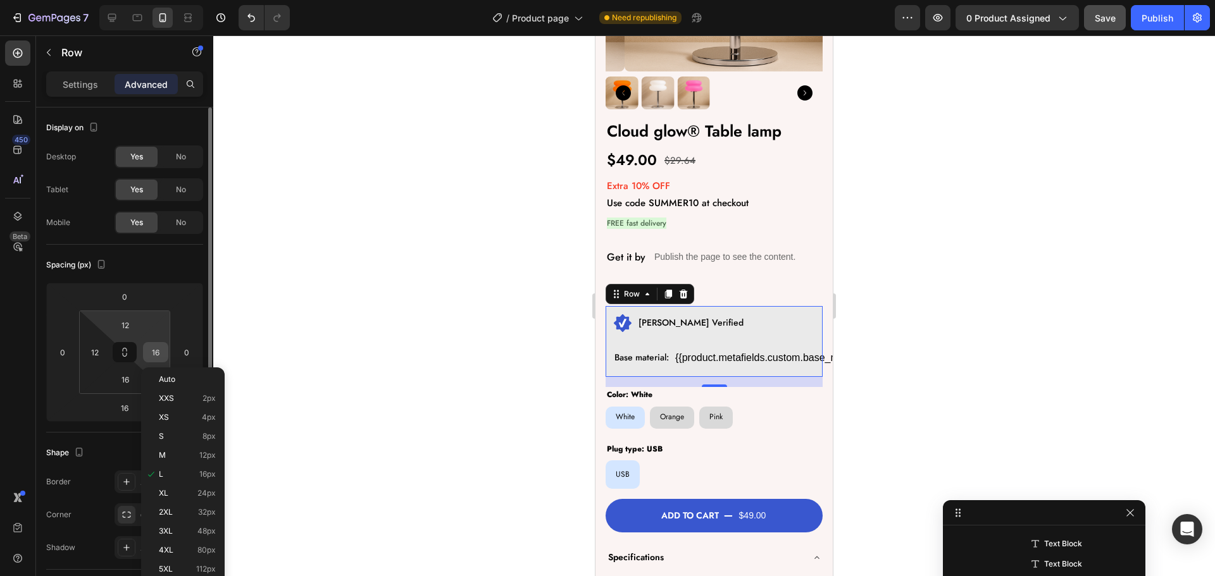
click at [157, 353] on input "16" at bounding box center [155, 352] width 19 height 19
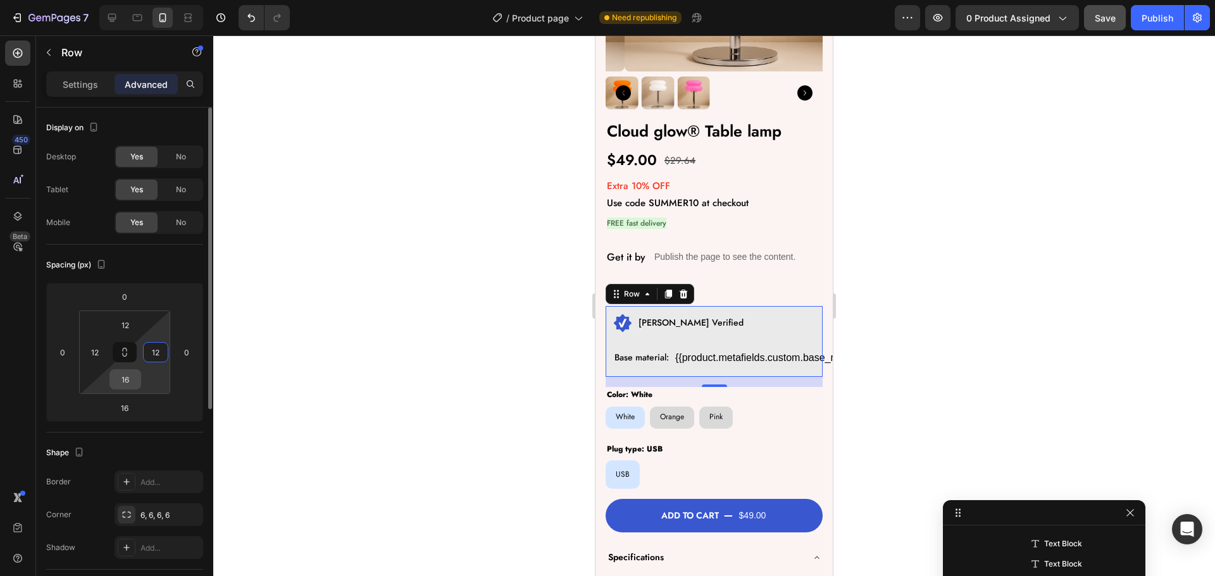
type input "12"
click at [124, 380] on input "16" at bounding box center [125, 379] width 25 height 19
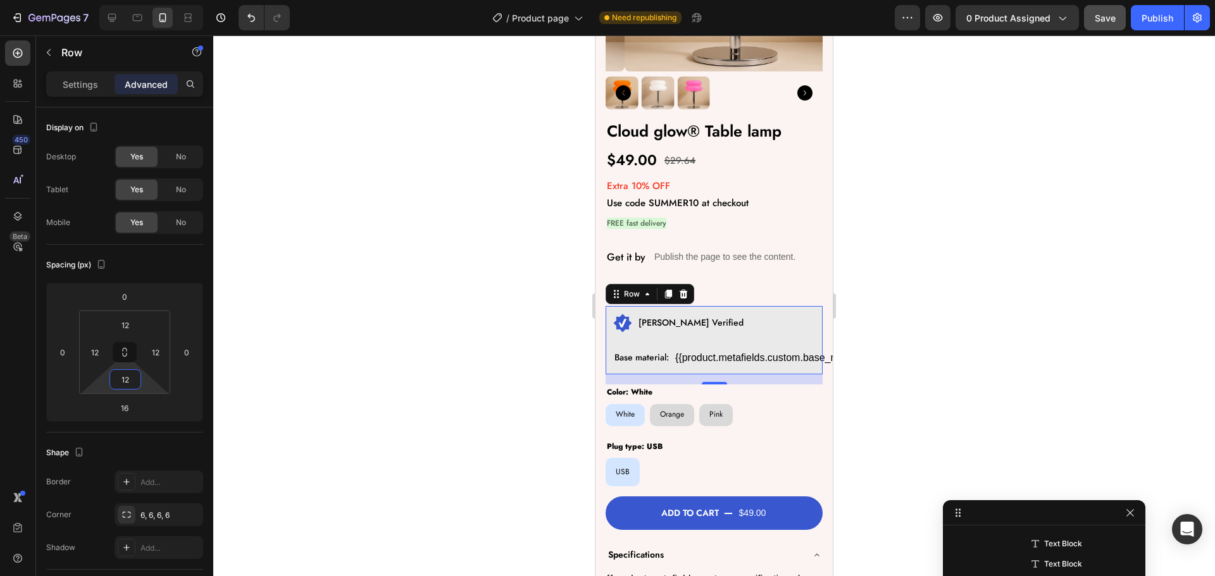
type input "12"
click at [286, 343] on div at bounding box center [714, 305] width 1002 height 541
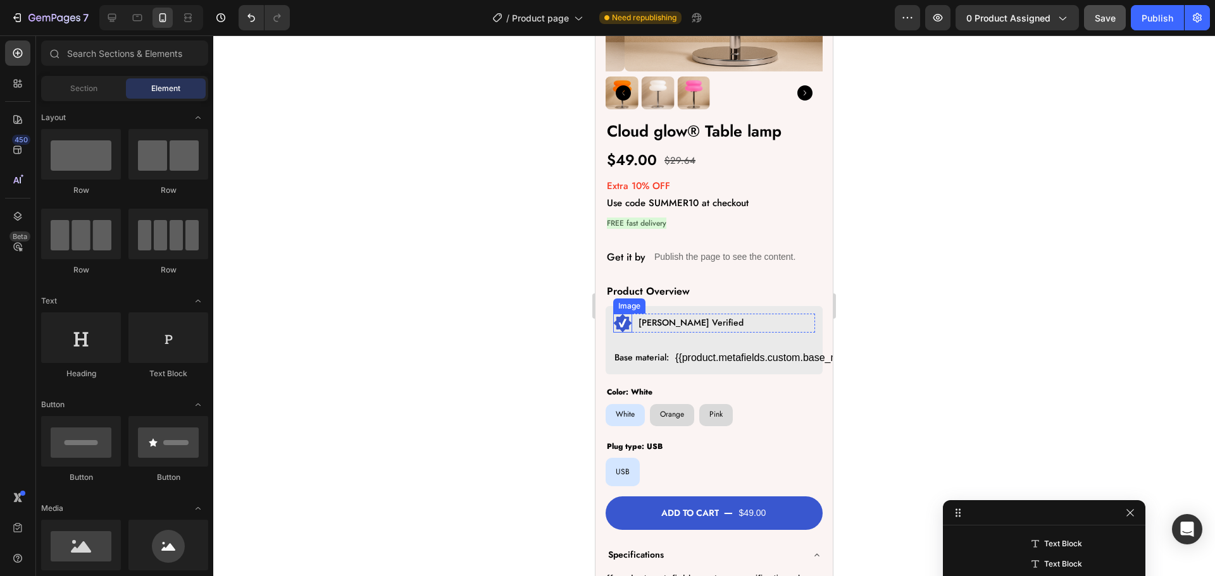
click at [628, 314] on img at bounding box center [622, 323] width 19 height 19
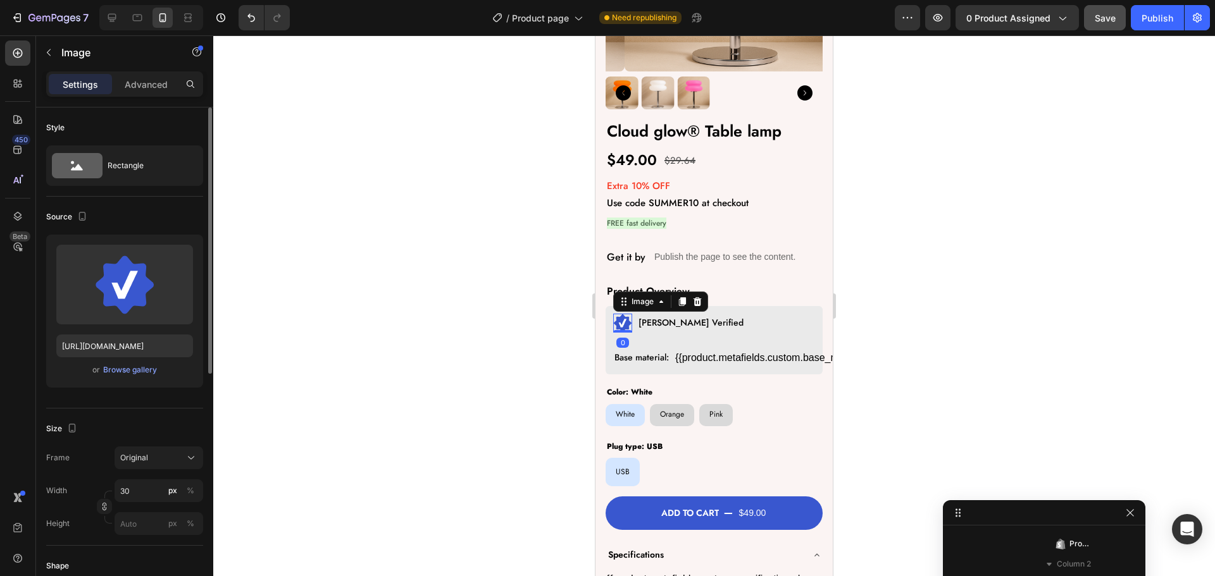
scroll to position [463, 0]
click at [147, 495] on input "30" at bounding box center [159, 491] width 89 height 23
type input "25"
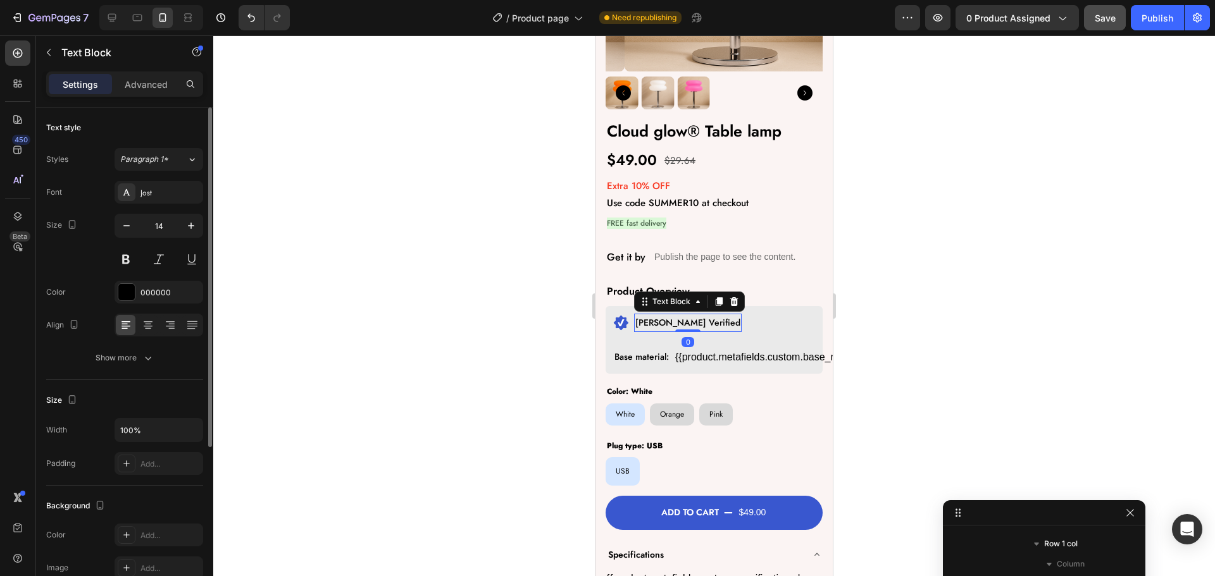
click at [645, 315] on p "[PERSON_NAME] Verified" at bounding box center [687, 323] width 105 height 16
click at [191, 218] on button "button" at bounding box center [191, 226] width 23 height 23
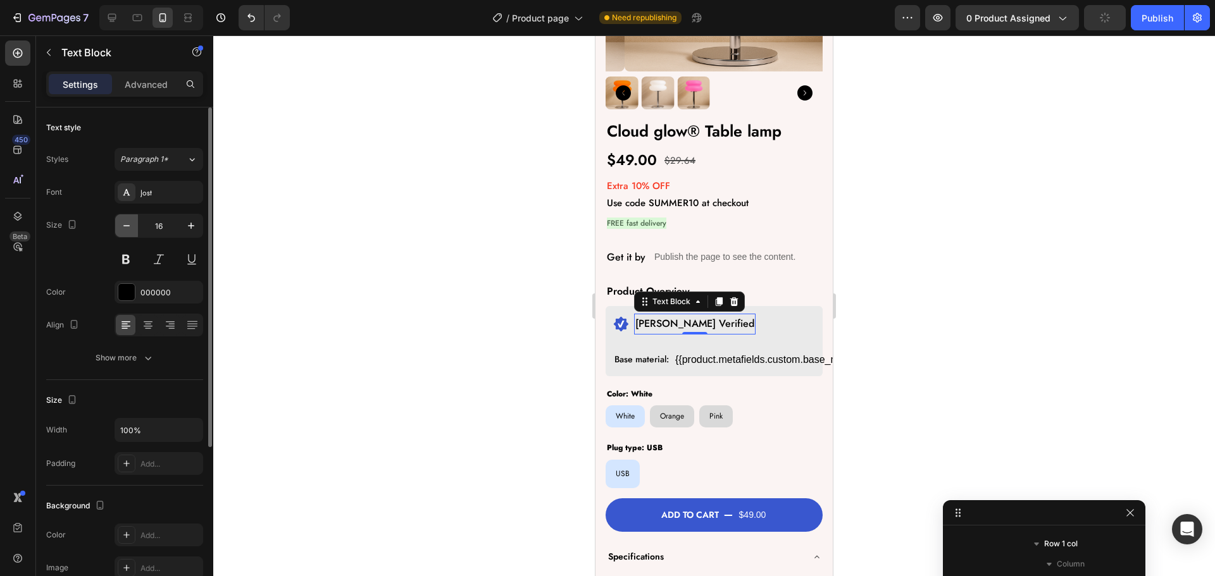
click at [128, 229] on icon "button" at bounding box center [126, 226] width 13 height 13
type input "15"
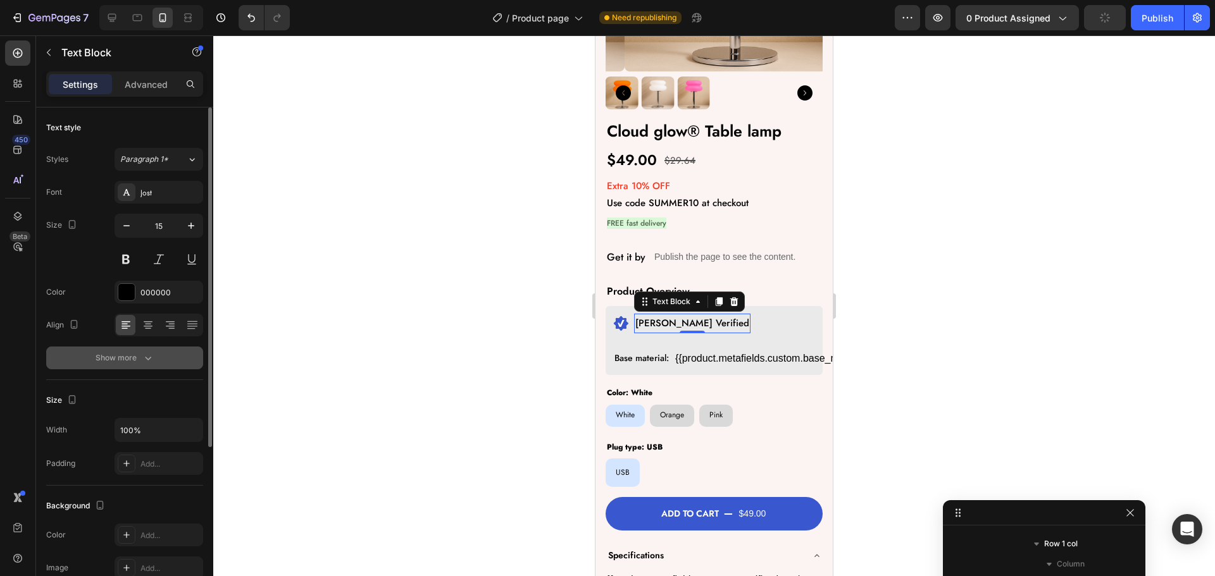
click at [115, 354] on div "Show more" at bounding box center [125, 358] width 59 height 13
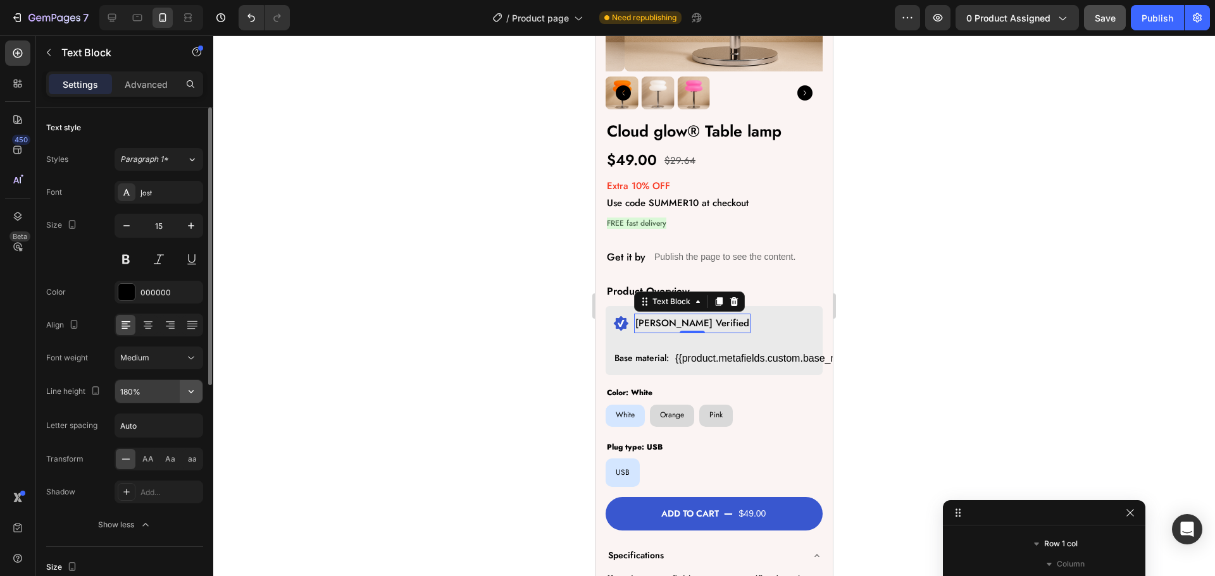
click at [192, 389] on icon "button" at bounding box center [191, 391] width 13 height 13
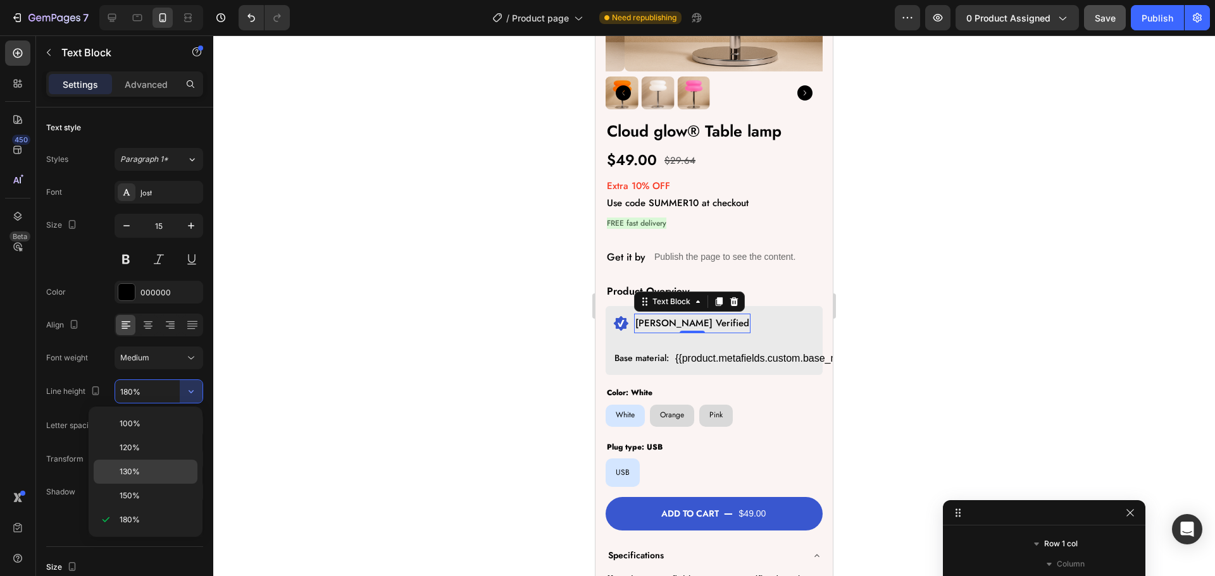
click at [129, 471] on span "130%" at bounding box center [130, 471] width 20 height 11
type input "130%"
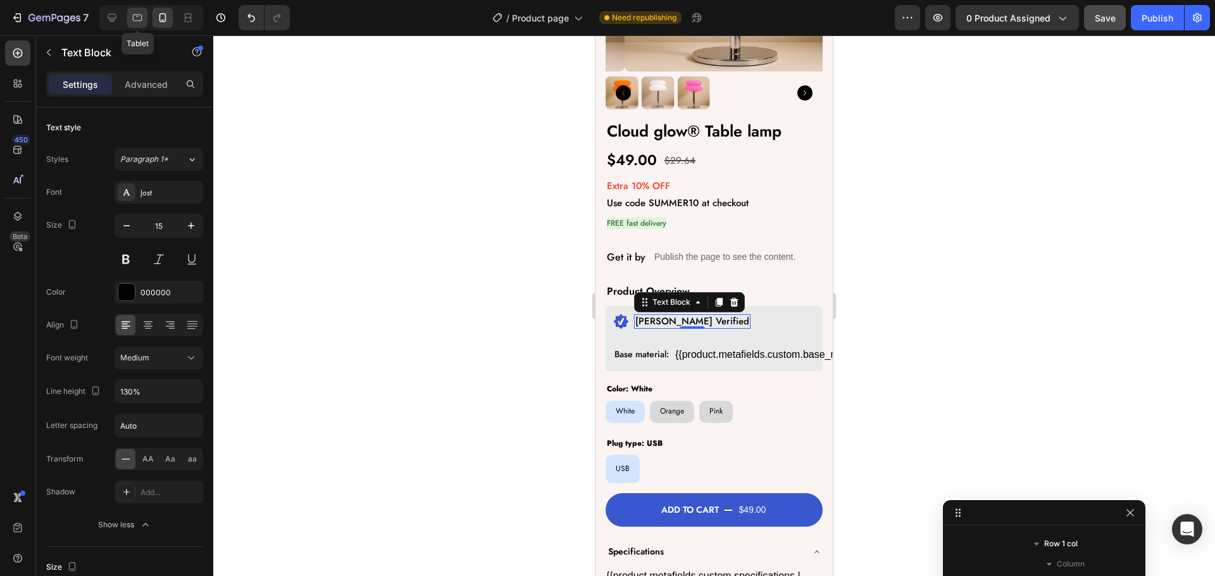
click at [139, 20] on icon at bounding box center [137, 18] width 9 height 7
type input "16"
type input "180%"
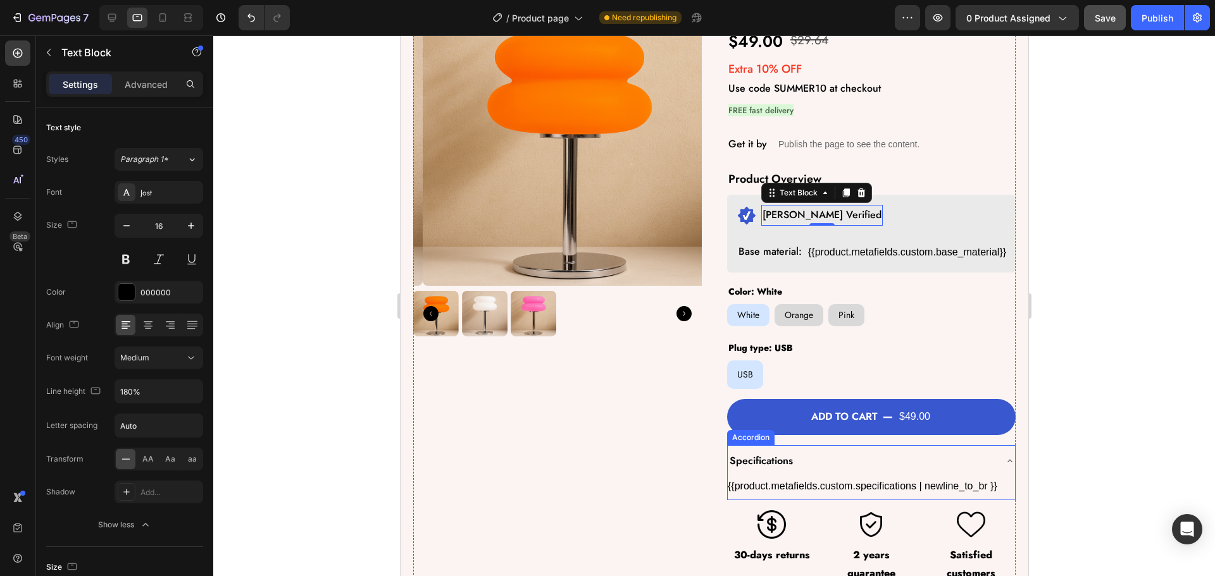
scroll to position [88, 0]
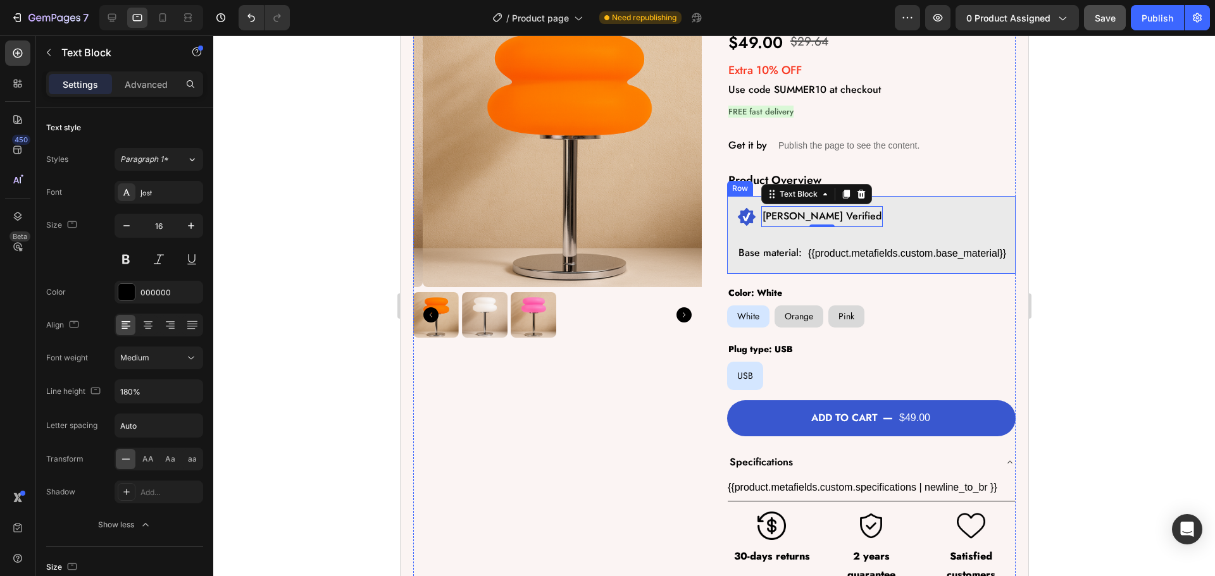
click at [729, 222] on div "Image Sophie Verified Text Block 0 Row Base material: Text Block {{product.meta…" at bounding box center [870, 235] width 289 height 78
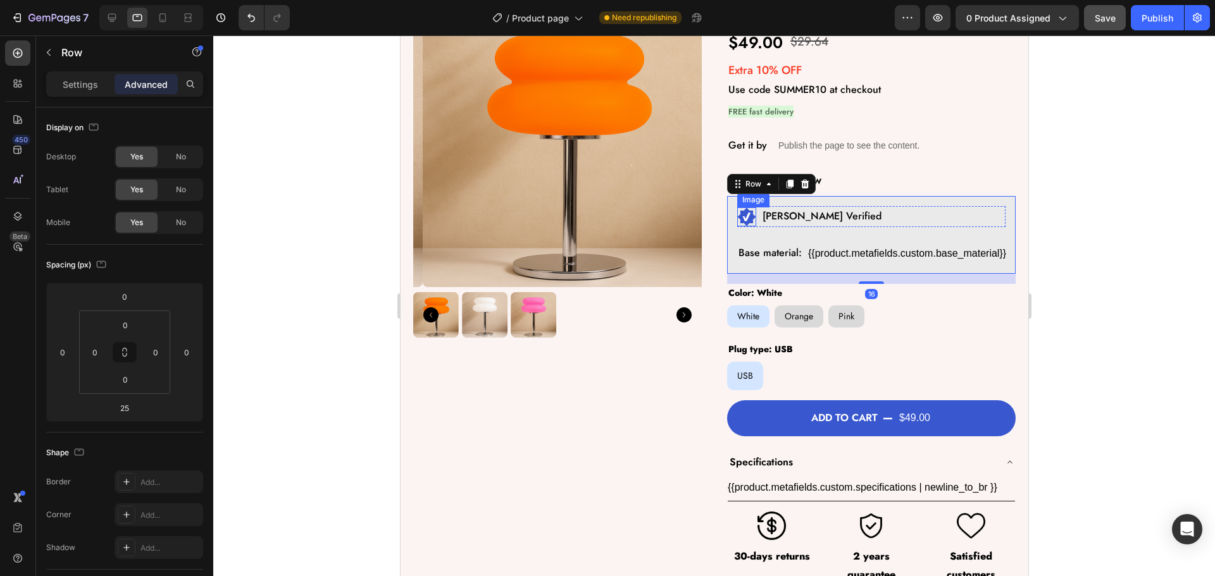
click at [753, 215] on div "Image Sophie Verified Text Block Row" at bounding box center [871, 216] width 268 height 21
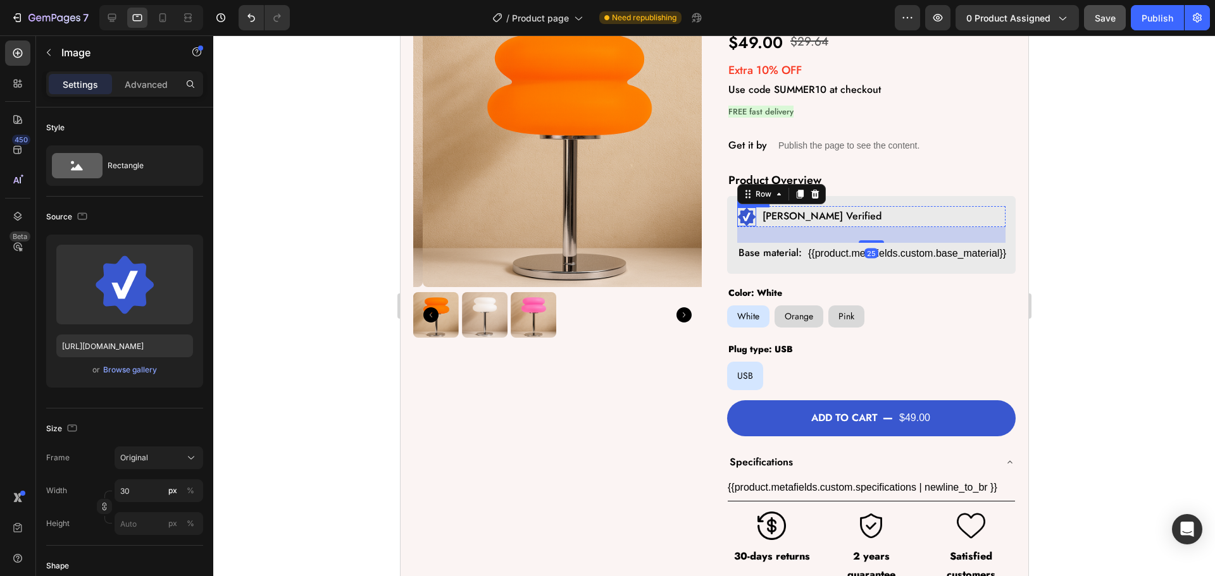
click at [742, 217] on img at bounding box center [746, 217] width 19 height 19
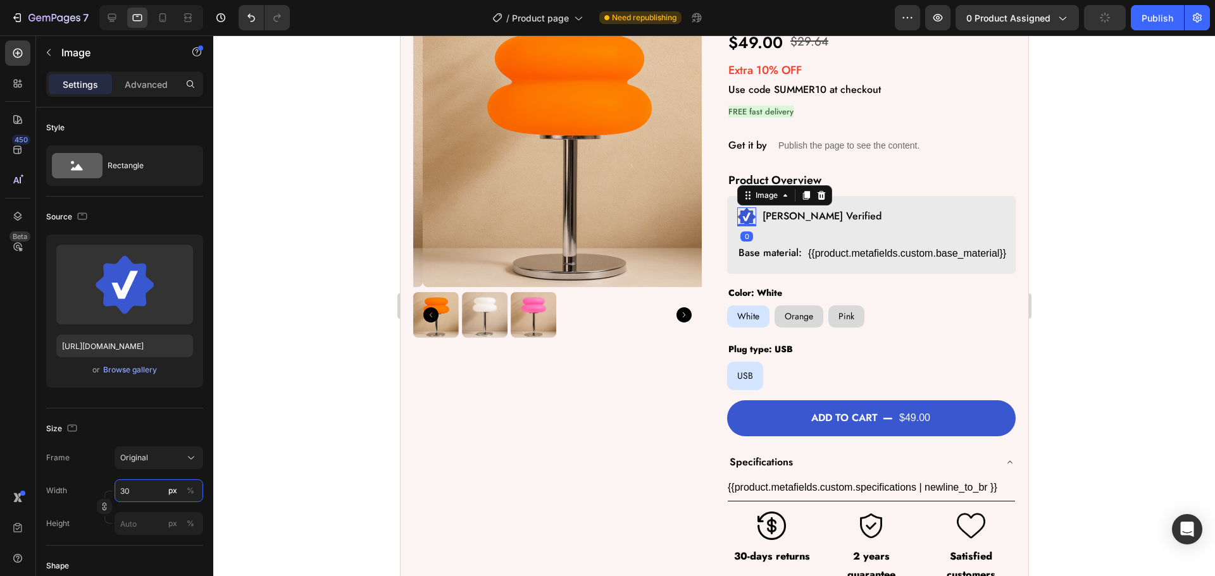
click at [132, 492] on input "30" at bounding box center [159, 491] width 89 height 23
type input "27"
click at [765, 216] on p "[PERSON_NAME] Verified" at bounding box center [819, 217] width 119 height 18
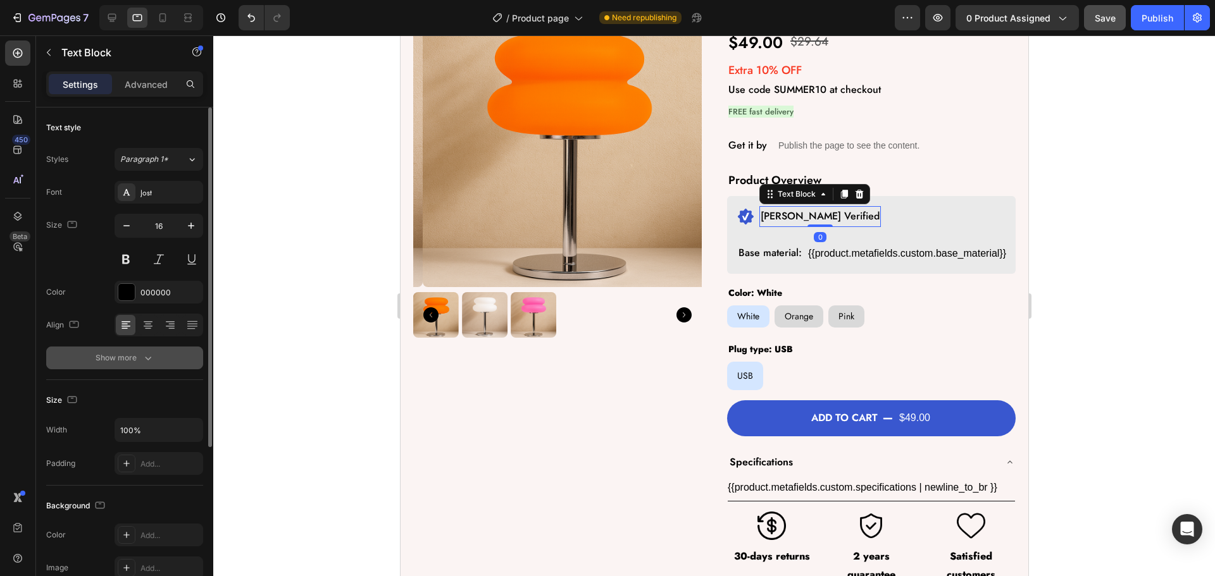
click at [127, 353] on div "Show more" at bounding box center [125, 358] width 59 height 13
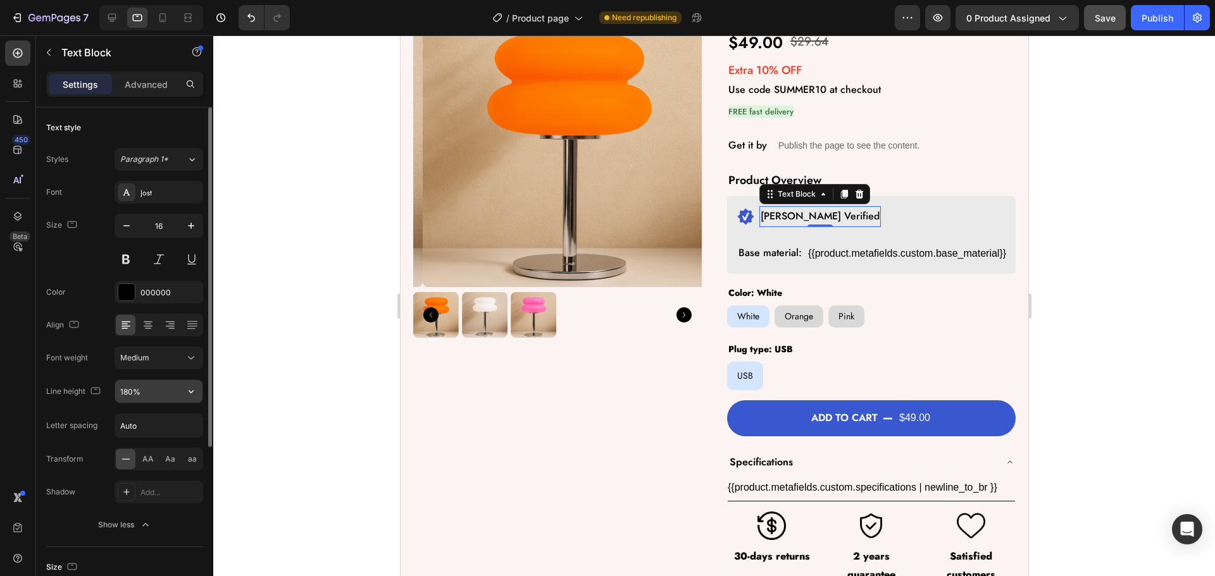
click at [182, 389] on button "button" at bounding box center [191, 391] width 23 height 23
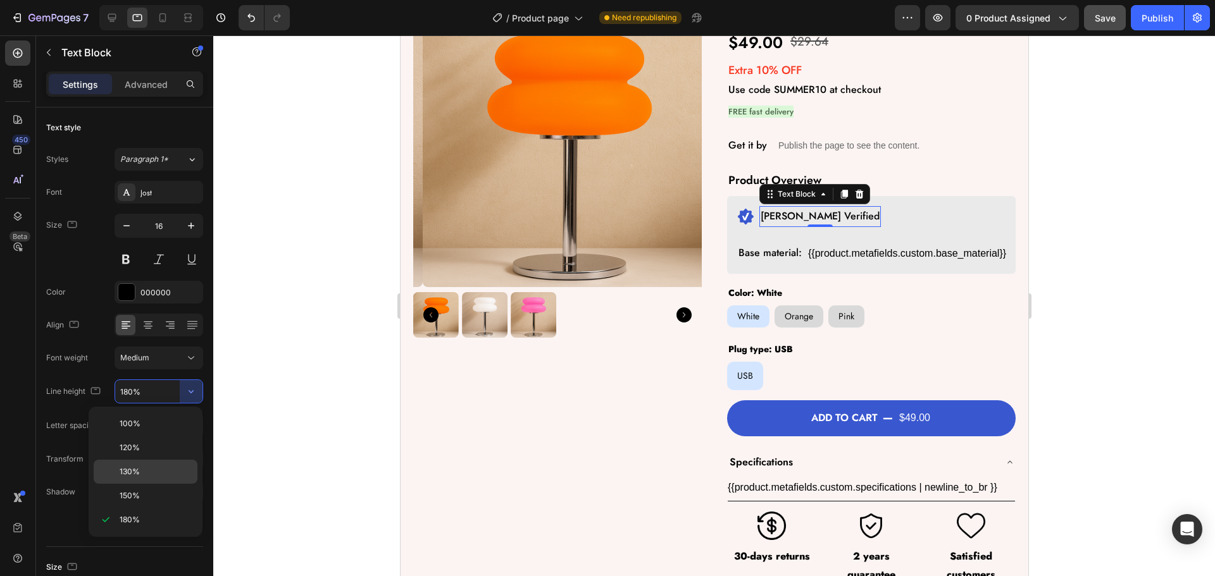
click at [137, 484] on div "130%" at bounding box center [146, 496] width 104 height 24
type input "130%"
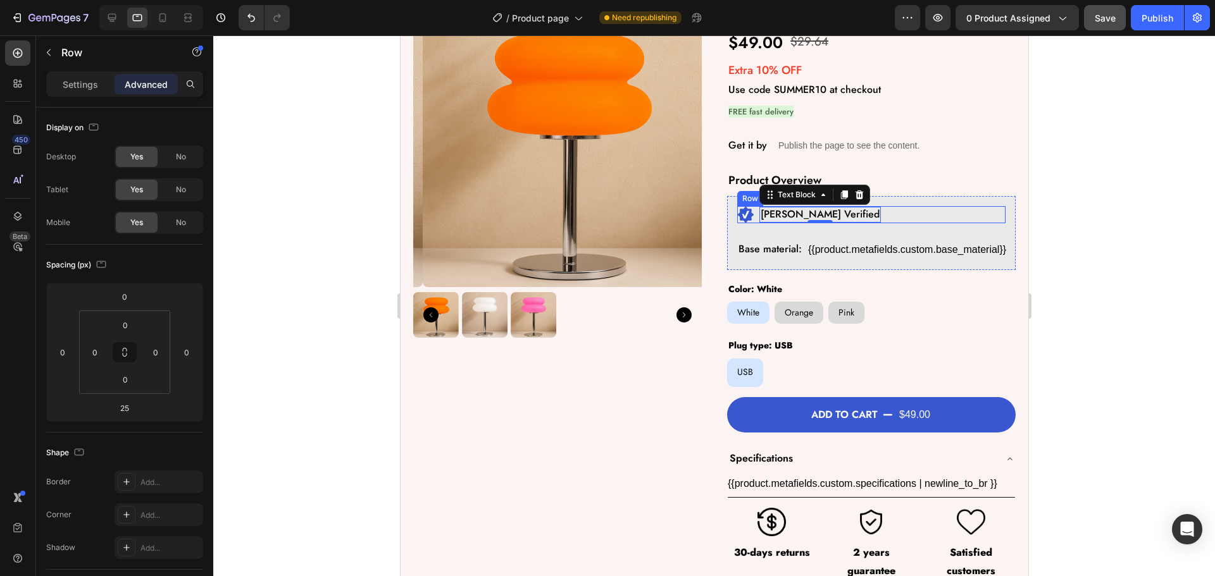
click at [750, 215] on div "Image Sophie Verified Text Block 0 Row" at bounding box center [871, 214] width 268 height 17
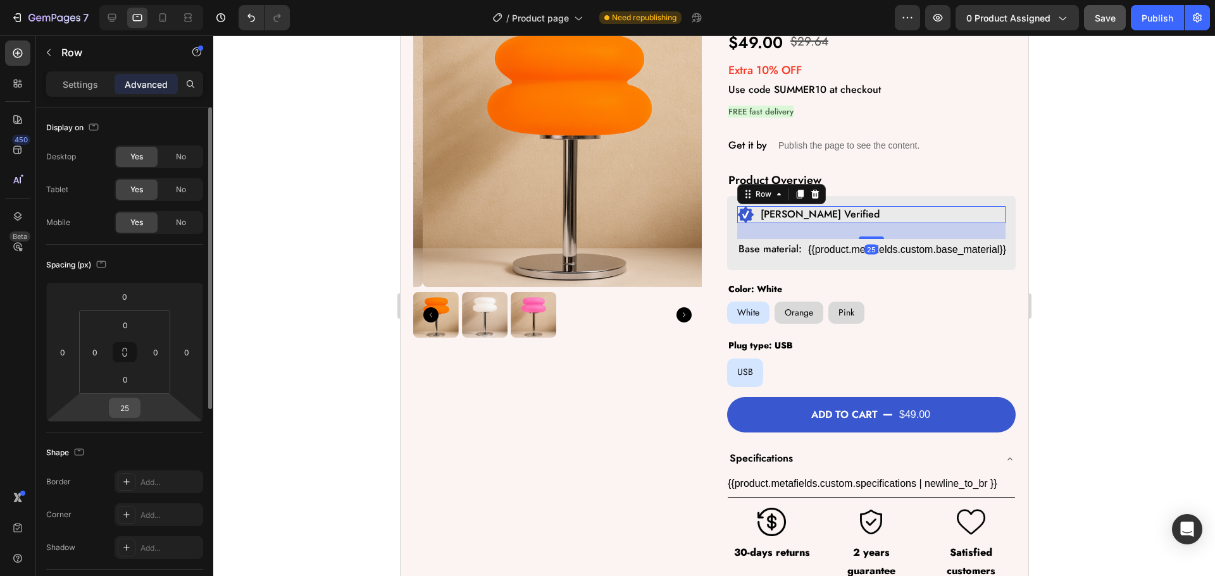
click at [126, 416] on input "25" at bounding box center [124, 408] width 25 height 19
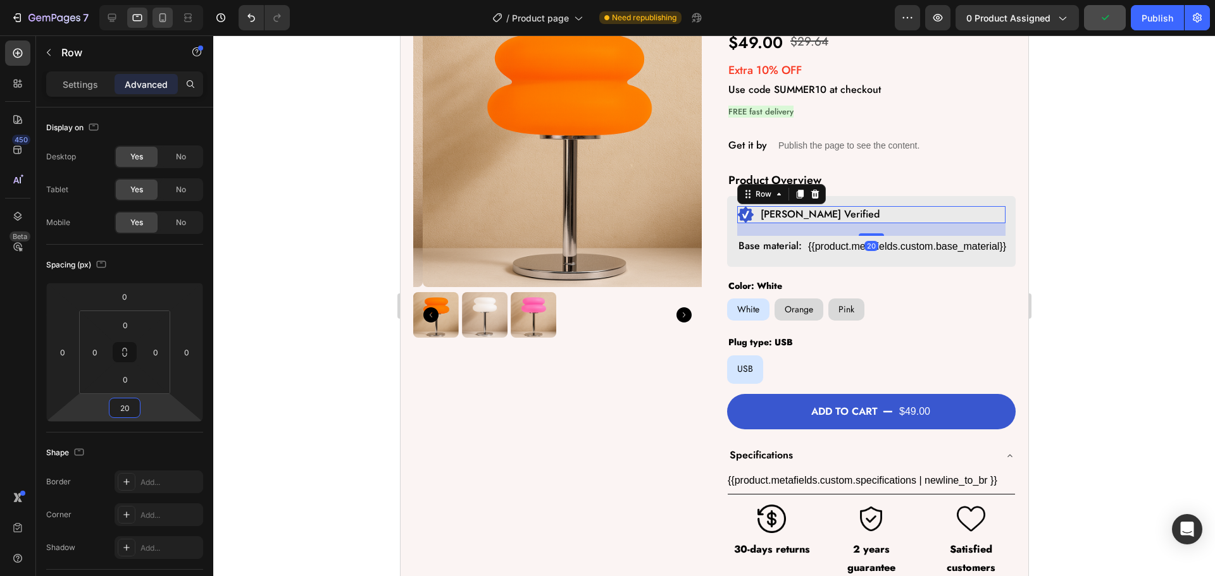
type input "20"
click at [160, 13] on icon at bounding box center [162, 17] width 13 height 13
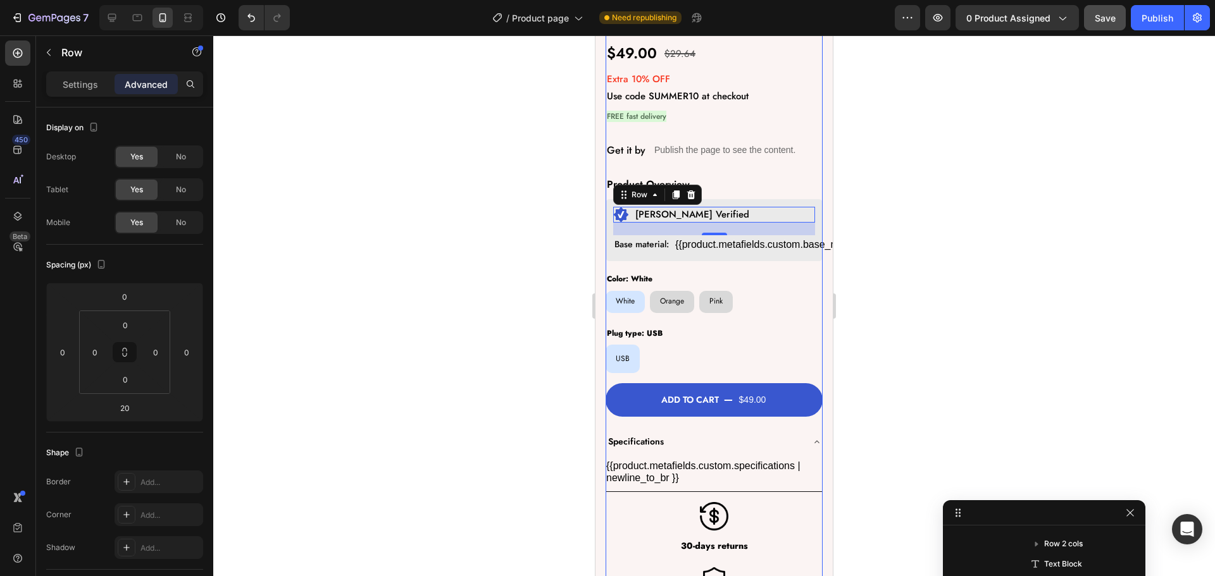
scroll to position [330, 0]
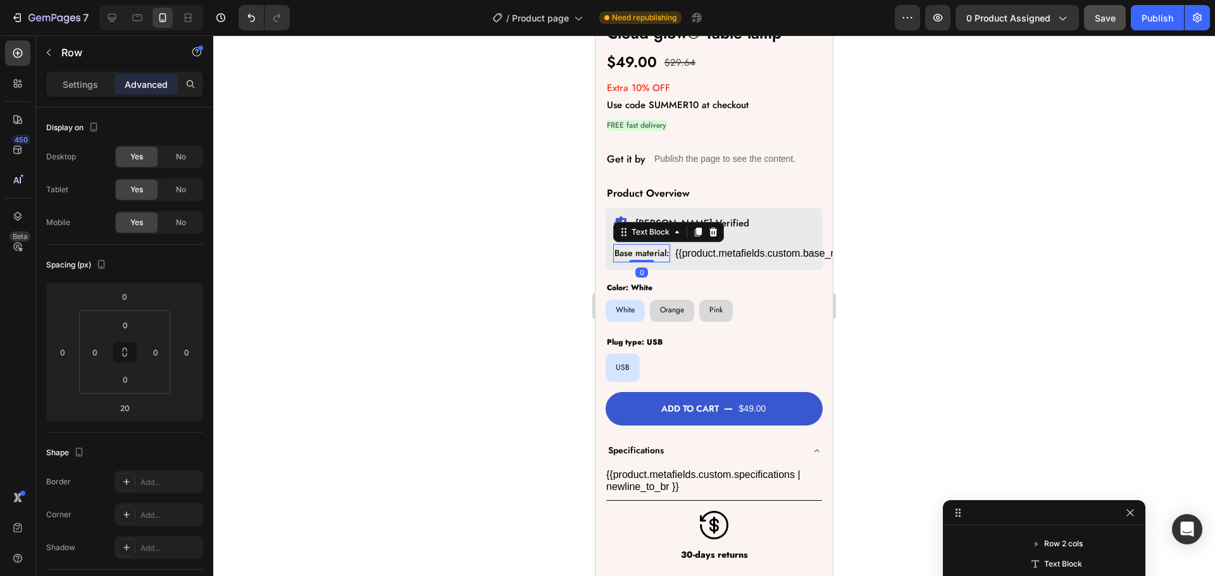
click at [635, 246] on p "Base material:" at bounding box center [641, 254] width 54 height 16
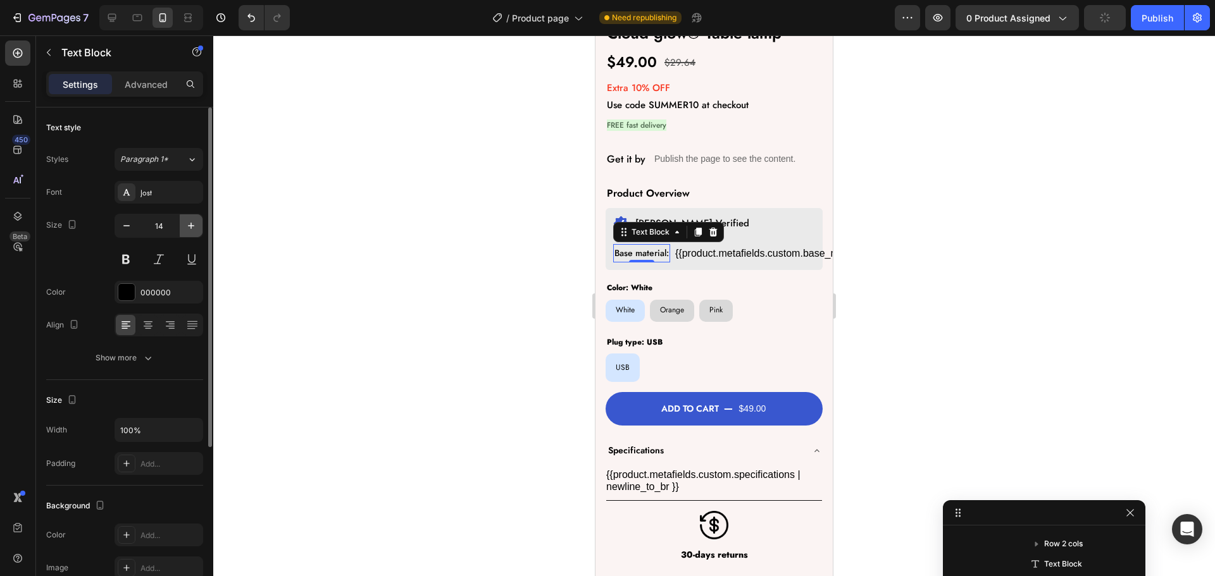
click at [191, 217] on button "button" at bounding box center [191, 226] width 23 height 23
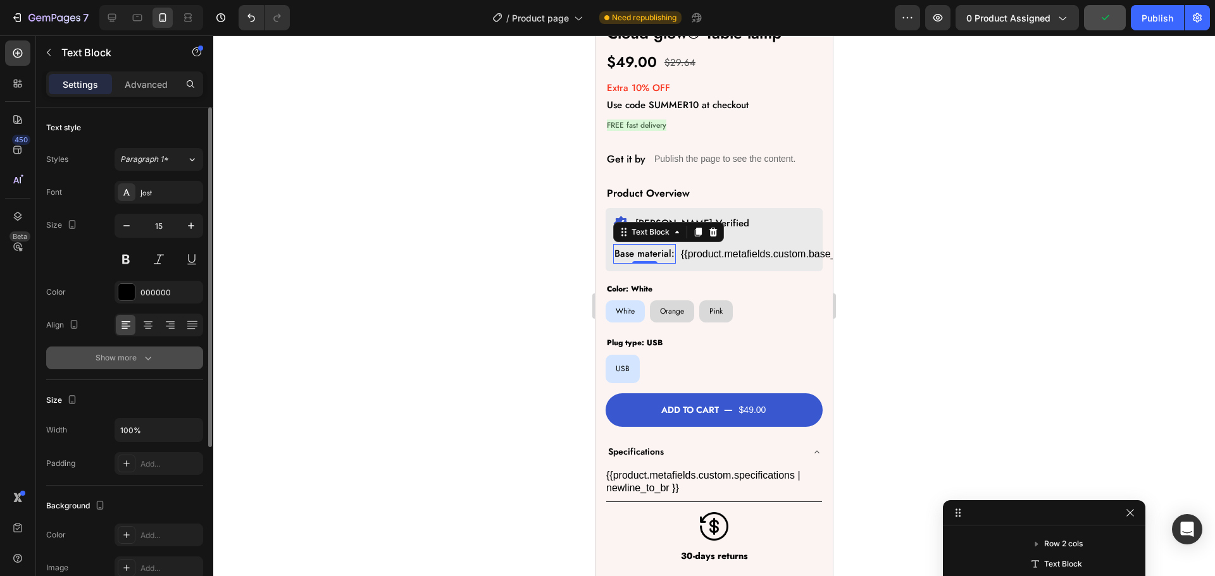
click at [132, 359] on div "Show more" at bounding box center [125, 358] width 59 height 13
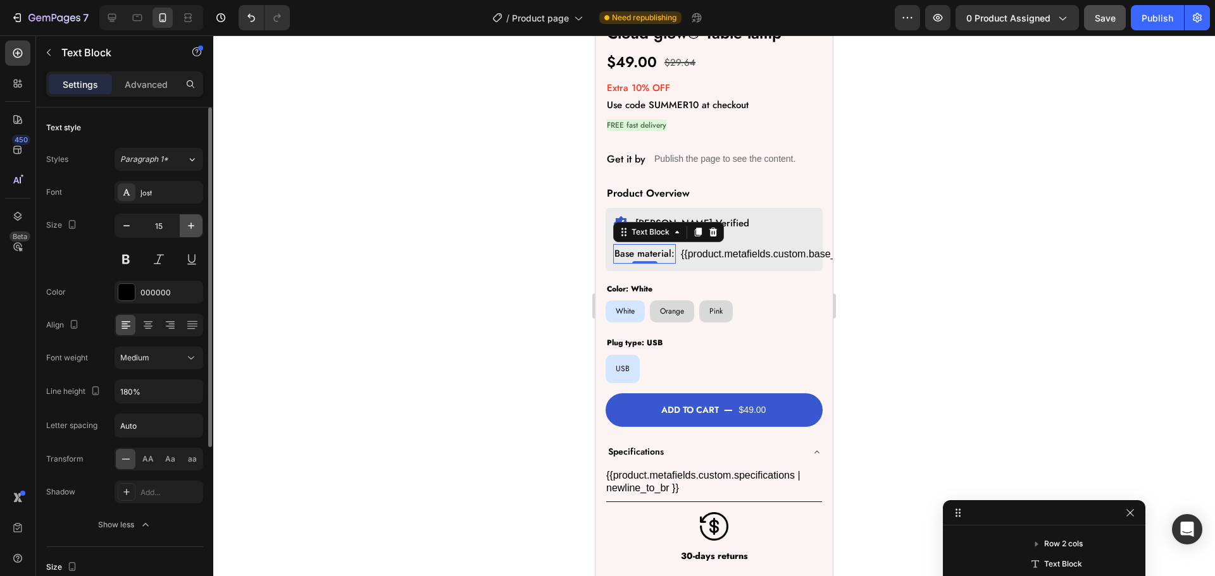
click at [186, 220] on icon "button" at bounding box center [191, 226] width 13 height 13
type input "16"
click at [191, 384] on button "button" at bounding box center [191, 391] width 23 height 23
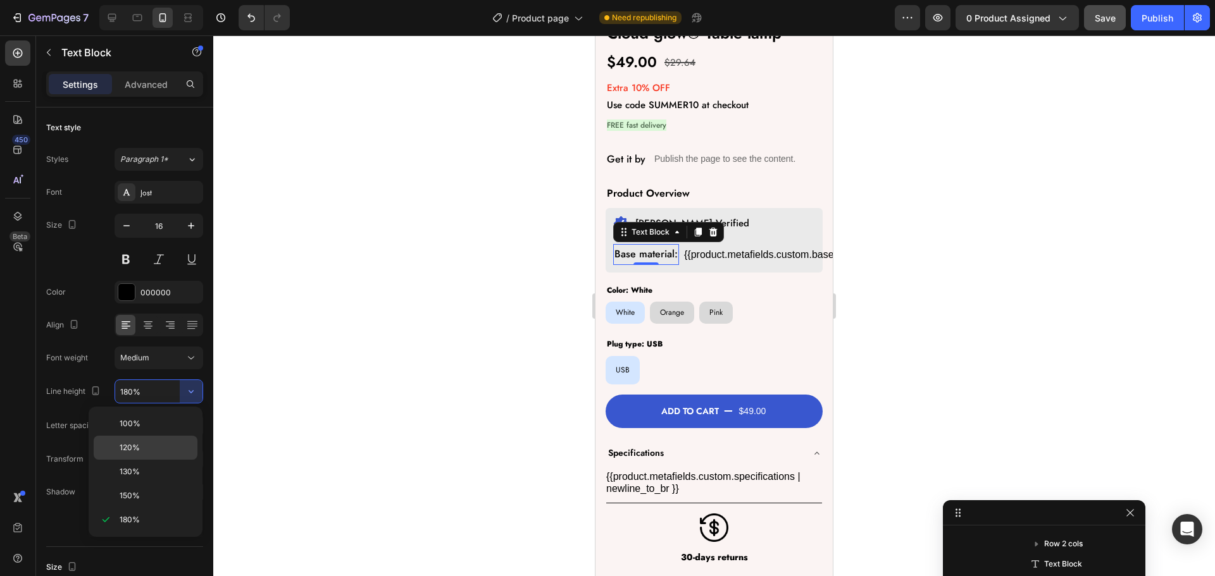
click at [164, 447] on p "120%" at bounding box center [156, 447] width 72 height 11
type input "120%"
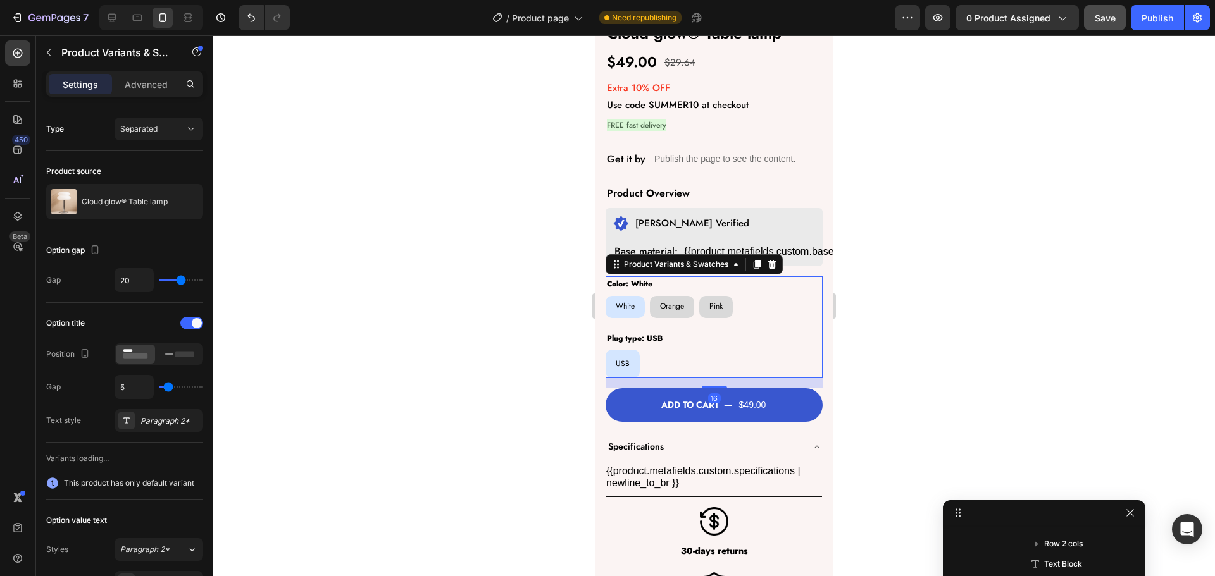
click at [783, 281] on div "Color: White White White White Orange Orange Orange Pink Pink Pink" at bounding box center [714, 298] width 217 height 42
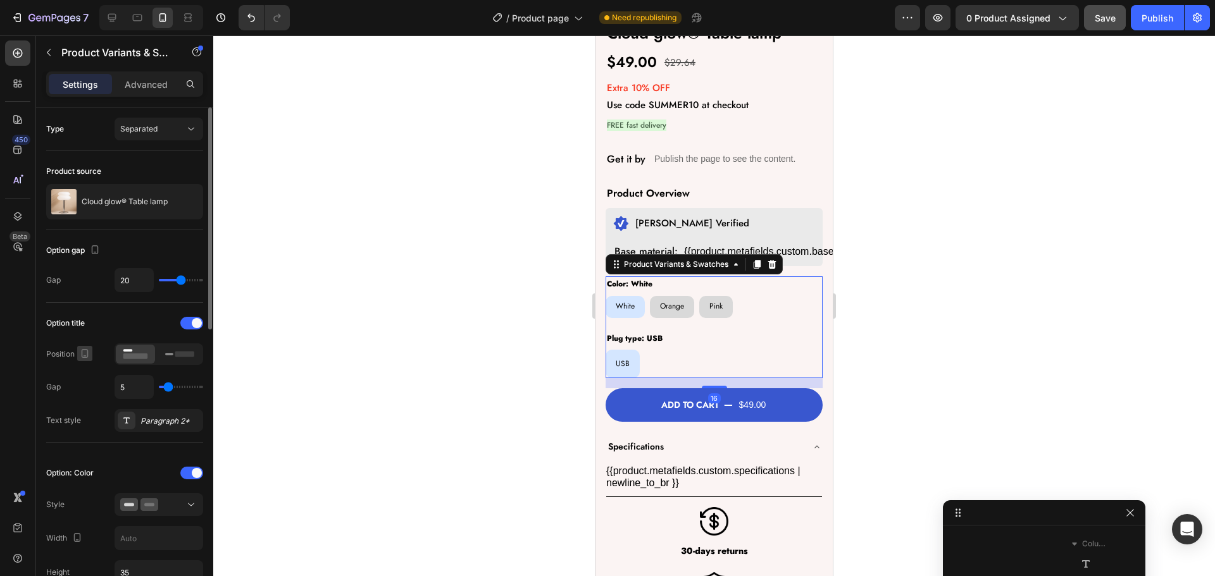
scroll to position [190, 0]
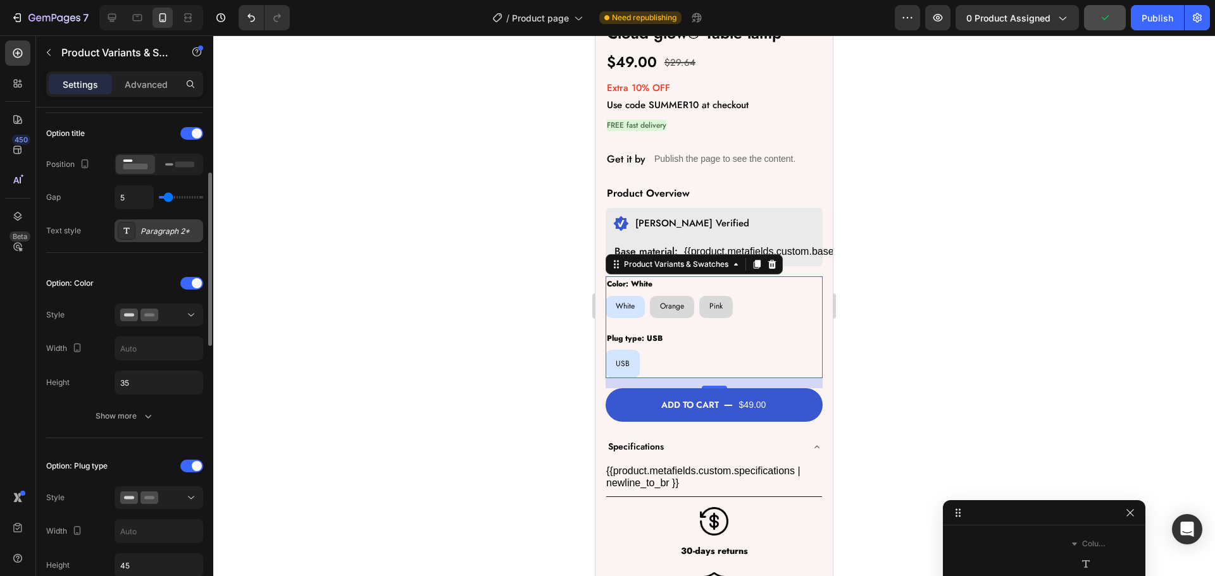
click at [145, 226] on div "Paragraph 2*" at bounding box center [169, 231] width 59 height 11
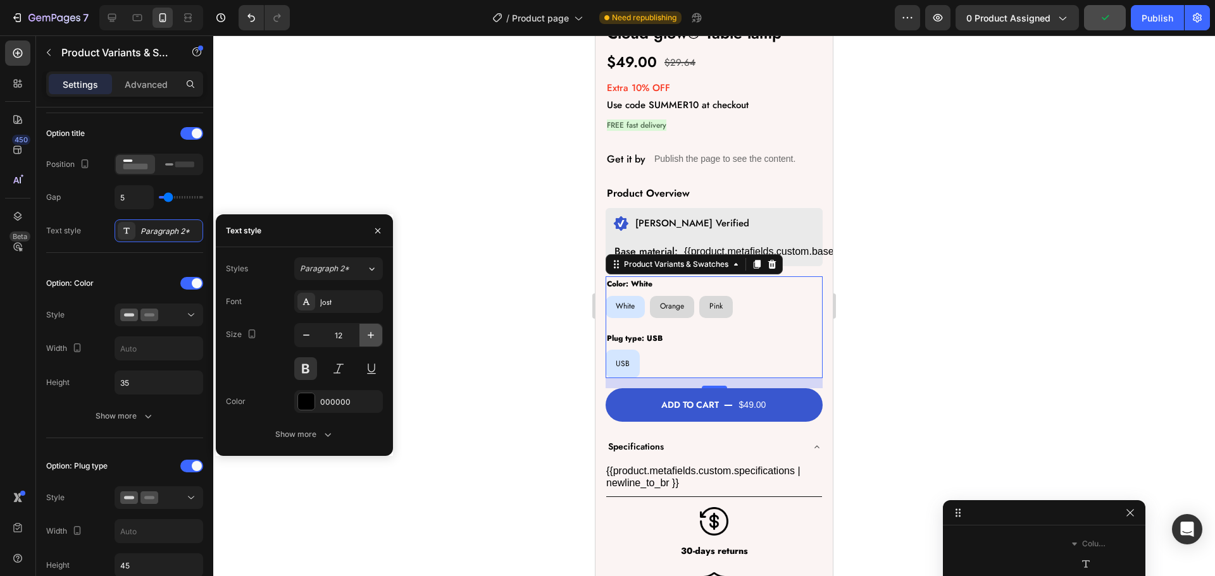
click at [369, 330] on icon "button" at bounding box center [370, 335] width 13 height 13
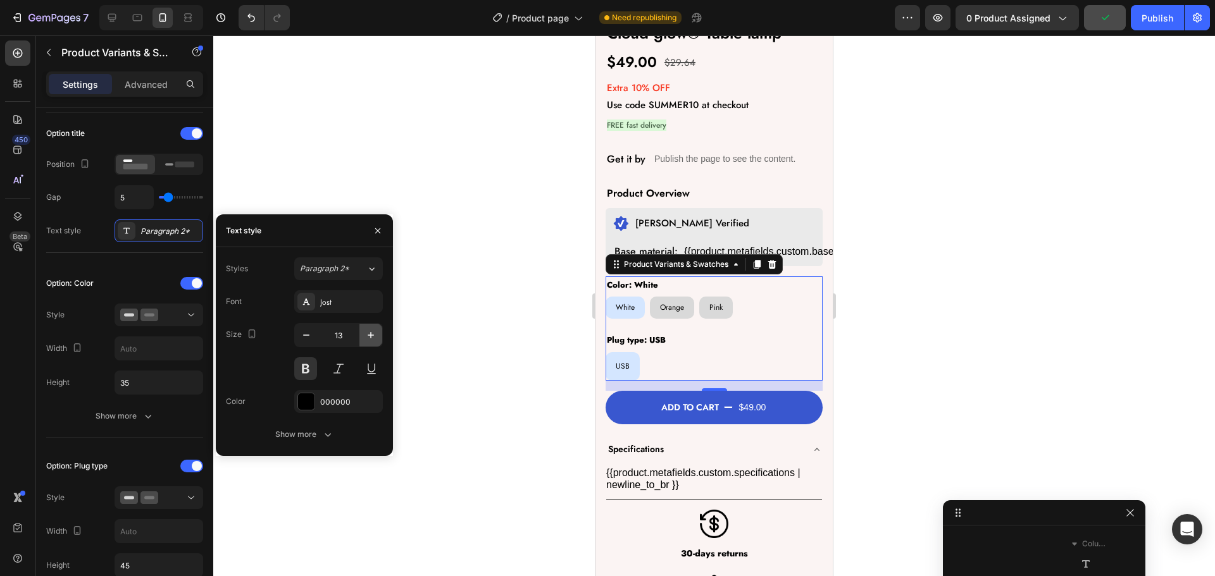
click at [369, 330] on icon "button" at bounding box center [370, 335] width 13 height 13
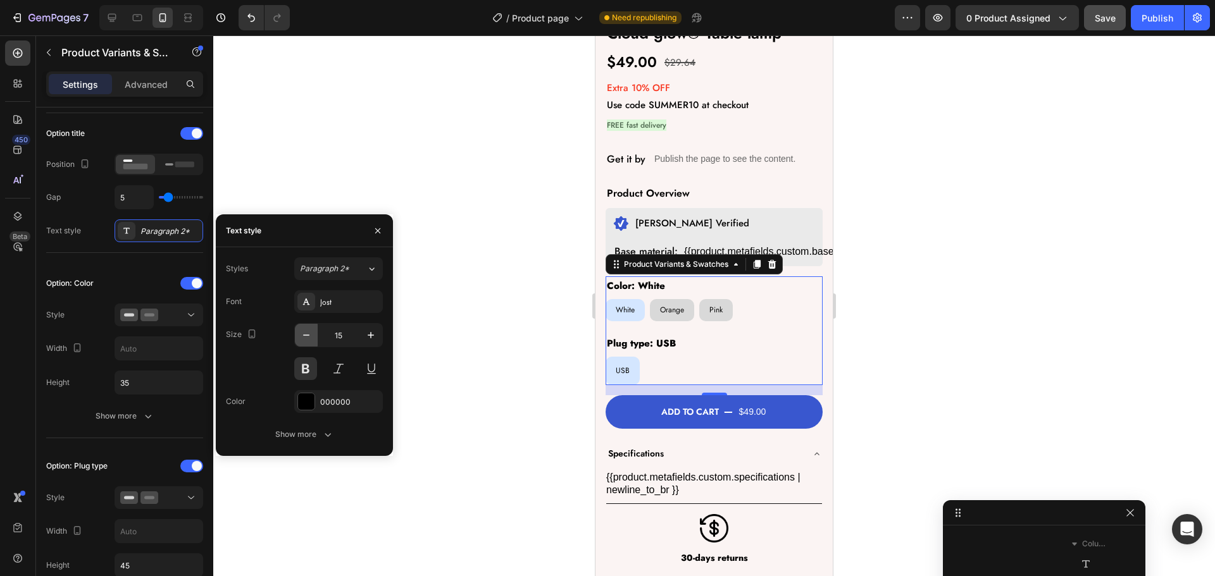
click at [309, 337] on icon "button" at bounding box center [306, 335] width 13 height 13
type input "14"
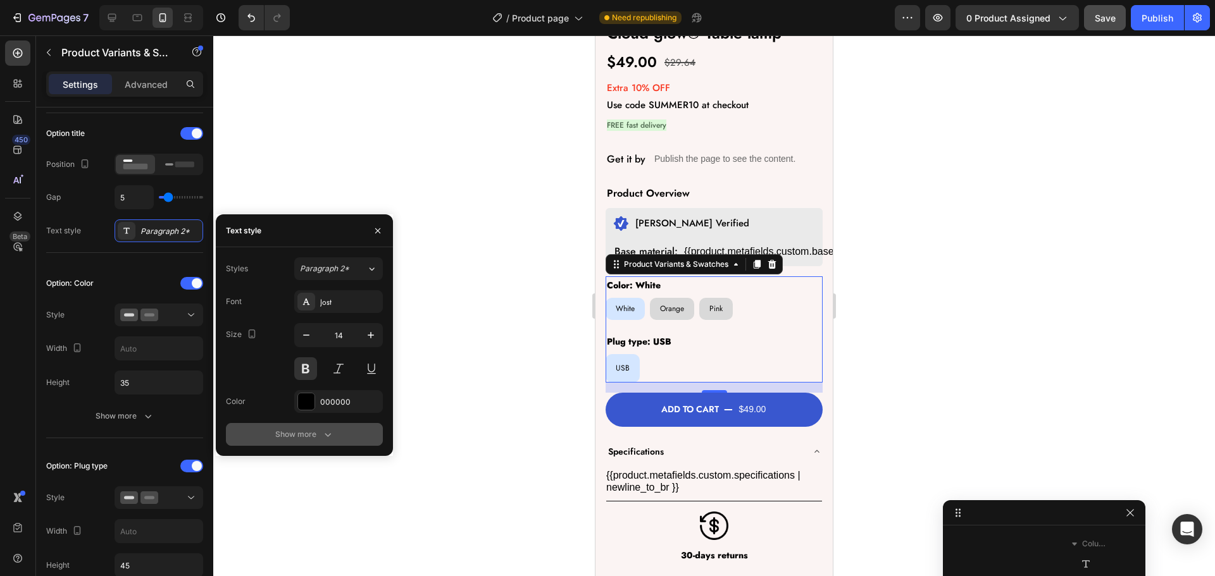
click at [290, 427] on button "Show more" at bounding box center [304, 434] width 157 height 23
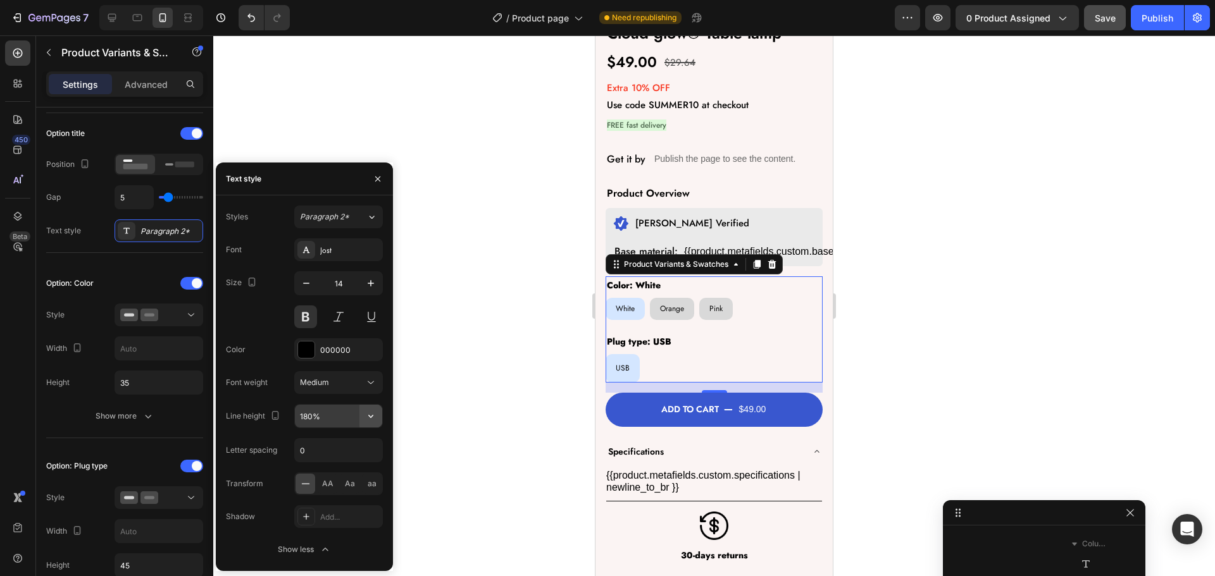
click at [370, 420] on icon "button" at bounding box center [370, 416] width 13 height 13
click at [315, 474] on span "120%" at bounding box center [309, 472] width 20 height 11
type input "120%"
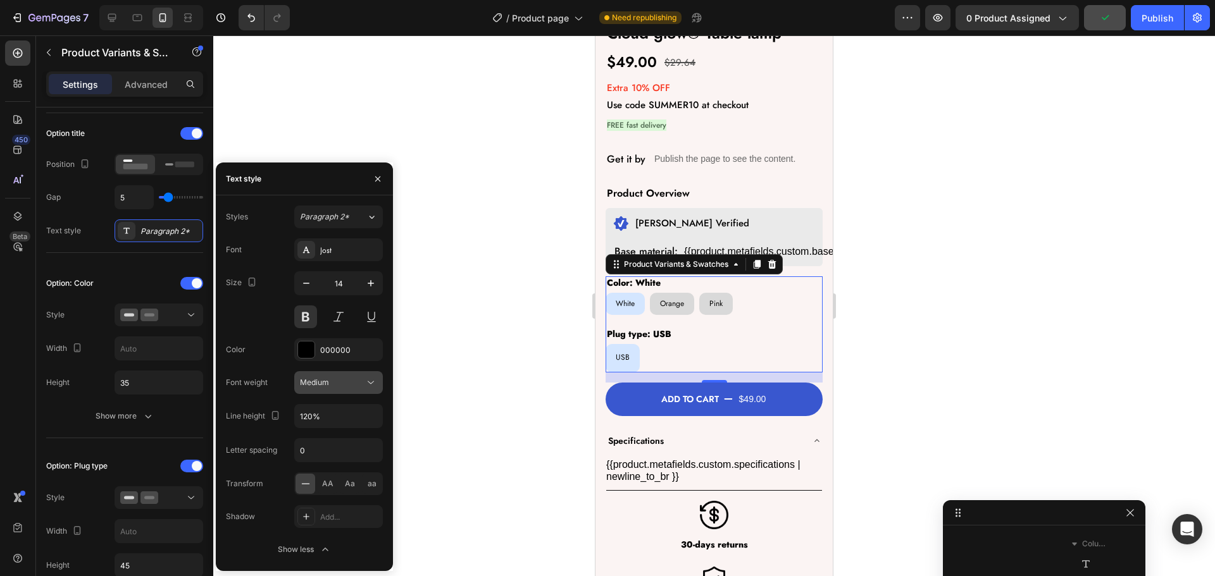
click at [345, 376] on div "Medium" at bounding box center [338, 382] width 77 height 13
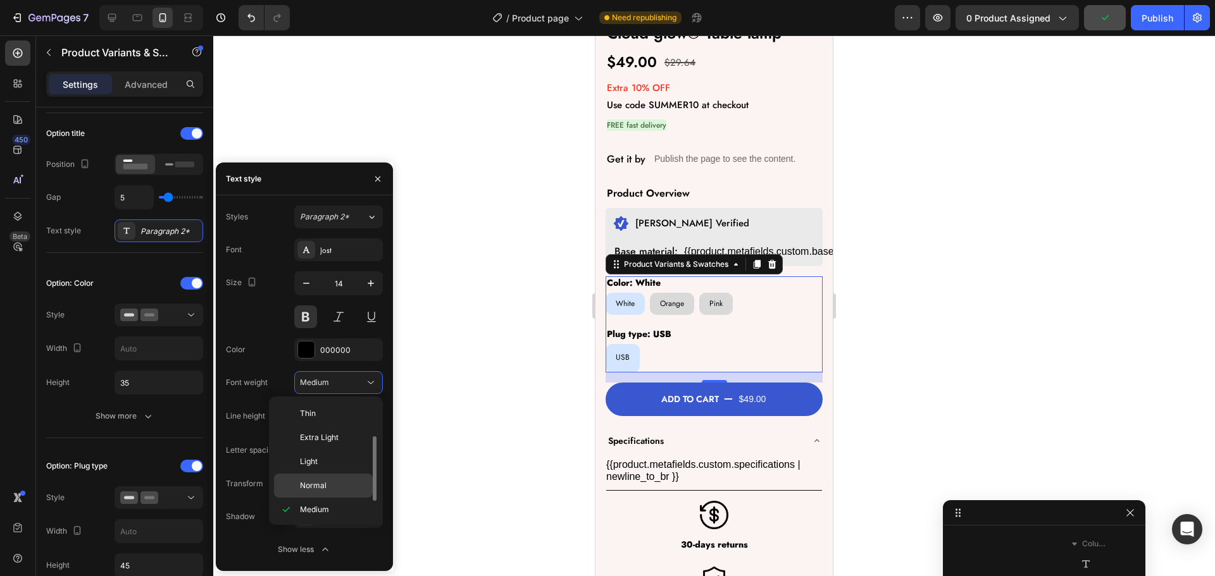
scroll to position [23, 0]
click at [314, 464] on span "Normal" at bounding box center [313, 462] width 27 height 11
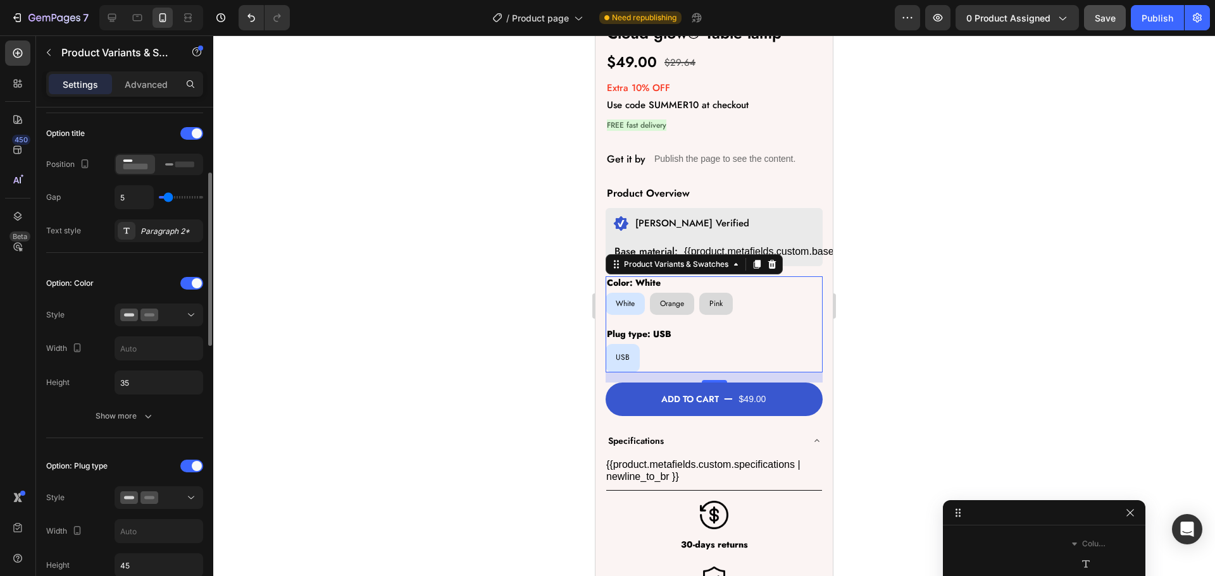
click at [130, 337] on div "Option: Color" at bounding box center [124, 349] width 157 height 24
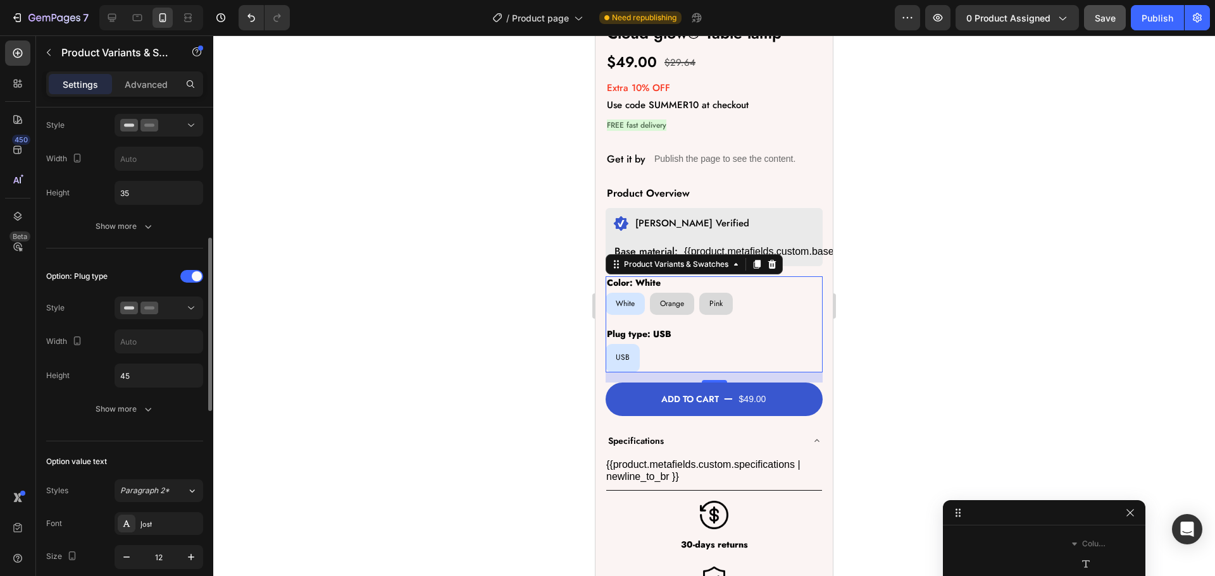
scroll to position [443, 0]
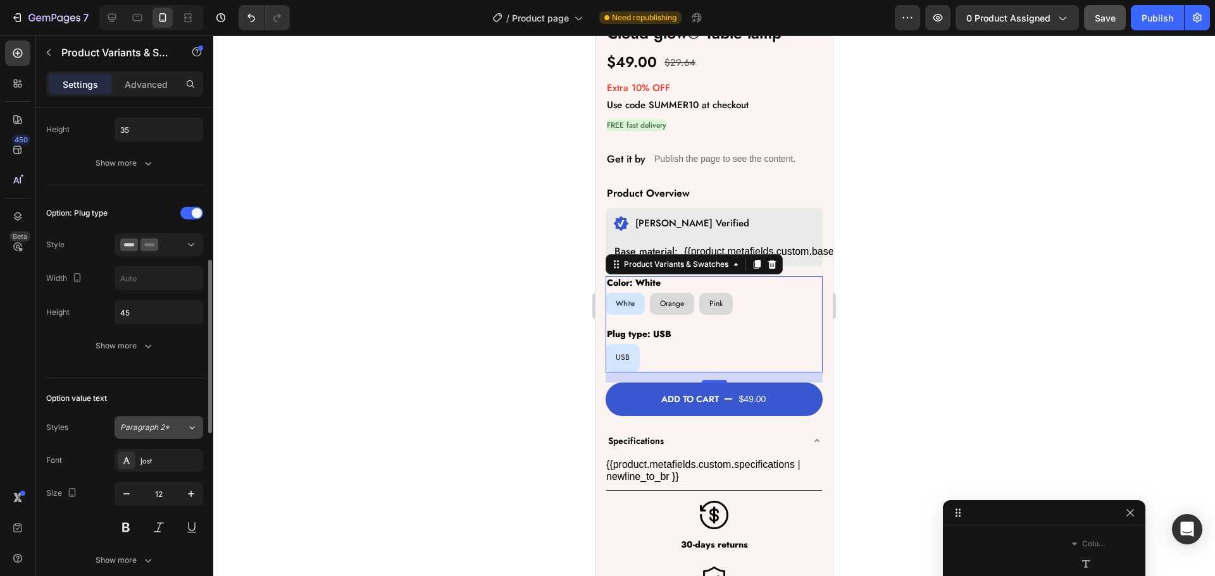
click at [147, 428] on span "Paragraph 2*" at bounding box center [144, 427] width 49 height 11
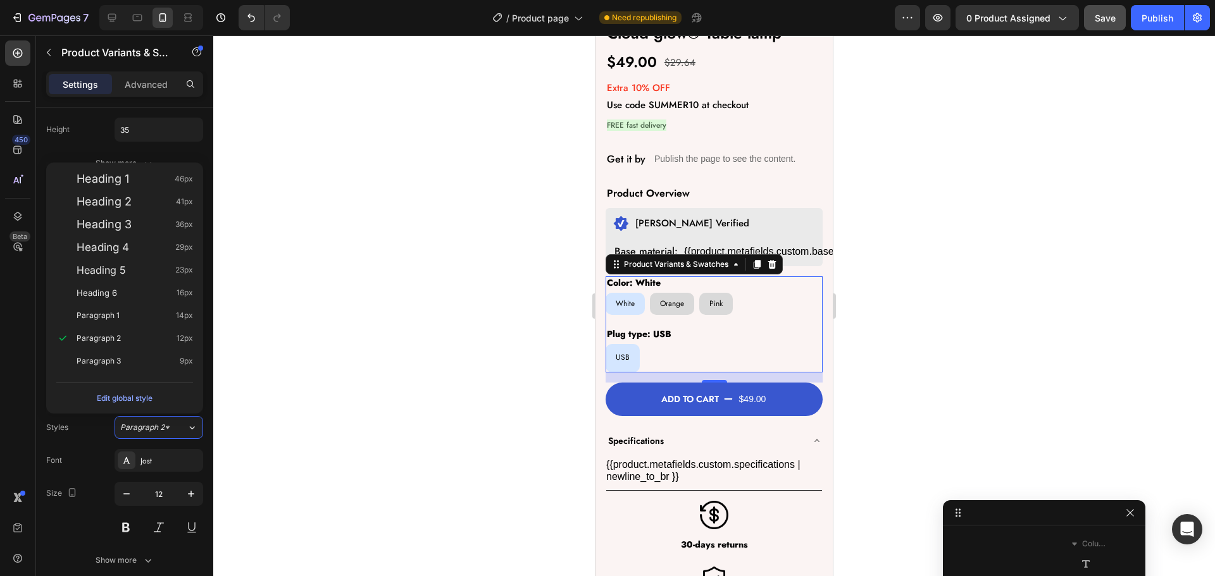
click at [11, 300] on div "450 Beta" at bounding box center [17, 262] width 25 height 445
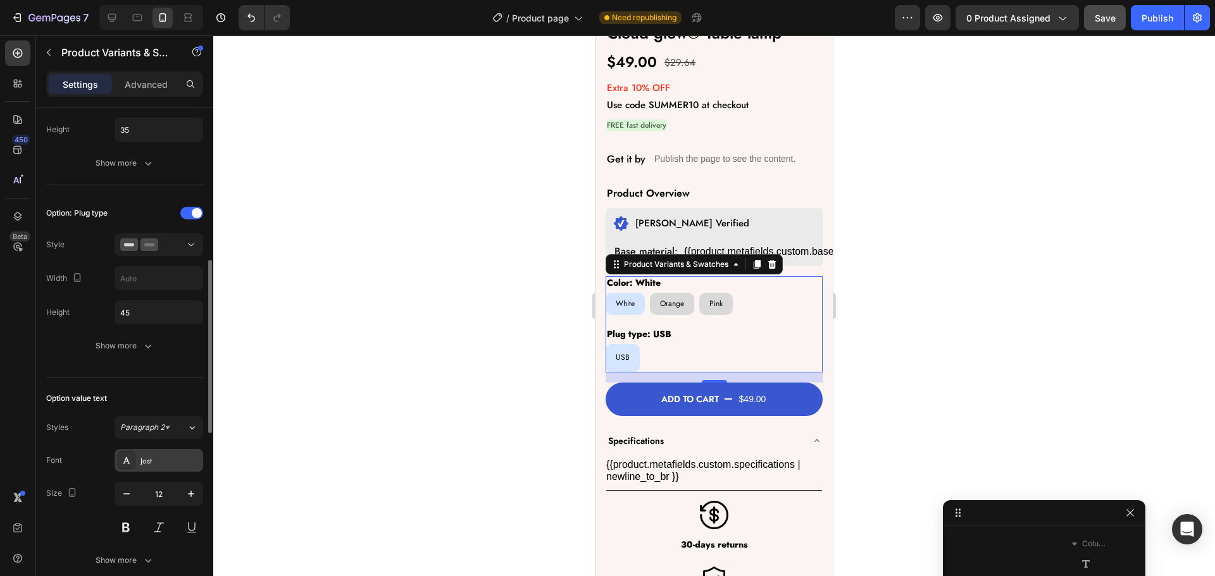
scroll to position [633, 0]
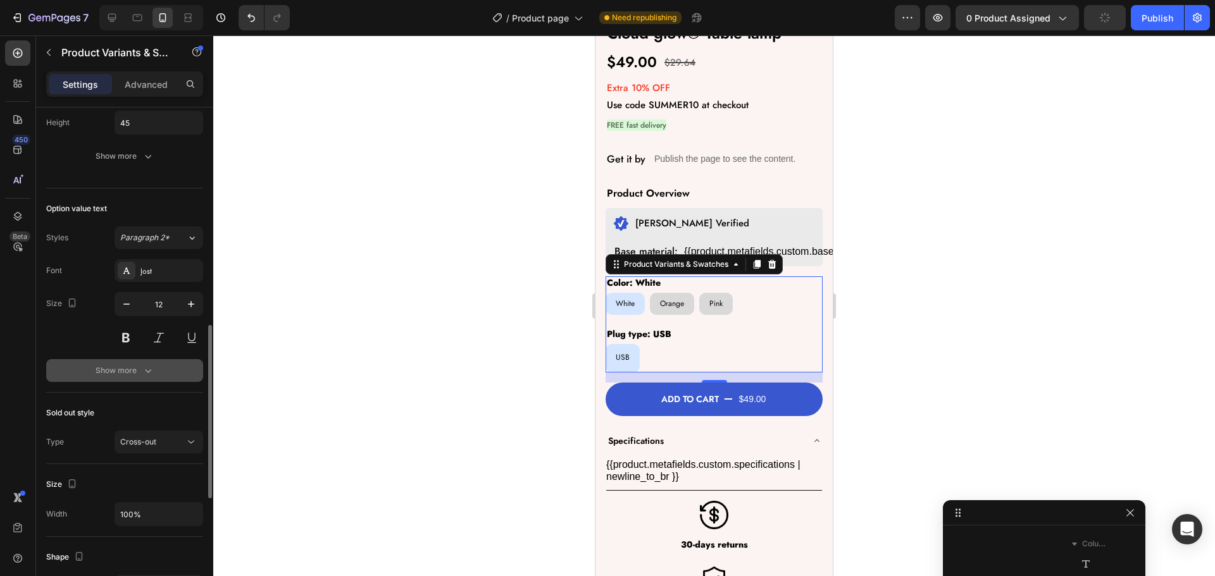
click at [127, 369] on div "Show more" at bounding box center [125, 370] width 59 height 13
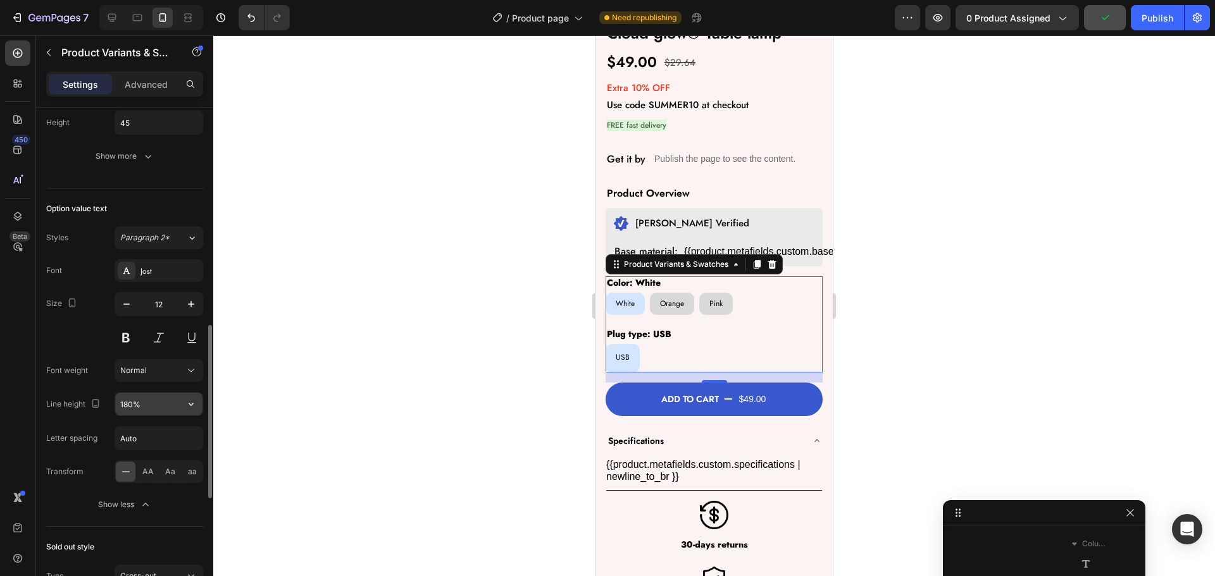
click at [190, 406] on icon "button" at bounding box center [191, 404] width 5 height 3
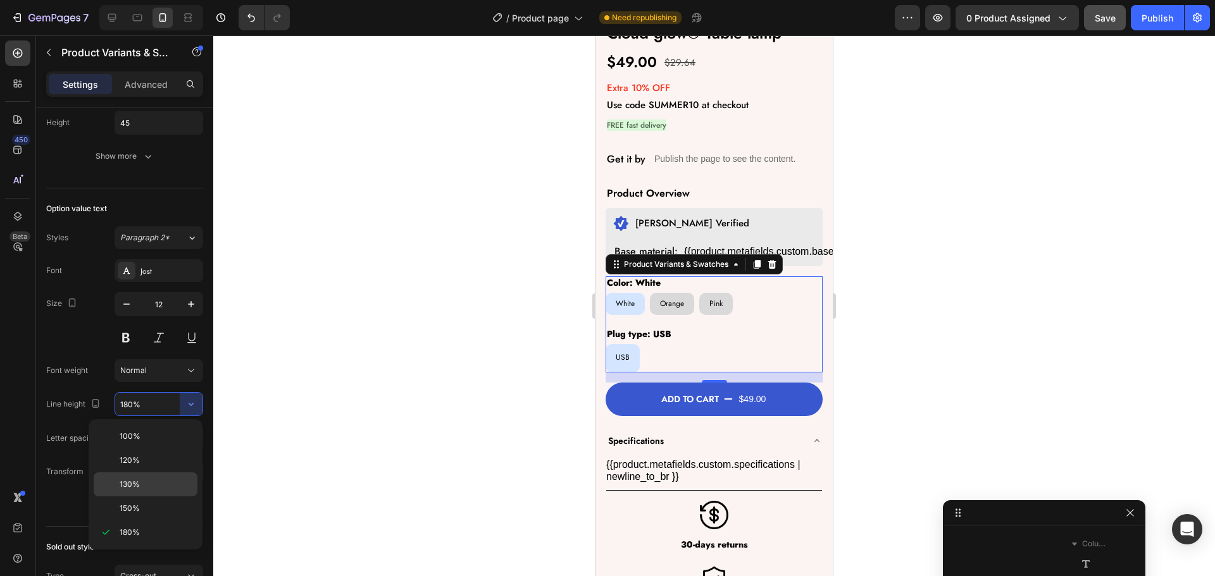
click at [170, 497] on div "130%" at bounding box center [146, 509] width 104 height 24
type input "130%"
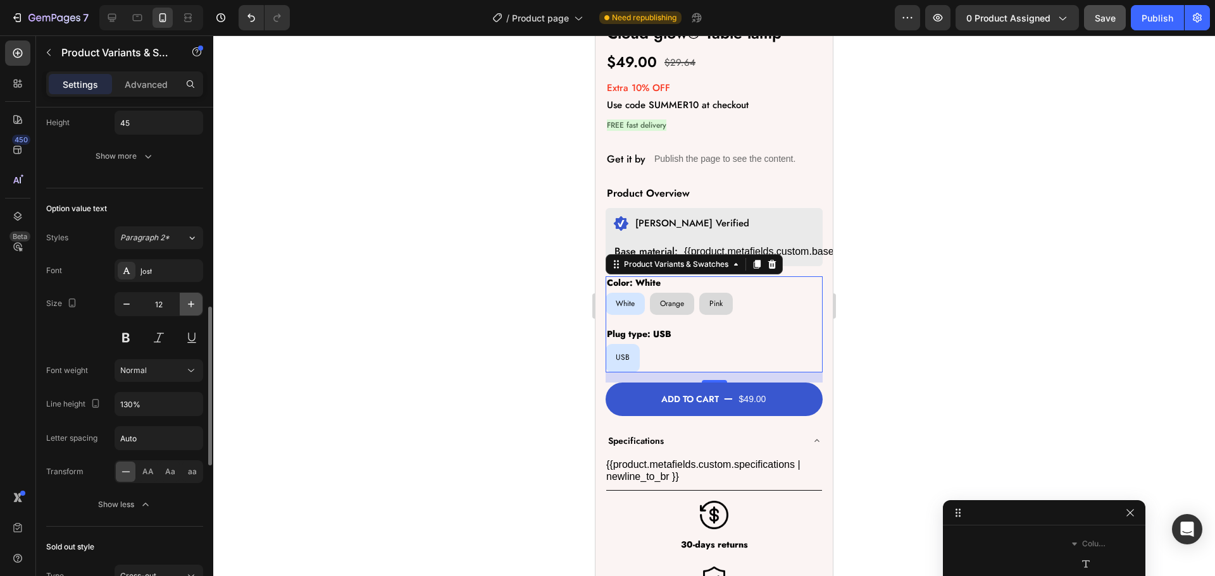
click at [191, 301] on icon "button" at bounding box center [191, 304] width 13 height 13
click at [137, 17] on icon at bounding box center [137, 17] width 13 height 13
type input "14"
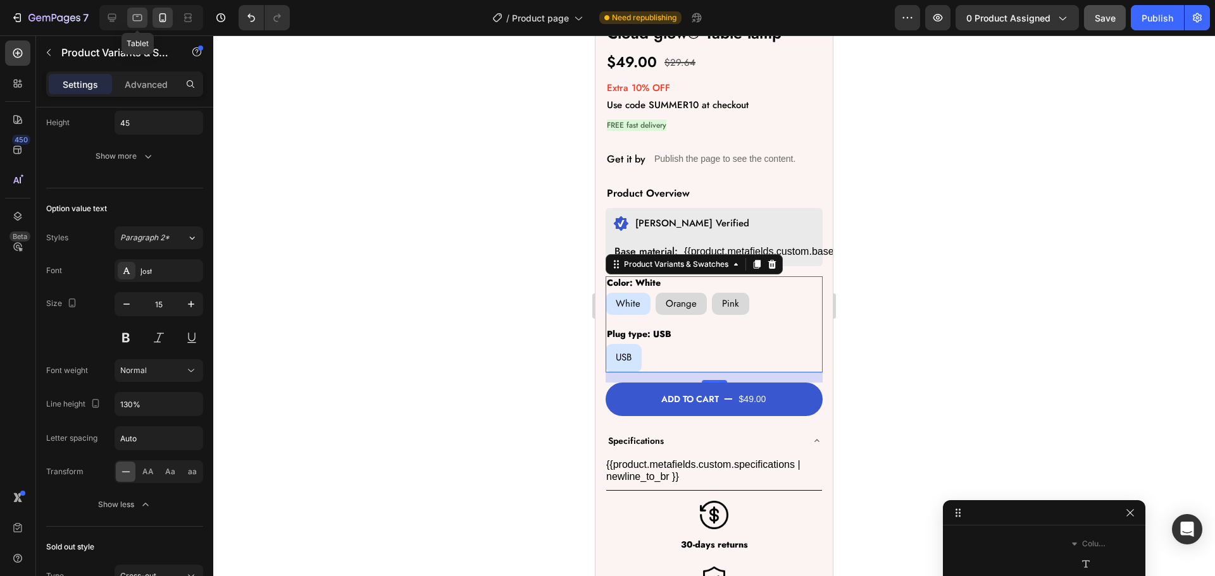
type input "180%"
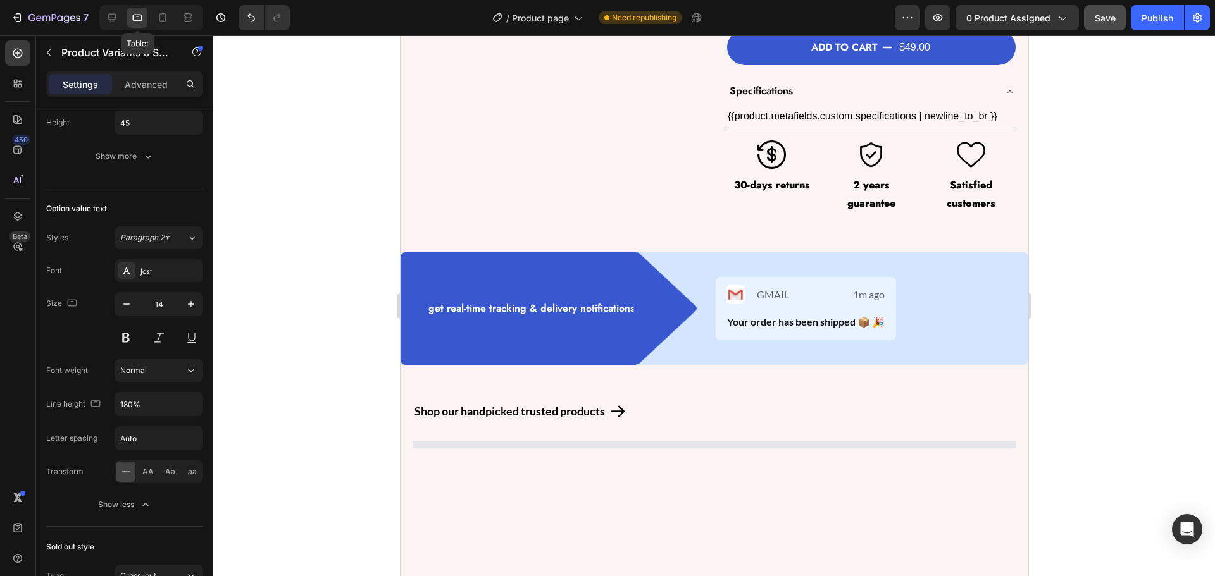
scroll to position [285, 0]
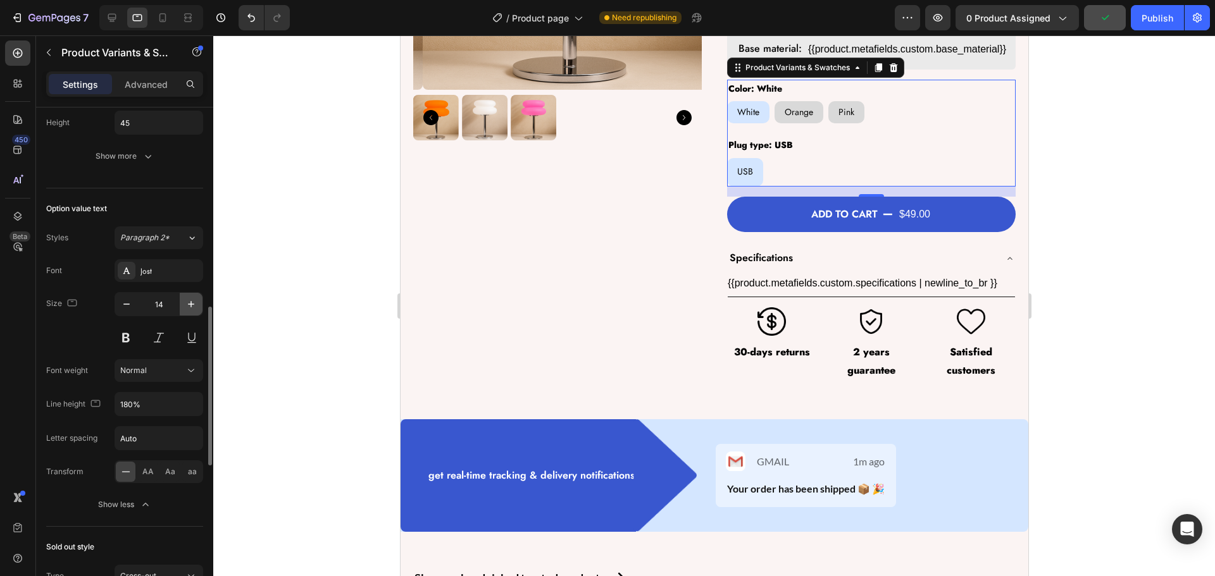
click at [190, 302] on icon "button" at bounding box center [191, 304] width 13 height 13
type input "15"
click at [166, 15] on icon at bounding box center [162, 17] width 13 height 13
type input "130%"
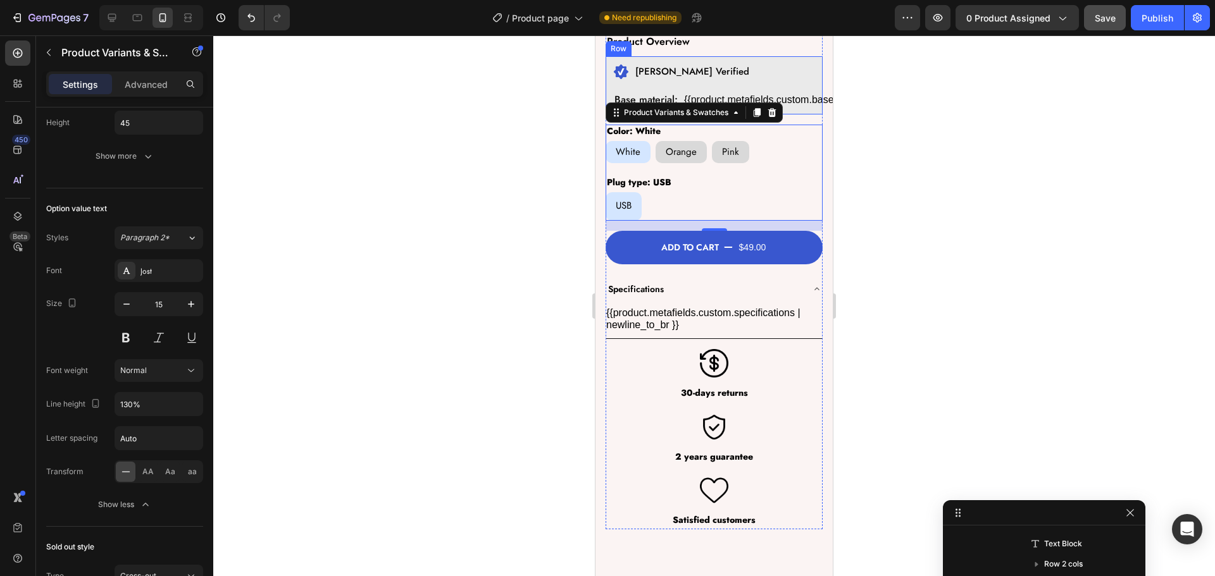
scroll to position [516, 0]
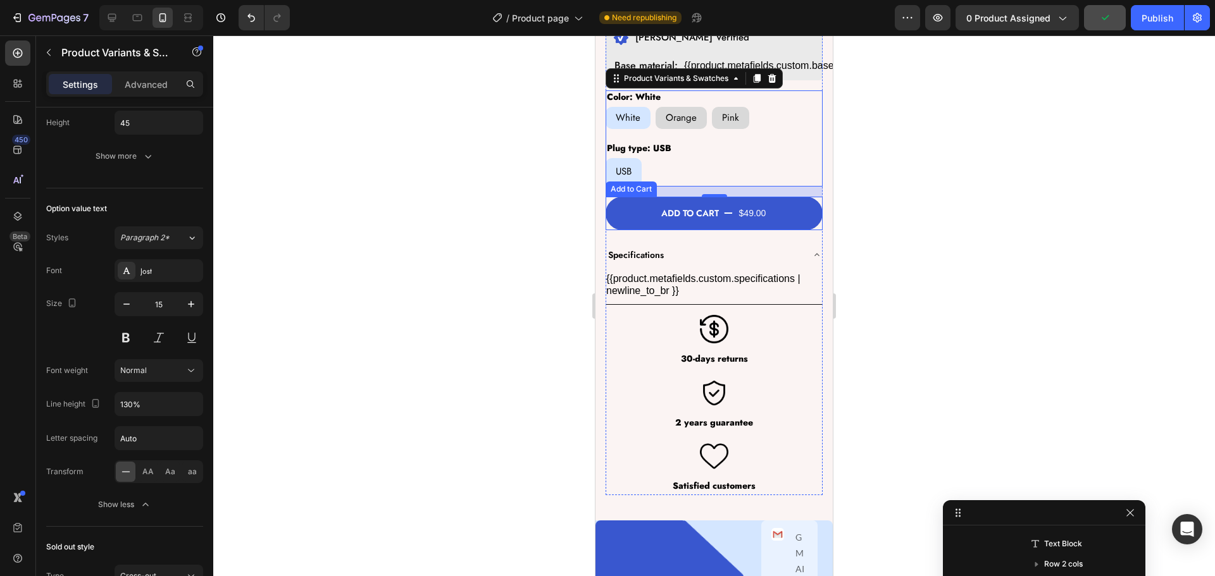
click at [631, 197] on button "Add to cart $49.00" at bounding box center [714, 214] width 217 height 34
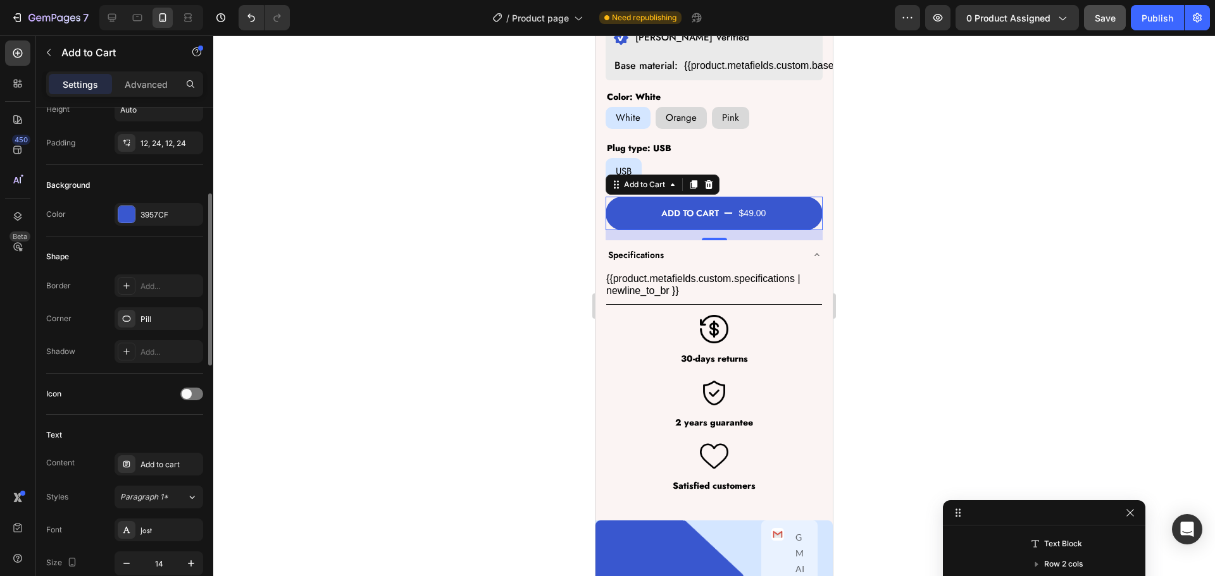
scroll to position [380, 0]
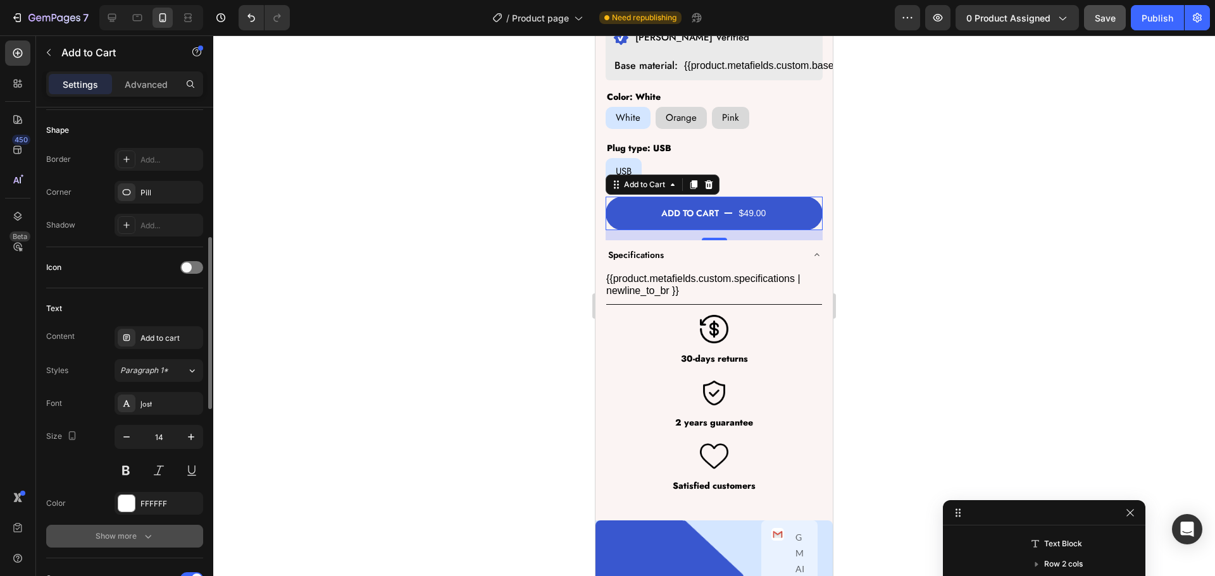
click at [134, 533] on div "Show more" at bounding box center [125, 536] width 59 height 13
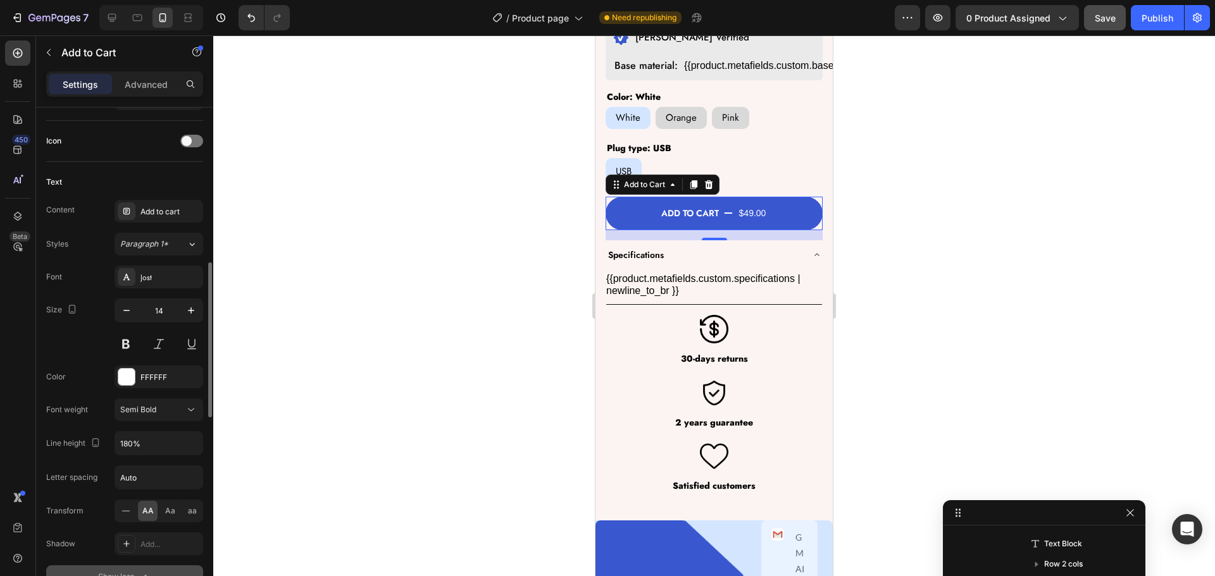
scroll to position [569, 0]
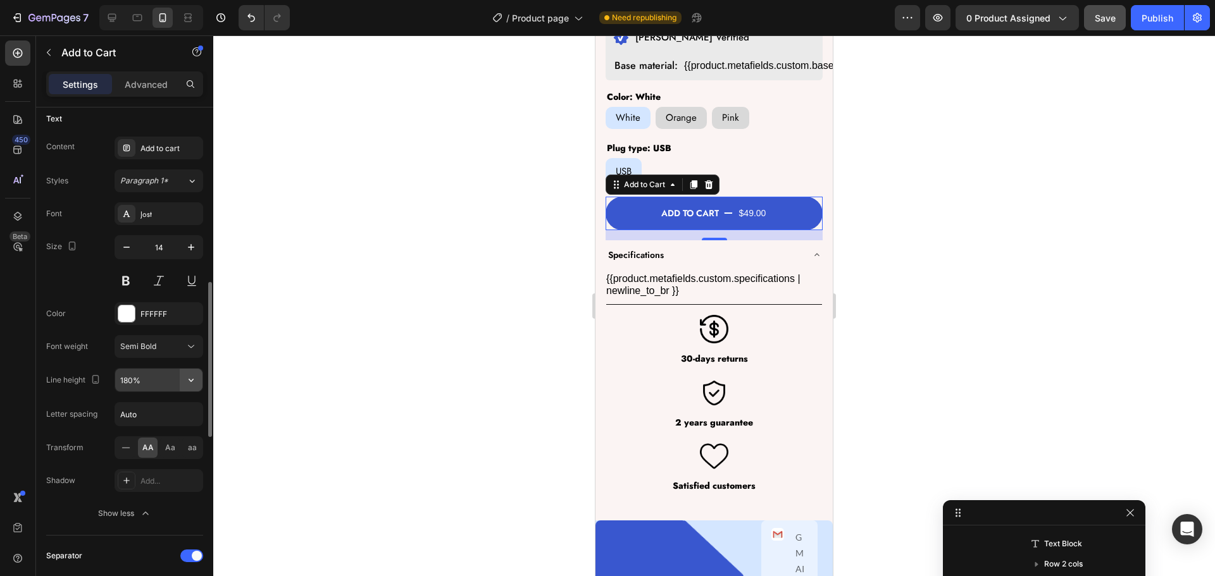
click at [194, 376] on icon "button" at bounding box center [191, 380] width 13 height 13
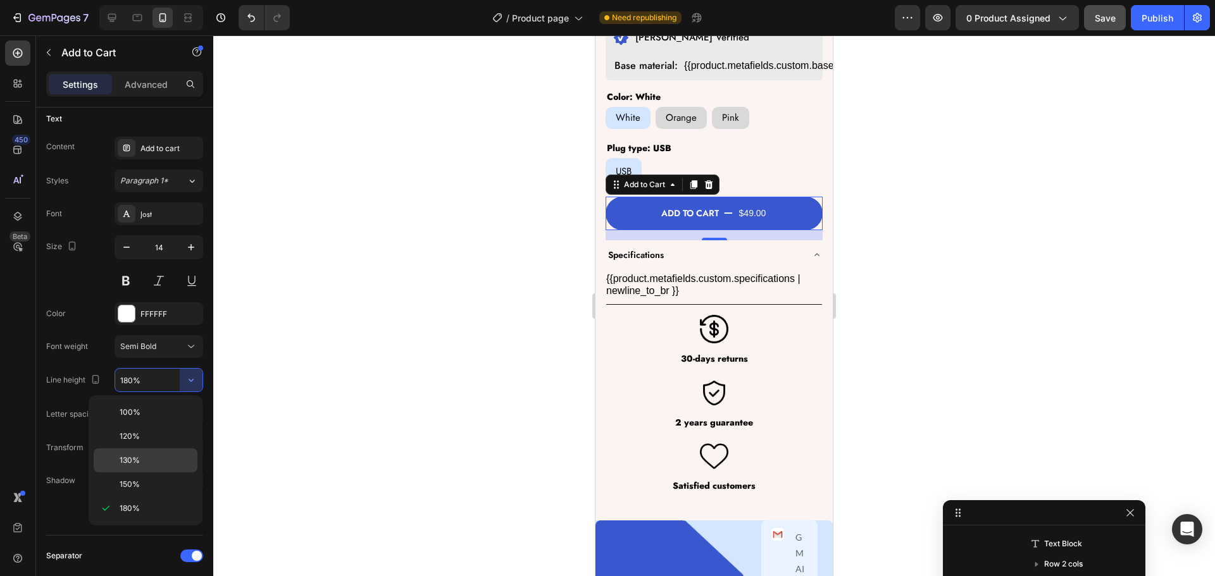
click at [139, 473] on div "130%" at bounding box center [146, 485] width 104 height 24
type input "130%"
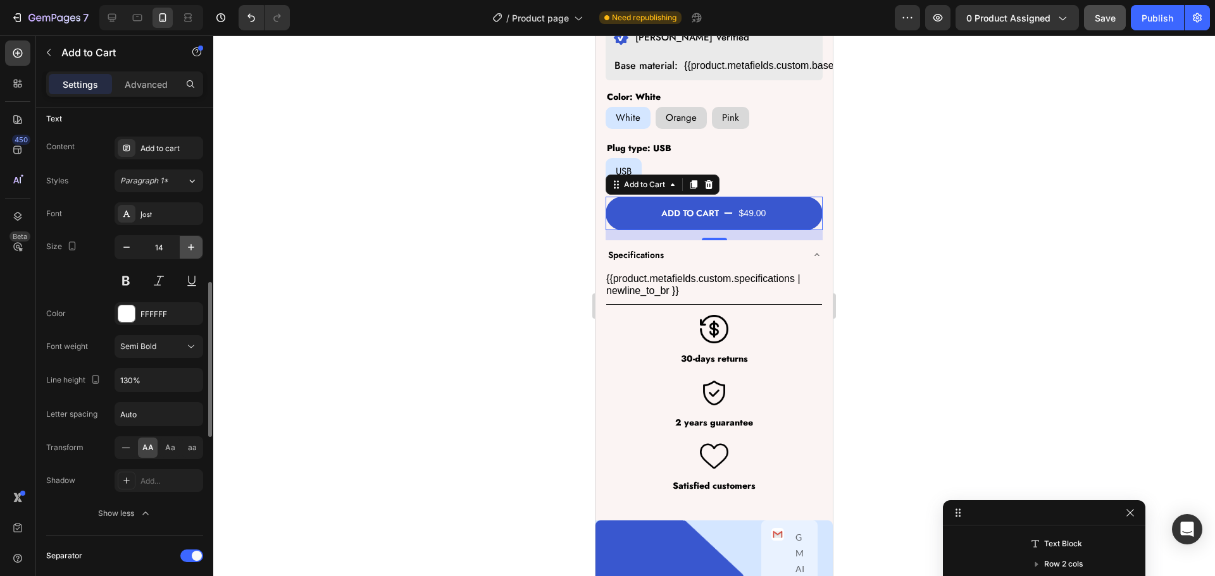
click at [187, 247] on icon "button" at bounding box center [191, 247] width 13 height 13
type input "16"
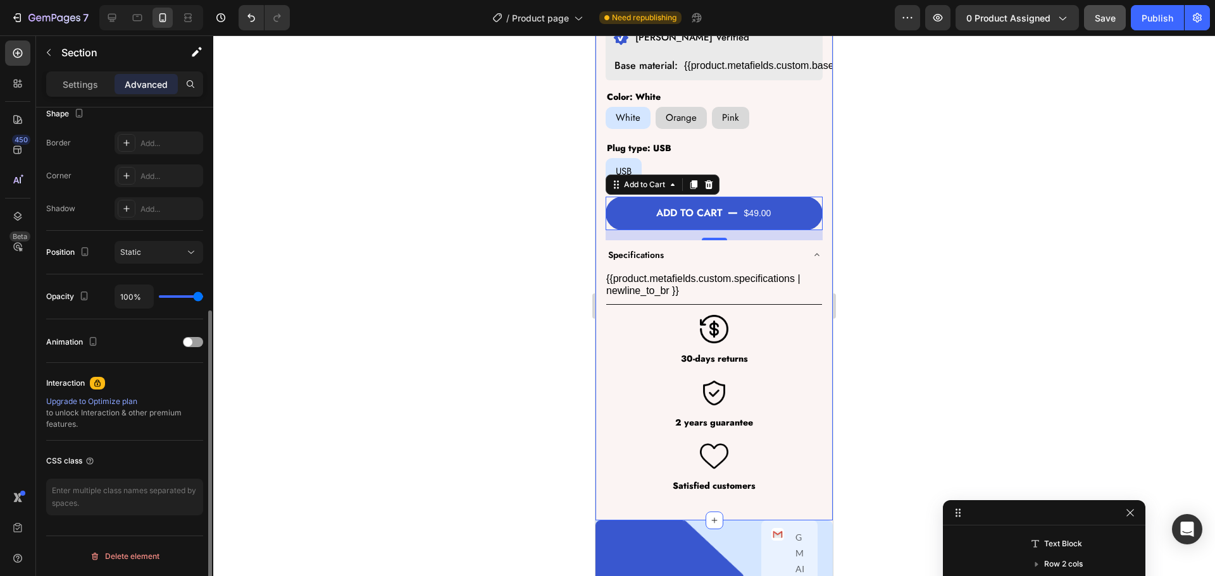
click at [595, 224] on div "Product Images Cloud glow® Table lamp Product Title $49.00 Product Price Produc…" at bounding box center [713, 33] width 237 height 976
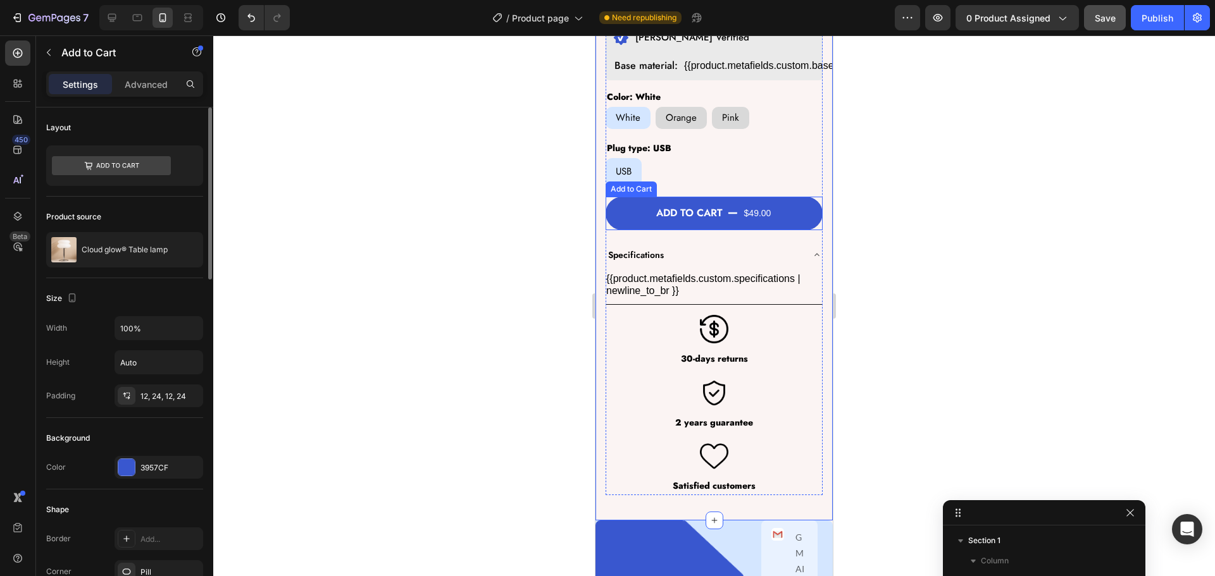
click at [620, 199] on button "Add to cart $49.00" at bounding box center [714, 214] width 217 height 34
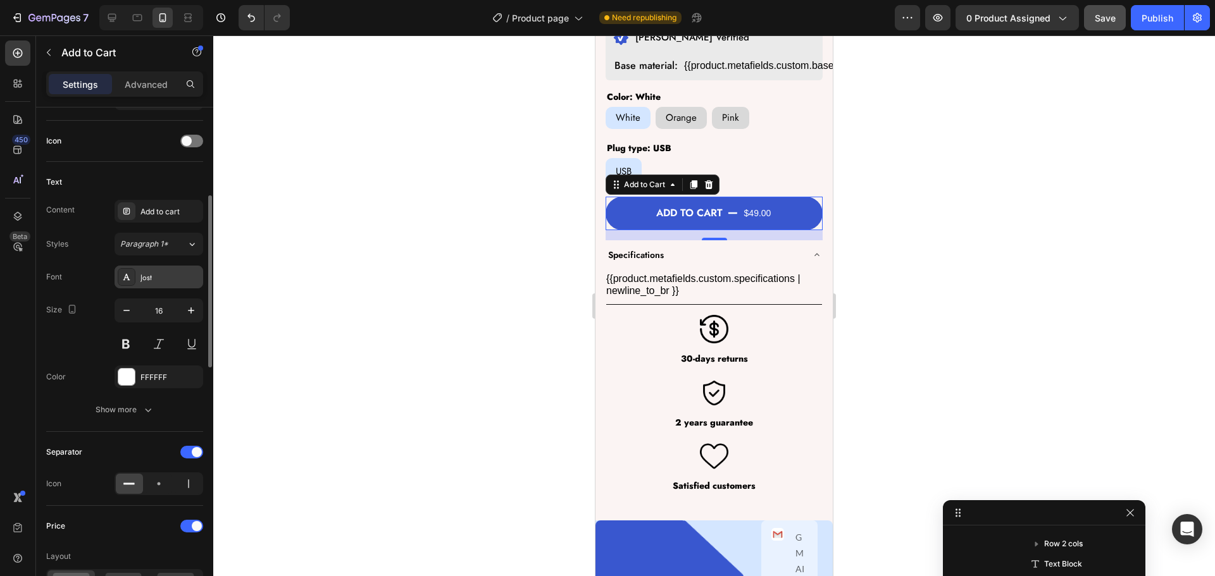
scroll to position [569, 0]
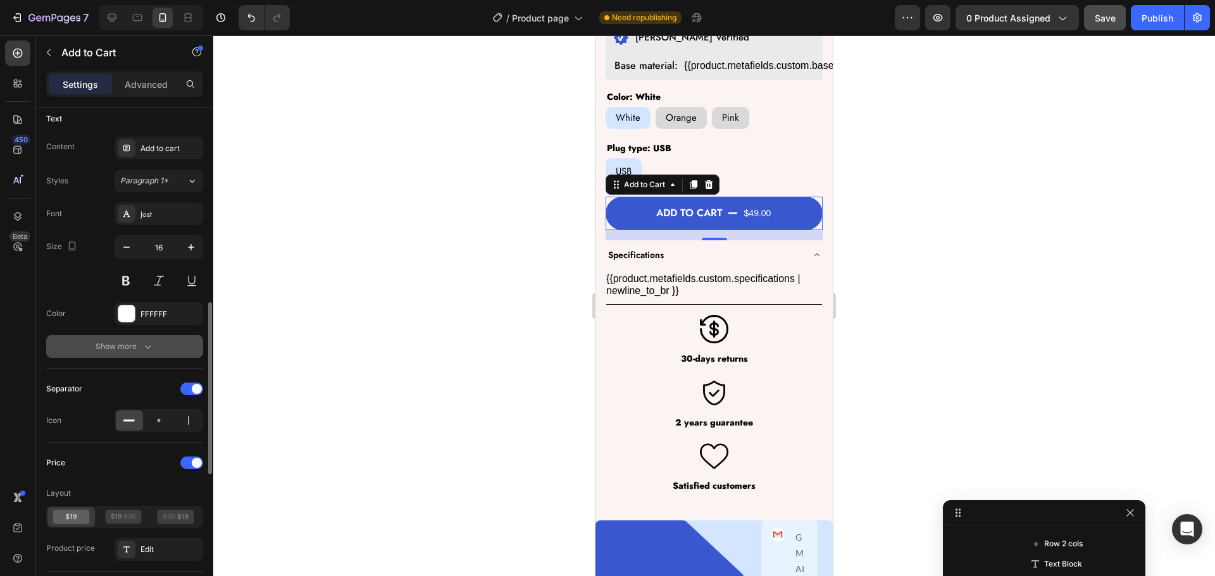
click at [123, 342] on div "Show more" at bounding box center [125, 346] width 59 height 13
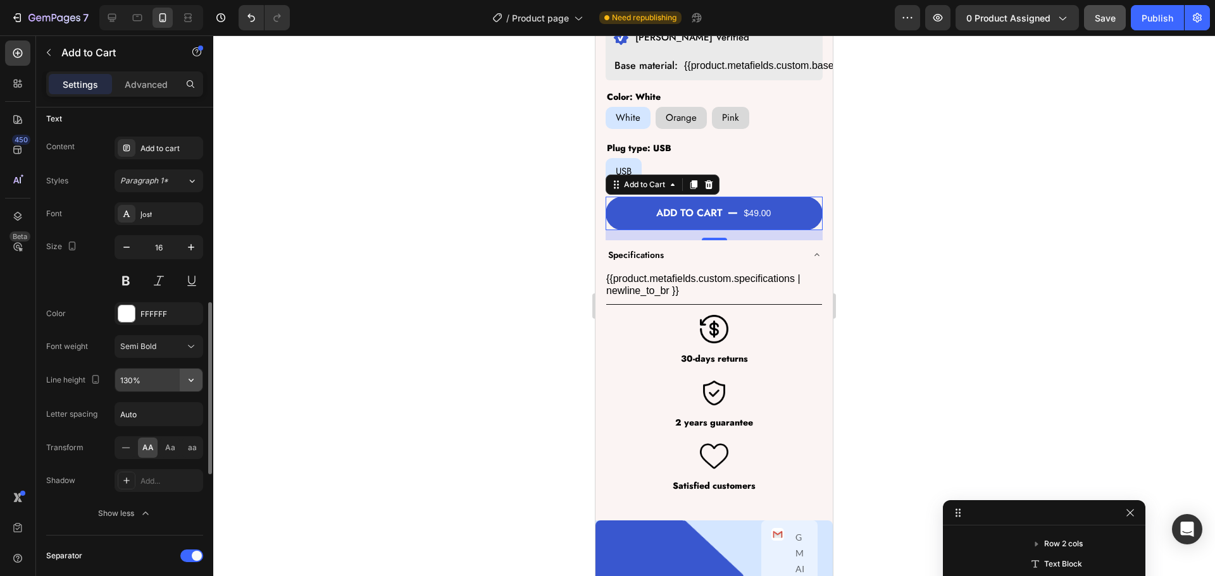
click at [195, 379] on icon "button" at bounding box center [191, 380] width 13 height 13
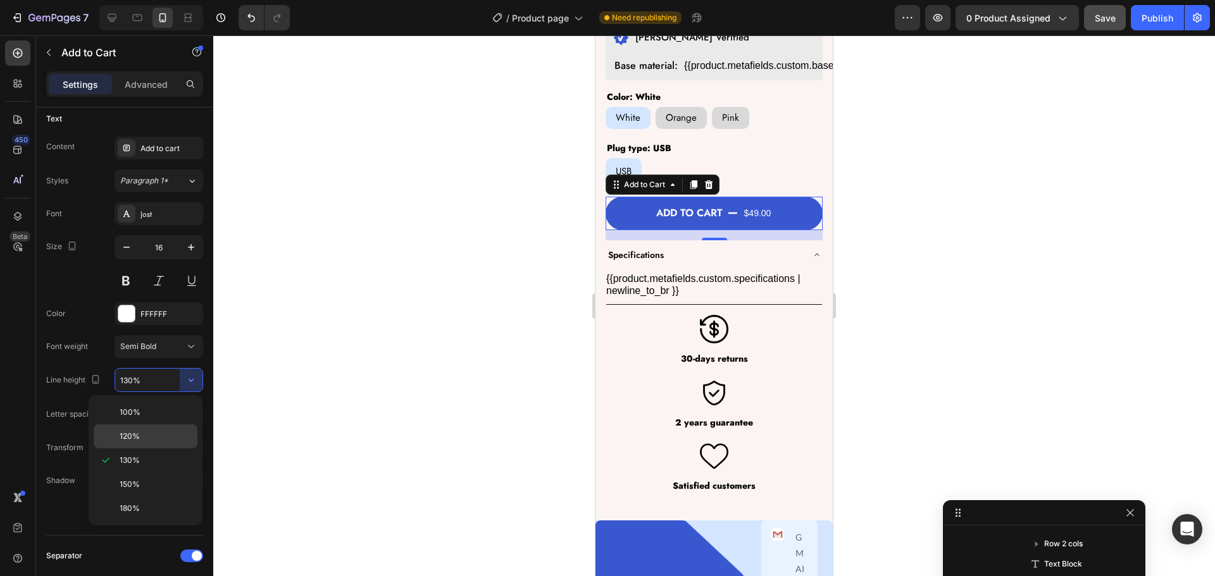
click at [152, 437] on p "120%" at bounding box center [156, 436] width 72 height 11
type input "120%"
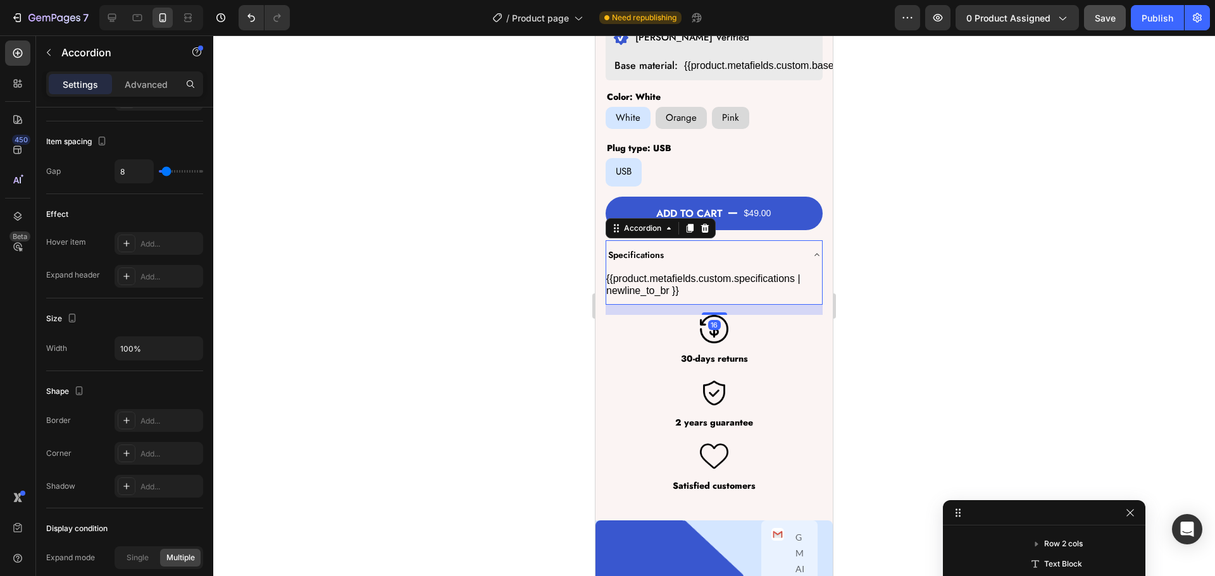
click at [693, 246] on div "Specifications" at bounding box center [704, 256] width 196 height 20
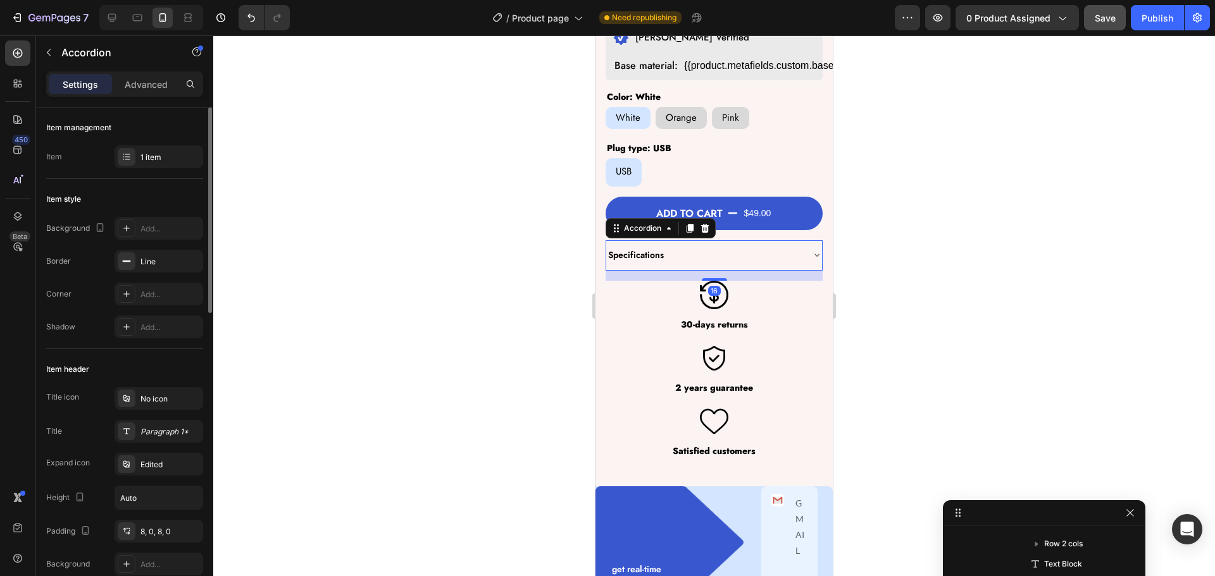
click at [693, 246] on div "Specifications" at bounding box center [704, 256] width 196 height 20
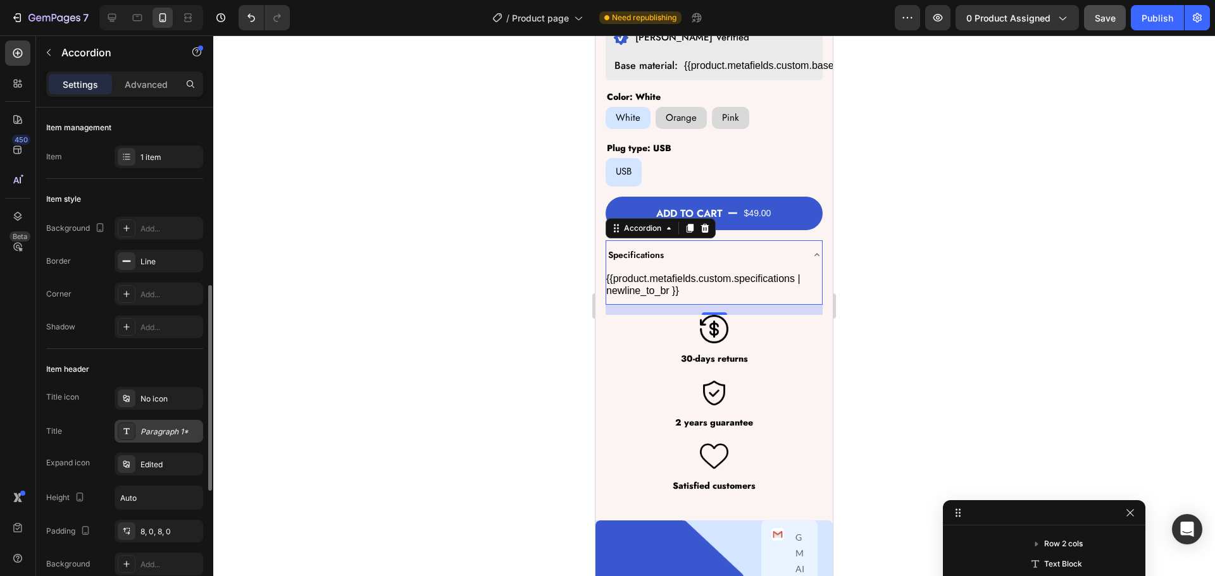
scroll to position [190, 0]
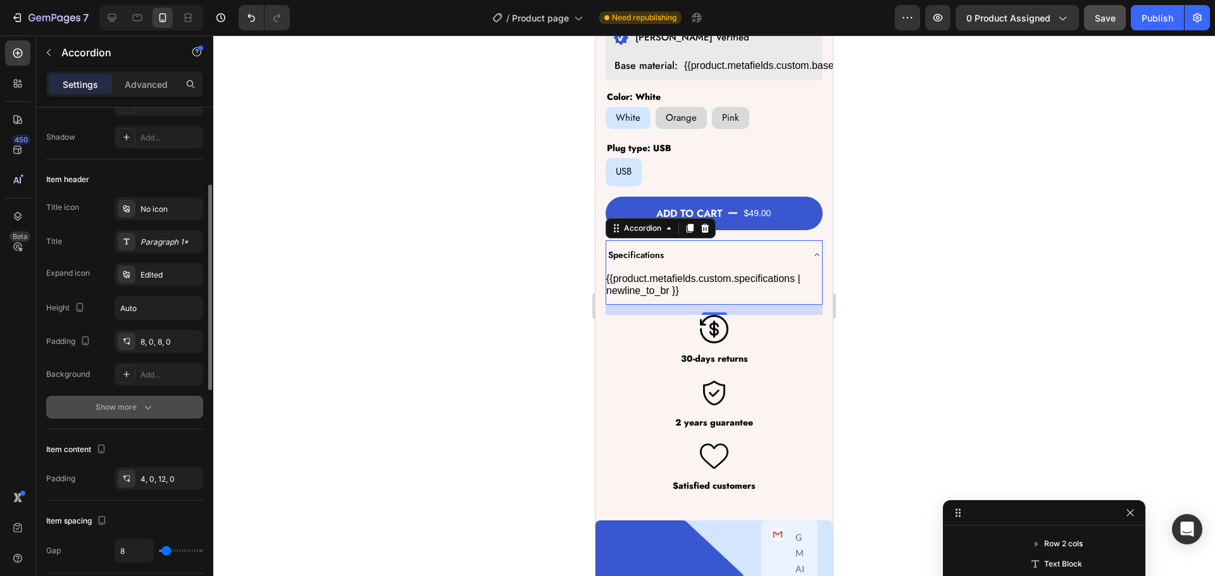
click at [132, 412] on div "Show more" at bounding box center [125, 407] width 59 height 13
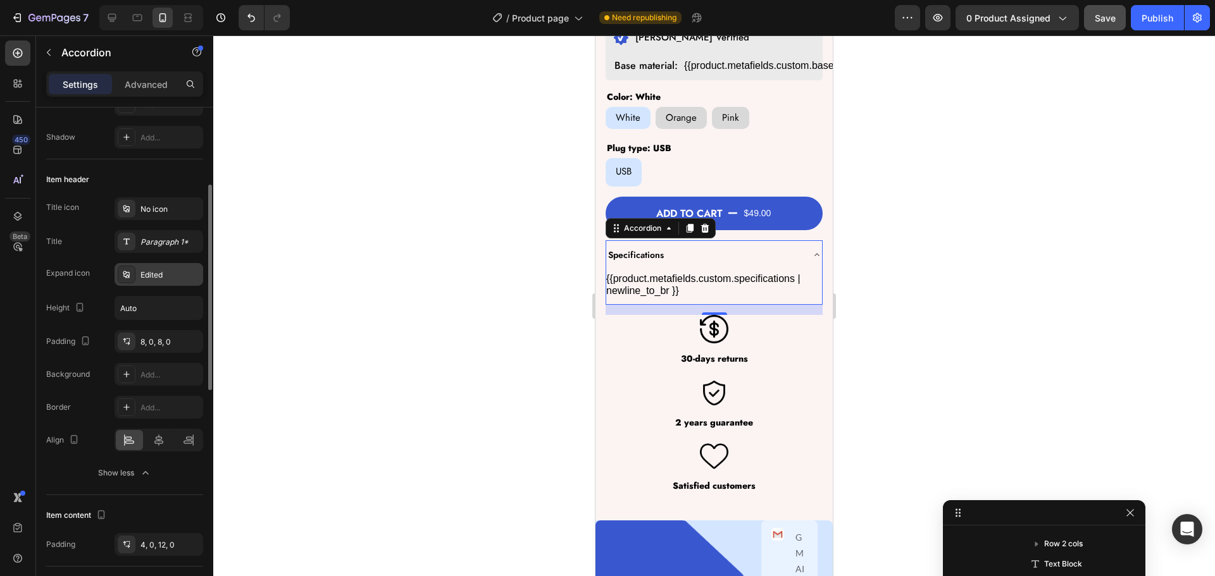
click at [160, 268] on div "Edited" at bounding box center [159, 274] width 89 height 23
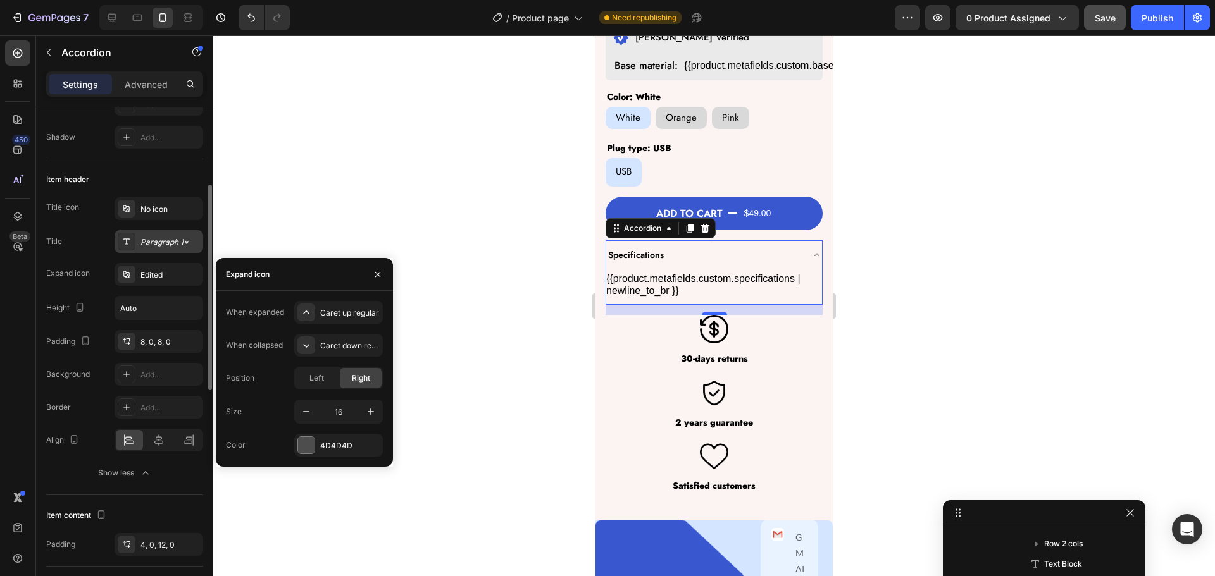
click at [149, 240] on div "Paragraph 1*" at bounding box center [169, 242] width 59 height 11
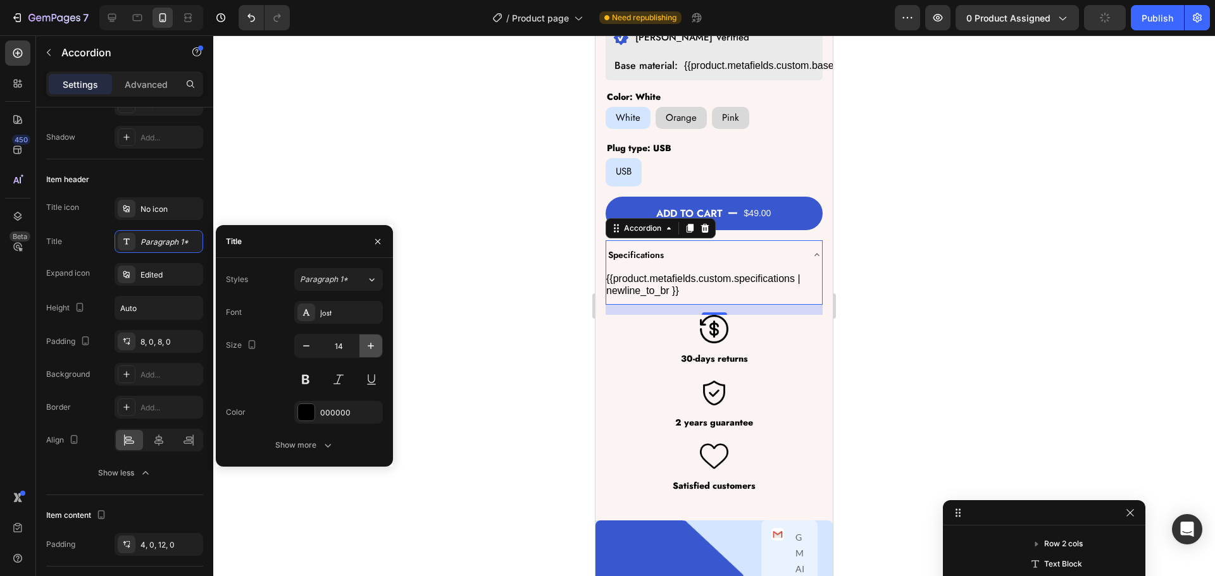
click at [368, 346] on icon "button" at bounding box center [371, 346] width 6 height 6
type input "16"
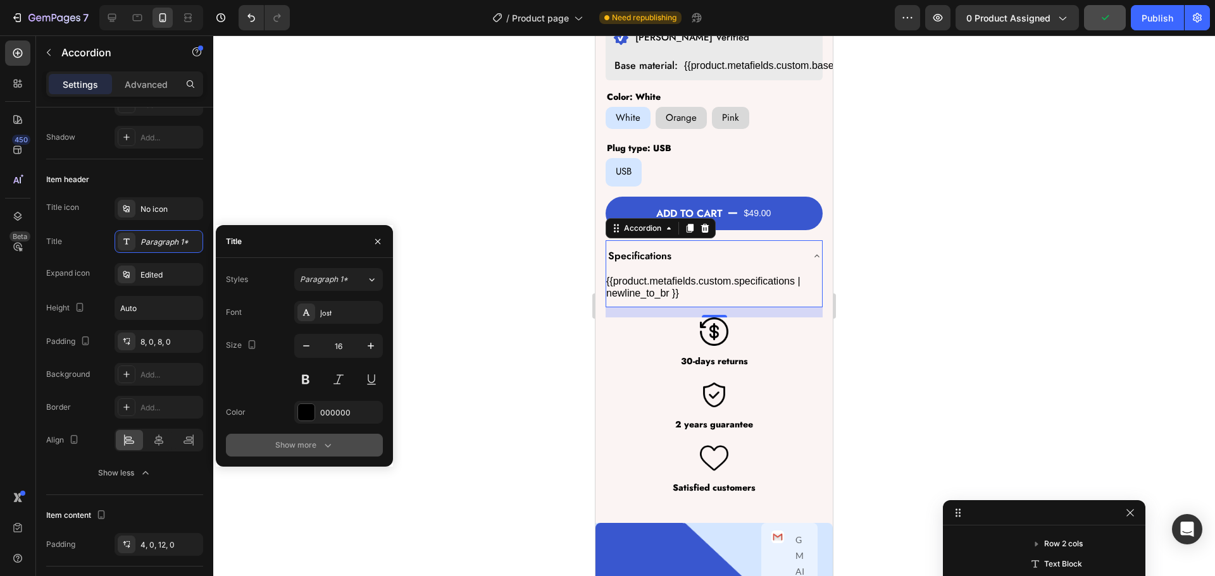
click at [304, 439] on div "Show more" at bounding box center [304, 445] width 59 height 13
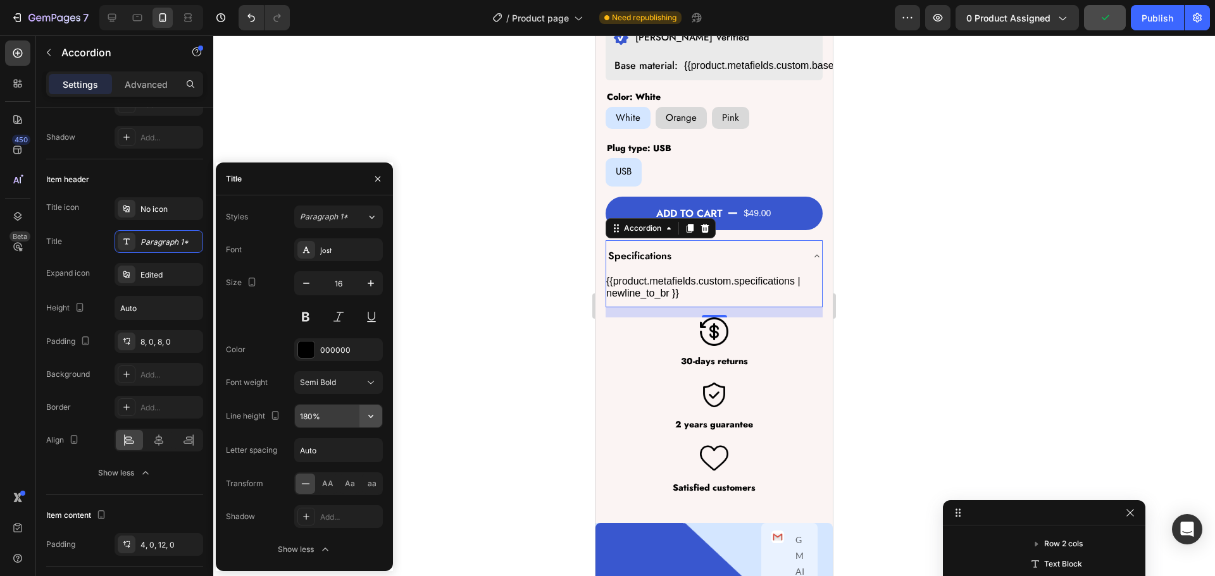
click at [373, 413] on icon "button" at bounding box center [370, 416] width 13 height 13
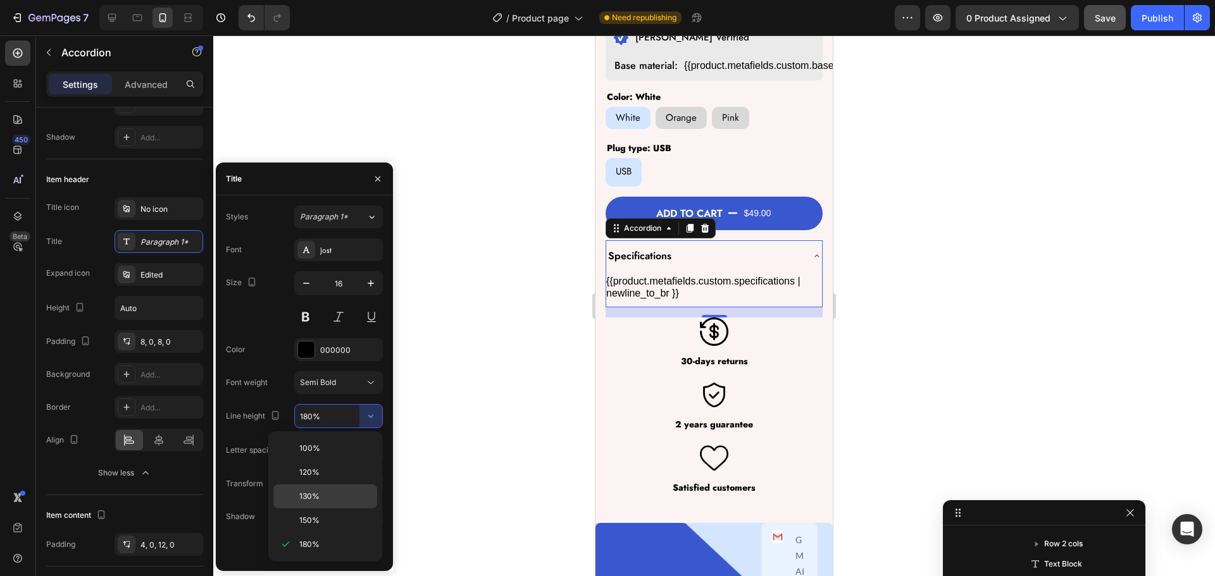
click at [314, 509] on div "130%" at bounding box center [325, 521] width 104 height 24
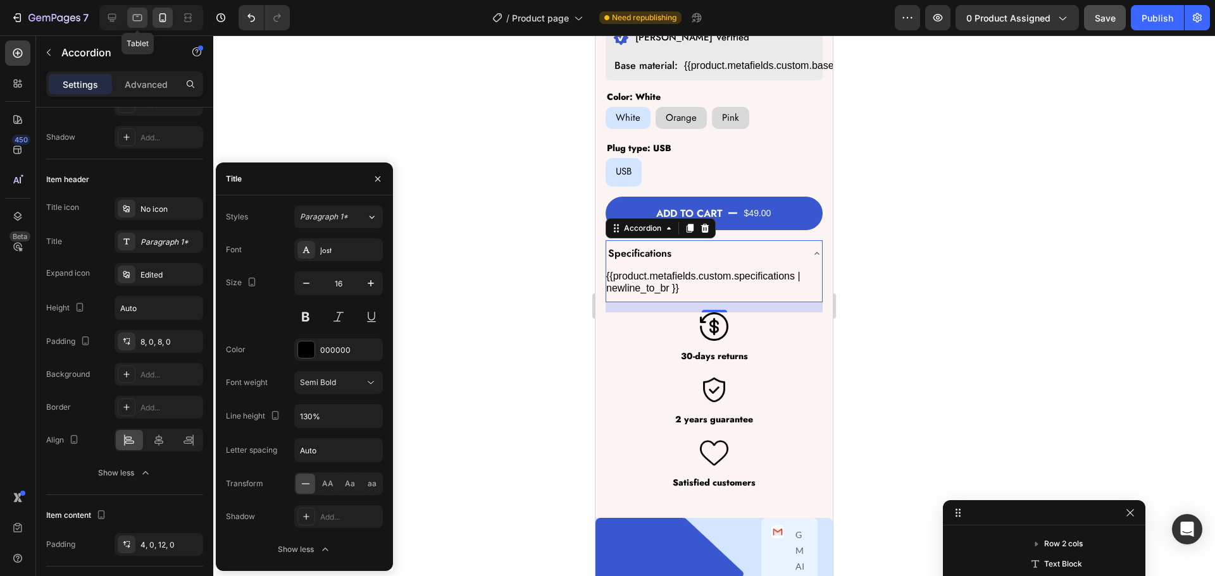
click at [144, 20] on div at bounding box center [137, 18] width 20 height 20
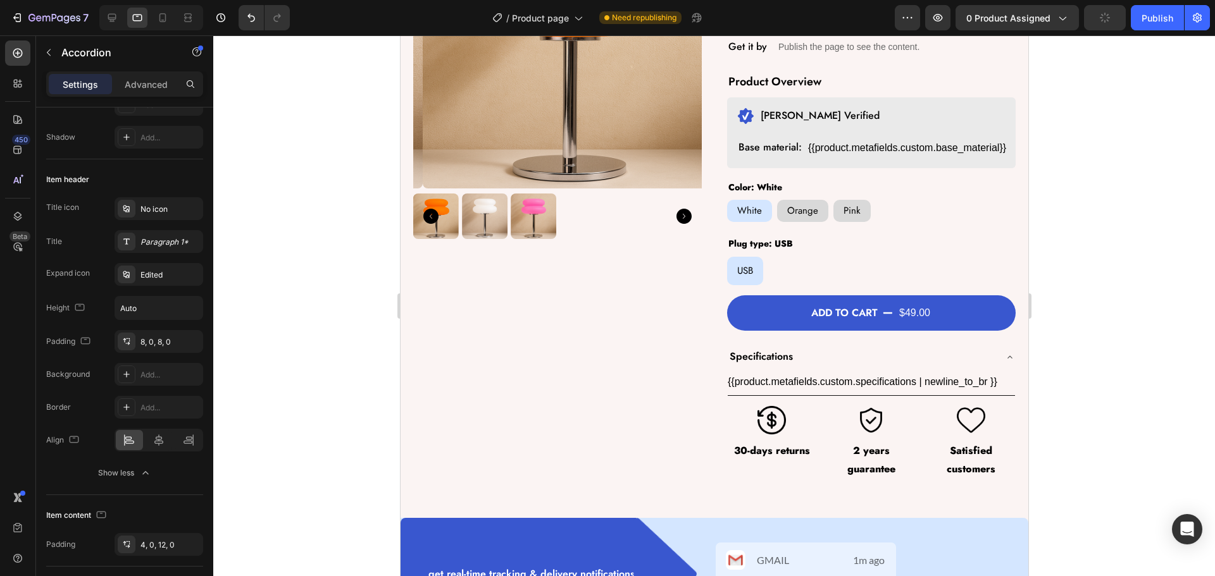
scroll to position [209, 0]
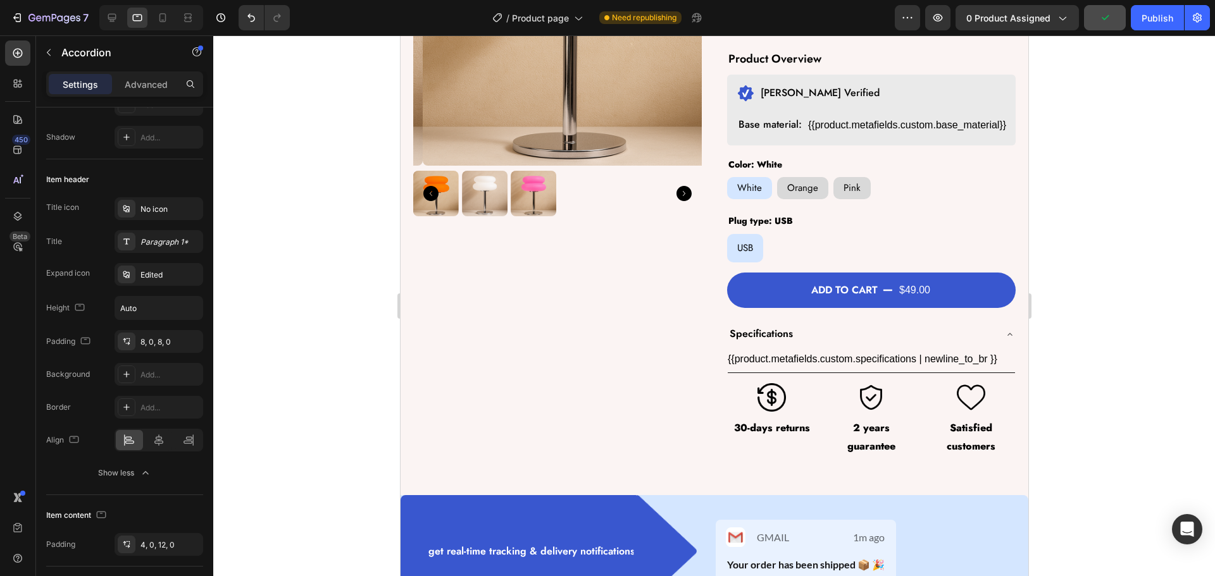
click at [852, 329] on div "Specifications" at bounding box center [860, 334] width 267 height 22
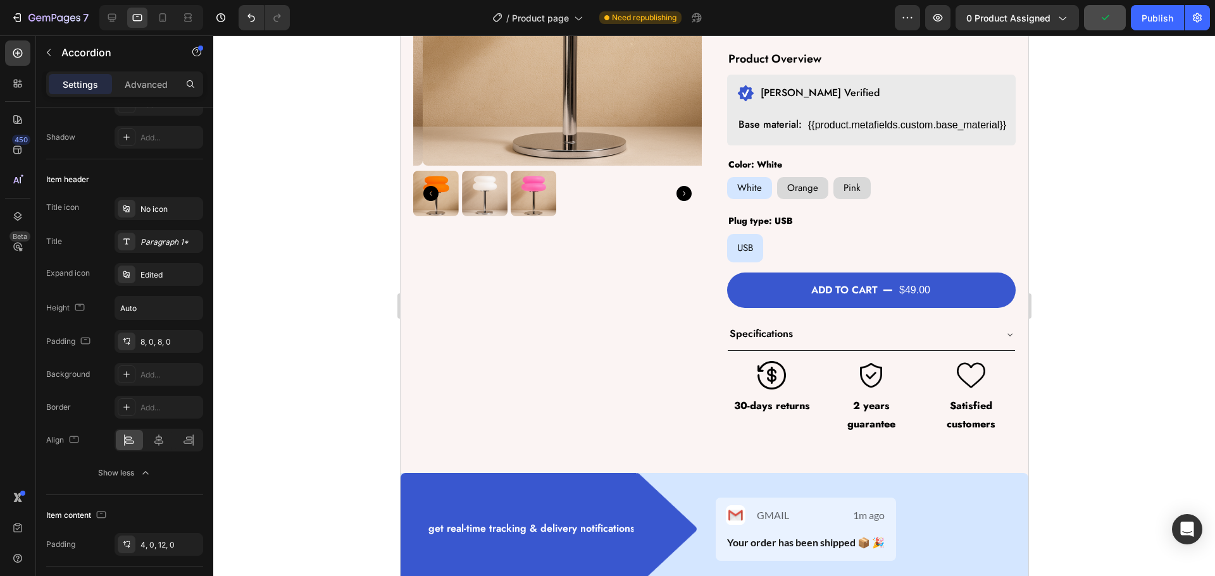
click at [815, 337] on div "Specifications" at bounding box center [860, 334] width 267 height 22
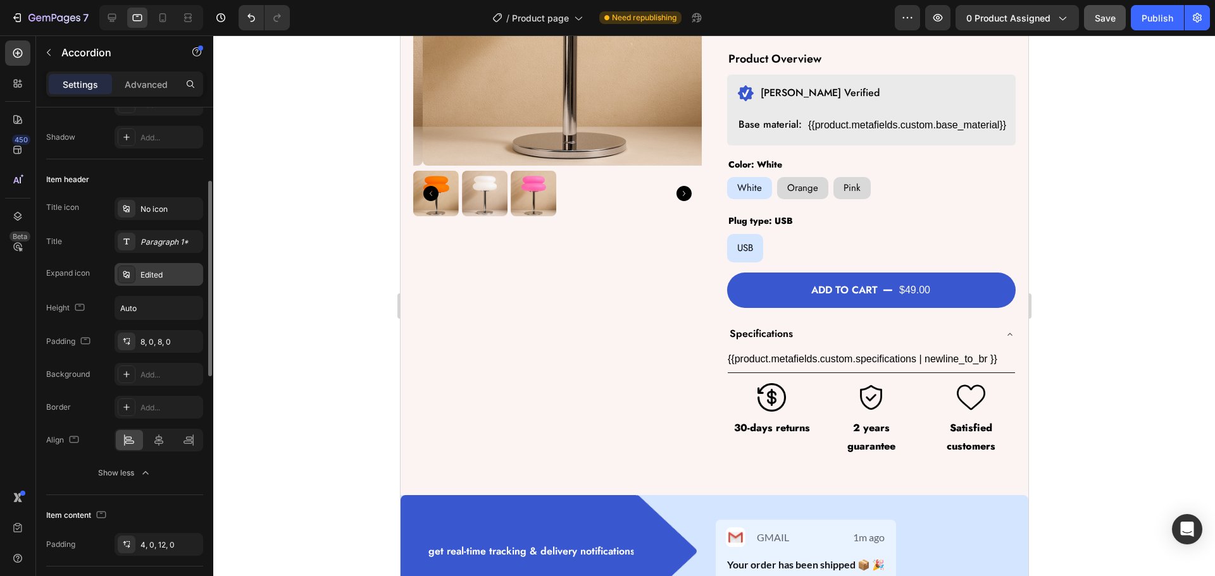
click at [152, 266] on div "Edited" at bounding box center [159, 274] width 89 height 23
click at [148, 247] on div "Paragraph 1*" at bounding box center [169, 242] width 59 height 11
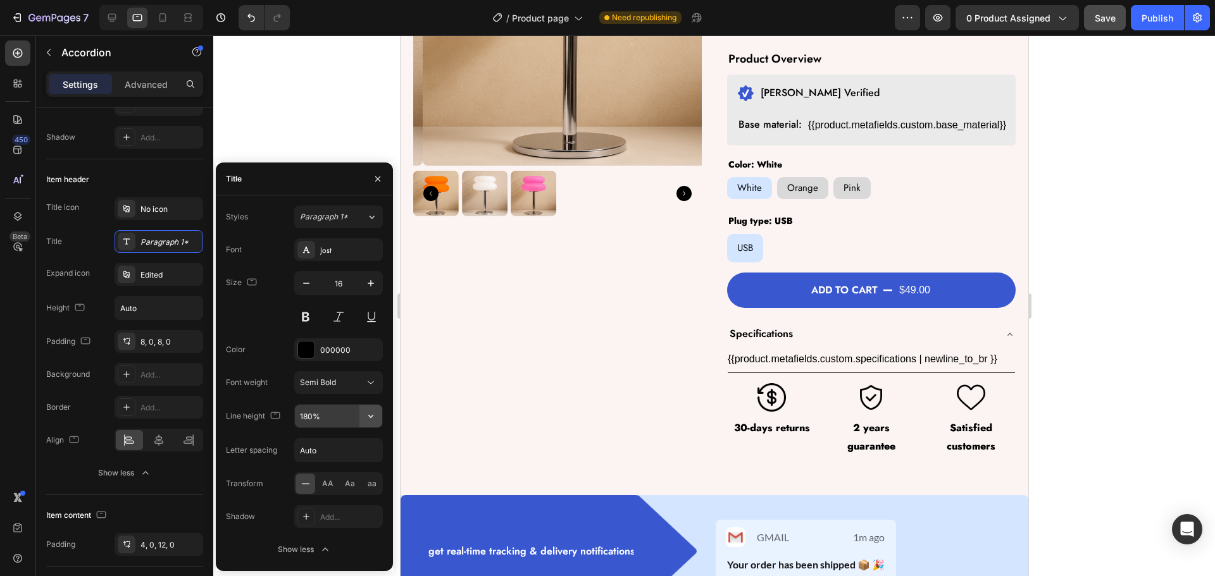
click at [371, 424] on button "button" at bounding box center [370, 416] width 23 height 23
click at [322, 472] on p "120%" at bounding box center [335, 472] width 72 height 11
type input "120%"
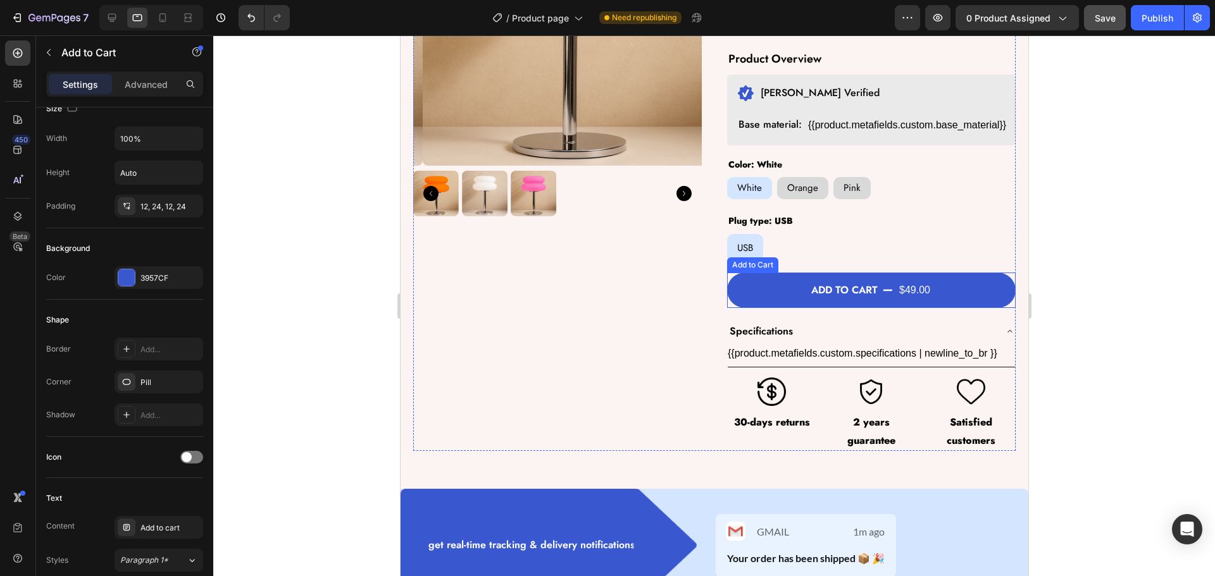
click at [726, 296] on button "Add to cart $49.00" at bounding box center [870, 291] width 289 height 36
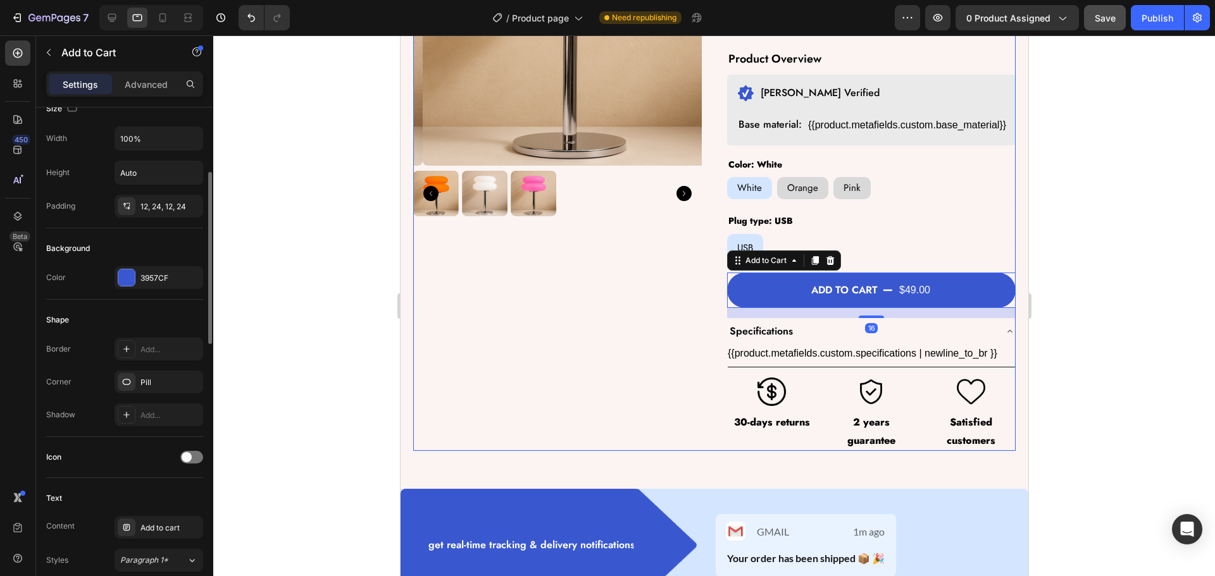
scroll to position [316, 0]
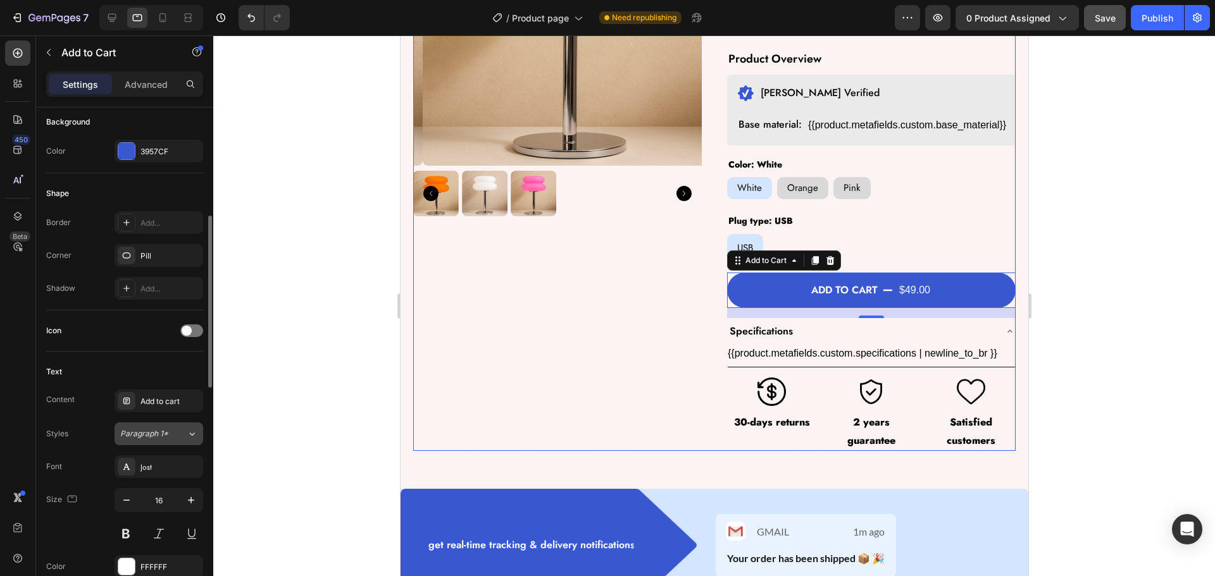
click at [170, 442] on button "Paragraph 1*" at bounding box center [159, 434] width 89 height 23
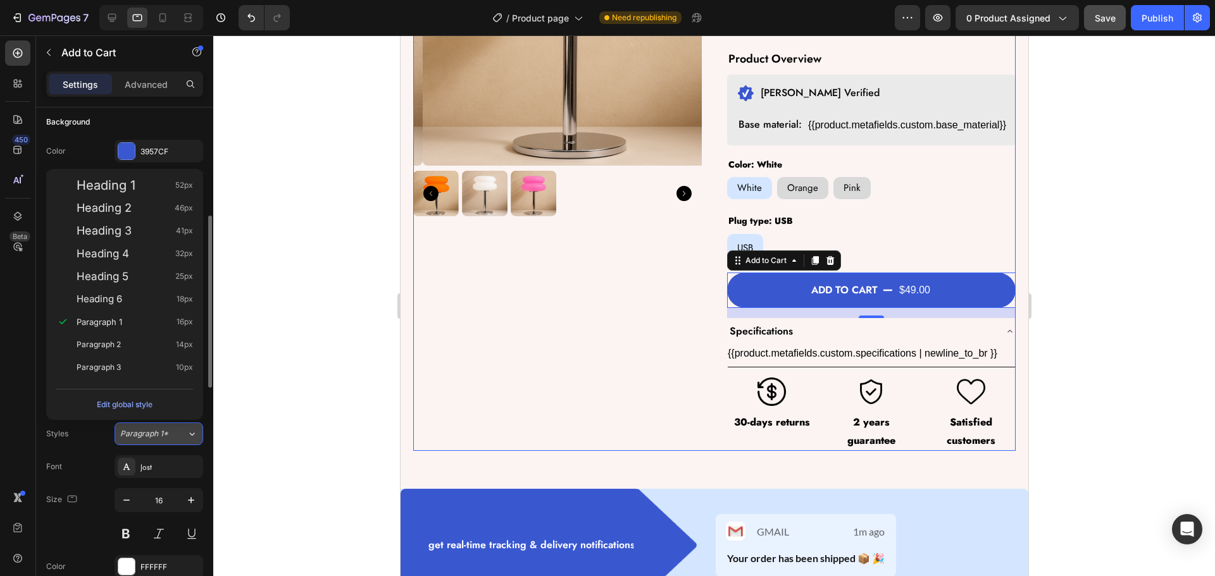
click at [170, 442] on button "Paragraph 1*" at bounding box center [159, 434] width 89 height 23
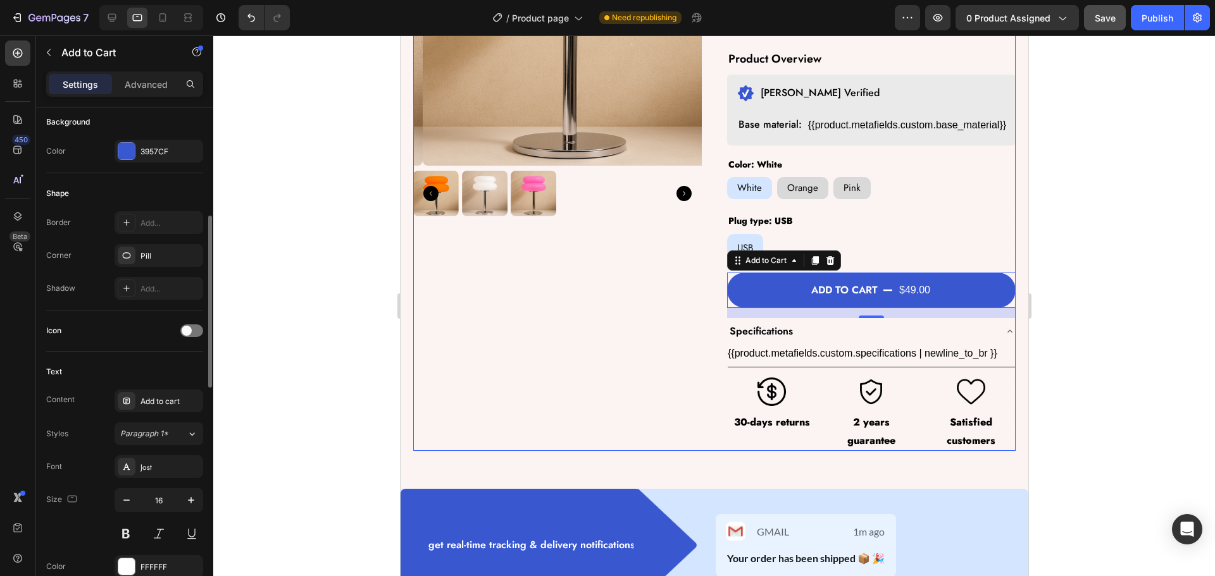
scroll to position [380, 0]
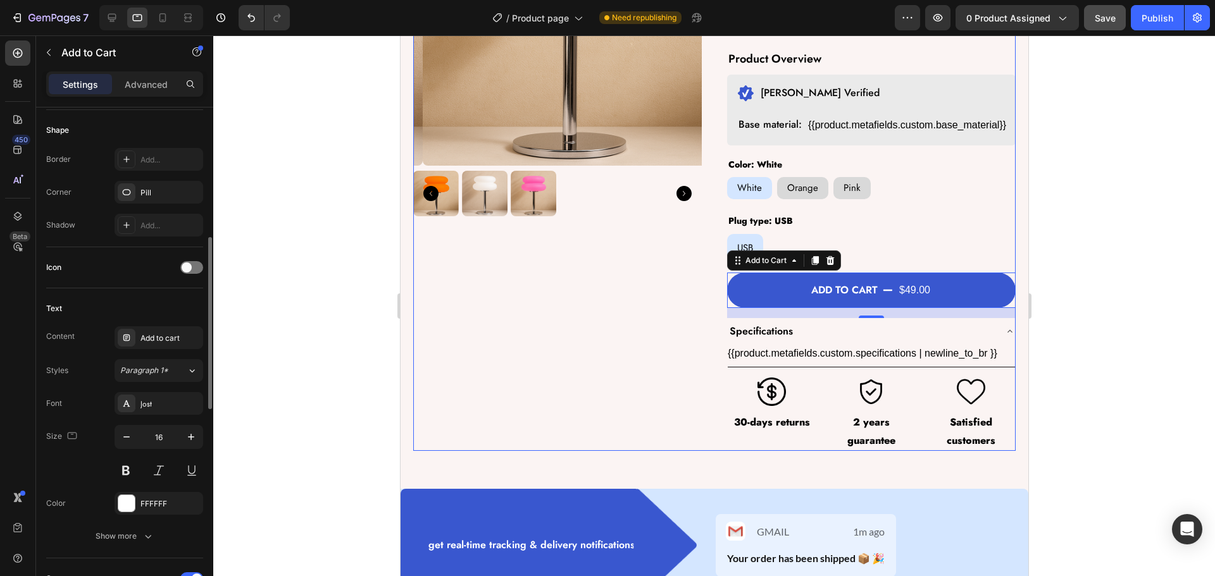
click at [149, 525] on div "Font Jost Size 16 Color FFFFFF Show more" at bounding box center [124, 470] width 157 height 156
click at [144, 530] on icon "button" at bounding box center [148, 536] width 13 height 13
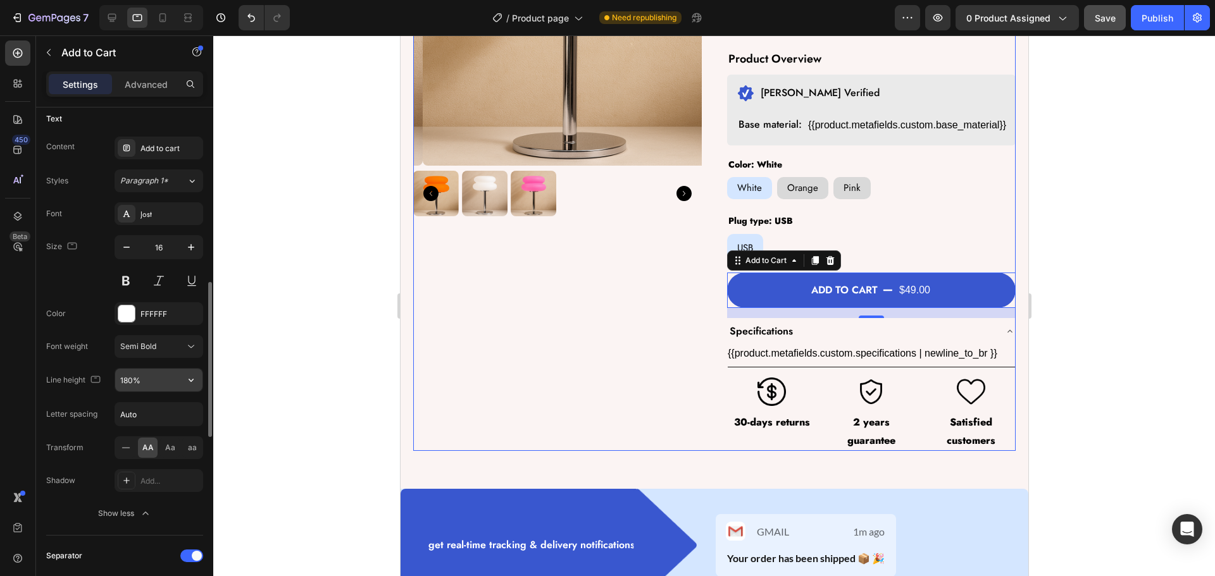
click at [190, 378] on icon "button" at bounding box center [191, 380] width 13 height 13
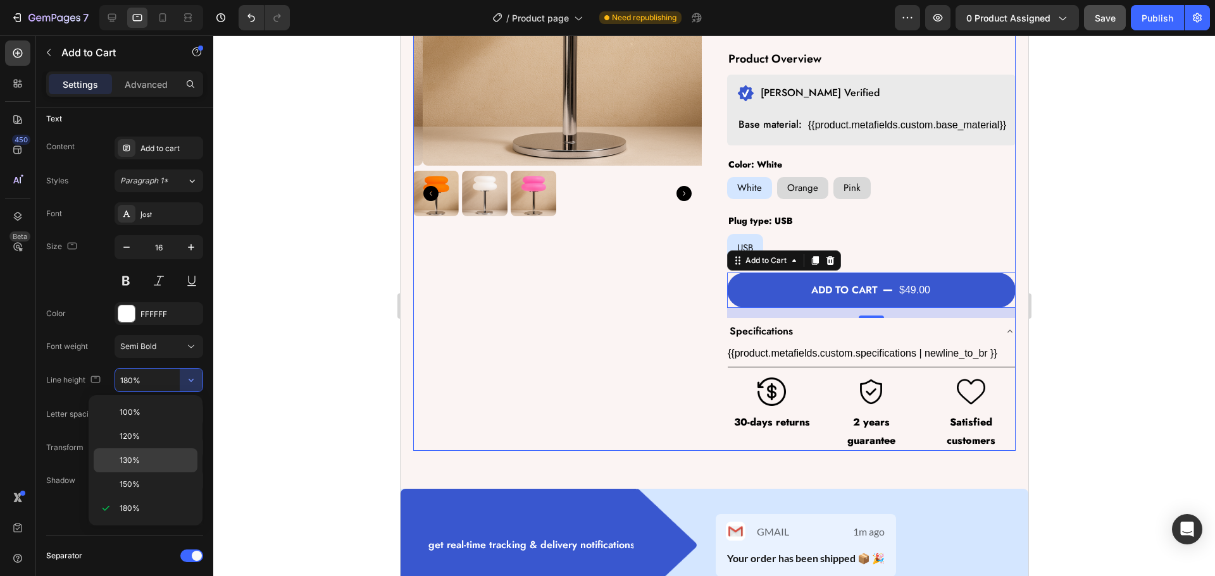
click at [158, 473] on div "130%" at bounding box center [146, 485] width 104 height 24
type input "130%"
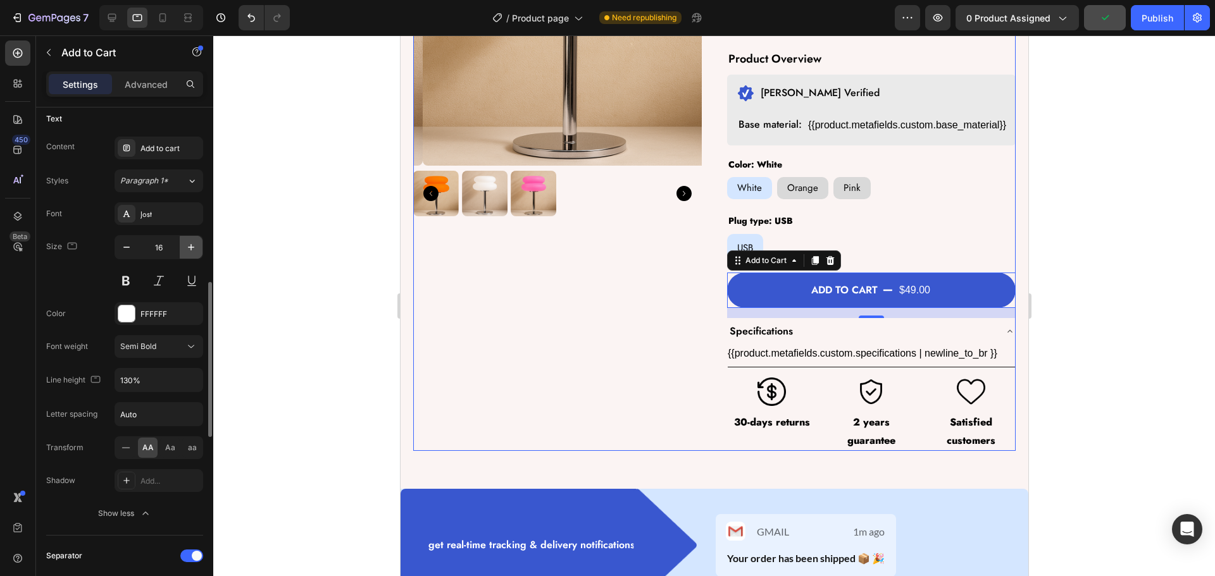
click at [185, 249] on icon "button" at bounding box center [191, 247] width 13 height 13
click at [119, 13] on div at bounding box center [112, 18] width 20 height 20
type input "20"
type input "120%"
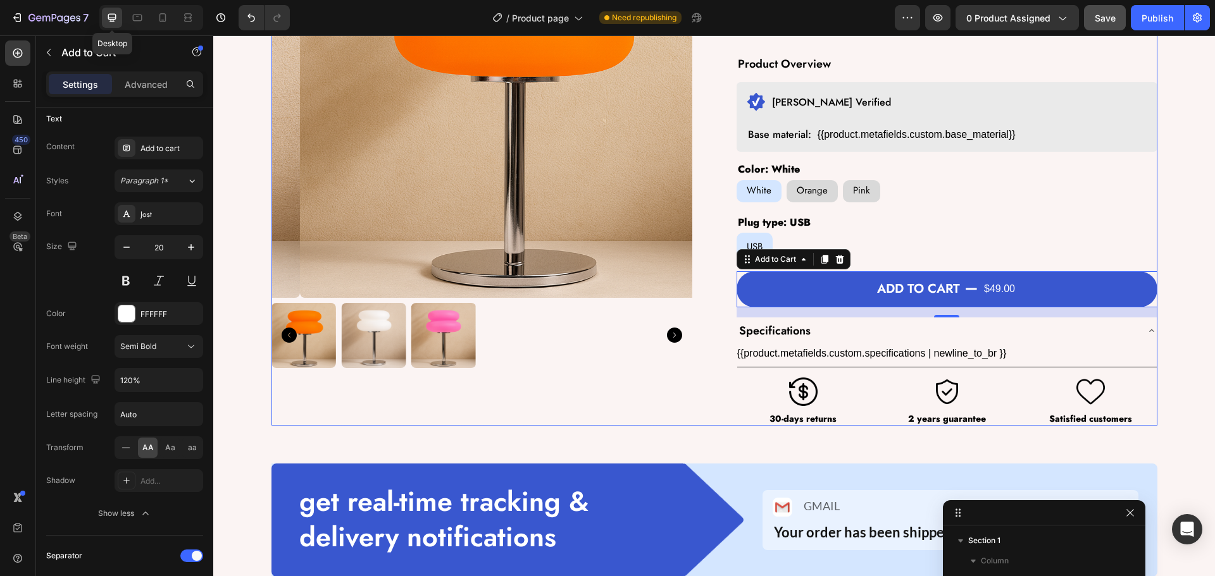
scroll to position [260, 0]
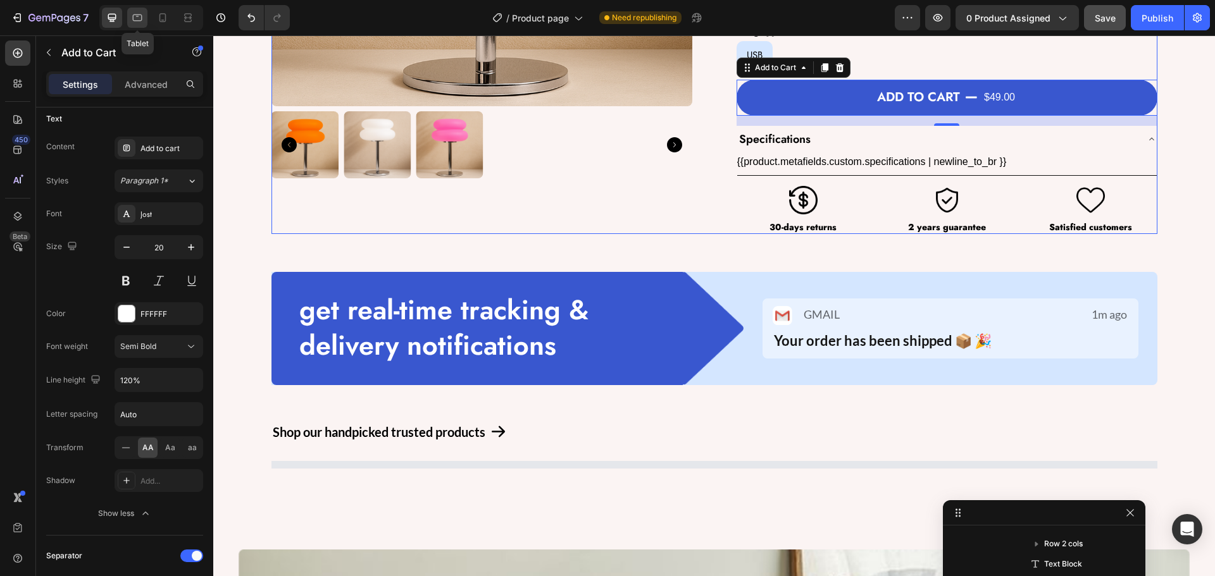
click at [132, 15] on icon at bounding box center [137, 17] width 13 height 13
type input "17"
type input "130%"
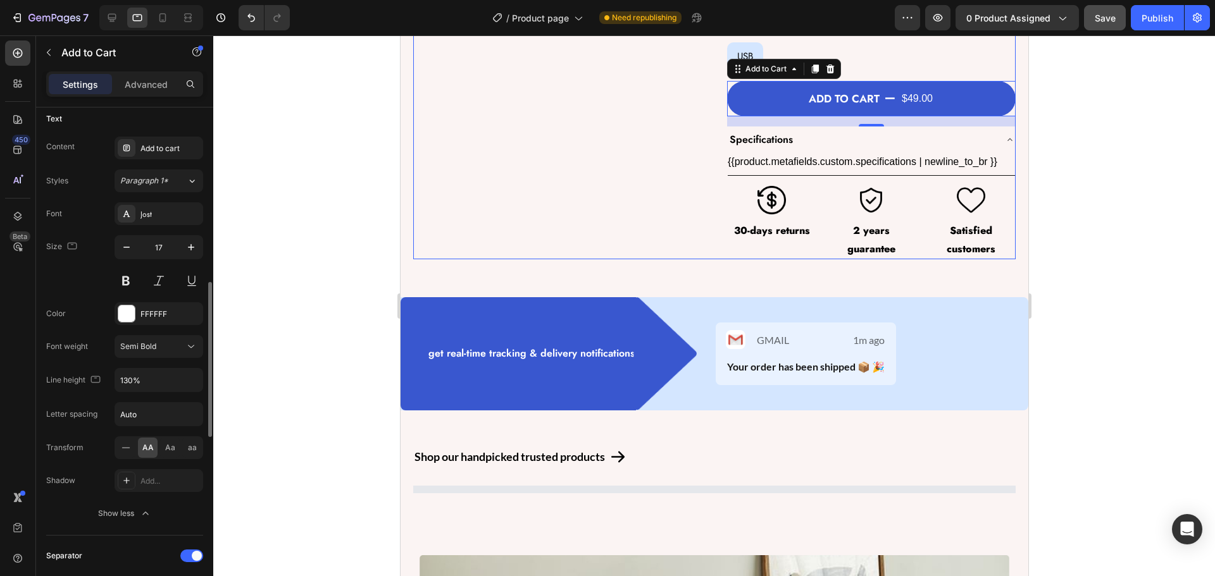
scroll to position [402, 0]
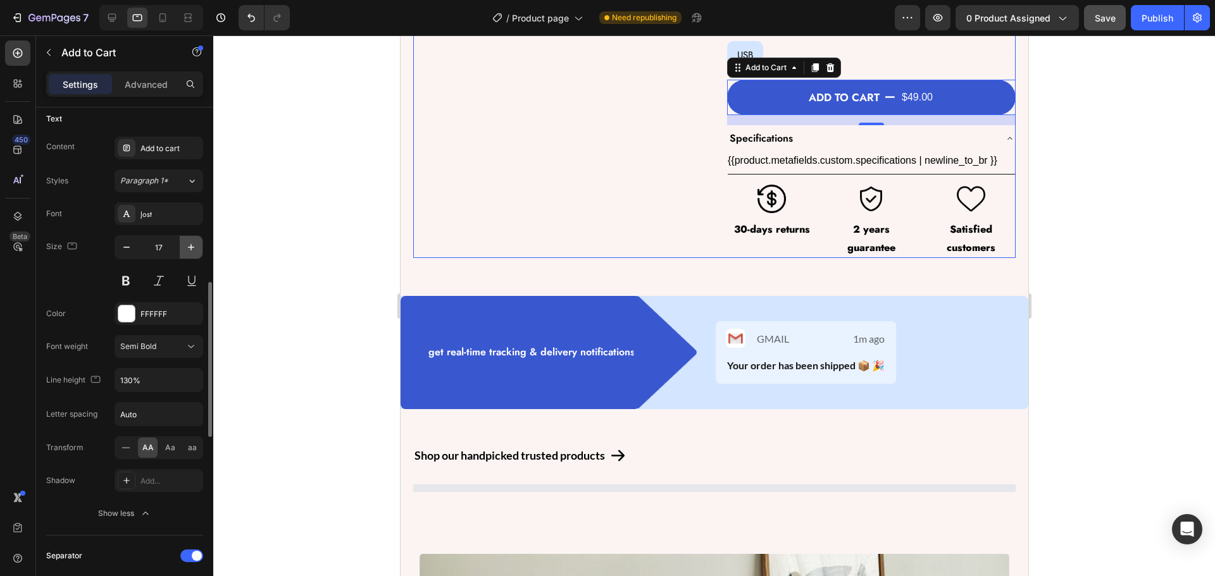
click at [191, 251] on icon "button" at bounding box center [191, 247] width 6 height 6
click at [164, 17] on icon at bounding box center [162, 17] width 13 height 13
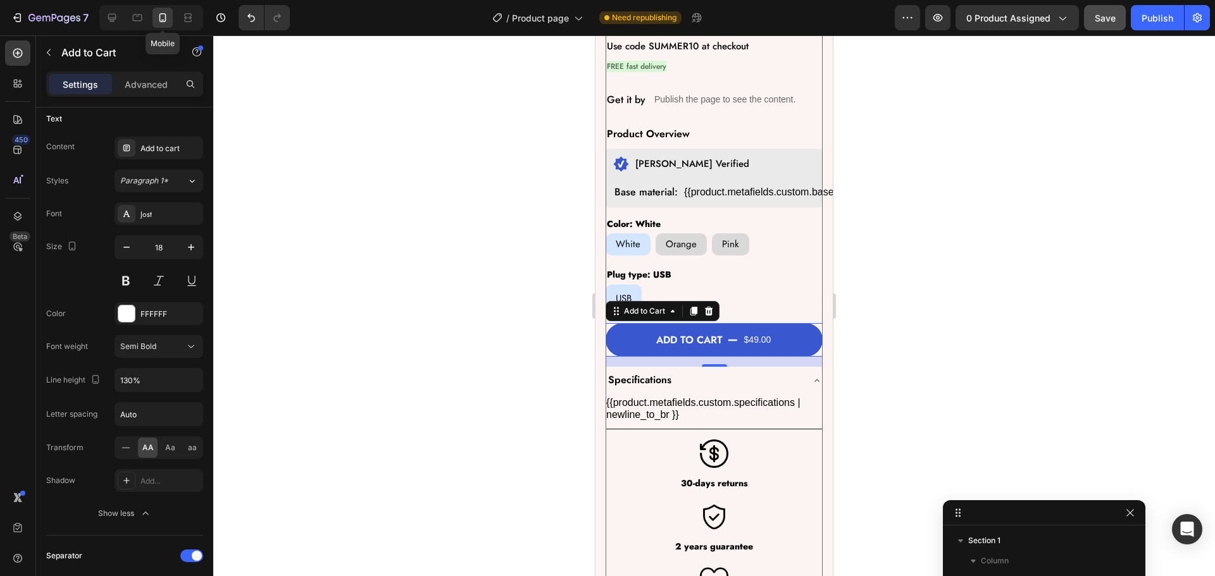
type input "16"
type input "120%"
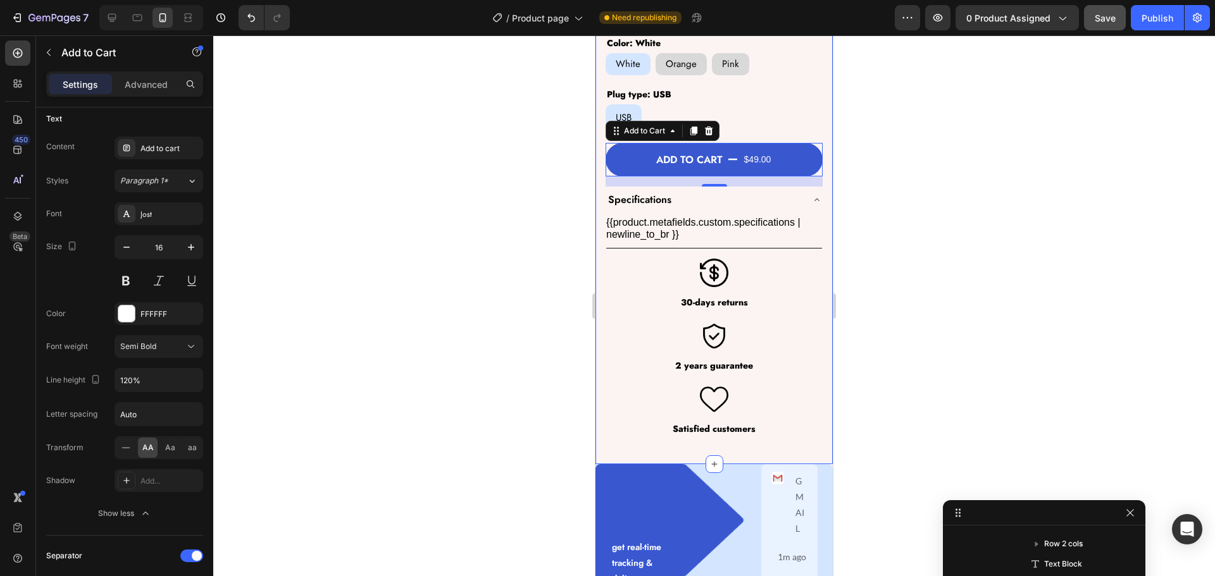
scroll to position [497, 0]
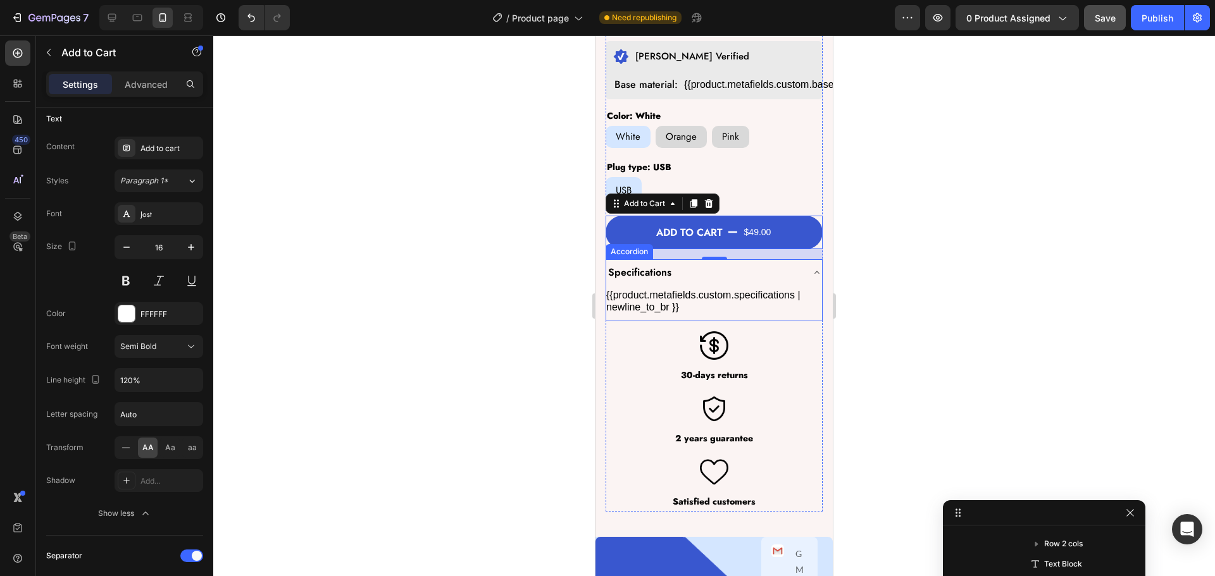
click at [697, 264] on div "Specifications" at bounding box center [704, 272] width 196 height 17
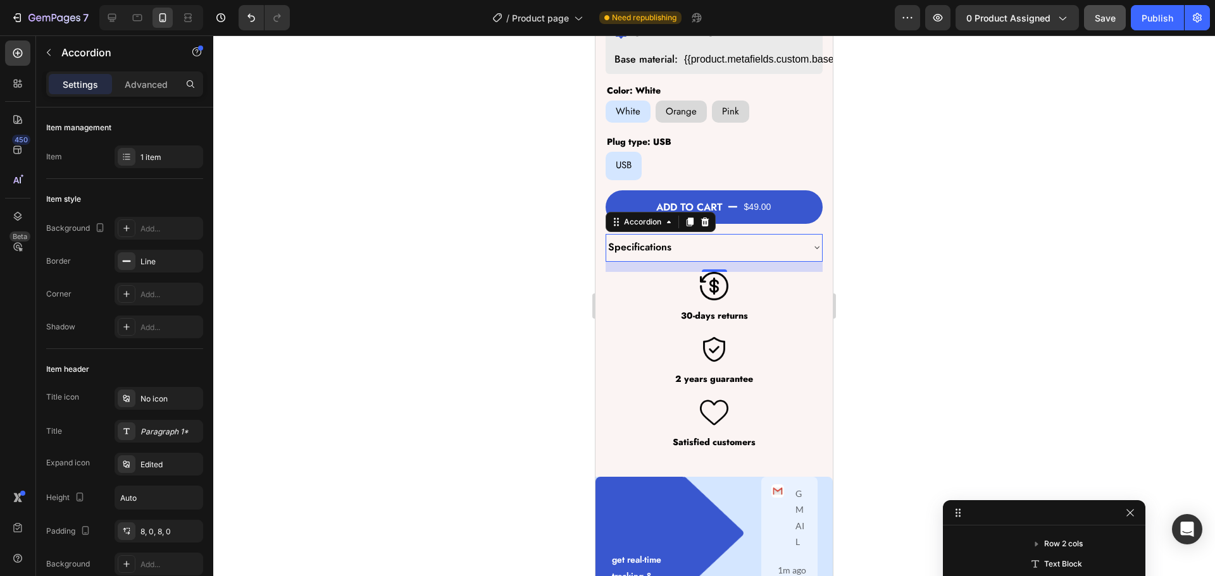
scroll to position [569, 0]
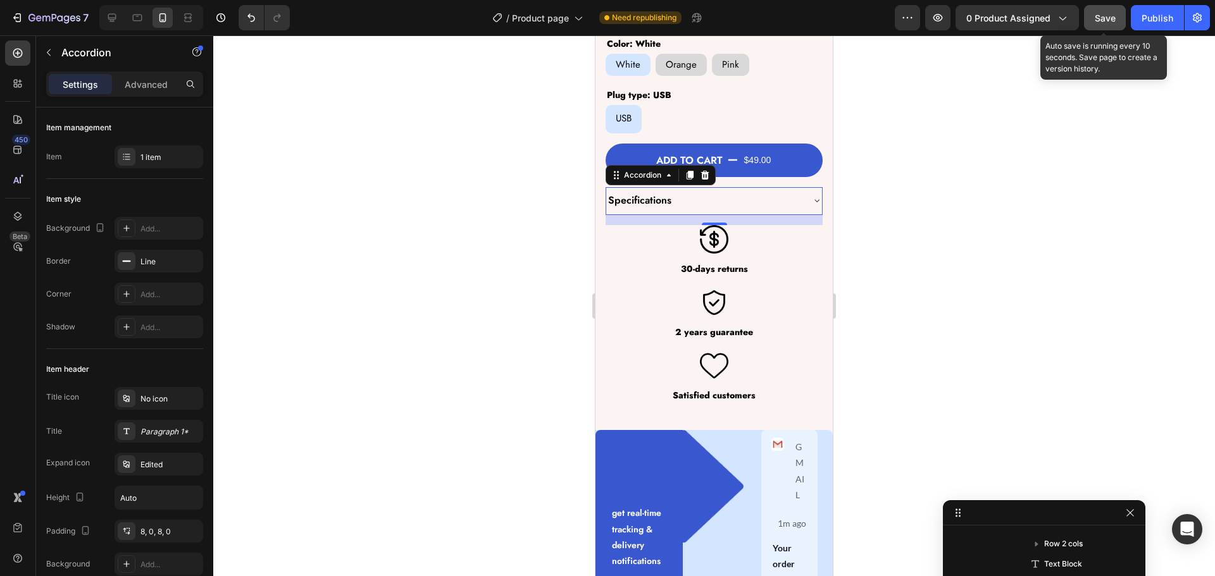
click at [1104, 21] on span "Save" at bounding box center [1105, 18] width 21 height 11
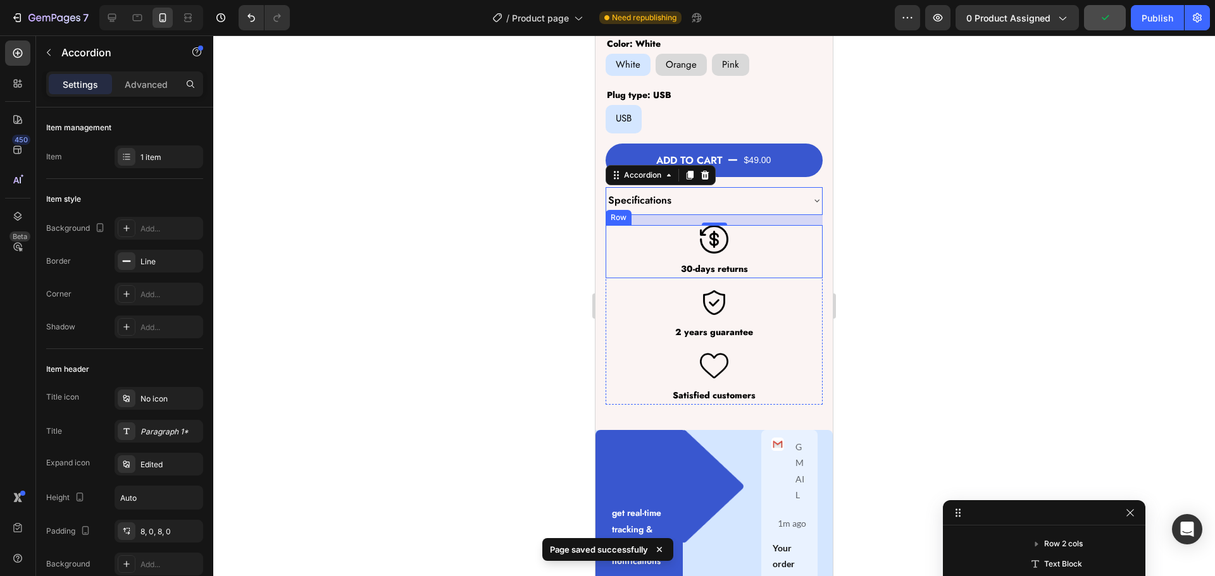
click at [771, 248] on div "Image 30-days returns Text Block" at bounding box center [714, 251] width 217 height 53
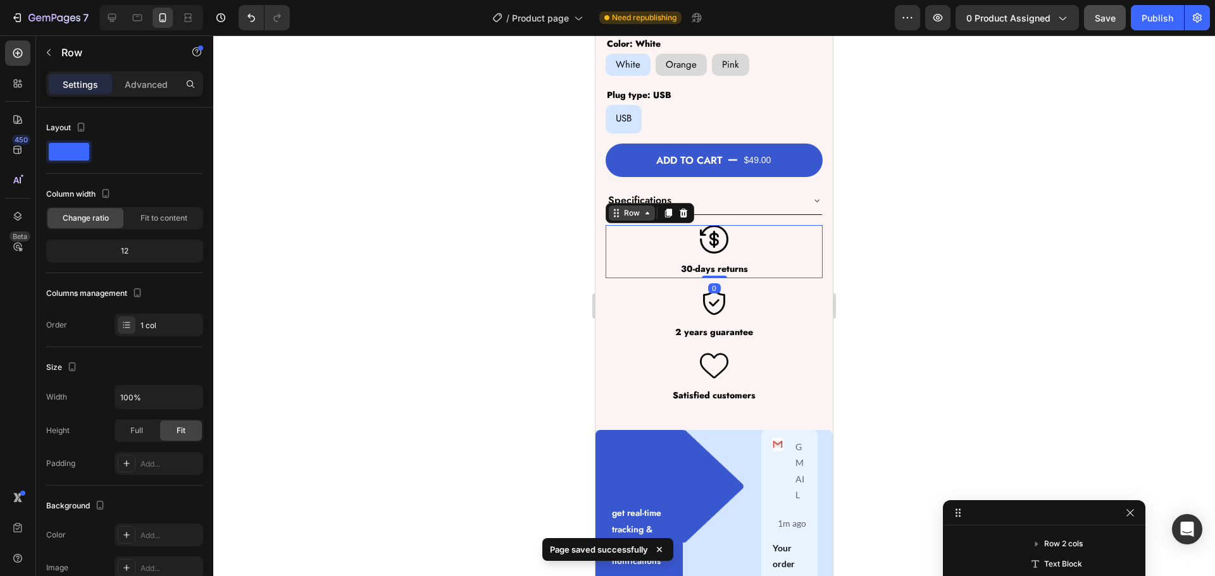
click at [630, 208] on div "Row" at bounding box center [631, 213] width 21 height 11
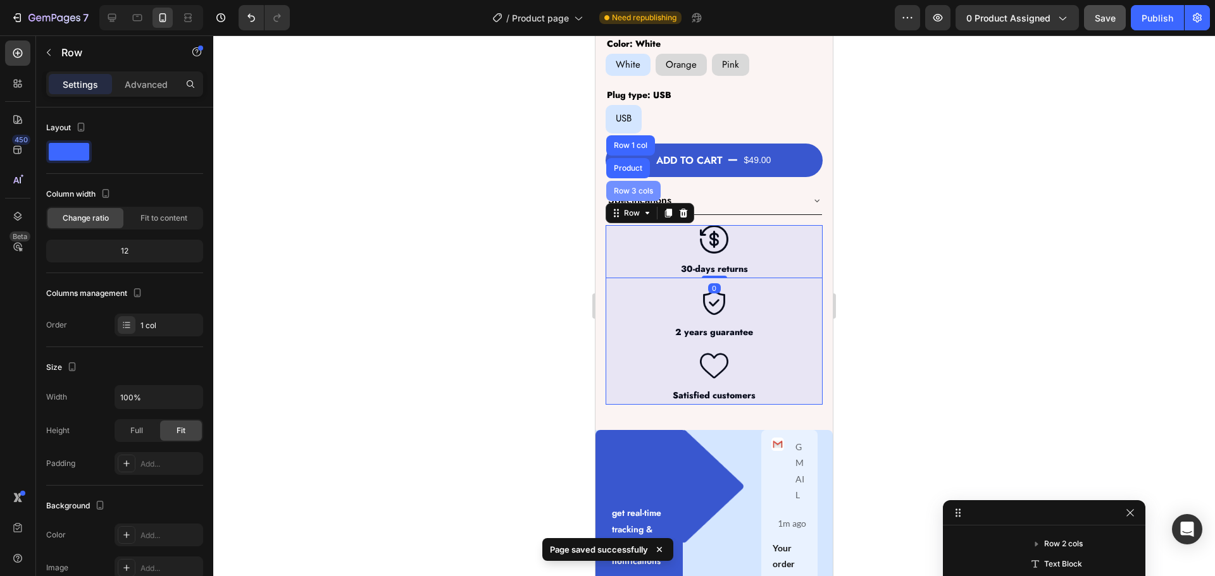
click at [626, 187] on div "Row 3 cols" at bounding box center [633, 191] width 44 height 8
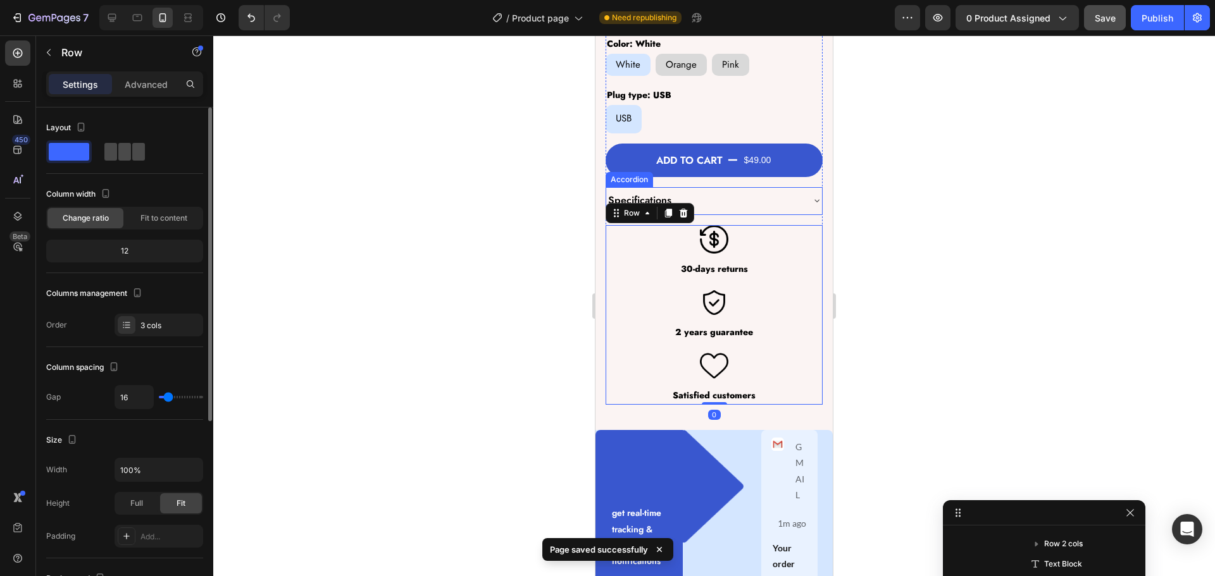
click at [132, 147] on span at bounding box center [138, 152] width 13 height 18
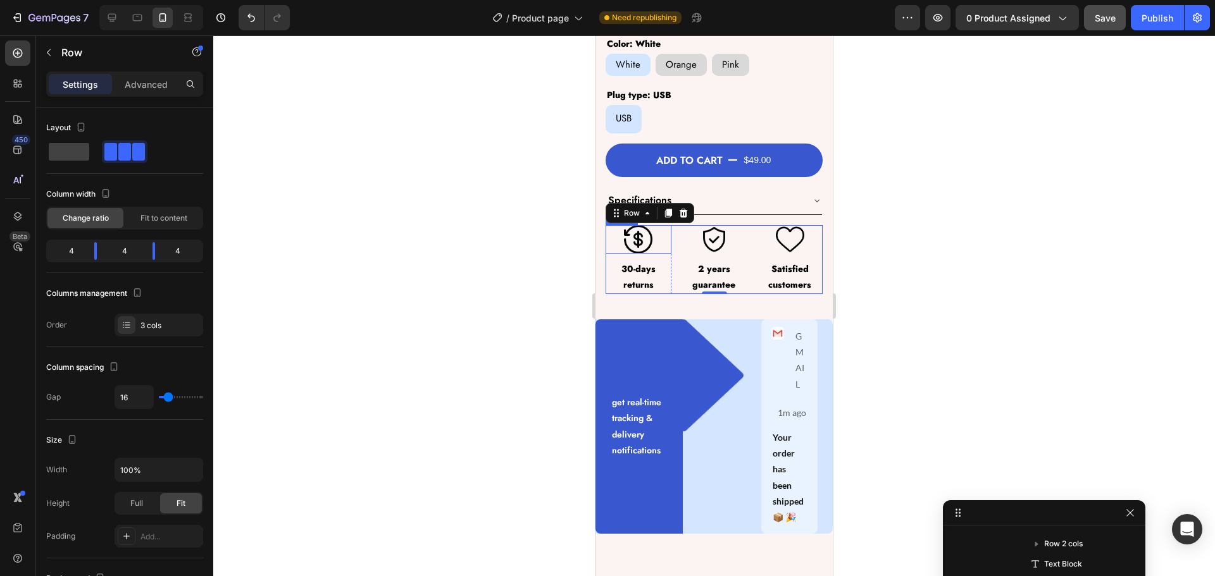
click at [650, 225] on img at bounding box center [638, 239] width 28 height 28
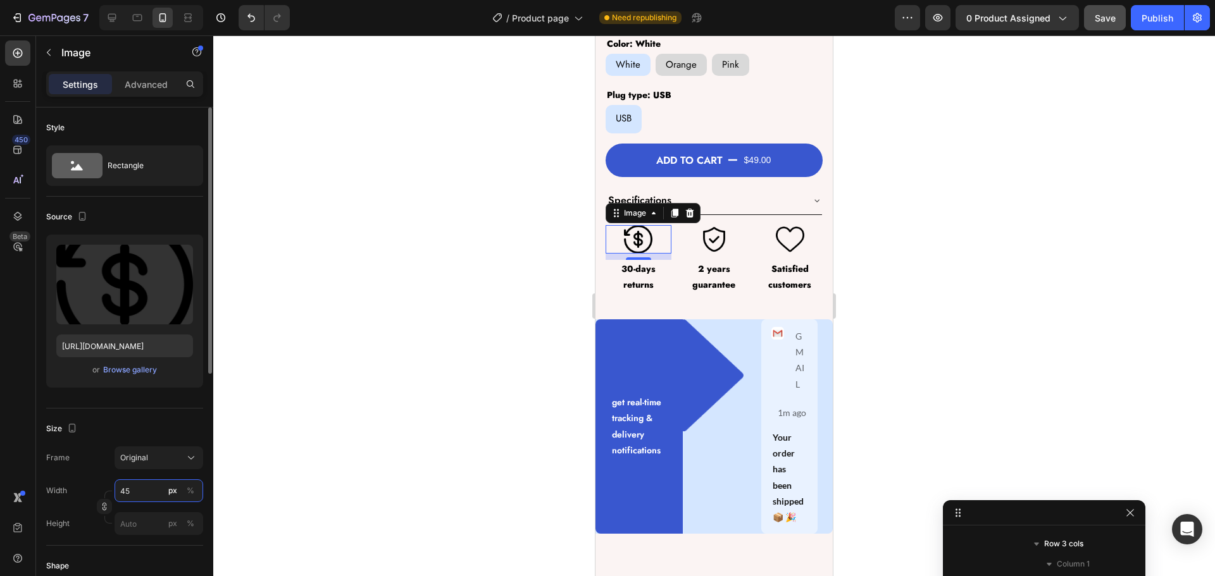
click at [132, 488] on input "45" at bounding box center [159, 491] width 89 height 23
type input "40"
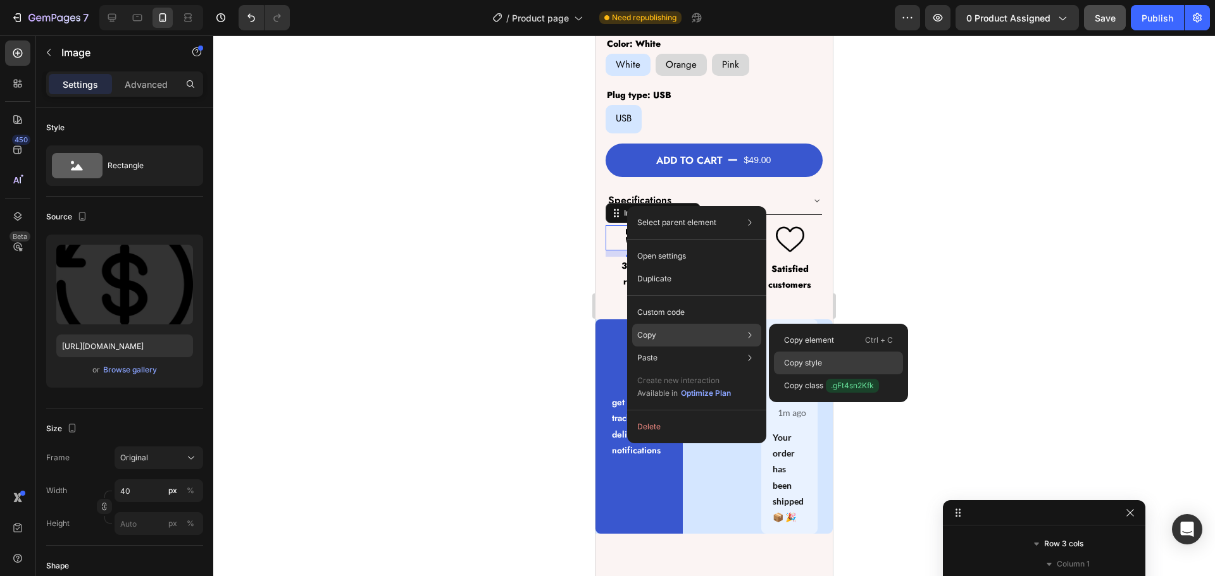
drag, startPoint x: 811, startPoint y: 363, endPoint x: 165, endPoint y: 225, distance: 661.2
click at [811, 363] on p "Copy style" at bounding box center [803, 363] width 38 height 11
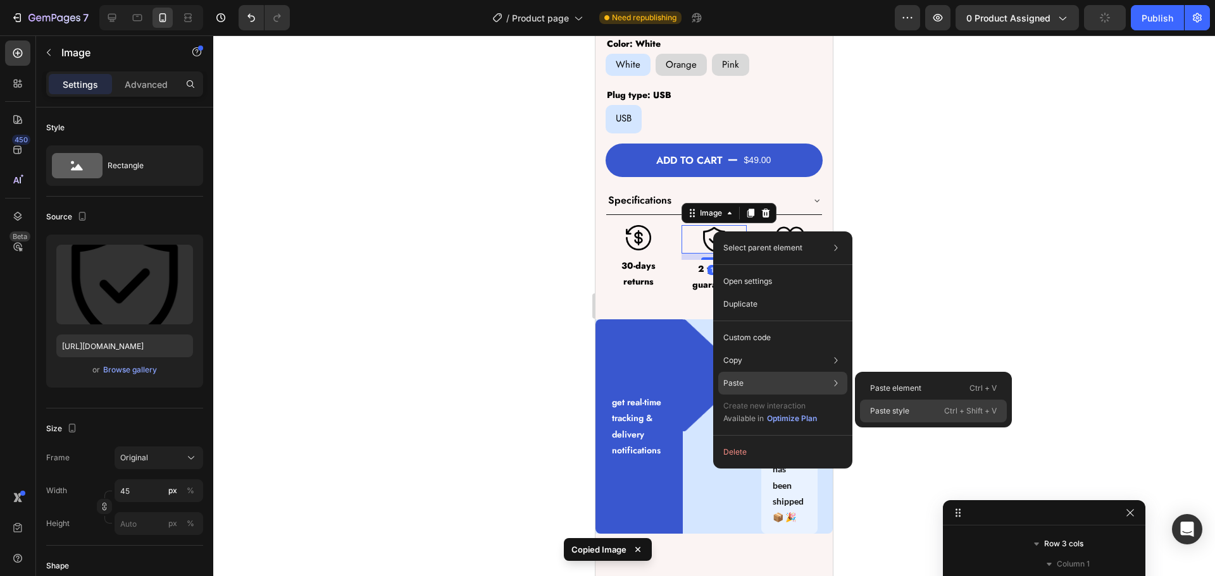
click at [903, 416] on p "Paste style" at bounding box center [889, 411] width 39 height 11
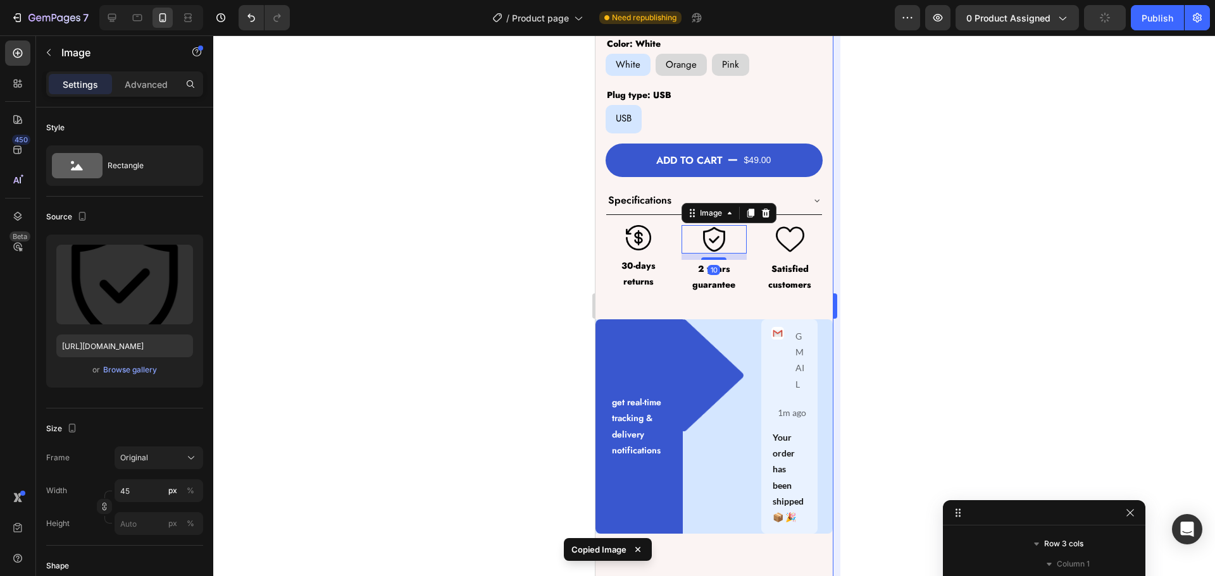
type input "40"
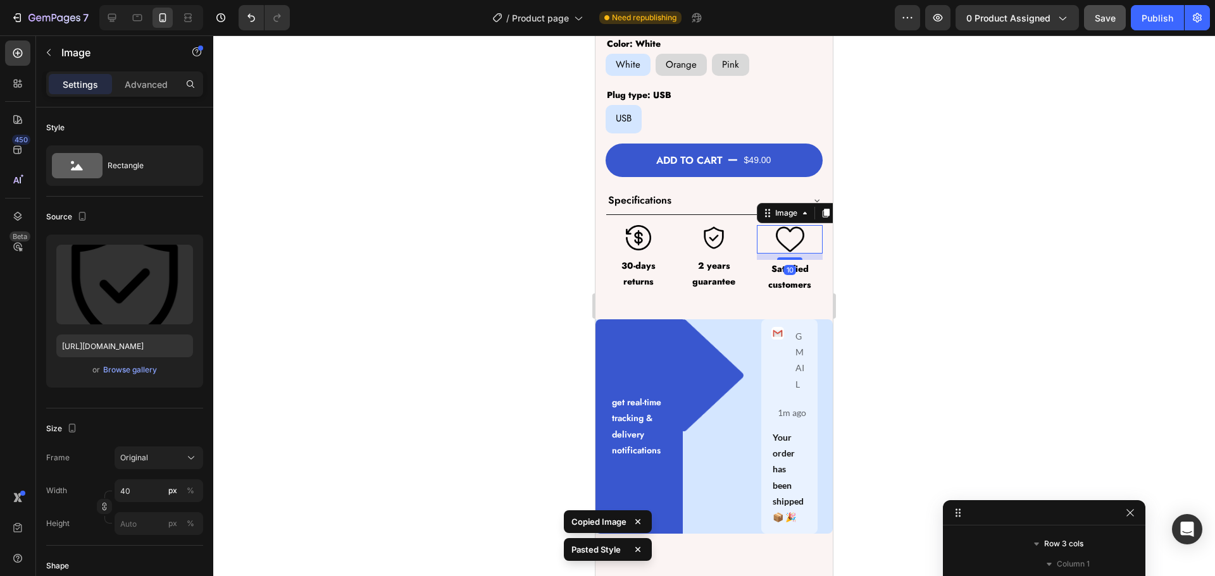
scroll to position [581, 0]
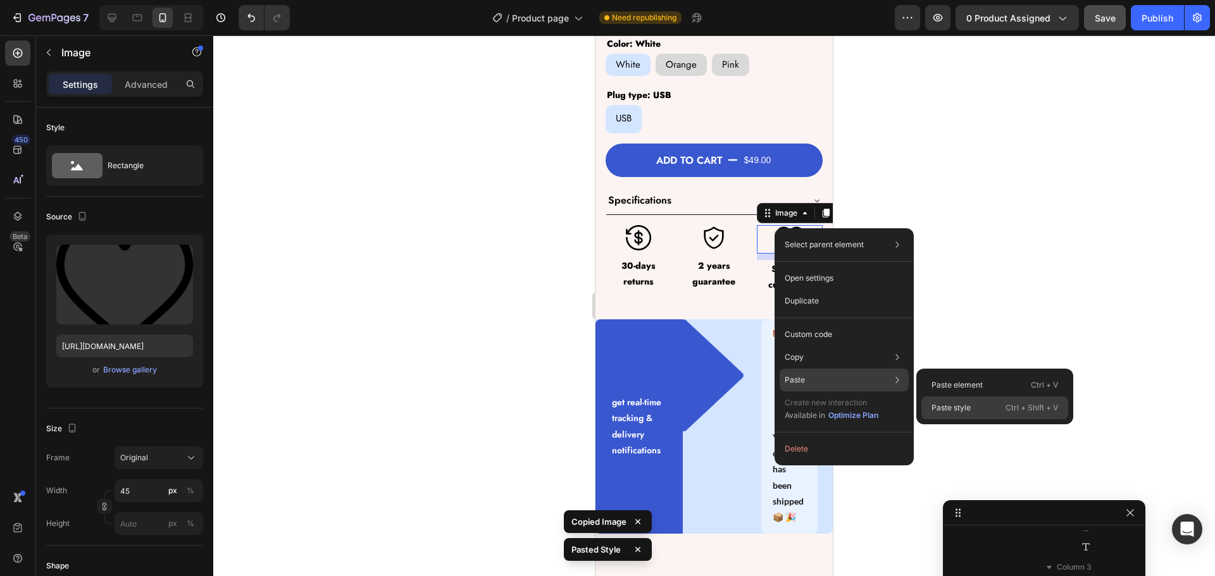
click at [948, 407] on p "Paste style" at bounding box center [950, 407] width 39 height 11
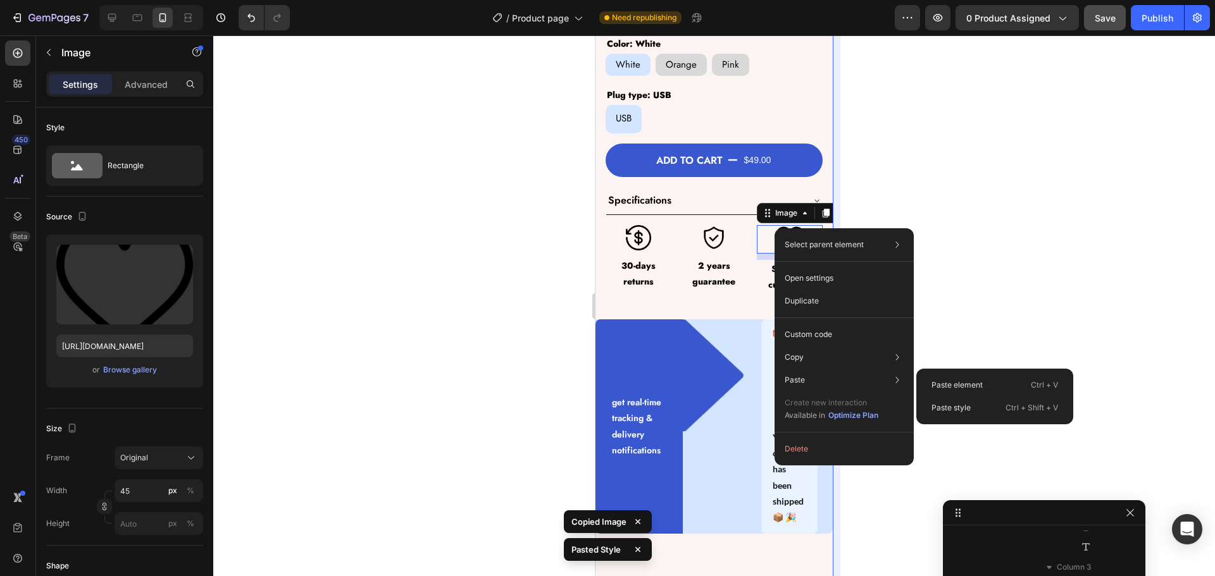
type input "40"
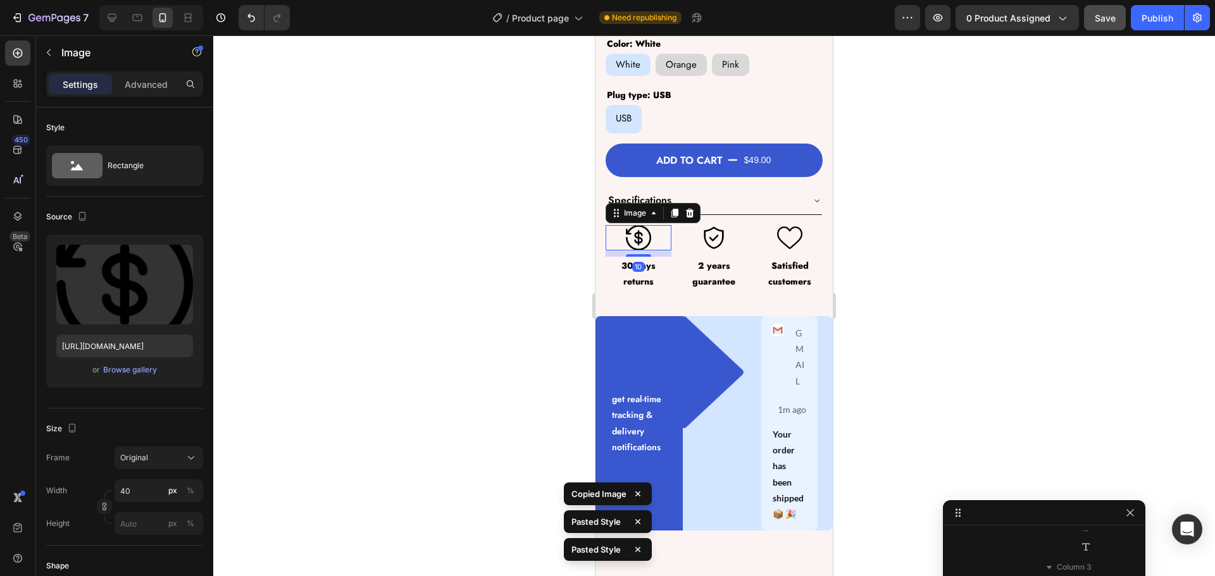
drag, startPoint x: 635, startPoint y: 226, endPoint x: 1169, endPoint y: 312, distance: 541.6
click at [635, 226] on img at bounding box center [638, 237] width 25 height 25
click at [139, 84] on p "Advanced" at bounding box center [146, 84] width 43 height 13
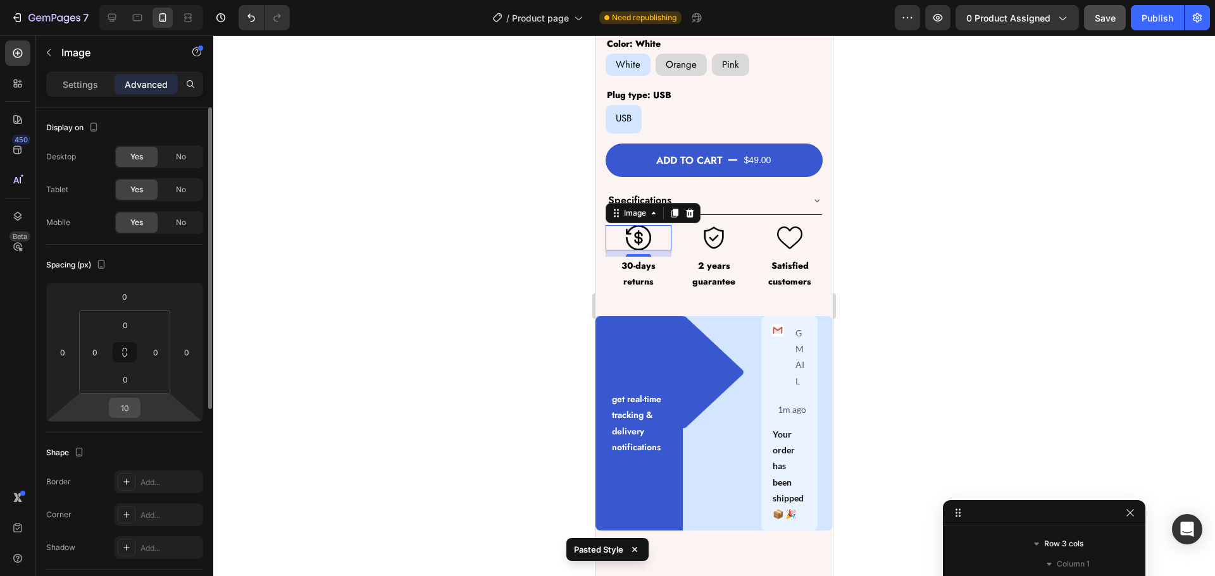
click at [128, 413] on input "10" at bounding box center [124, 408] width 25 height 19
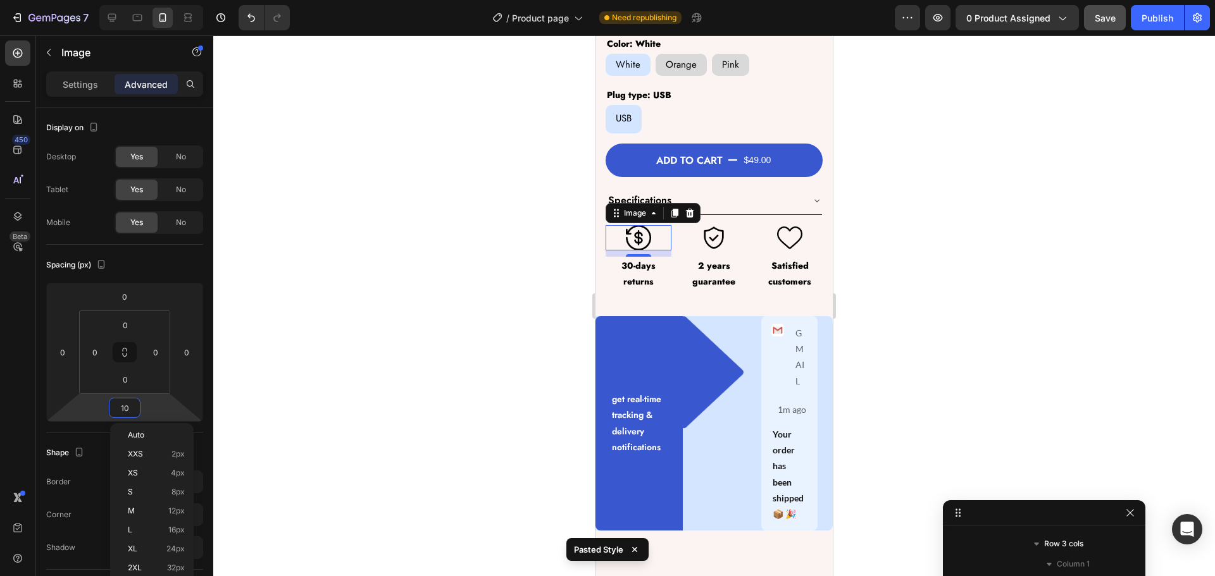
type input "8"
click at [713, 225] on img at bounding box center [713, 237] width 25 height 25
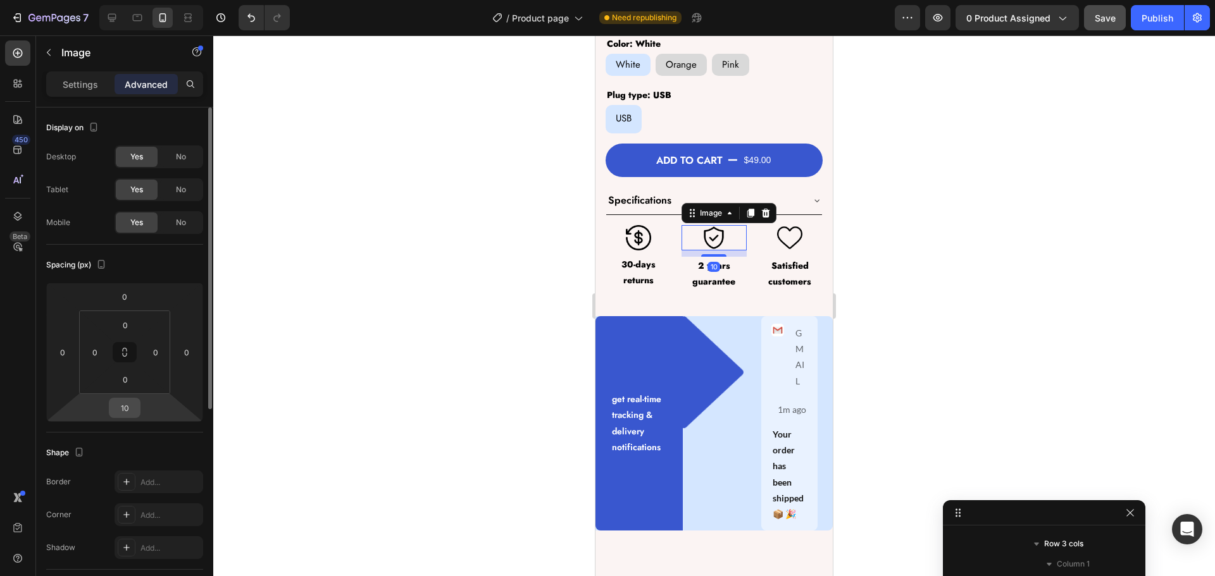
click at [137, 403] on input "10" at bounding box center [124, 408] width 25 height 19
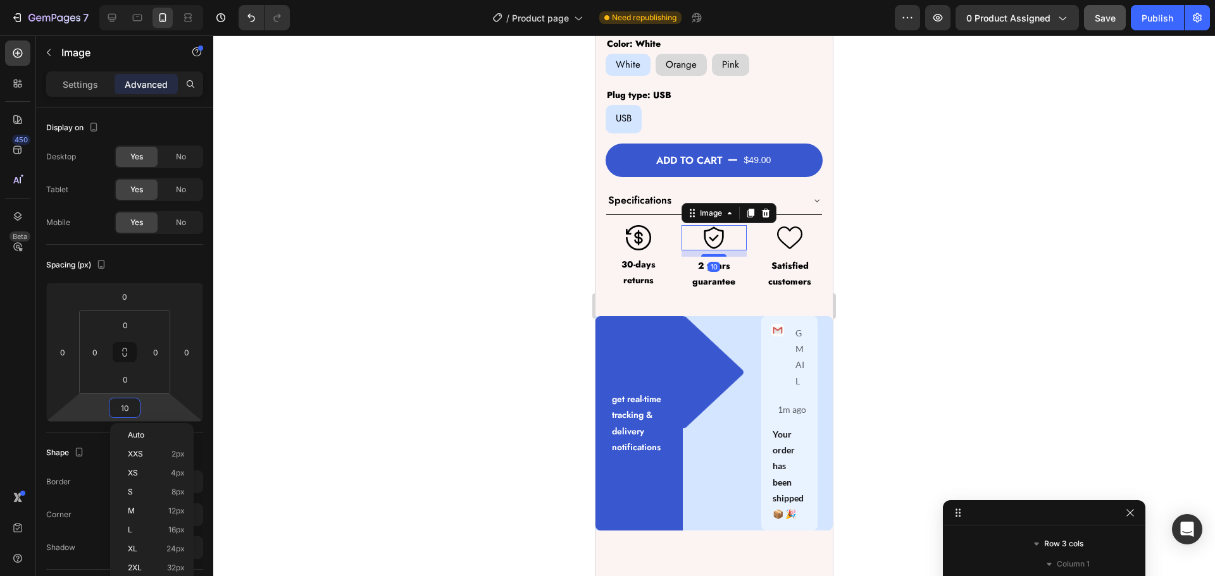
type input "8"
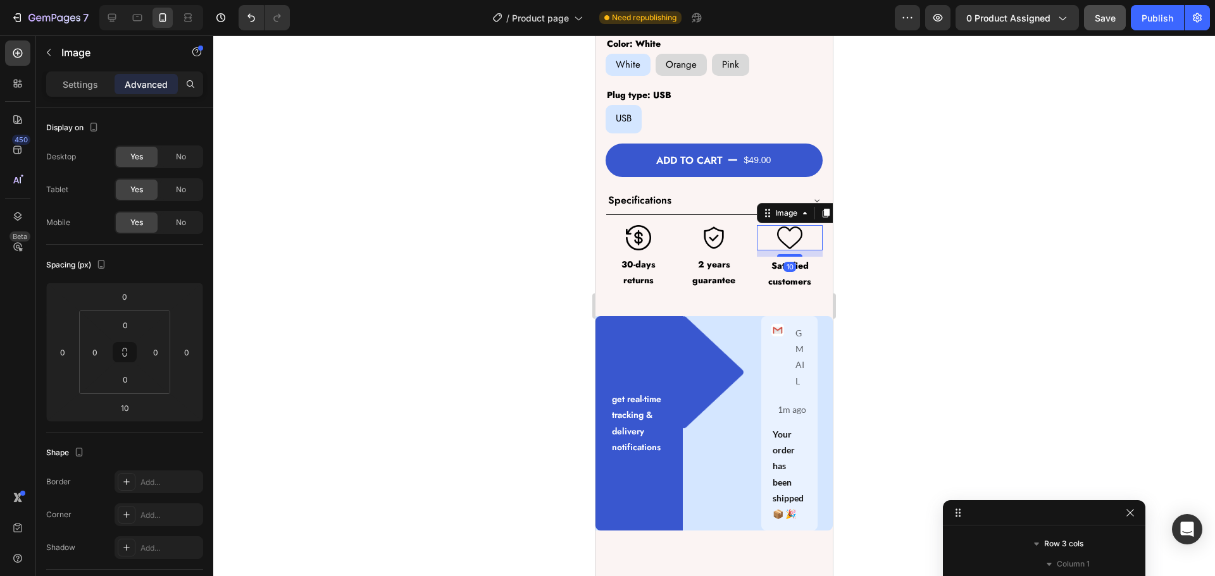
click at [792, 225] on img at bounding box center [789, 237] width 25 height 25
click at [126, 411] on input "10" at bounding box center [124, 408] width 25 height 19
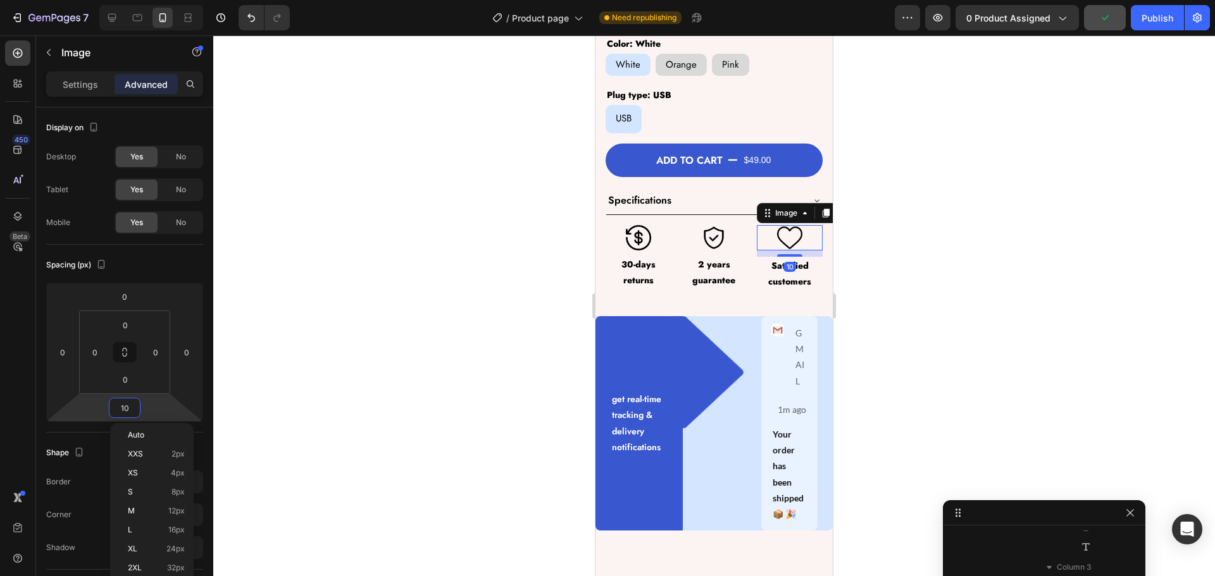
type input "8"
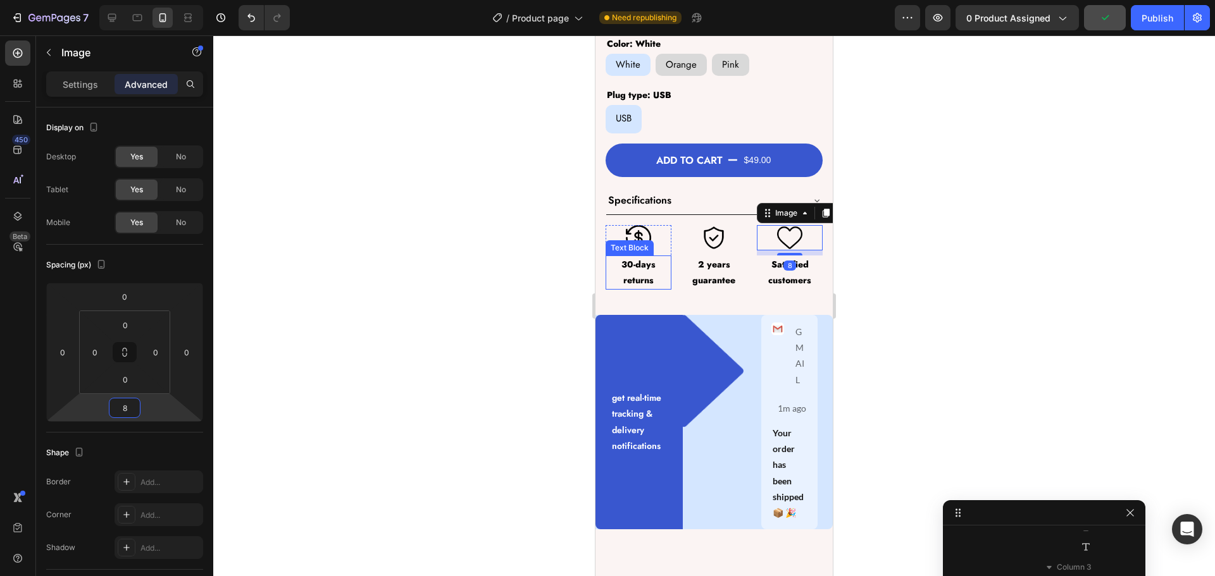
click at [634, 260] on p "30-days returns" at bounding box center [638, 273] width 63 height 32
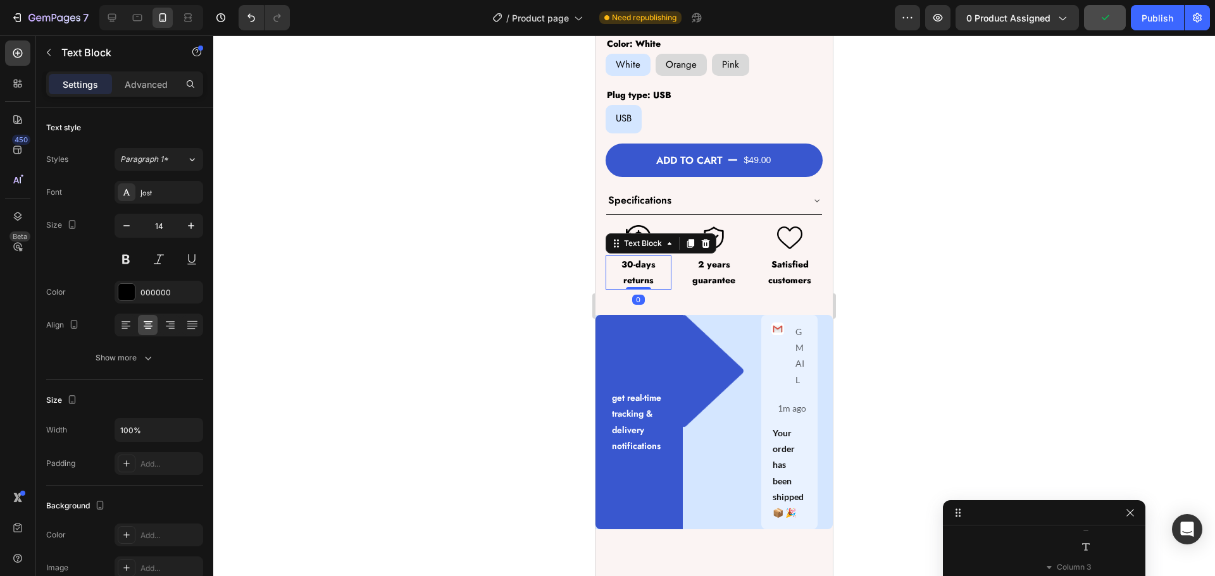
scroll to position [402, 0]
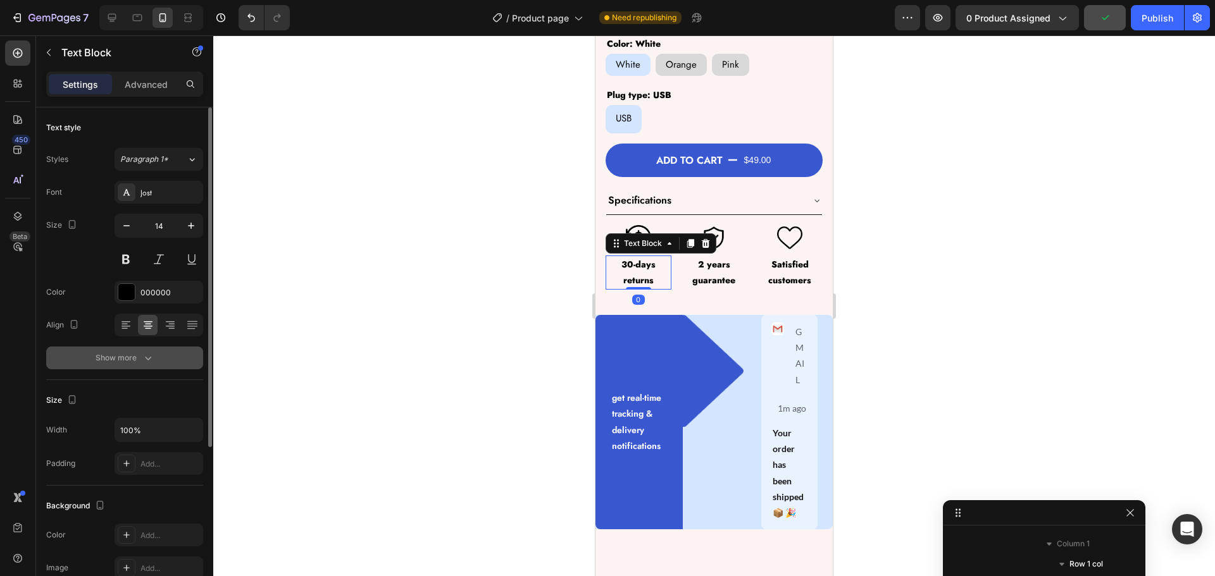
click at [115, 362] on div "Show more" at bounding box center [125, 358] width 59 height 13
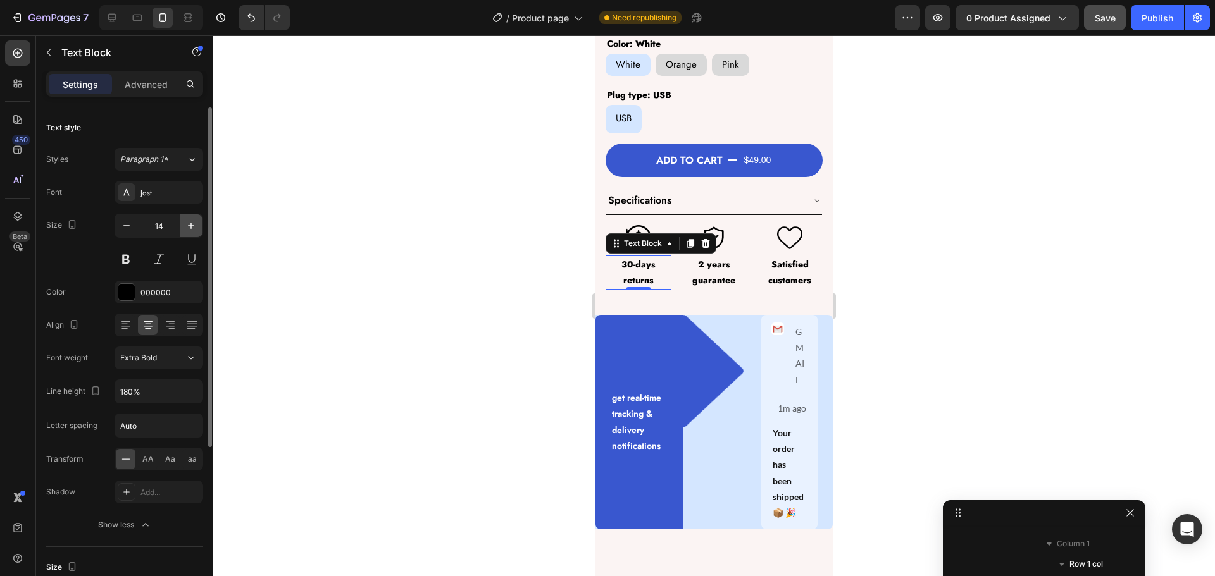
click at [195, 223] on icon "button" at bounding box center [191, 226] width 13 height 13
type input "15"
click at [192, 397] on icon "button" at bounding box center [191, 391] width 13 height 13
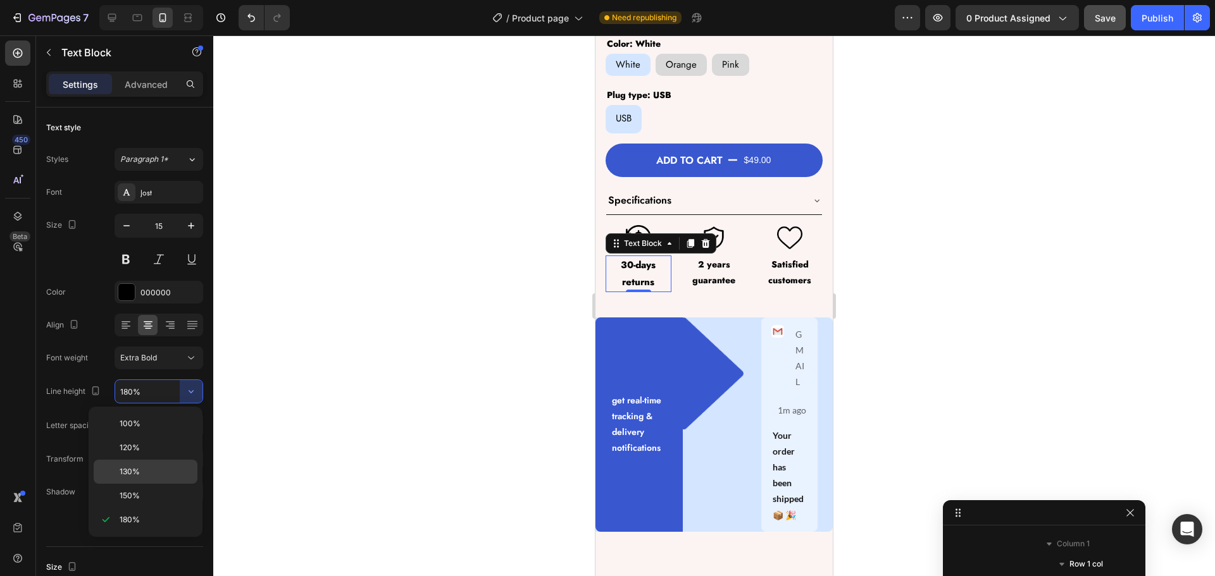
click at [171, 484] on div "130%" at bounding box center [146, 496] width 104 height 24
type input "130%"
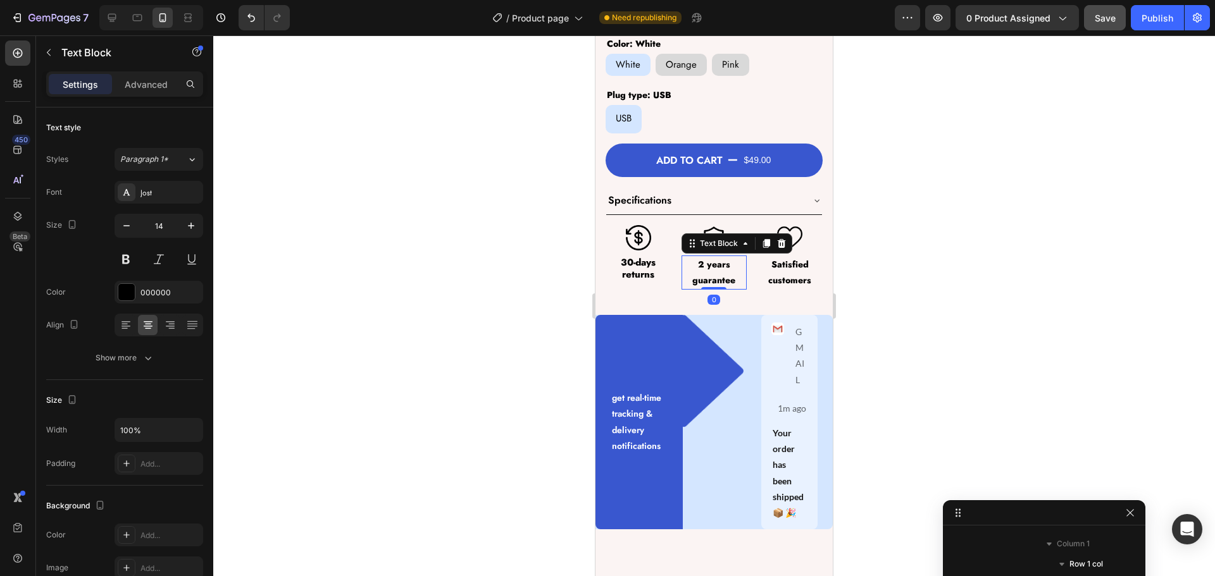
click at [715, 258] on p "2 years guarantee" at bounding box center [714, 273] width 63 height 32
click at [188, 220] on icon "button" at bounding box center [191, 226] width 13 height 13
type input "15"
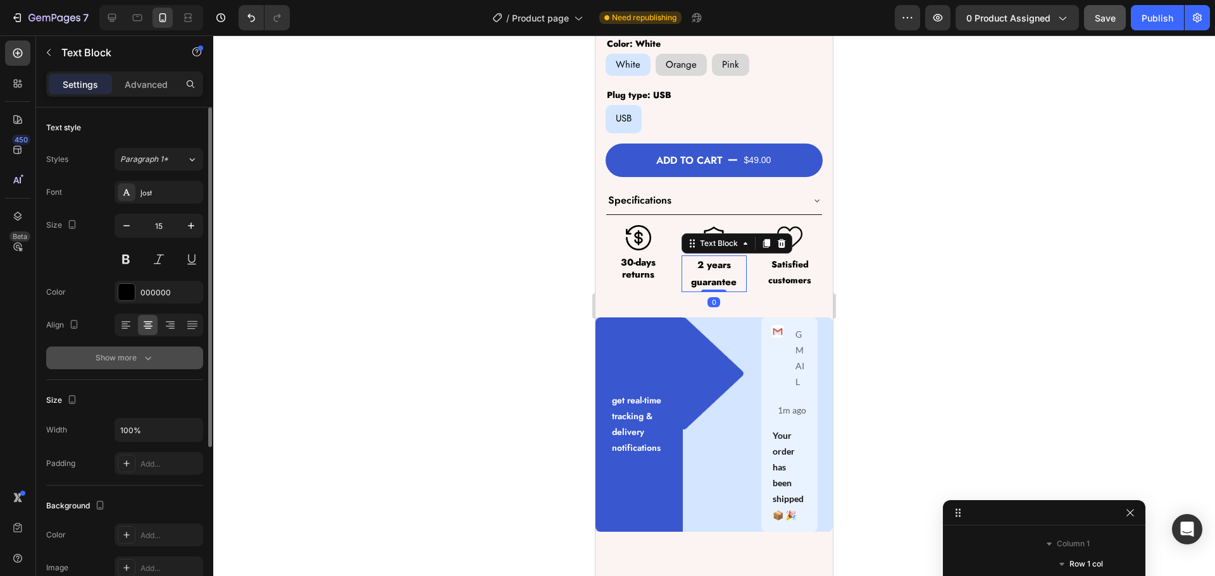
click at [148, 356] on icon "button" at bounding box center [148, 358] width 13 height 13
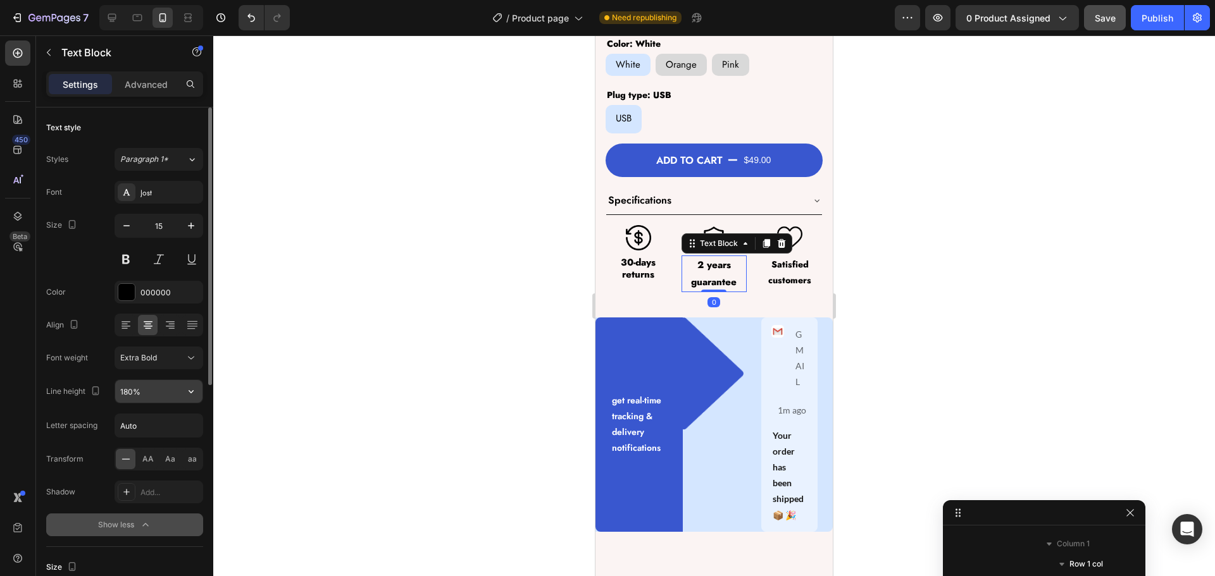
click at [191, 391] on icon "button" at bounding box center [191, 391] width 13 height 13
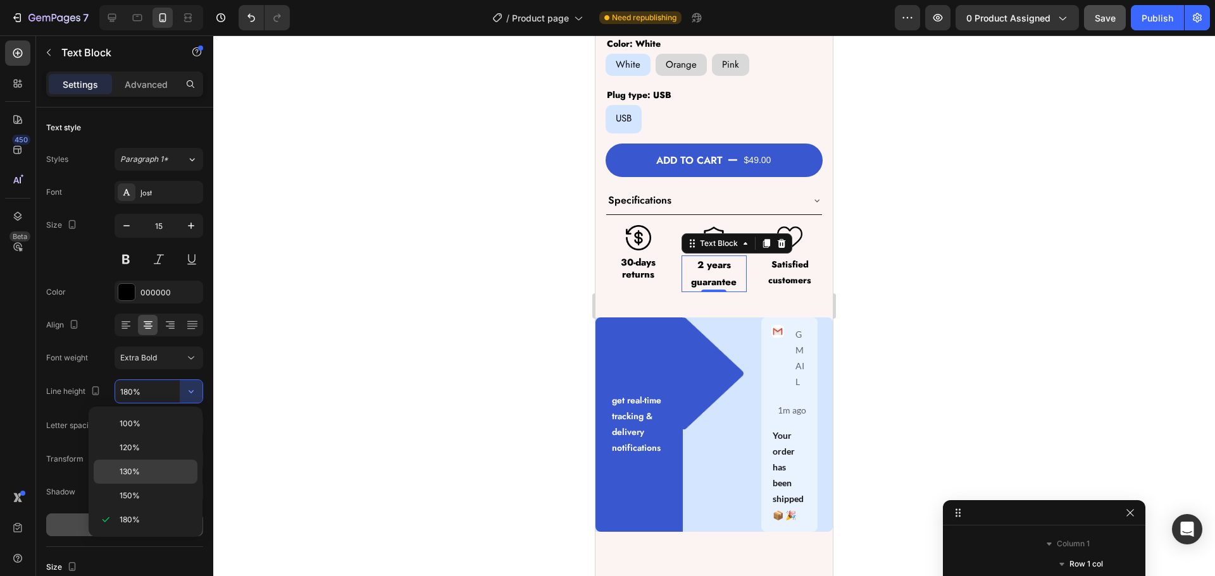
click at [139, 471] on span "130%" at bounding box center [130, 471] width 20 height 11
type input "130%"
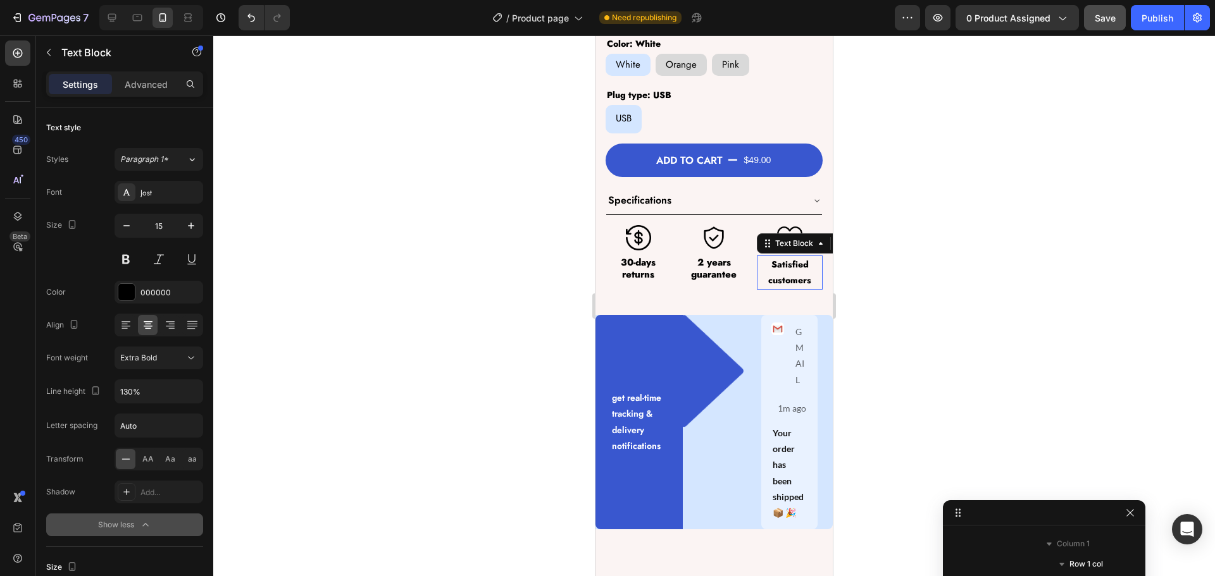
drag, startPoint x: 775, startPoint y: 269, endPoint x: 1167, endPoint y: 366, distance: 403.6
click at [775, 269] on p "Satisfied customers" at bounding box center [789, 273] width 63 height 32
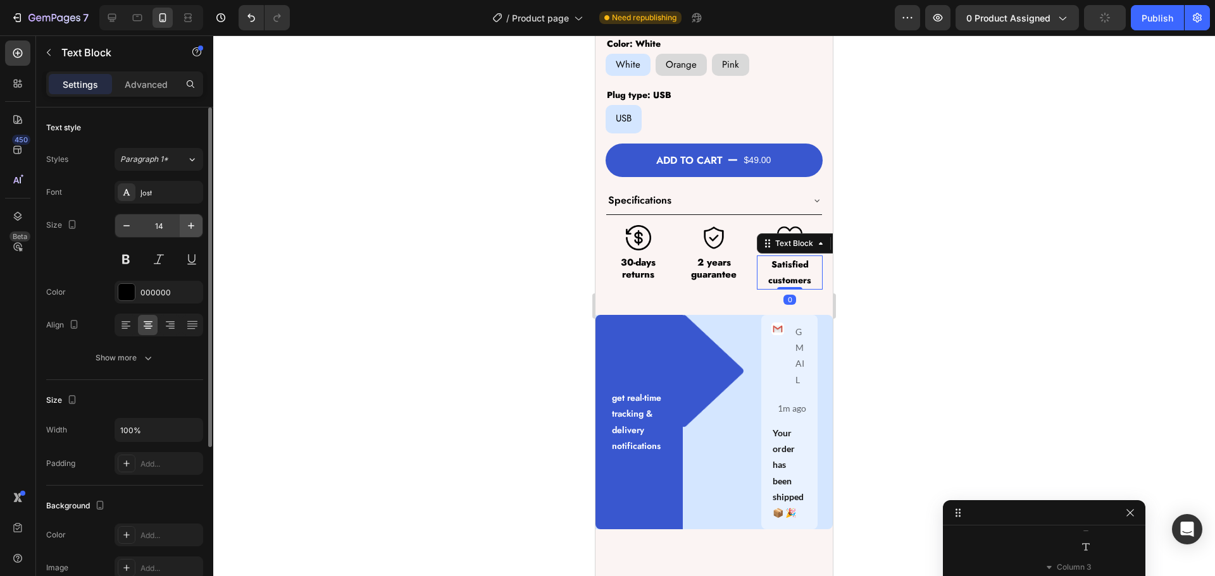
click at [189, 227] on icon "button" at bounding box center [191, 226] width 13 height 13
type input "15"
drag, startPoint x: 103, startPoint y: 358, endPoint x: 113, endPoint y: 374, distance: 19.3
click at [103, 358] on div "Show more" at bounding box center [125, 358] width 59 height 13
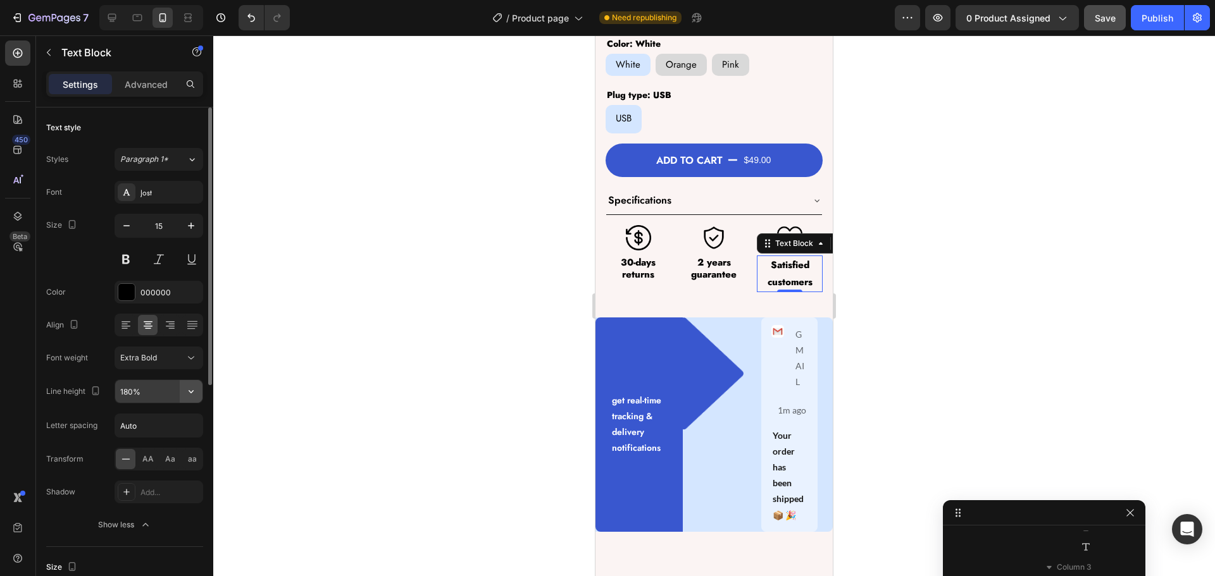
click at [194, 393] on icon "button" at bounding box center [191, 391] width 13 height 13
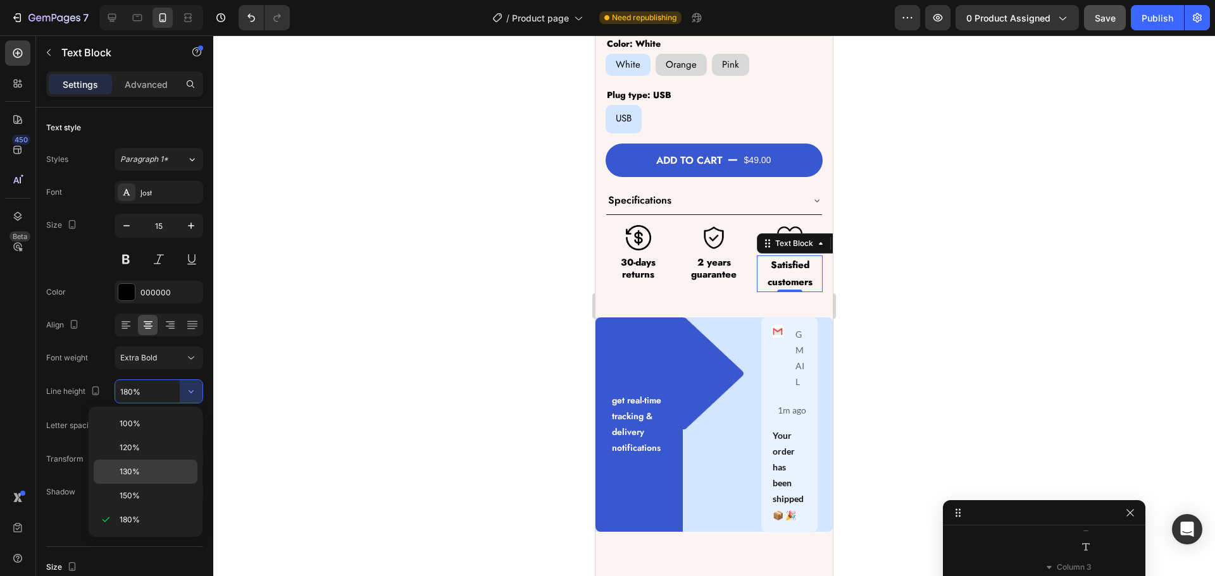
click at [163, 475] on p "130%" at bounding box center [156, 471] width 72 height 11
type input "130%"
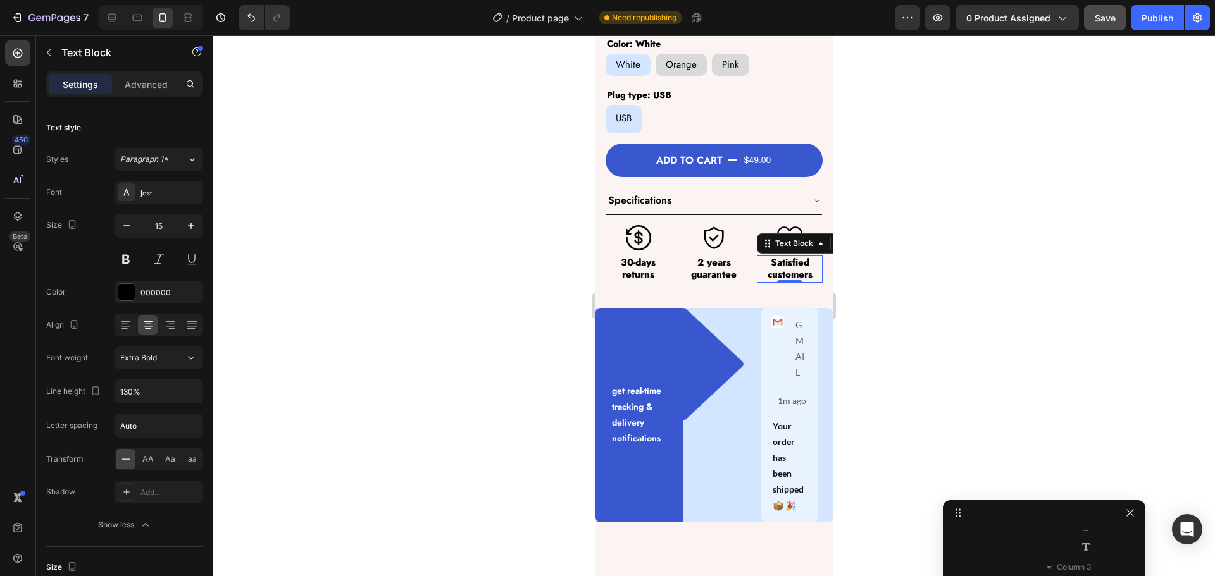
click at [430, 411] on div at bounding box center [714, 305] width 1002 height 541
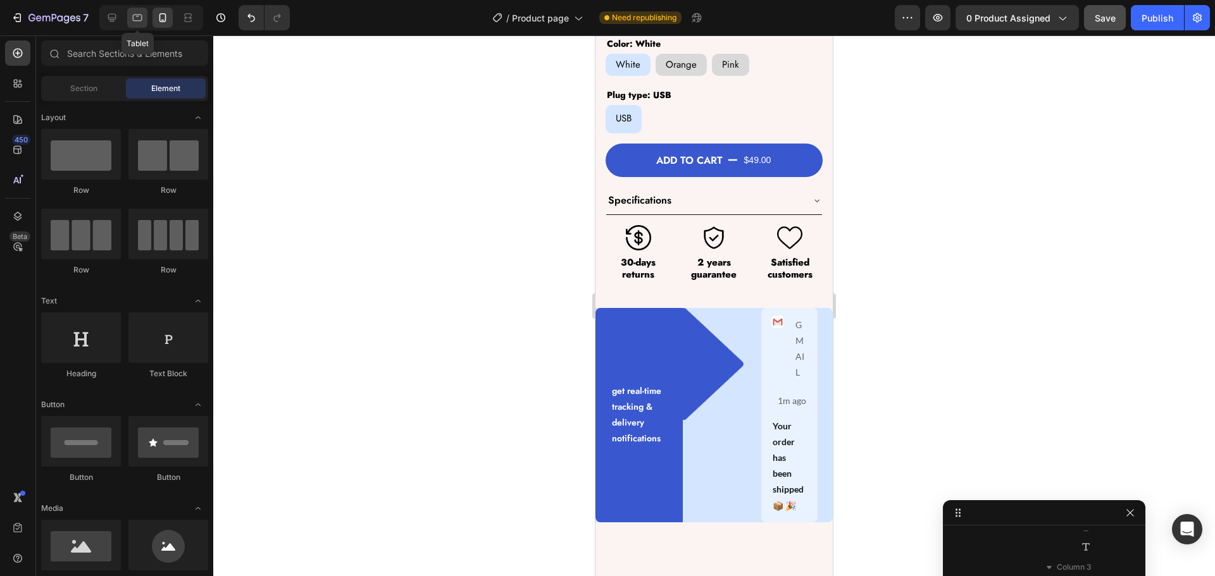
click at [135, 19] on icon at bounding box center [137, 17] width 13 height 13
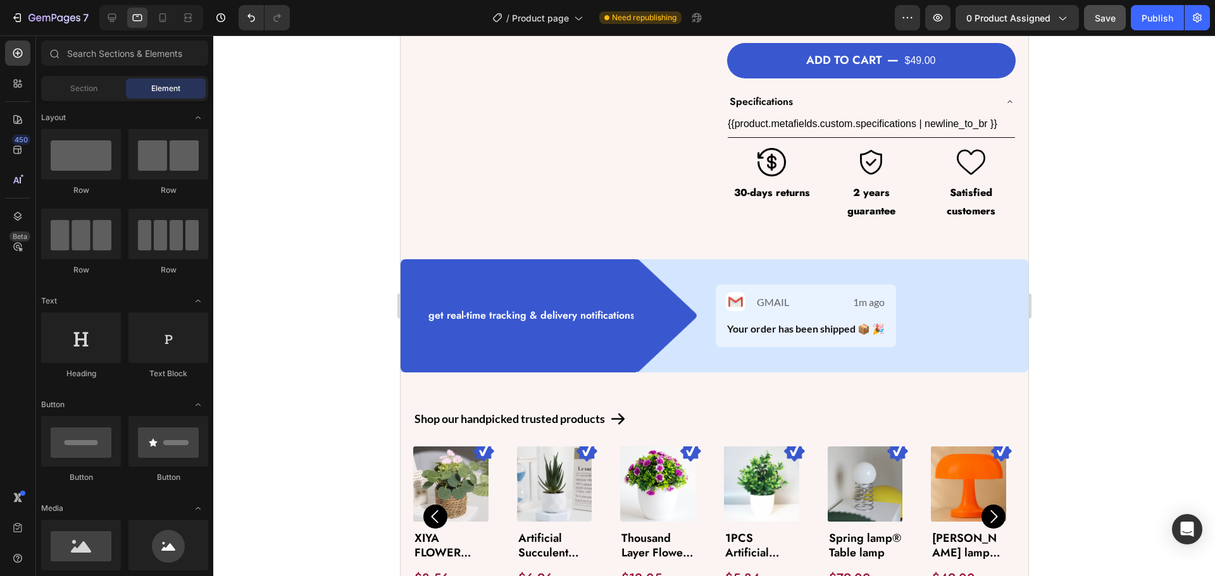
scroll to position [438, 0]
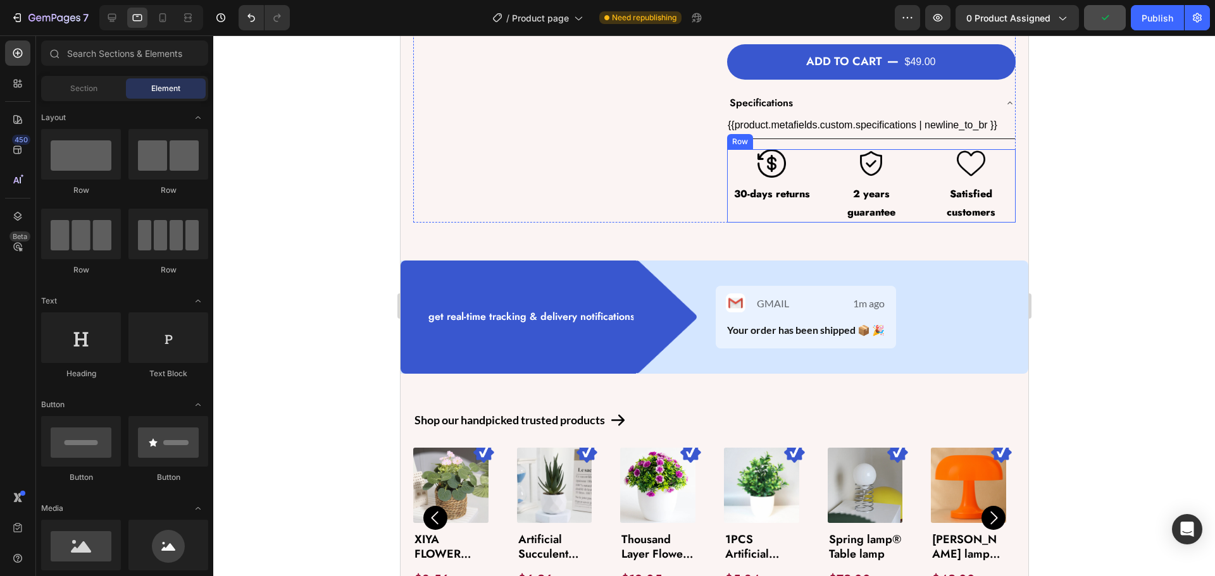
click at [816, 194] on div "Image 30-days returns Text Block Row Image 2 years guarantee Text Block Row Ima…" at bounding box center [870, 186] width 289 height 74
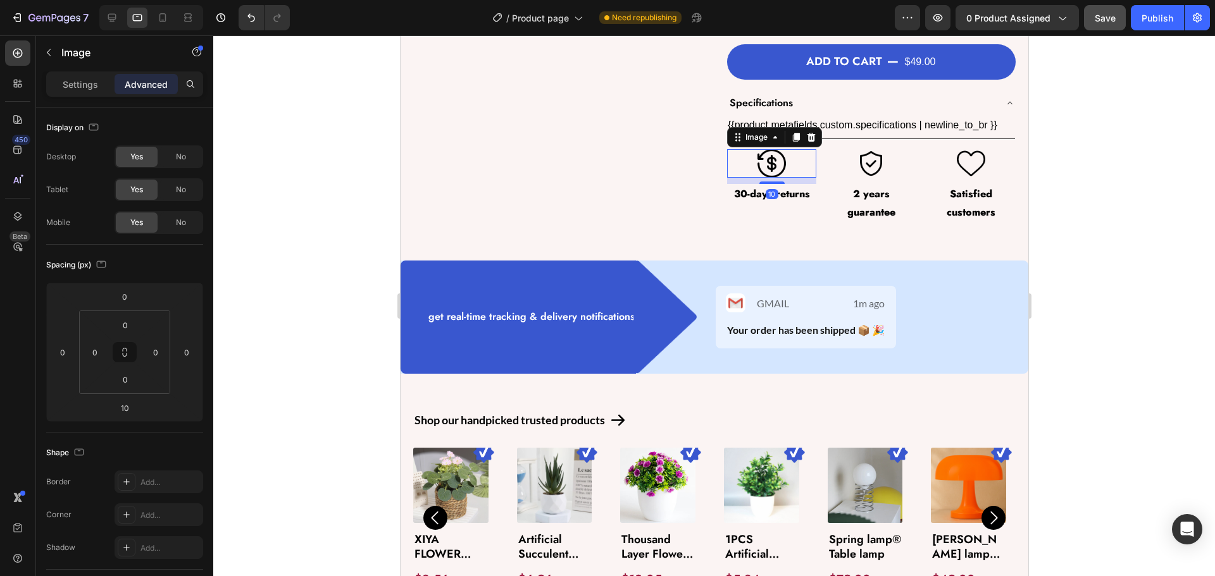
click at [761, 158] on img at bounding box center [771, 163] width 28 height 28
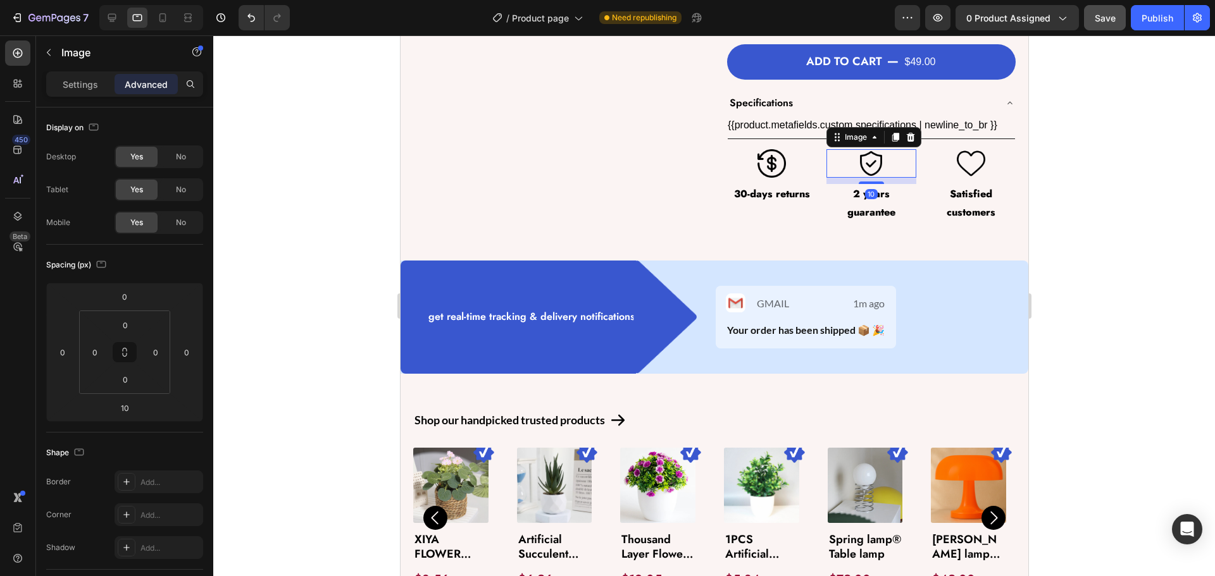
click at [859, 161] on img at bounding box center [870, 163] width 28 height 28
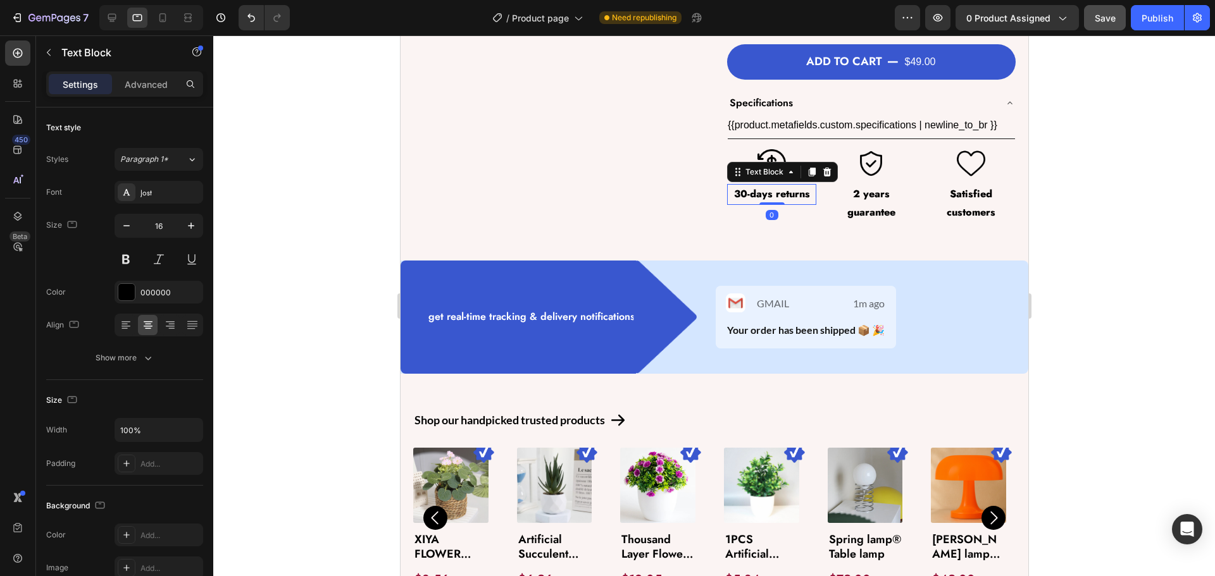
drag, startPoint x: 743, startPoint y: 196, endPoint x: 795, endPoint y: 301, distance: 116.6
click at [743, 196] on p "30-days returns" at bounding box center [771, 194] width 87 height 18
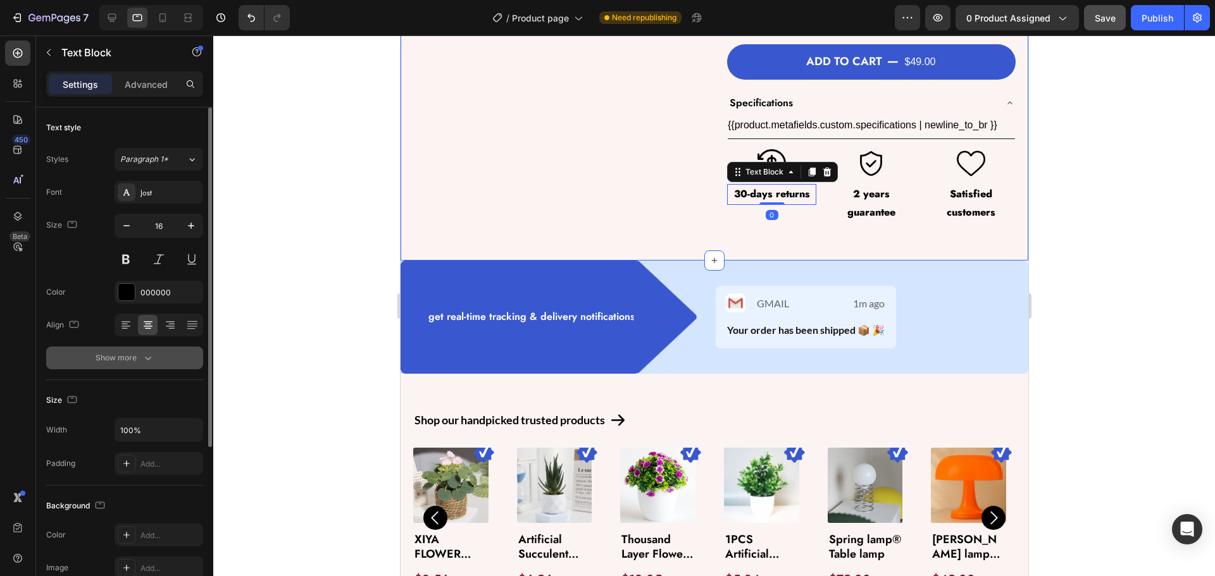
click at [121, 355] on div "Show more" at bounding box center [125, 358] width 59 height 13
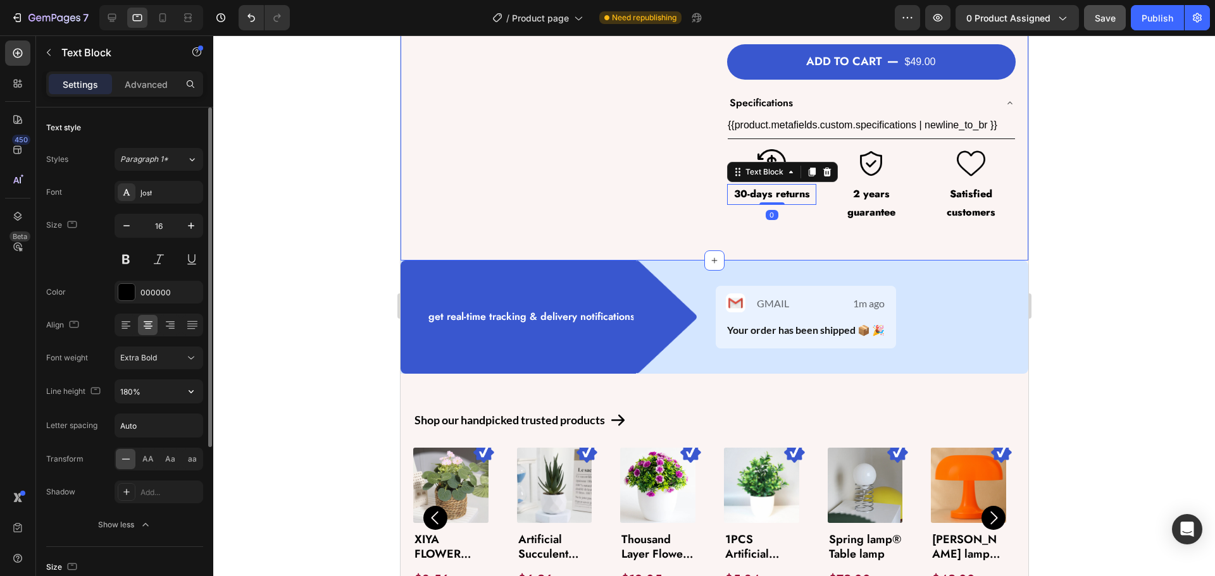
drag, startPoint x: 194, startPoint y: 392, endPoint x: 183, endPoint y: 406, distance: 17.1
click at [193, 395] on icon "button" at bounding box center [191, 391] width 13 height 13
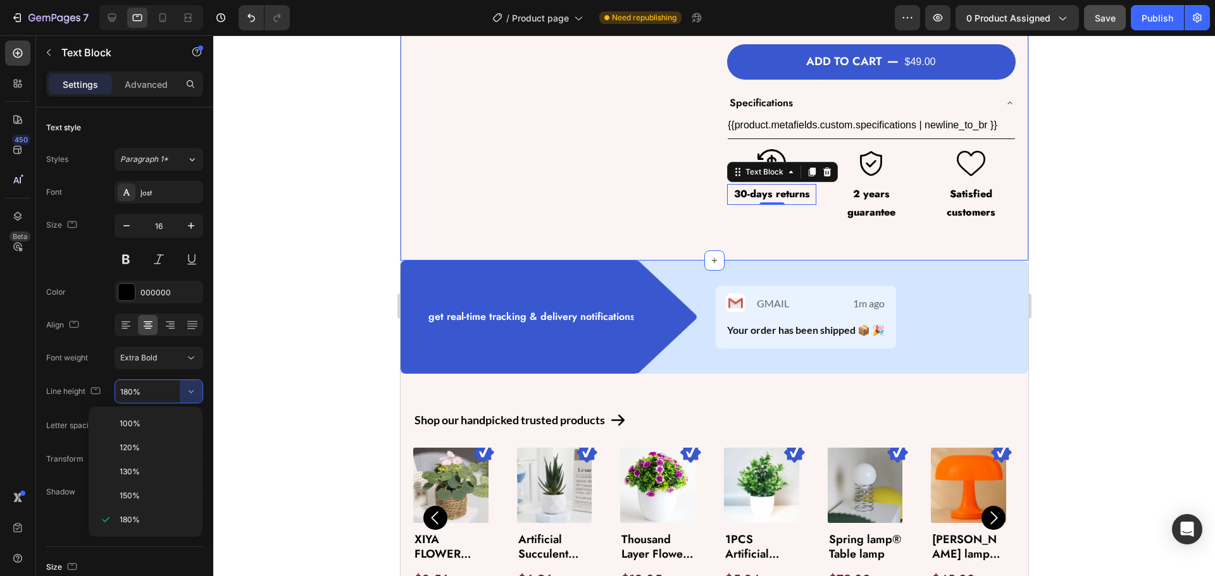
drag, startPoint x: 183, startPoint y: 406, endPoint x: 380, endPoint y: 408, distance: 196.8
click at [149, 484] on div "130%" at bounding box center [146, 496] width 104 height 24
type input "130%"
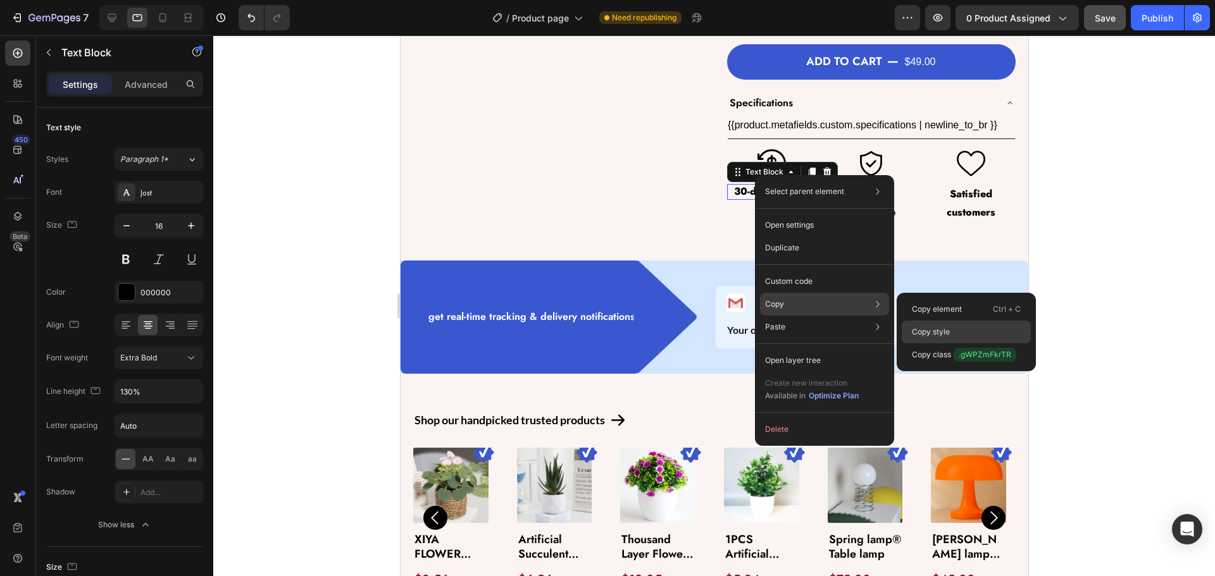
drag, startPoint x: 917, startPoint y: 326, endPoint x: 487, endPoint y: 197, distance: 449.2
click at [917, 326] on p "Copy style" at bounding box center [931, 331] width 38 height 11
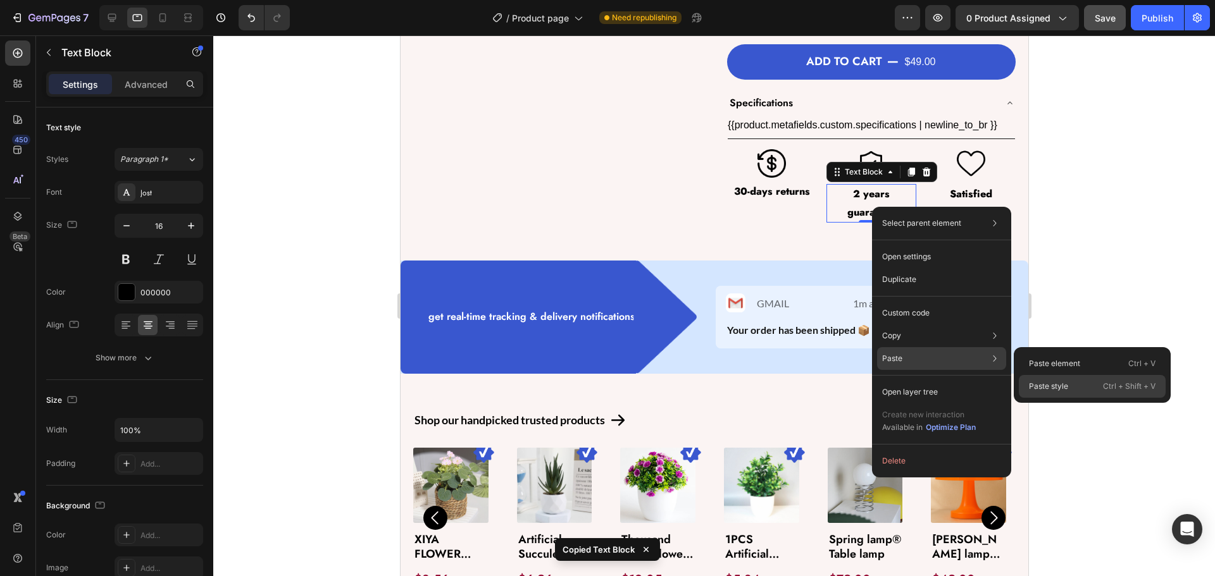
click at [1054, 385] on p "Paste style" at bounding box center [1048, 386] width 39 height 11
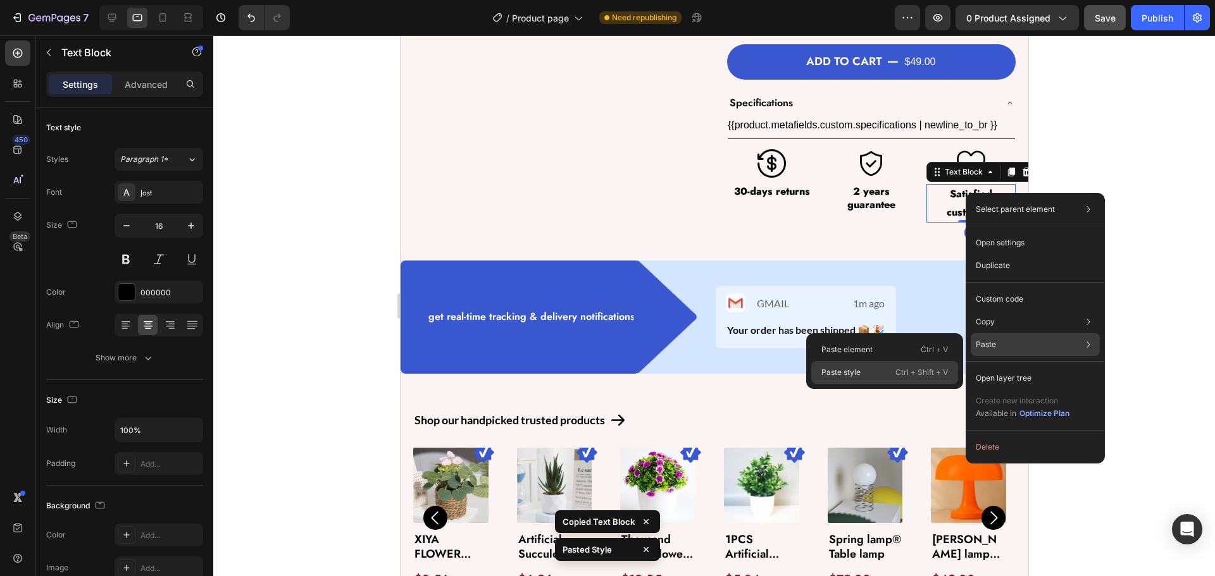
click at [900, 365] on div "Paste style Ctrl + Shift + V" at bounding box center [884, 372] width 147 height 23
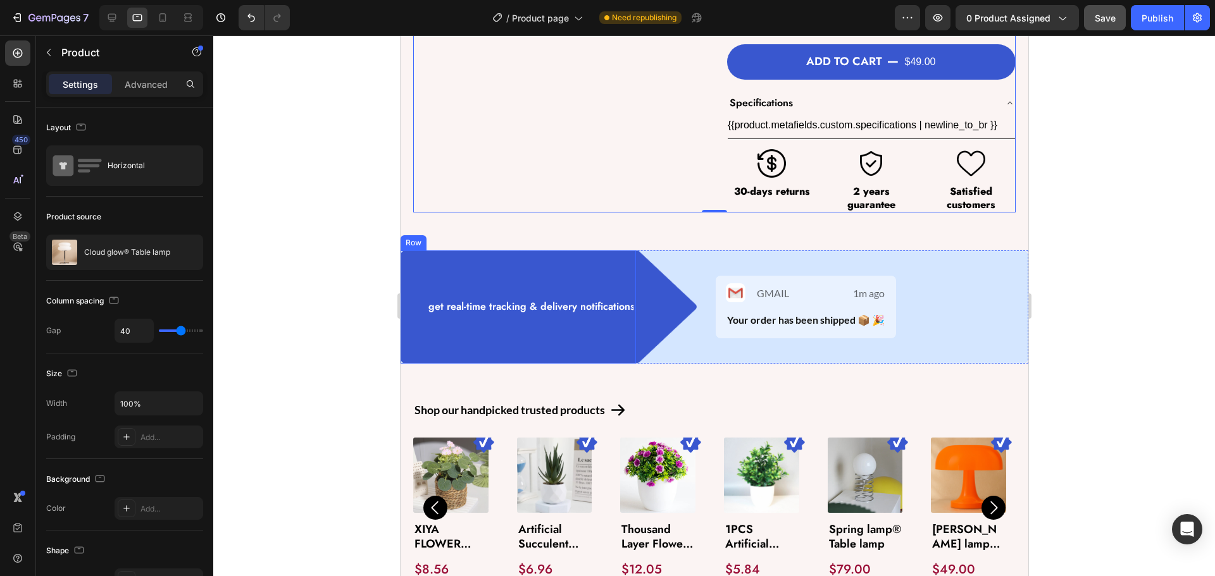
scroll to position [501, 0]
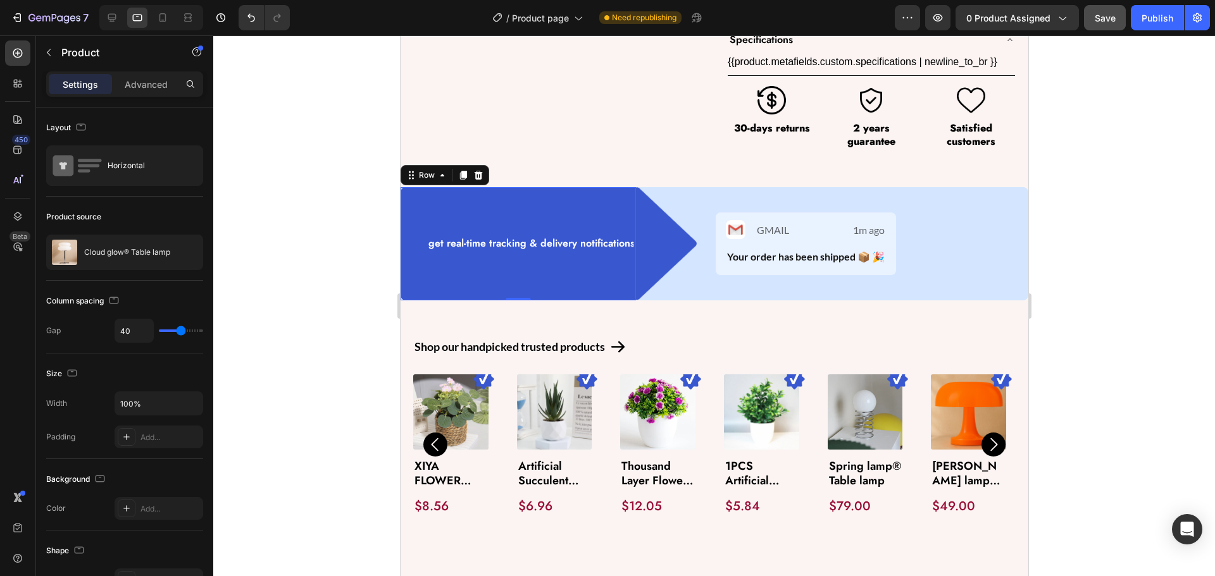
click at [619, 211] on div "get real-time tracking & delivery notifications Text Block" at bounding box center [530, 243] width 209 height 113
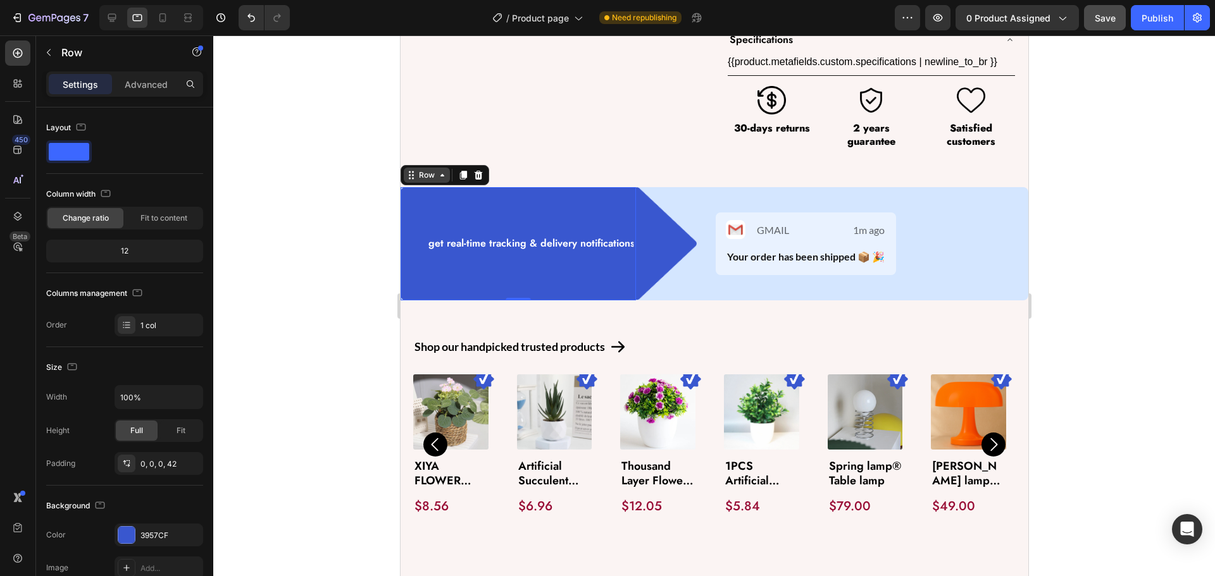
click at [425, 178] on div "Row" at bounding box center [426, 175] width 21 height 11
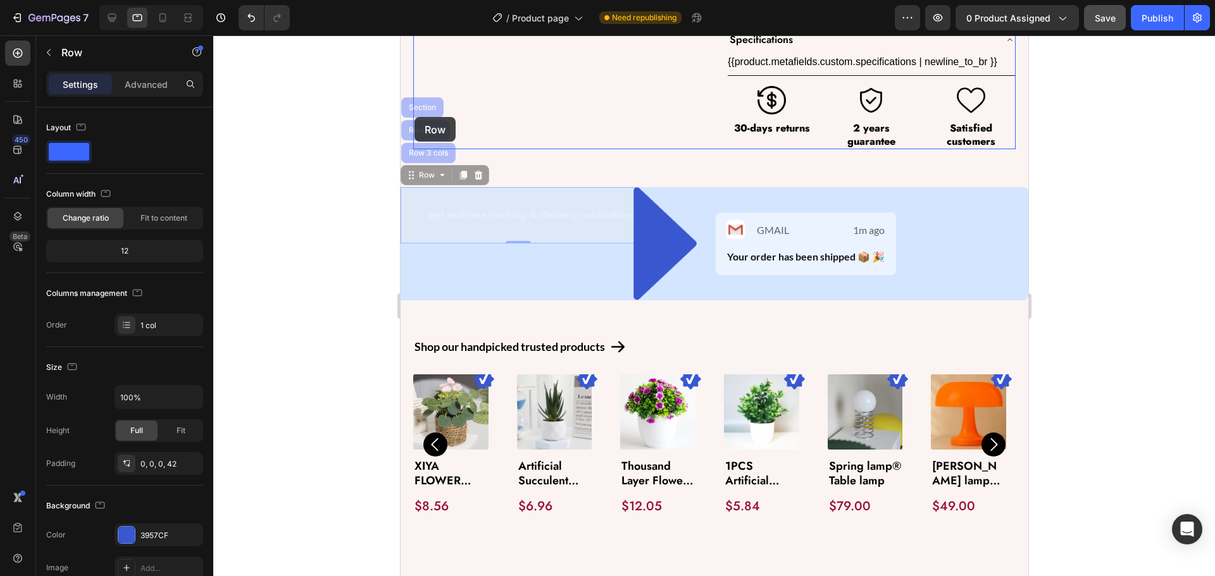
drag, startPoint x: 416, startPoint y: 125, endPoint x: 414, endPoint y: 117, distance: 7.8
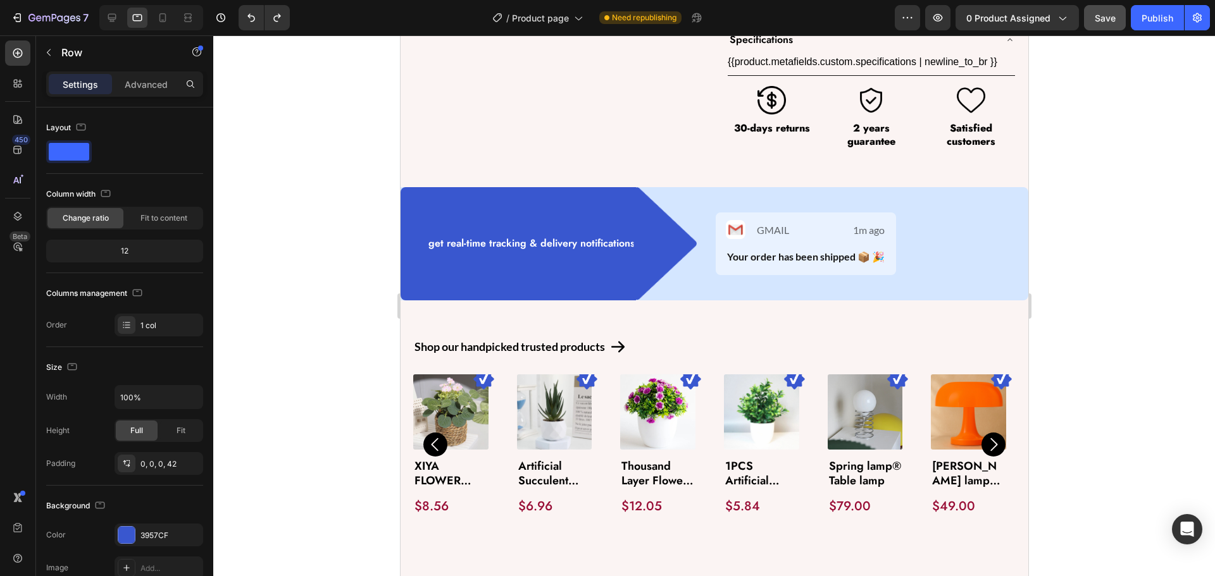
click at [484, 213] on div "get real-time tracking & delivery notifications Text Block" at bounding box center [530, 243] width 209 height 113
click at [423, 178] on div "Row" at bounding box center [426, 175] width 21 height 11
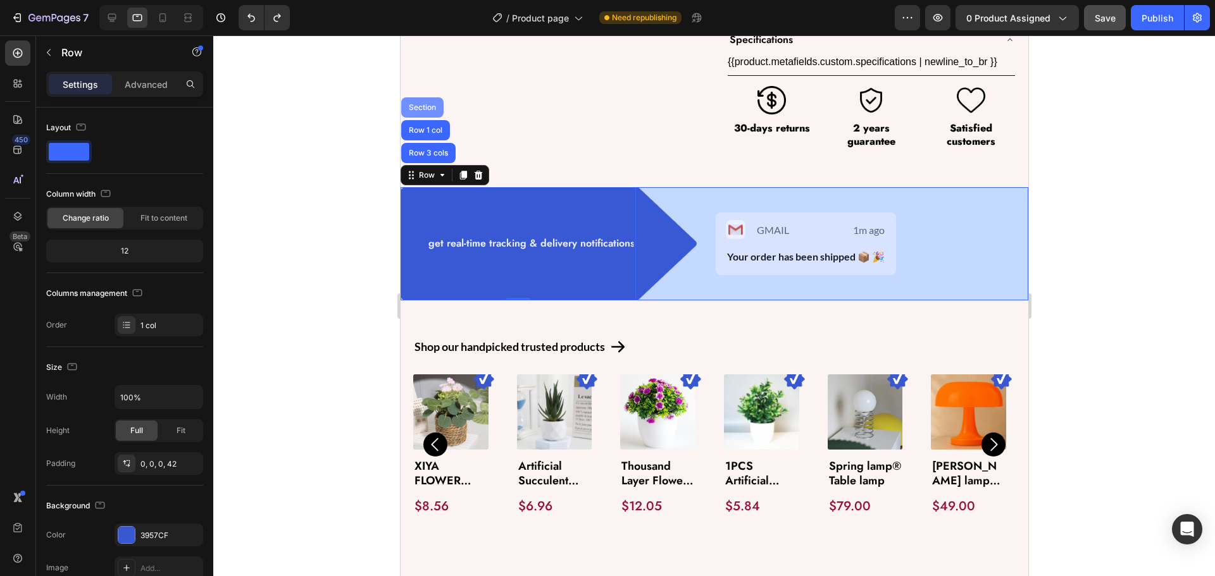
click at [418, 110] on div "Section" at bounding box center [422, 108] width 32 height 8
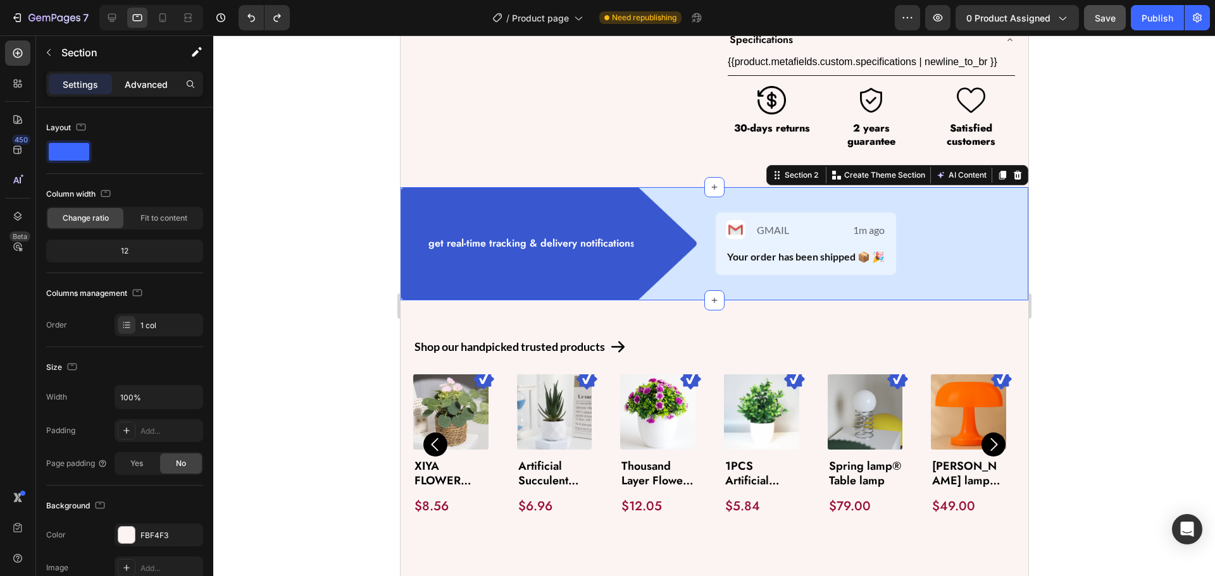
click at [130, 85] on p "Advanced" at bounding box center [146, 84] width 43 height 13
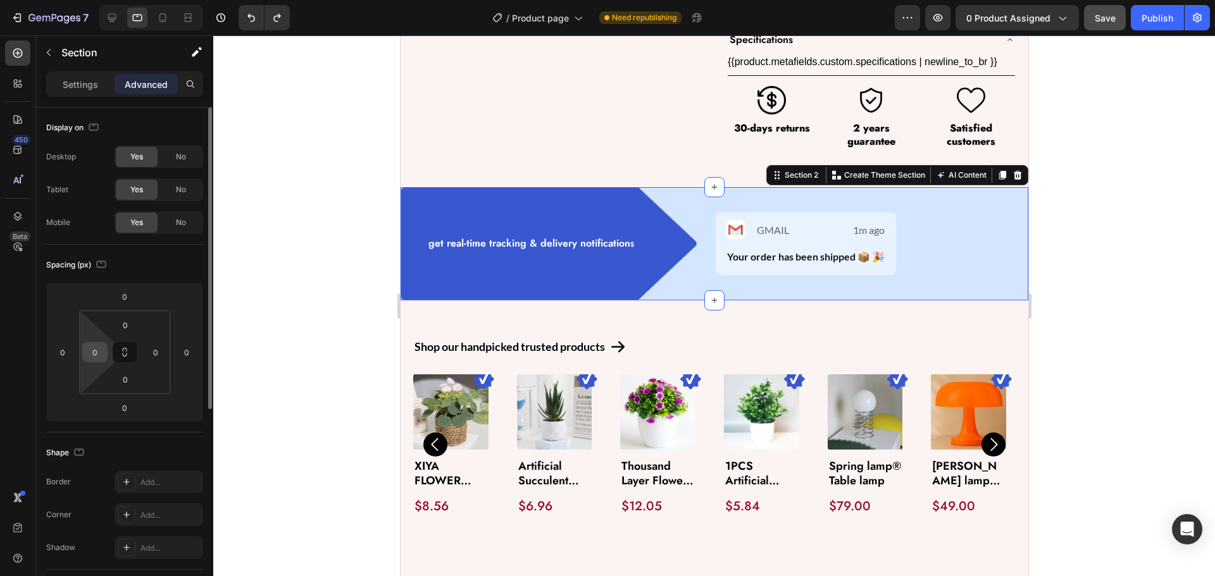
click at [99, 347] on input "0" at bounding box center [94, 352] width 19 height 19
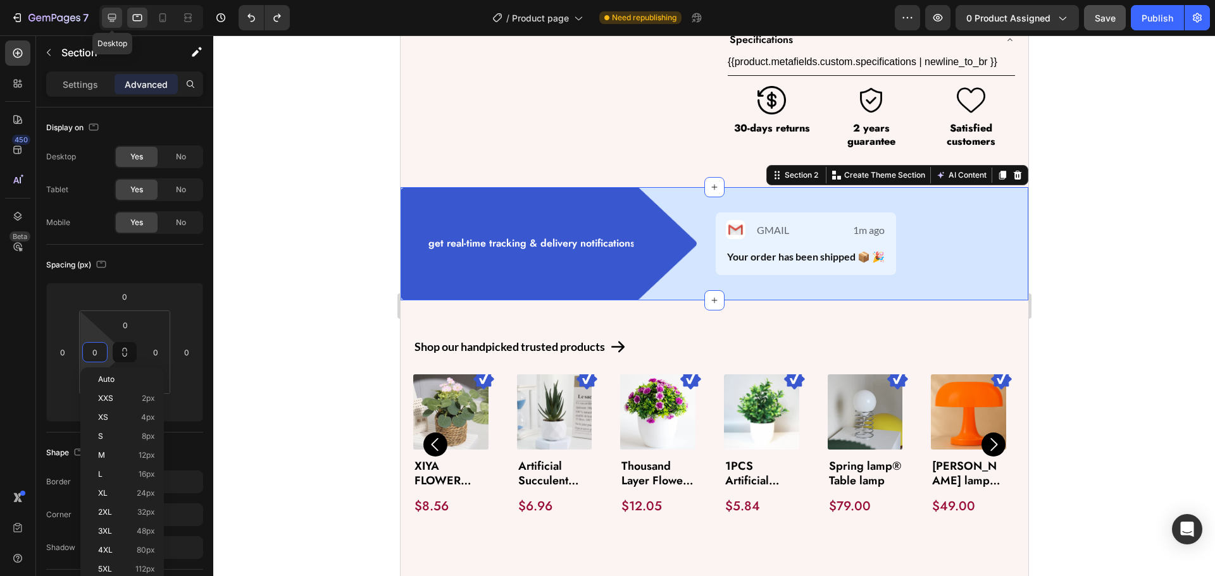
click at [118, 11] on icon at bounding box center [112, 17] width 13 height 13
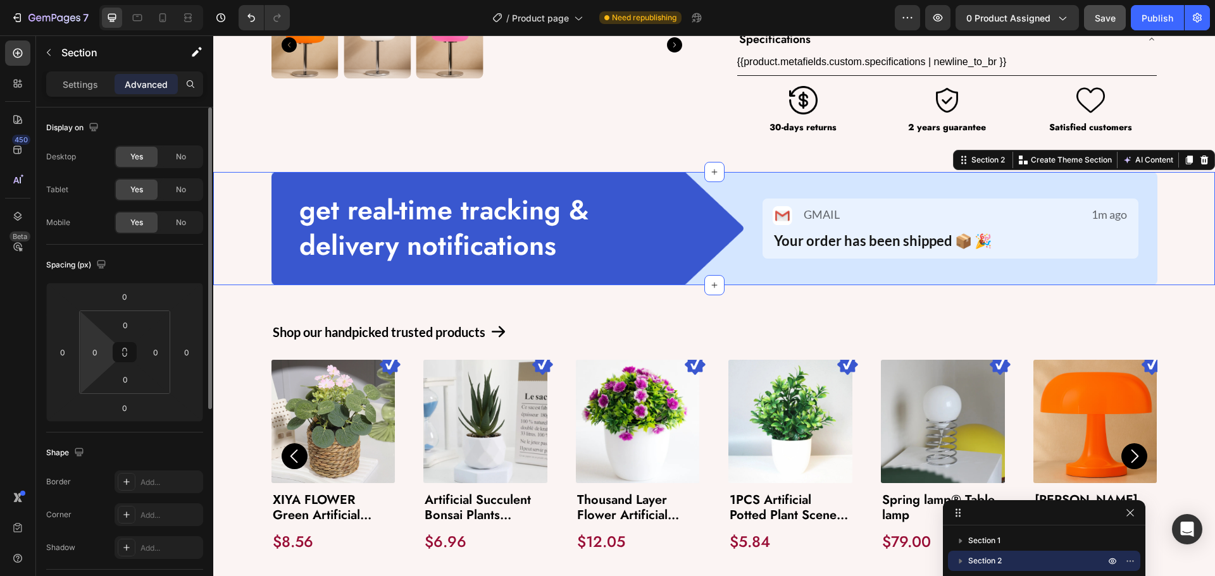
scroll to position [594, 0]
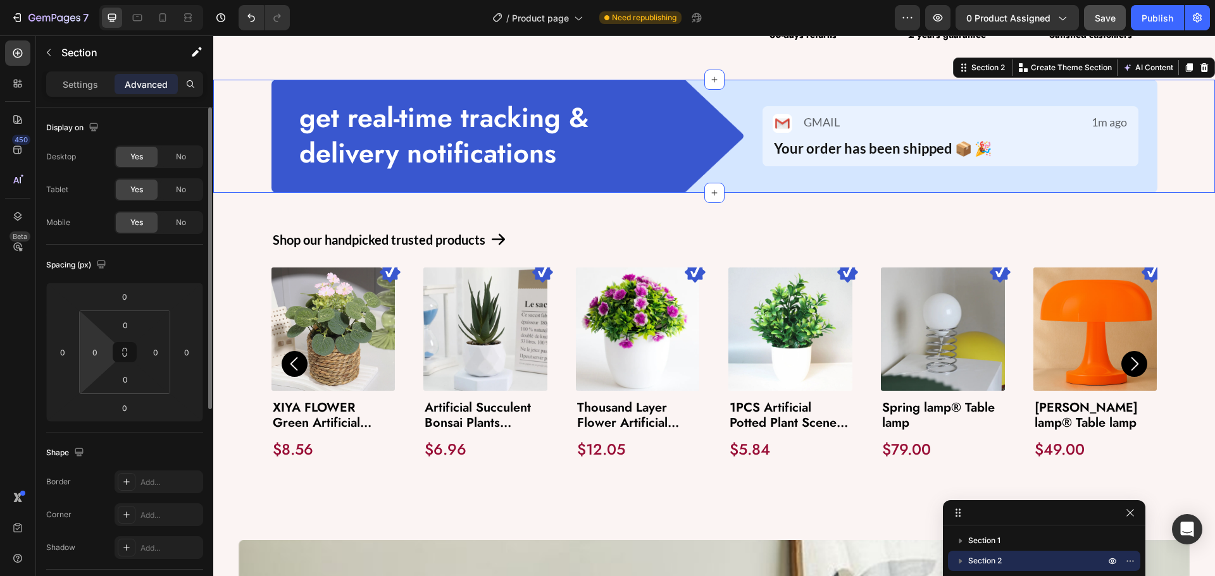
click at [111, 0] on html "7 Version history / Product page Need republishing Preview 0 product assigned S…" at bounding box center [607, 0] width 1215 height 0
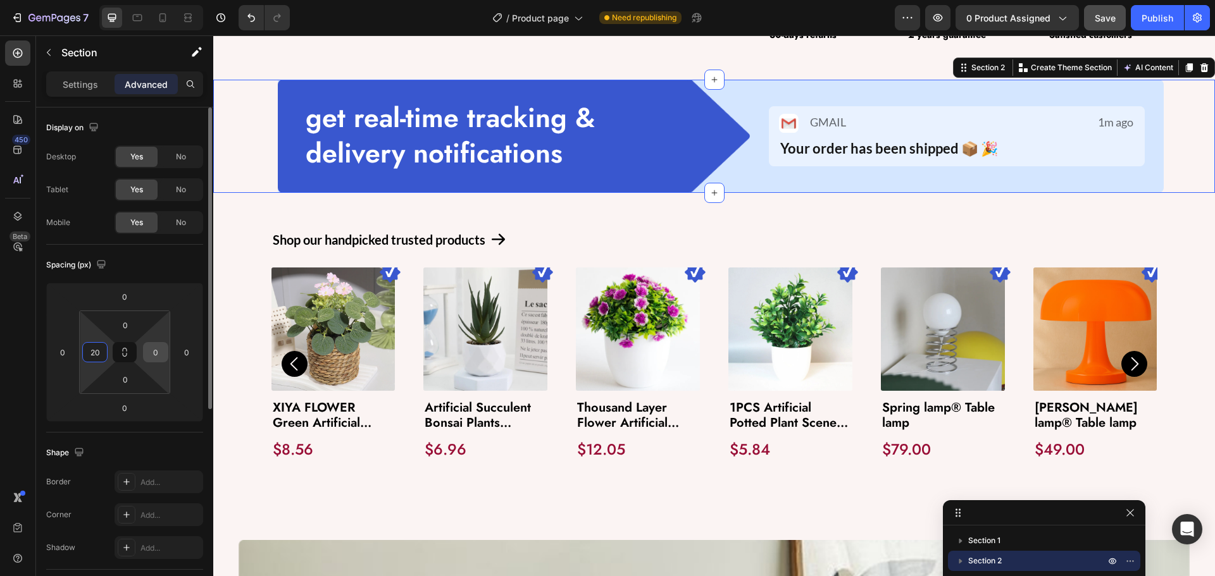
type input "20"
click at [158, 362] on div "0" at bounding box center [155, 352] width 25 height 20
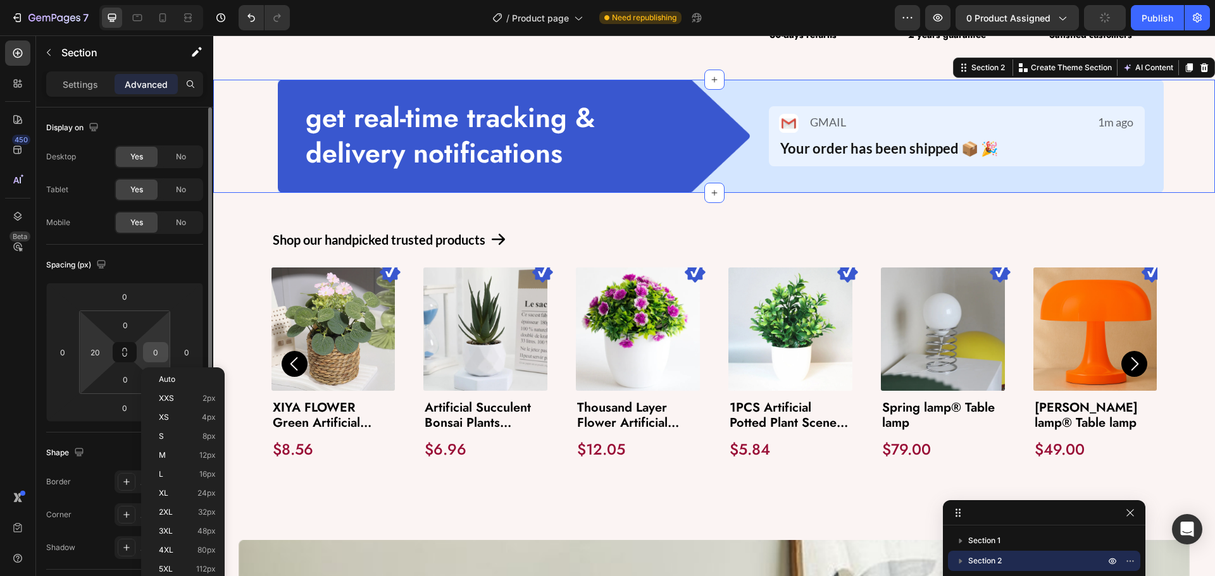
click at [156, 354] on input "0" at bounding box center [155, 352] width 19 height 19
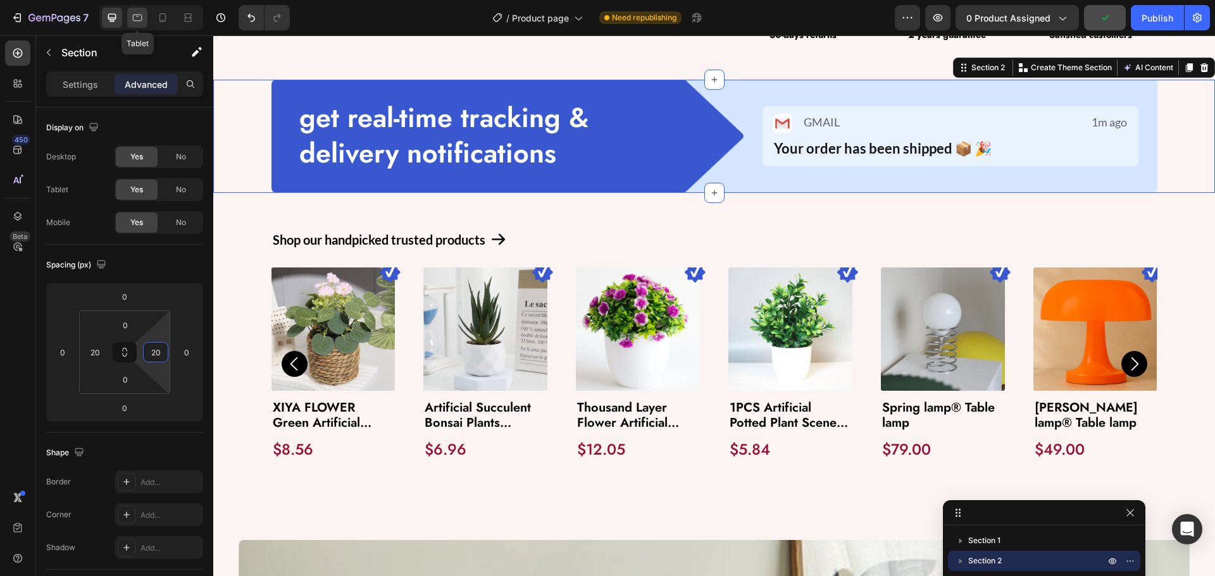
type input "20"
click at [137, 22] on icon at bounding box center [137, 17] width 13 height 13
type input "0"
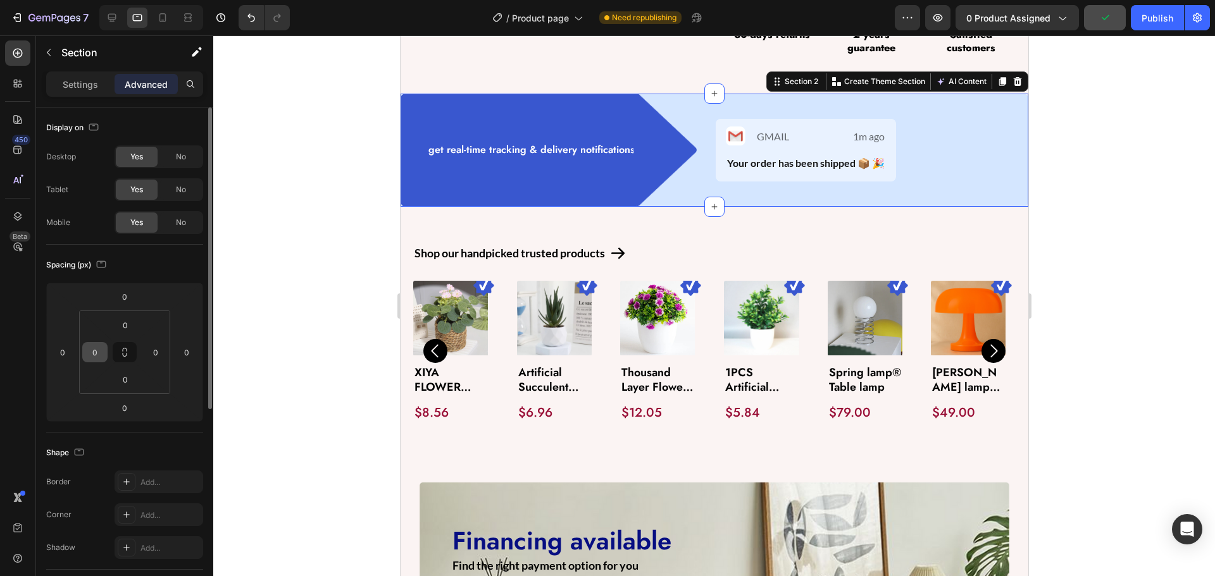
scroll to position [609, 0]
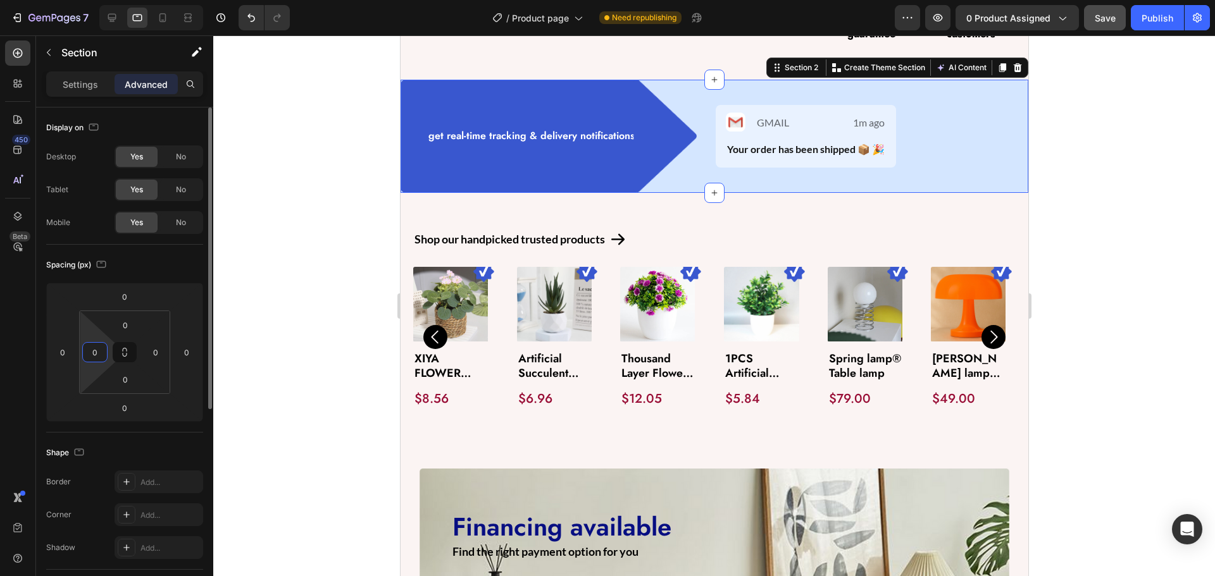
click at [99, 351] on input "0" at bounding box center [94, 352] width 19 height 19
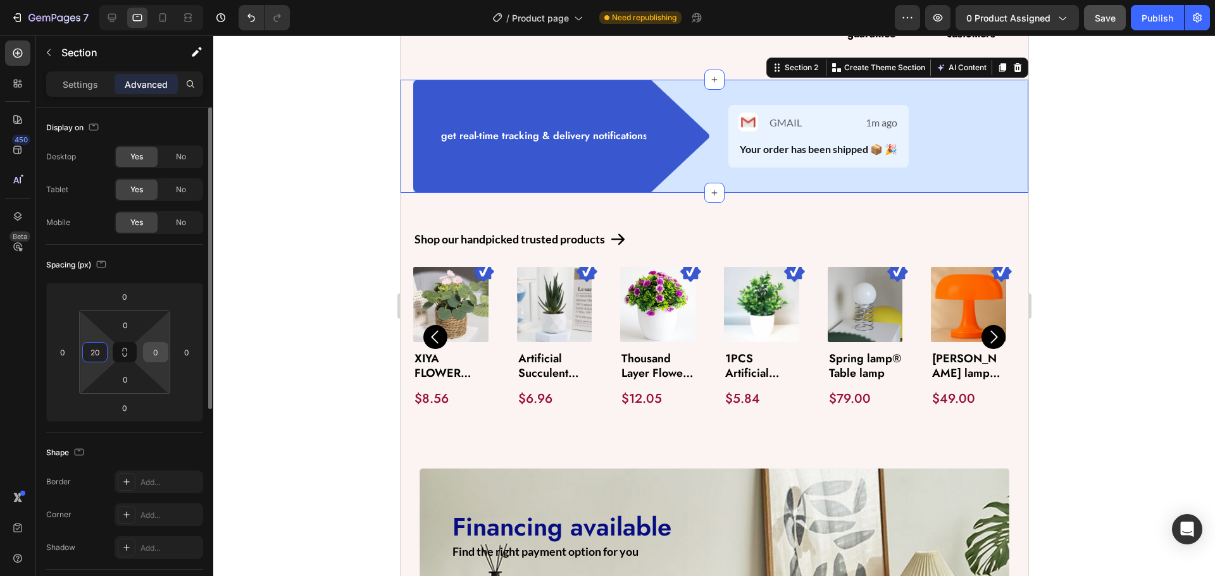
type input "20"
click at [149, 352] on input "0" at bounding box center [155, 352] width 19 height 19
type input "20"
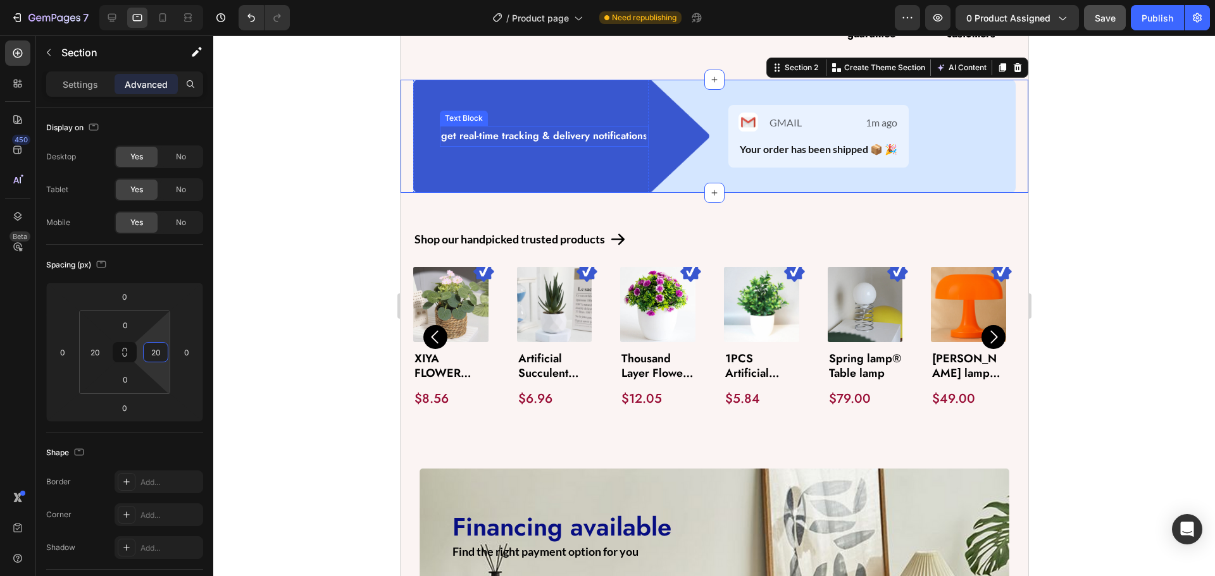
click at [482, 139] on p "get real-time tracking & delivery notifications" at bounding box center [543, 136] width 206 height 18
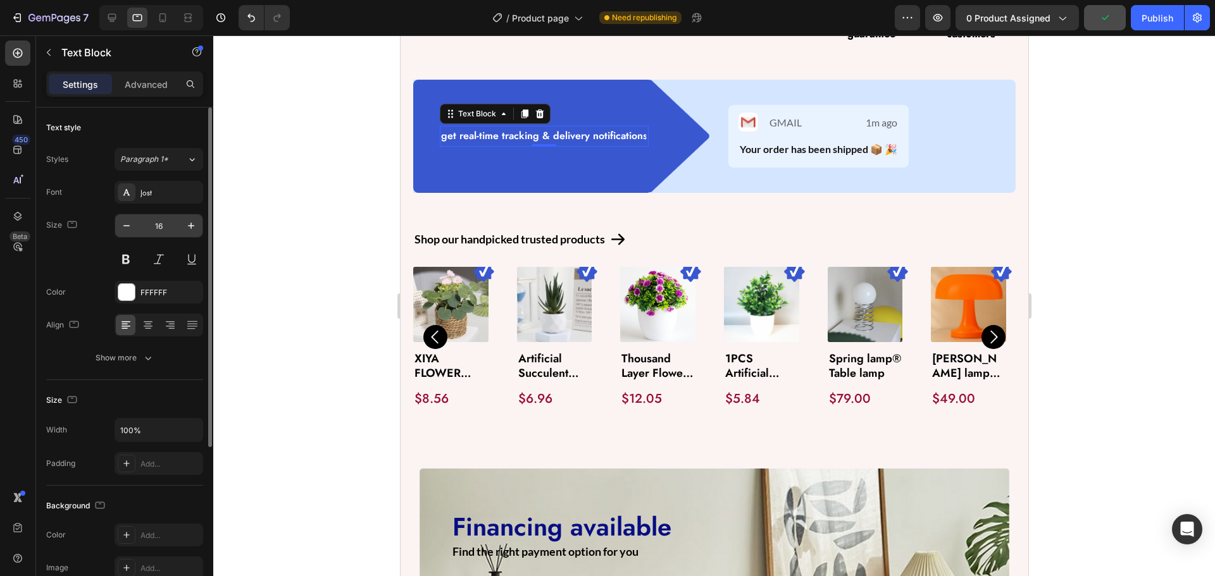
click at [168, 221] on input "16" at bounding box center [159, 226] width 42 height 23
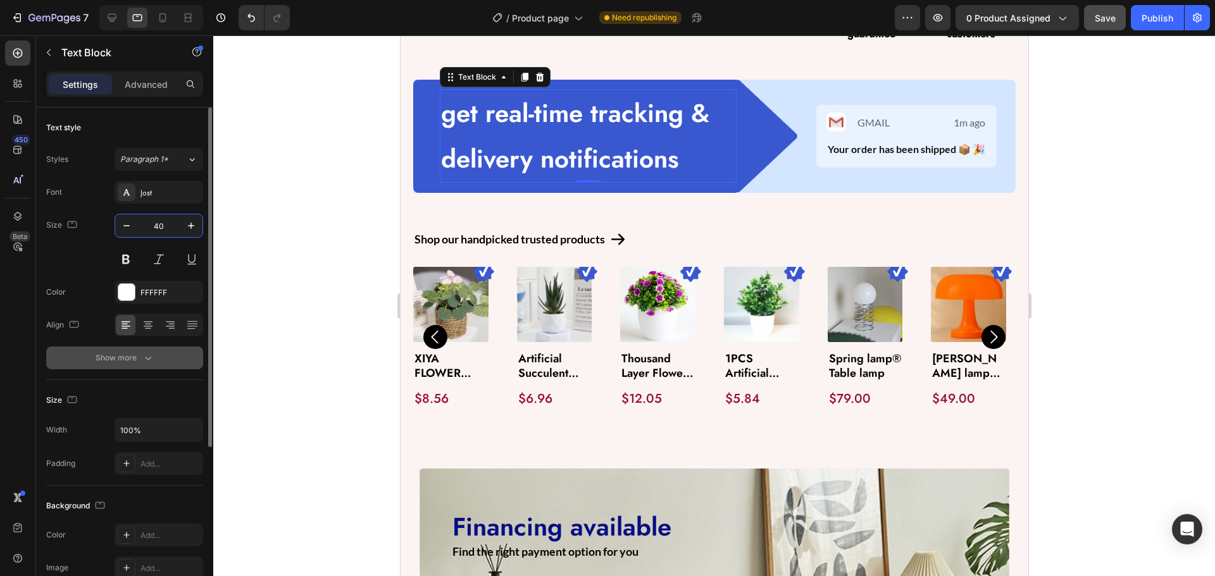
type input "40"
click at [133, 352] on div "Show more" at bounding box center [125, 358] width 59 height 13
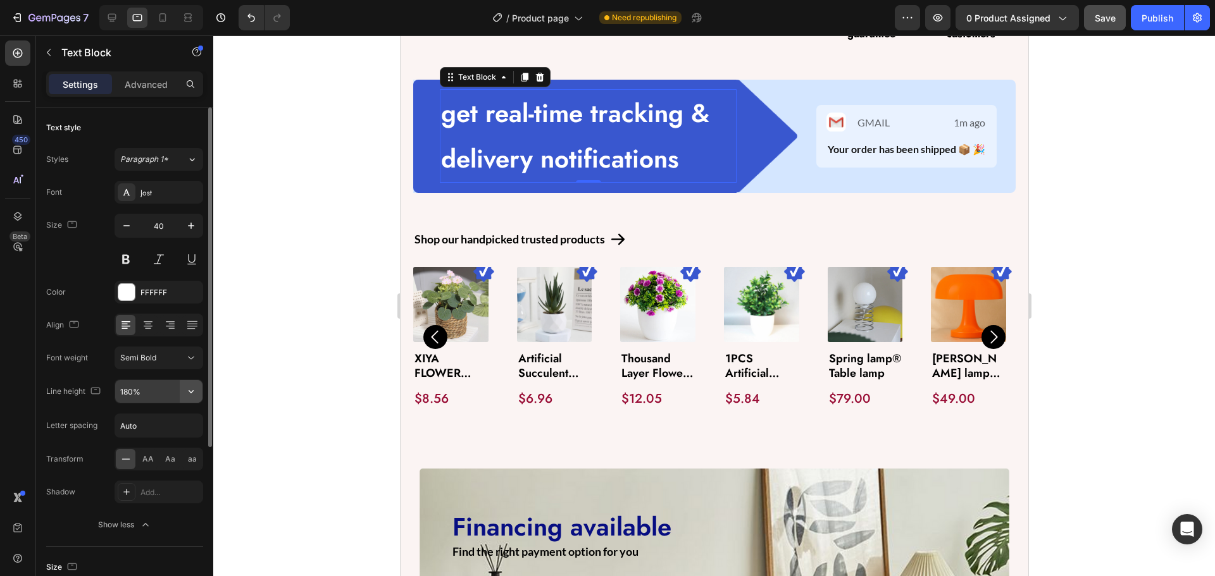
click at [193, 391] on icon "button" at bounding box center [191, 391] width 5 height 3
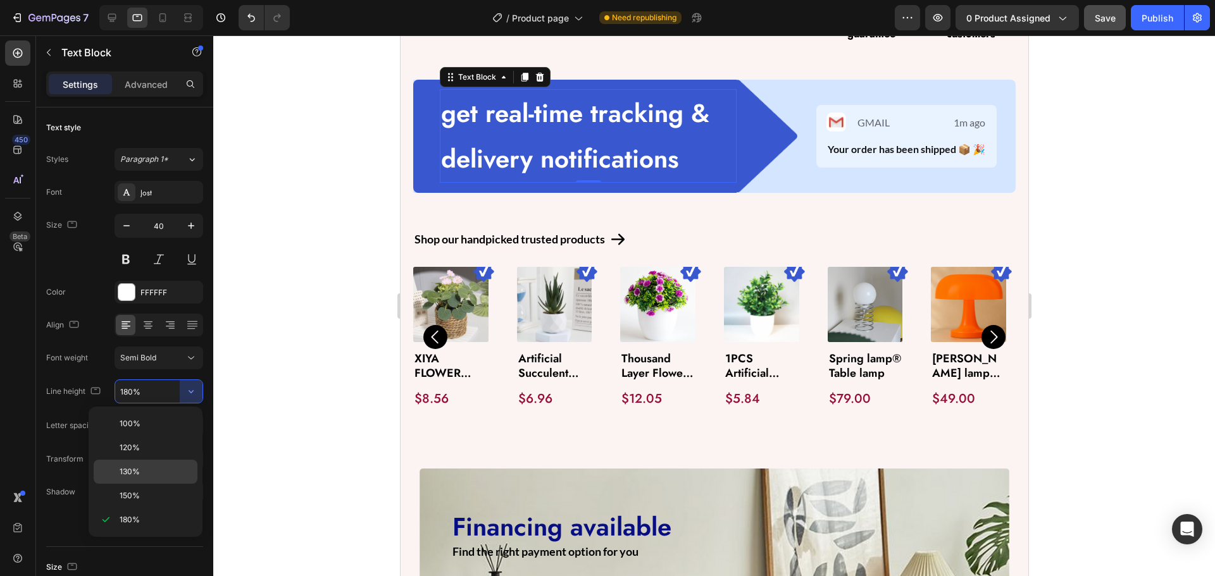
click at [134, 470] on span "130%" at bounding box center [130, 471] width 20 height 11
type input "130%"
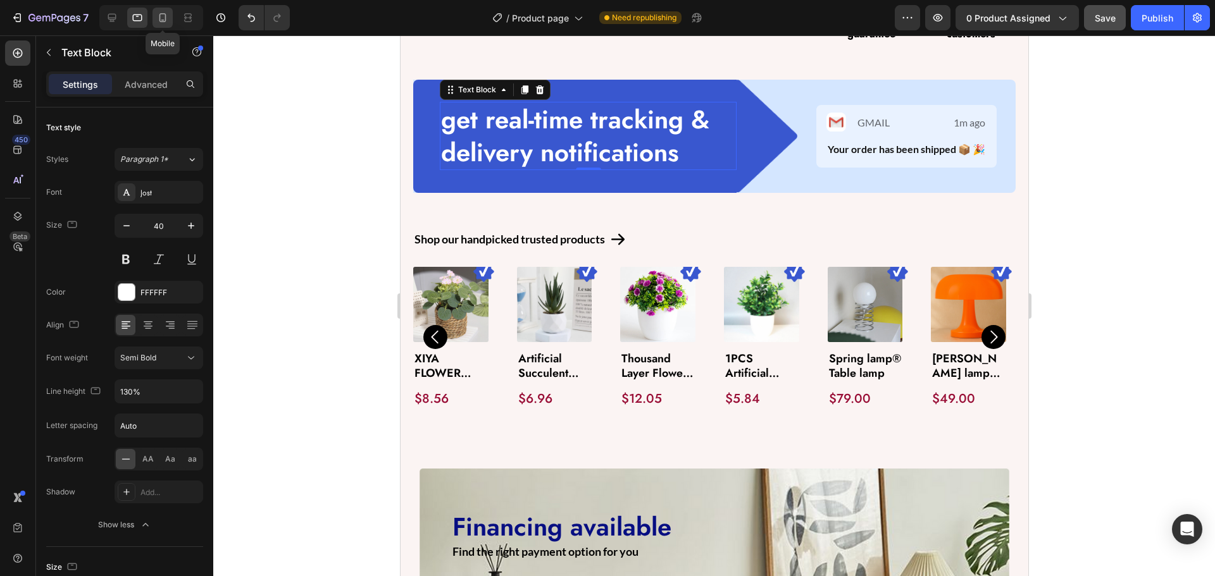
click at [156, 11] on div at bounding box center [162, 18] width 20 height 20
type input "14"
type input "180%"
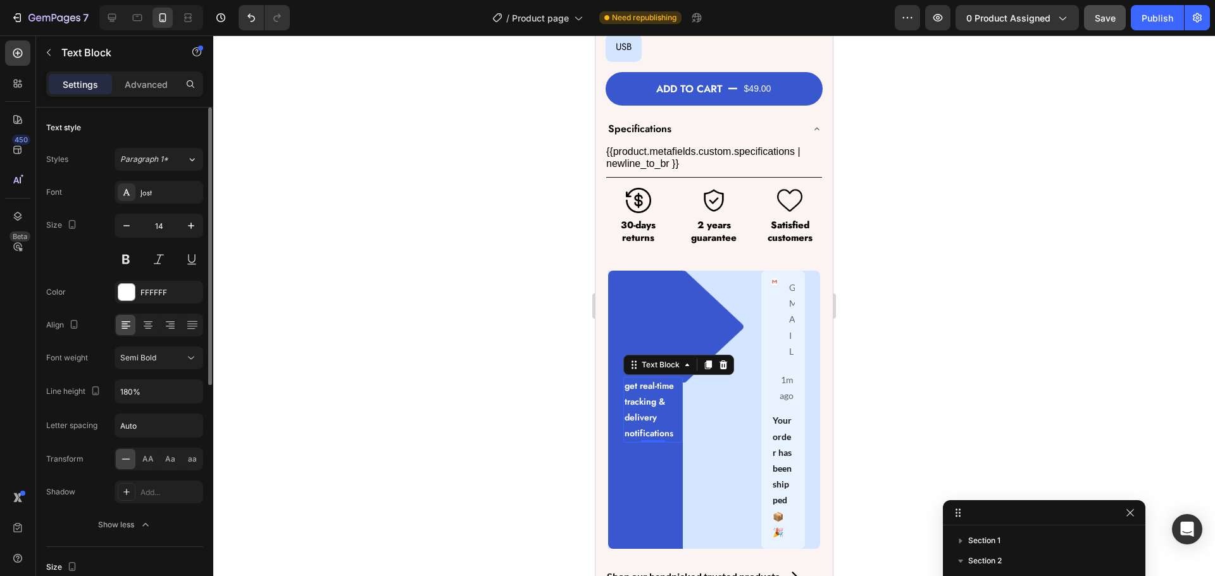
scroll to position [952, 0]
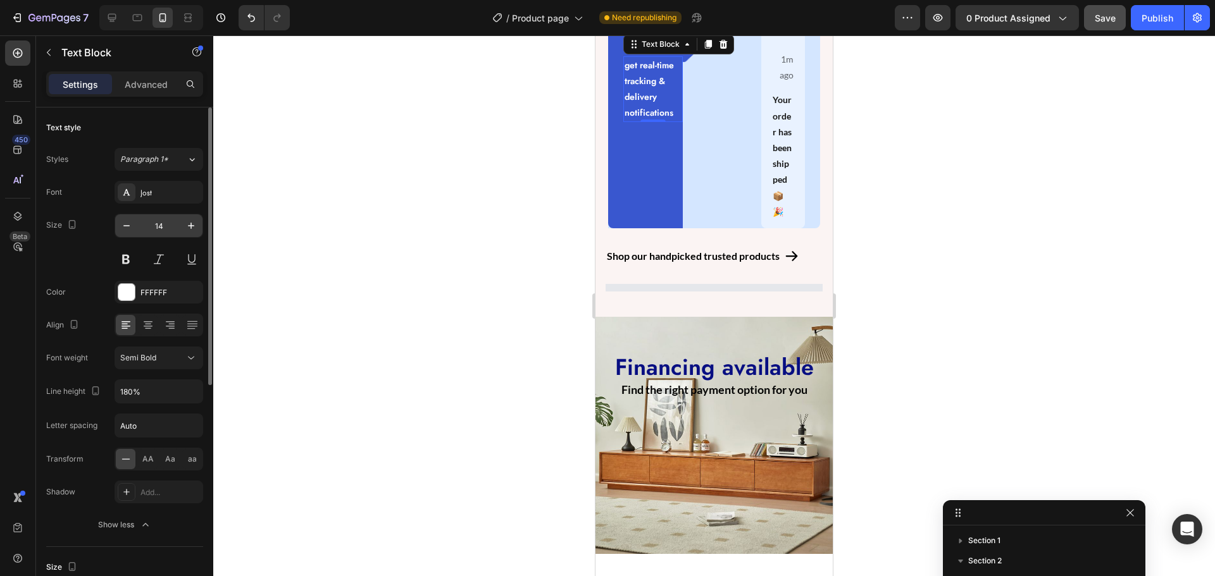
click at [164, 227] on input "14" at bounding box center [159, 226] width 42 height 23
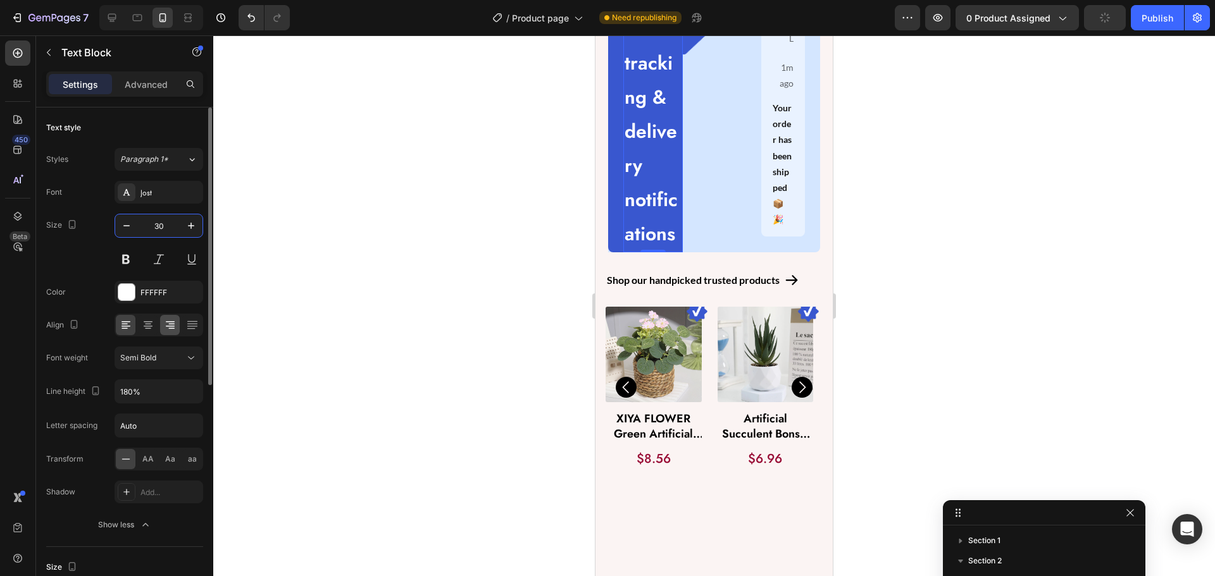
scroll to position [823, 0]
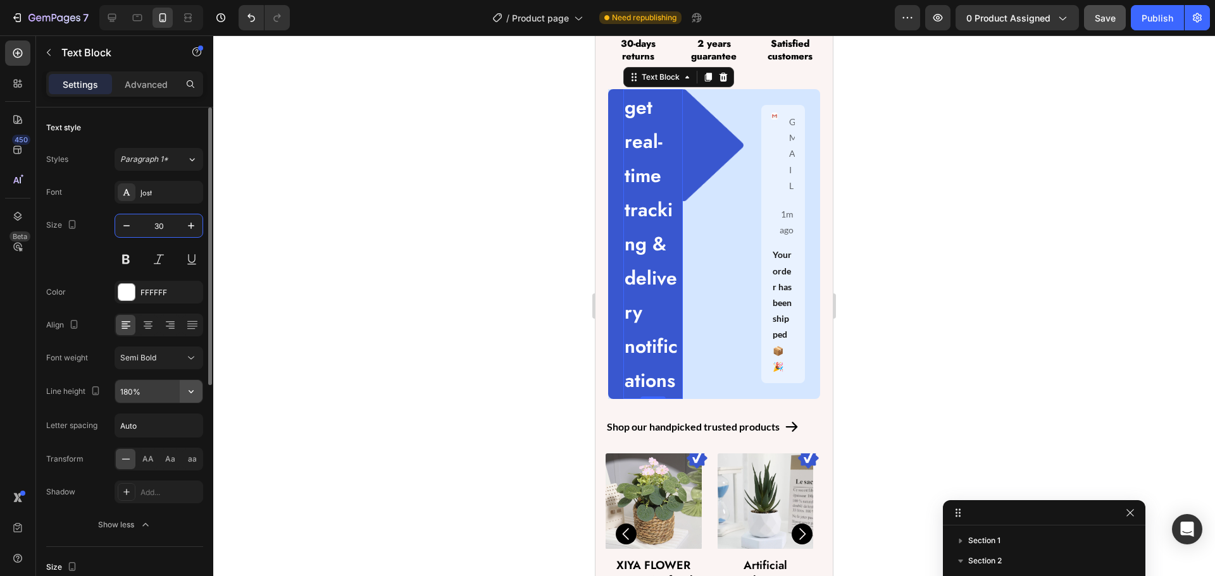
type input "30"
click at [193, 388] on icon "button" at bounding box center [191, 391] width 13 height 13
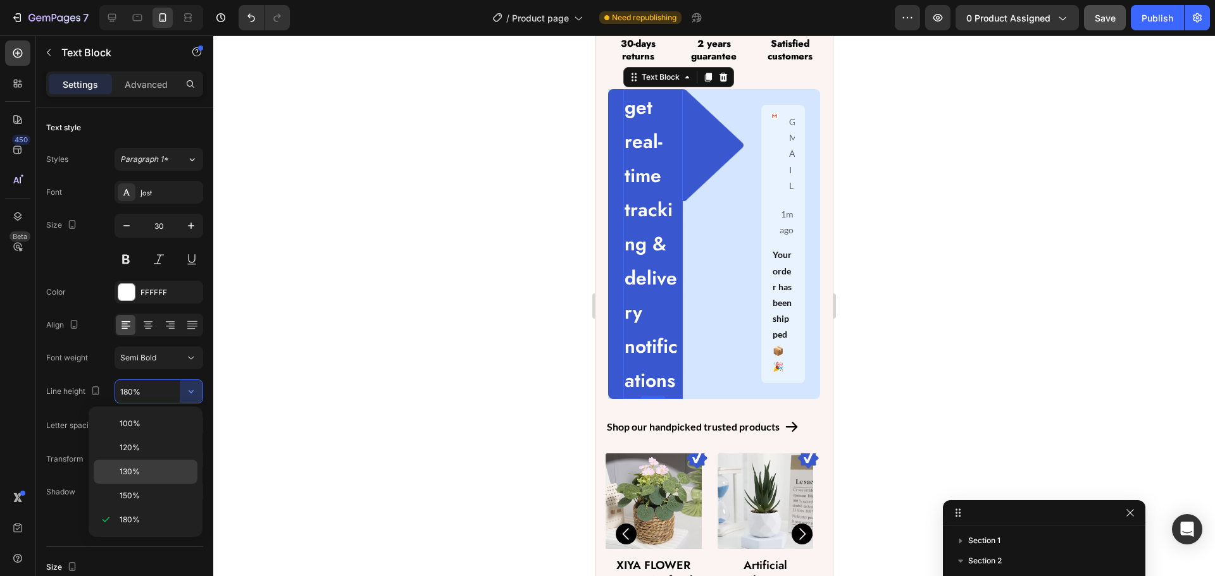
click at [154, 467] on p "130%" at bounding box center [156, 471] width 72 height 11
type input "130%"
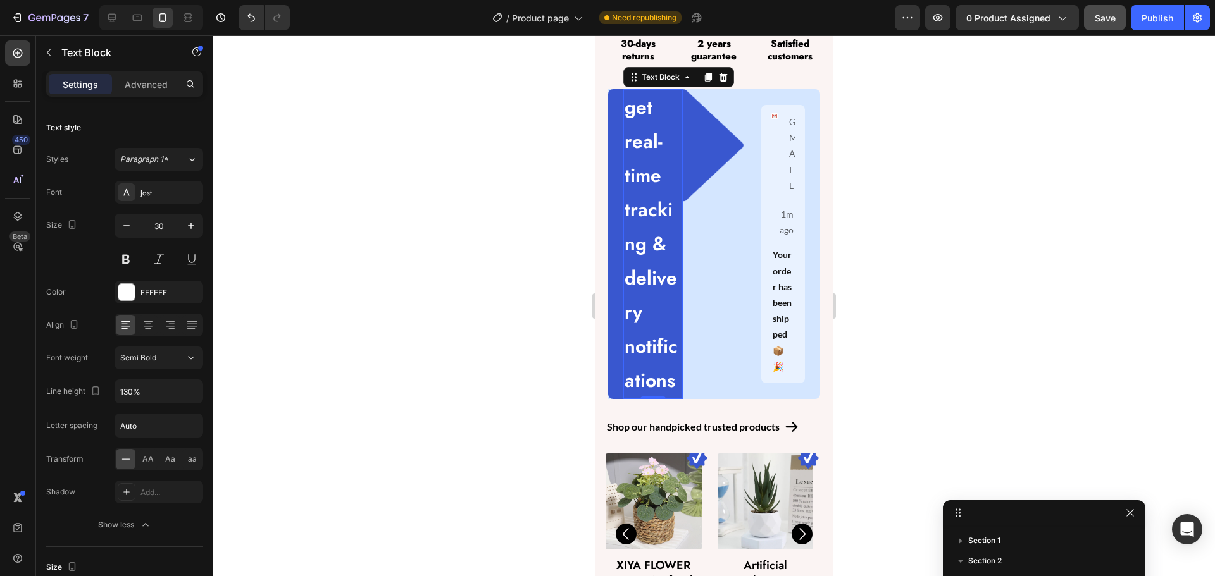
scroll to position [861, 0]
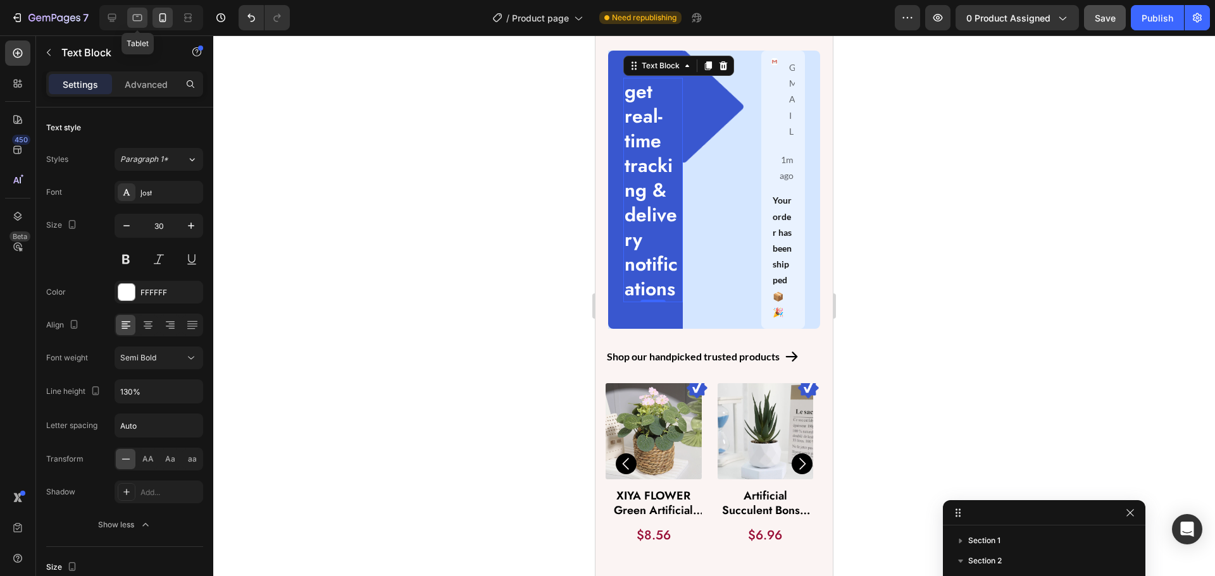
click at [145, 24] on div at bounding box center [137, 18] width 20 height 20
type input "40"
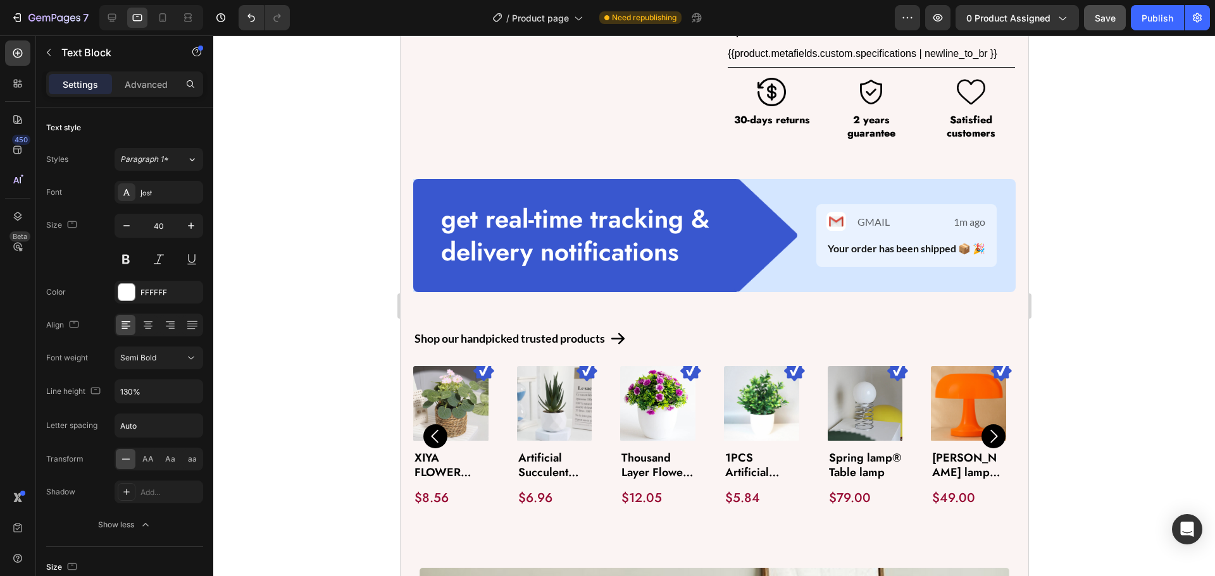
scroll to position [504, 0]
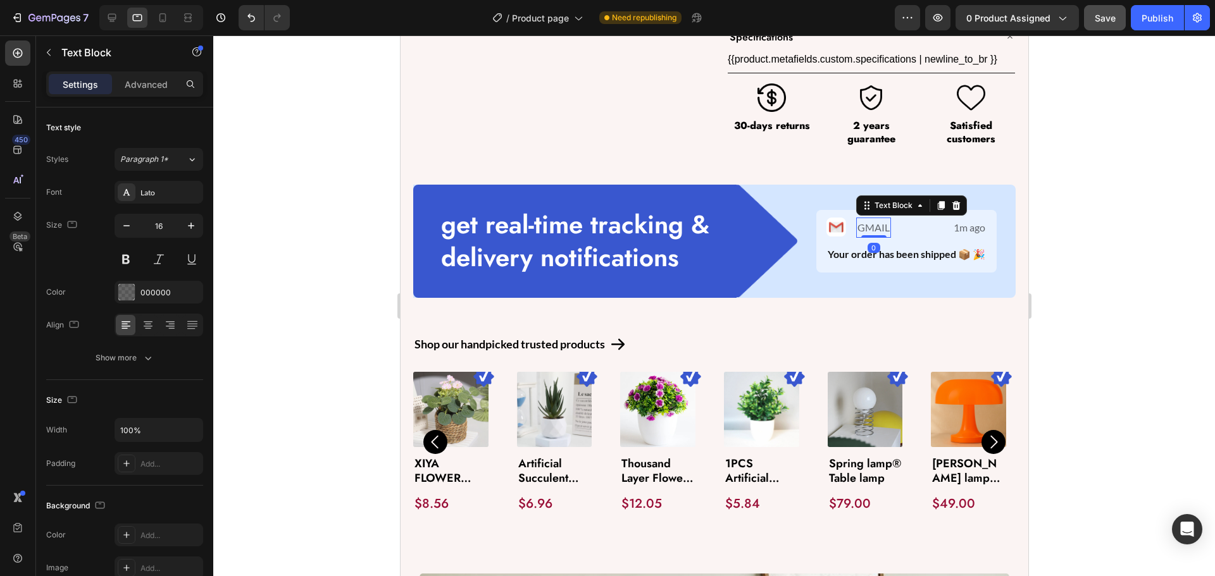
click at [859, 230] on p "GMAIL" at bounding box center [873, 228] width 32 height 18
click at [141, 351] on button "Show more" at bounding box center [124, 358] width 157 height 23
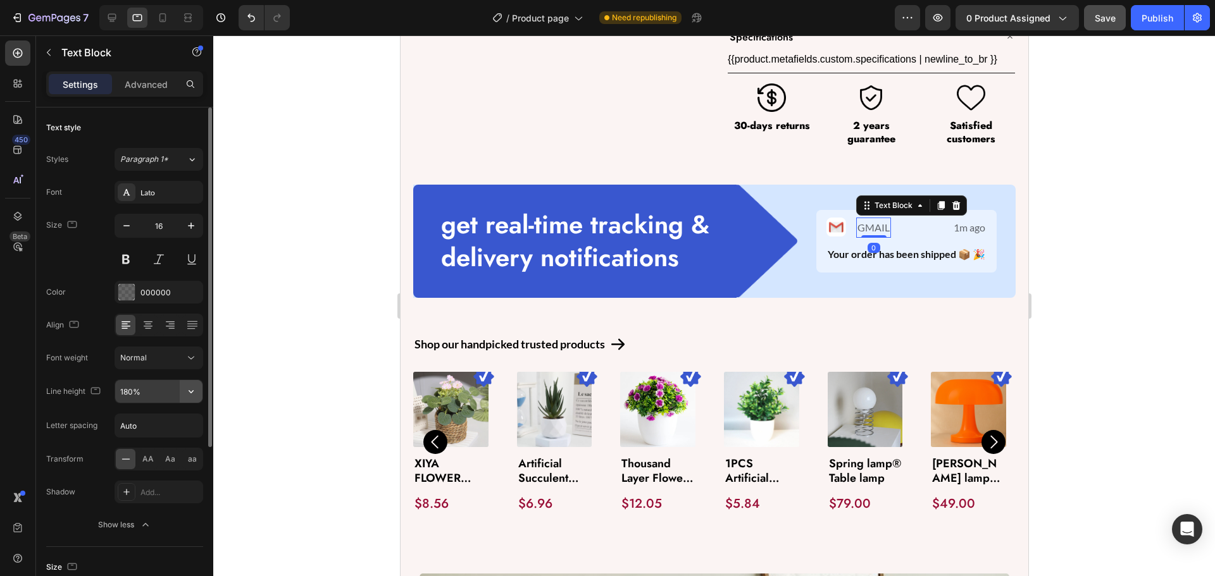
click at [187, 392] on icon "button" at bounding box center [191, 391] width 13 height 13
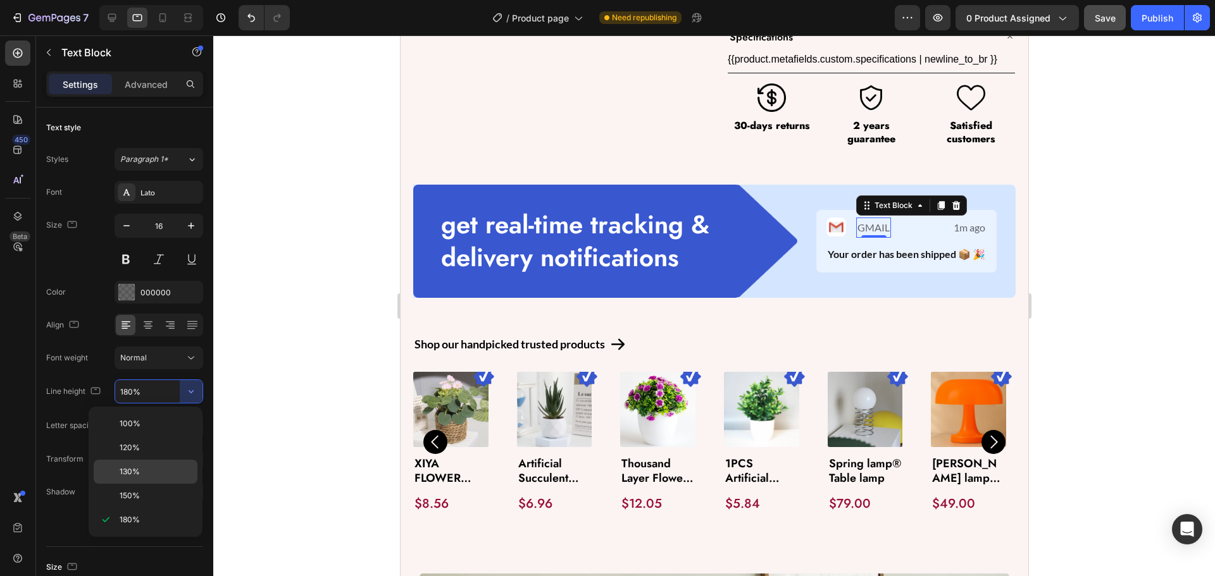
click at [163, 484] on div "130%" at bounding box center [146, 496] width 104 height 24
type input "130%"
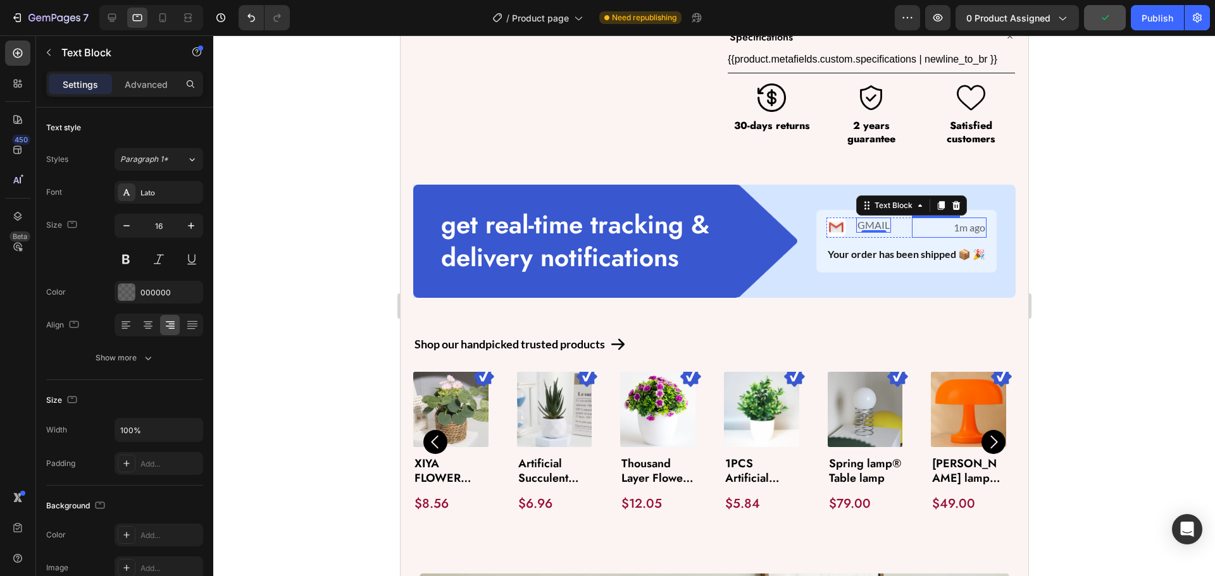
click at [958, 231] on p "1m ago" at bounding box center [948, 228] width 73 height 18
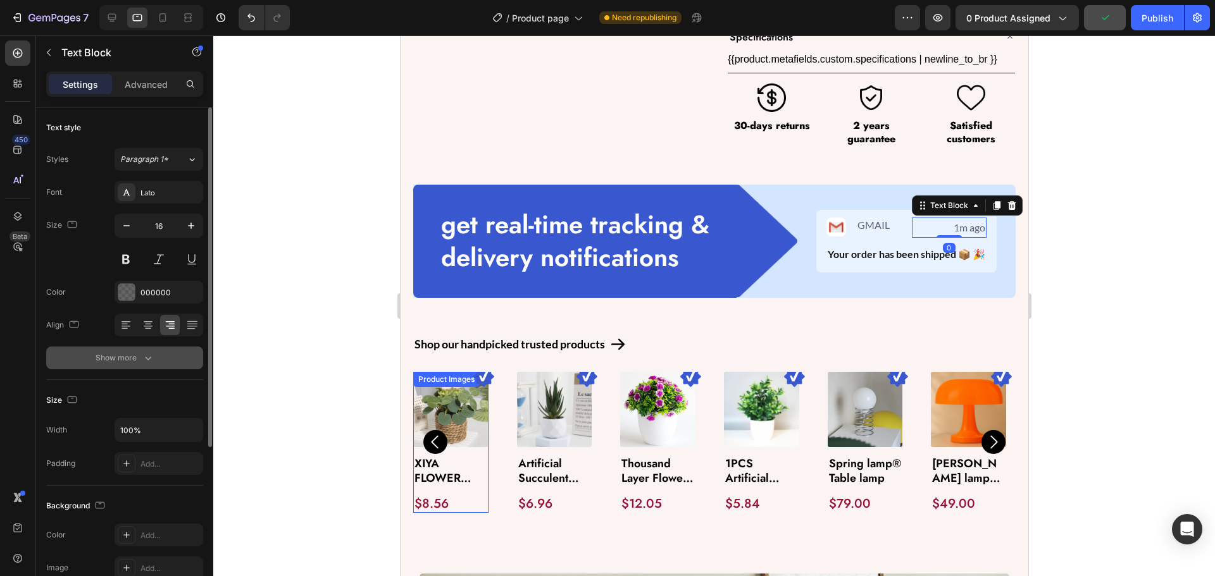
click at [161, 360] on button "Show more" at bounding box center [124, 358] width 157 height 23
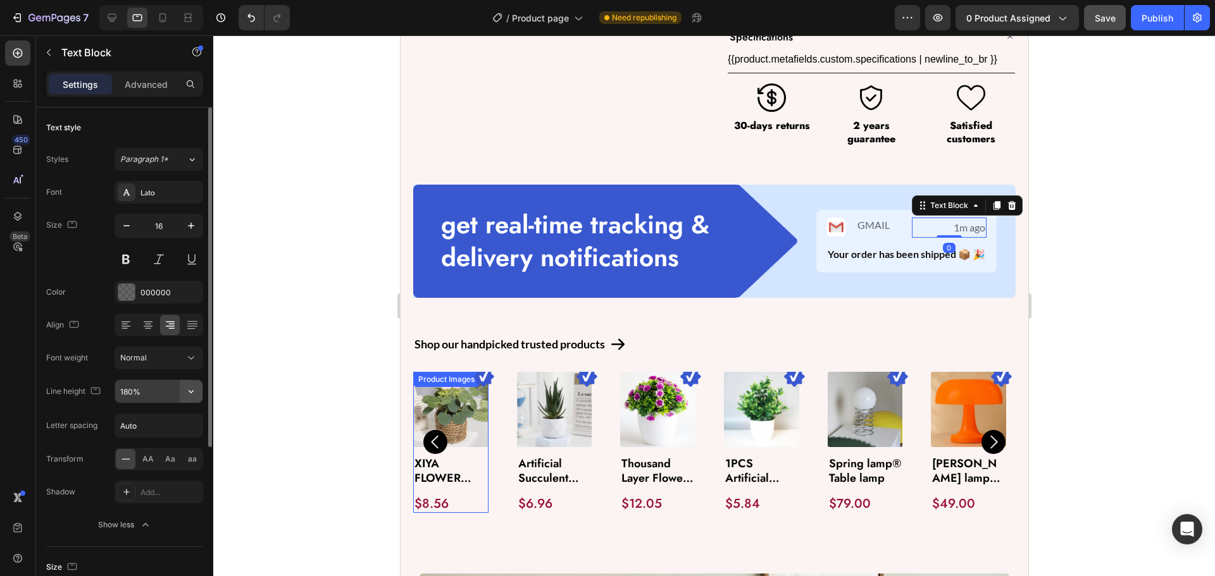
click at [193, 388] on icon "button" at bounding box center [191, 391] width 13 height 13
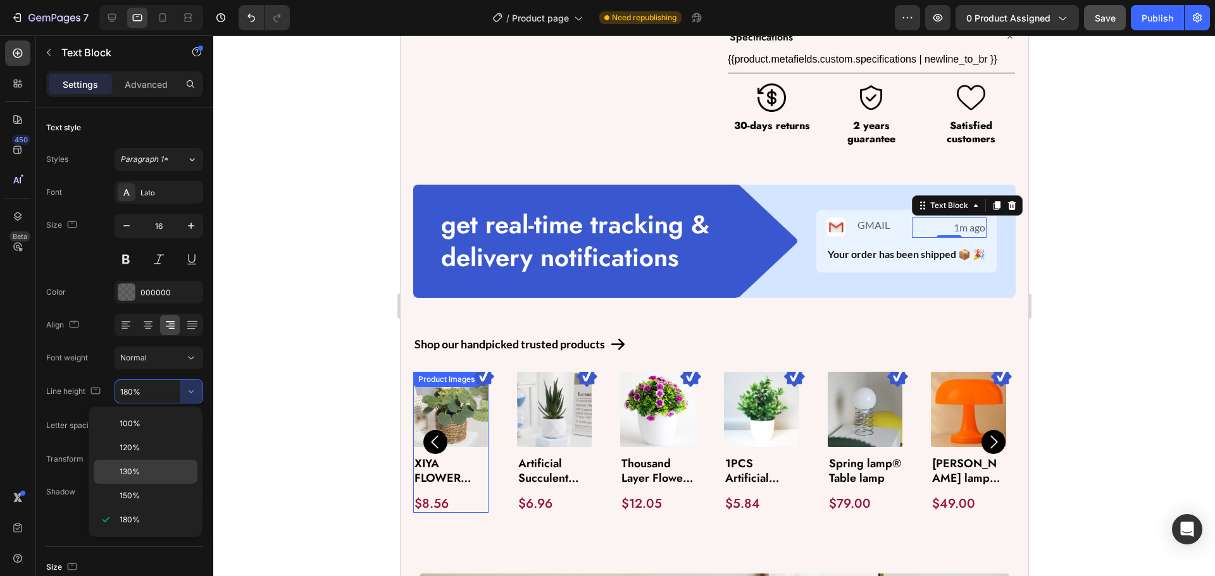
click at [142, 471] on p "130%" at bounding box center [156, 471] width 72 height 11
type input "130%"
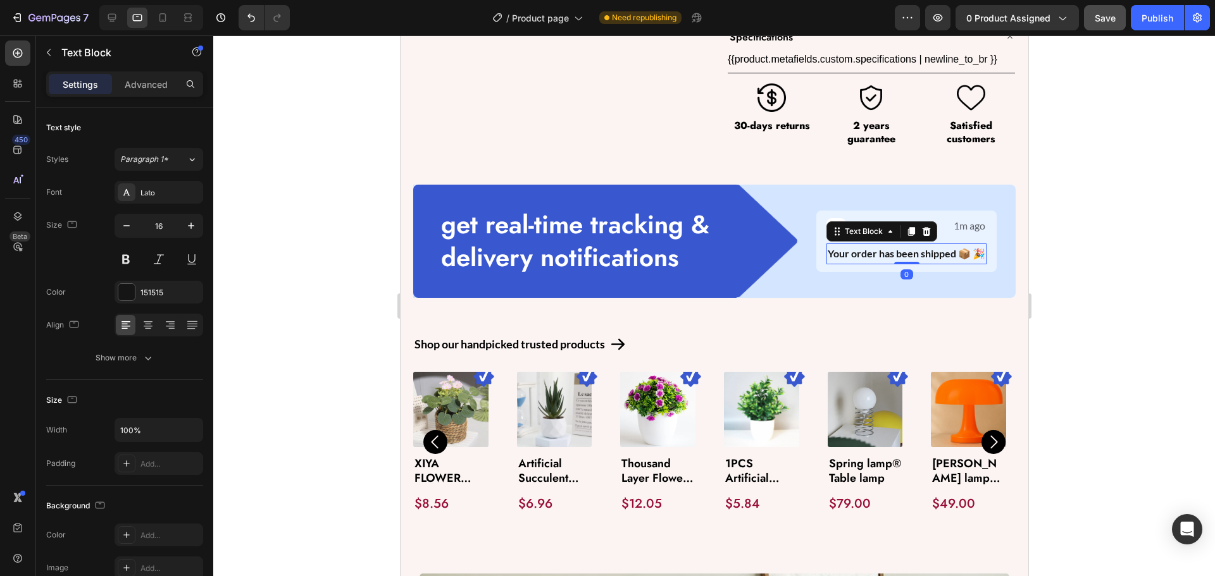
click at [869, 261] on p "Your order has been shipped 📦 🎉" at bounding box center [906, 254] width 158 height 18
click at [104, 341] on div "Font Lato Size 16 Color 151515 Align Show more" at bounding box center [124, 275] width 157 height 189
click at [108, 360] on div "Show more" at bounding box center [125, 358] width 59 height 13
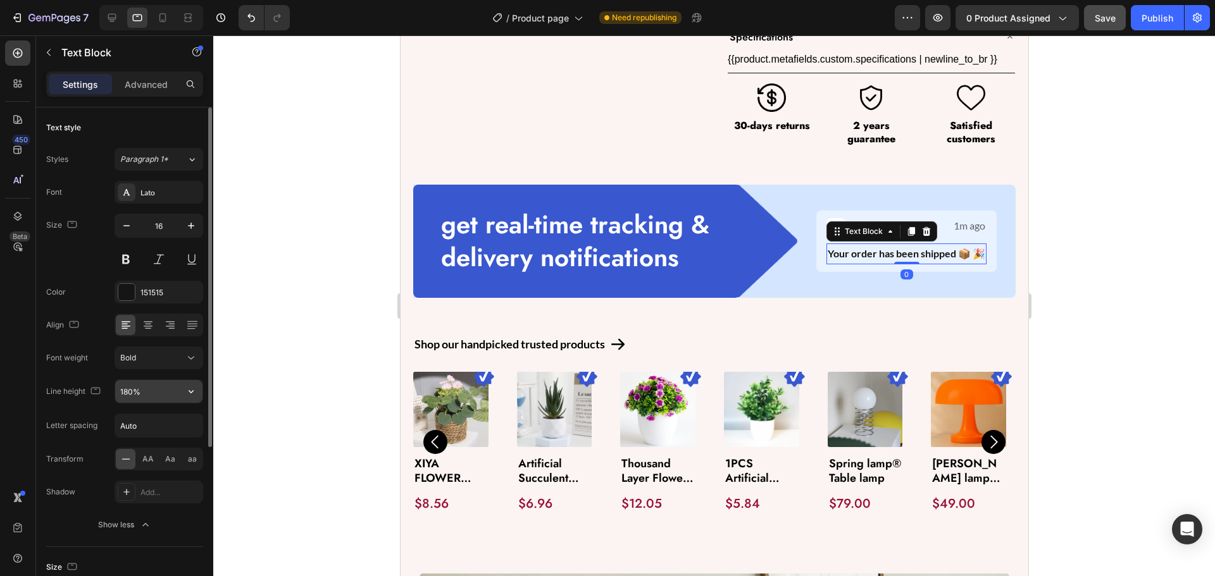
click at [201, 393] on button "button" at bounding box center [191, 391] width 23 height 23
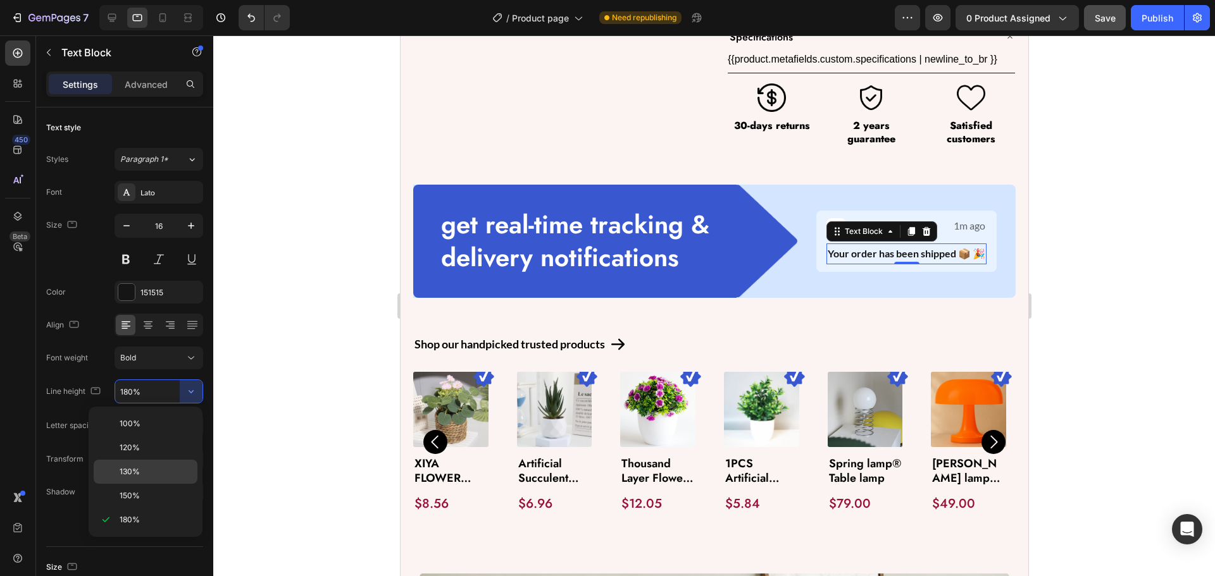
click at [156, 484] on div "130%" at bounding box center [146, 496] width 104 height 24
type input "130%"
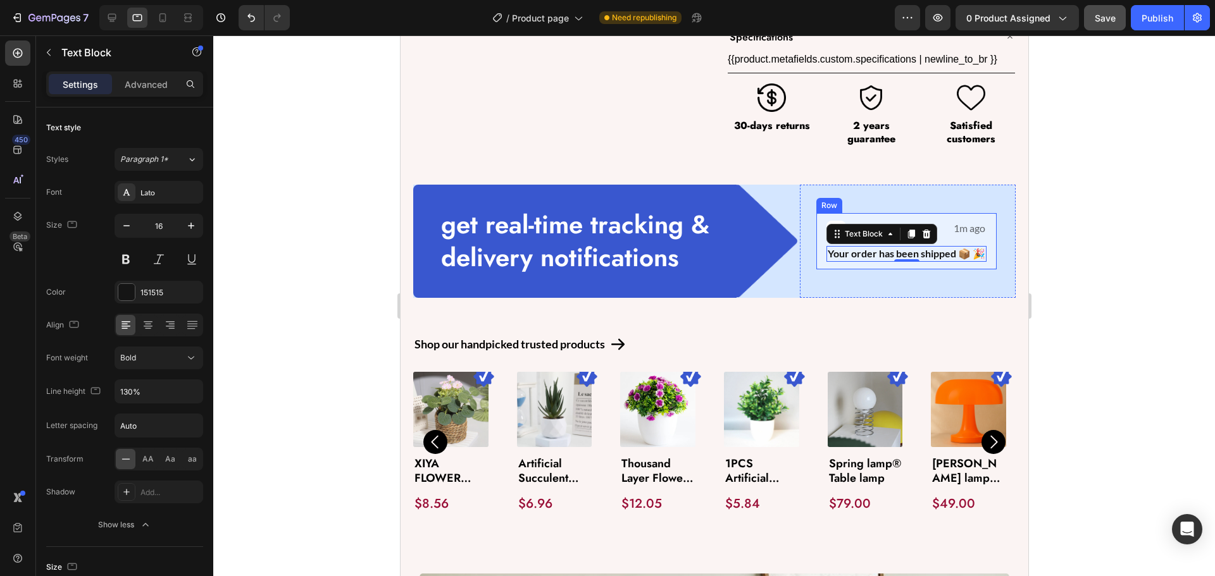
click at [816, 237] on div "Image GMAIL Text Block Row 1m ago Text Block Row Your order has been shipped 📦 …" at bounding box center [906, 241] width 180 height 56
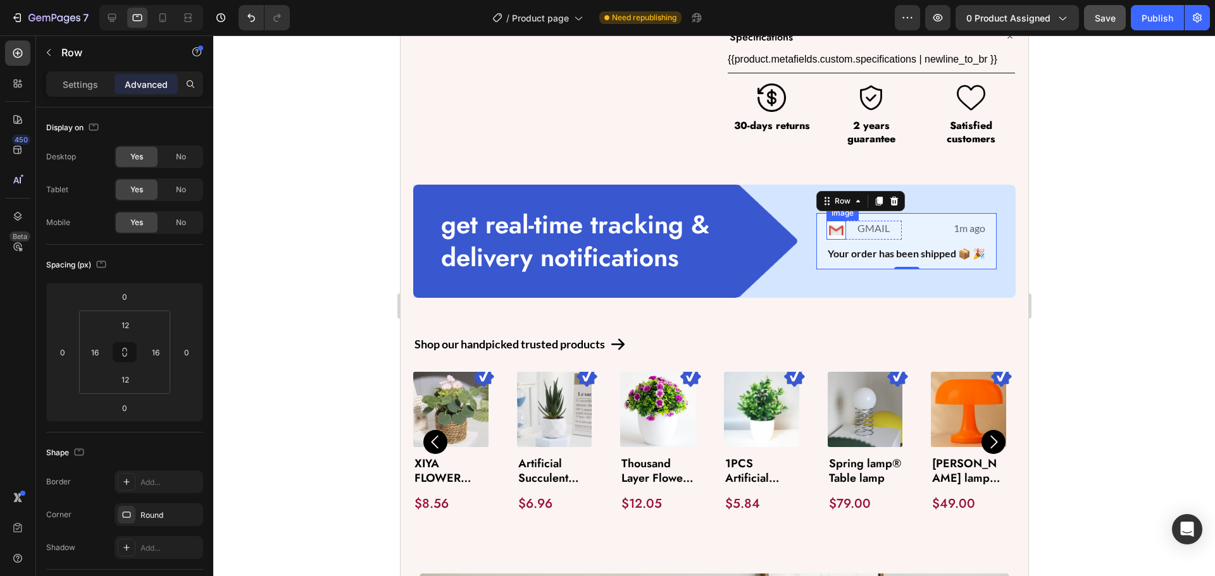
click at [831, 228] on img at bounding box center [836, 231] width 20 height 20
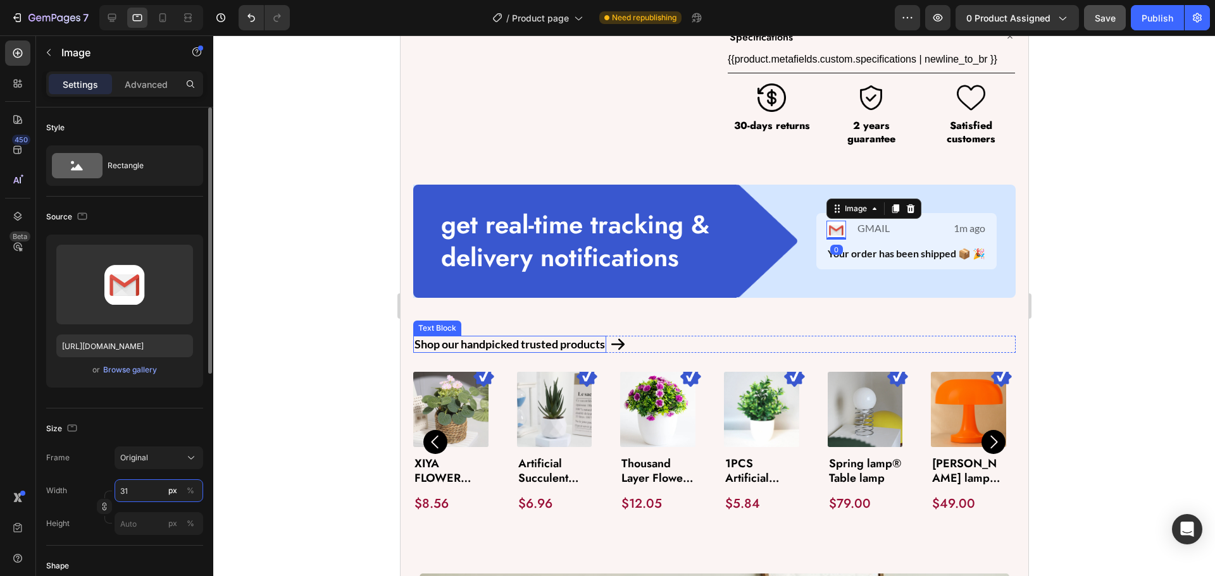
click at [140, 485] on input "31" at bounding box center [159, 491] width 89 height 23
type input "25"
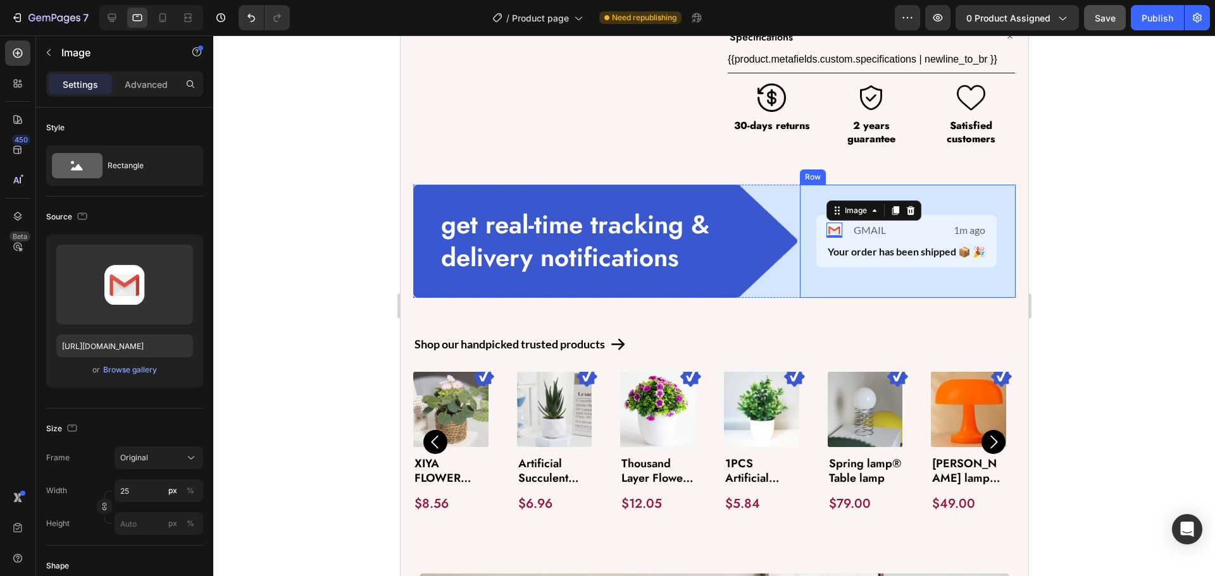
click at [816, 280] on div "Image 0 GMAIL Text Block Row 1m ago Text Block Row Your order has been shipped …" at bounding box center [906, 241] width 180 height 113
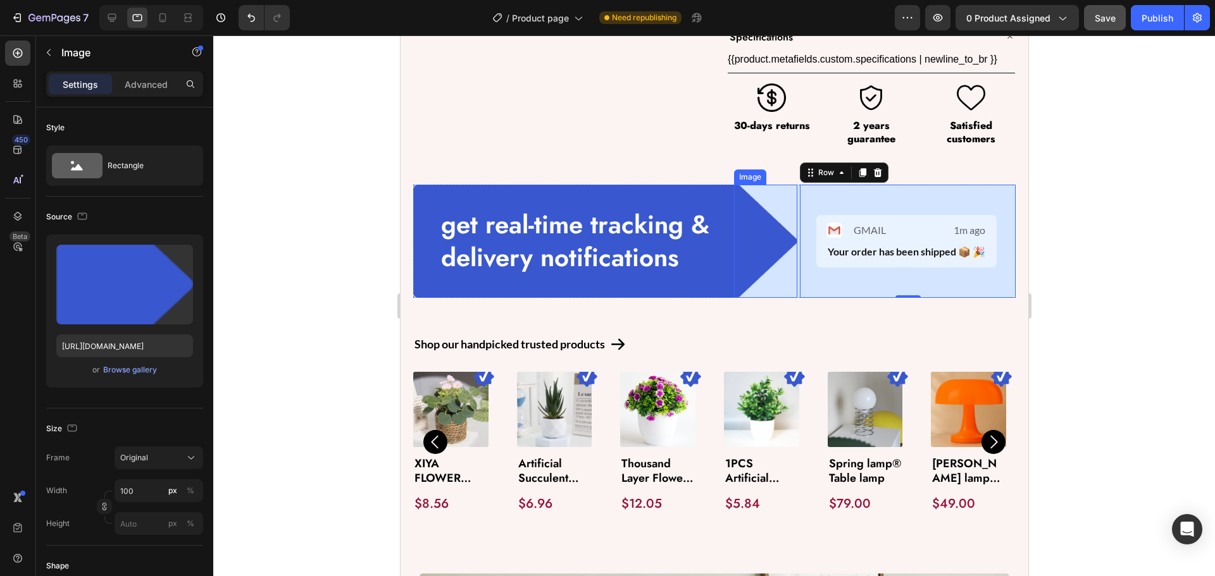
click at [737, 252] on img at bounding box center [764, 241] width 63 height 113
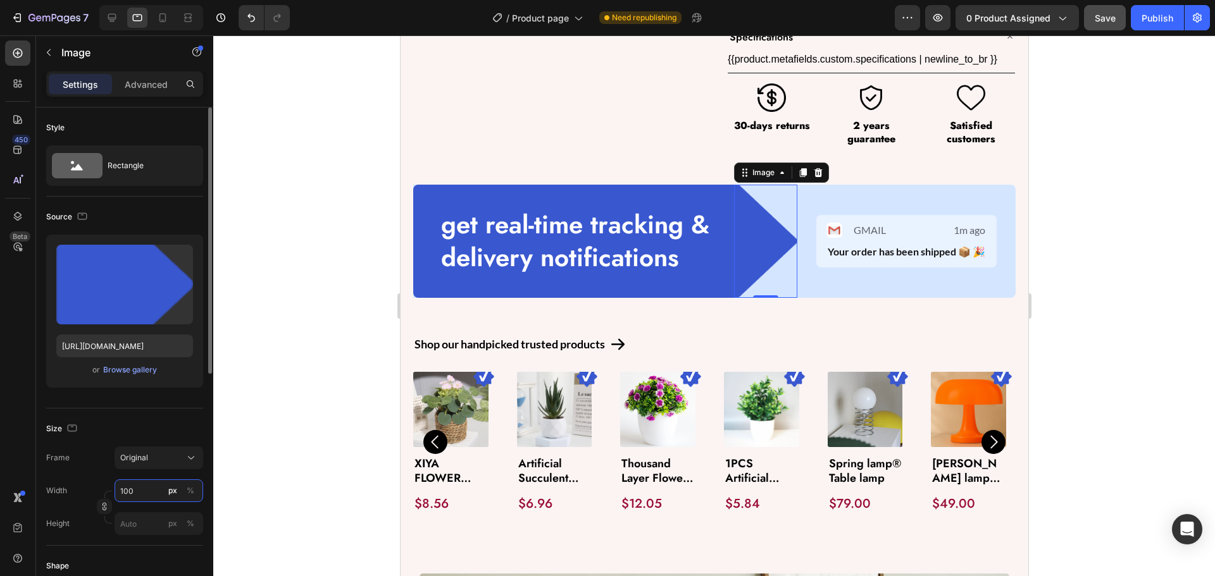
click at [139, 497] on input "100" at bounding box center [159, 491] width 89 height 23
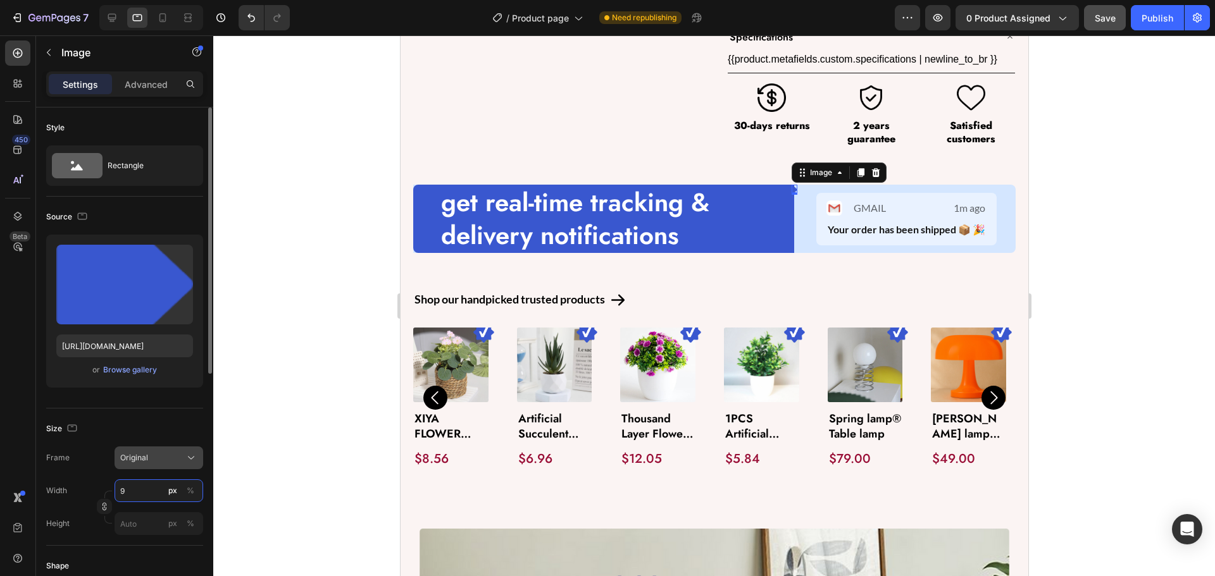
type input "90"
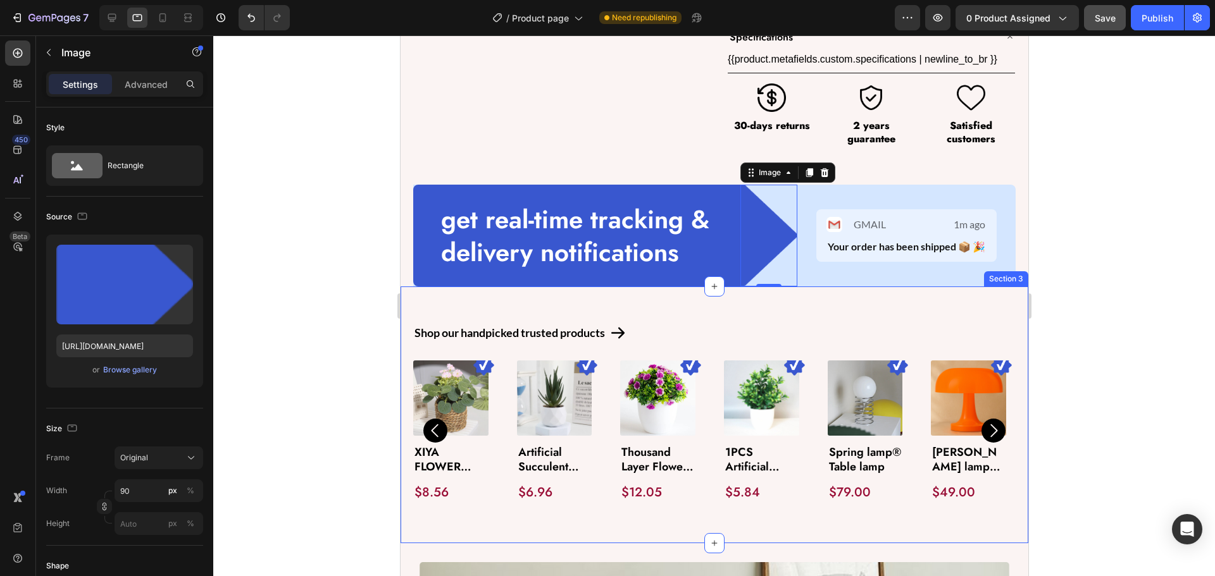
click at [466, 300] on div "Shop our handpicked trusted products Text Block Icon Row Image Product Images X…" at bounding box center [714, 415] width 628 height 257
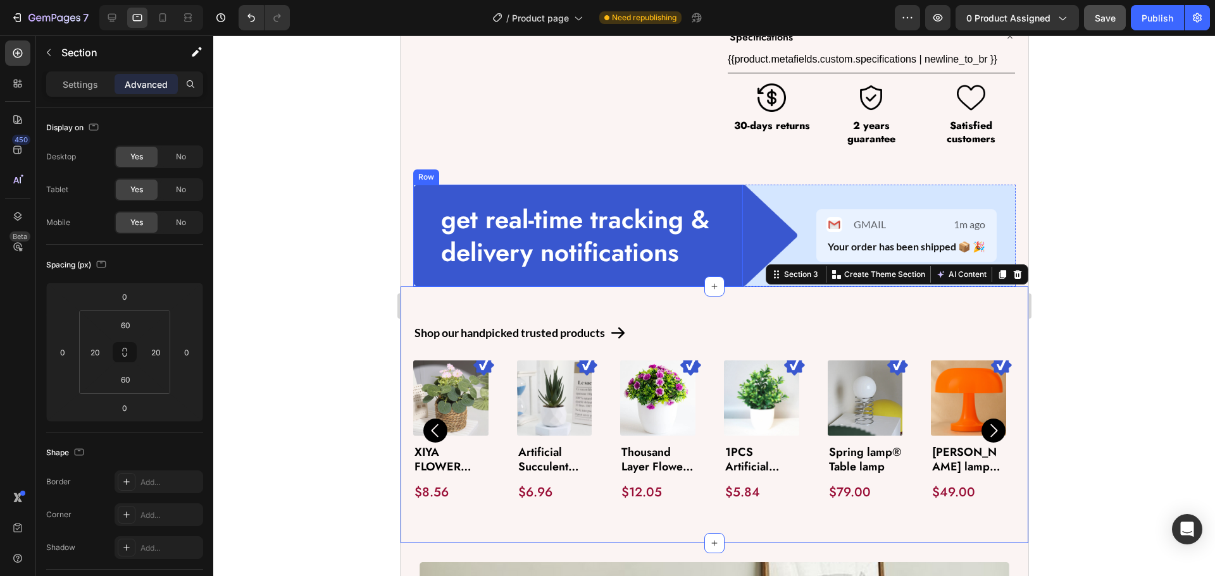
click at [432, 261] on div "get real-time tracking & delivery notifications Text Block Row" at bounding box center [578, 236] width 330 height 102
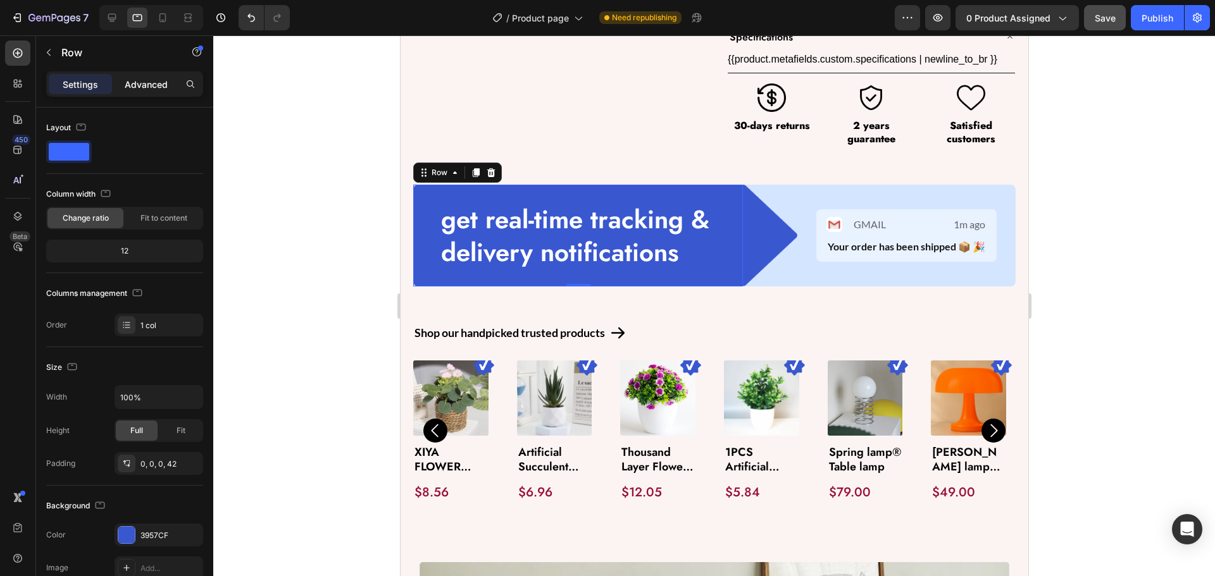
click at [149, 81] on p "Advanced" at bounding box center [146, 84] width 43 height 13
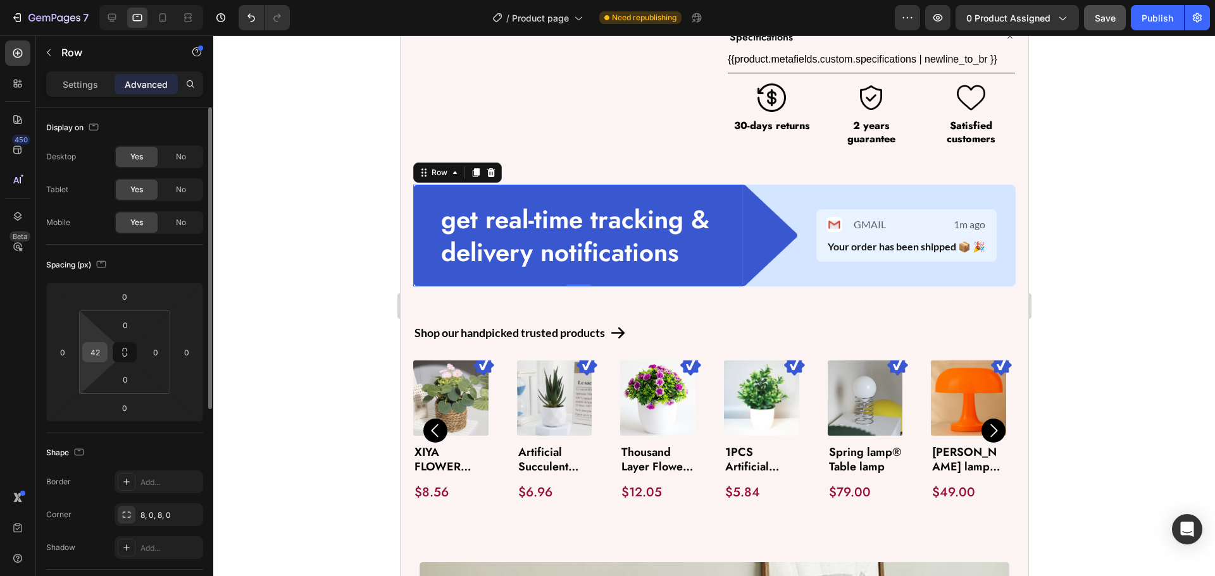
click at [99, 350] on input "42" at bounding box center [94, 352] width 19 height 19
click at [428, 243] on div "get real-time tracking & delivery notifications Text Block Row 0" at bounding box center [578, 236] width 330 height 102
click at [170, 22] on div at bounding box center [162, 18] width 20 height 20
type input "24"
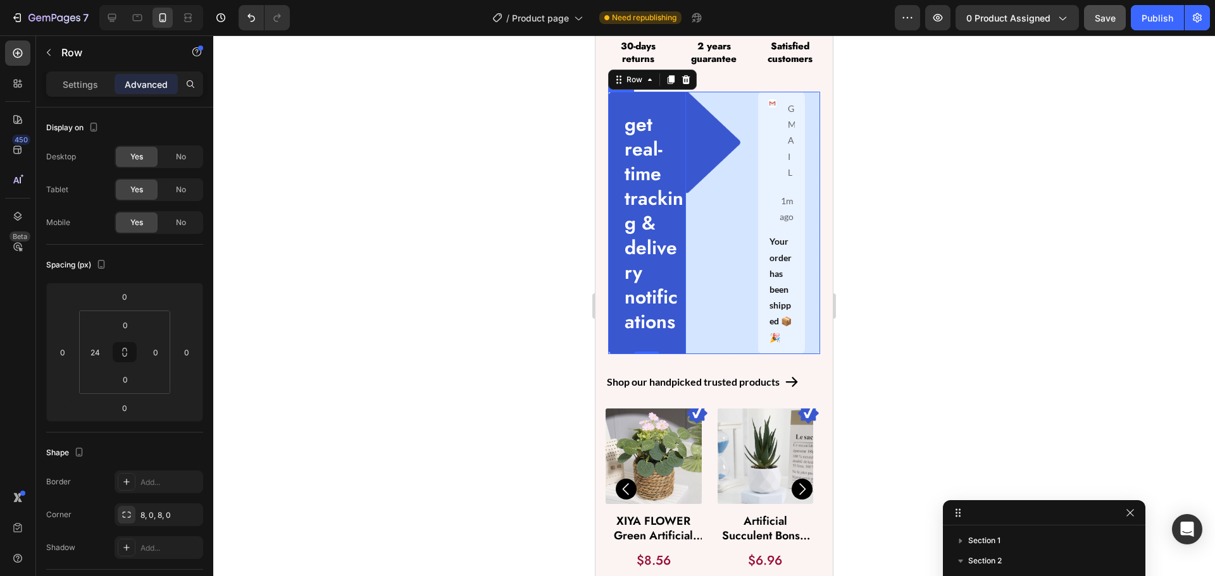
scroll to position [823, 0]
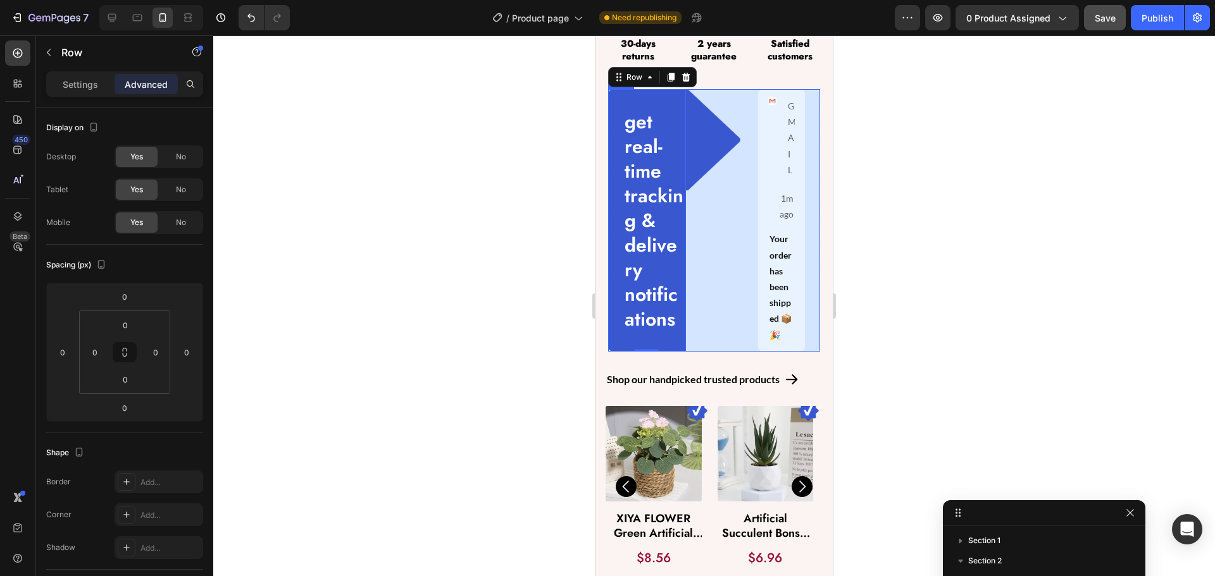
click at [707, 320] on div "Image" at bounding box center [714, 220] width 57 height 263
click at [68, 78] on p "Settings" at bounding box center [80, 84] width 35 height 13
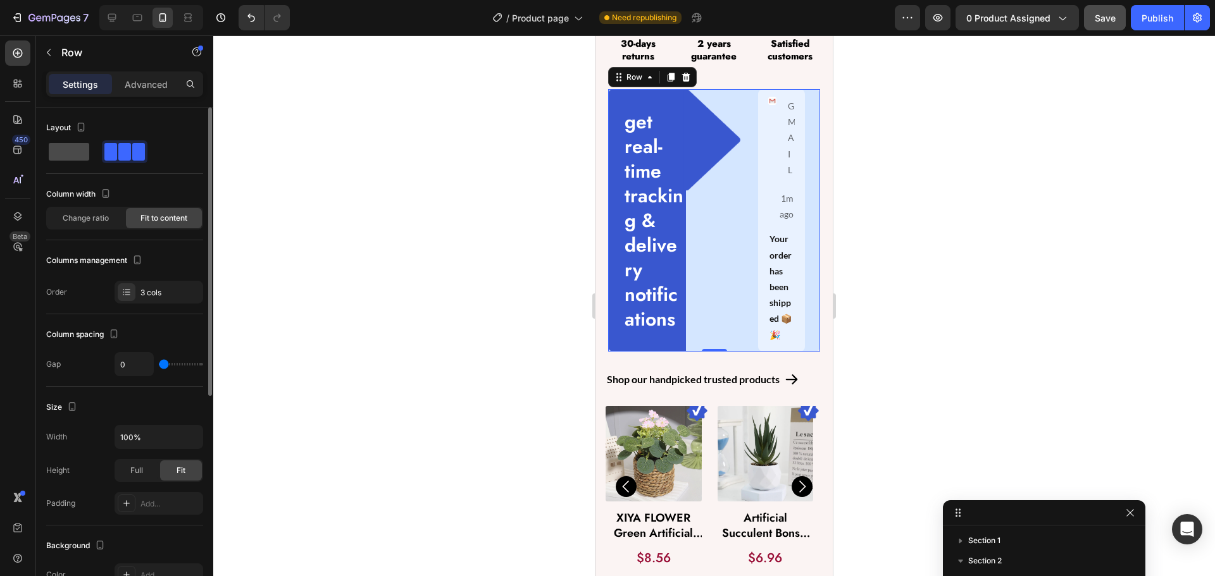
click at [86, 156] on span at bounding box center [69, 152] width 40 height 18
type input "16"
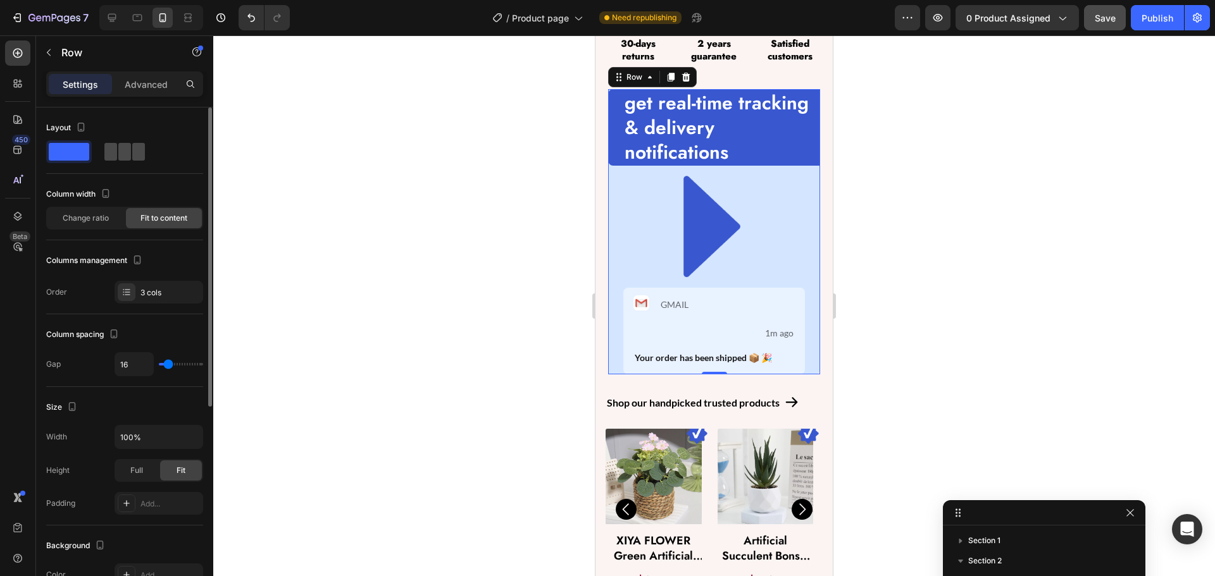
click at [118, 154] on span at bounding box center [124, 152] width 13 height 18
type input "0"
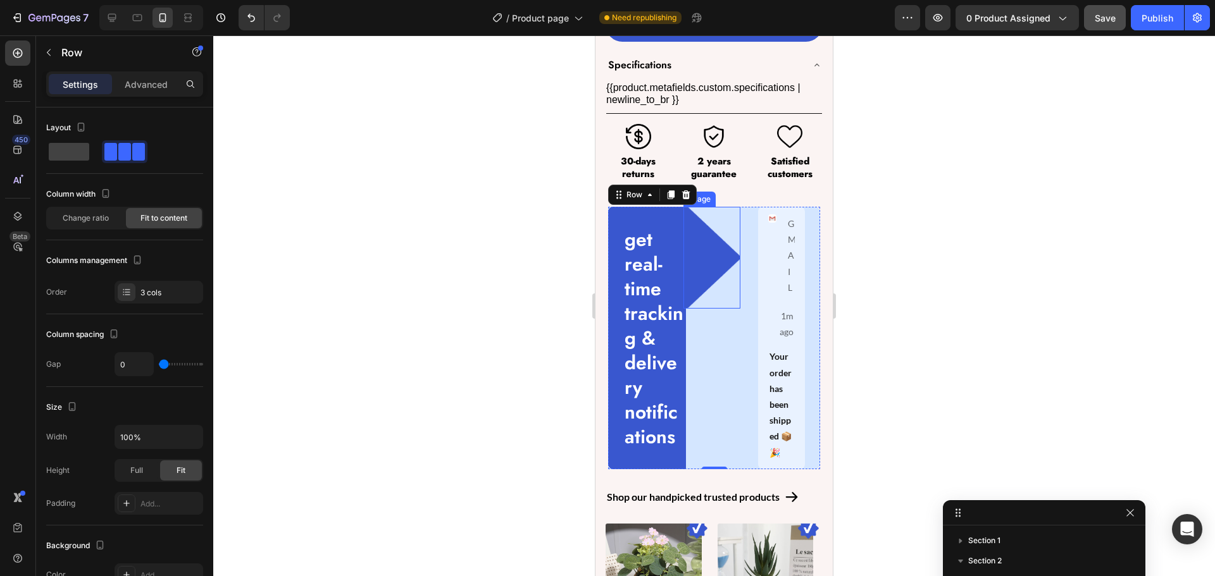
scroll to position [696, 0]
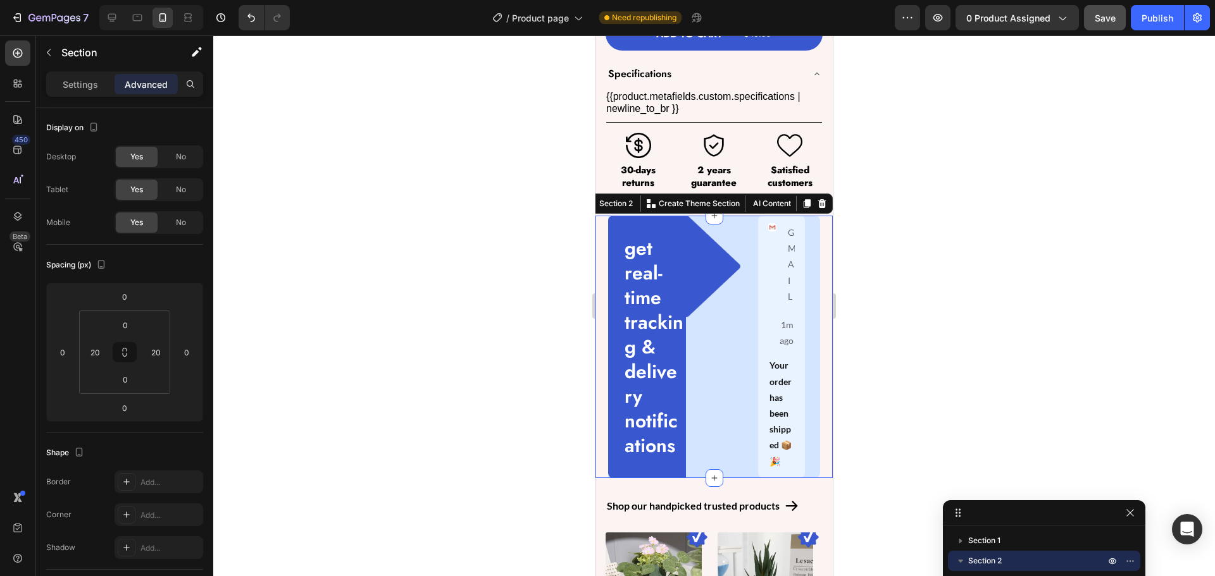
drag, startPoint x: 603, startPoint y: 321, endPoint x: 969, endPoint y: 413, distance: 377.1
click at [603, 321] on div "get real-time tracking & delivery notifications Text Block Row Image Image GMAI…" at bounding box center [713, 347] width 237 height 263
click at [101, 349] on input "20" at bounding box center [94, 352] width 19 height 19
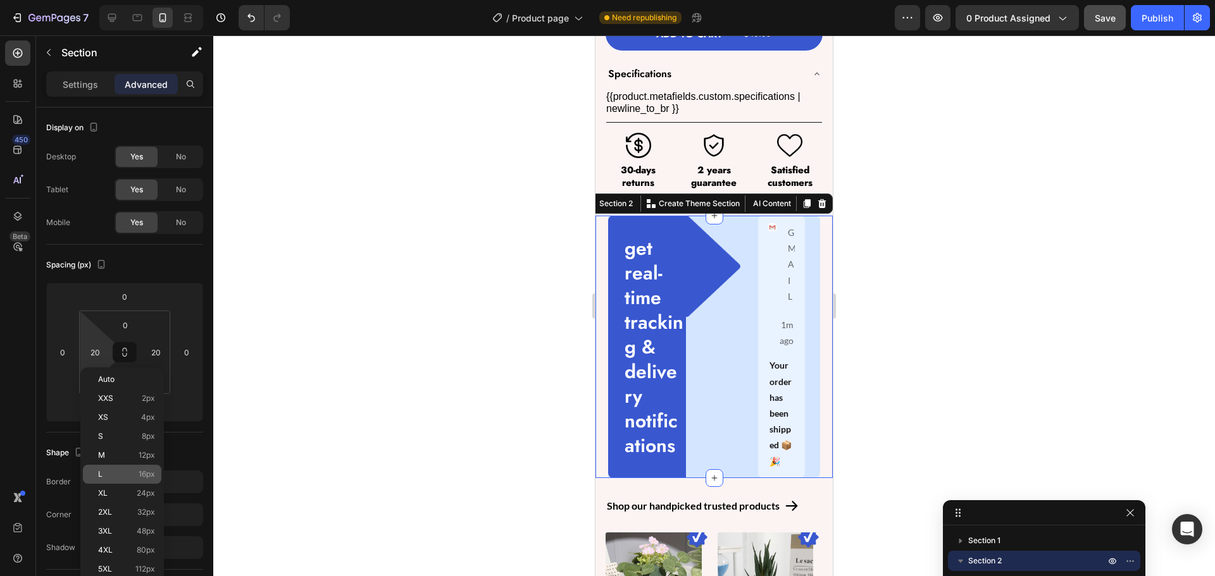
click at [137, 473] on p "L 16px" at bounding box center [126, 474] width 57 height 9
type input "16"
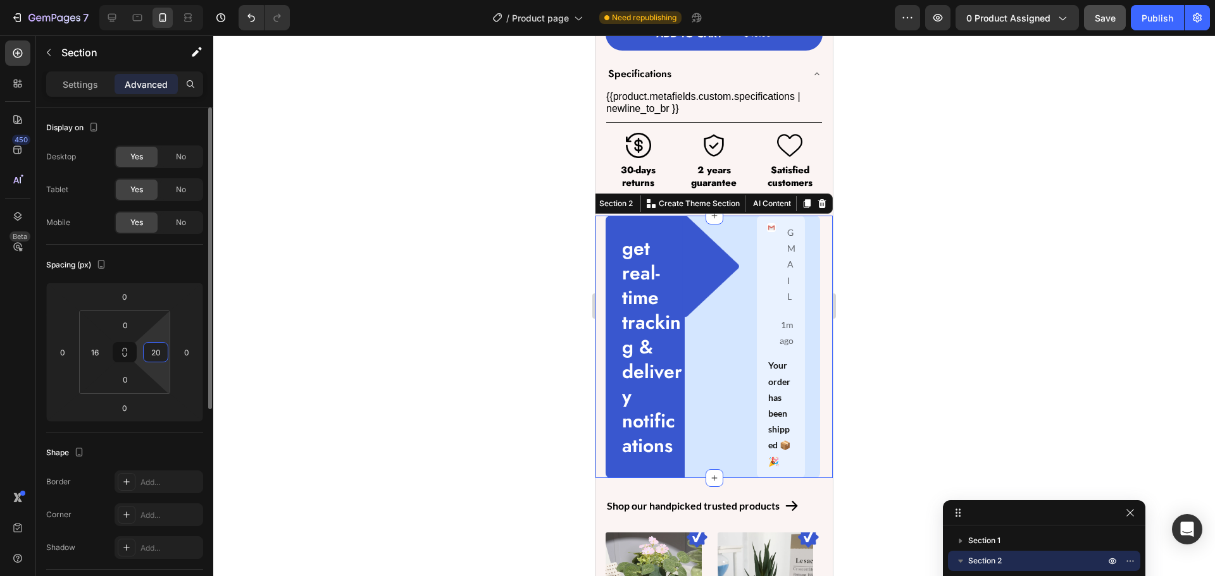
click at [156, 345] on input "20" at bounding box center [155, 352] width 19 height 19
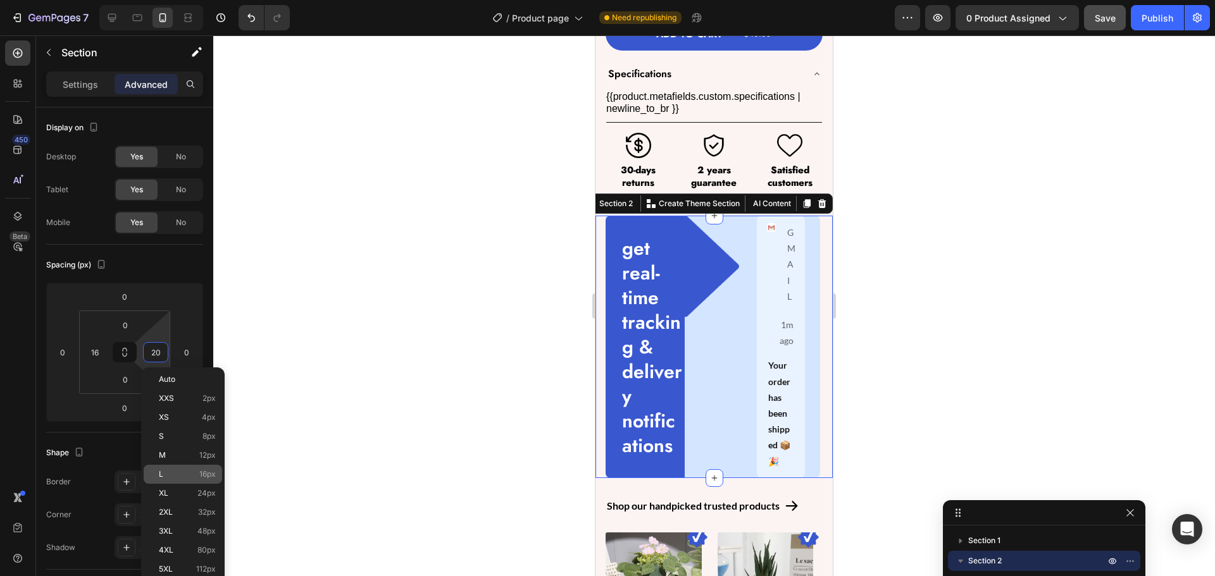
click at [187, 475] on p "L 16px" at bounding box center [187, 474] width 57 height 9
type input "16"
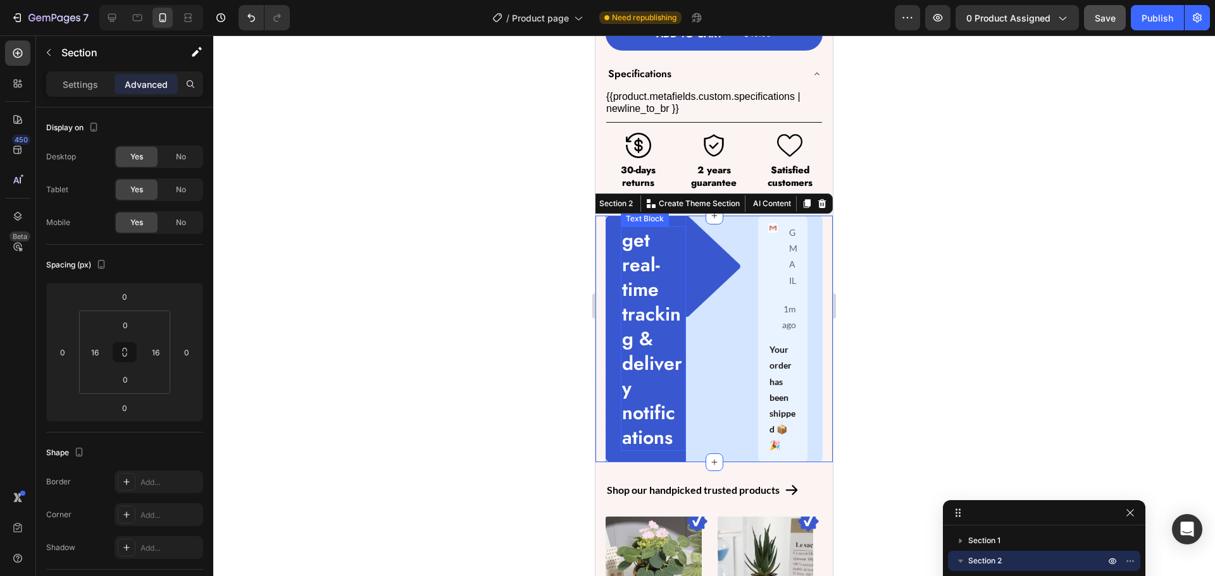
click at [645, 308] on p "get real-time tracking & delivery notifications" at bounding box center [653, 339] width 63 height 222
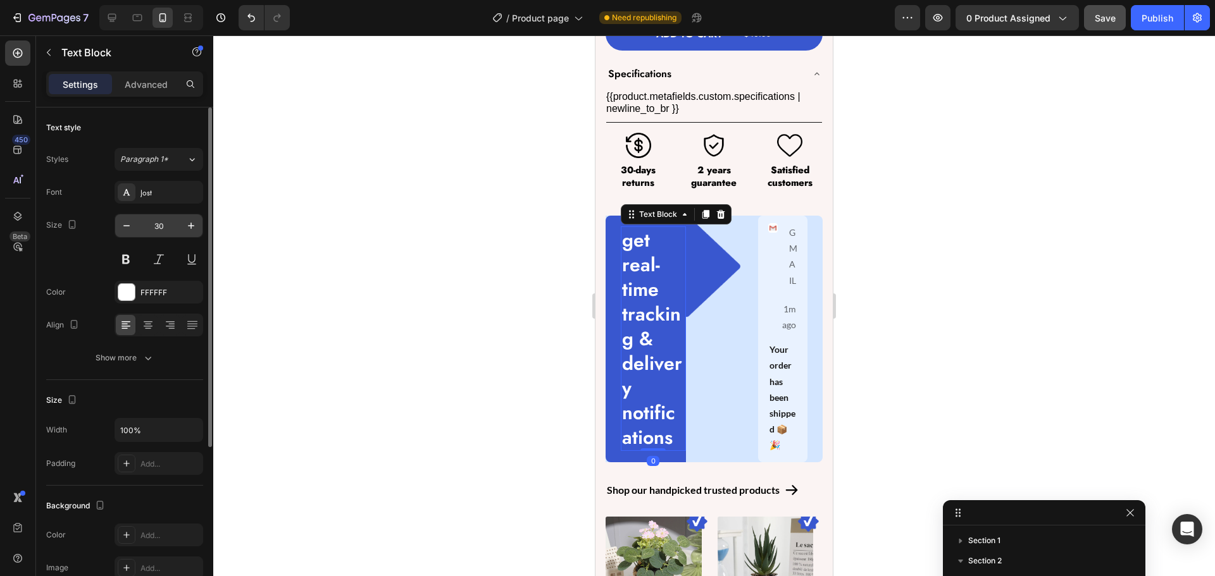
click at [167, 225] on input "30" at bounding box center [159, 226] width 42 height 23
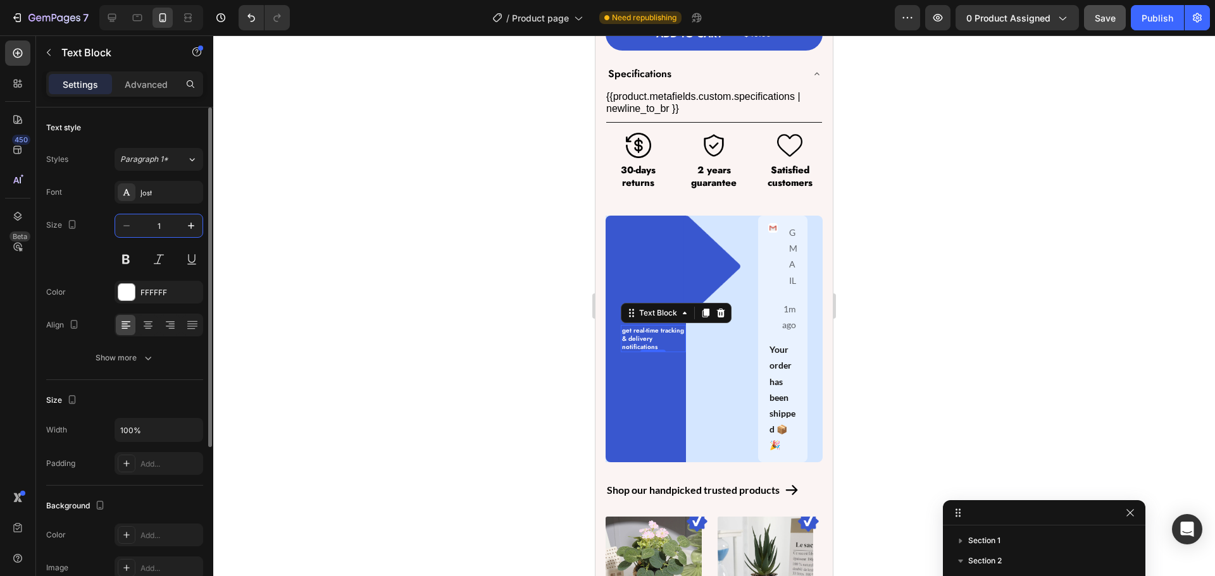
type input "10"
click at [768, 239] on div "Image" at bounding box center [772, 256] width 9 height 66
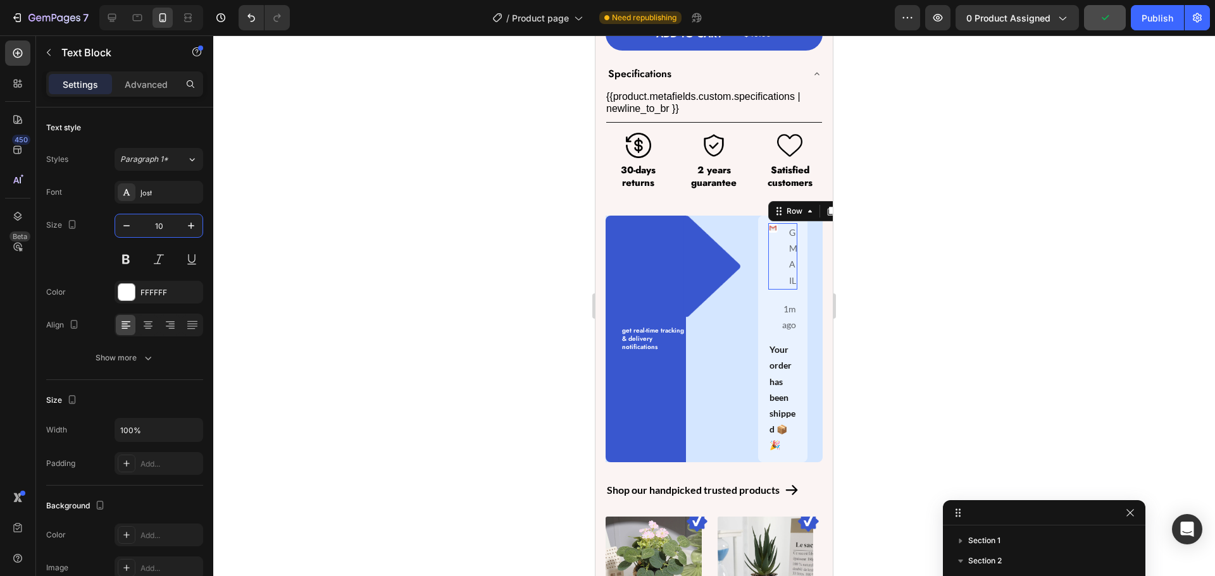
scroll to position [301, 0]
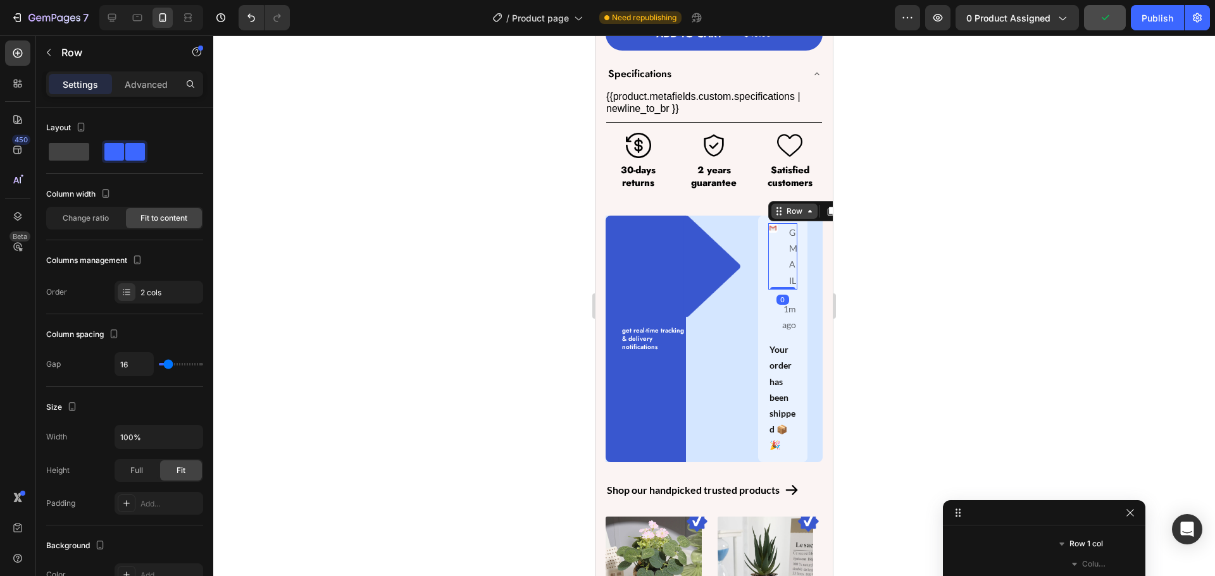
click at [794, 206] on div "Row" at bounding box center [794, 211] width 21 height 11
click at [776, 185] on div "Row 2 cols" at bounding box center [796, 189] width 44 height 8
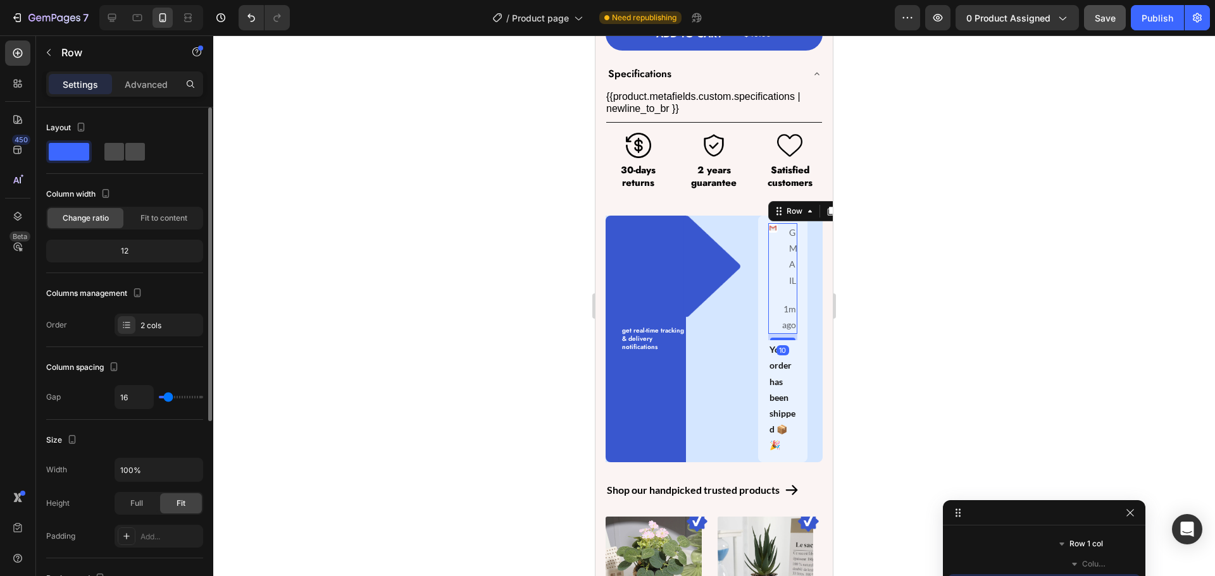
click at [125, 151] on span at bounding box center [135, 152] width 20 height 18
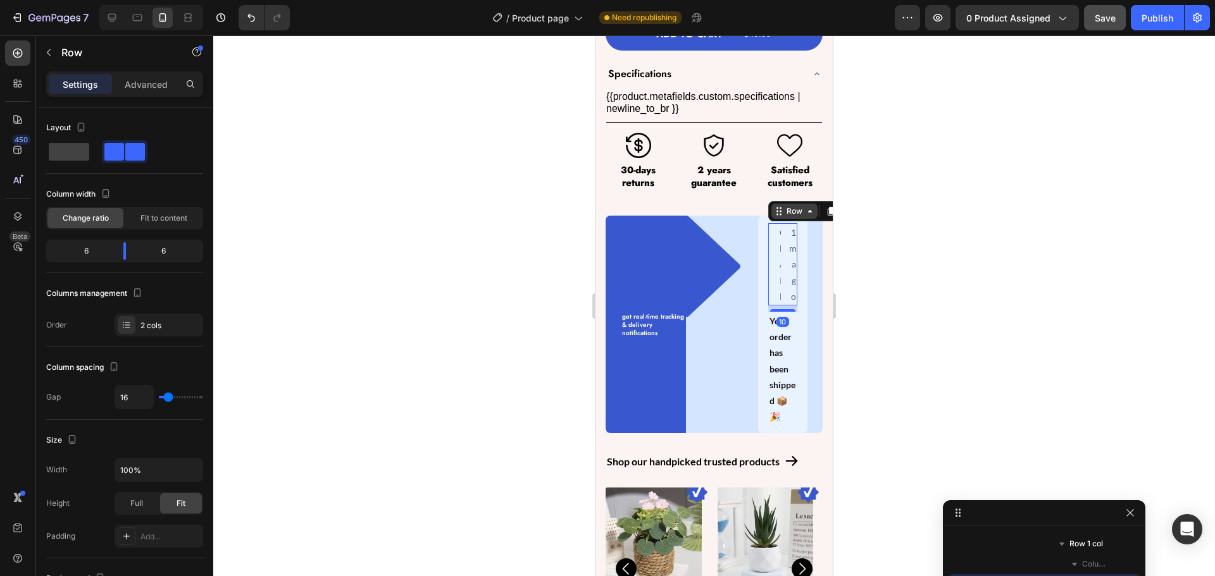
click at [784, 206] on div "Row" at bounding box center [794, 211] width 21 height 11
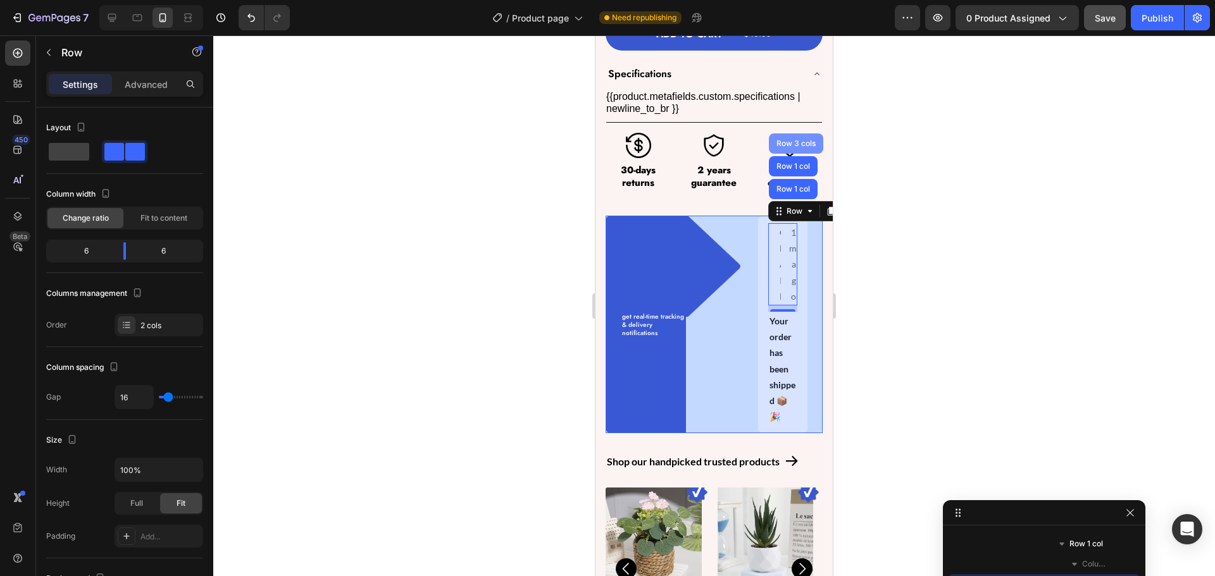
click at [780, 140] on div "Row 3 cols" at bounding box center [796, 144] width 44 height 8
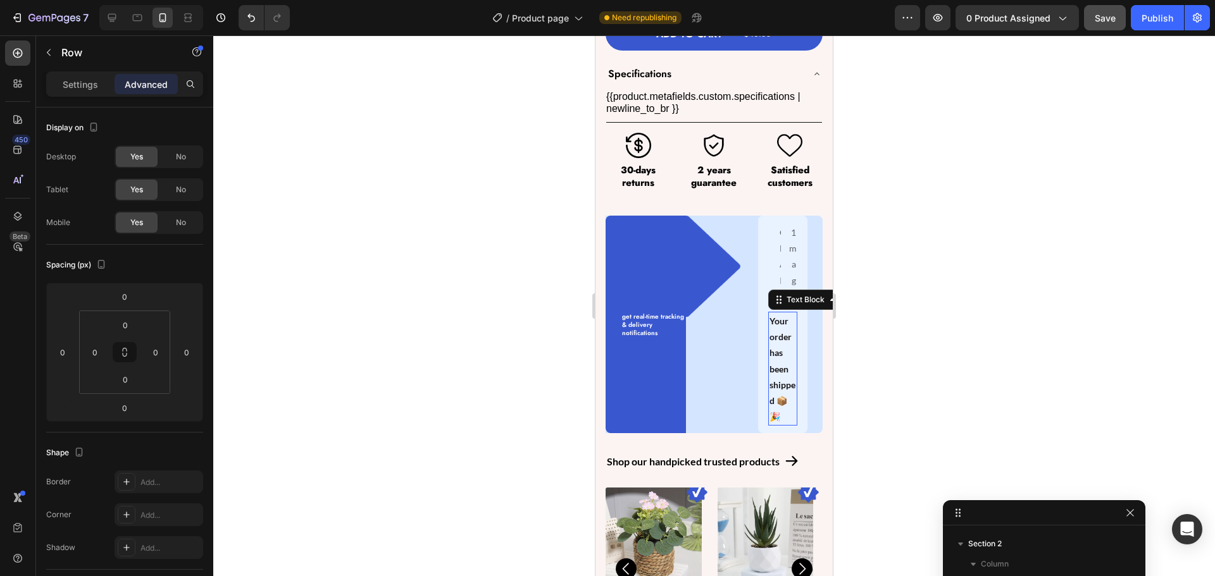
drag, startPoint x: 780, startPoint y: 352, endPoint x: 784, endPoint y: 309, distance: 43.9
click at [780, 353] on p "Your order has been shipped 📦 🎉" at bounding box center [782, 368] width 27 height 111
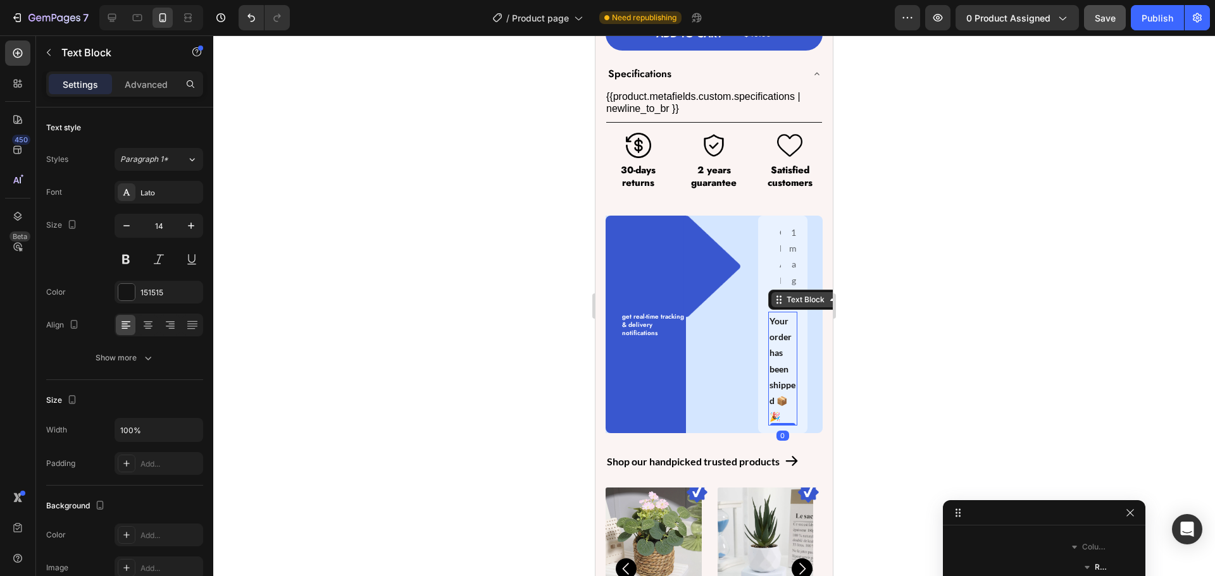
click at [787, 294] on div "Text Block" at bounding box center [805, 299] width 43 height 11
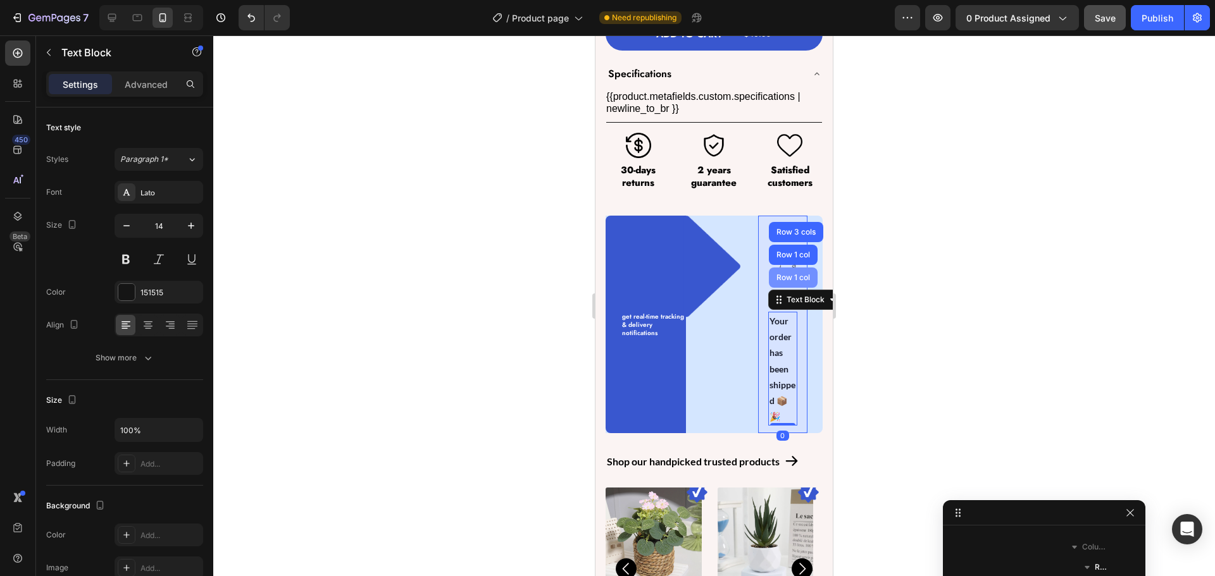
click at [787, 274] on div "Row 1 col" at bounding box center [793, 278] width 39 height 8
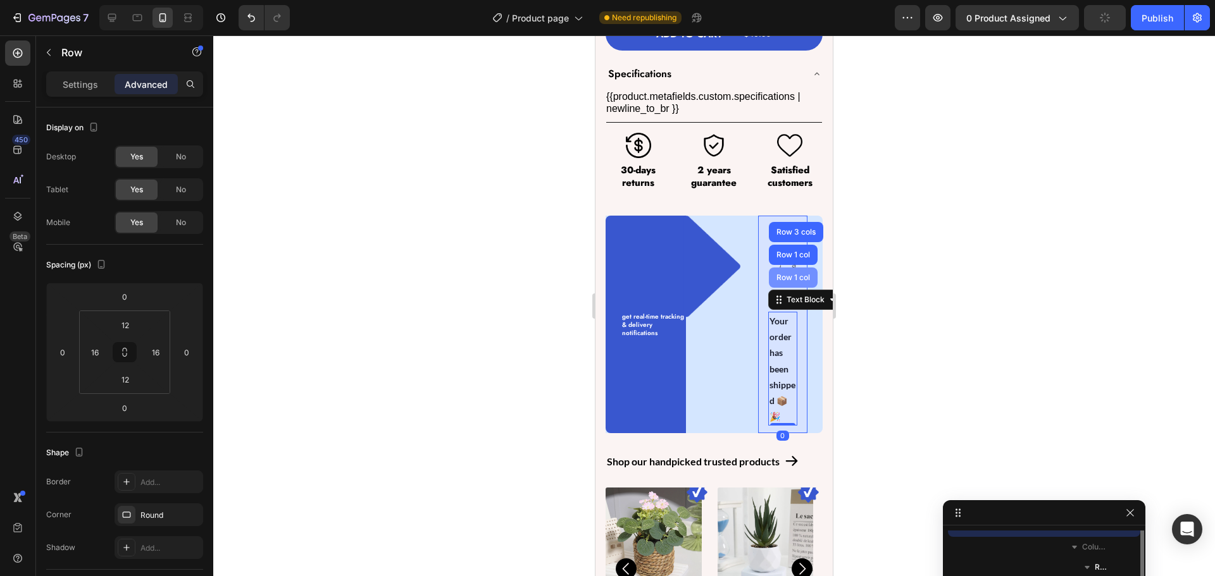
scroll to position [220, 0]
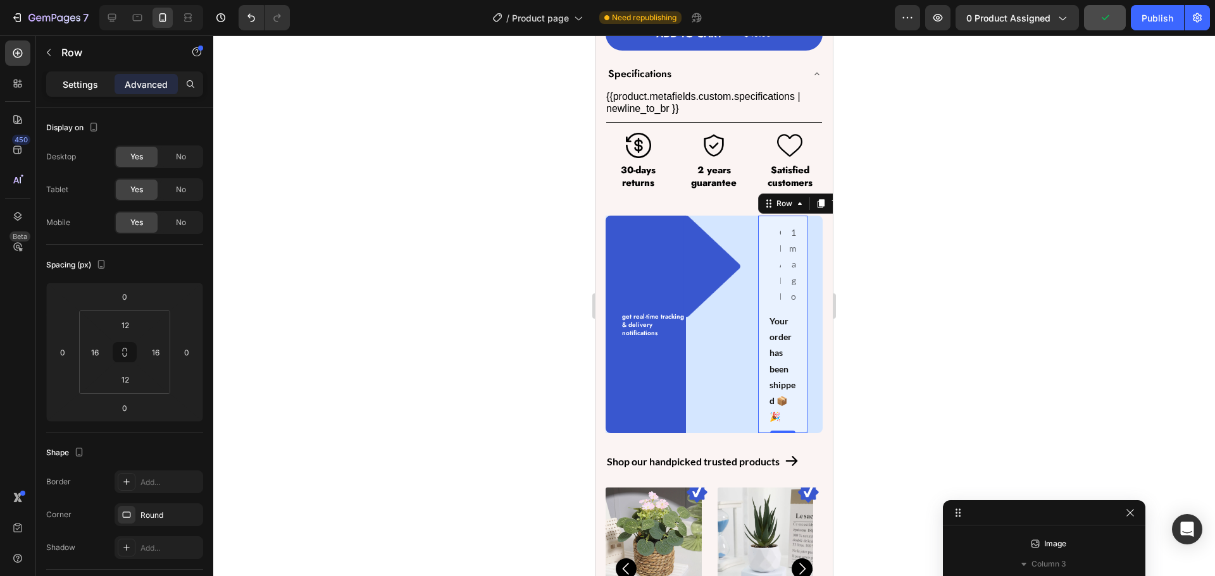
click at [71, 86] on p "Settings" at bounding box center [80, 84] width 35 height 13
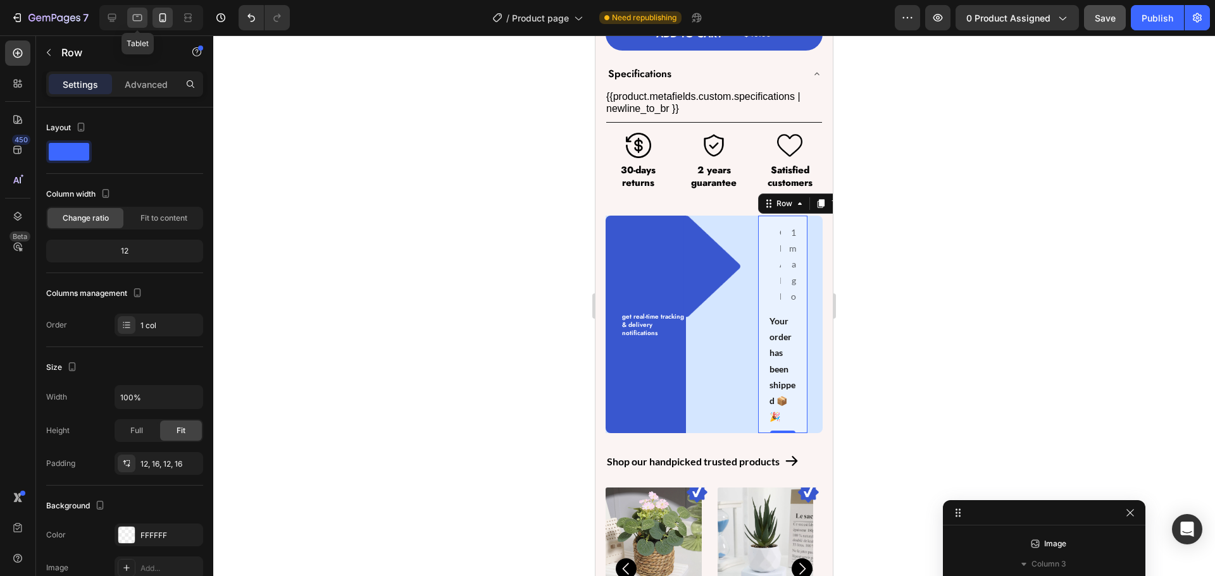
click at [137, 16] on icon at bounding box center [137, 18] width 9 height 7
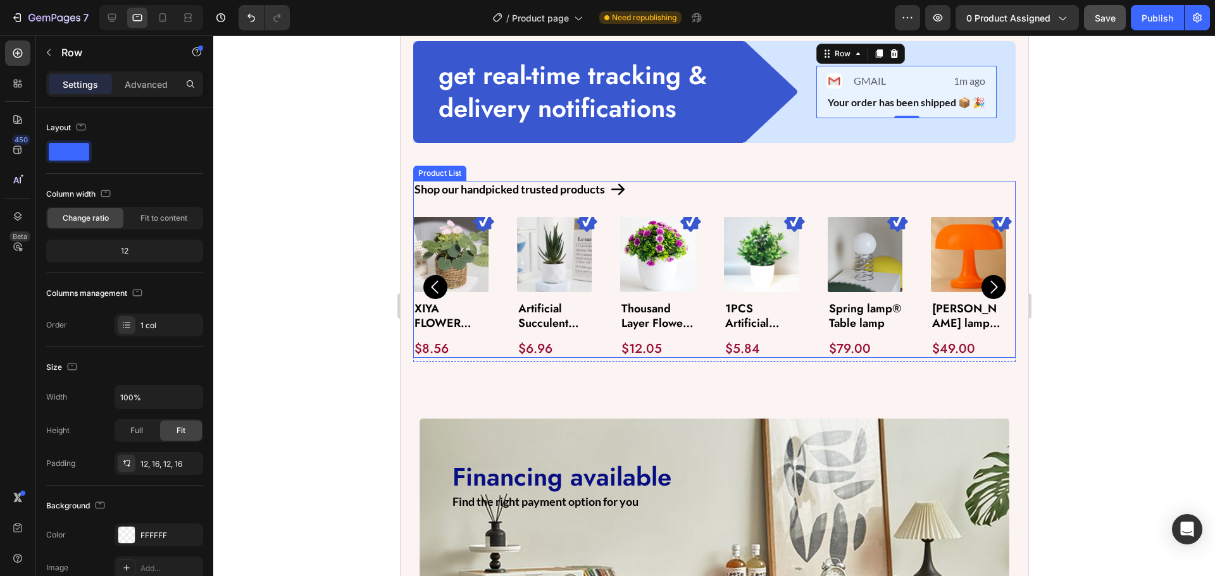
scroll to position [570, 0]
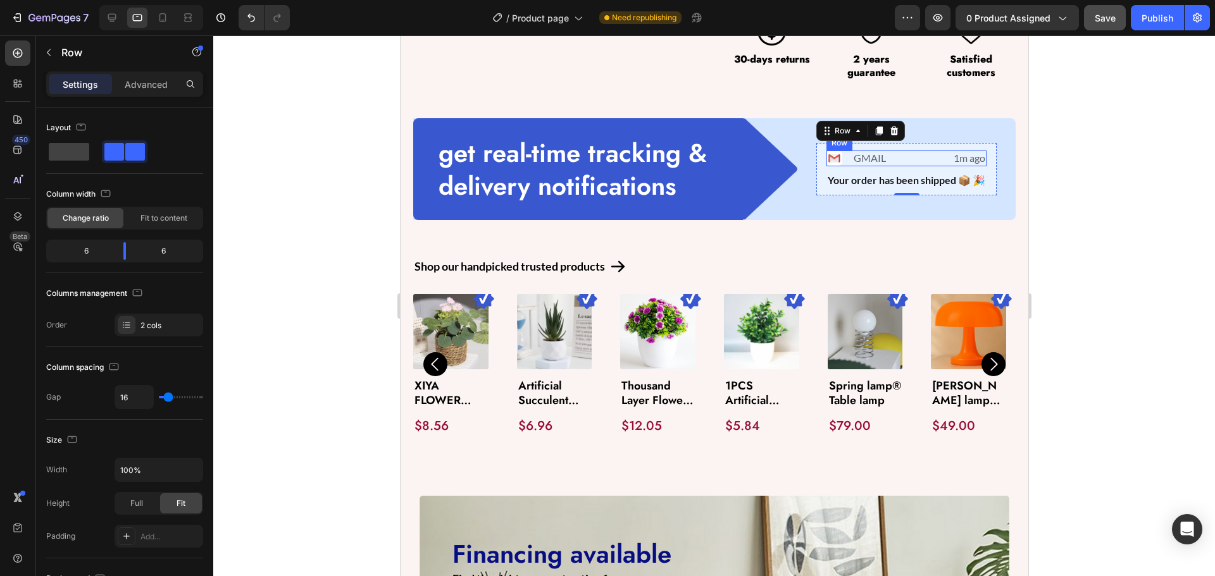
click at [895, 156] on div "Image GMAIL Text Block Row 1m ago Text Block Row" at bounding box center [906, 159] width 160 height 16
click at [140, 77] on div "Advanced" at bounding box center [146, 84] width 63 height 20
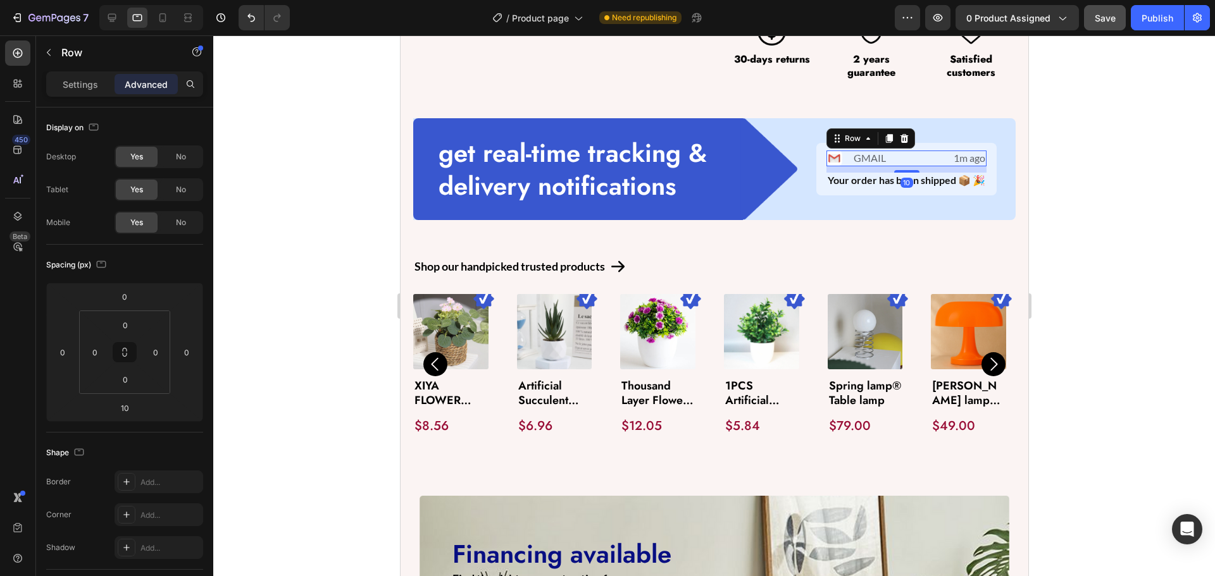
click at [140, 77] on div "Advanced" at bounding box center [146, 84] width 63 height 20
click at [94, 78] on p "Settings" at bounding box center [80, 84] width 35 height 13
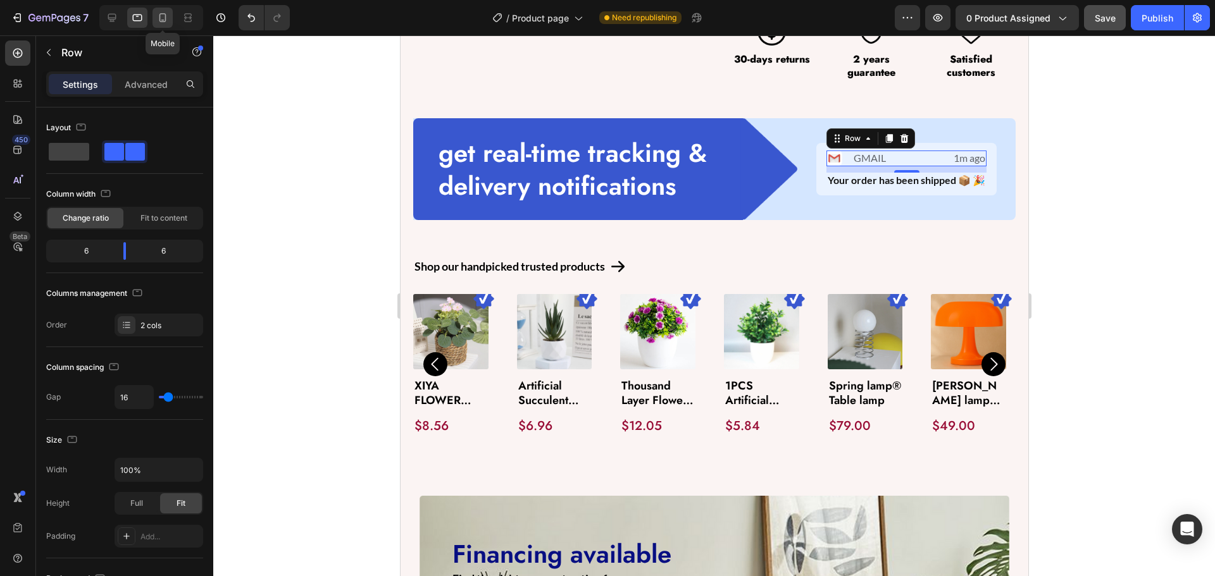
click at [163, 20] on icon at bounding box center [162, 17] width 7 height 9
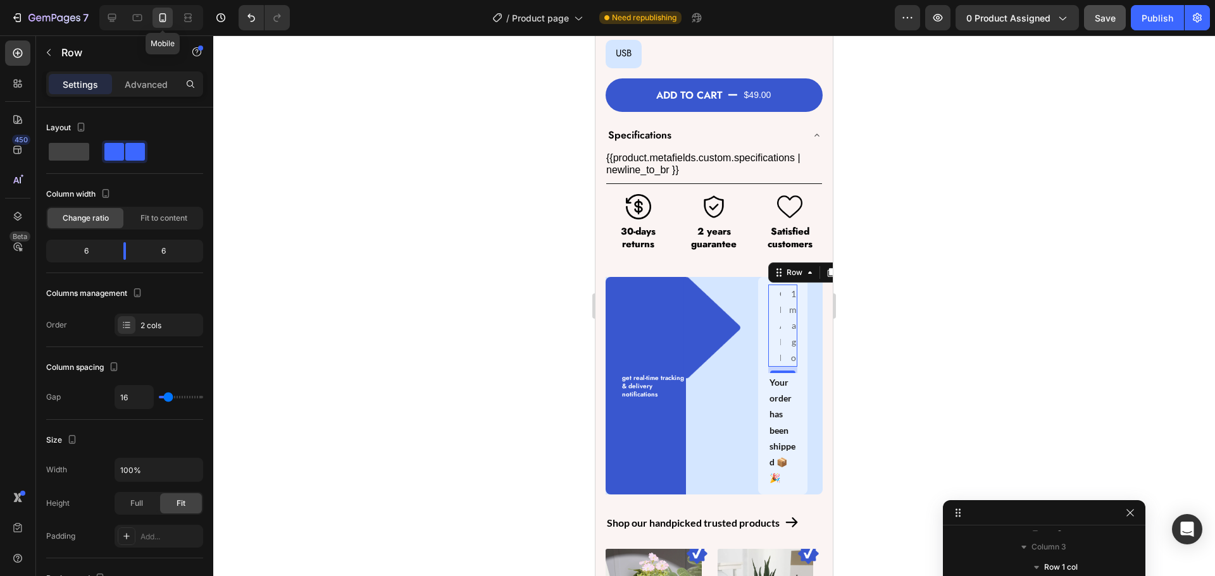
scroll to position [829, 0]
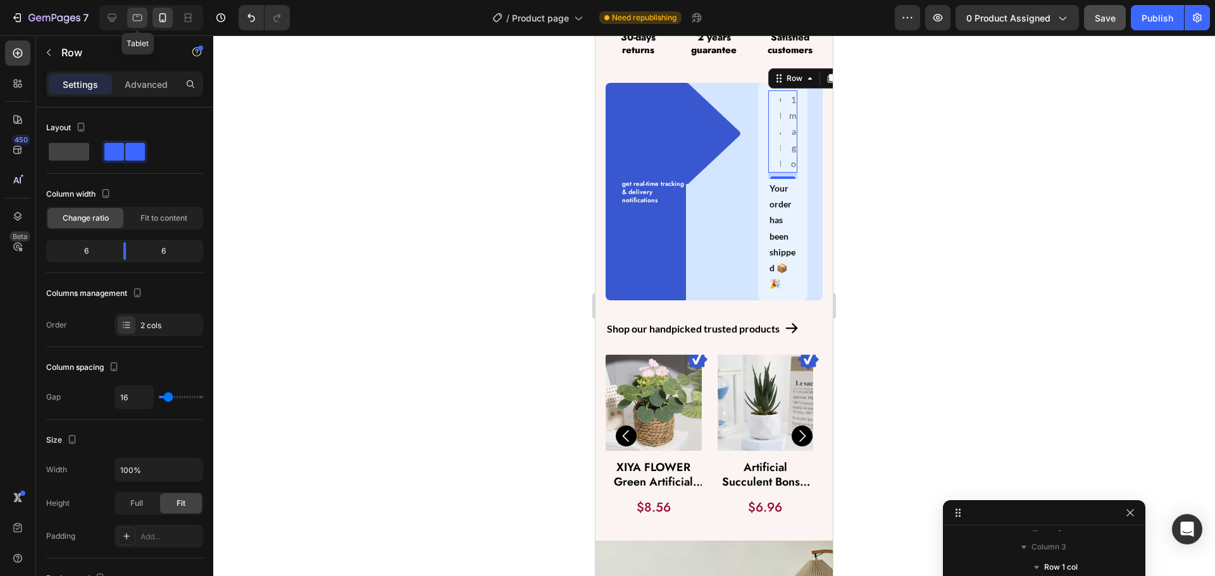
click at [142, 18] on icon at bounding box center [137, 18] width 9 height 7
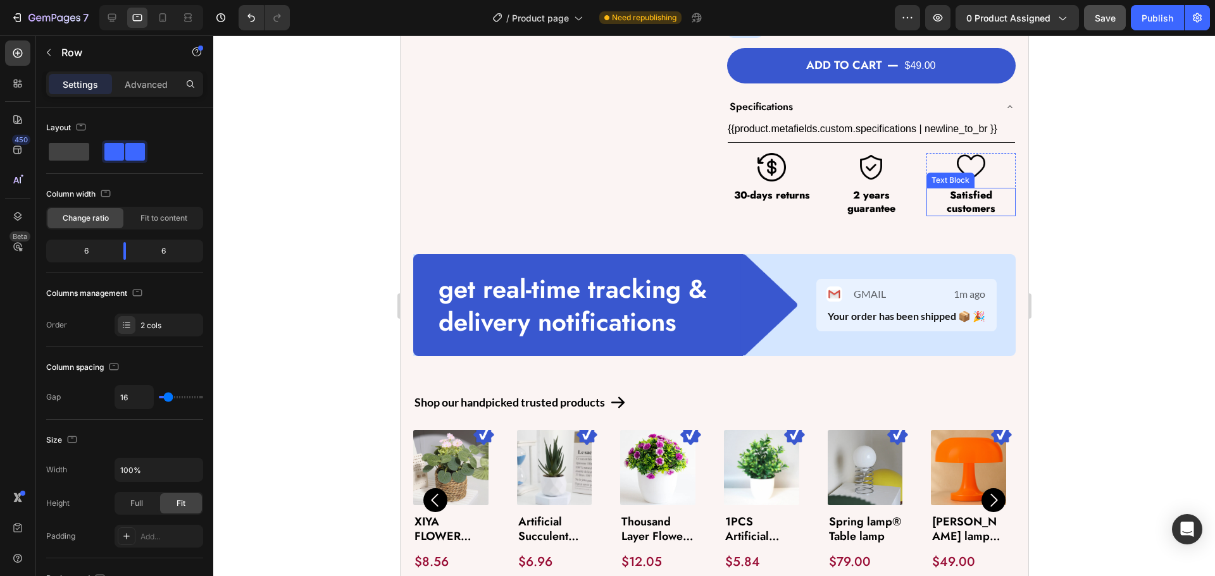
scroll to position [527, 0]
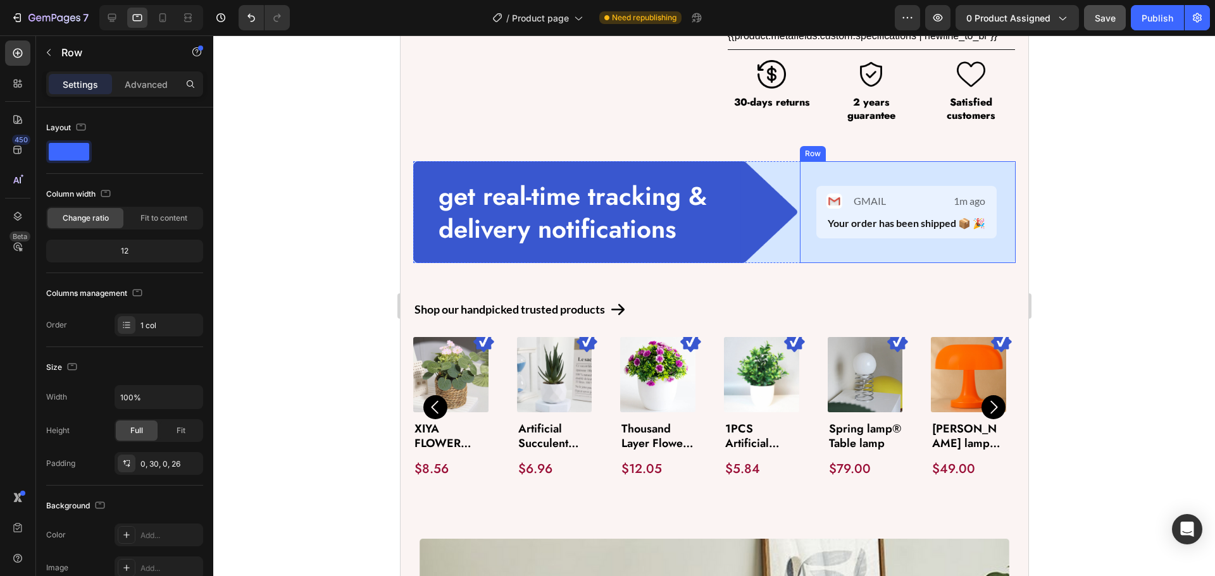
click at [799, 211] on div "Image GMAIL Text Block Row 1m ago Text Block Row Your order has been shipped 📦 …" at bounding box center [907, 212] width 216 height 102
click at [158, 15] on icon at bounding box center [162, 17] width 13 height 13
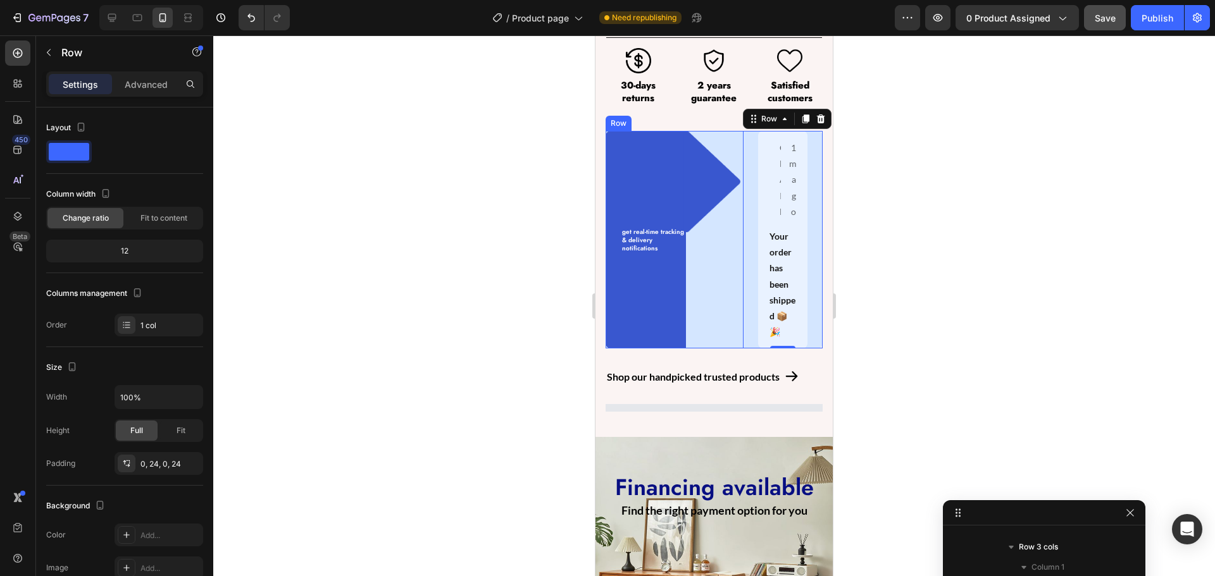
scroll to position [758, 0]
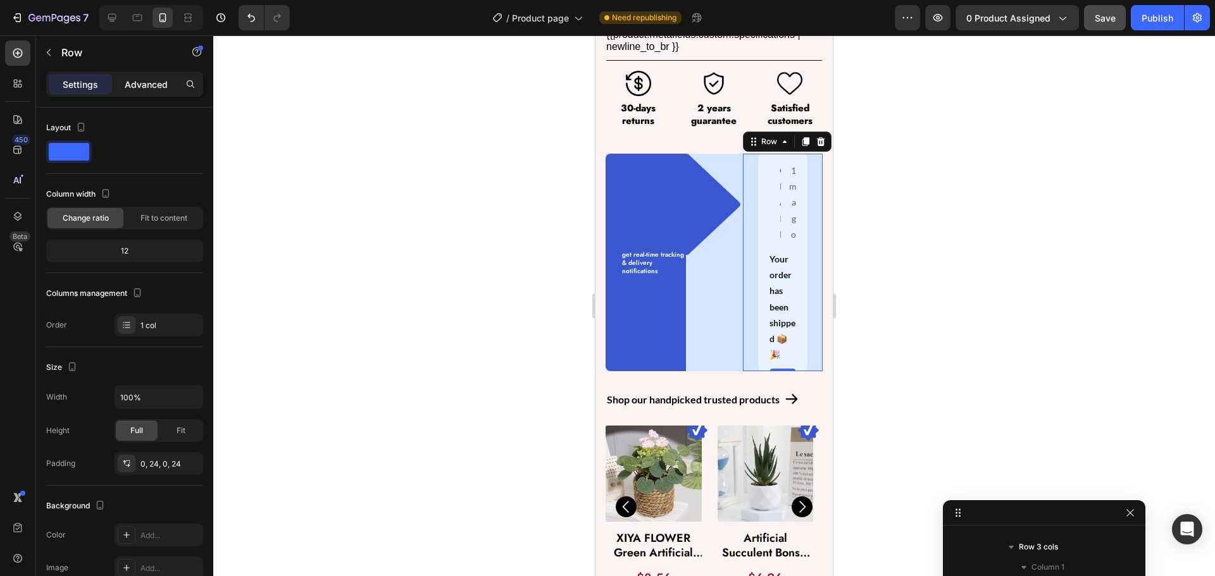
click at [161, 79] on p "Advanced" at bounding box center [146, 84] width 43 height 13
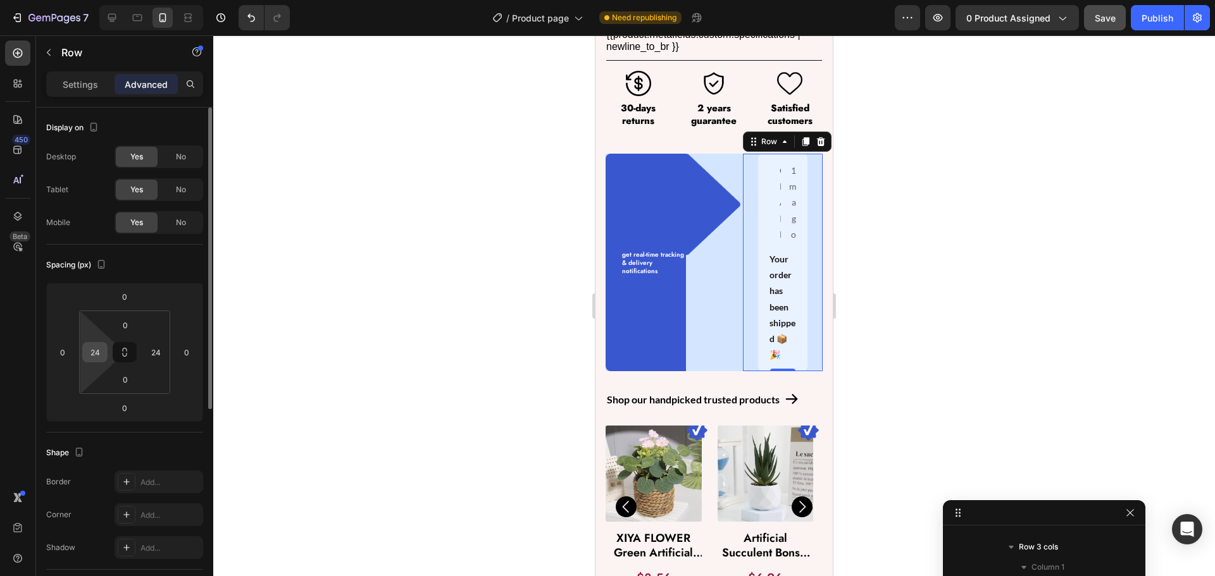
click at [89, 353] on input "24" at bounding box center [94, 352] width 19 height 19
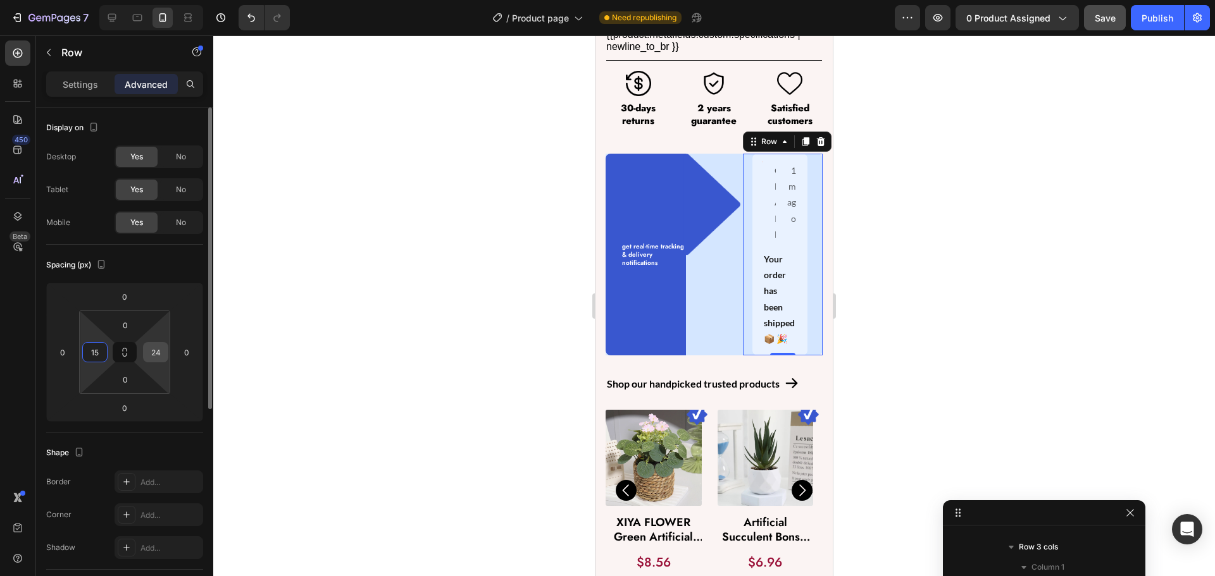
type input "15"
click at [152, 349] on input "24" at bounding box center [155, 352] width 19 height 19
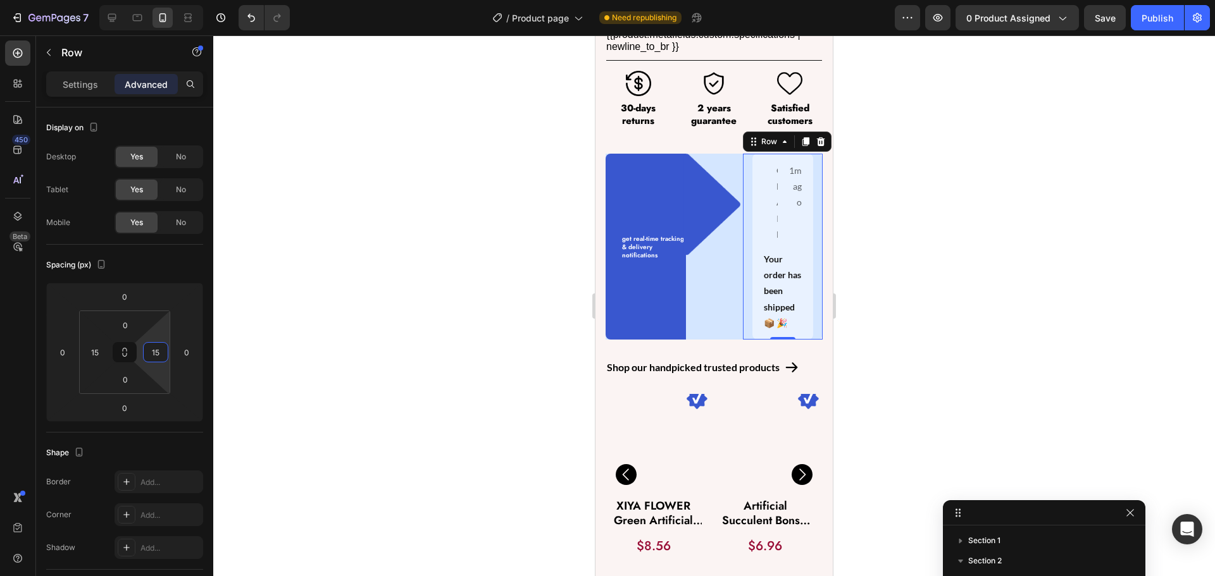
scroll to position [95, 0]
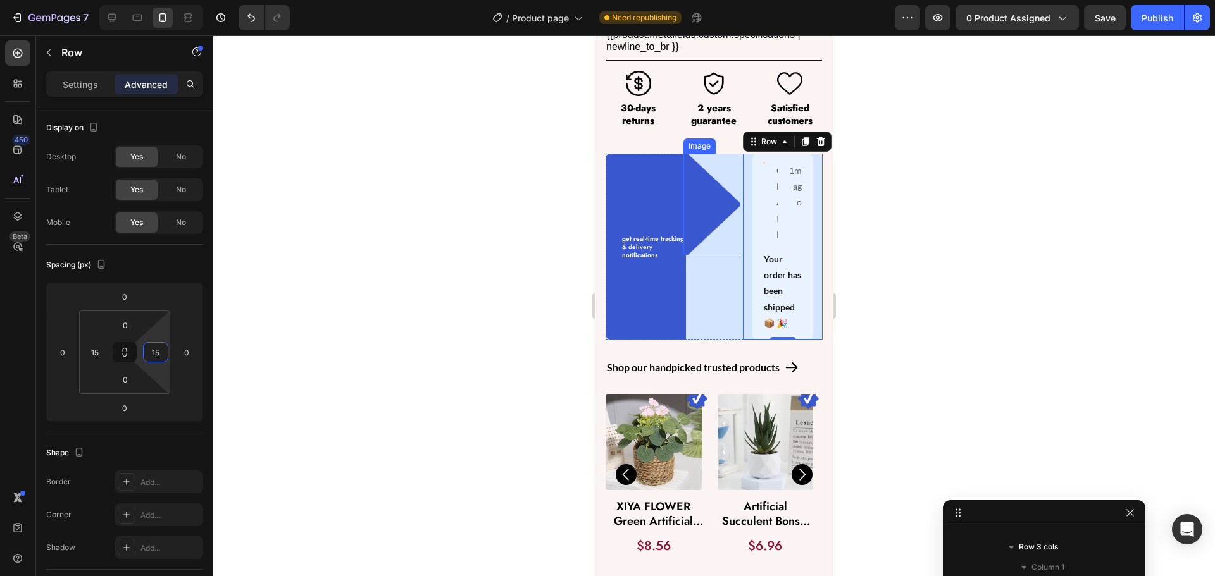
click at [730, 236] on img at bounding box center [711, 205] width 57 height 102
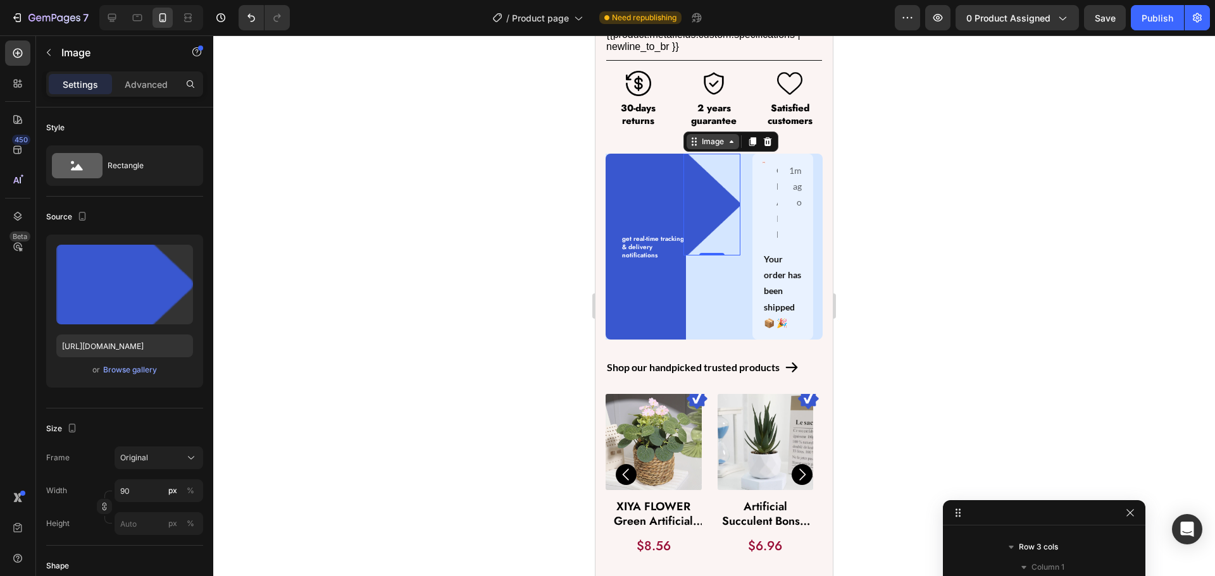
click at [702, 136] on div "Image" at bounding box center [712, 141] width 27 height 11
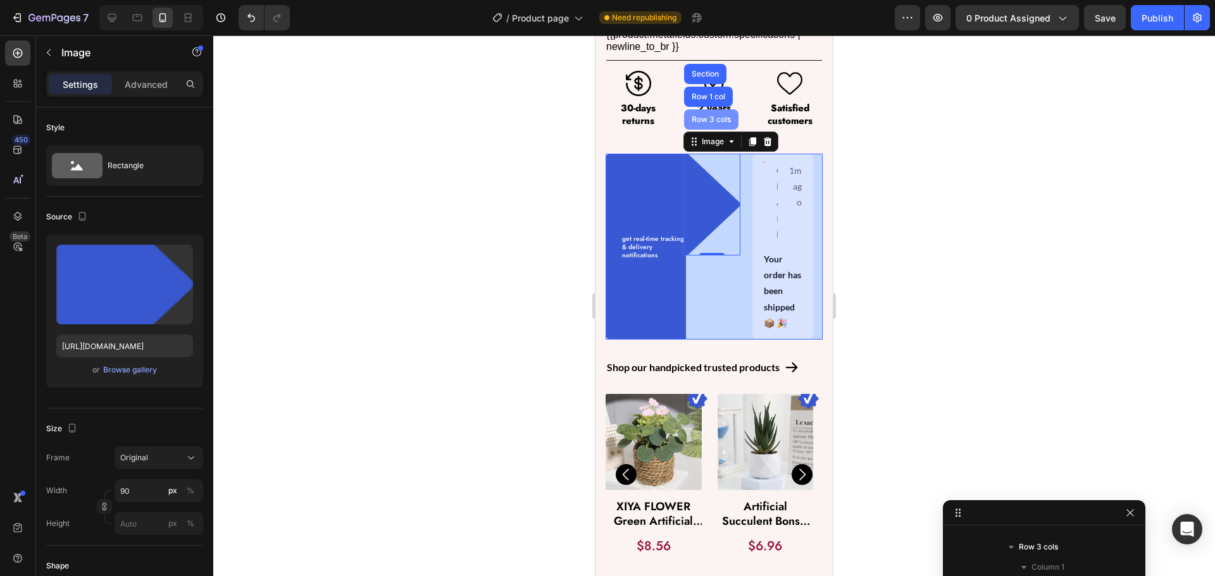
click at [709, 116] on div "Row 3 cols" at bounding box center [711, 120] width 44 height 8
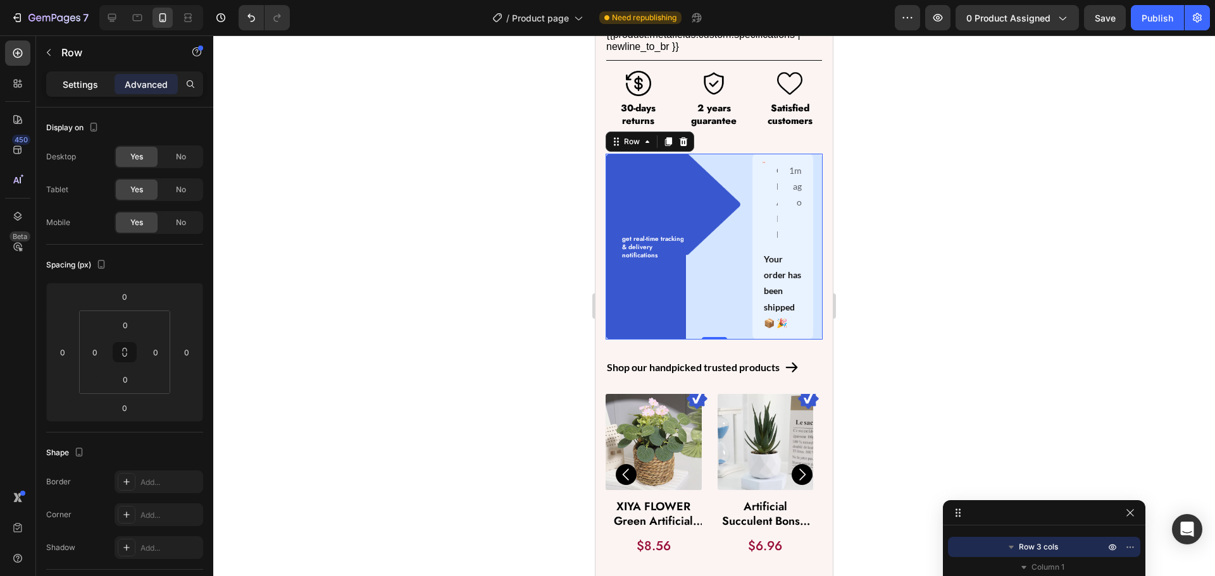
click at [78, 89] on p "Settings" at bounding box center [80, 84] width 35 height 13
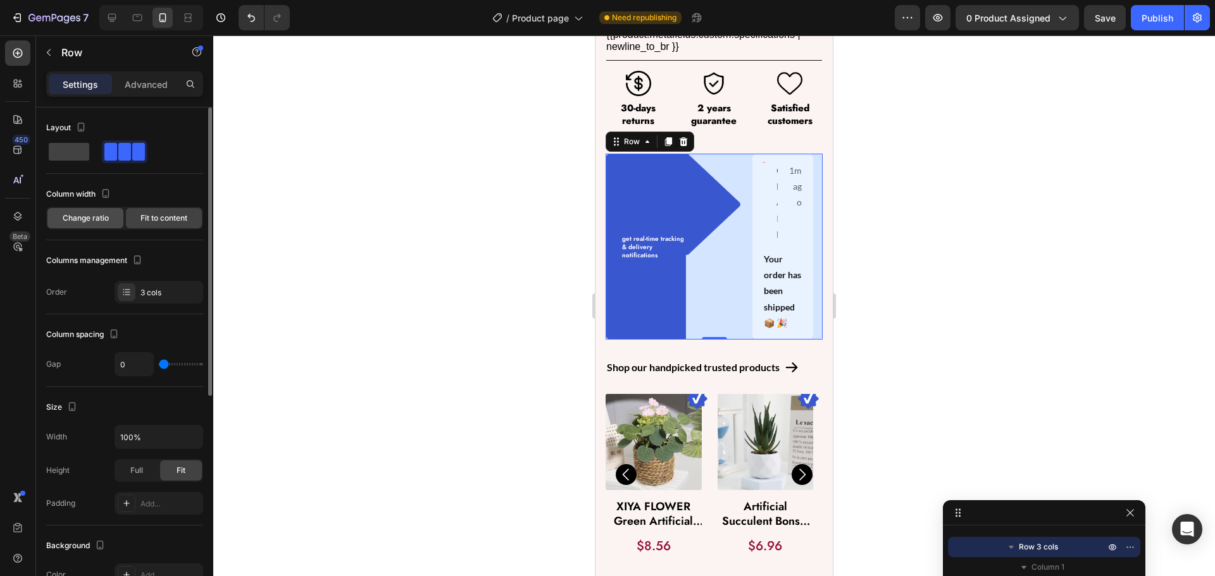
click at [85, 218] on span "Change ratio" at bounding box center [86, 218] width 46 height 11
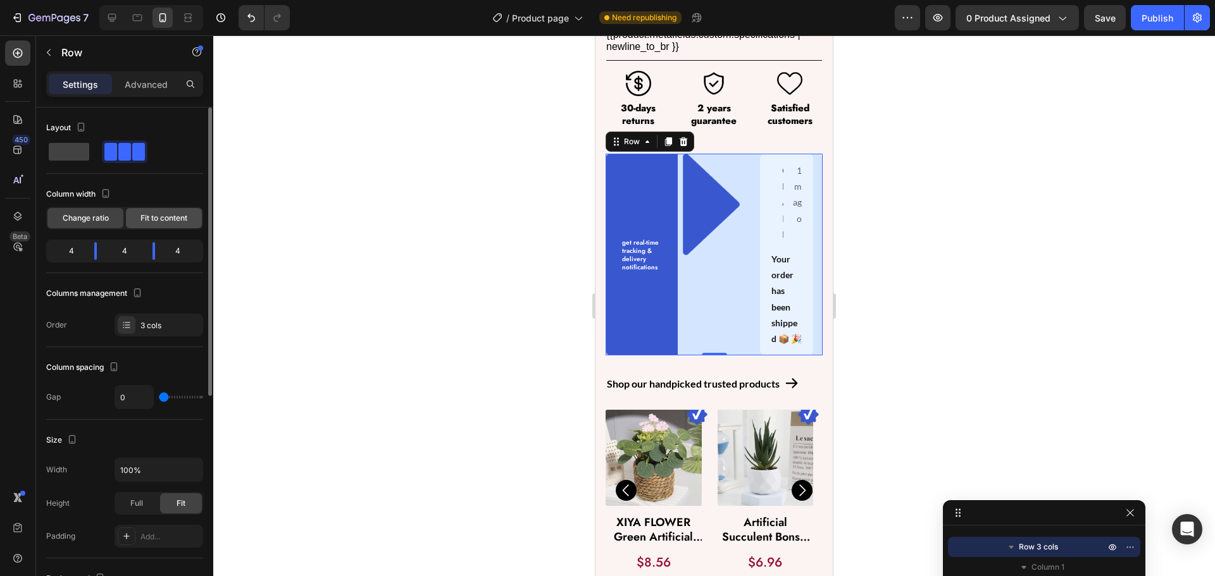
click at [167, 219] on span "Fit to content" at bounding box center [163, 218] width 47 height 11
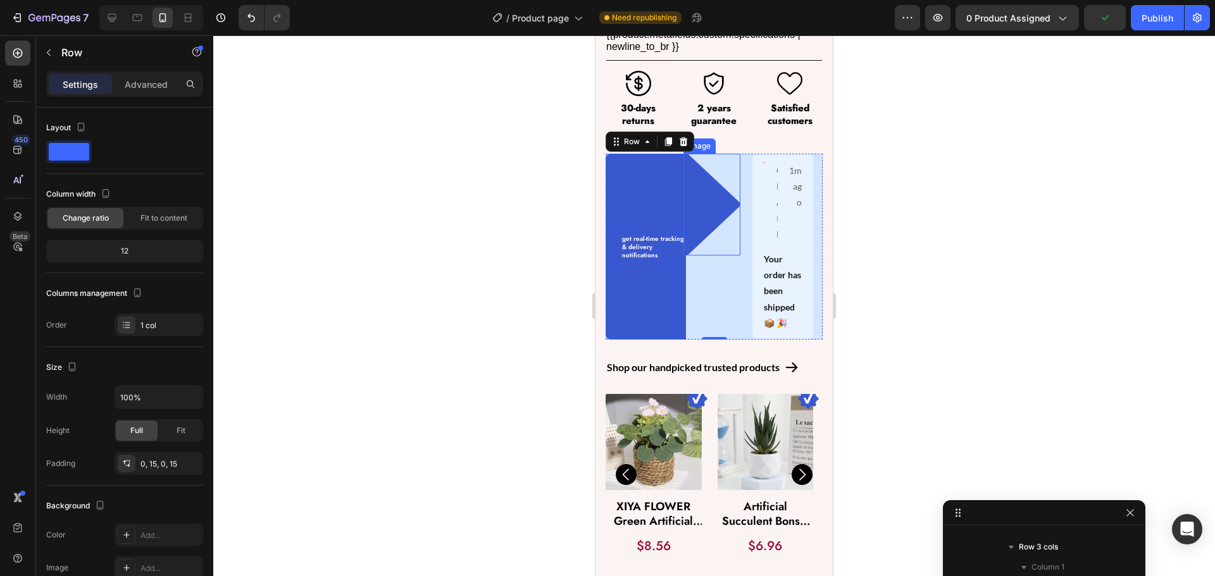
click at [743, 187] on div "Image GMAIL Text Block Row 1m ago Text Block Row Your order has been shipped 📦 …" at bounding box center [783, 247] width 80 height 186
click at [733, 183] on img at bounding box center [711, 205] width 57 height 102
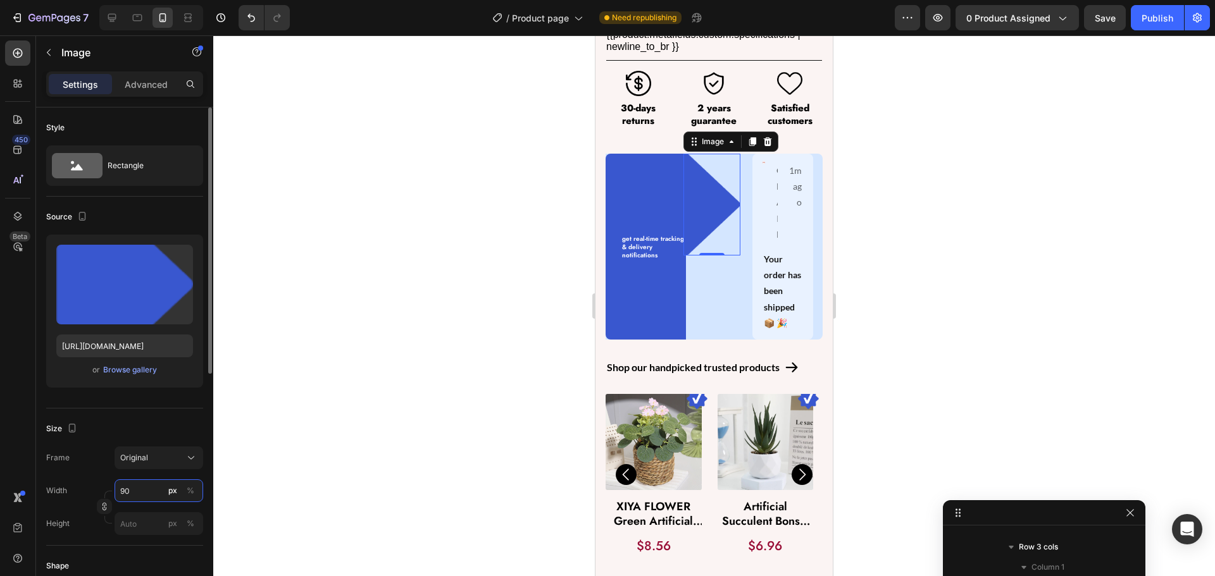
click at [144, 495] on input "90" at bounding box center [159, 491] width 89 height 23
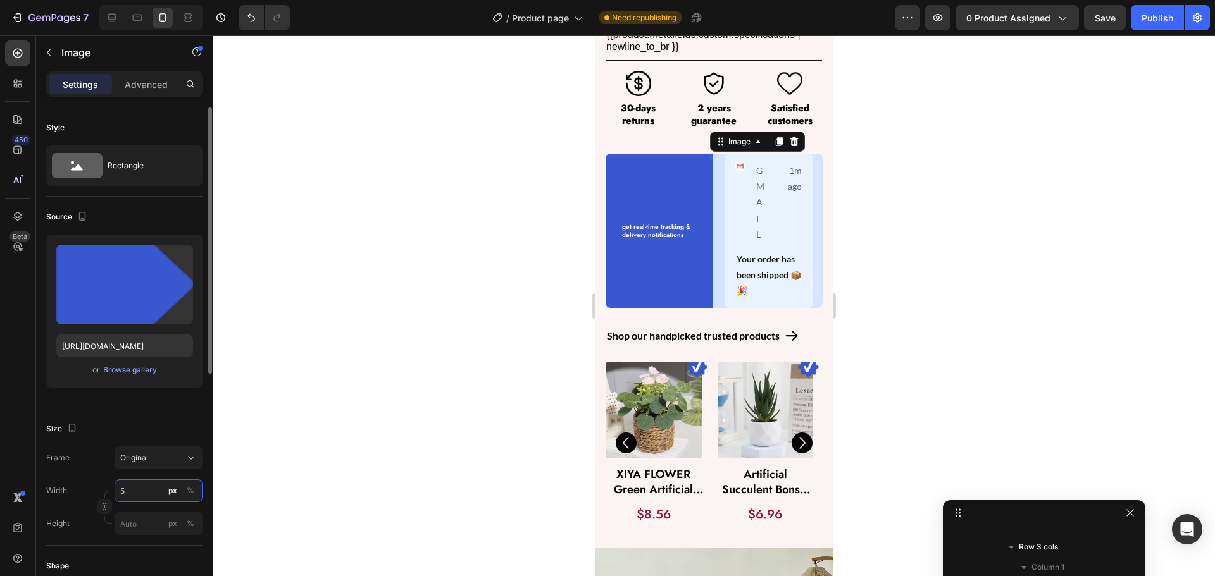
type input "50"
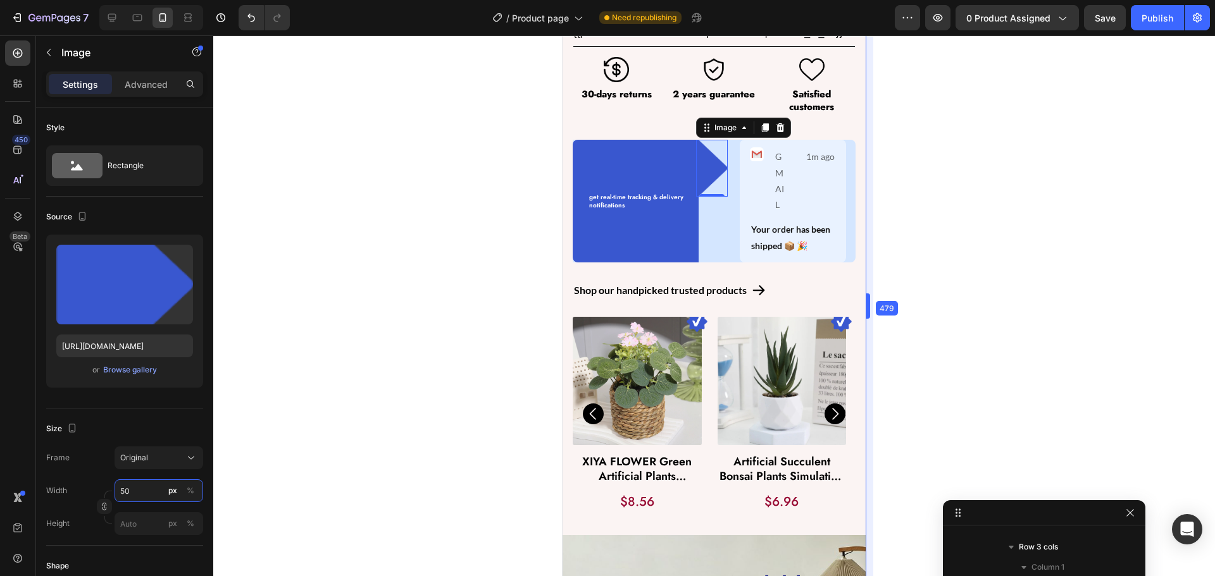
scroll to position [835, 0]
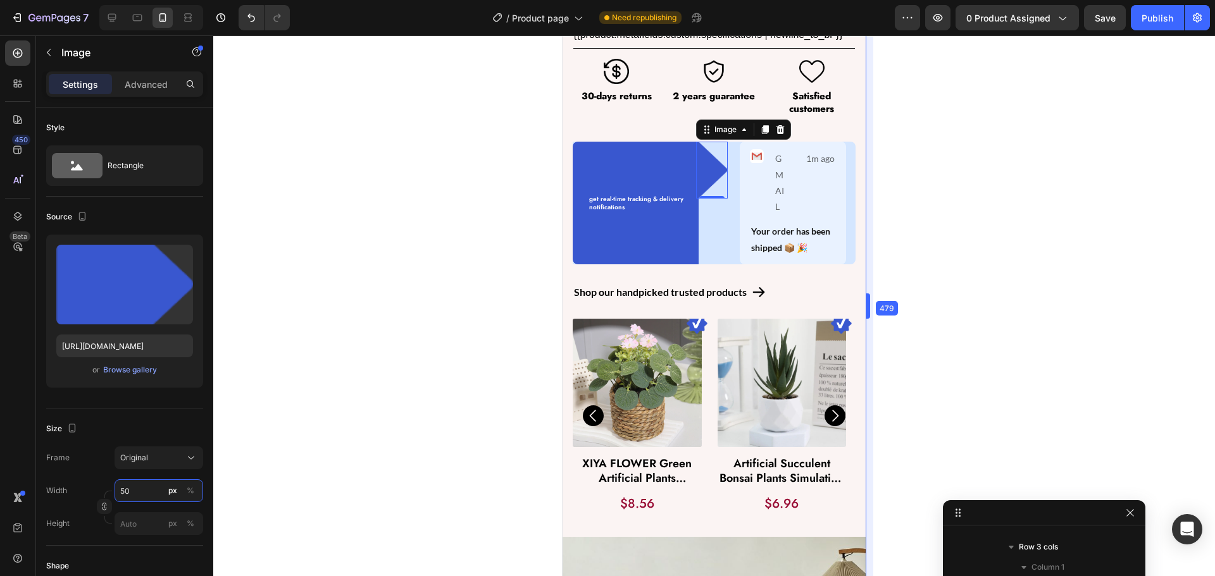
drag, startPoint x: 836, startPoint y: 314, endPoint x: 901, endPoint y: 320, distance: 65.4
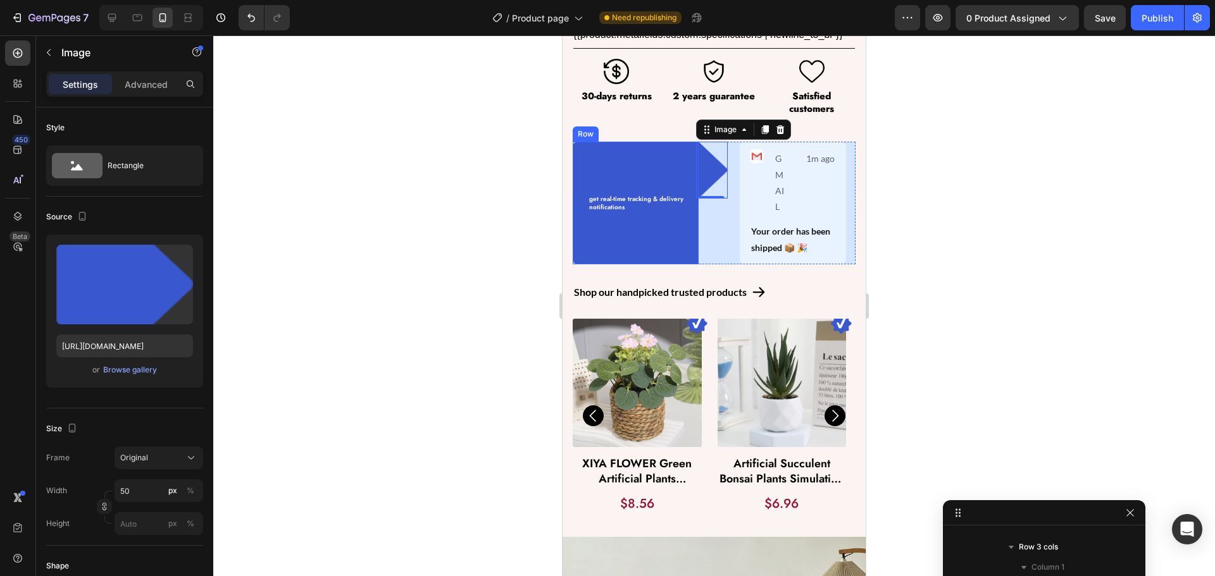
click at [669, 242] on div "get real-time tracking & delivery notifications Text Block" at bounding box center [643, 203] width 111 height 122
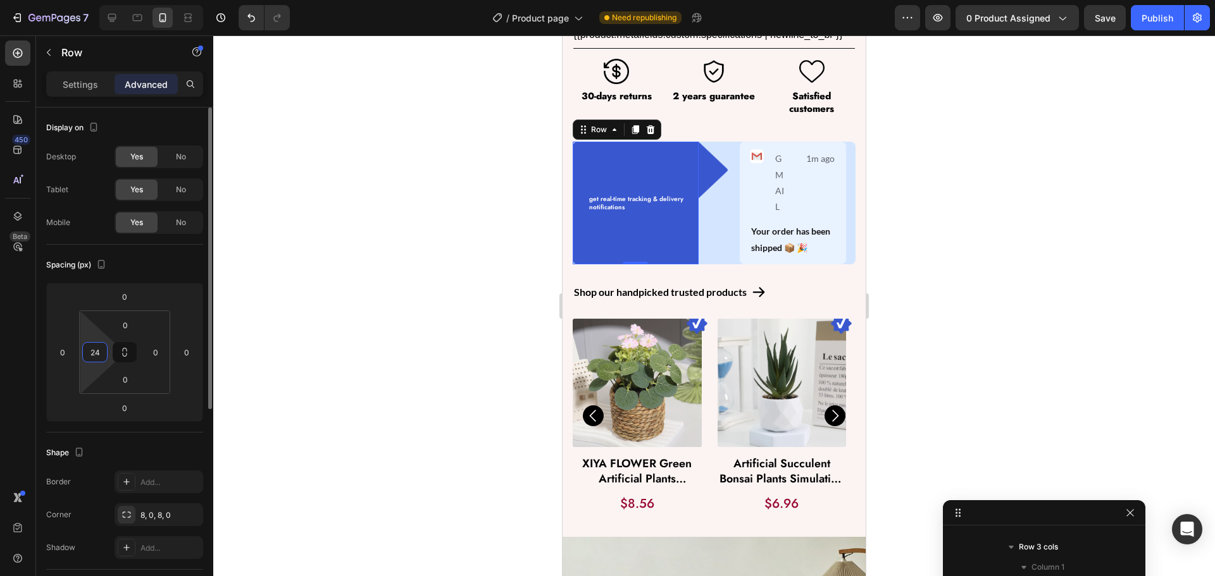
click at [100, 360] on input "24" at bounding box center [94, 352] width 19 height 19
type input "15"
click at [774, 185] on div "GMAIL" at bounding box center [781, 182] width 14 height 66
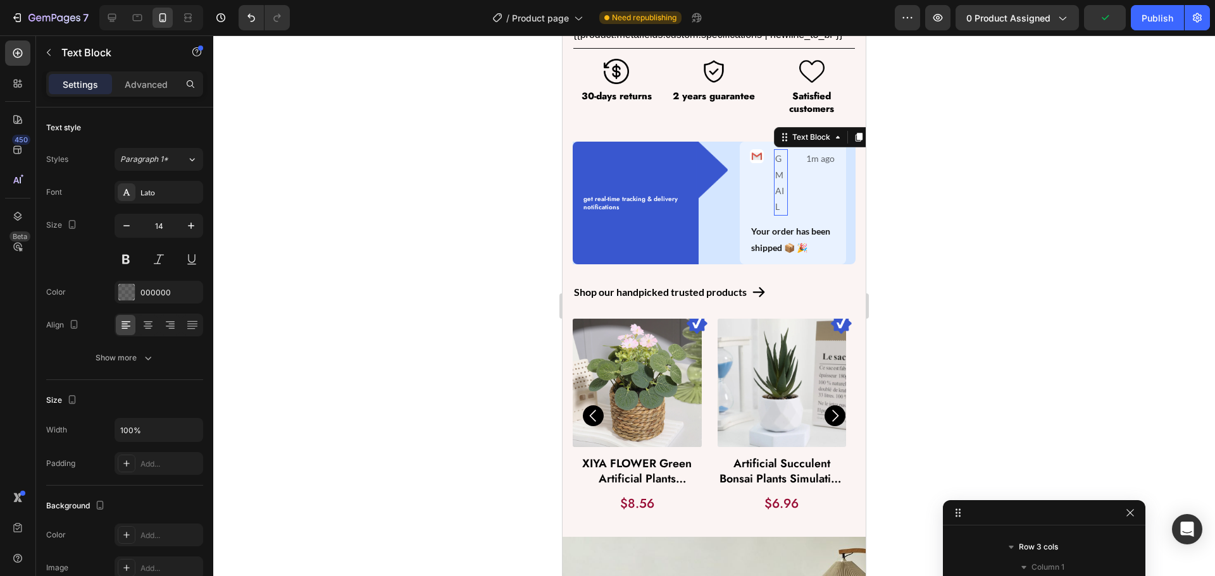
scroll to position [341, 0]
click at [798, 132] on div "Text Block" at bounding box center [811, 137] width 43 height 11
click at [800, 114] on div "Row 2 cols" at bounding box center [801, 115] width 54 height 20
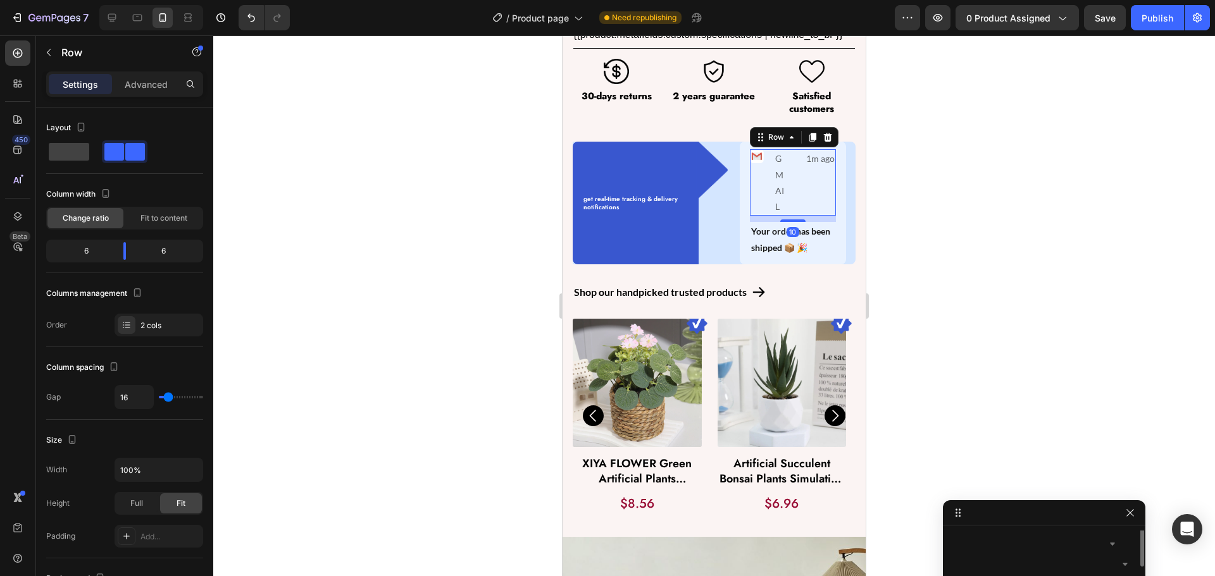
scroll to position [220, 0]
click at [785, 152] on div "Image GMAIL Text Block Row 1m ago Text Block Row 10" at bounding box center [793, 182] width 87 height 66
click at [156, 218] on span "Fit to content" at bounding box center [163, 218] width 47 height 11
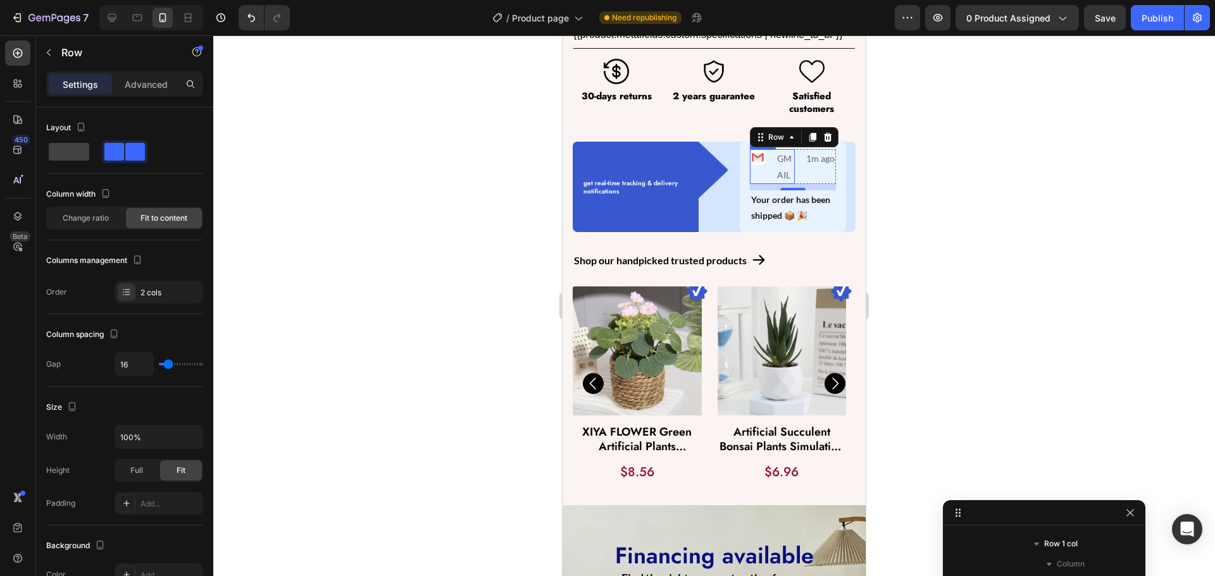
click at [765, 153] on div "Image GMAIL Text Block Row" at bounding box center [773, 166] width 46 height 34
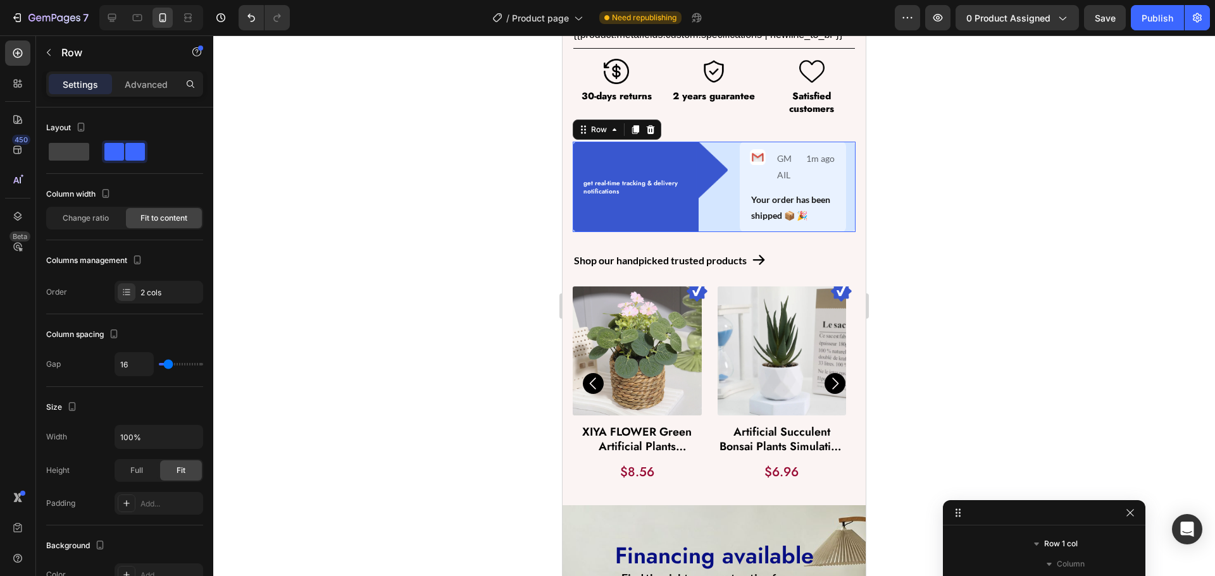
click at [715, 232] on div "Image" at bounding box center [715, 187] width 32 height 90
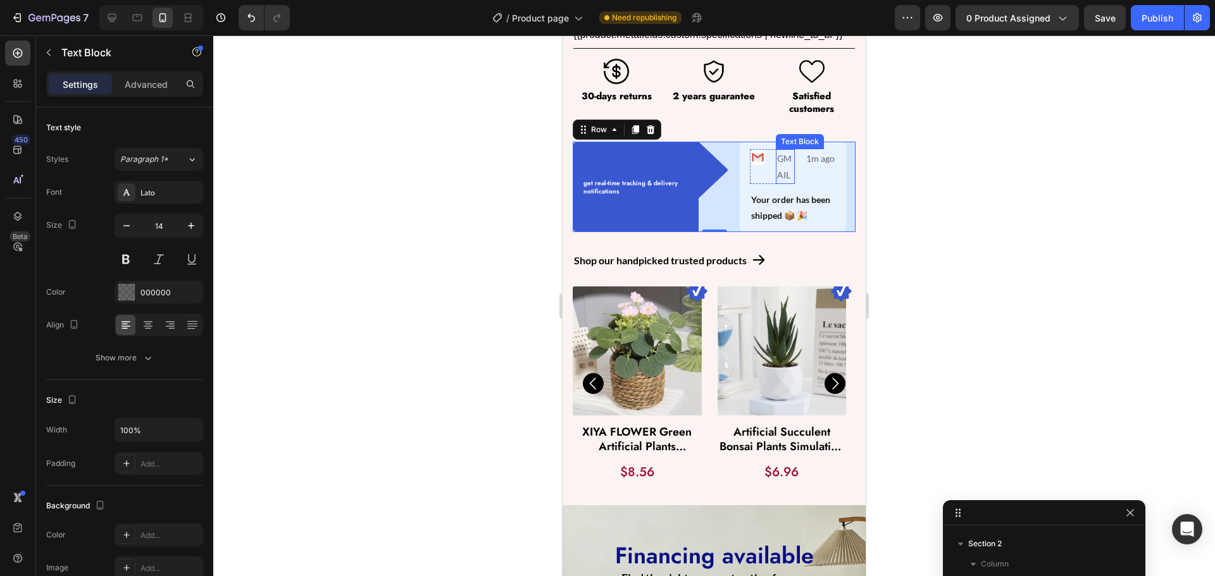
scroll to position [341, 0]
click at [777, 177] on p "GMAIL" at bounding box center [785, 167] width 17 height 32
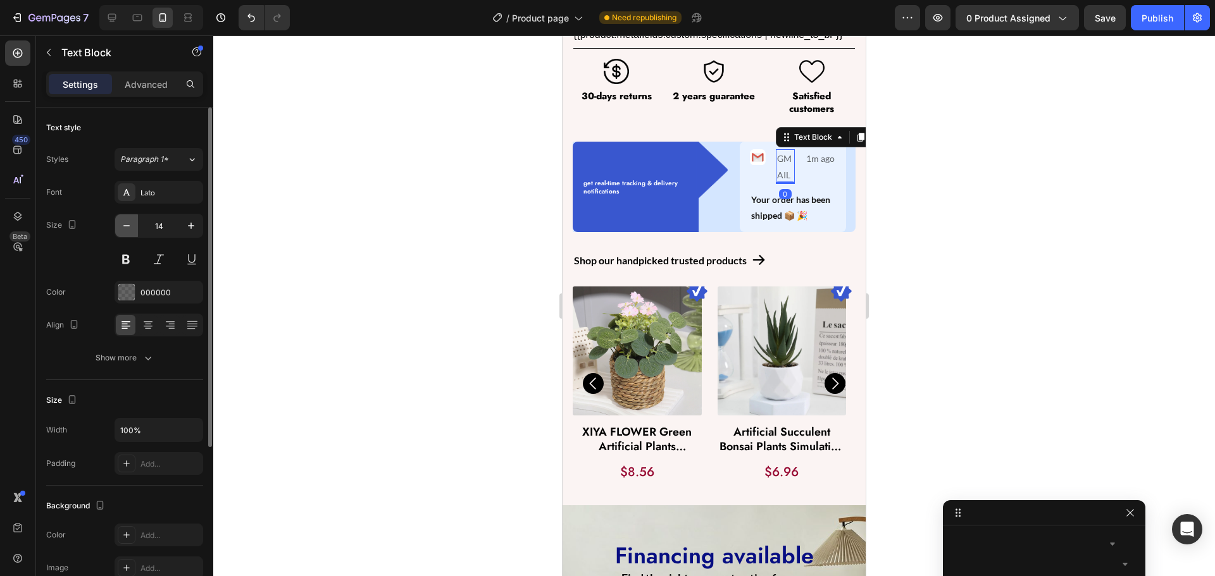
click at [123, 228] on icon "button" at bounding box center [126, 226] width 13 height 13
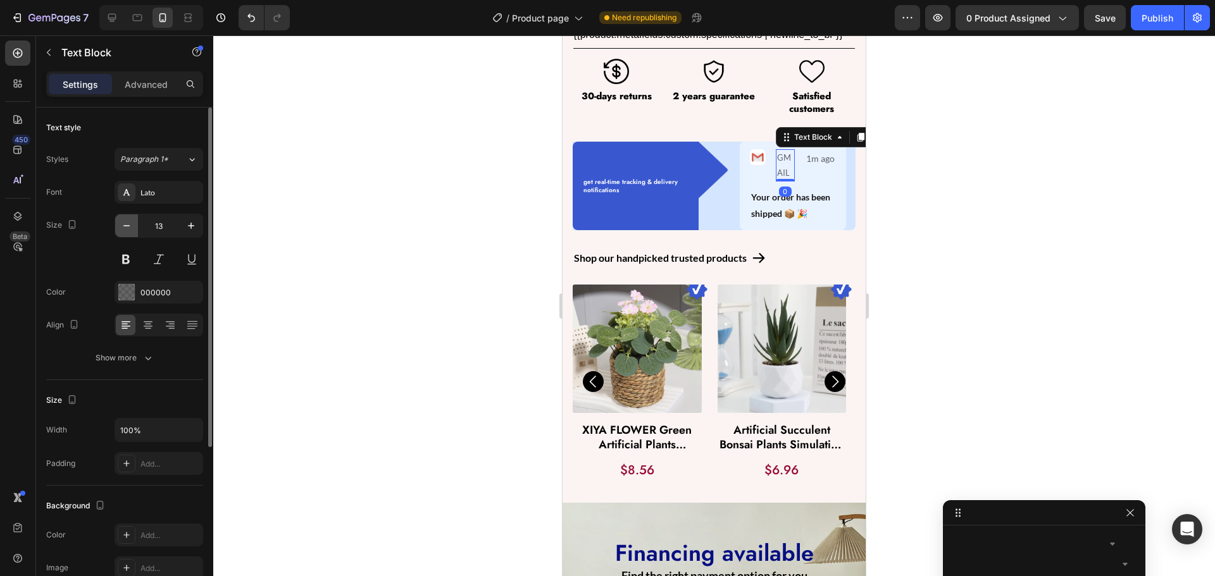
click at [123, 228] on icon "button" at bounding box center [126, 226] width 13 height 13
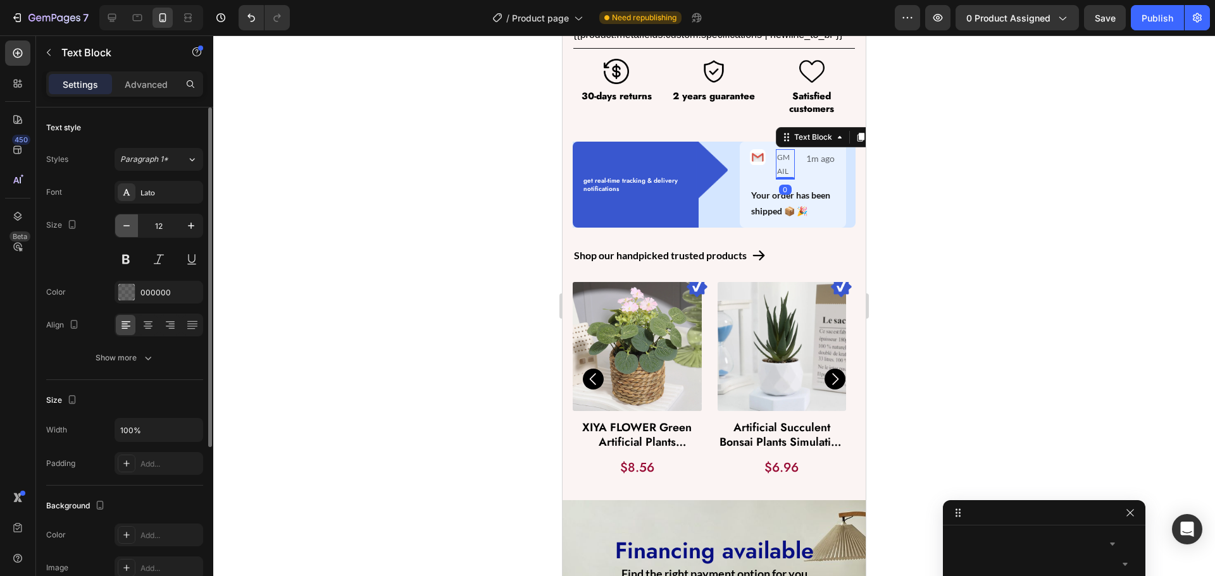
click at [123, 228] on icon "button" at bounding box center [126, 226] width 13 height 13
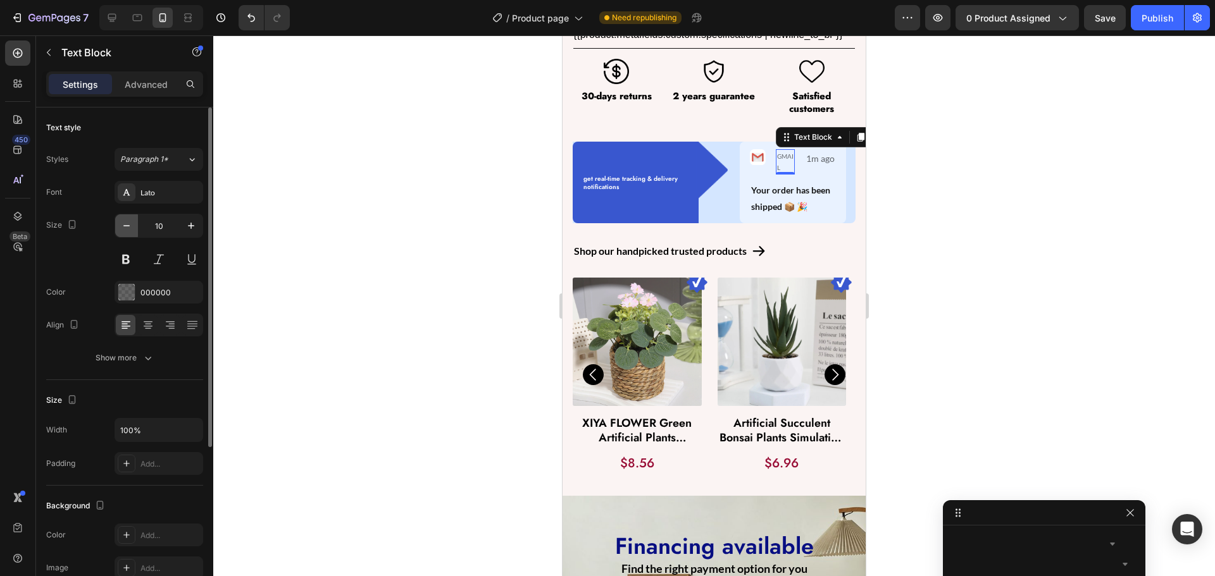
click at [123, 228] on icon "button" at bounding box center [126, 226] width 13 height 13
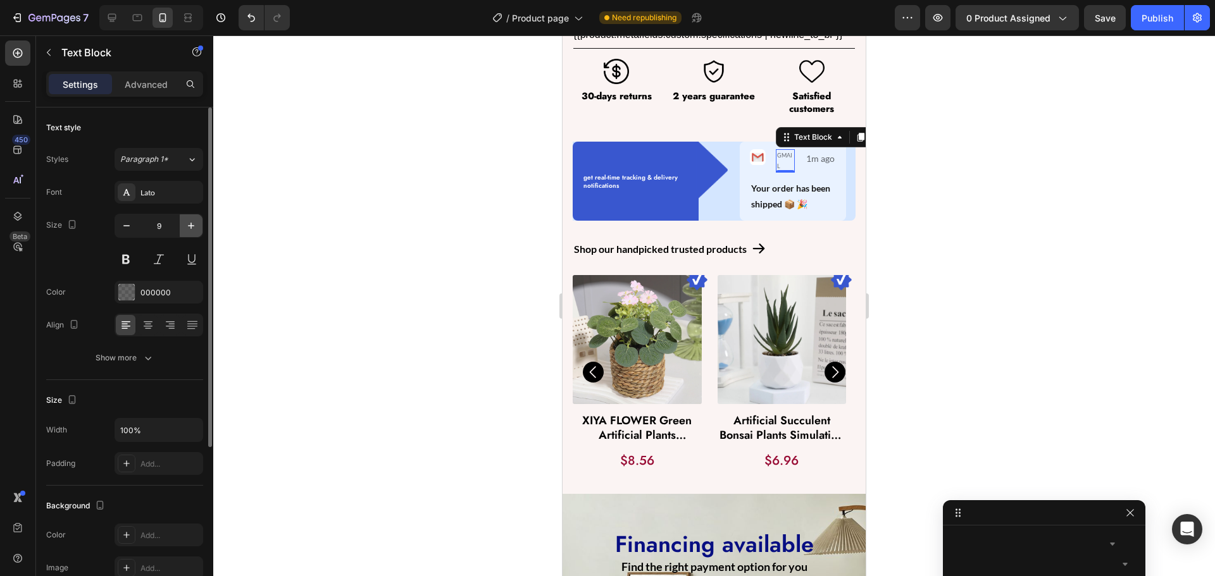
click at [193, 221] on icon "button" at bounding box center [191, 226] width 13 height 13
type input "10"
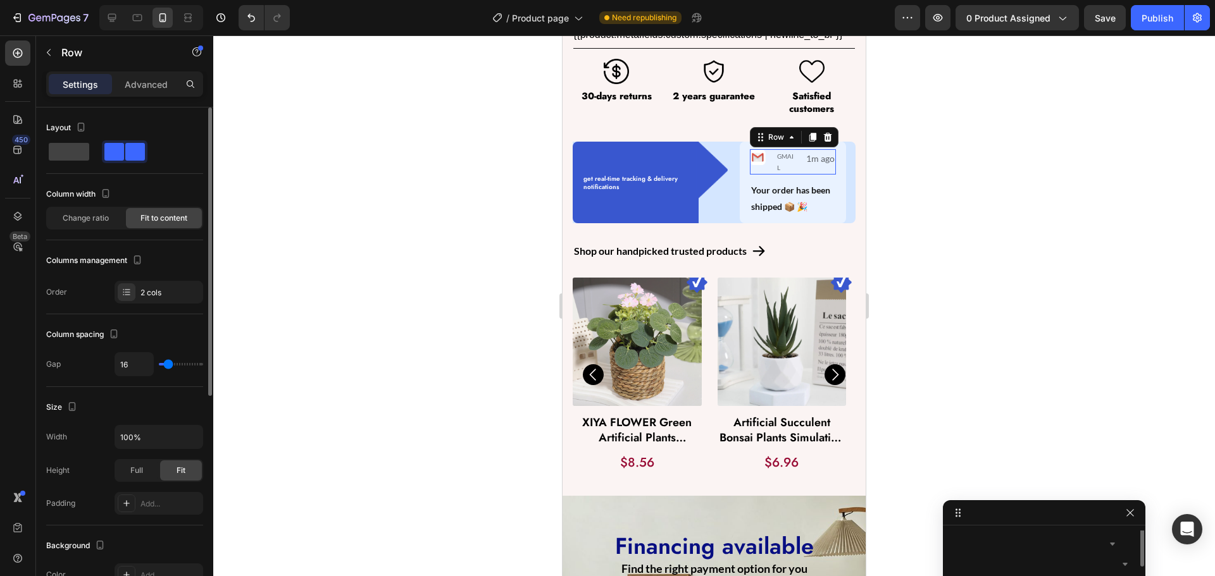
click at [790, 153] on div "Image GMAIL Text Block Row 1m ago Text Block Row 0" at bounding box center [793, 161] width 87 height 25
click at [828, 153] on div "Image GMAIL Text Block Row 1m ago Text Block Row Your order has been shipped 📦 …" at bounding box center [793, 182] width 107 height 81
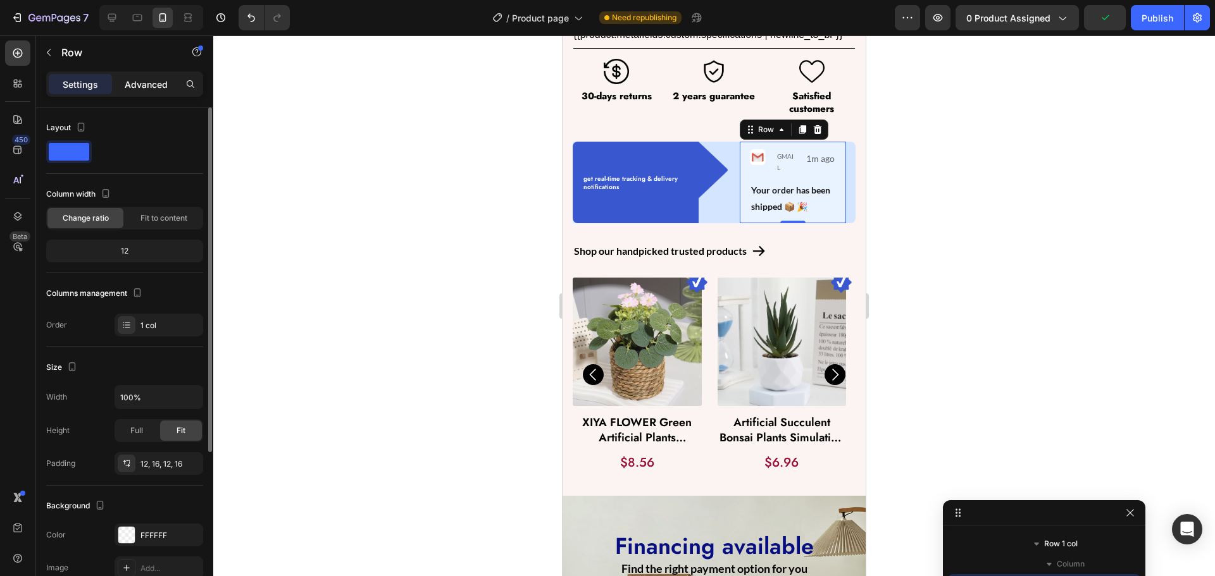
click at [139, 82] on p "Advanced" at bounding box center [146, 84] width 43 height 13
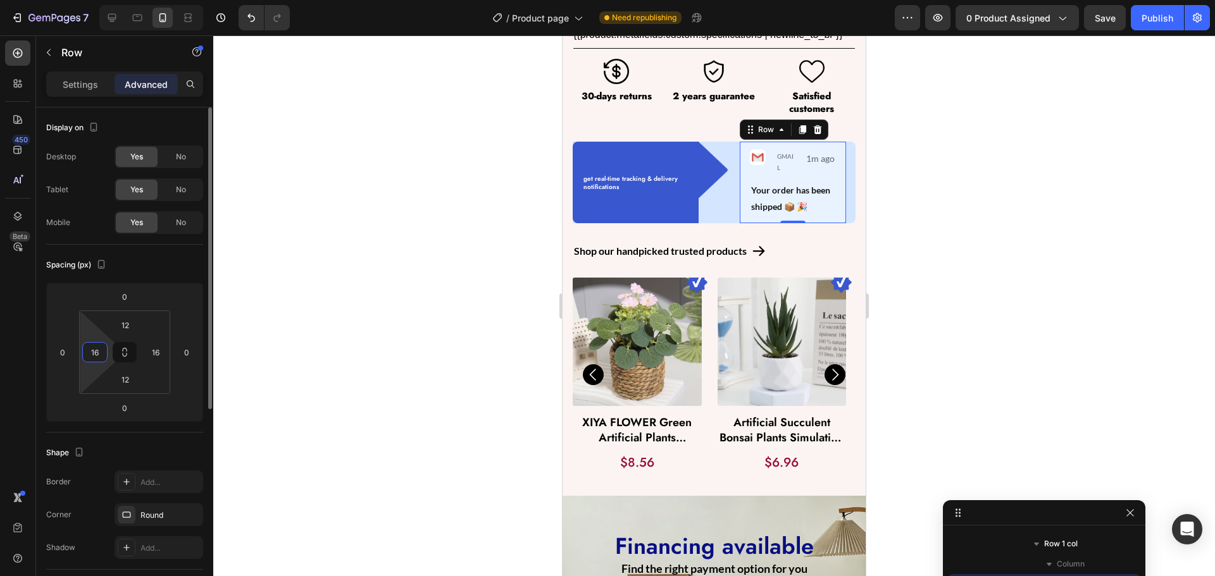
click at [92, 0] on html "7 Version history / Product page Need republishing Preview 0 product assigned S…" at bounding box center [607, 0] width 1215 height 0
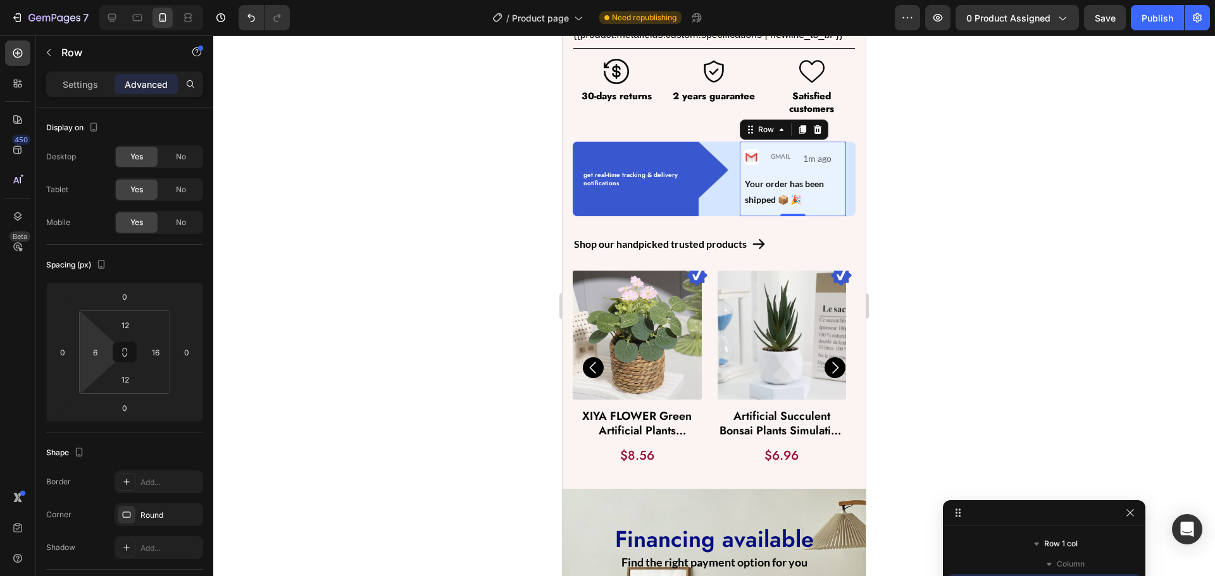
type input "4"
click at [92, 0] on html "7 Version history / Product page Need republishing Preview 0 product assigned S…" at bounding box center [607, 0] width 1215 height 0
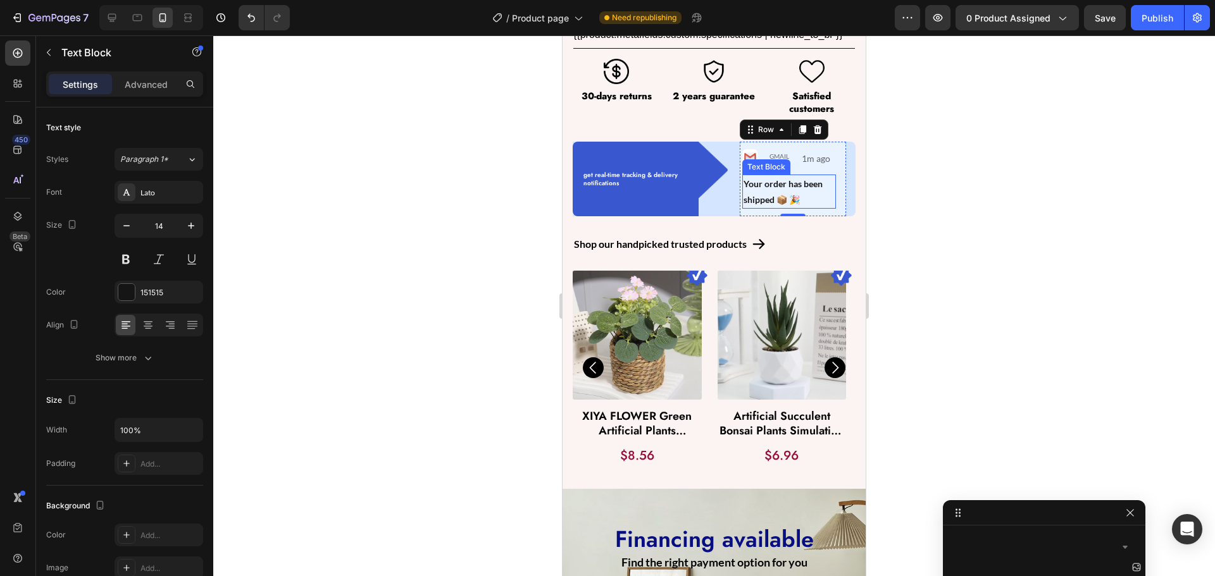
click at [814, 185] on p "Your order has been shipped 📦 🎉" at bounding box center [789, 192] width 92 height 32
click at [833, 183] on div "Image GMAIL Text Block Row 1m ago Text Block Row Your order has been shipped 📦 …" at bounding box center [793, 179] width 107 height 75
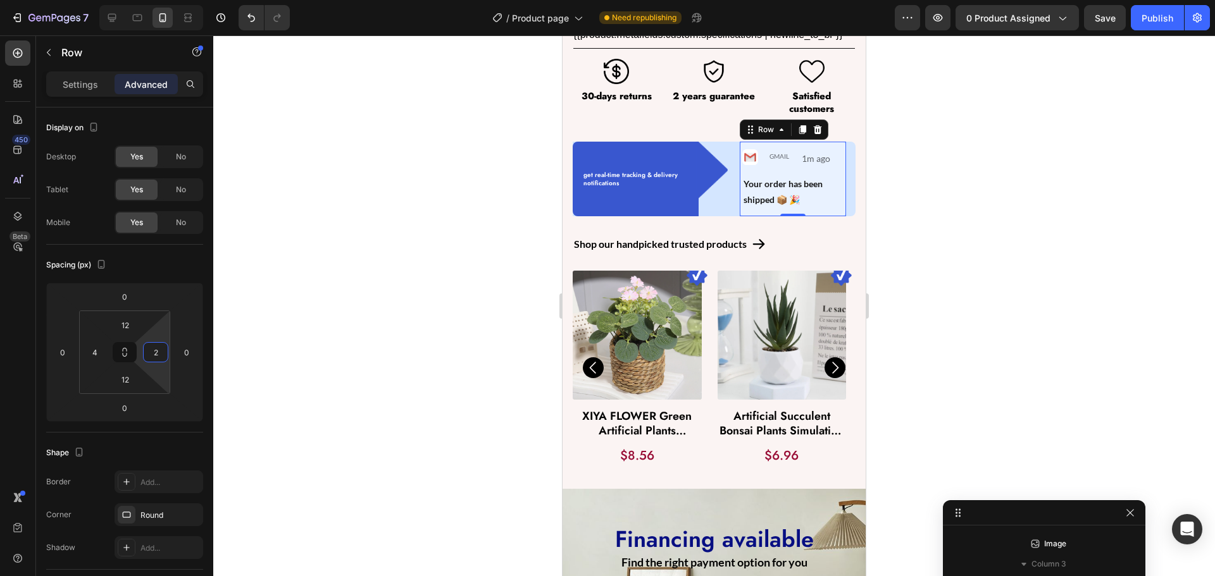
type input "4"
drag, startPoint x: 158, startPoint y: 366, endPoint x: 166, endPoint y: 370, distance: 9.1
click at [166, 0] on html "7 Version history / Product page Need republishing Preview 0 product assigned S…" at bounding box center [607, 0] width 1215 height 0
click at [321, 363] on div at bounding box center [714, 305] width 1002 height 541
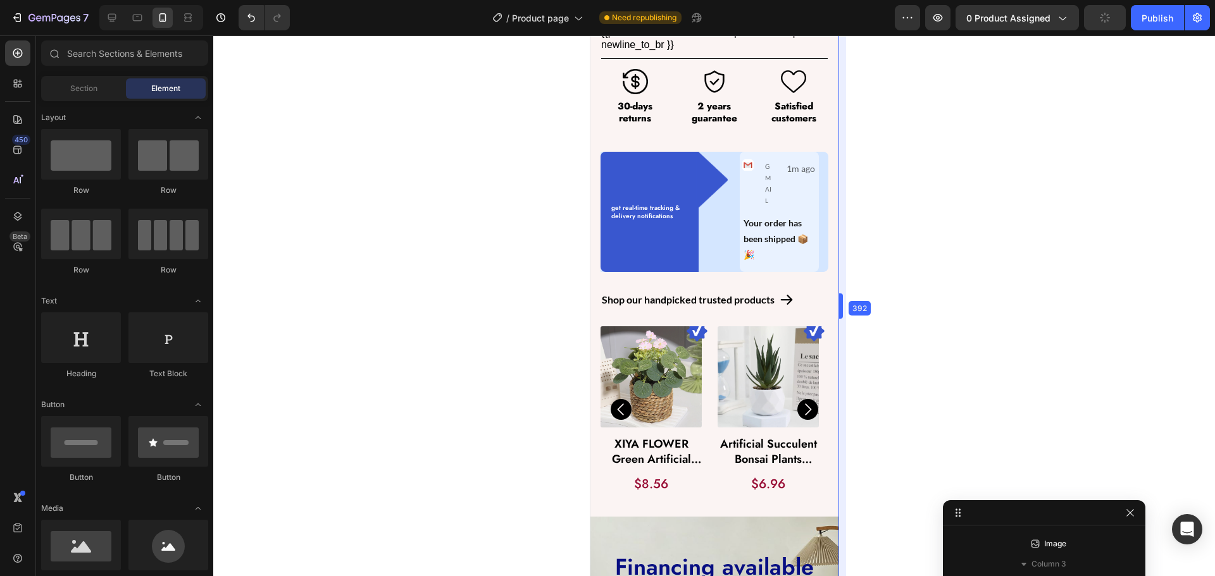
scroll to position [771, 0]
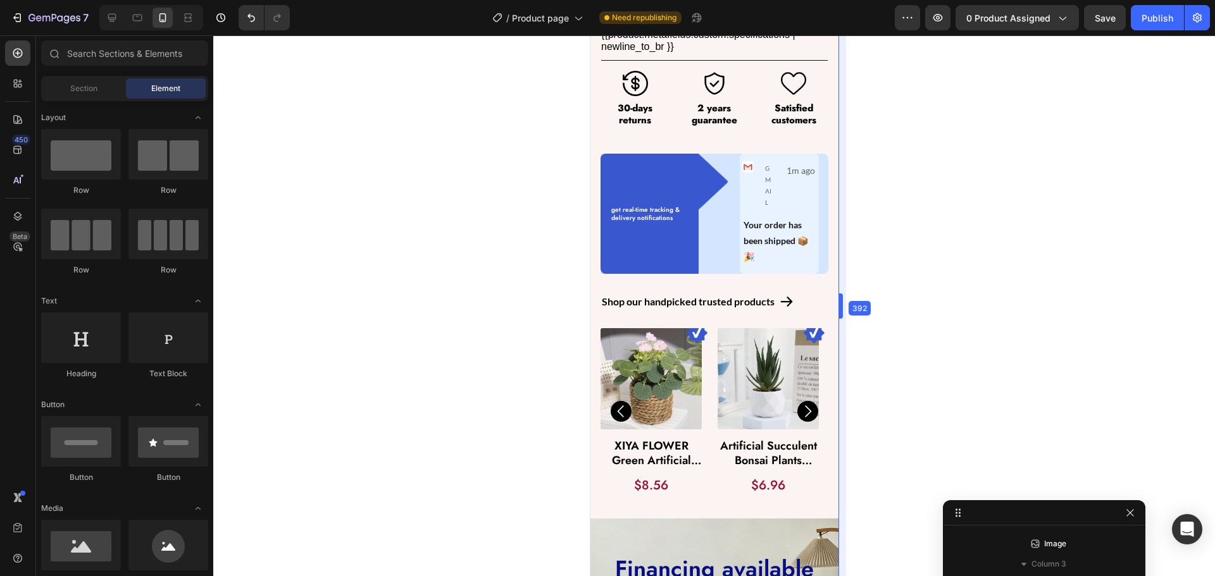
drag, startPoint x: 871, startPoint y: 314, endPoint x: 222, endPoint y: 278, distance: 650.2
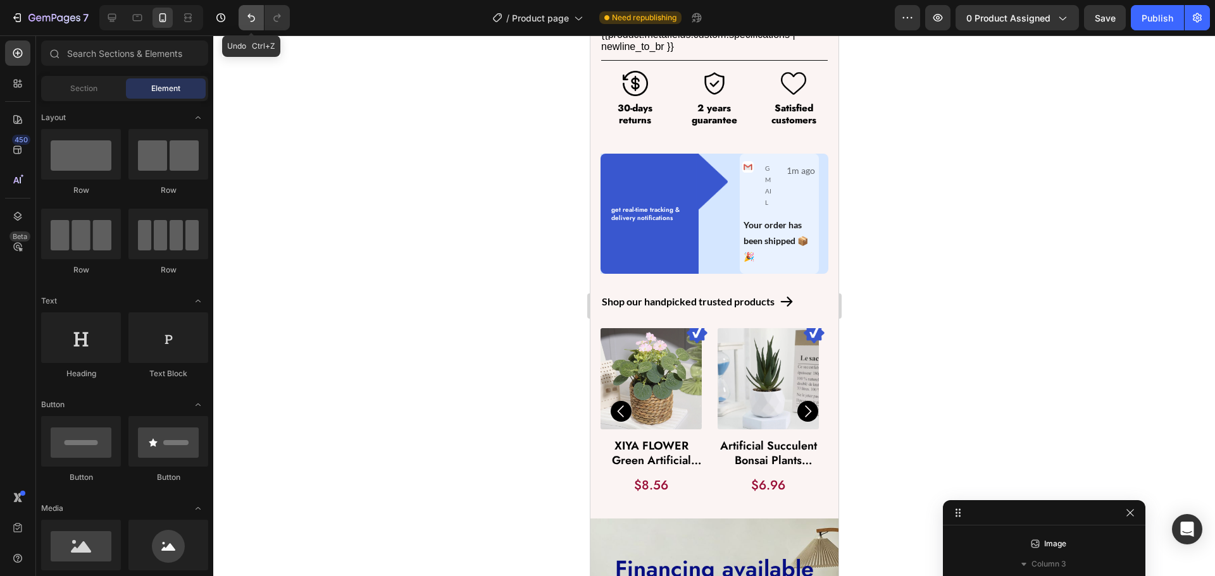
click at [258, 22] on icon "Undo/Redo" at bounding box center [251, 17] width 13 height 13
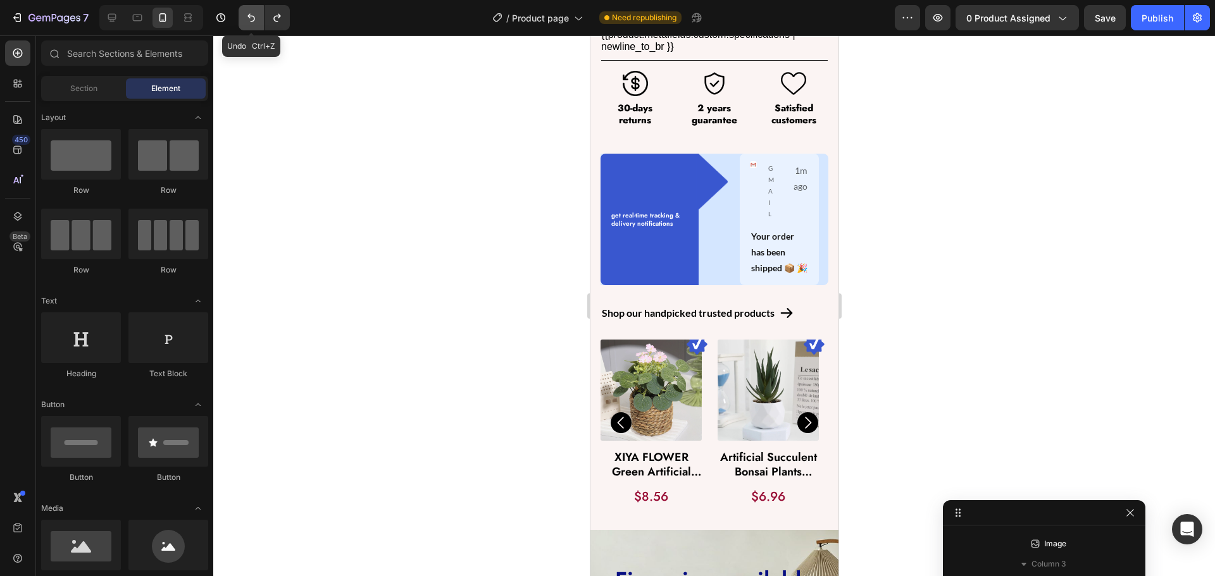
click at [258, 22] on icon "Undo/Redo" at bounding box center [251, 17] width 13 height 13
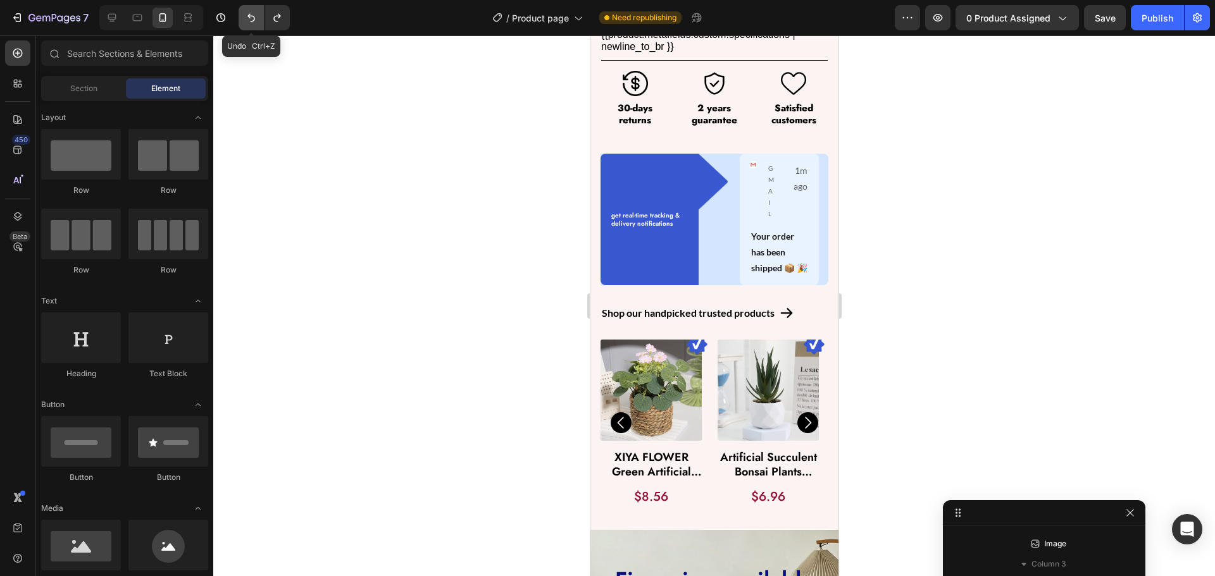
click at [252, 26] on button "Undo/Redo" at bounding box center [251, 17] width 25 height 25
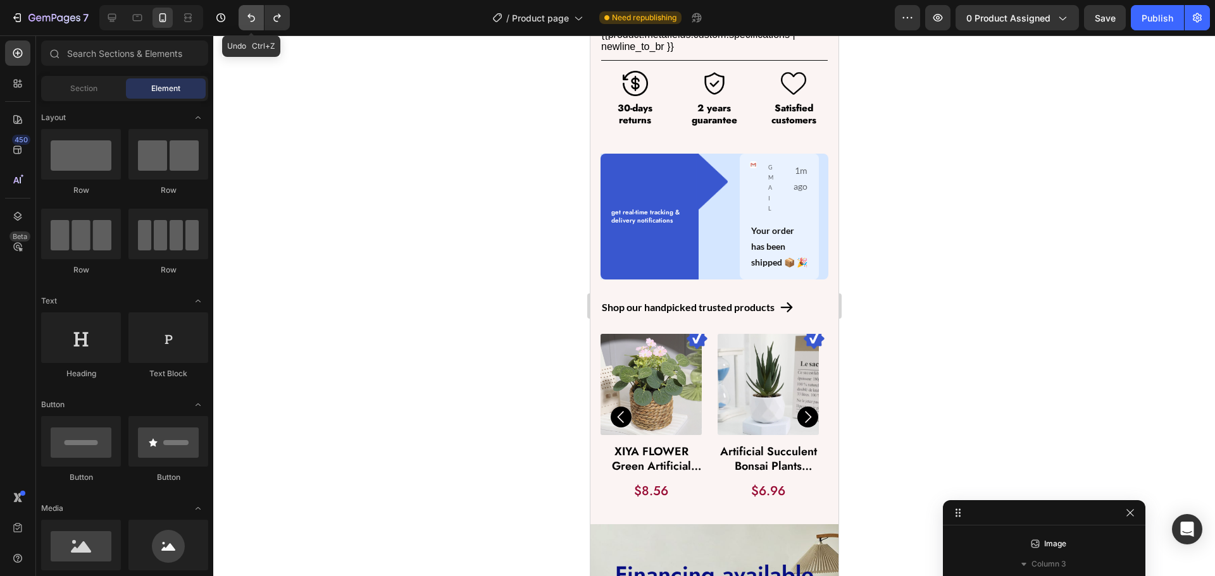
click at [252, 26] on button "Undo/Redo" at bounding box center [251, 17] width 25 height 25
click at [247, 26] on button "Undo/Redo" at bounding box center [251, 17] width 25 height 25
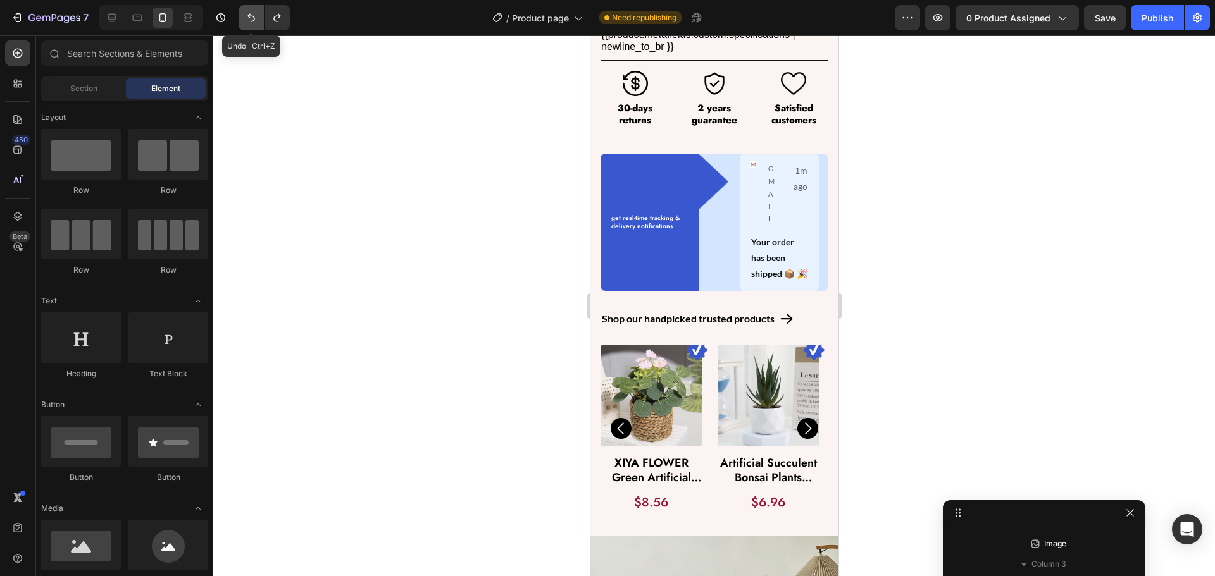
click at [247, 26] on button "Undo/Redo" at bounding box center [251, 17] width 25 height 25
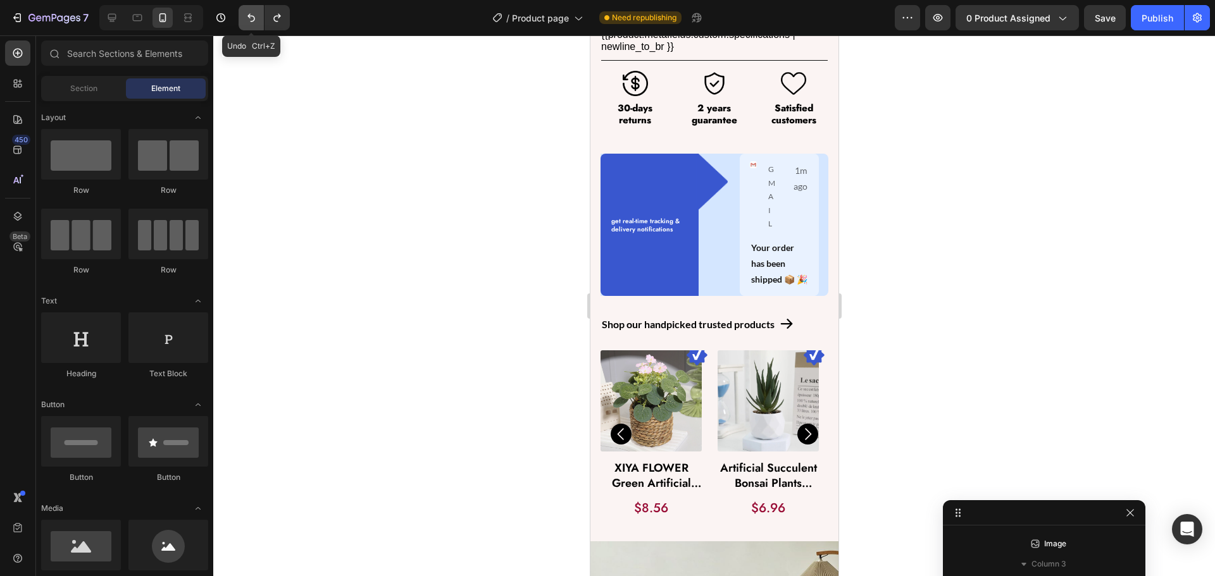
click at [246, 24] on button "Undo/Redo" at bounding box center [251, 17] width 25 height 25
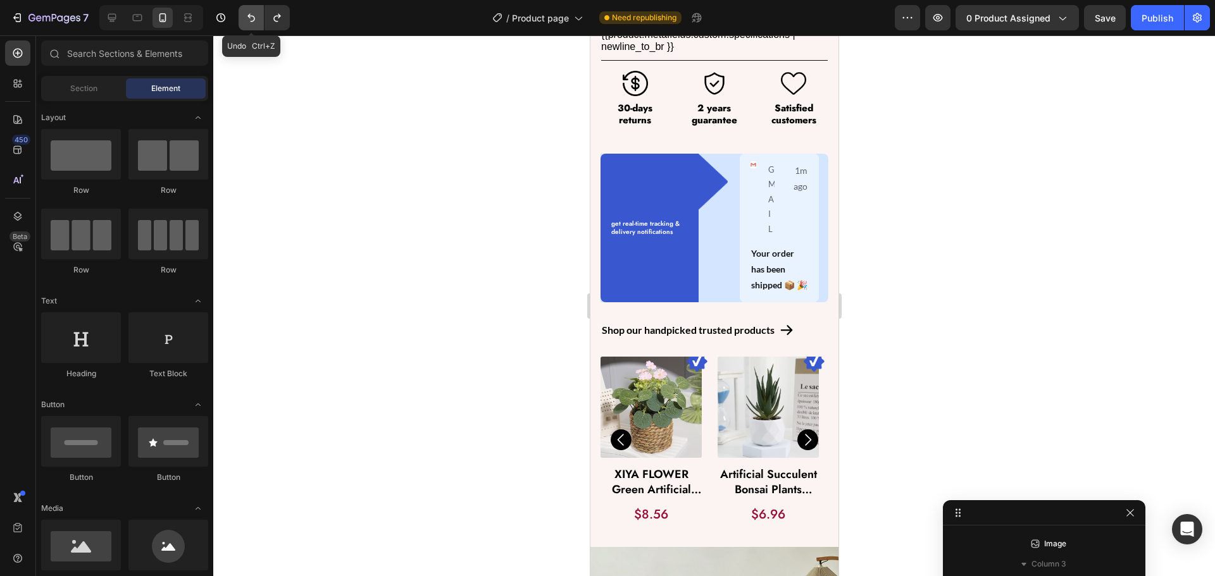
click at [246, 24] on button "Undo/Redo" at bounding box center [251, 17] width 25 height 25
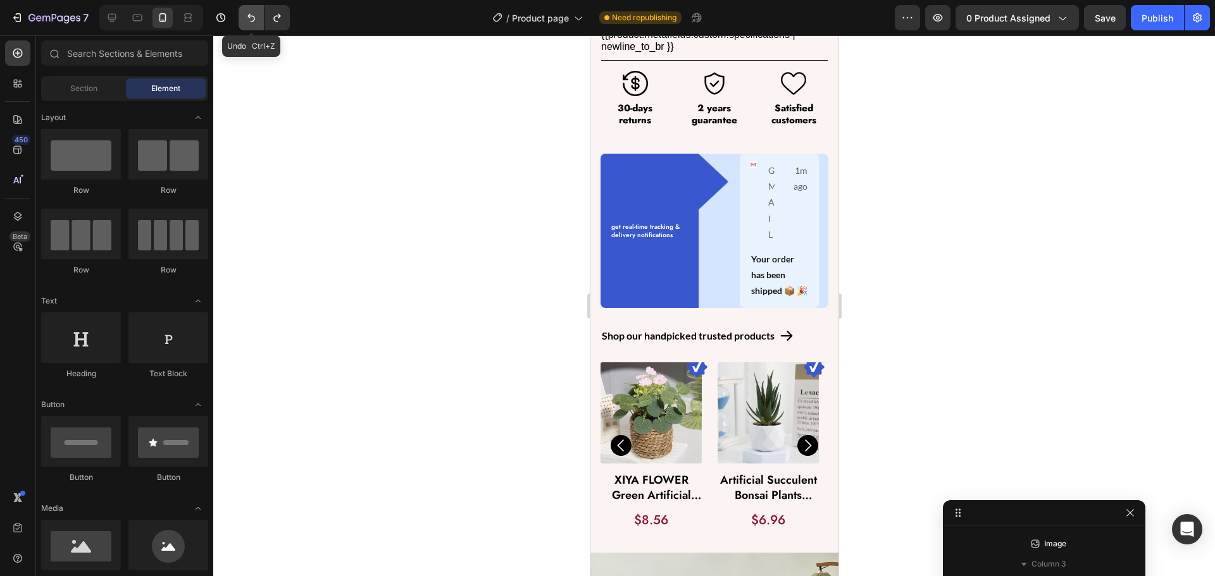
click at [246, 24] on button "Undo/Redo" at bounding box center [251, 17] width 25 height 25
click at [246, 20] on icon "Undo/Redo" at bounding box center [251, 17] width 13 height 13
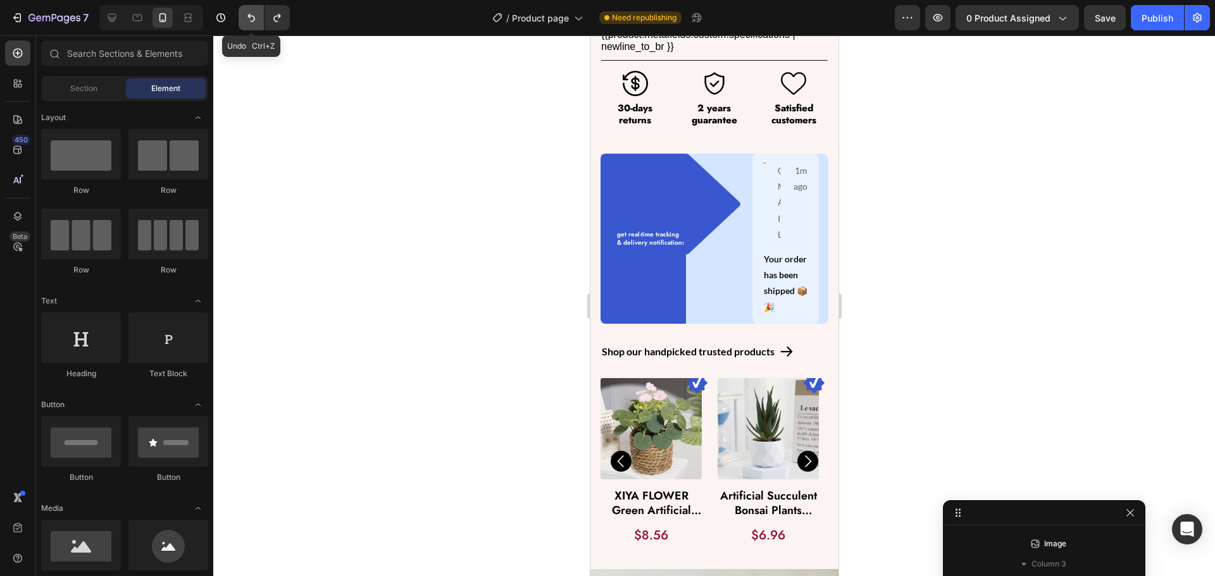
click at [246, 20] on icon "Undo/Redo" at bounding box center [251, 17] width 13 height 13
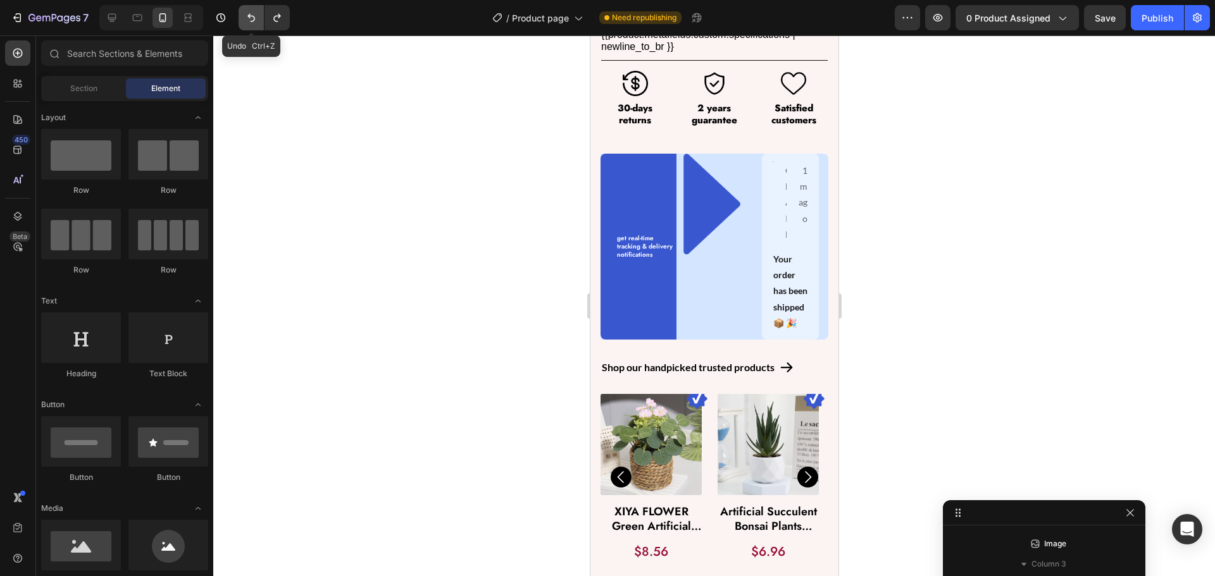
click at [245, 12] on icon "Undo/Redo" at bounding box center [251, 17] width 13 height 13
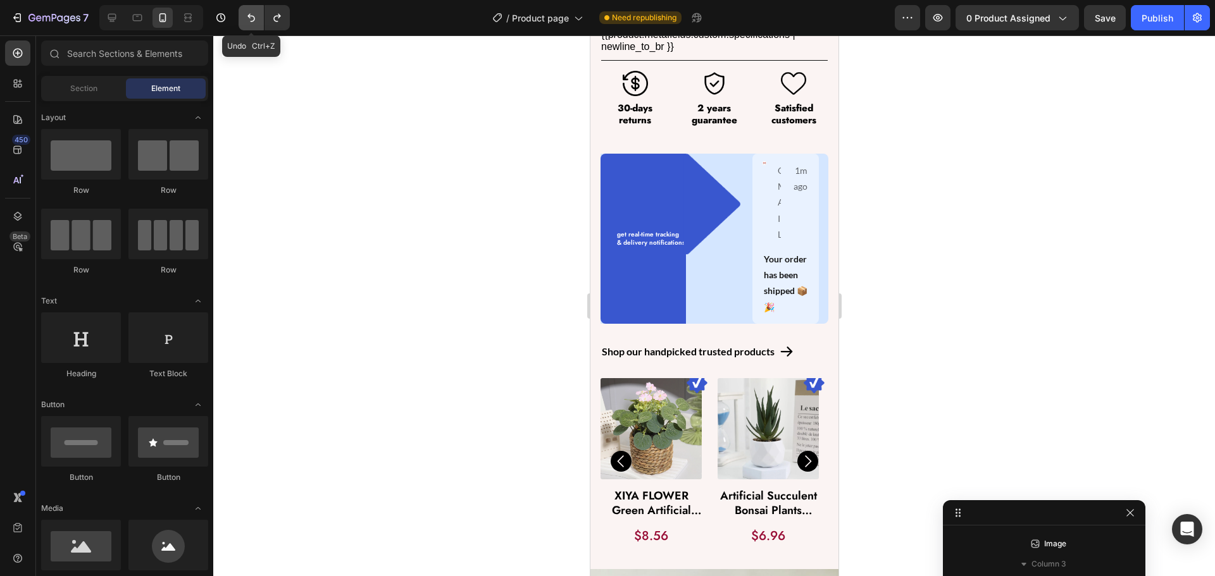
click at [245, 12] on icon "Undo/Redo" at bounding box center [251, 17] width 13 height 13
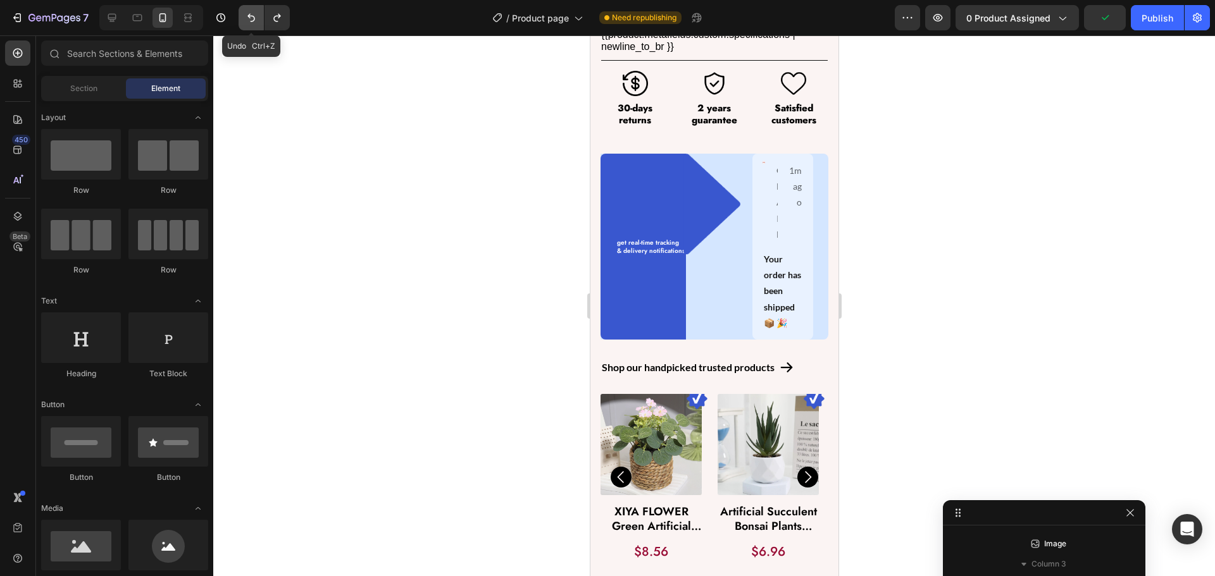
click at [247, 20] on icon "Undo/Redo" at bounding box center [251, 17] width 13 height 13
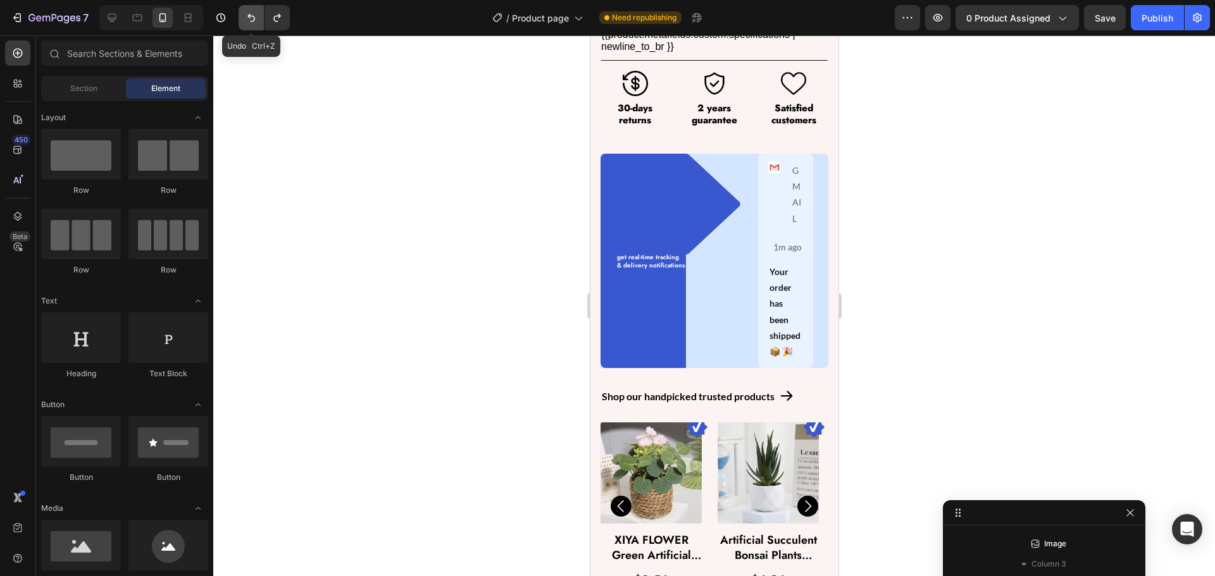
click at [258, 17] on button "Undo/Redo" at bounding box center [251, 17] width 25 height 25
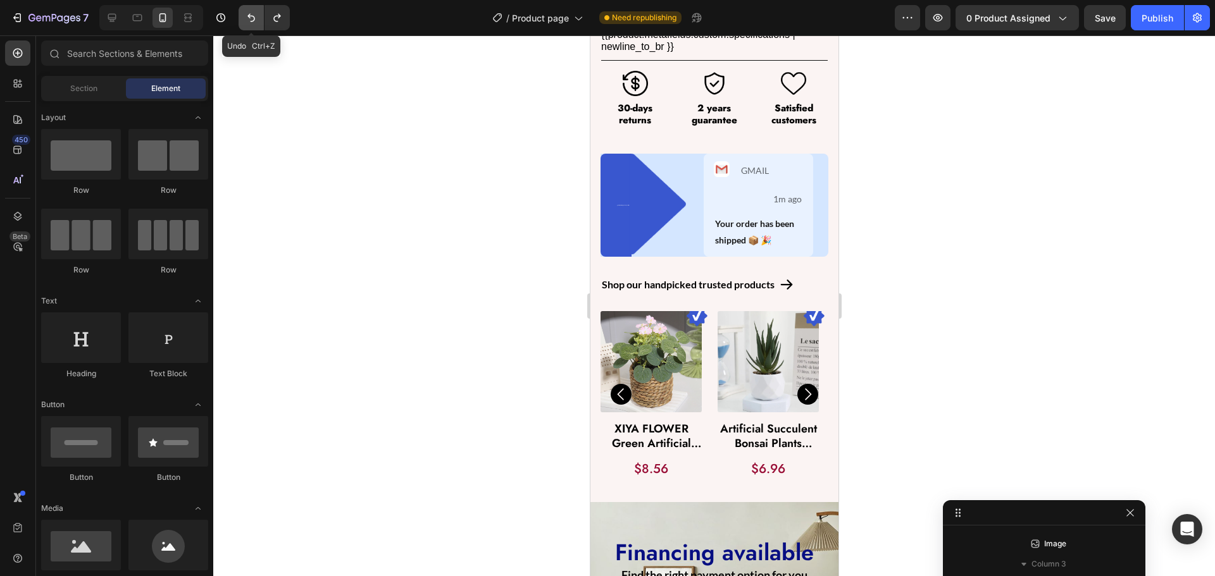
click at [256, 18] on icon "Undo/Redo" at bounding box center [251, 17] width 13 height 13
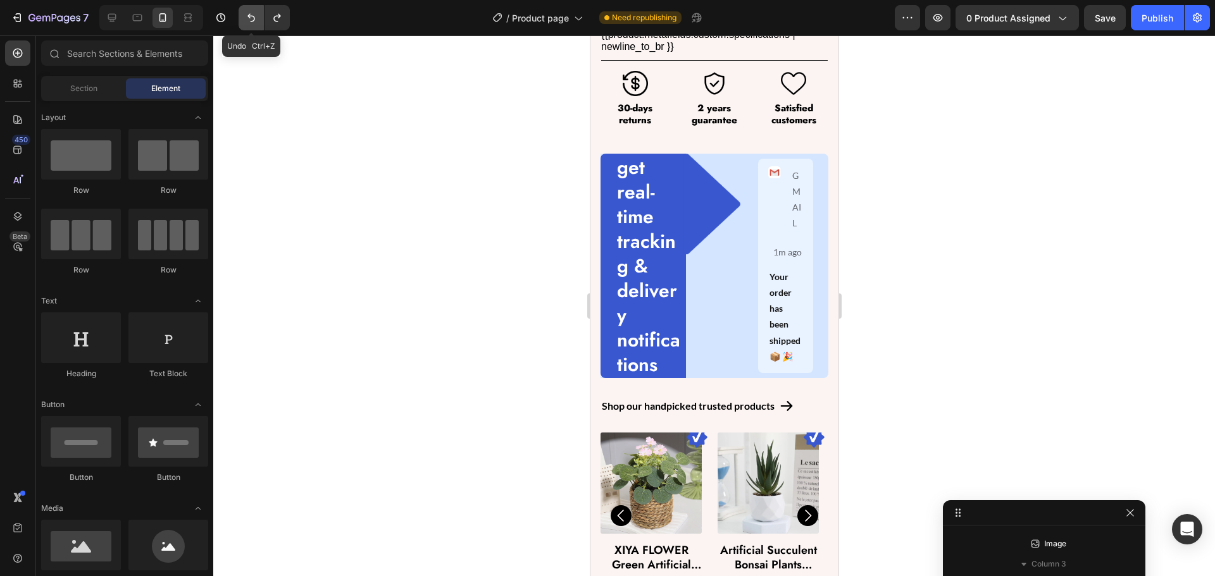
click at [253, 18] on icon "Undo/Redo" at bounding box center [251, 17] width 13 height 13
click at [250, 13] on icon "Undo/Redo" at bounding box center [251, 17] width 13 height 13
click at [278, 11] on button "Undo/Redo" at bounding box center [276, 17] width 25 height 25
click at [275, 9] on button "Undo/Redo" at bounding box center [276, 17] width 25 height 25
click at [262, 15] on button "Undo/Redo" at bounding box center [251, 17] width 25 height 25
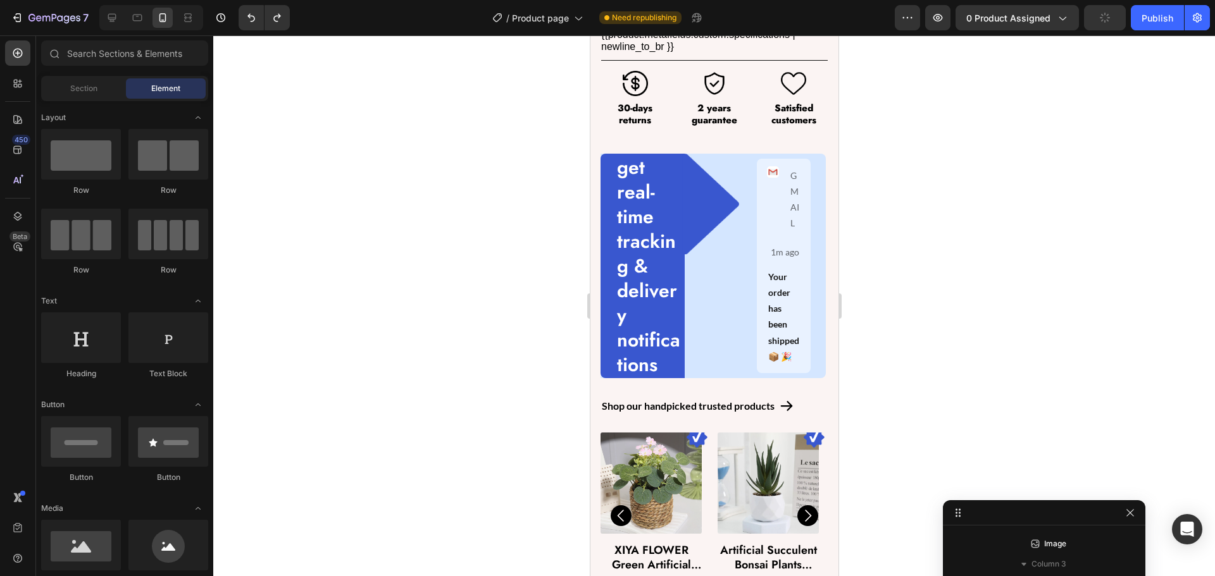
click at [484, 125] on div at bounding box center [714, 305] width 1002 height 541
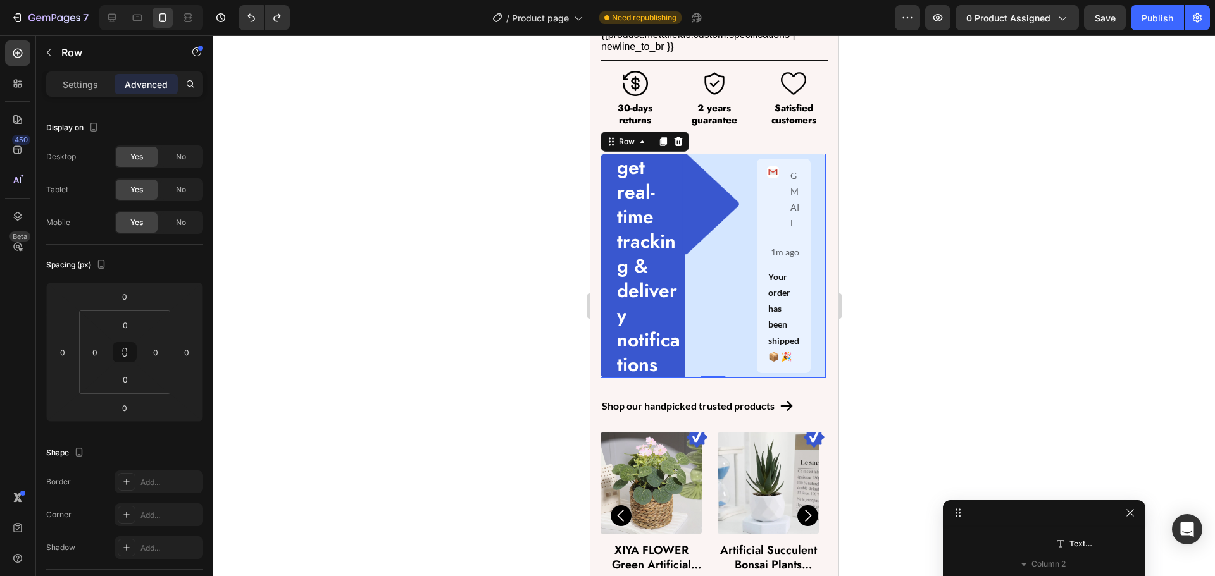
click at [719, 304] on div "Image" at bounding box center [712, 266] width 57 height 225
click at [75, 84] on p "Settings" at bounding box center [80, 84] width 35 height 13
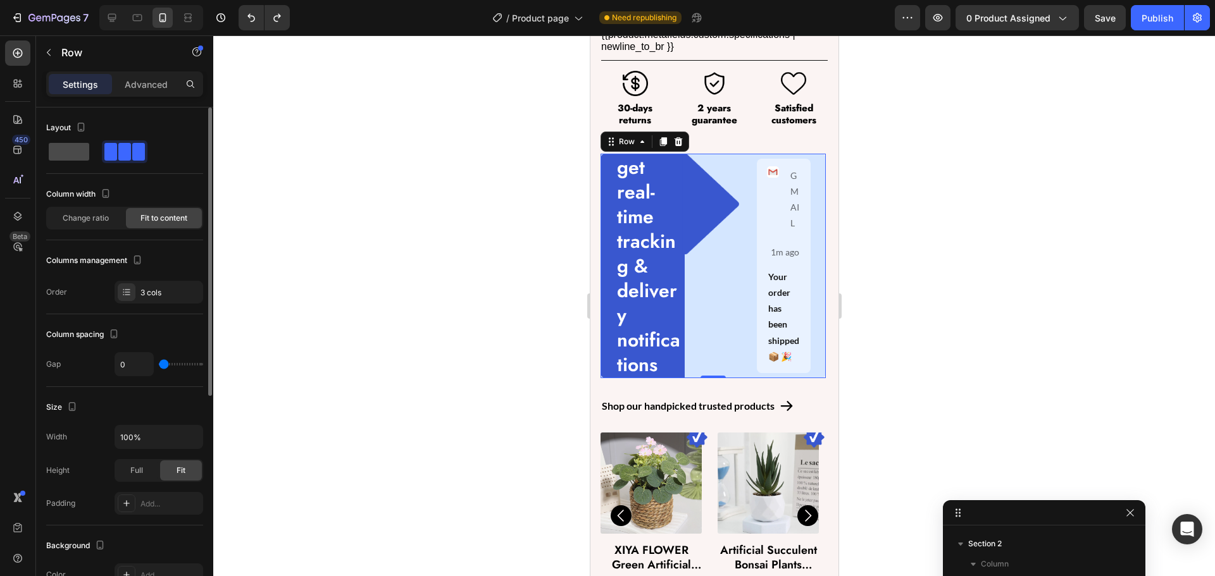
click at [67, 146] on span at bounding box center [69, 152] width 40 height 18
type input "16"
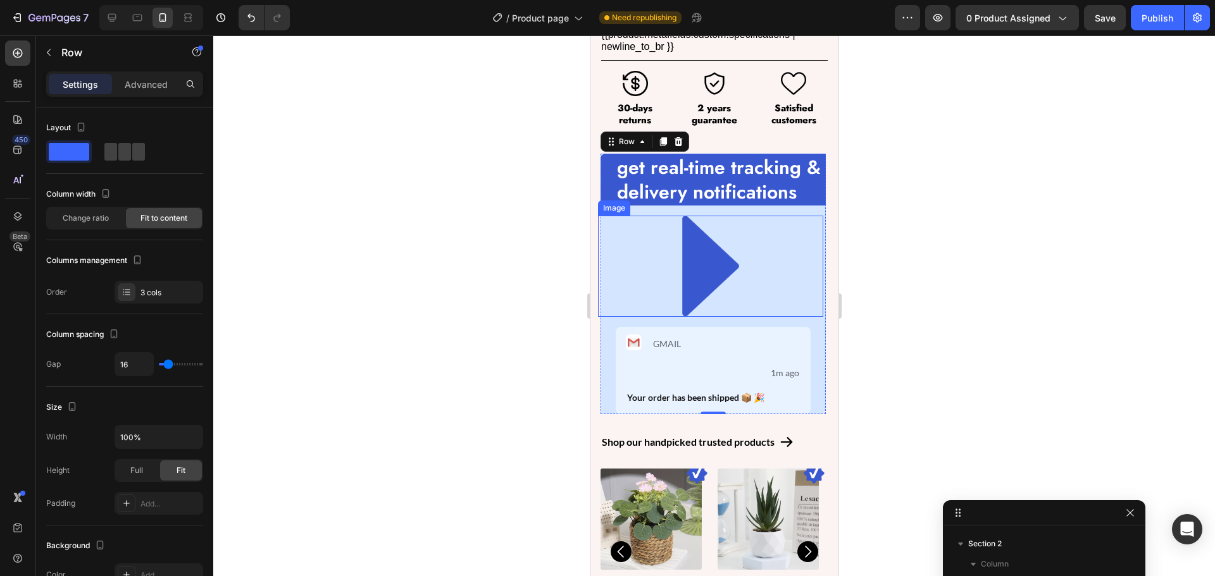
scroll to position [139, 0]
click at [718, 253] on img at bounding box center [709, 267] width 57 height 102
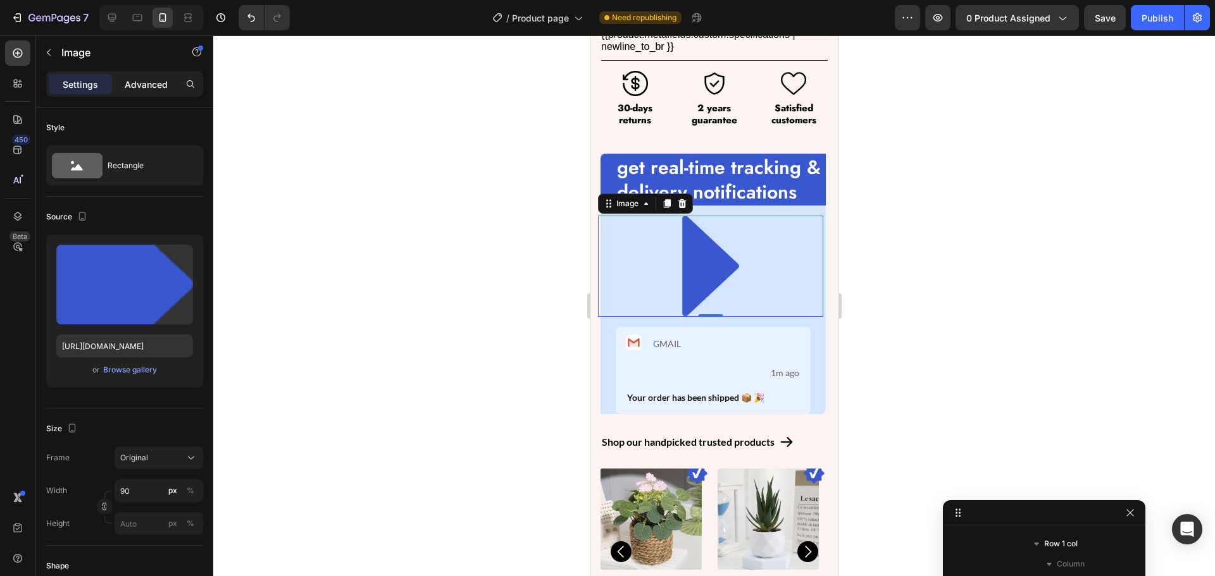
click at [134, 86] on p "Advanced" at bounding box center [146, 84] width 43 height 13
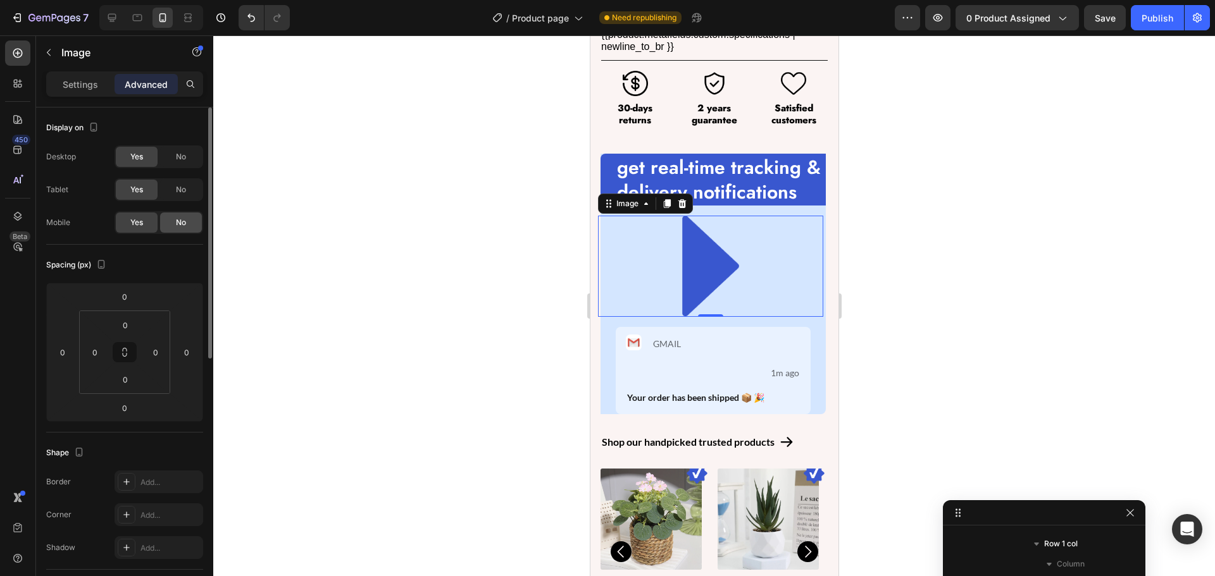
click at [180, 218] on span "No" at bounding box center [181, 222] width 10 height 11
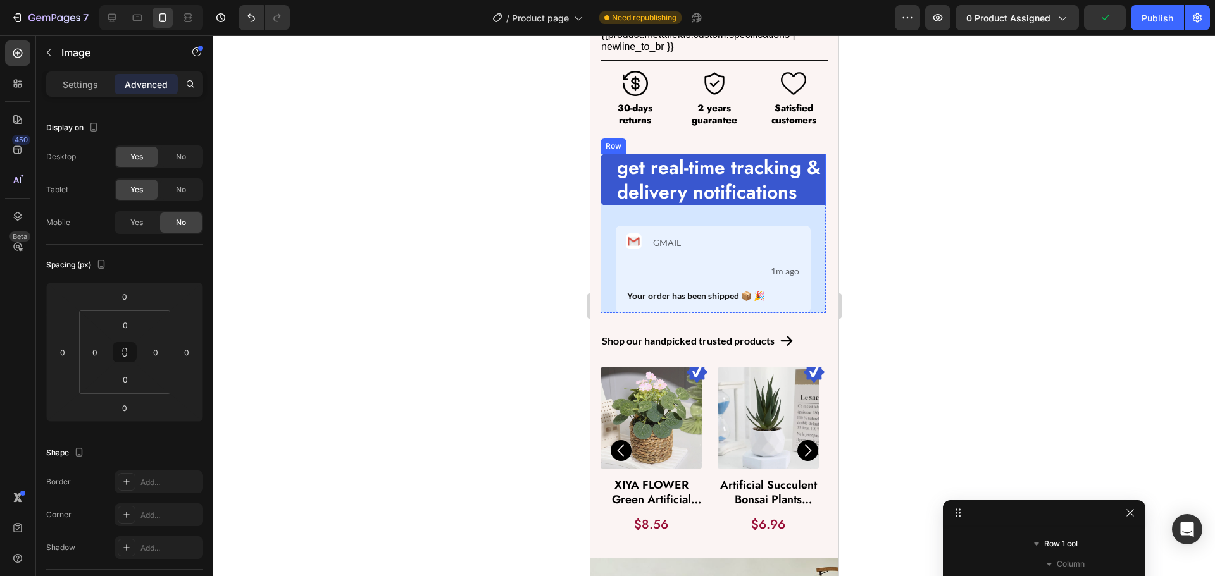
click at [607, 182] on div "get real-time tracking & delivery notifications Text Block Row" at bounding box center [712, 180] width 225 height 52
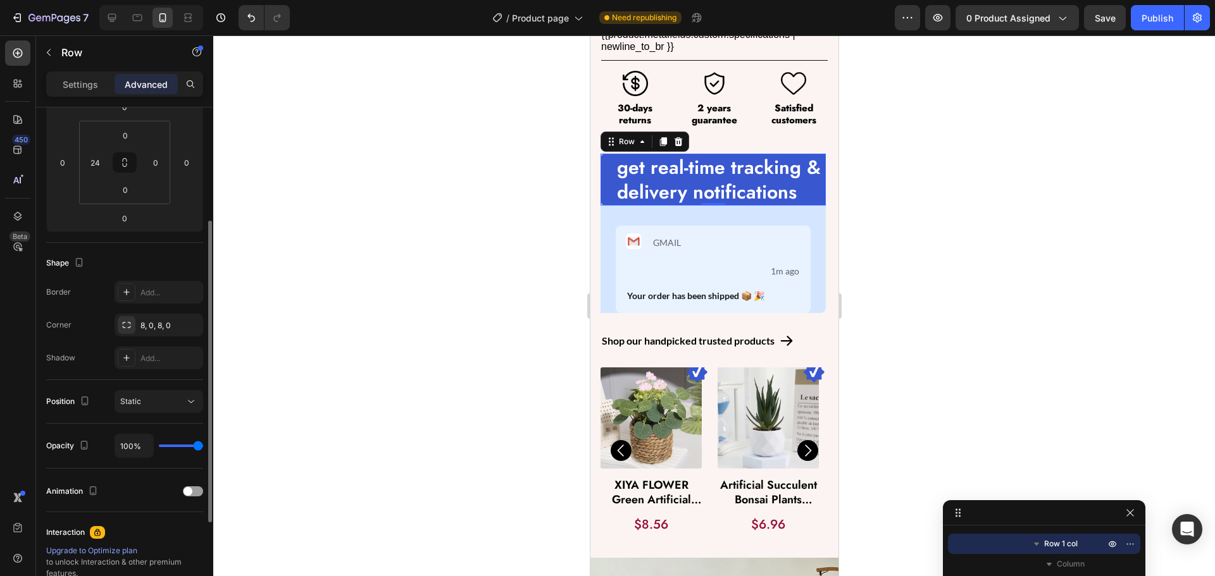
scroll to position [127, 0]
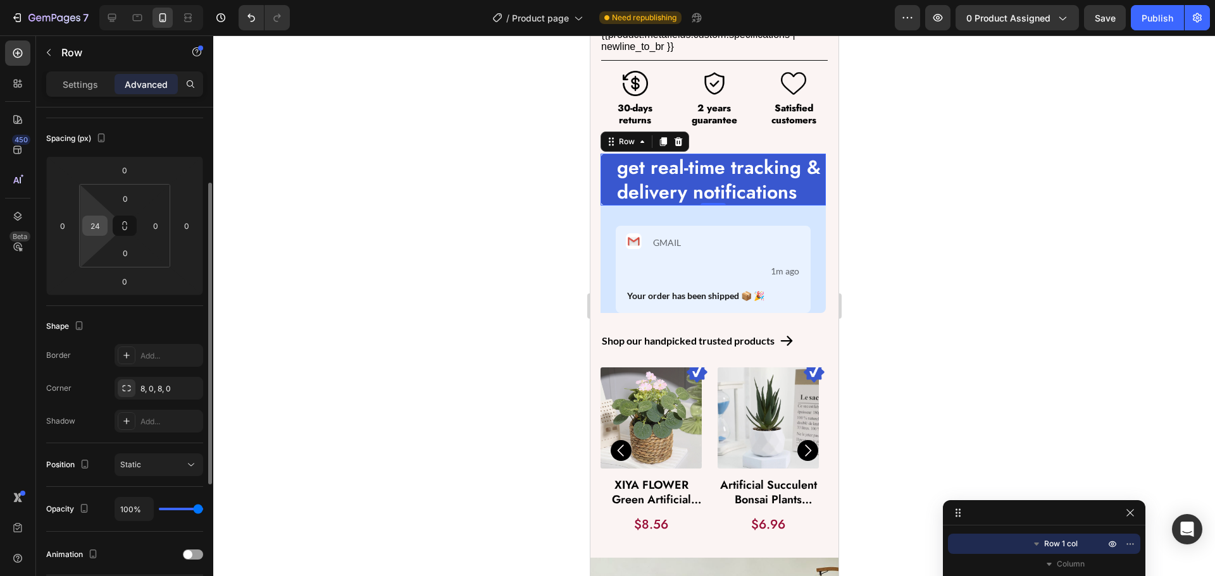
click at [93, 228] on input "24" at bounding box center [94, 225] width 19 height 19
type input "10"
click at [158, 232] on input "0" at bounding box center [155, 225] width 19 height 19
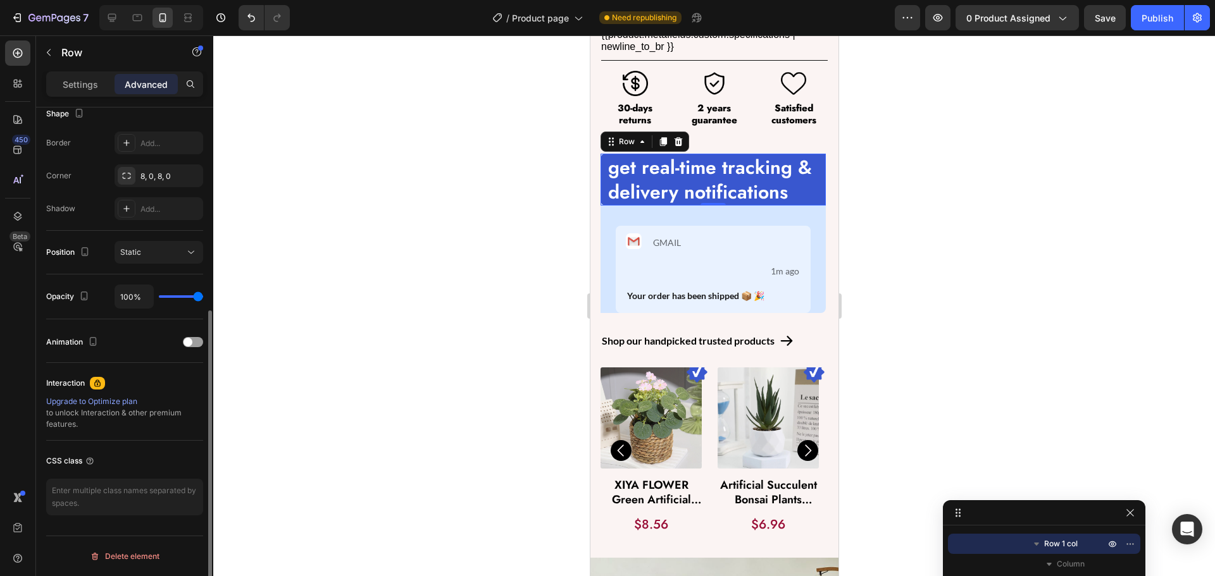
scroll to position [86, 0]
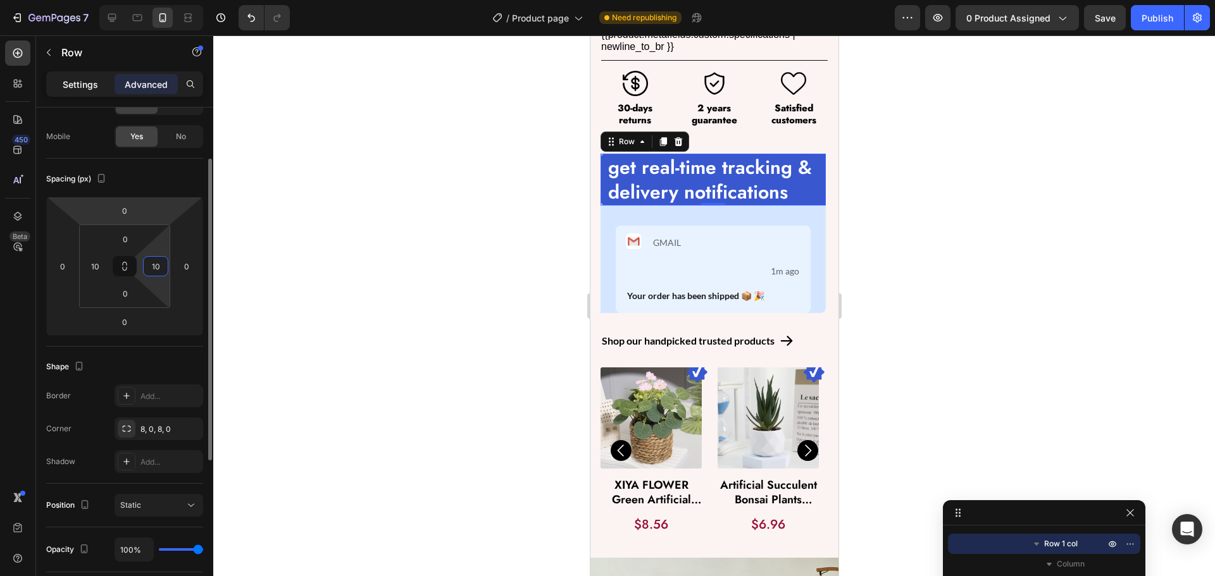
type input "10"
click at [86, 89] on p "Settings" at bounding box center [80, 84] width 35 height 13
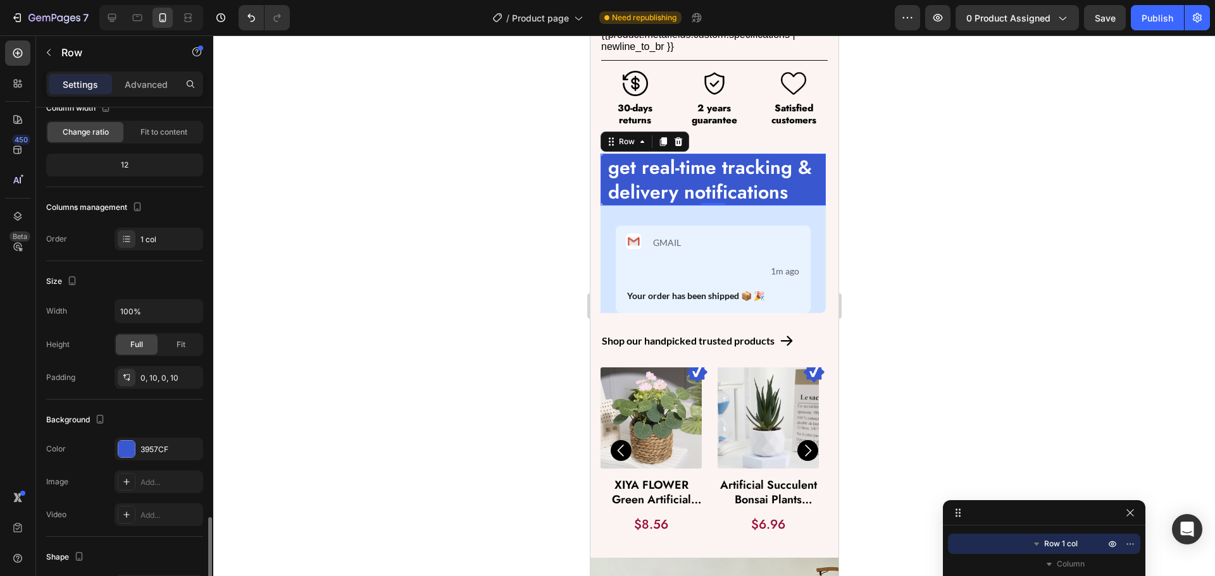
scroll to position [306, 0]
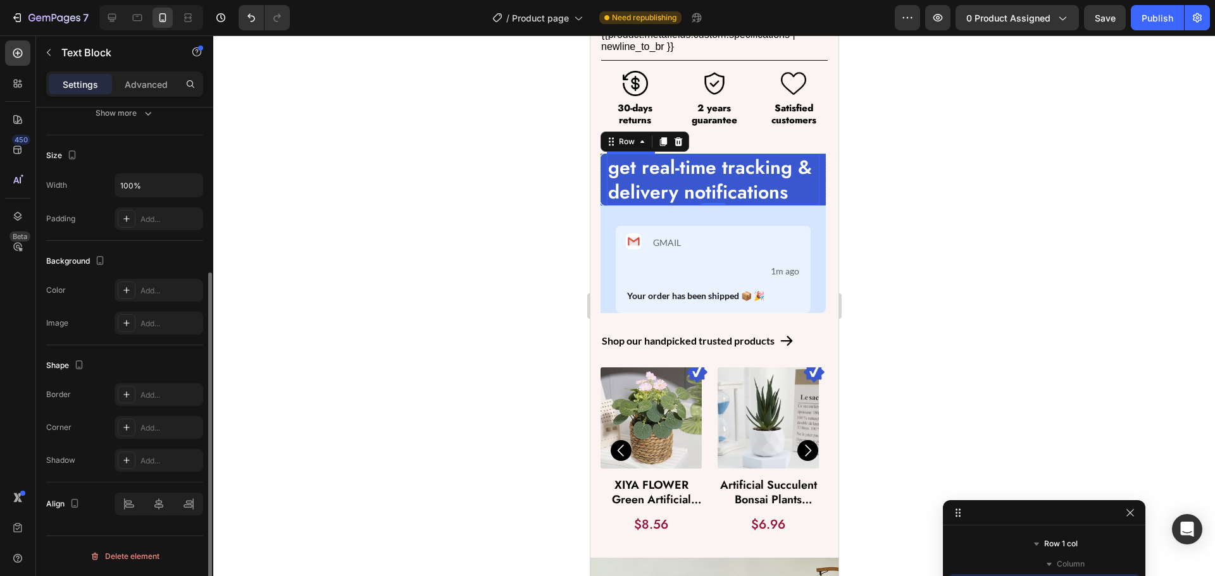
click at [721, 157] on p "get real-time tracking & delivery notifications" at bounding box center [712, 179] width 210 height 49
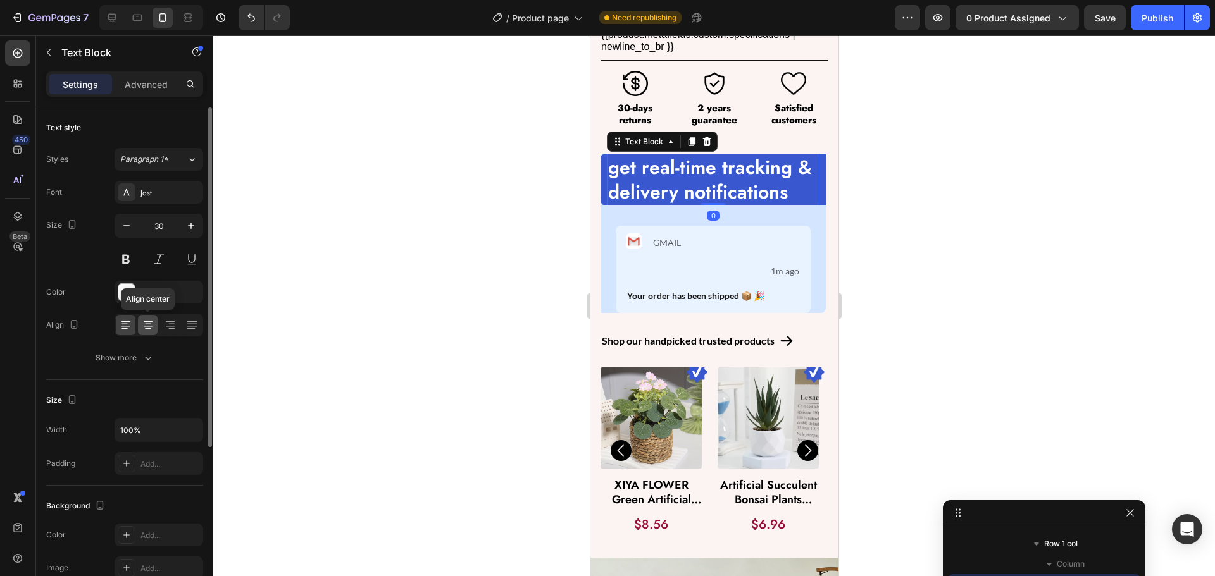
click at [145, 326] on icon at bounding box center [148, 326] width 9 height 1
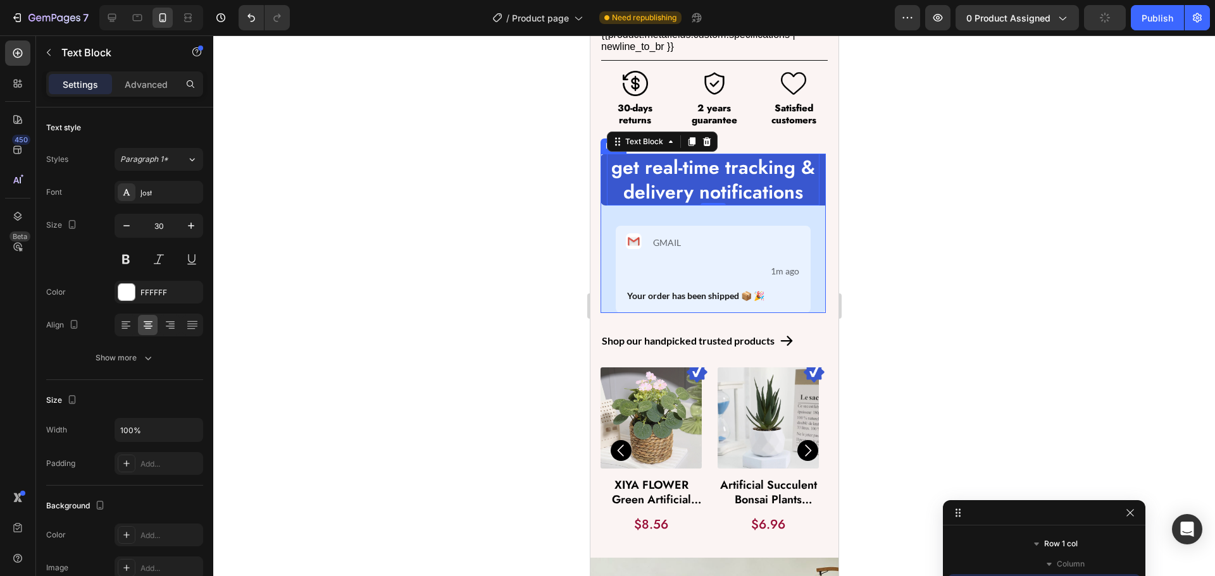
scroll to position [17, 0]
click at [613, 208] on div "get real-time tracking & delivery notifications Text Block 0 Row Image Image GM…" at bounding box center [712, 233] width 225 height 159
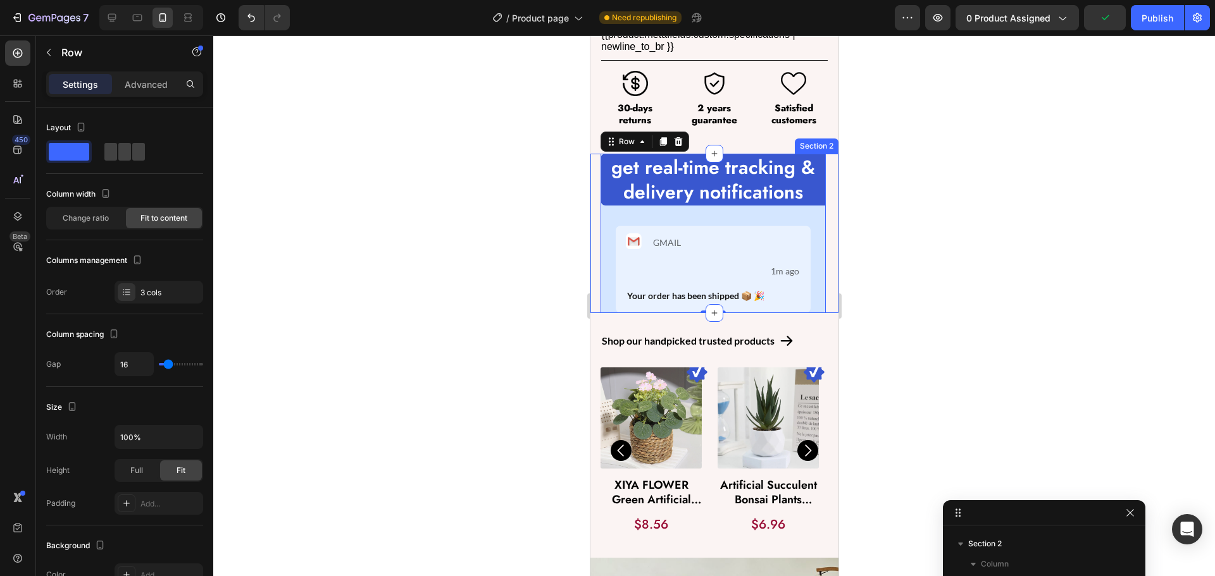
click at [420, 261] on div at bounding box center [714, 305] width 1002 height 541
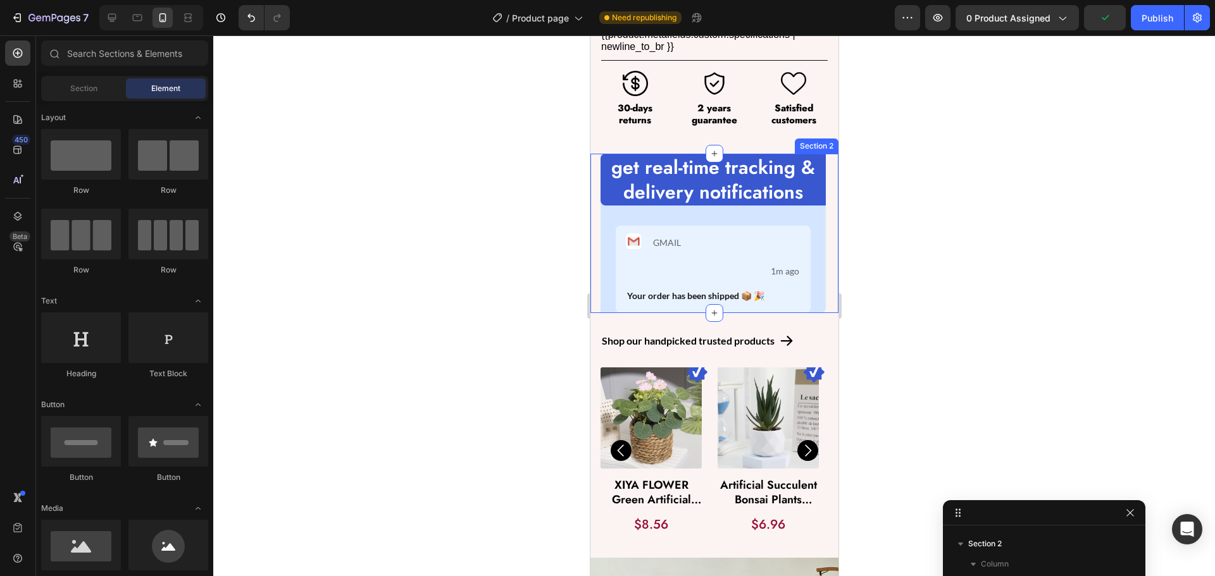
click at [420, 261] on div at bounding box center [714, 305] width 1002 height 541
click at [600, 116] on div "30-days returns" at bounding box center [634, 114] width 69 height 27
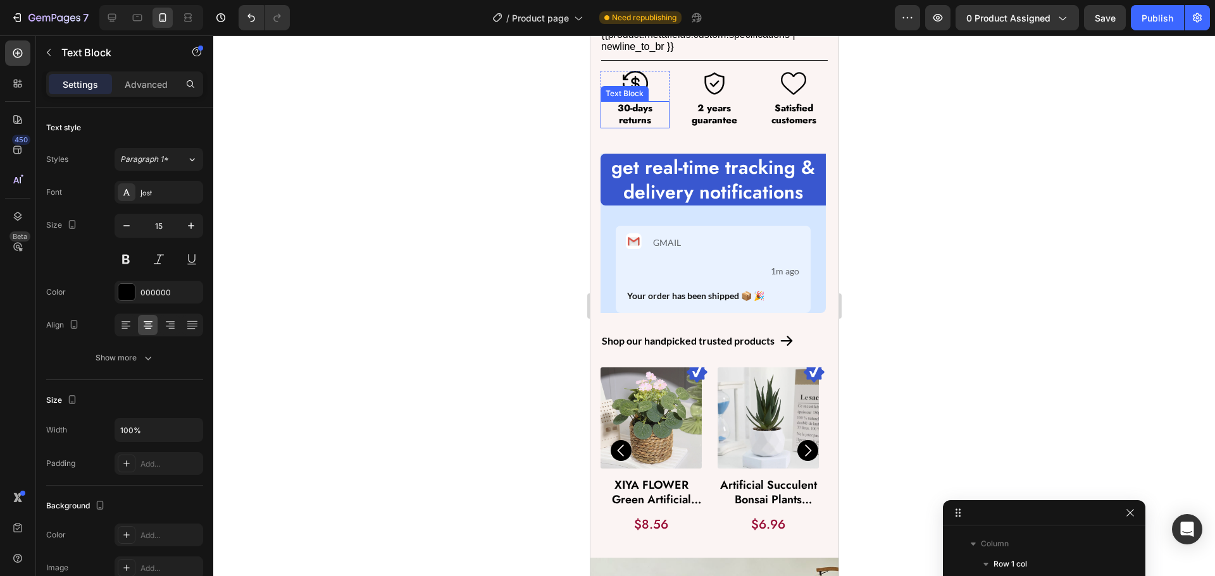
scroll to position [402, 0]
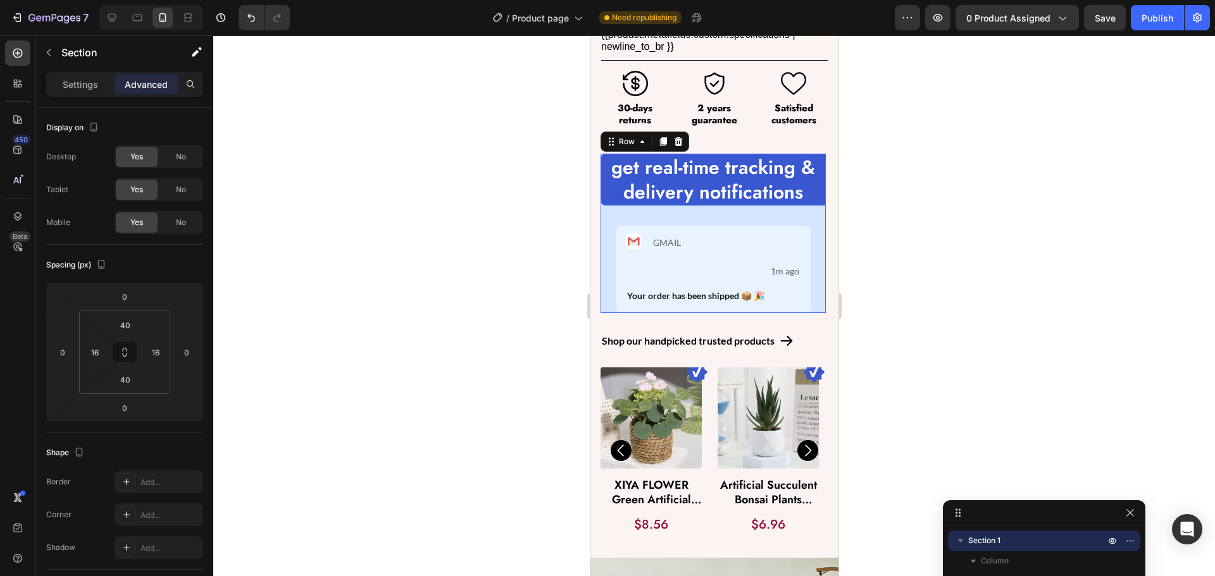
scroll to position [584, 0]
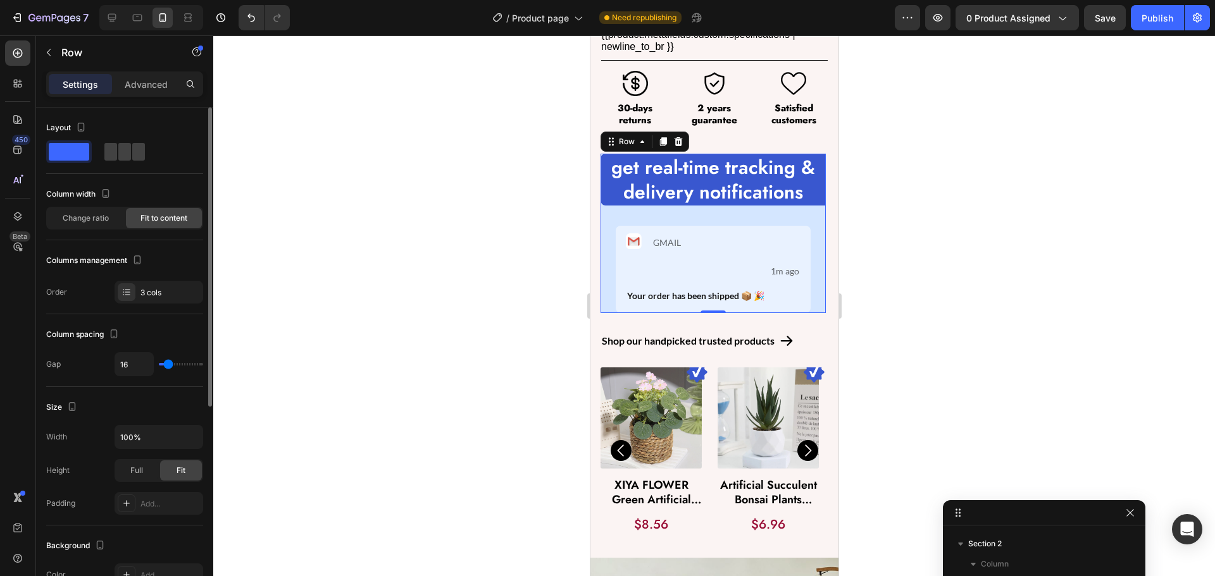
type input "18"
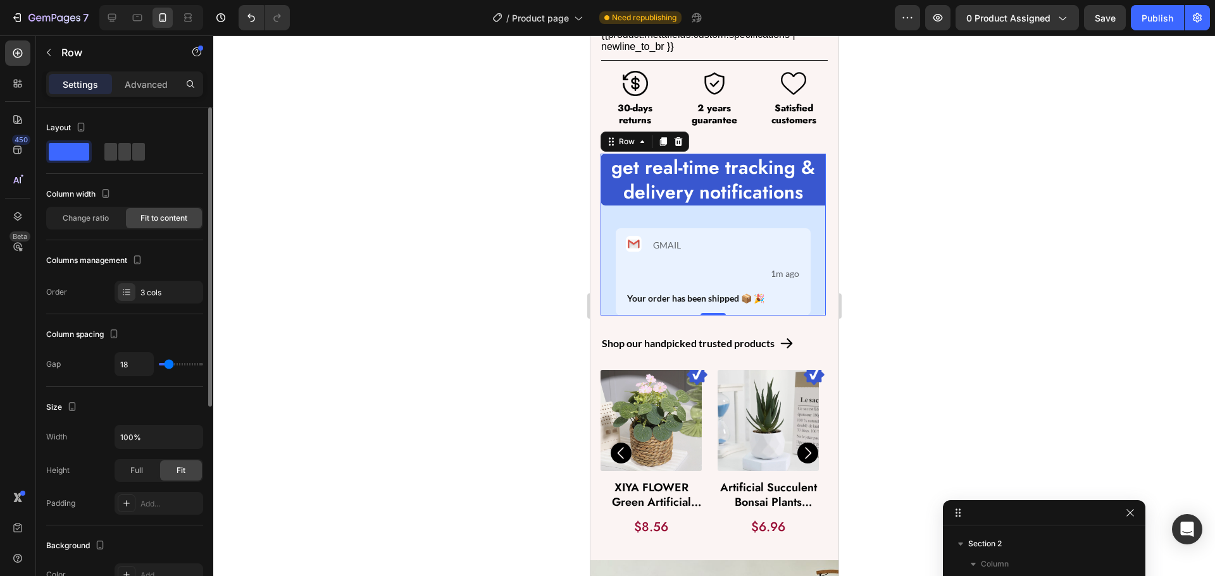
type input "0"
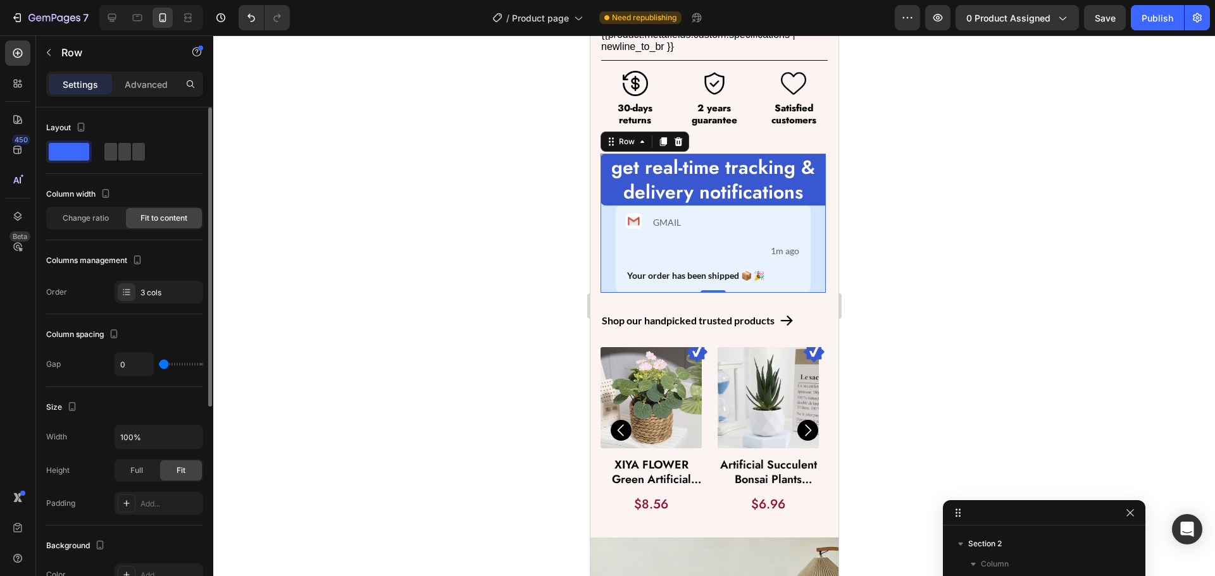
type input "2"
type input "4"
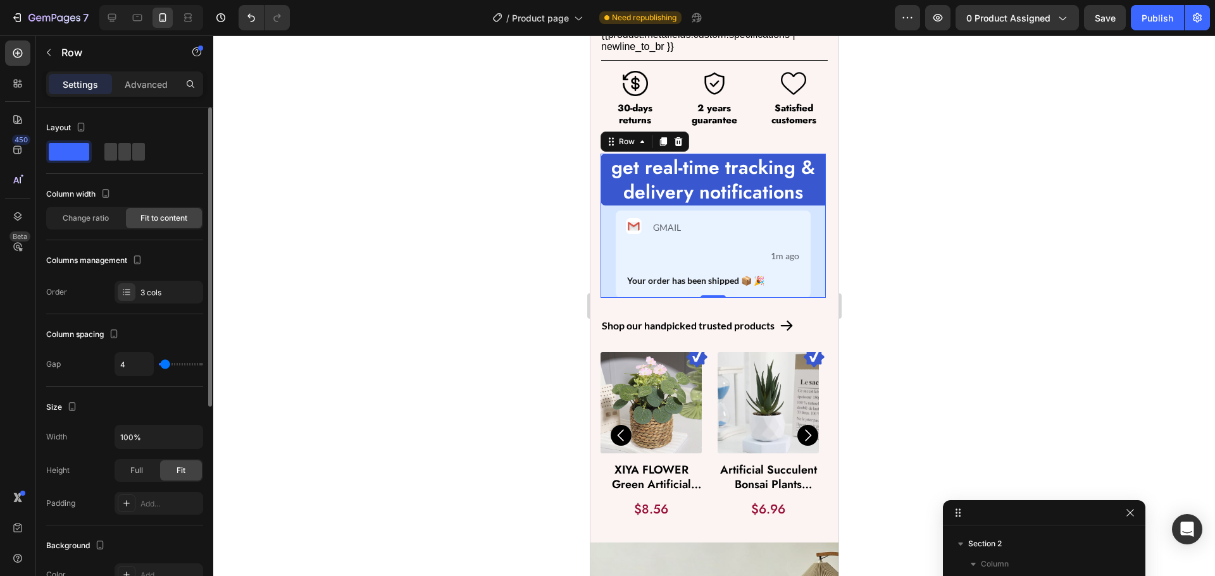
type input "4"
click at [165, 363] on input "range" at bounding box center [181, 364] width 44 height 3
click at [129, 364] on input "4" at bounding box center [134, 364] width 38 height 23
type input "14"
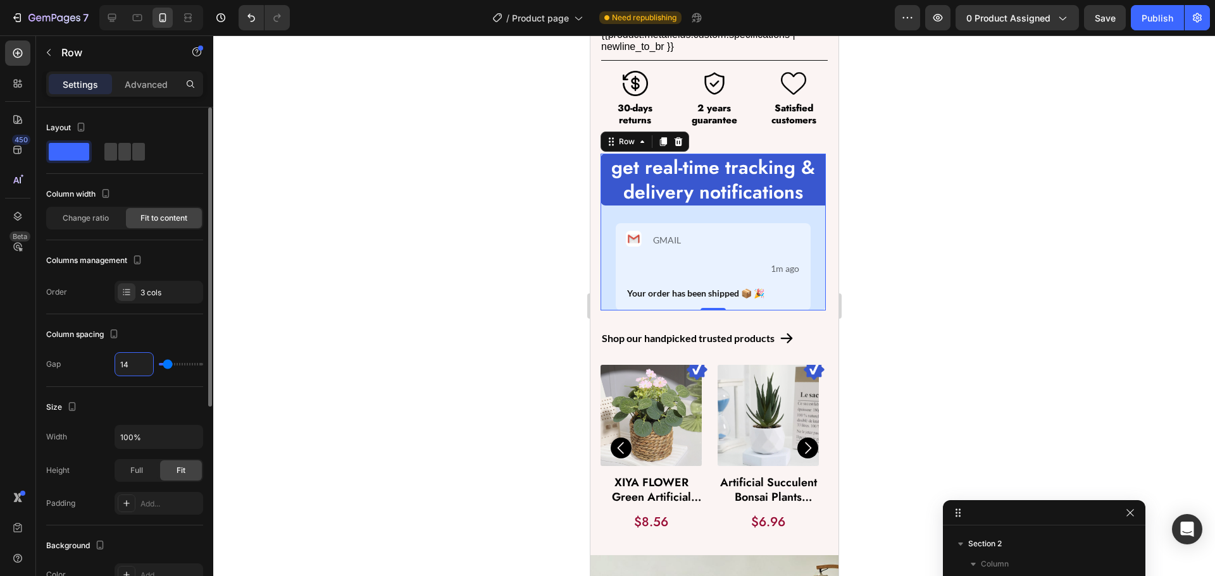
type input "1"
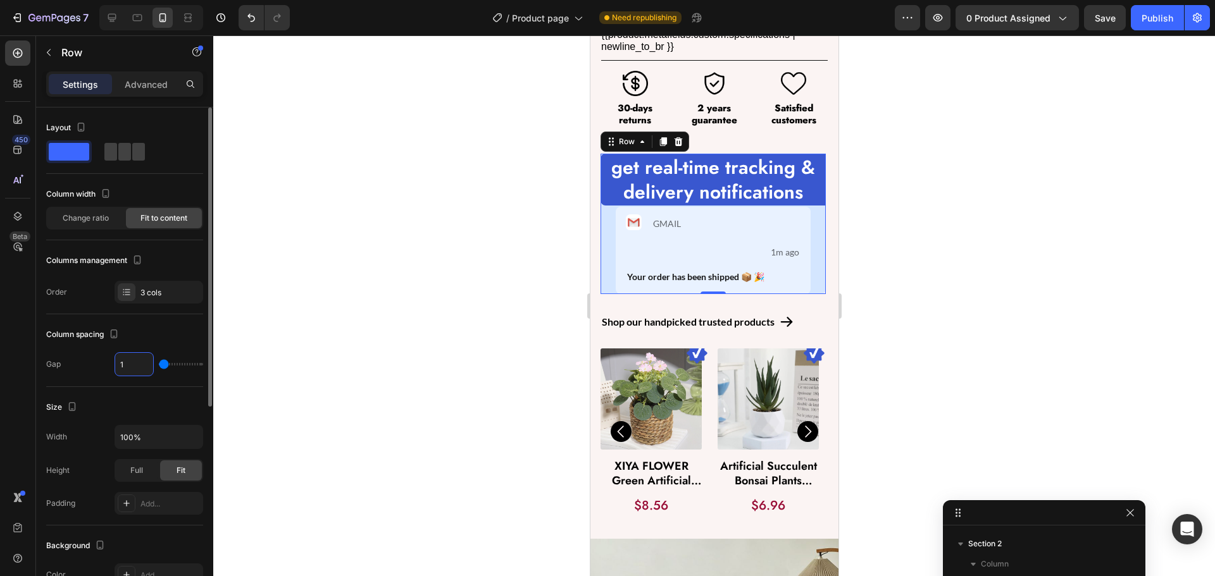
type input "10"
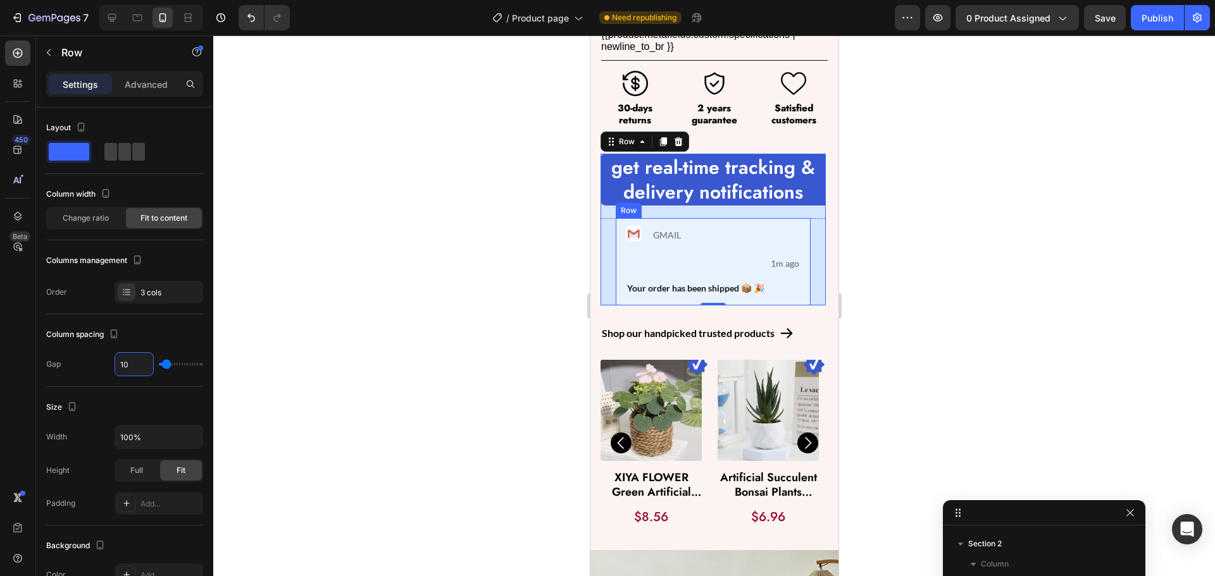
click at [619, 250] on div "Image GMAIL Text Block Row 1m ago Text Block Row Your order has been shipped 📦 …" at bounding box center [712, 261] width 195 height 87
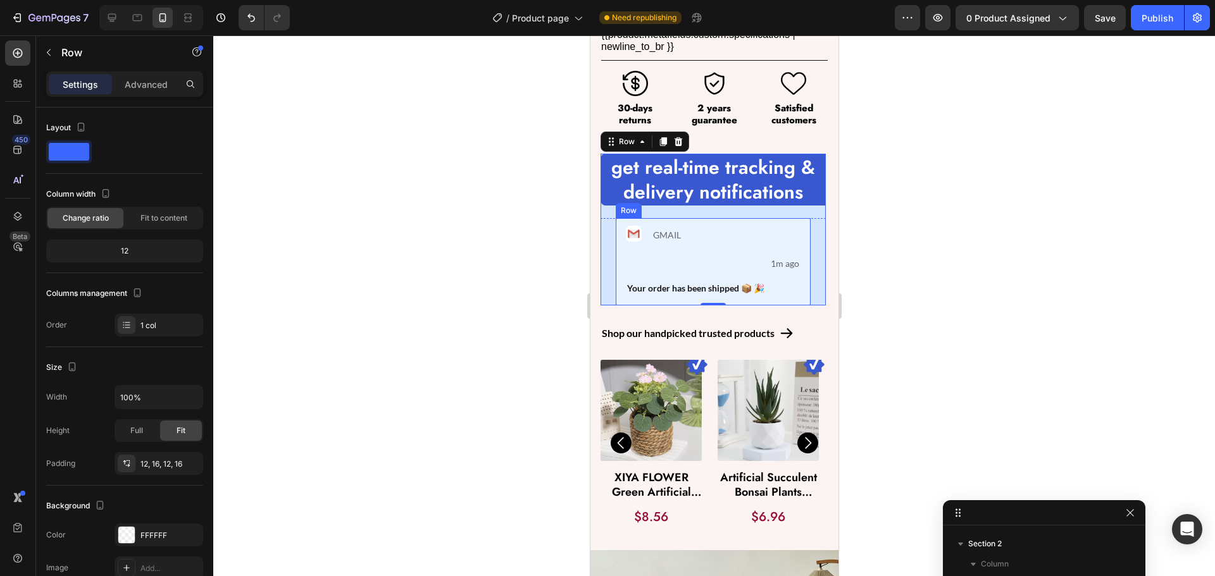
scroll to position [787, 0]
click at [144, 88] on p "Advanced" at bounding box center [146, 84] width 43 height 13
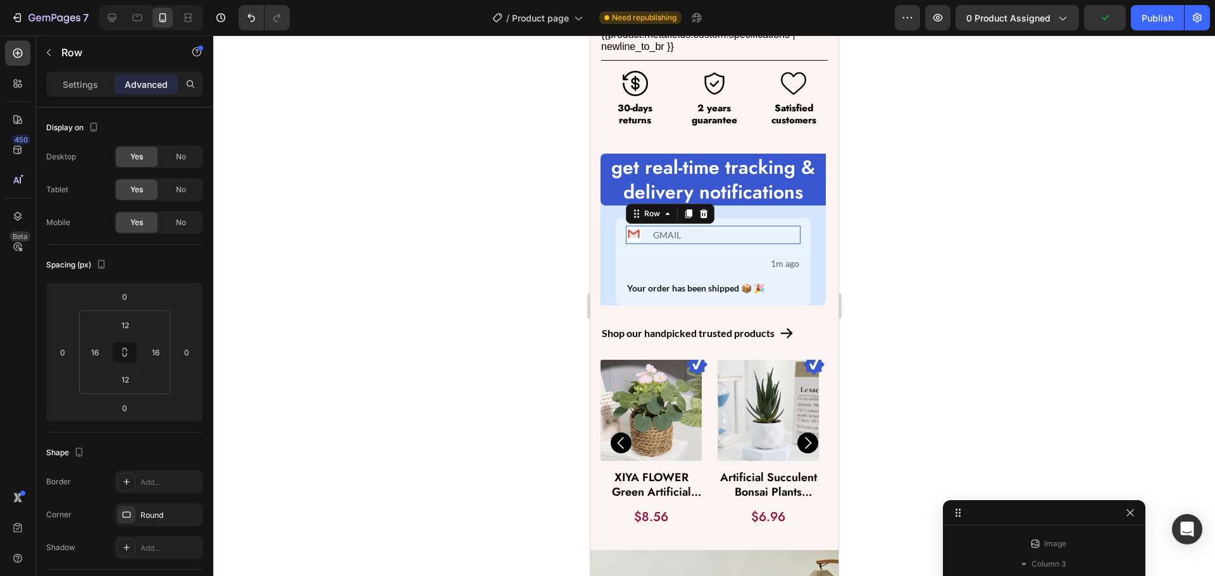
click at [708, 228] on div "Image GMAIL Text Block Row 0" at bounding box center [712, 235] width 175 height 18
click at [637, 211] on div "Row" at bounding box center [651, 213] width 46 height 15
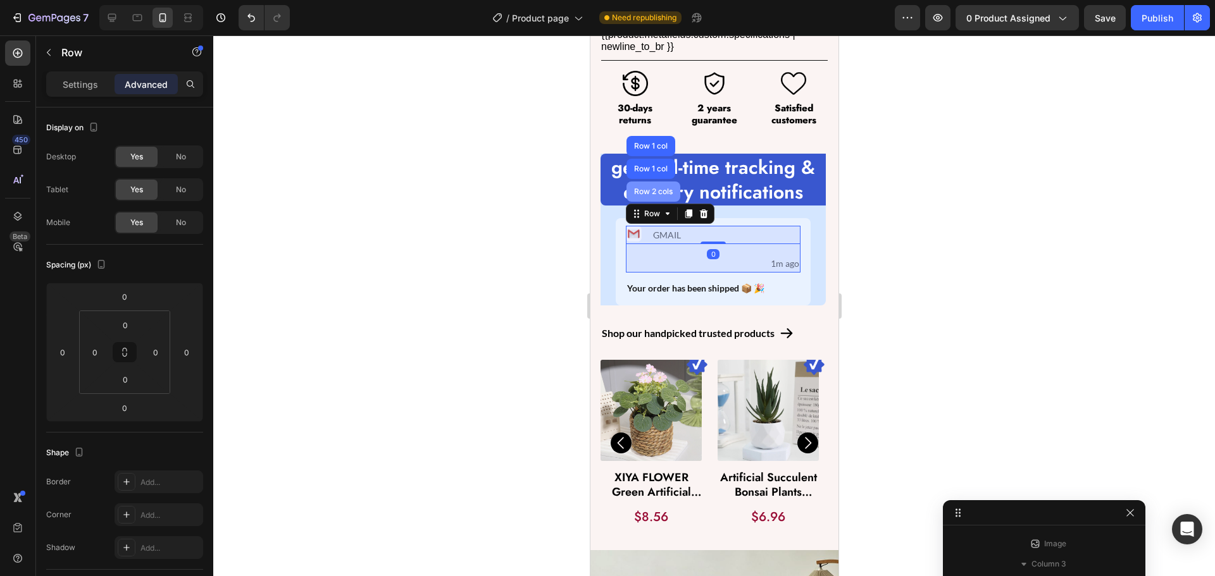
click at [649, 188] on div "Row 2 cols" at bounding box center [653, 192] width 44 height 8
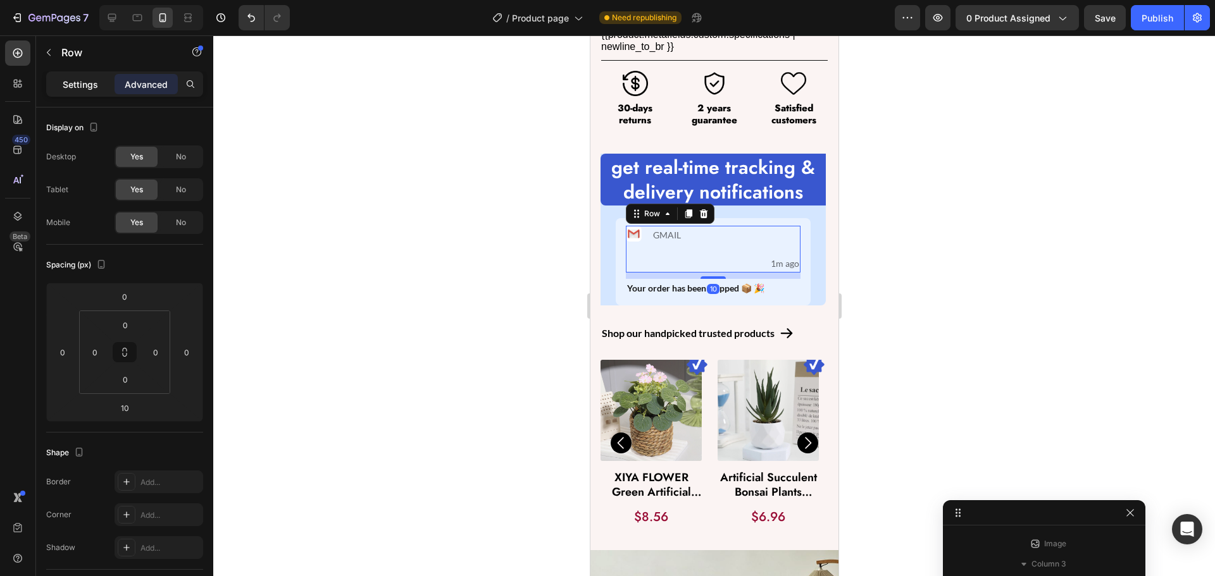
click at [72, 84] on p "Settings" at bounding box center [80, 84] width 35 height 13
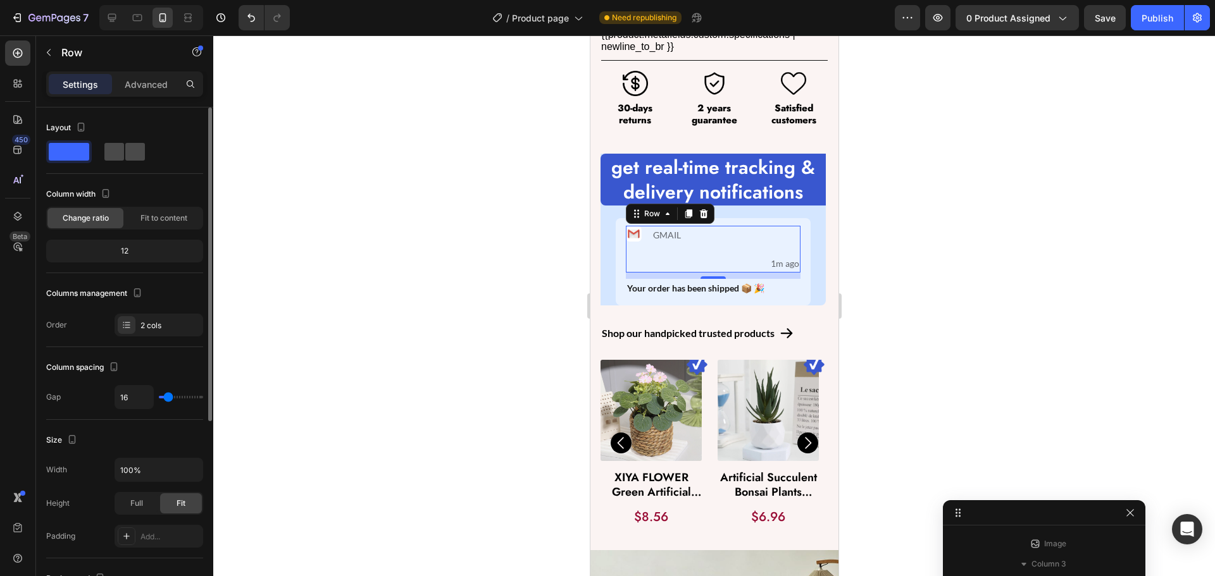
click at [125, 150] on span at bounding box center [135, 152] width 20 height 18
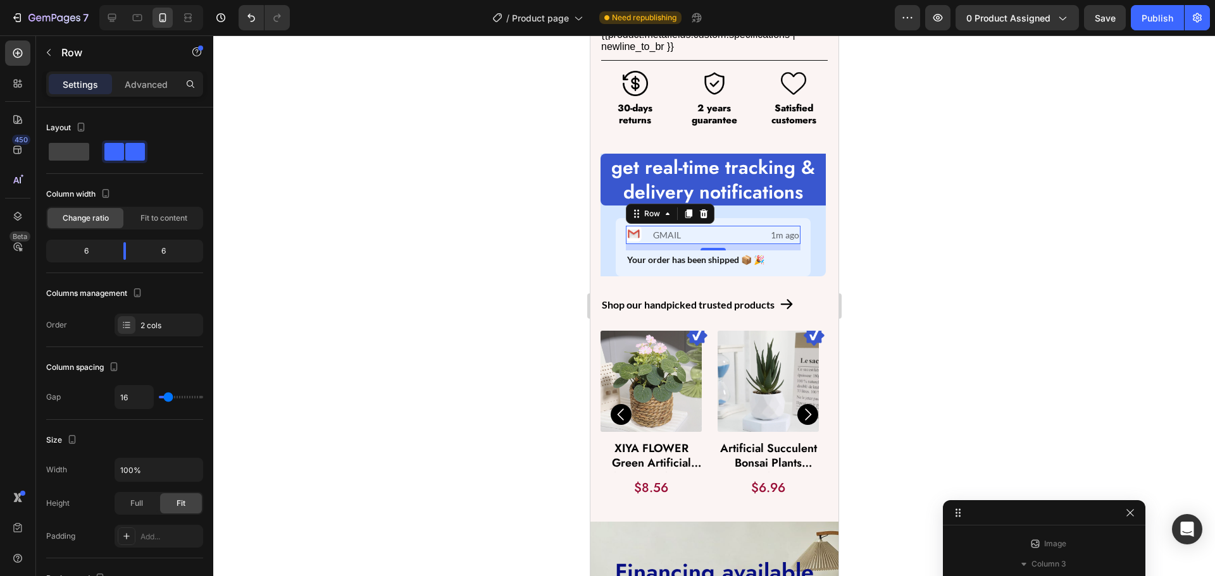
click at [386, 211] on div at bounding box center [714, 305] width 1002 height 541
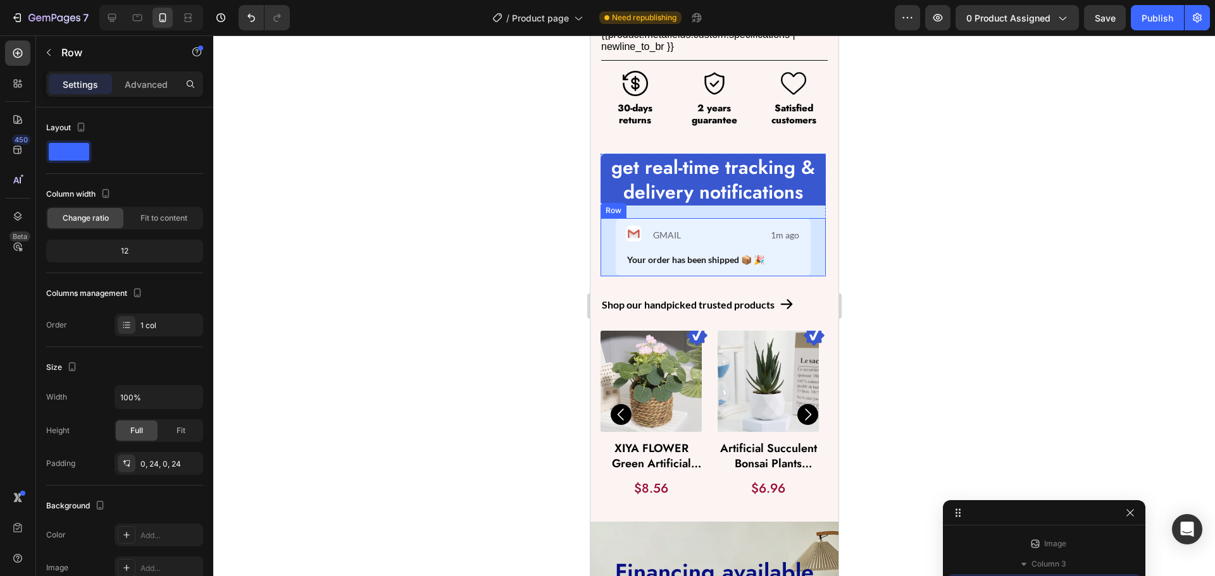
click at [604, 223] on div "Image GMAIL Text Block Row 1m ago Text Block Row Your order has been shipped 📦 …" at bounding box center [712, 247] width 225 height 58
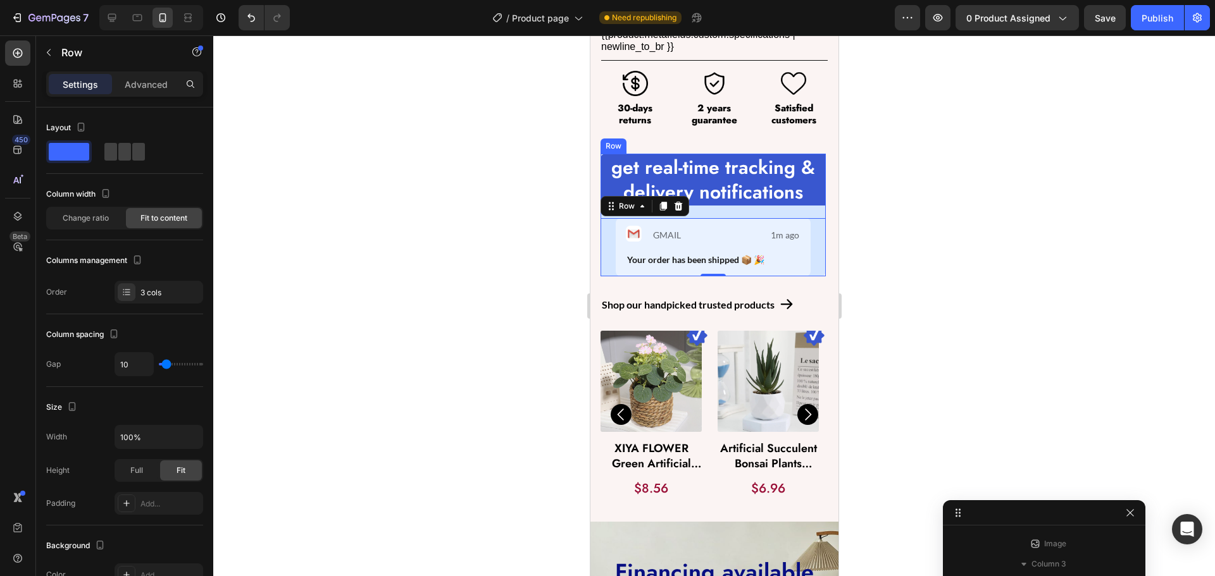
scroll to position [584, 0]
click at [705, 203] on div "get real-time tracking & delivery notifications Text Block Row Image Image GMAI…" at bounding box center [712, 215] width 225 height 123
click at [147, 78] on p "Advanced" at bounding box center [146, 84] width 43 height 13
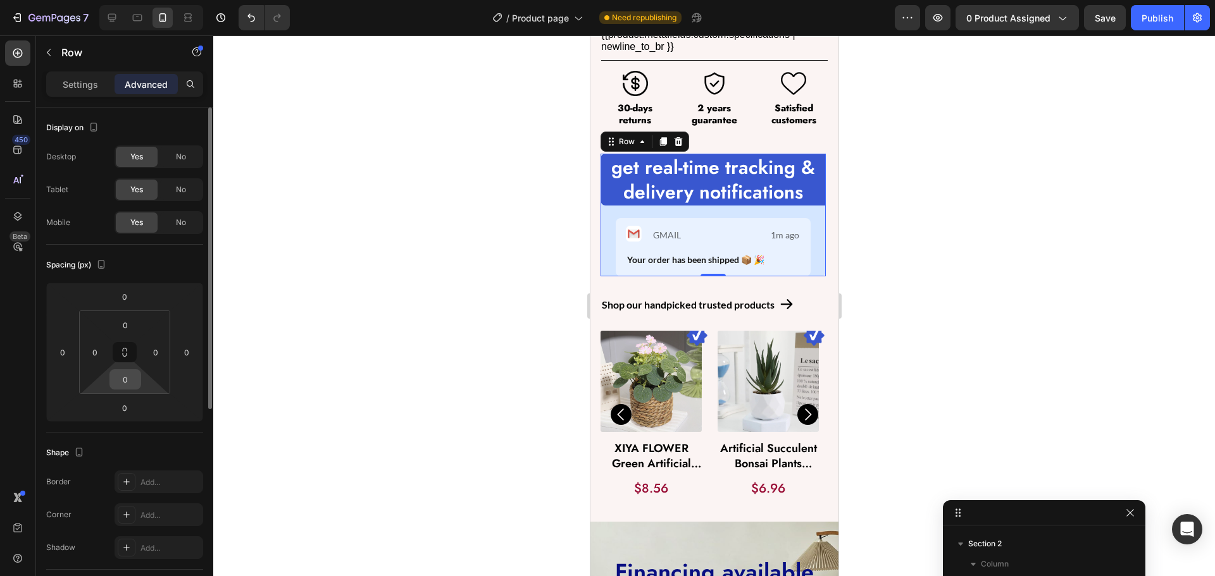
click at [127, 381] on input "0" at bounding box center [125, 379] width 25 height 19
type input "20"
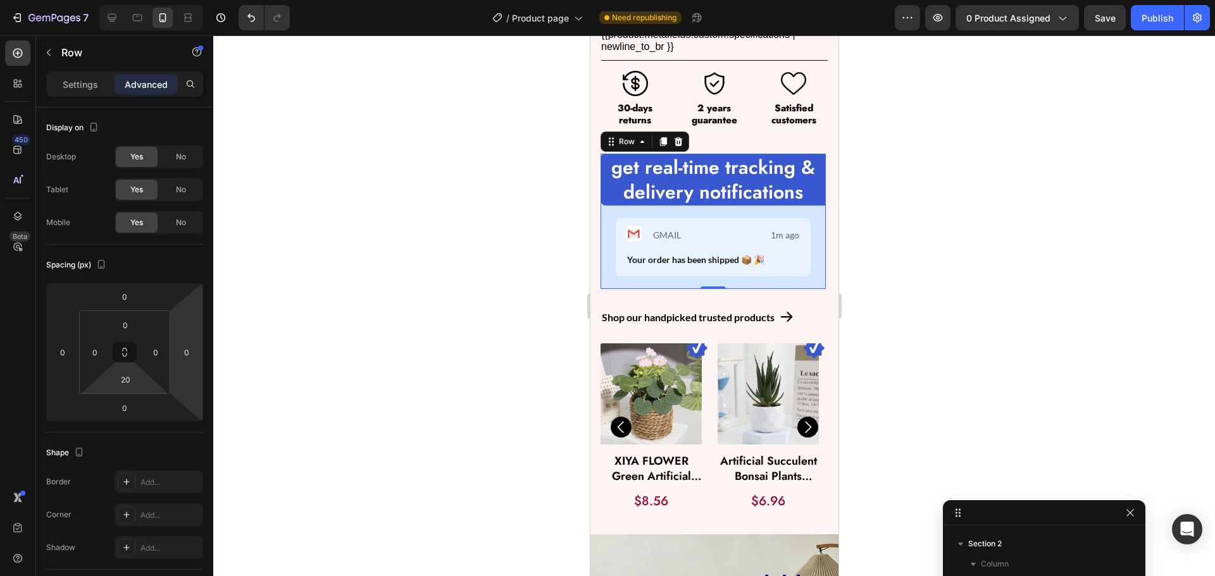
click at [355, 273] on div at bounding box center [714, 305] width 1002 height 541
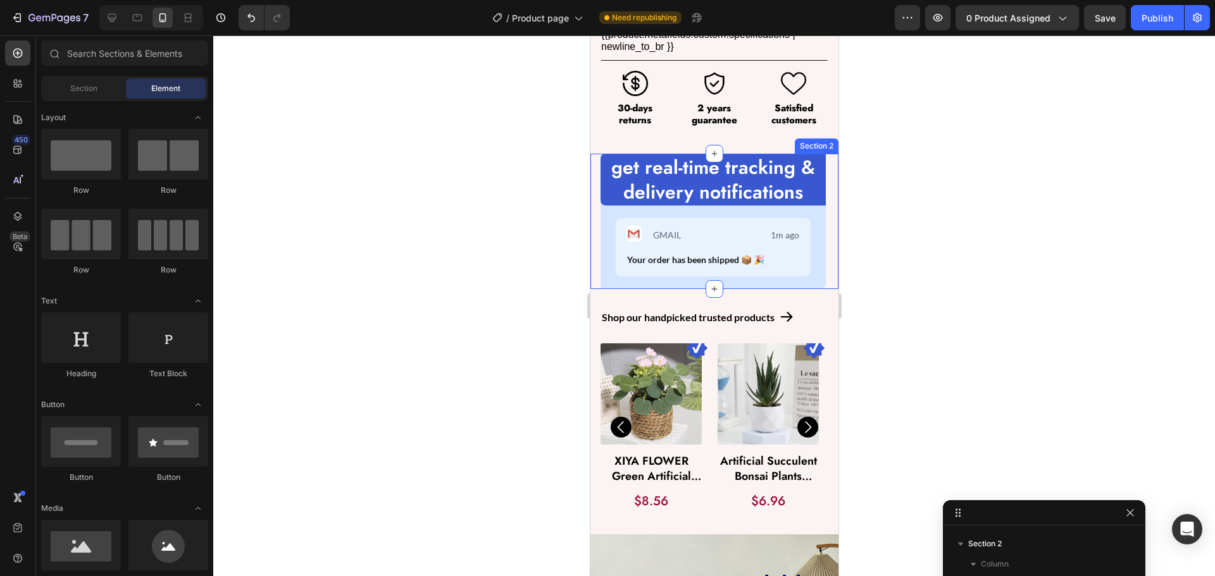
click at [461, 235] on div at bounding box center [714, 305] width 1002 height 541
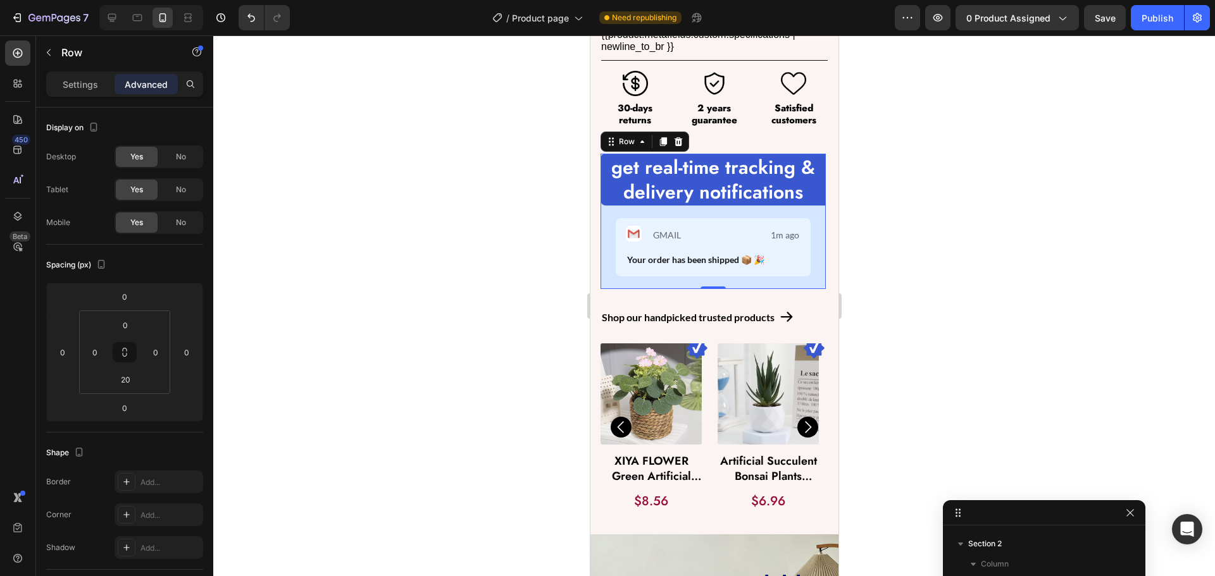
click at [611, 273] on div "get real-time tracking & delivery notifications Text Block Row Image Image GMAI…" at bounding box center [712, 221] width 225 height 135
click at [78, 85] on p "Settings" at bounding box center [80, 84] width 35 height 13
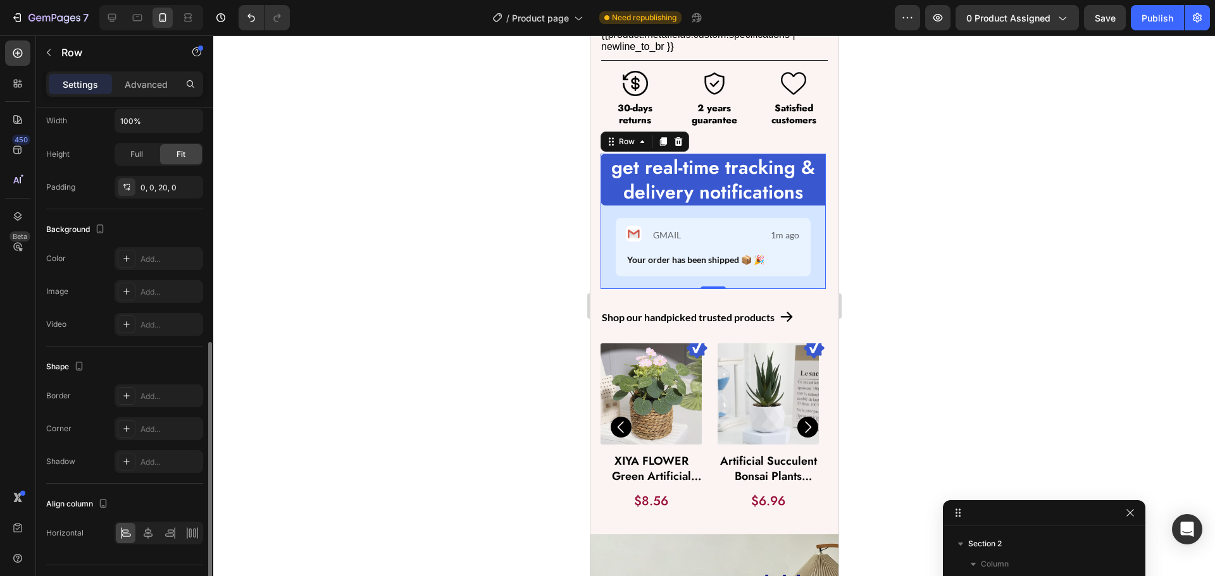
scroll to position [345, 0]
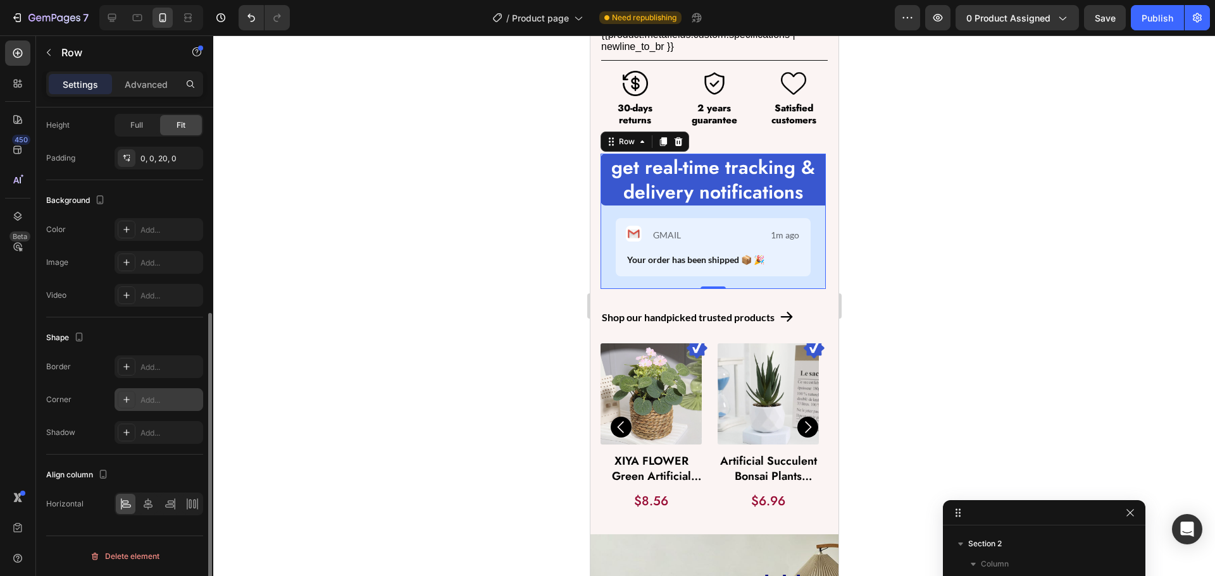
click at [139, 395] on div "Add..." at bounding box center [159, 400] width 89 height 23
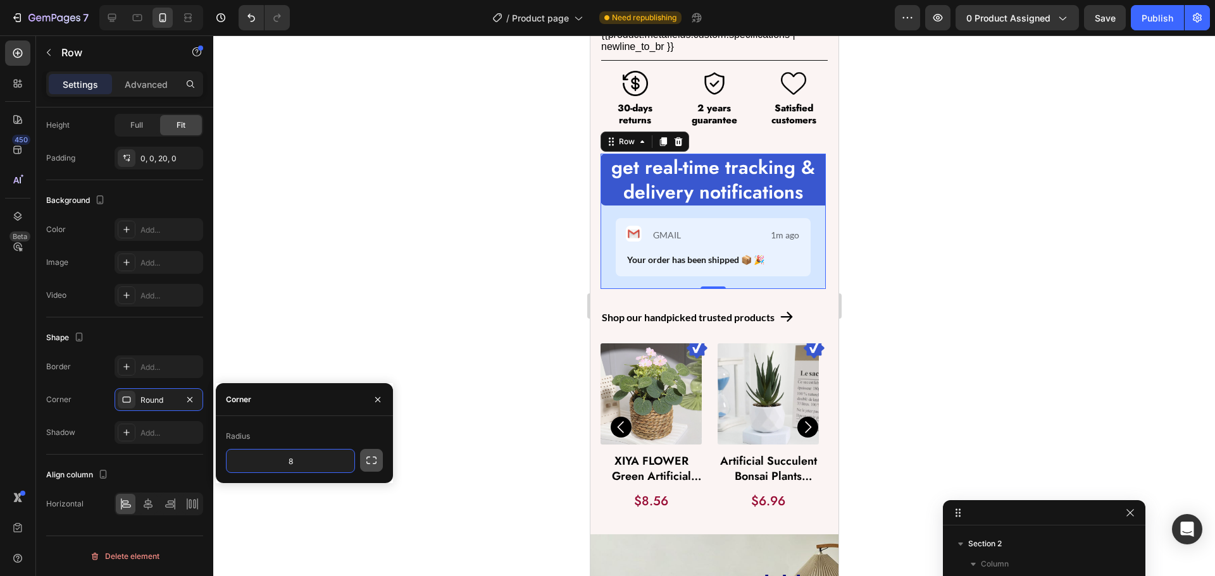
click at [372, 459] on icon "button" at bounding box center [371, 460] width 13 height 13
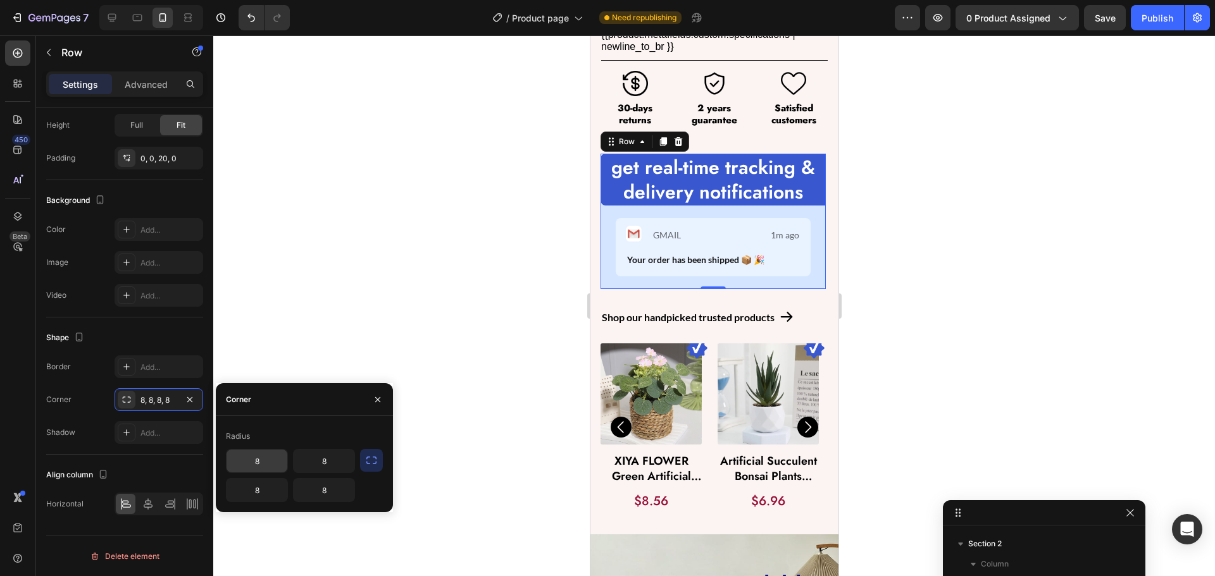
click at [268, 463] on input "8" at bounding box center [257, 461] width 61 height 23
drag, startPoint x: 268, startPoint y: 463, endPoint x: 211, endPoint y: 485, distance: 61.7
click at [211, 485] on div "450 Beta Sections(18) Elements(84) Section Element Hero Section Product Detail …" at bounding box center [106, 305] width 213 height 541
type input "0"
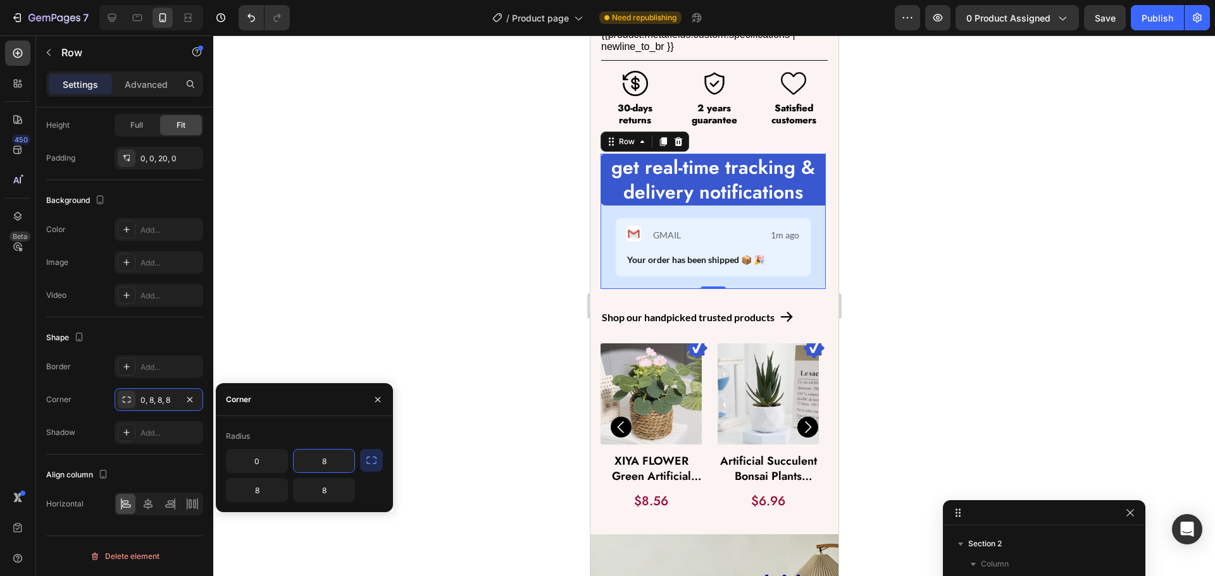
click at [334, 459] on input "8" at bounding box center [324, 461] width 61 height 23
type input "0"
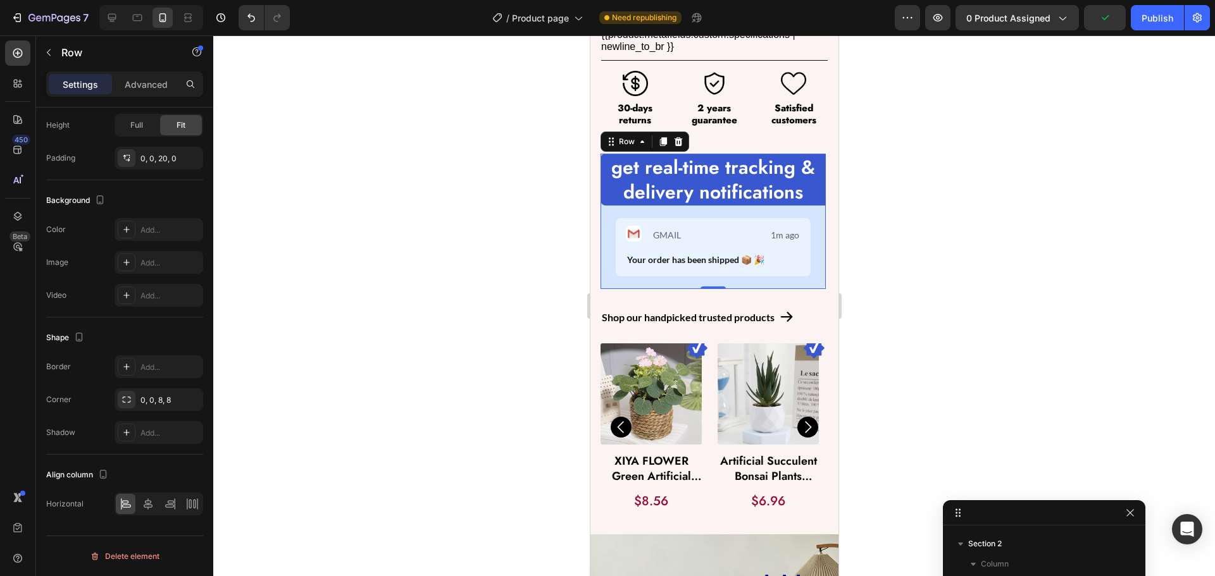
click at [442, 215] on div at bounding box center [714, 305] width 1002 height 541
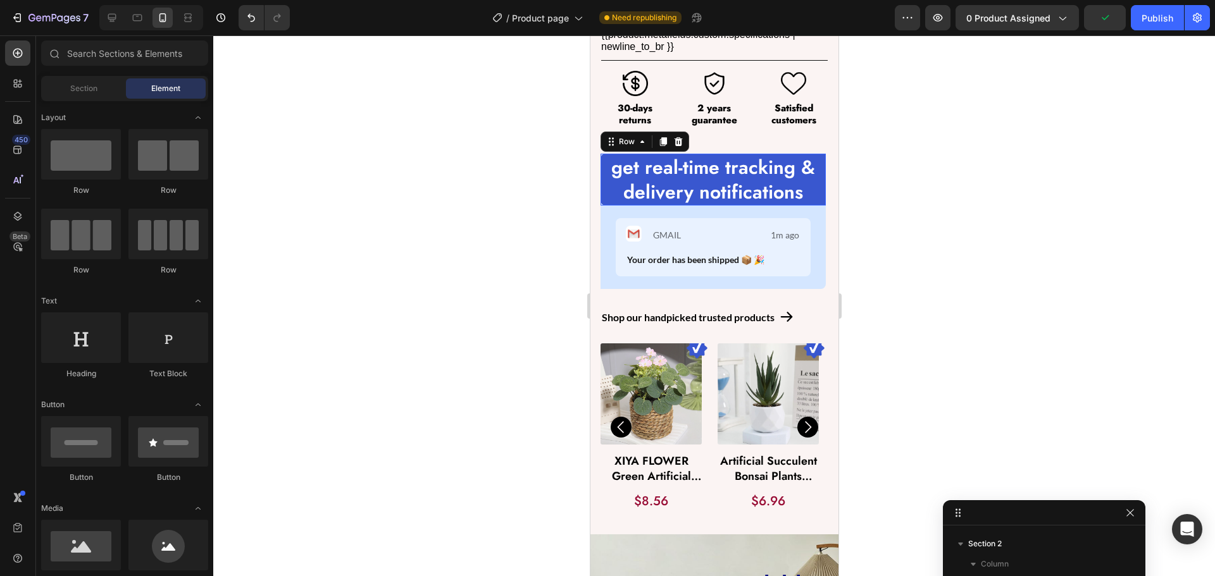
click at [603, 156] on div "get real-time tracking & delivery notifications Text Block Row 0" at bounding box center [712, 180] width 225 height 52
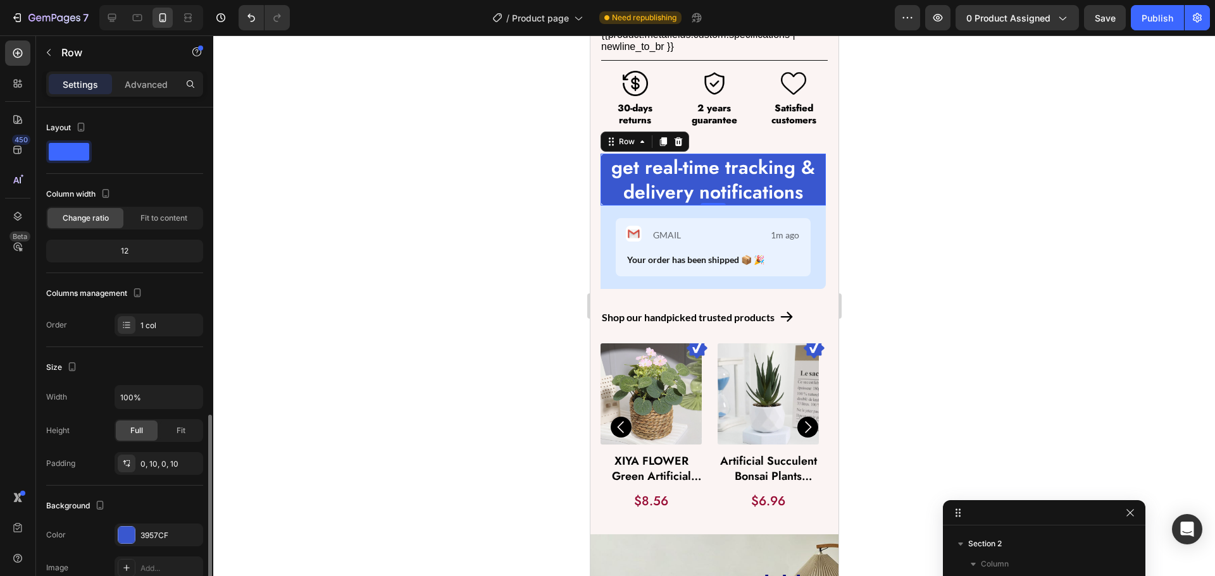
scroll to position [190, 0]
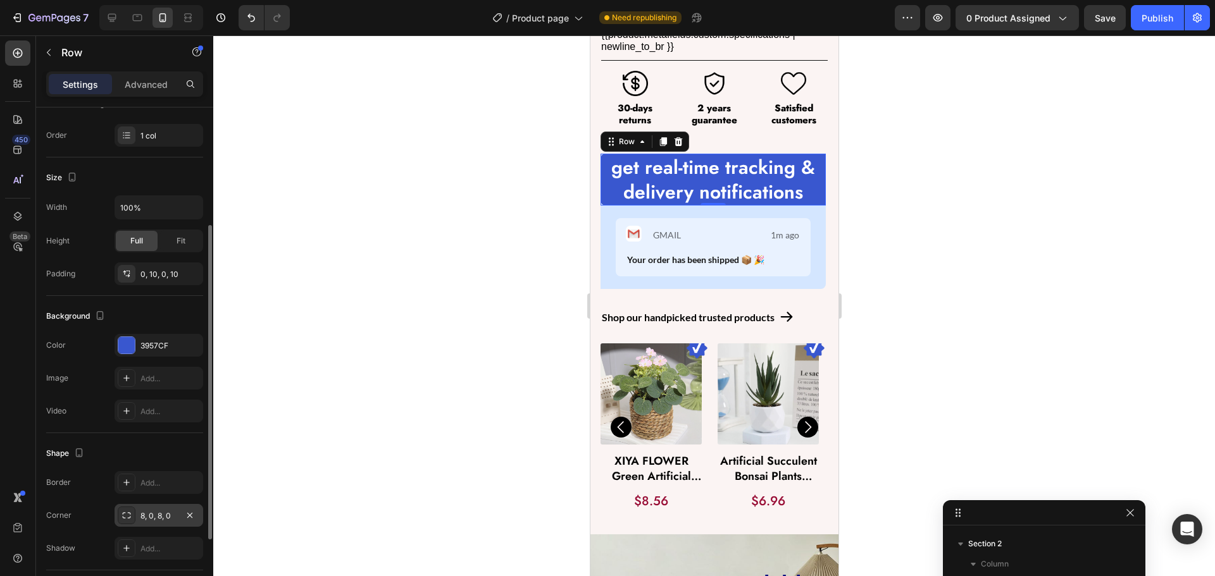
click at [127, 512] on icon at bounding box center [126, 516] width 10 height 10
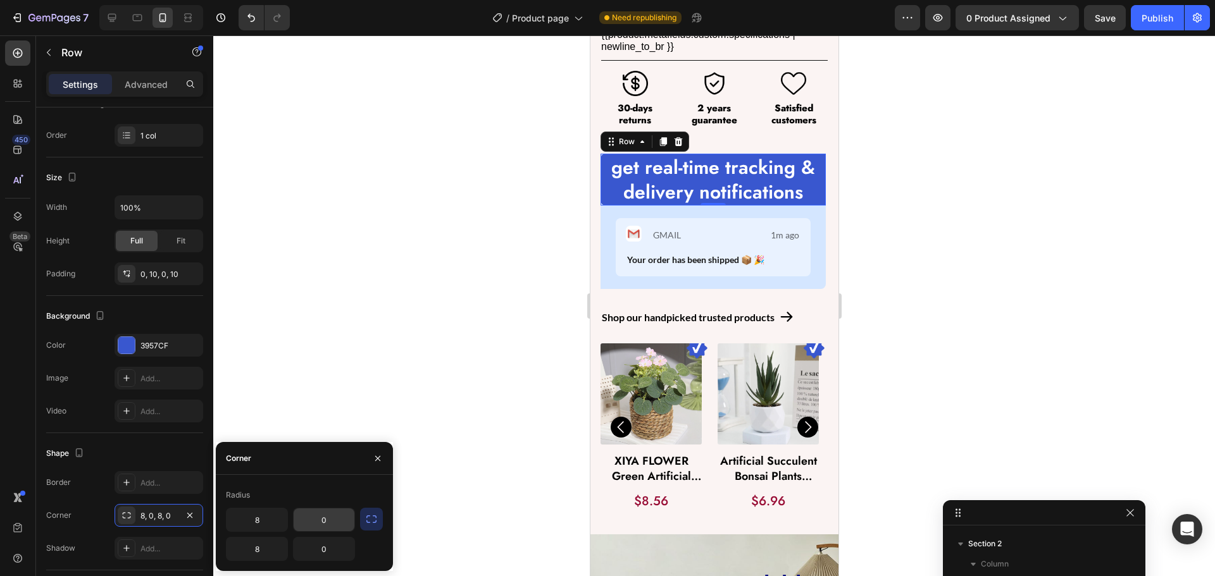
click at [334, 516] on input "0" at bounding box center [324, 520] width 61 height 23
type input "8"
click at [268, 553] on input "8" at bounding box center [257, 549] width 61 height 23
type input "0"
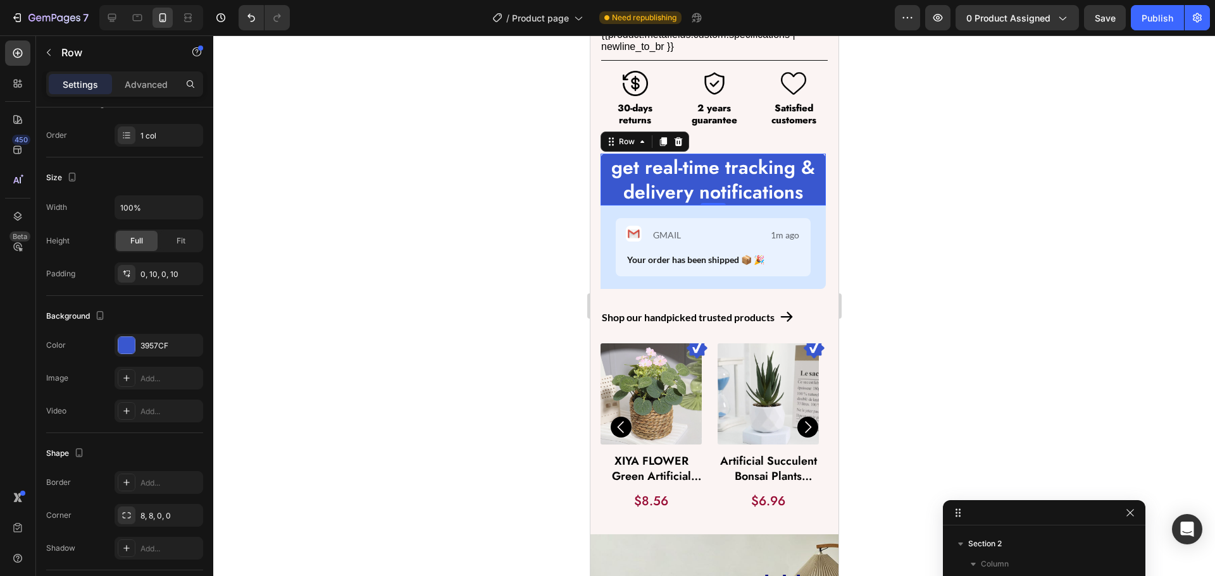
click at [364, 377] on div at bounding box center [714, 305] width 1002 height 541
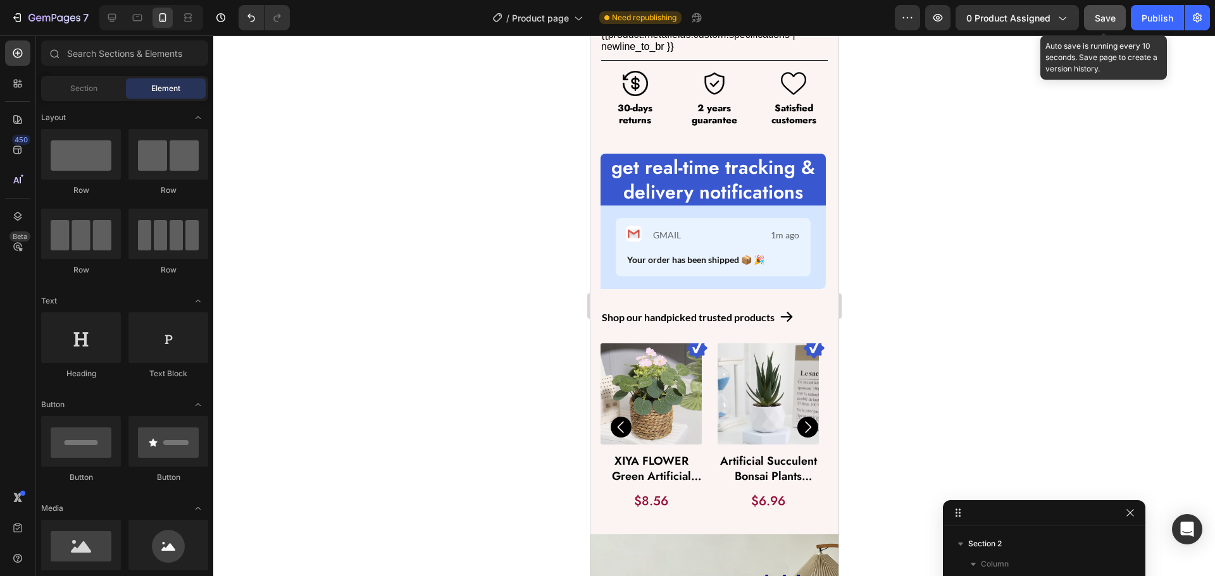
click at [1100, 23] on span "Save" at bounding box center [1105, 18] width 21 height 11
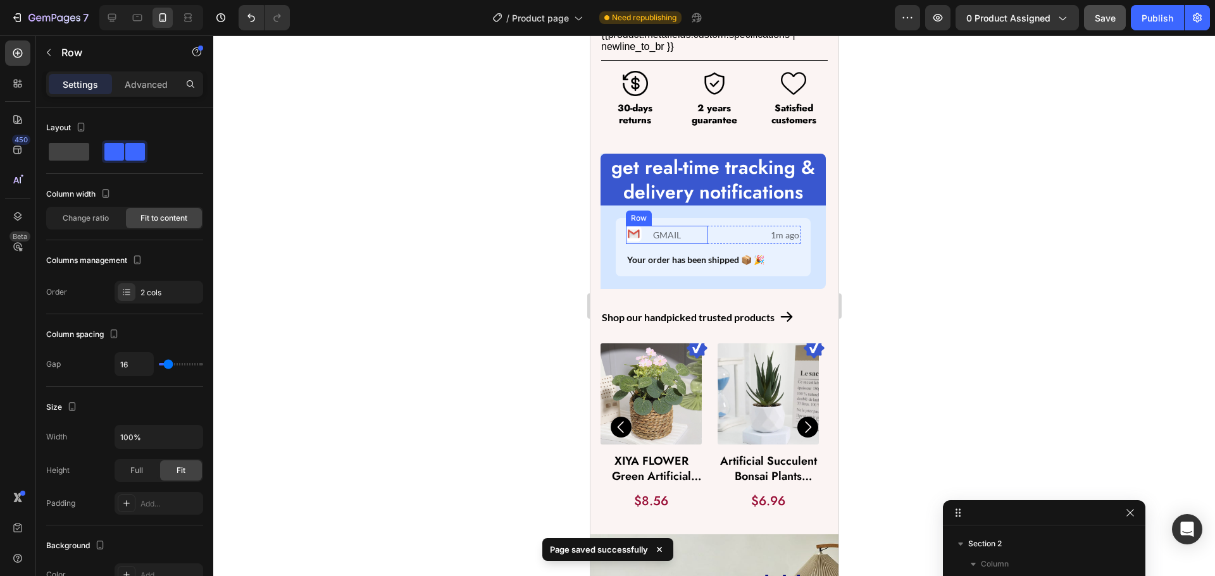
click at [645, 226] on div "Image GMAIL Text Block Row" at bounding box center [666, 235] width 82 height 18
click at [130, 366] on input "16" at bounding box center [134, 364] width 38 height 23
type input "8"
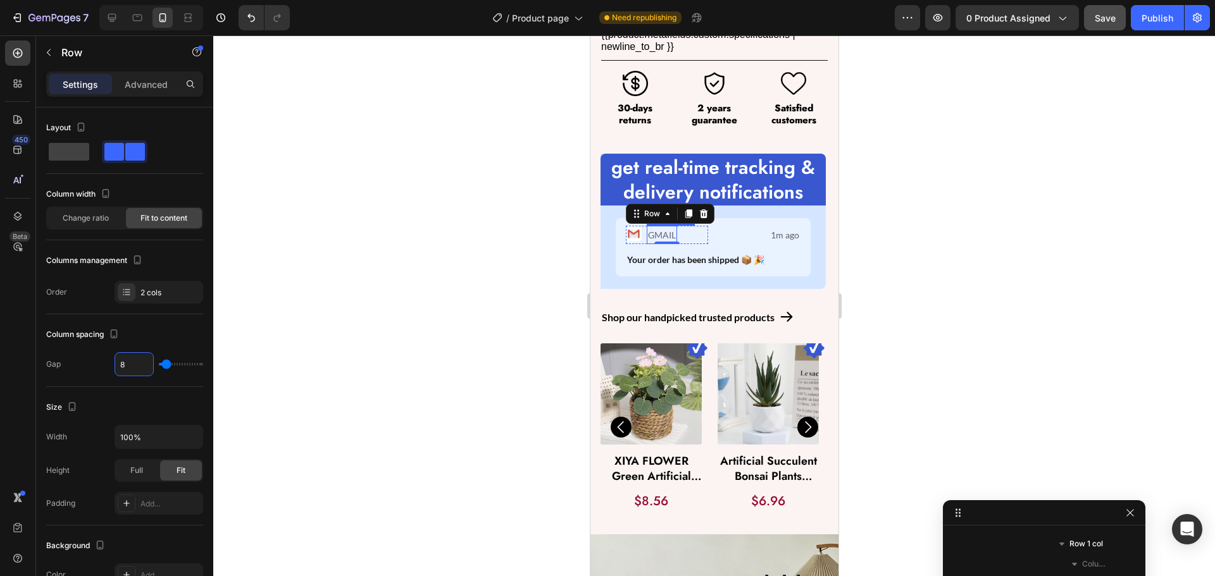
click at [664, 227] on p "GMAIL" at bounding box center [661, 235] width 28 height 16
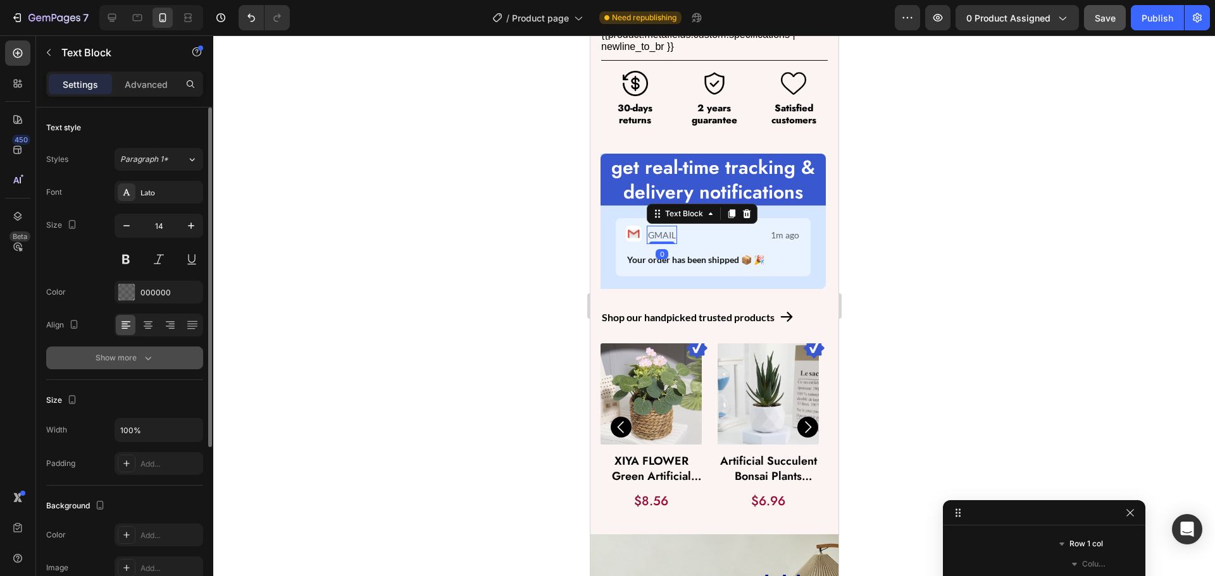
click at [142, 361] on icon "button" at bounding box center [148, 358] width 13 height 13
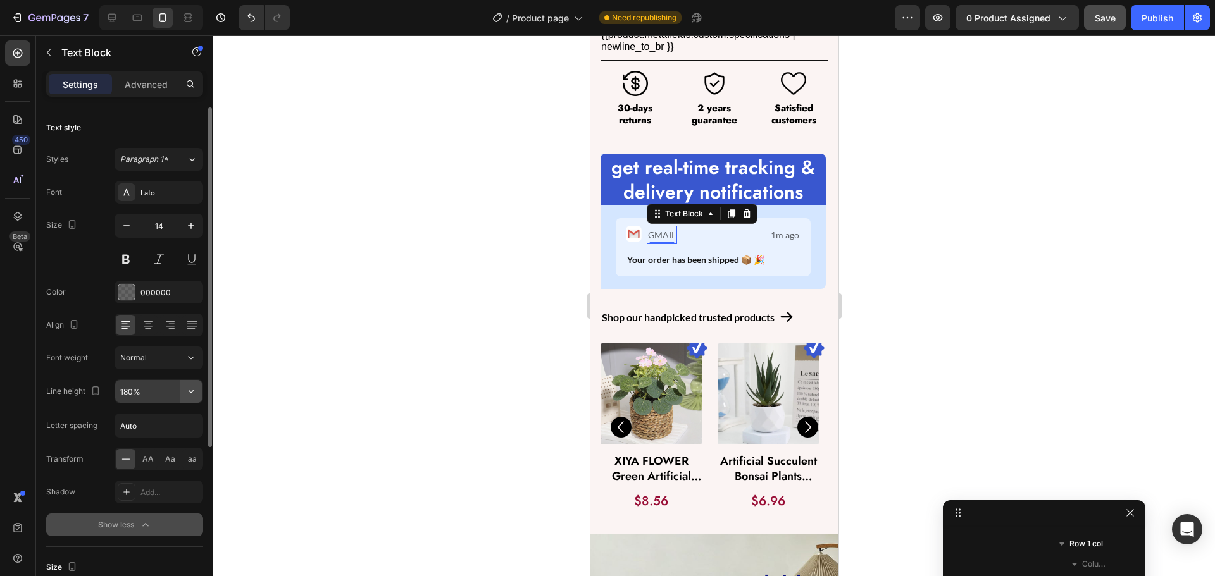
click at [190, 389] on icon "button" at bounding box center [191, 391] width 13 height 13
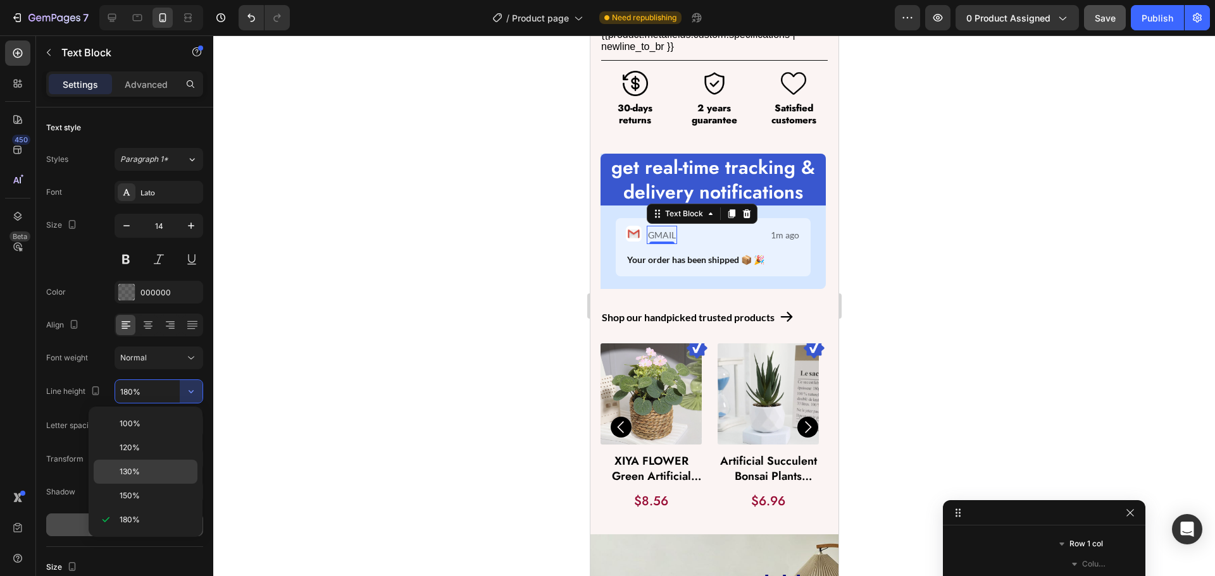
click at [132, 467] on span "130%" at bounding box center [130, 471] width 20 height 11
type input "130%"
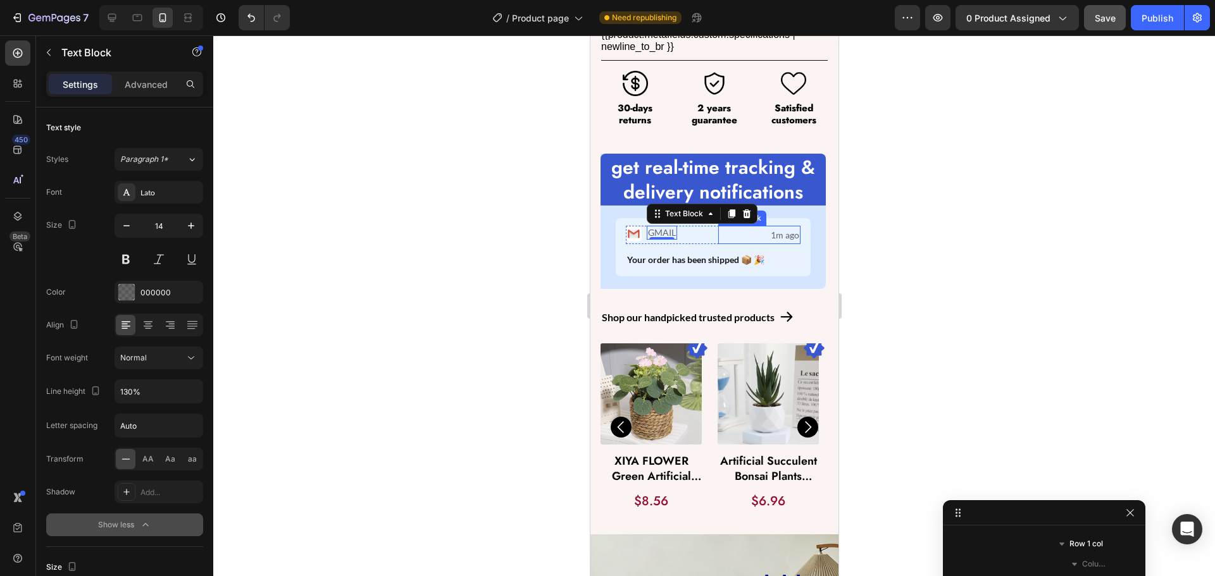
scroll to position [966, 0]
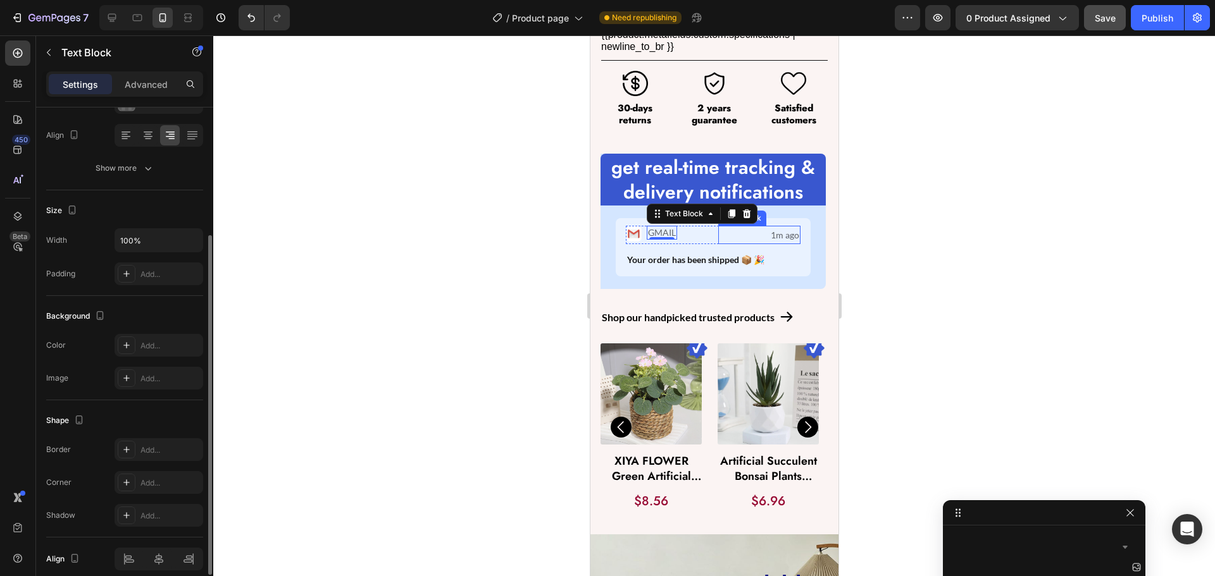
click at [780, 227] on p "1m ago" at bounding box center [759, 235] width 80 height 16
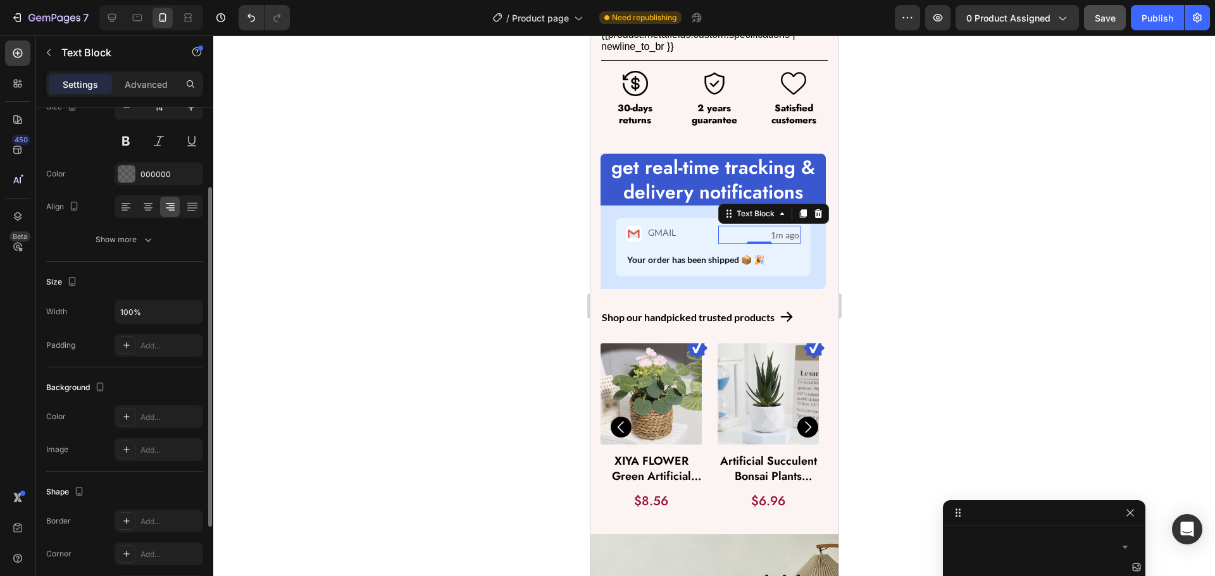
scroll to position [55, 0]
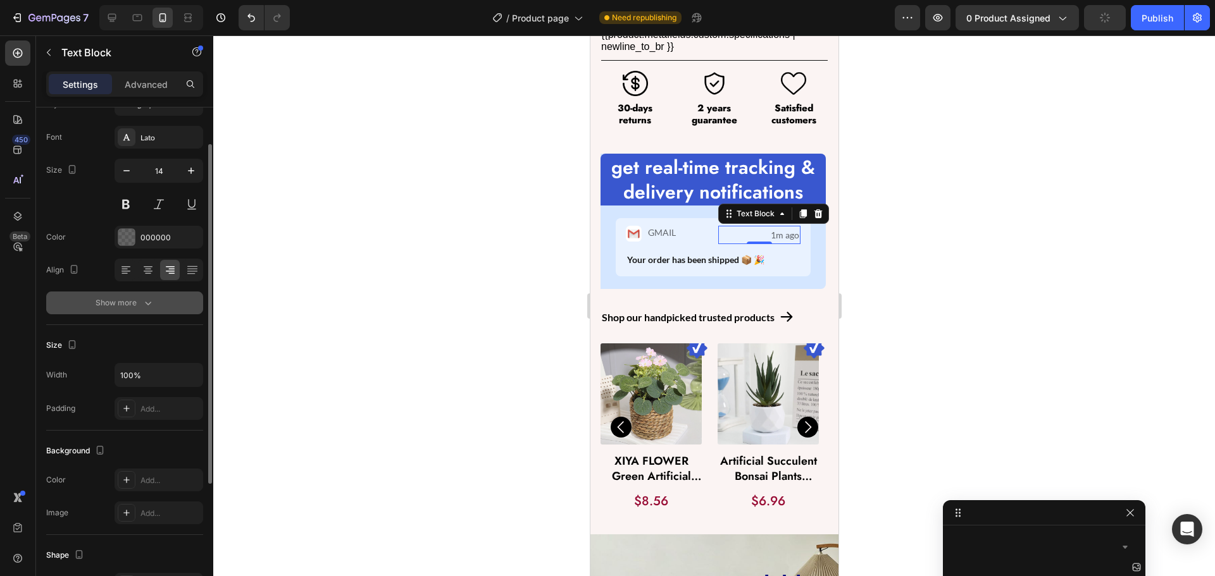
click at [127, 298] on div "Show more" at bounding box center [125, 303] width 59 height 13
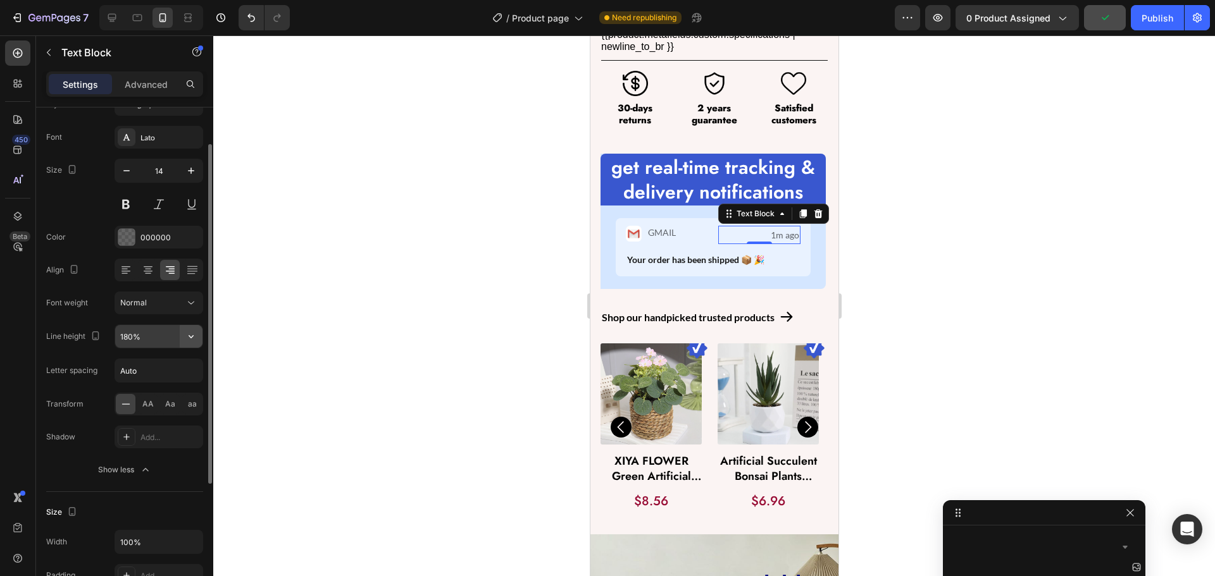
click at [192, 335] on icon "button" at bounding box center [191, 336] width 13 height 13
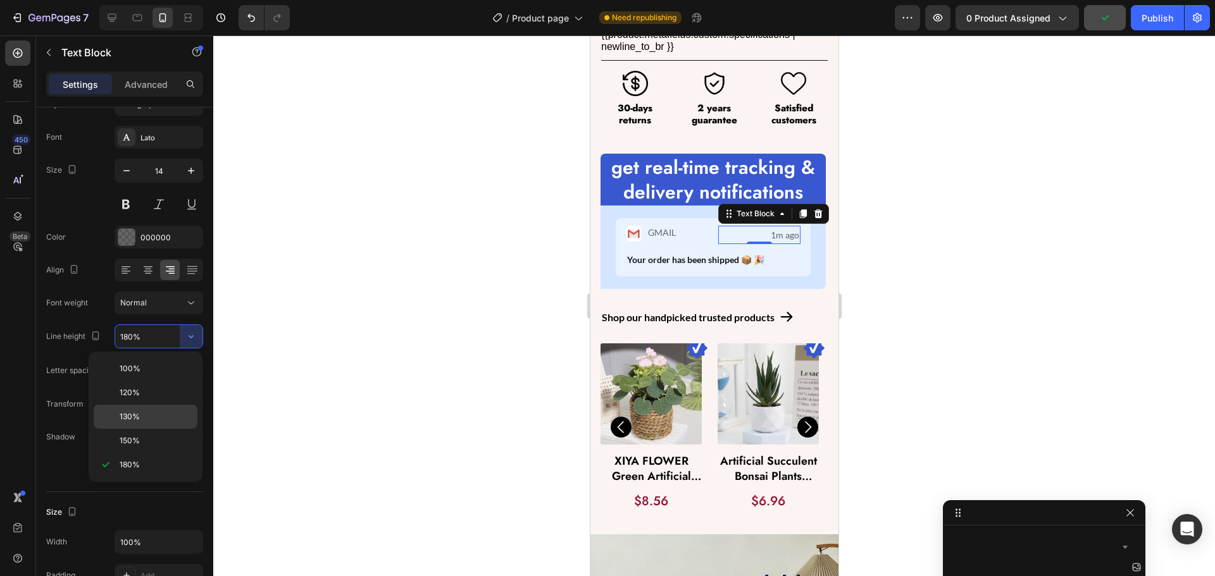
drag, startPoint x: 138, startPoint y: 417, endPoint x: 251, endPoint y: 401, distance: 114.4
click at [140, 416] on p "130%" at bounding box center [156, 416] width 72 height 11
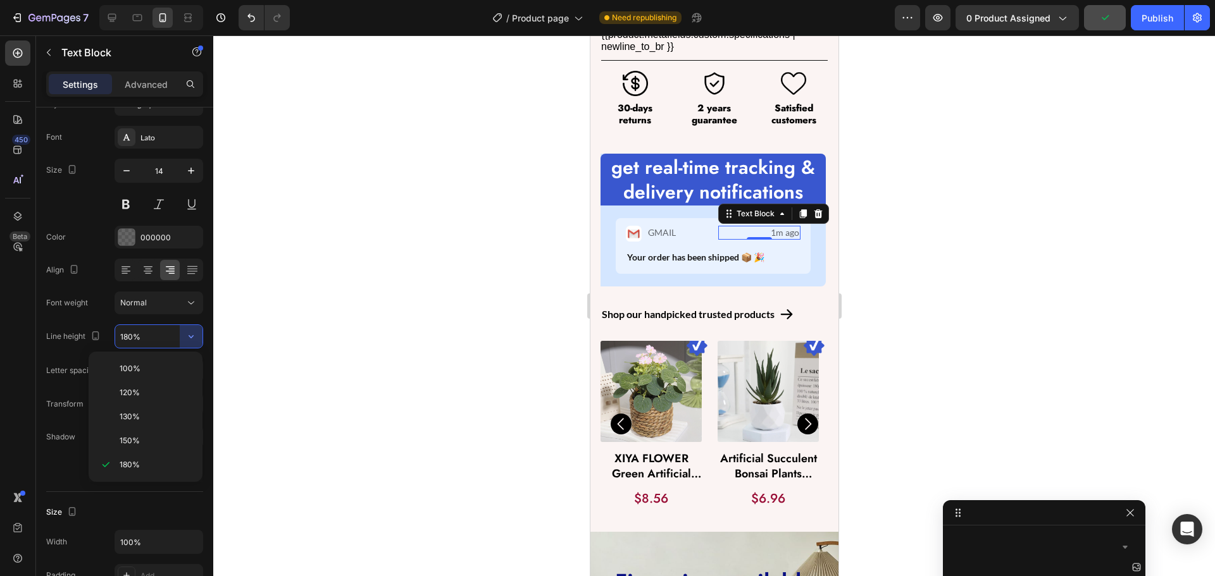
type input "130%"
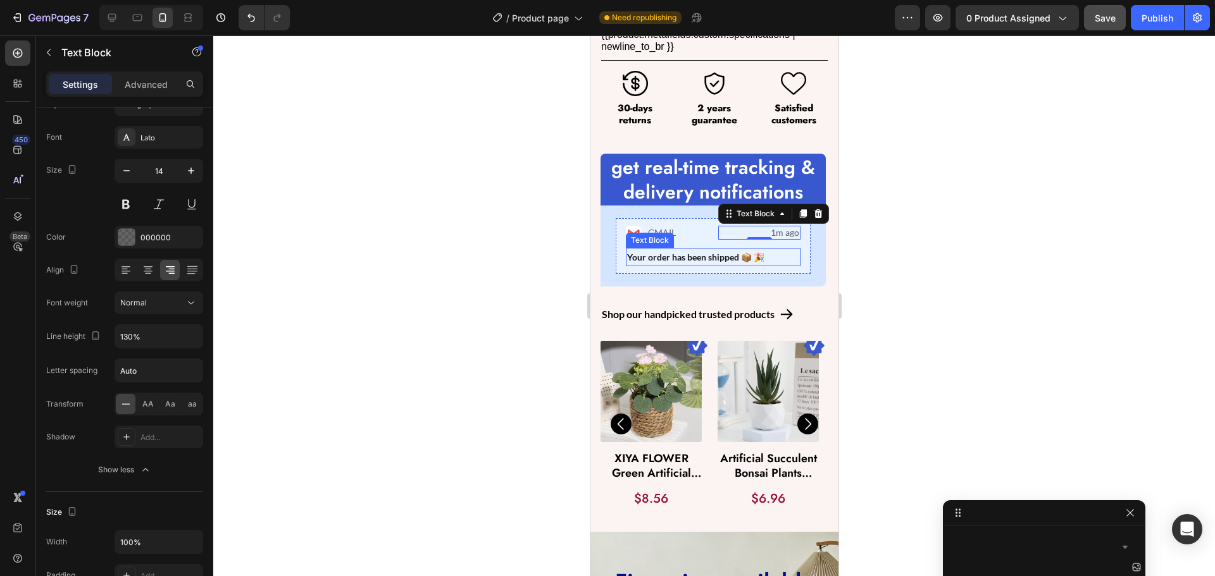
click at [693, 249] on p "Your order has been shipped 📦 🎉" at bounding box center [712, 257] width 172 height 16
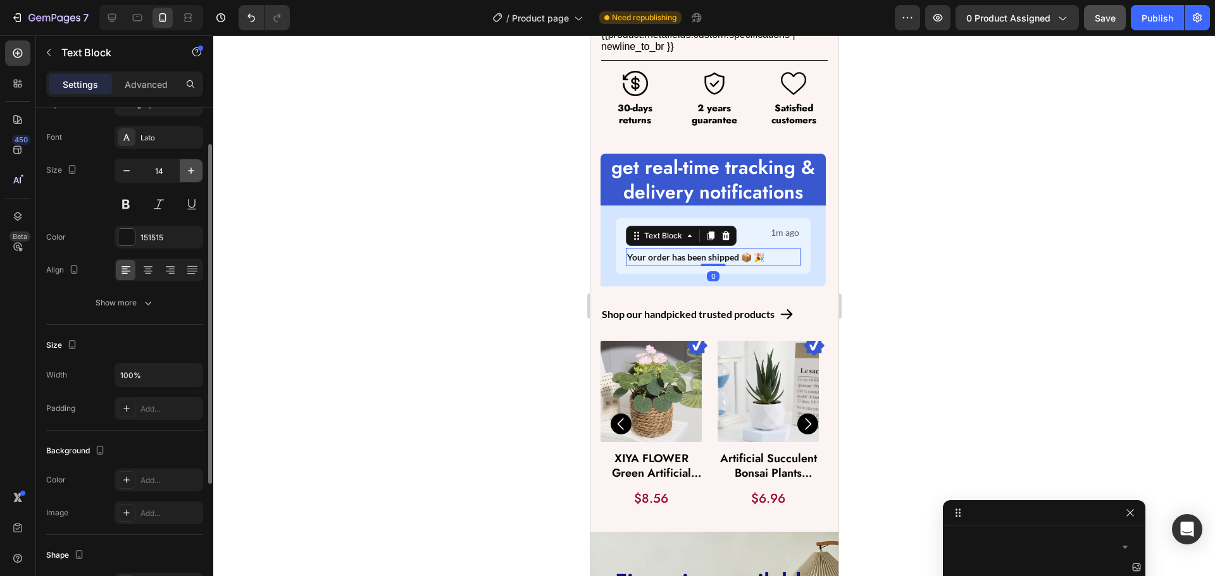
click at [190, 168] on icon "button" at bounding box center [191, 171] width 13 height 13
type input "16"
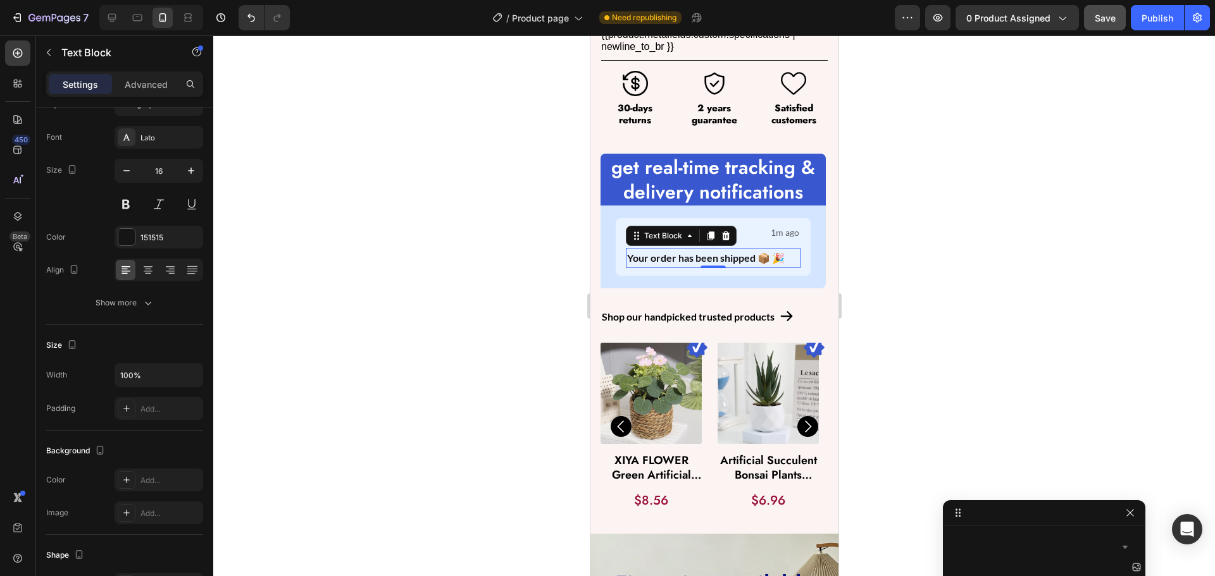
drag, startPoint x: 111, startPoint y: 300, endPoint x: 335, endPoint y: 292, distance: 224.1
click at [111, 301] on div "Show more" at bounding box center [125, 303] width 59 height 13
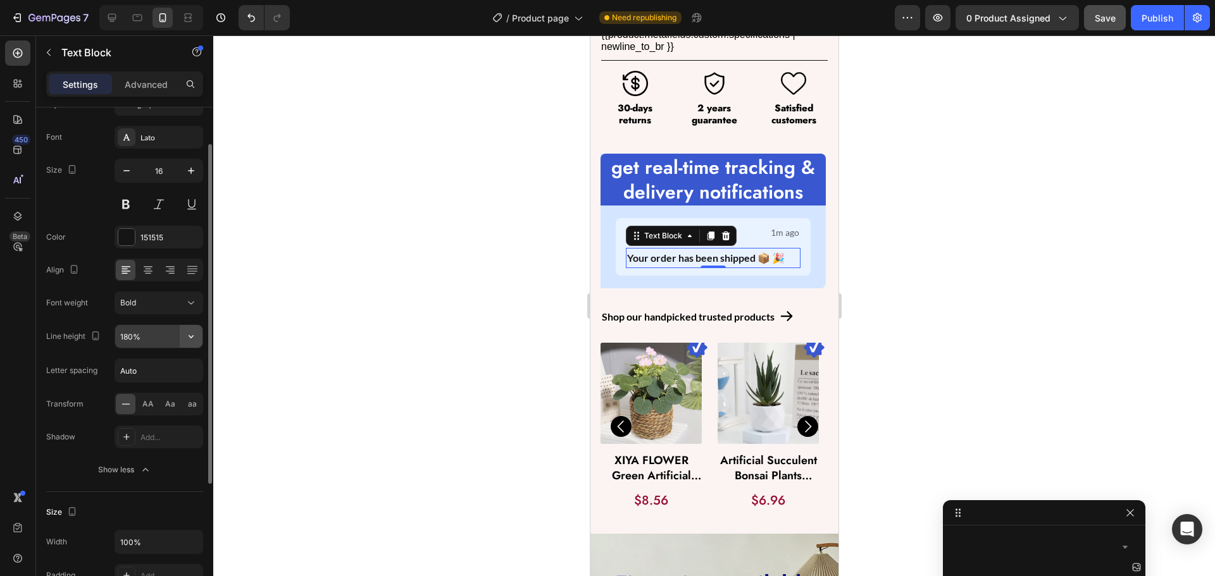
click at [192, 335] on icon "button" at bounding box center [191, 336] width 13 height 13
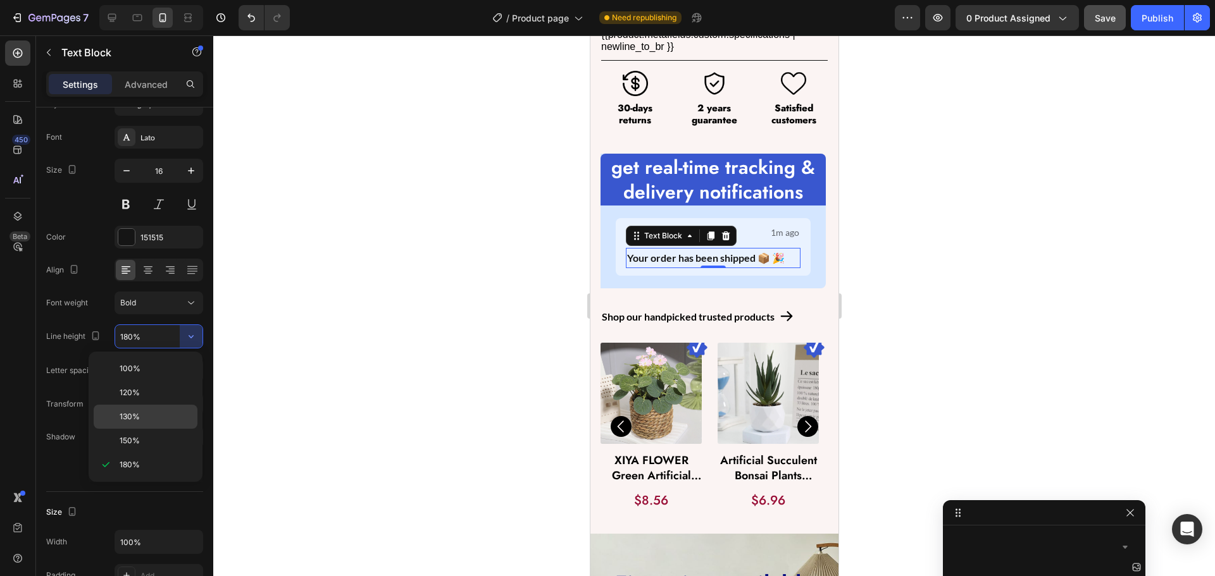
click at [140, 412] on p "130%" at bounding box center [156, 416] width 72 height 11
type input "130%"
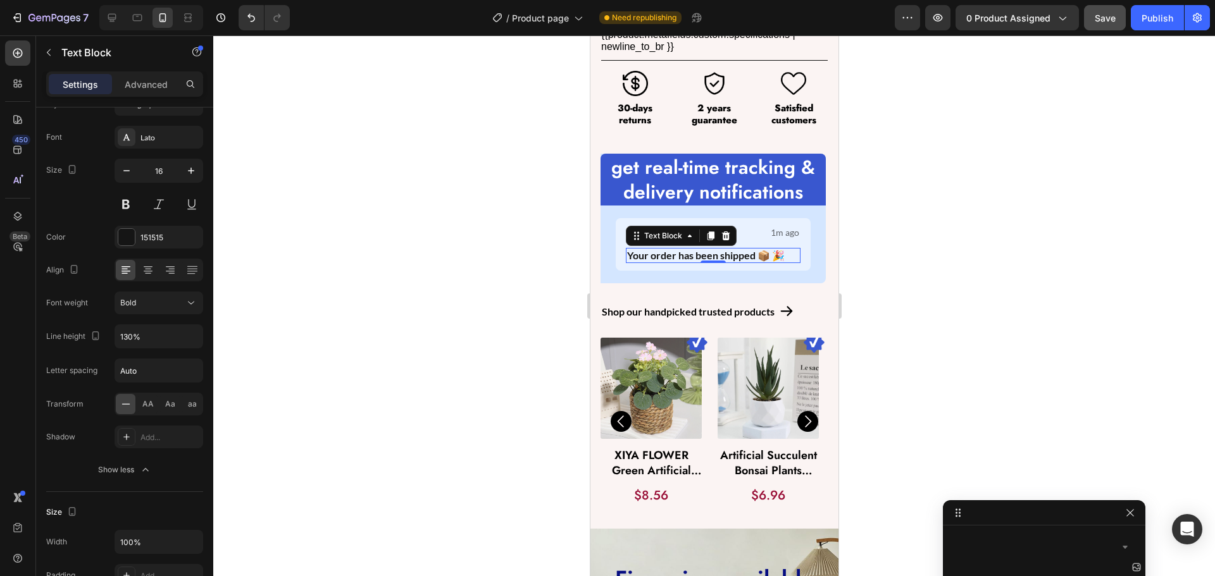
click at [391, 277] on div at bounding box center [714, 305] width 1002 height 541
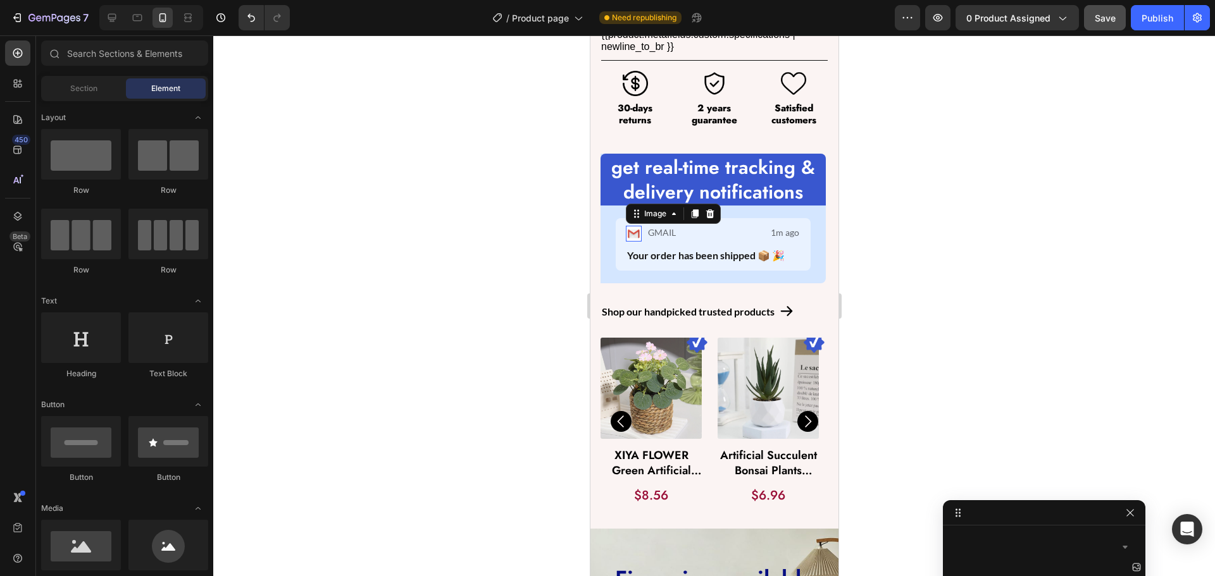
click at [631, 226] on img at bounding box center [633, 234] width 16 height 16
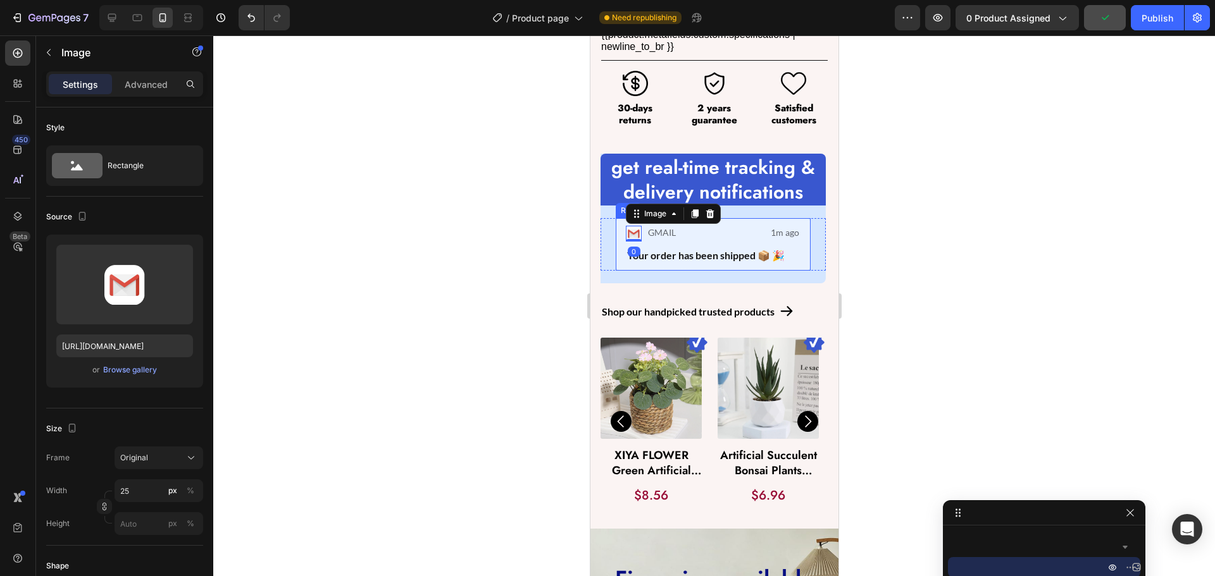
scroll to position [787, 0]
click at [615, 227] on div "Image 0 GMAIL Text Block Row 1m ago Text Block Row Your order has been shipped …" at bounding box center [712, 244] width 195 height 53
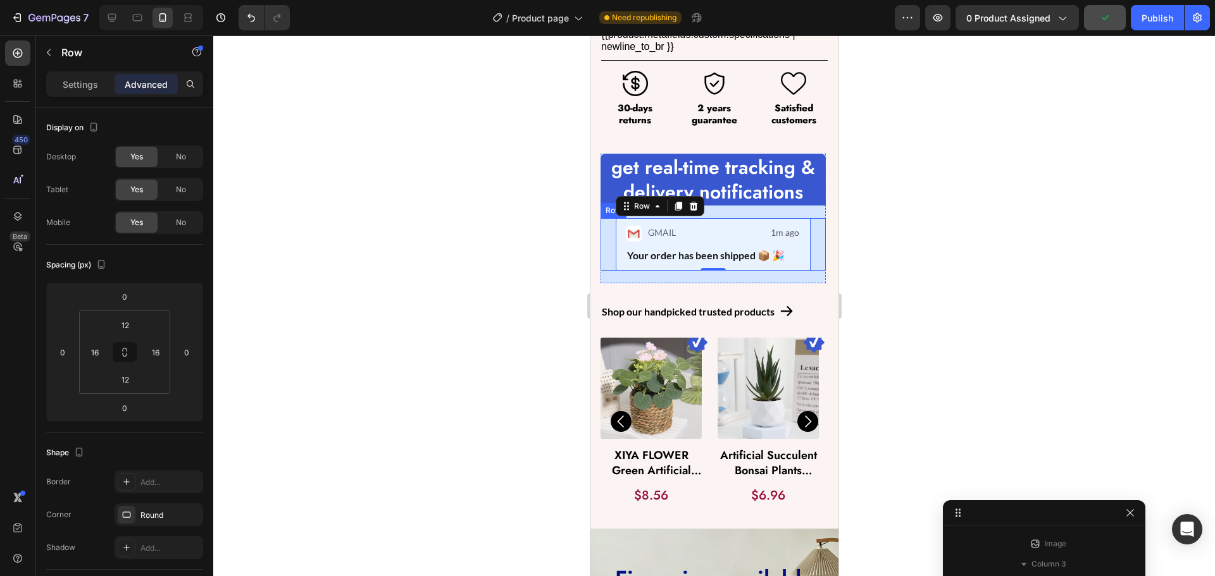
scroll to position [55, 0]
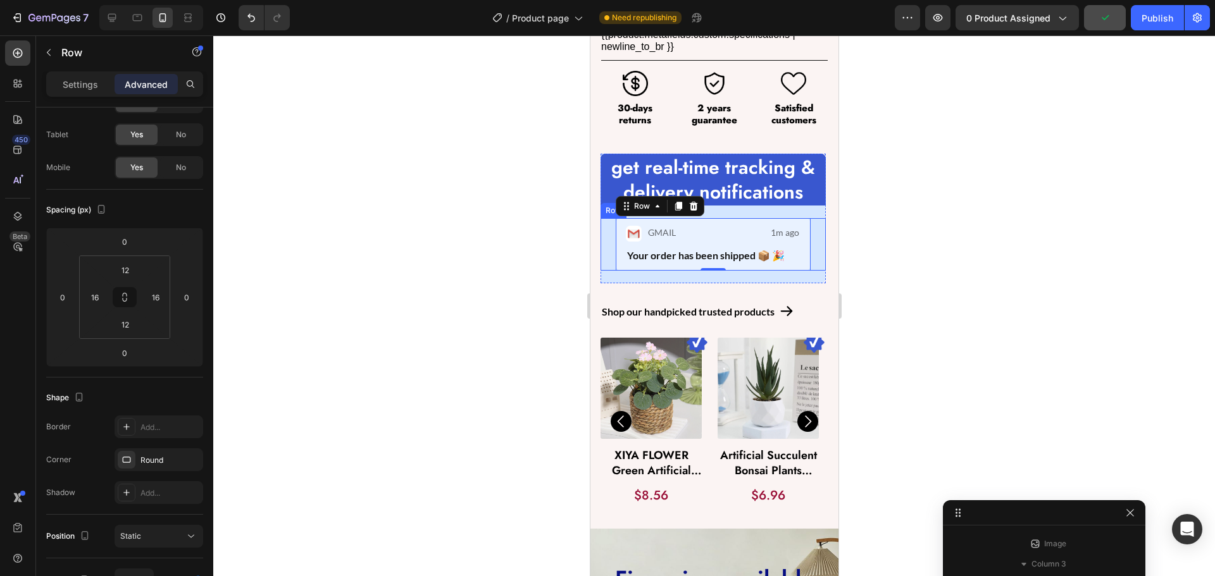
click at [606, 228] on div "Image GMAIL Text Block Row 1m ago Text Block Row Your order has been shipped 📦 …" at bounding box center [712, 244] width 225 height 53
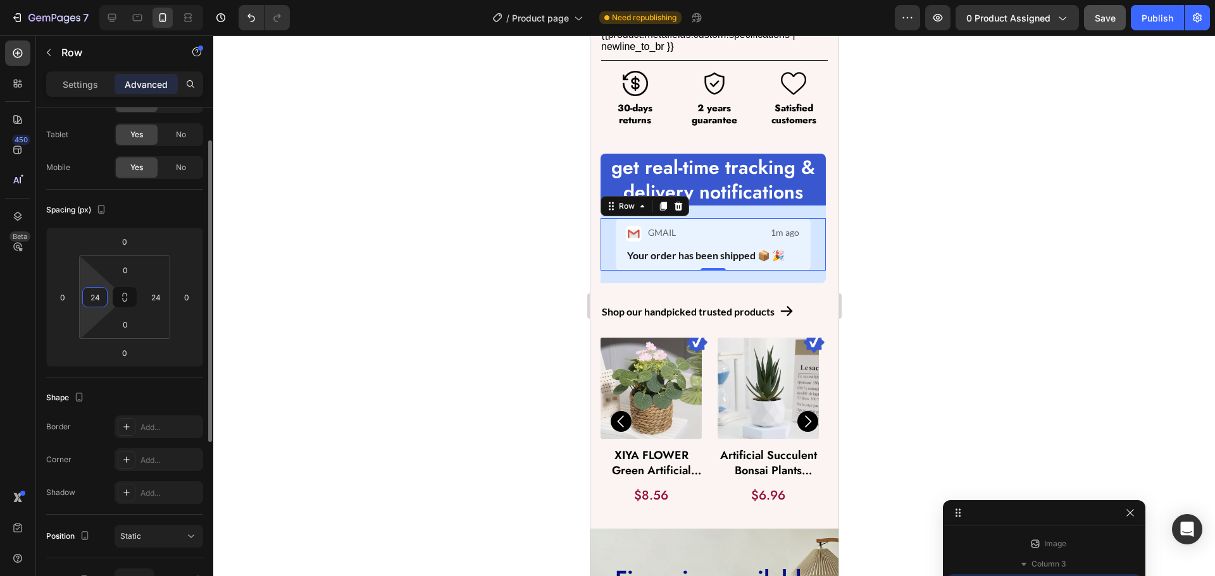
click at [101, 305] on input "24" at bounding box center [94, 297] width 19 height 19
type input "20"
click at [152, 299] on input "24" at bounding box center [155, 297] width 19 height 19
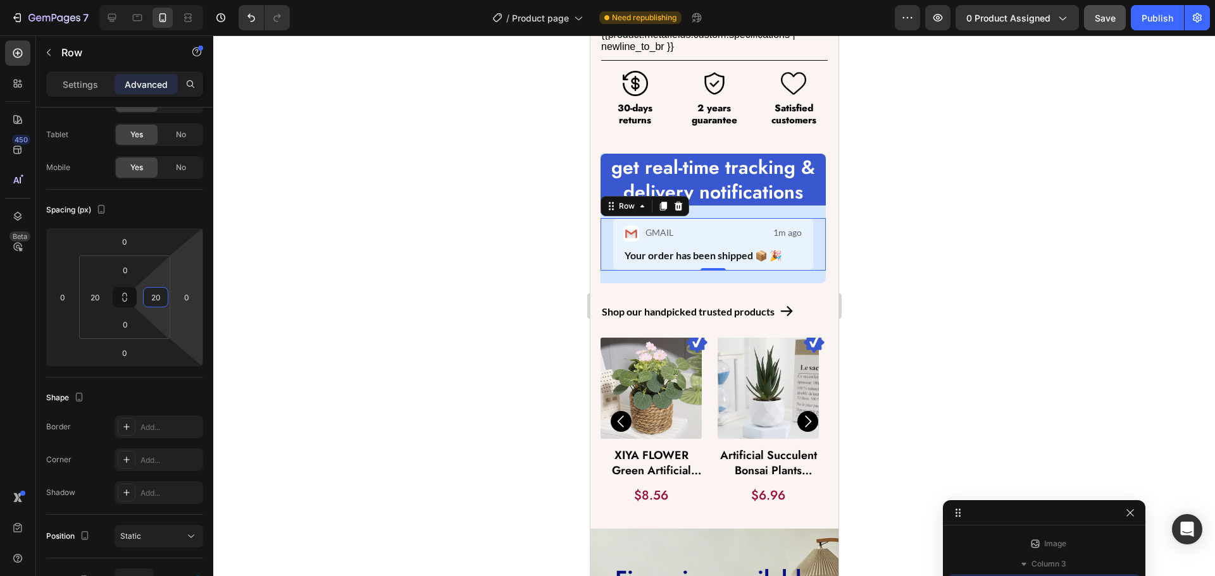
type input "20"
click at [335, 294] on div at bounding box center [714, 305] width 1002 height 541
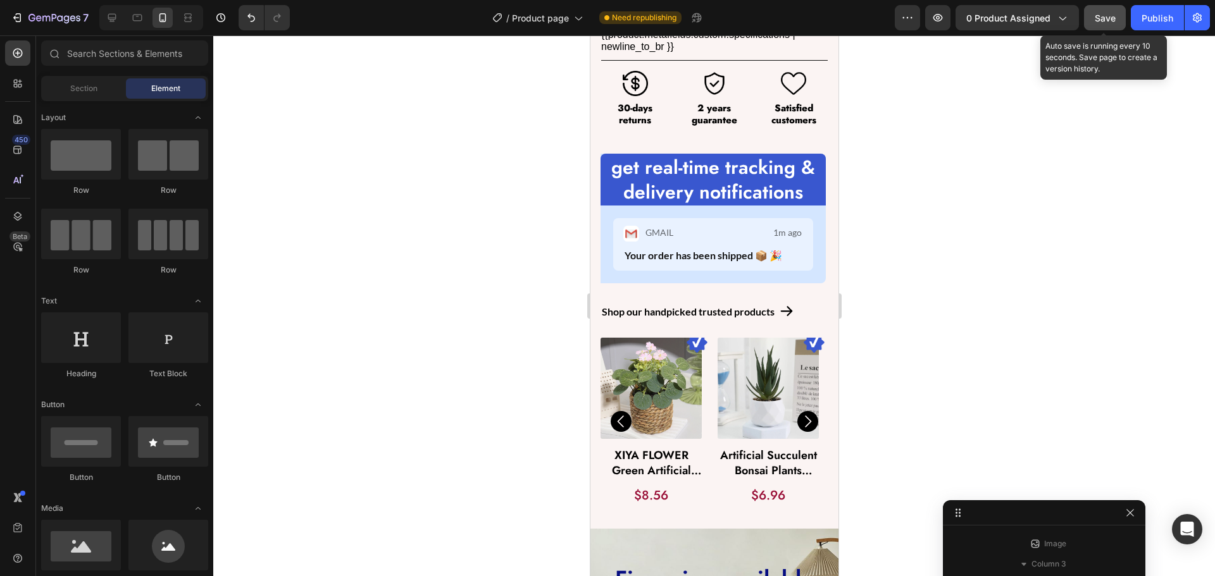
click at [1103, 25] on button "Save" at bounding box center [1105, 17] width 42 height 25
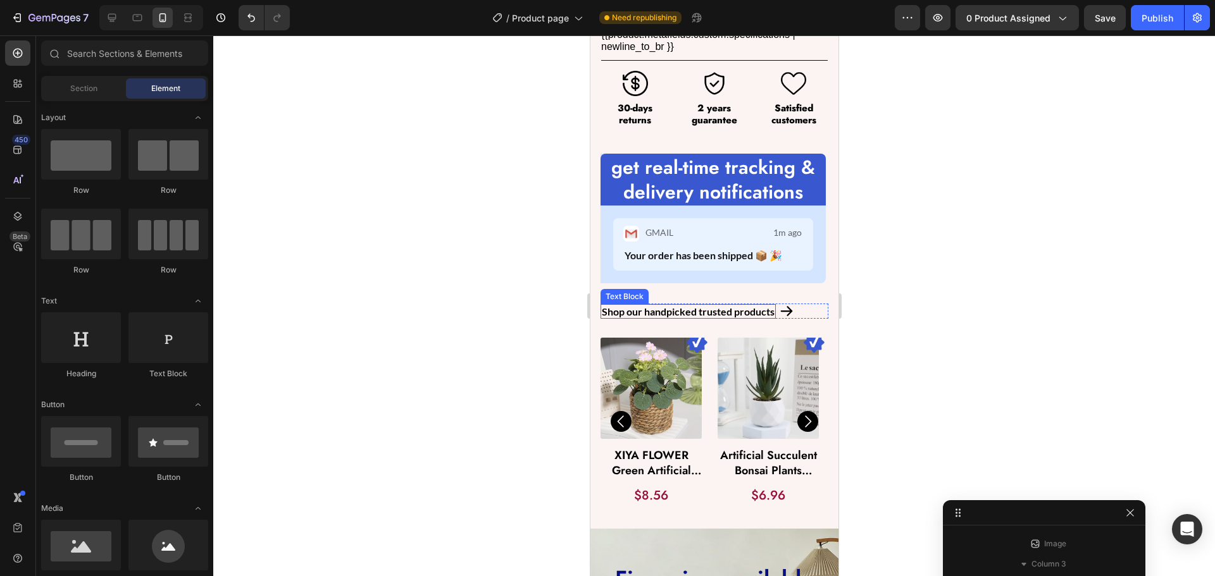
click at [728, 306] on p "Shop our handpicked trusted products" at bounding box center [687, 312] width 173 height 12
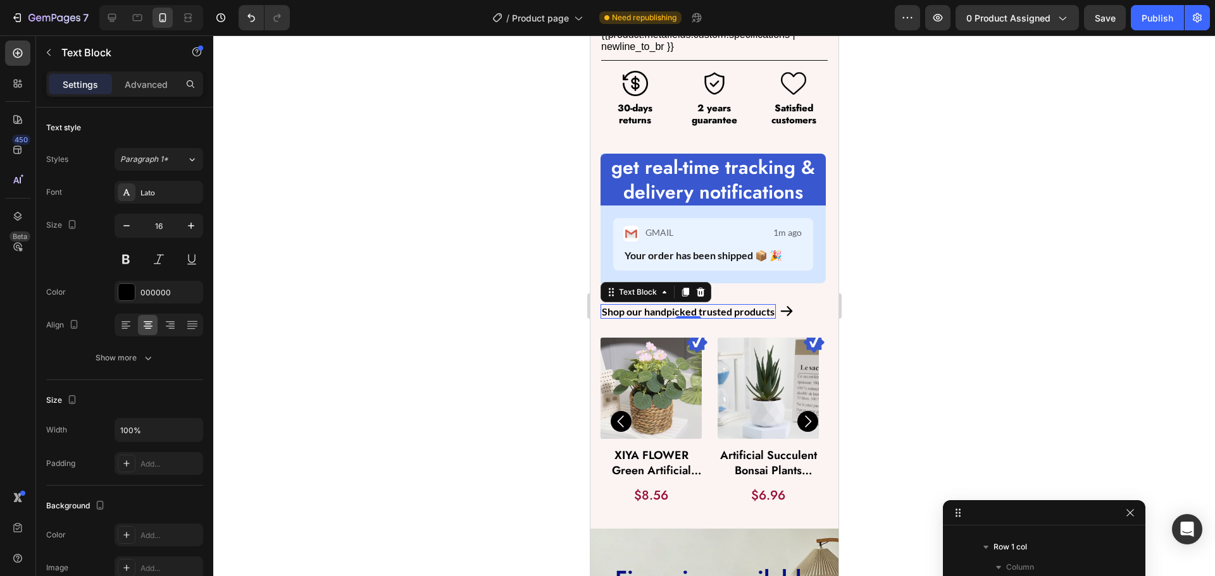
click at [478, 361] on div at bounding box center [714, 305] width 1002 height 541
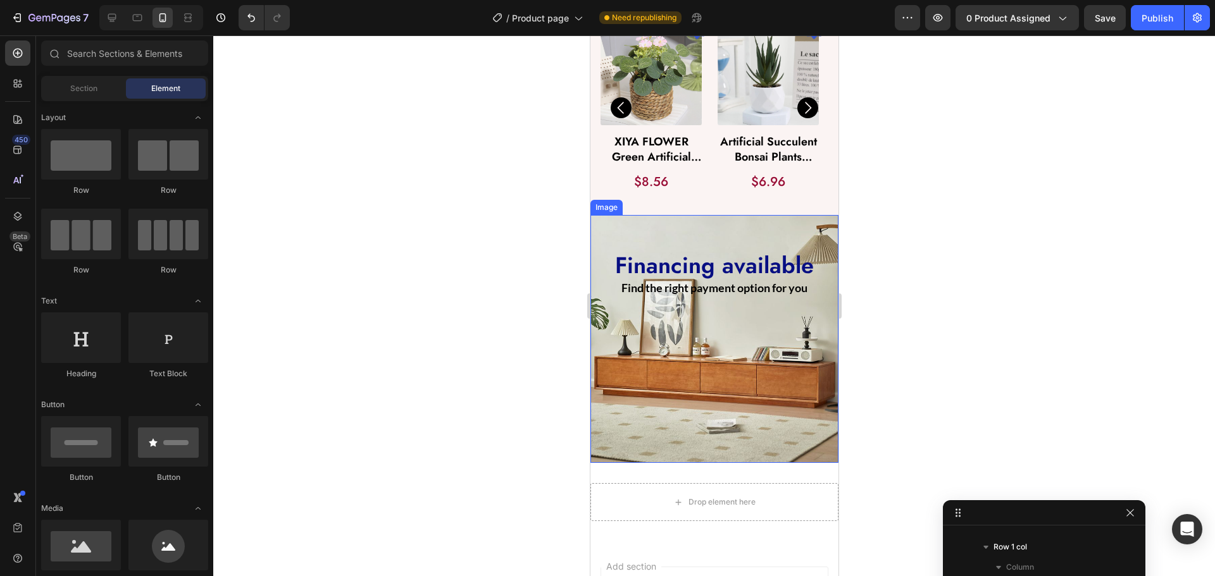
scroll to position [1087, 0]
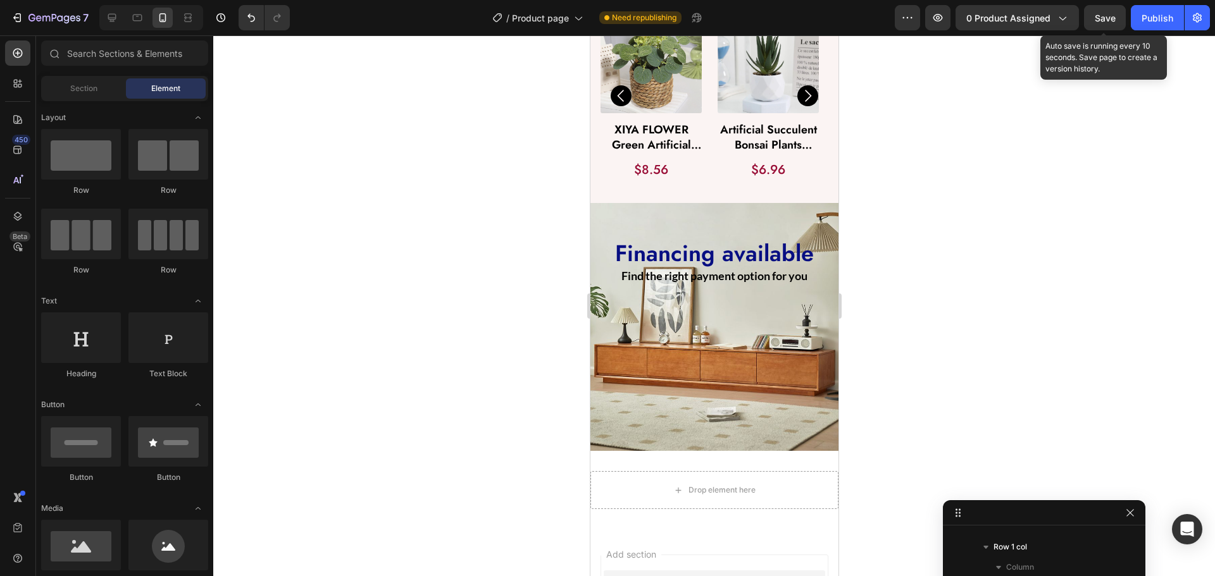
click at [1103, 22] on span "Save" at bounding box center [1105, 18] width 21 height 11
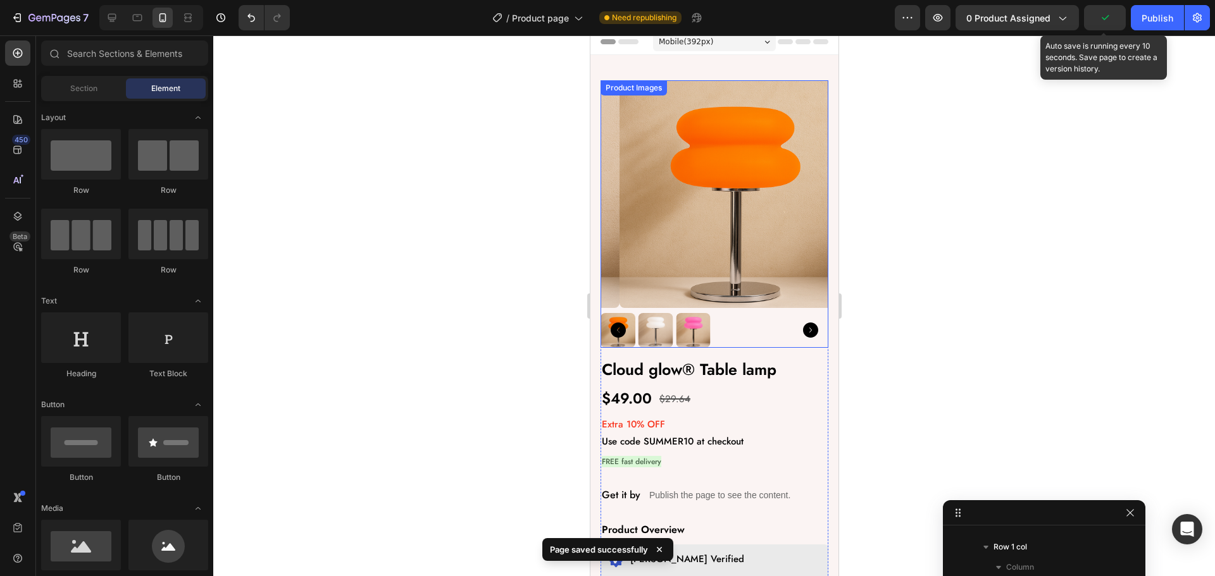
scroll to position [0, 0]
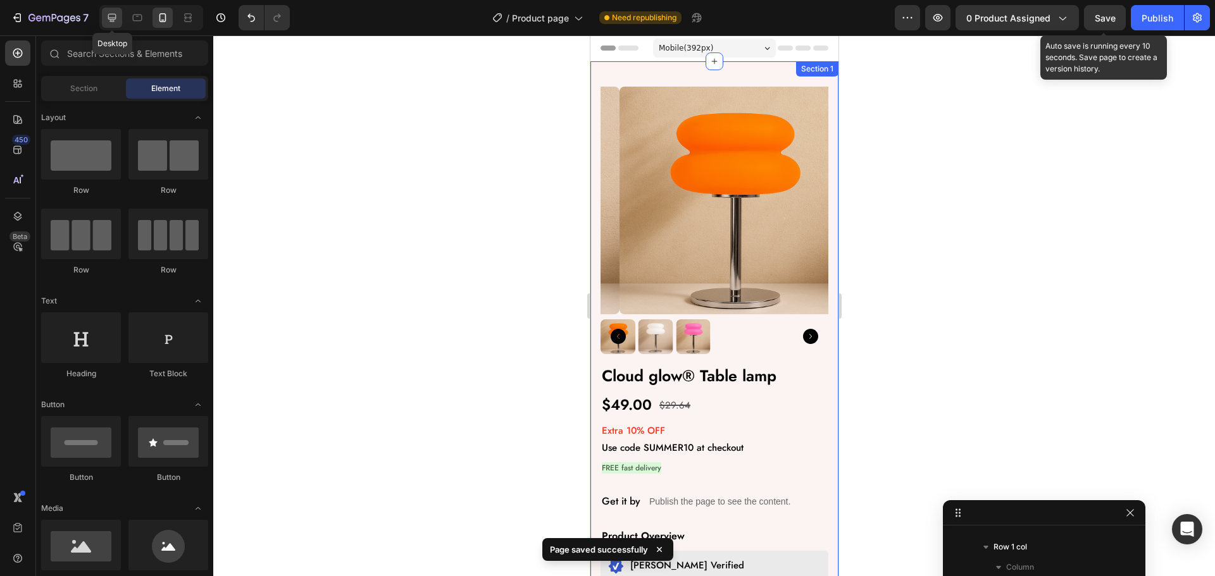
click at [109, 20] on icon at bounding box center [112, 17] width 13 height 13
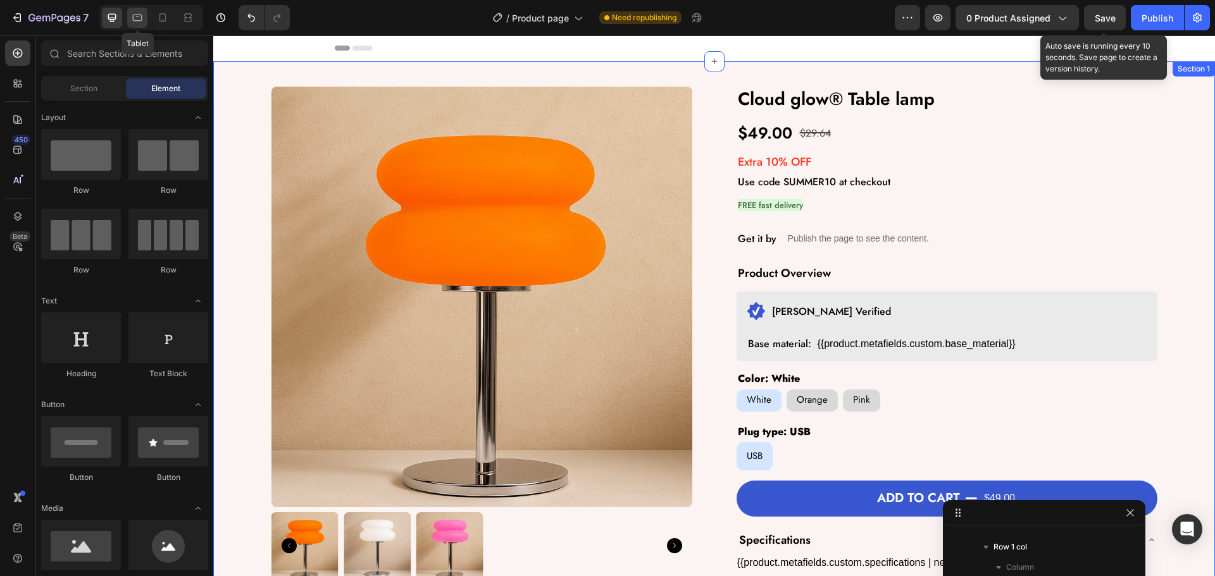
click at [140, 13] on icon at bounding box center [137, 17] width 13 height 13
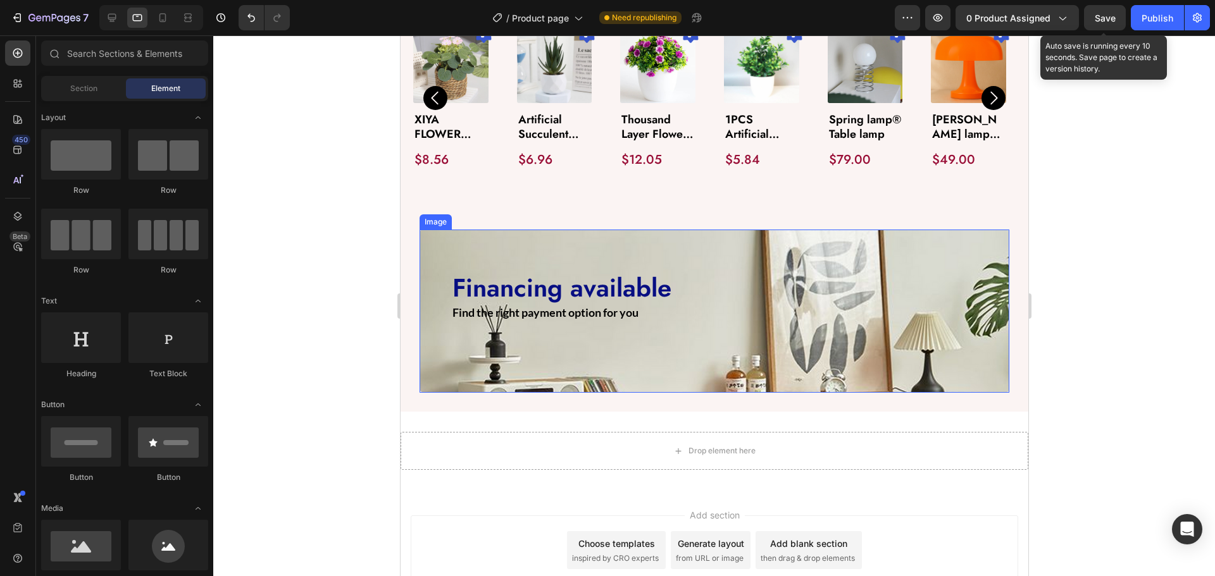
scroll to position [930, 0]
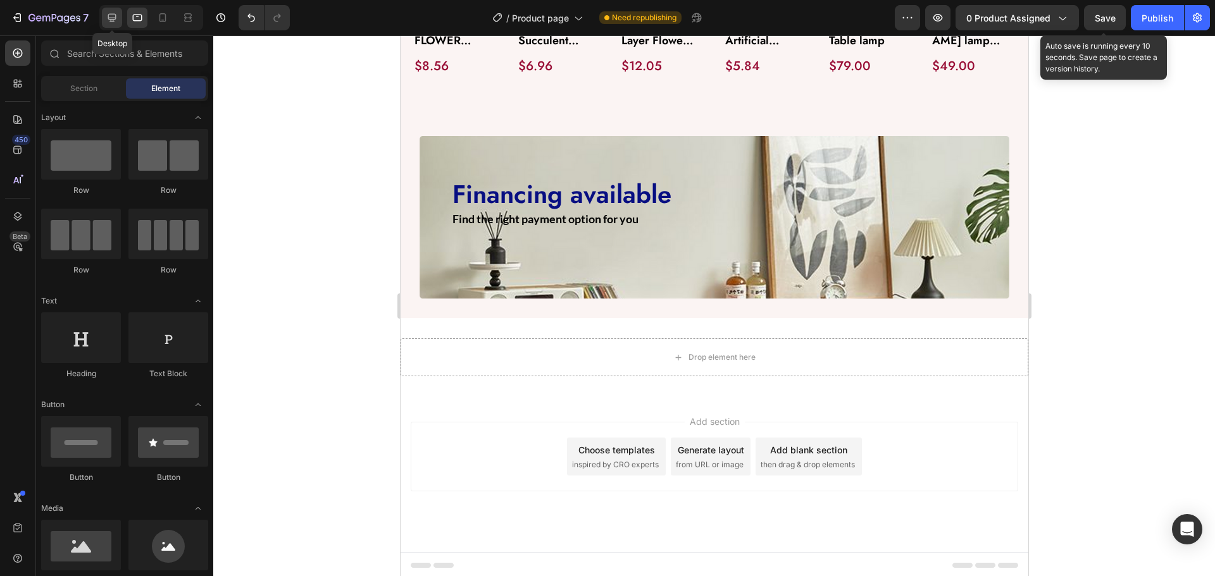
click at [103, 20] on div at bounding box center [112, 18] width 20 height 20
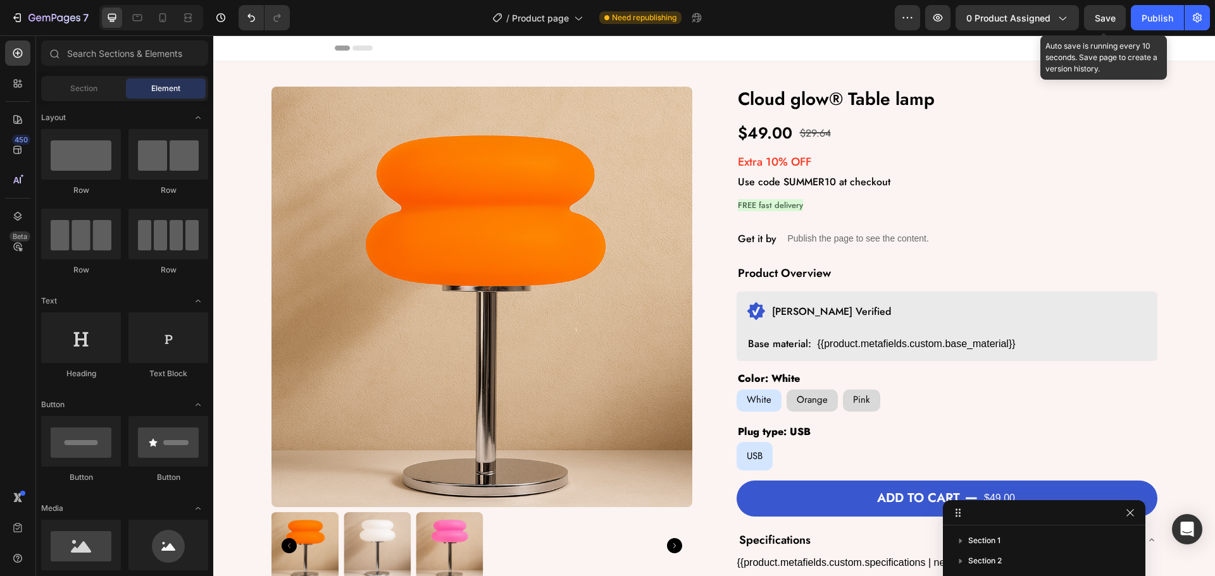
click at [1111, 16] on span "Save" at bounding box center [1105, 18] width 21 height 11
